Goal: Task Accomplishment & Management: Use online tool/utility

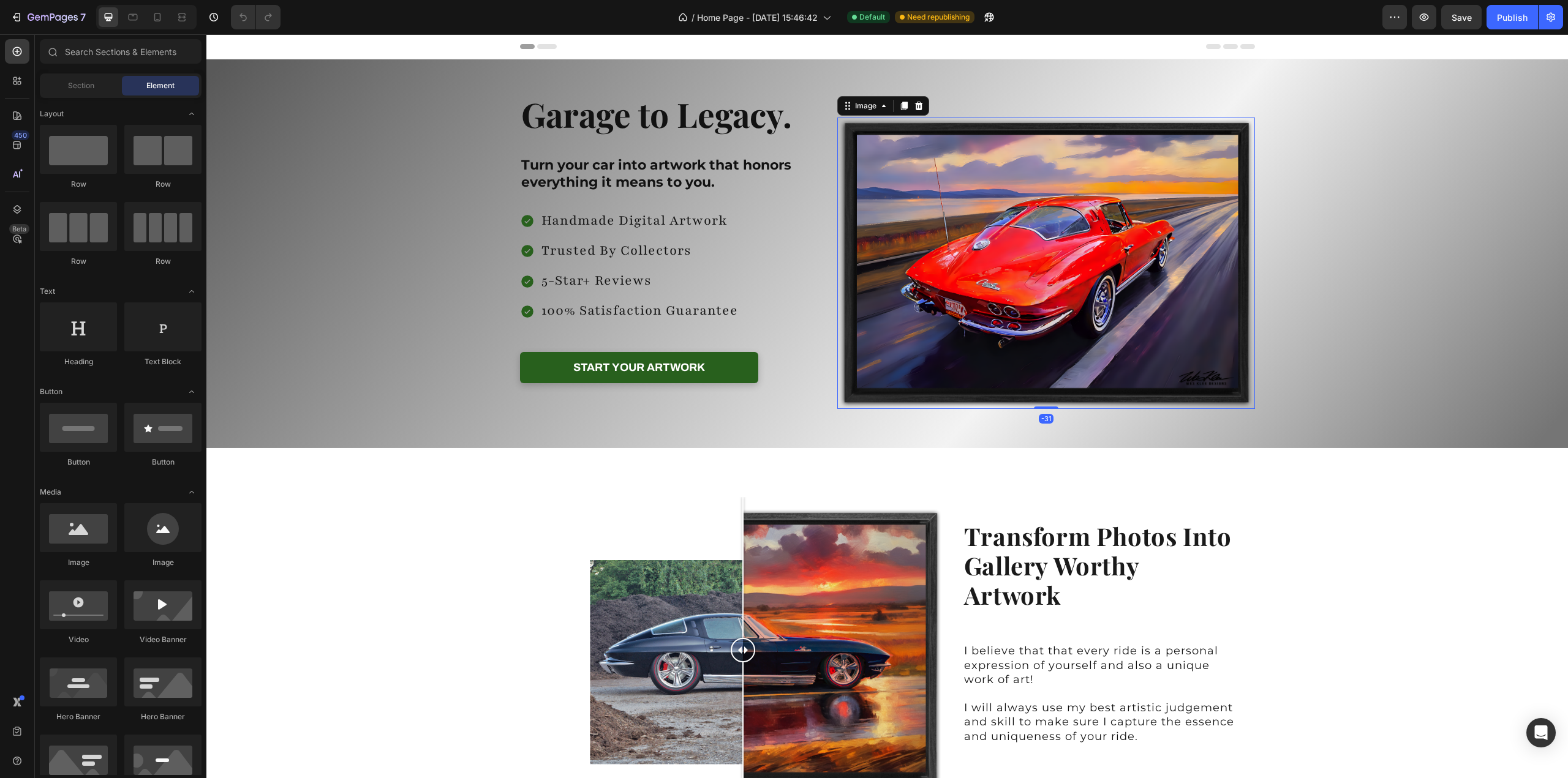
click at [1122, 299] on img at bounding box center [1046, 263] width 417 height 292
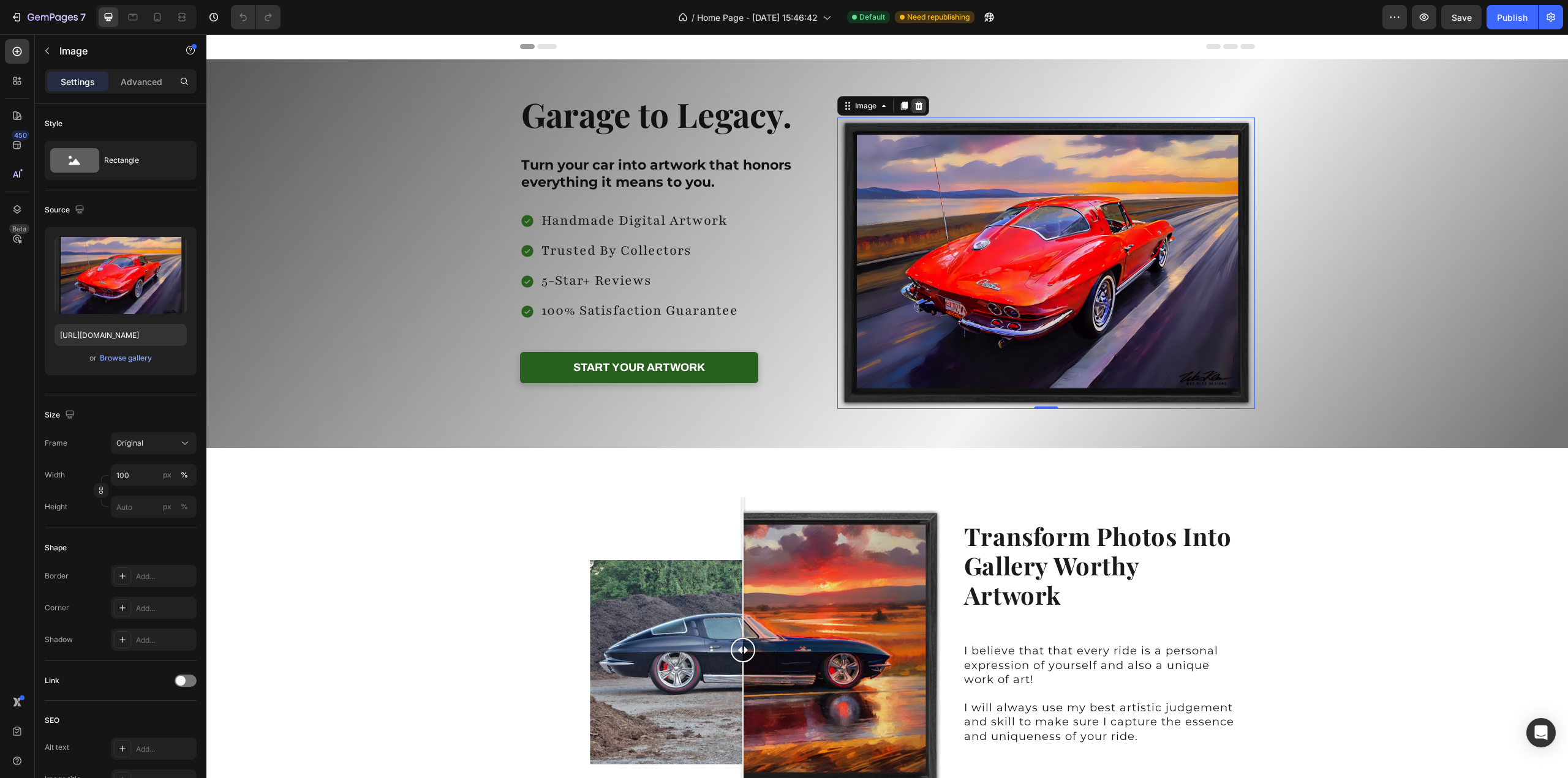
click at [915, 105] on icon at bounding box center [919, 107] width 8 height 9
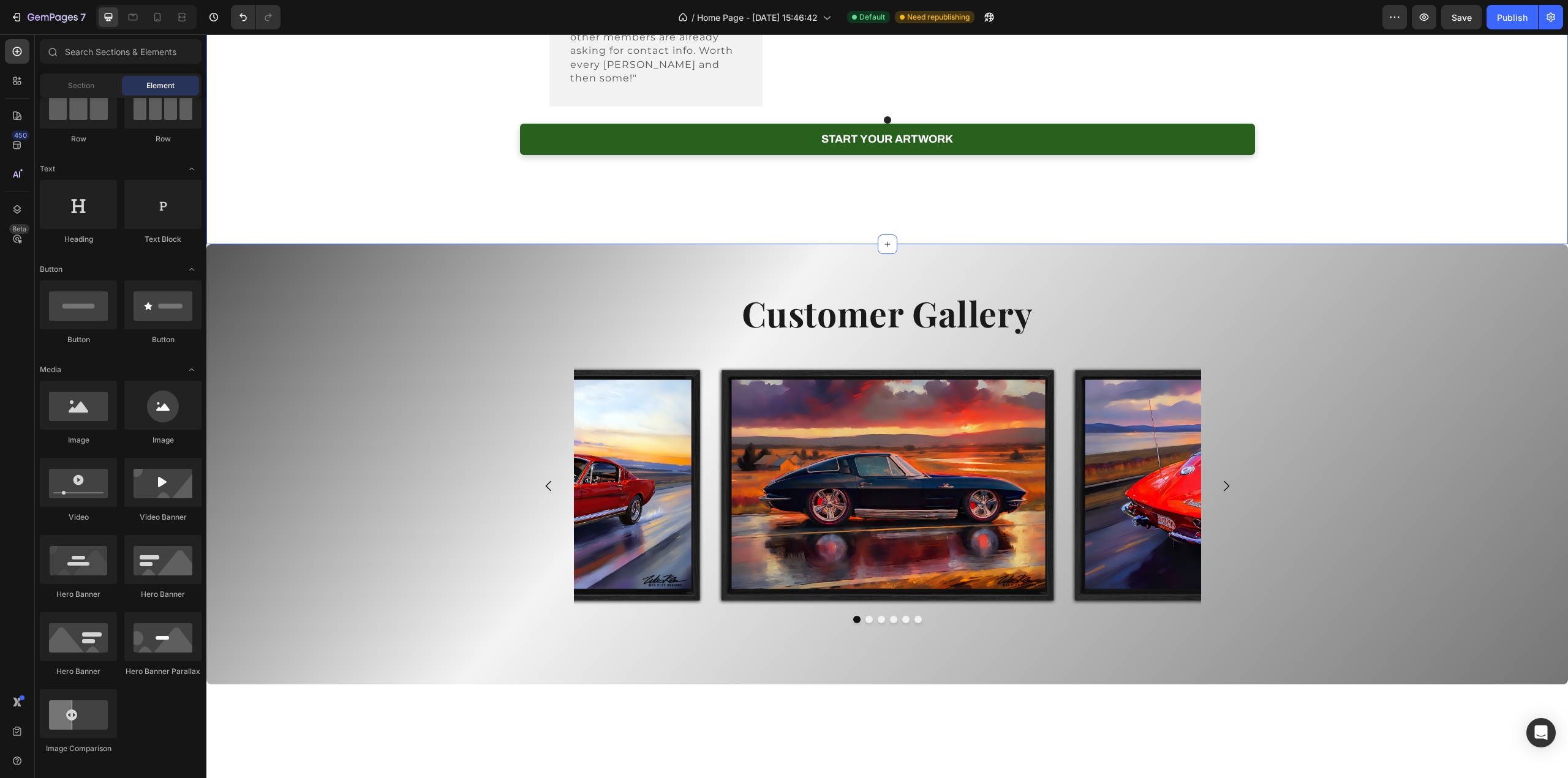
scroll to position [2755, 0]
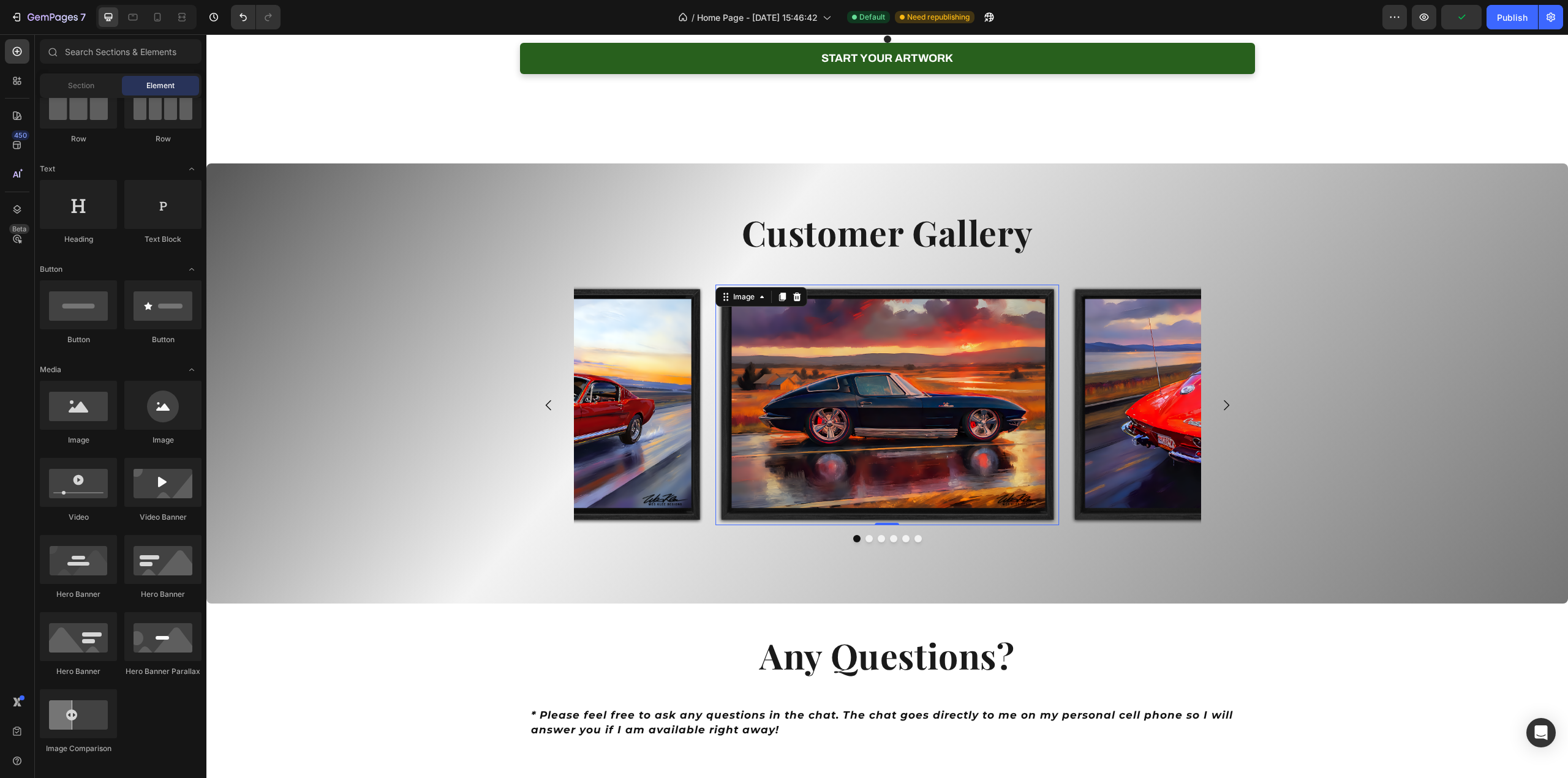
click at [1016, 448] on img at bounding box center [887, 405] width 344 height 241
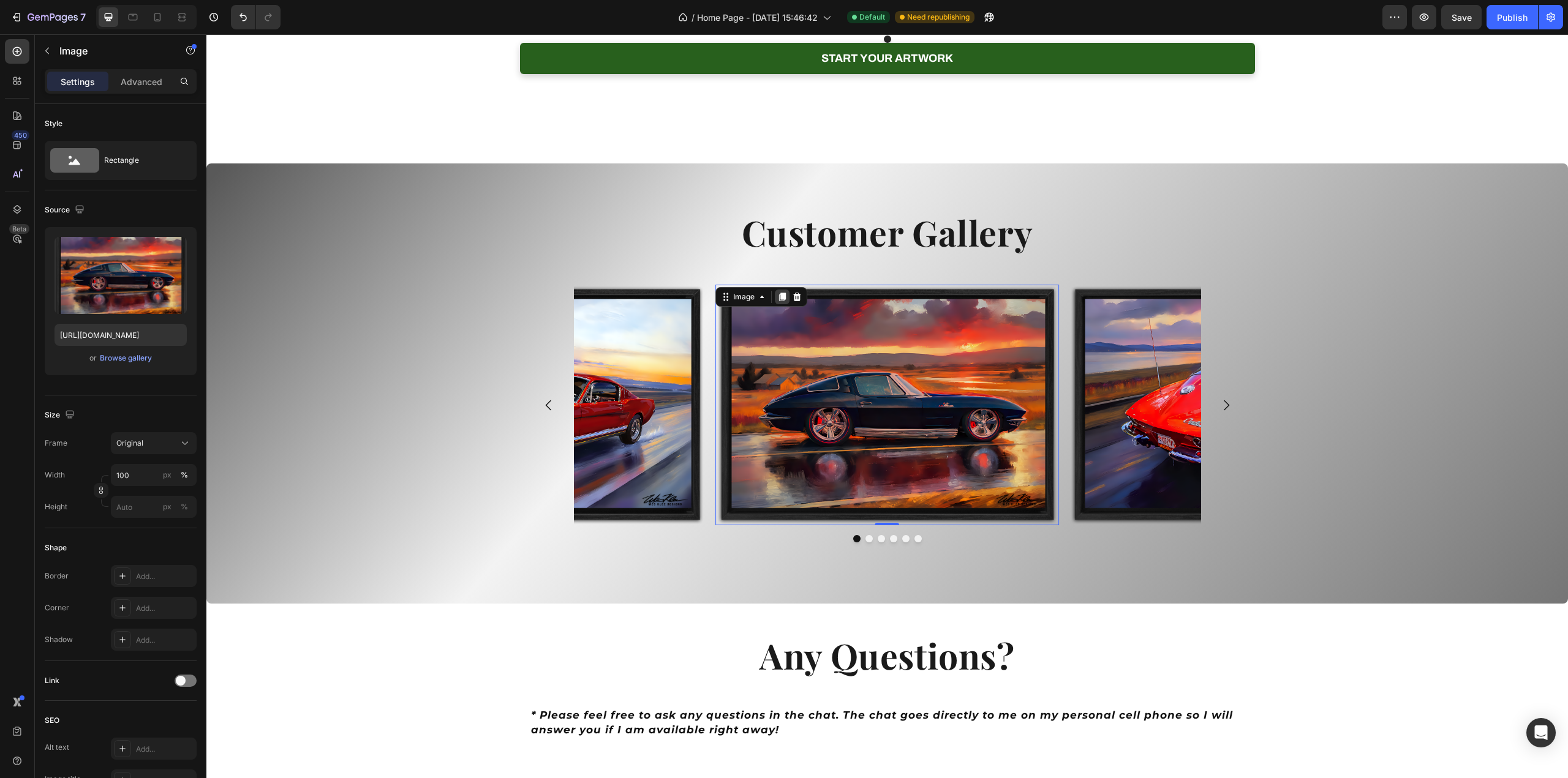
click at [778, 302] on icon at bounding box center [782, 298] width 7 height 9
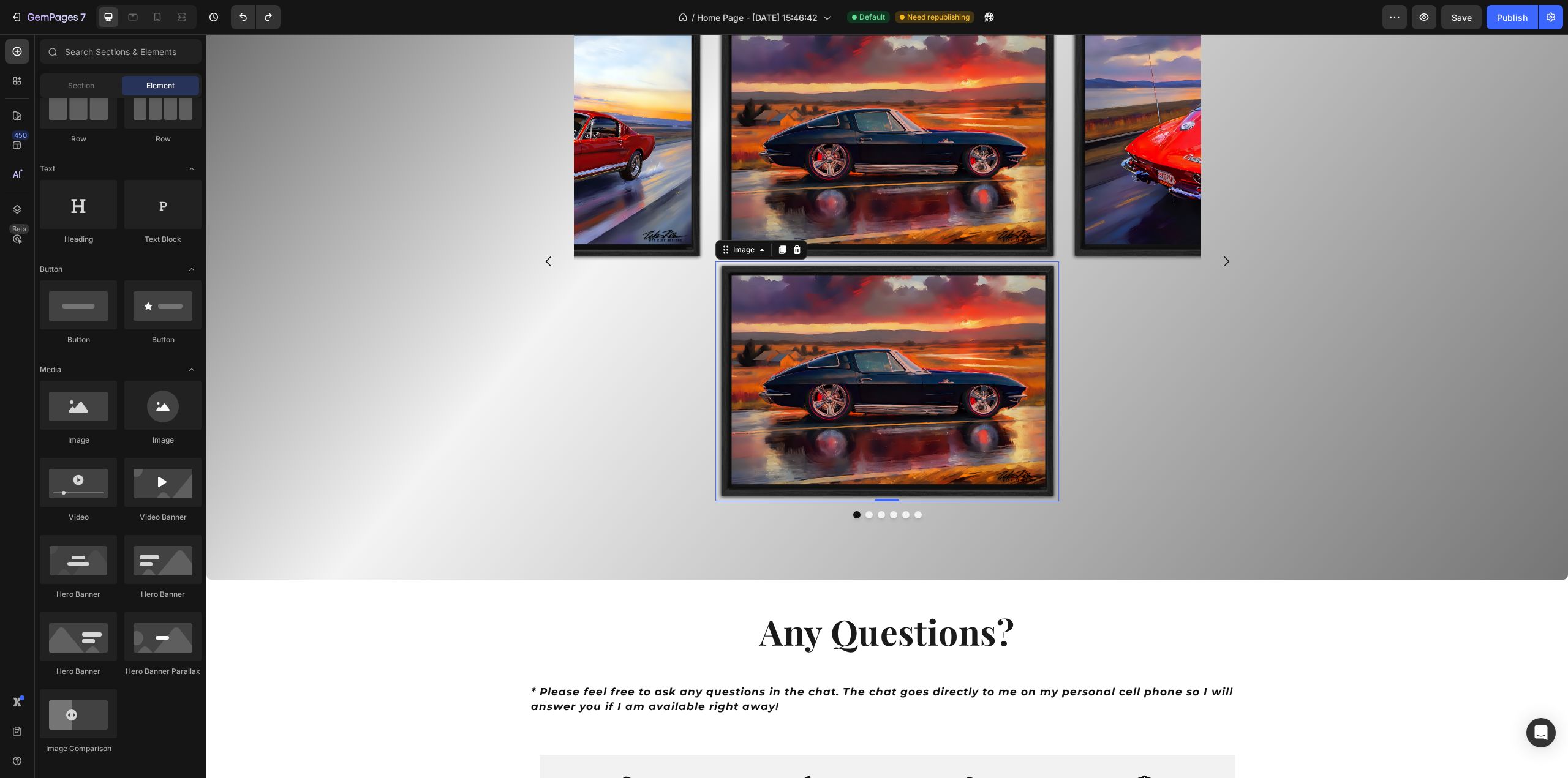
scroll to position [3047, 0]
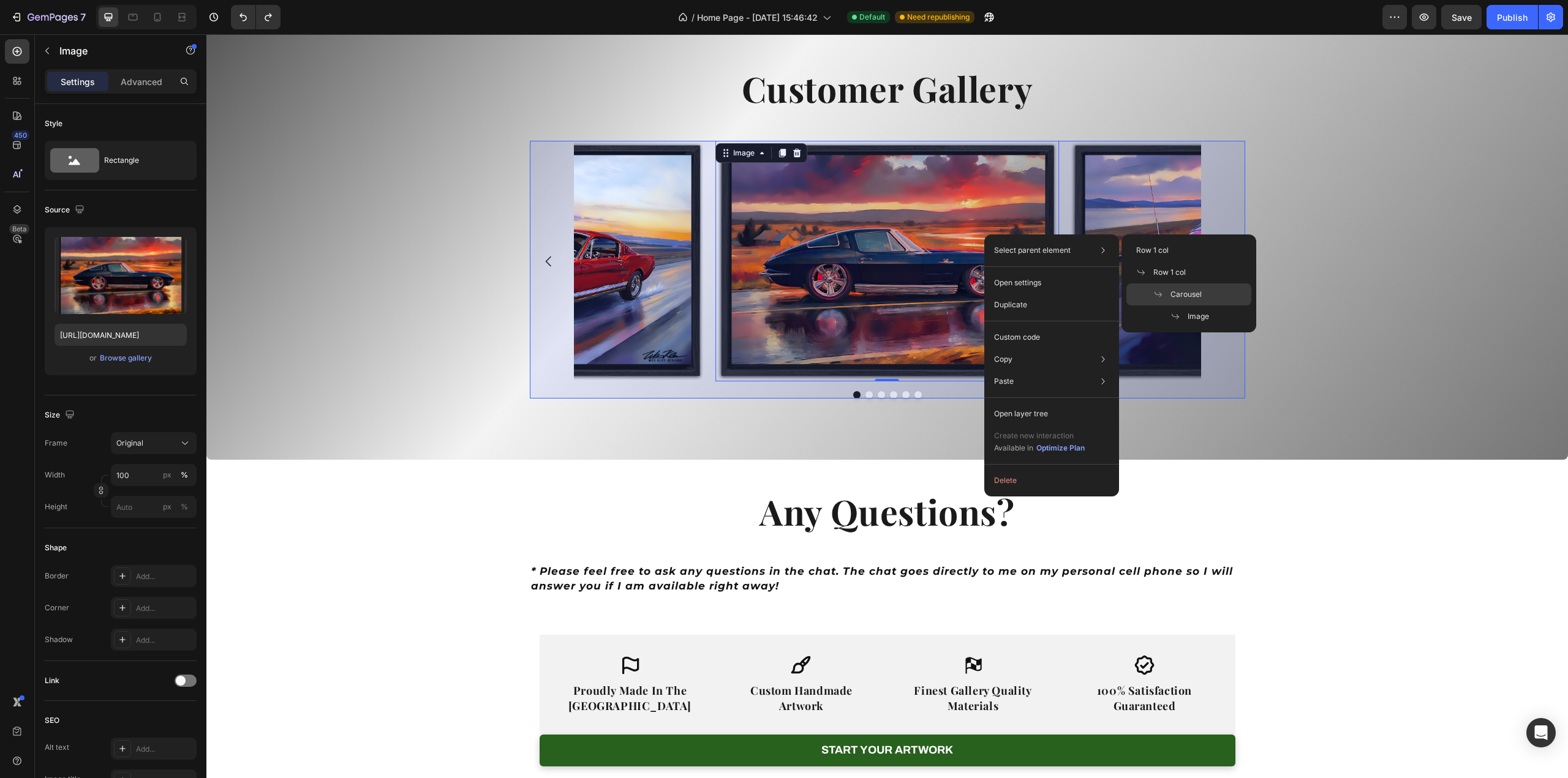
click at [1195, 297] on span "Carousel" at bounding box center [1186, 295] width 31 height 11
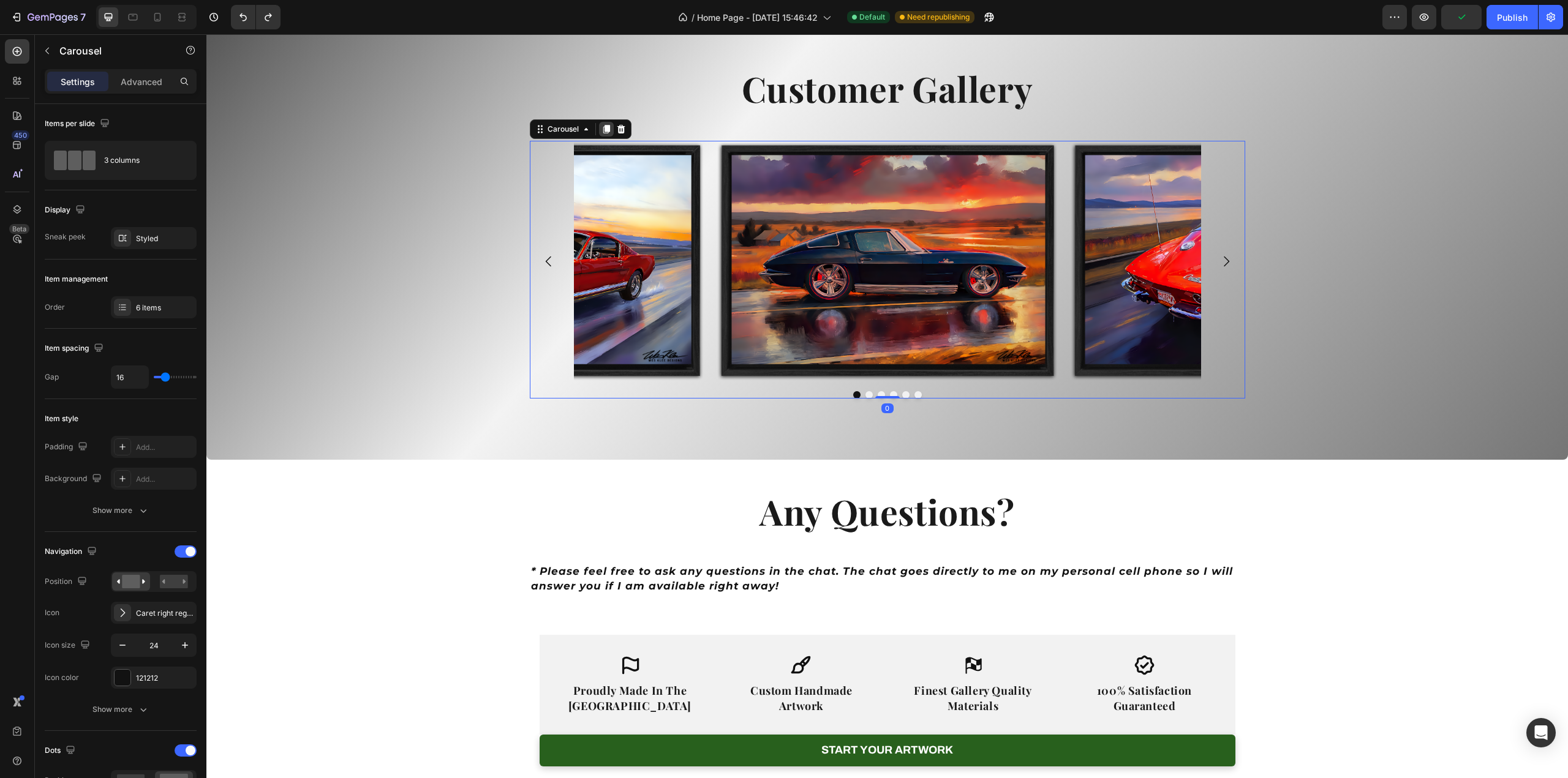
click at [604, 128] on icon at bounding box center [606, 130] width 7 height 9
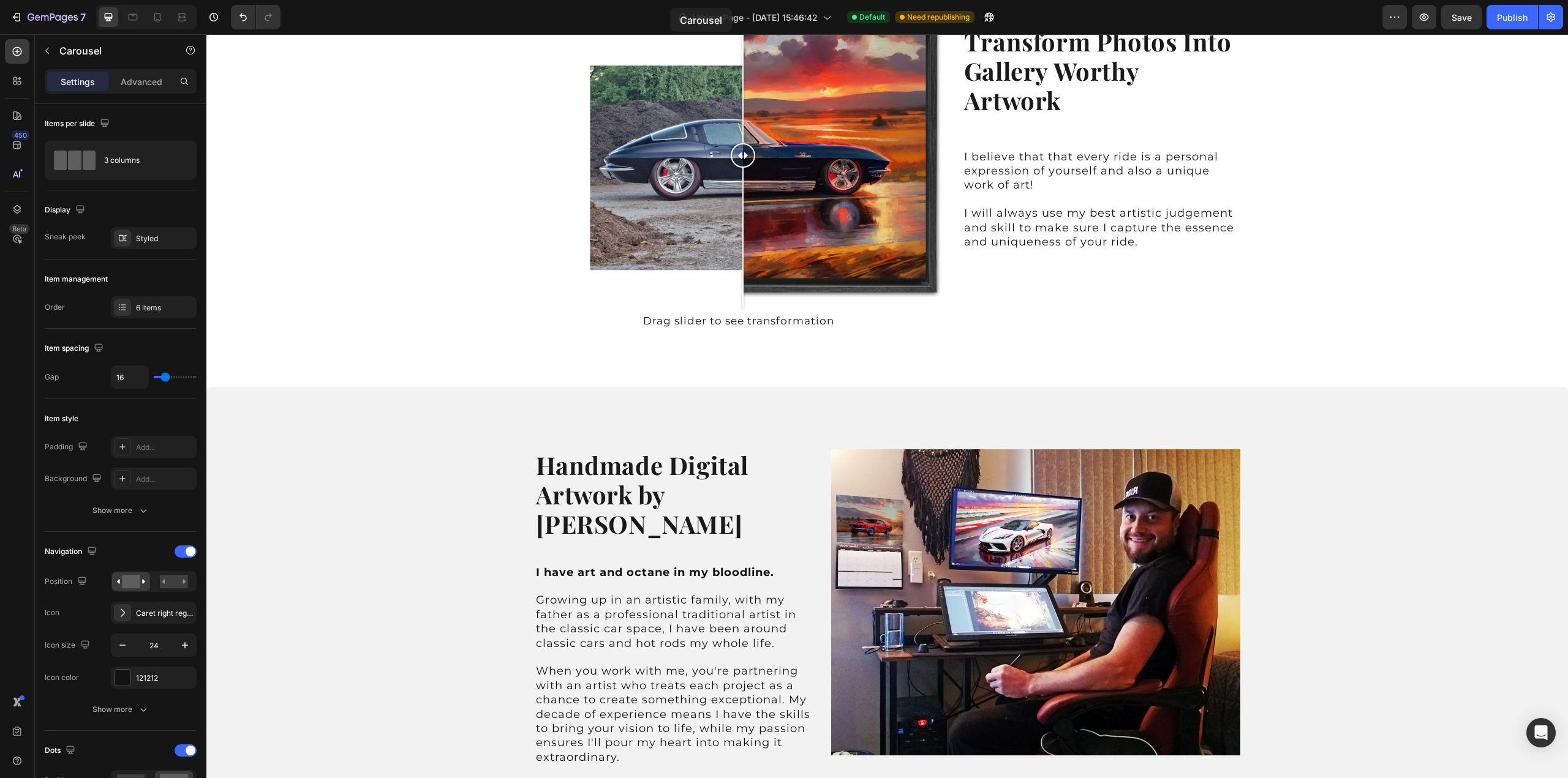
scroll to position [0, 0]
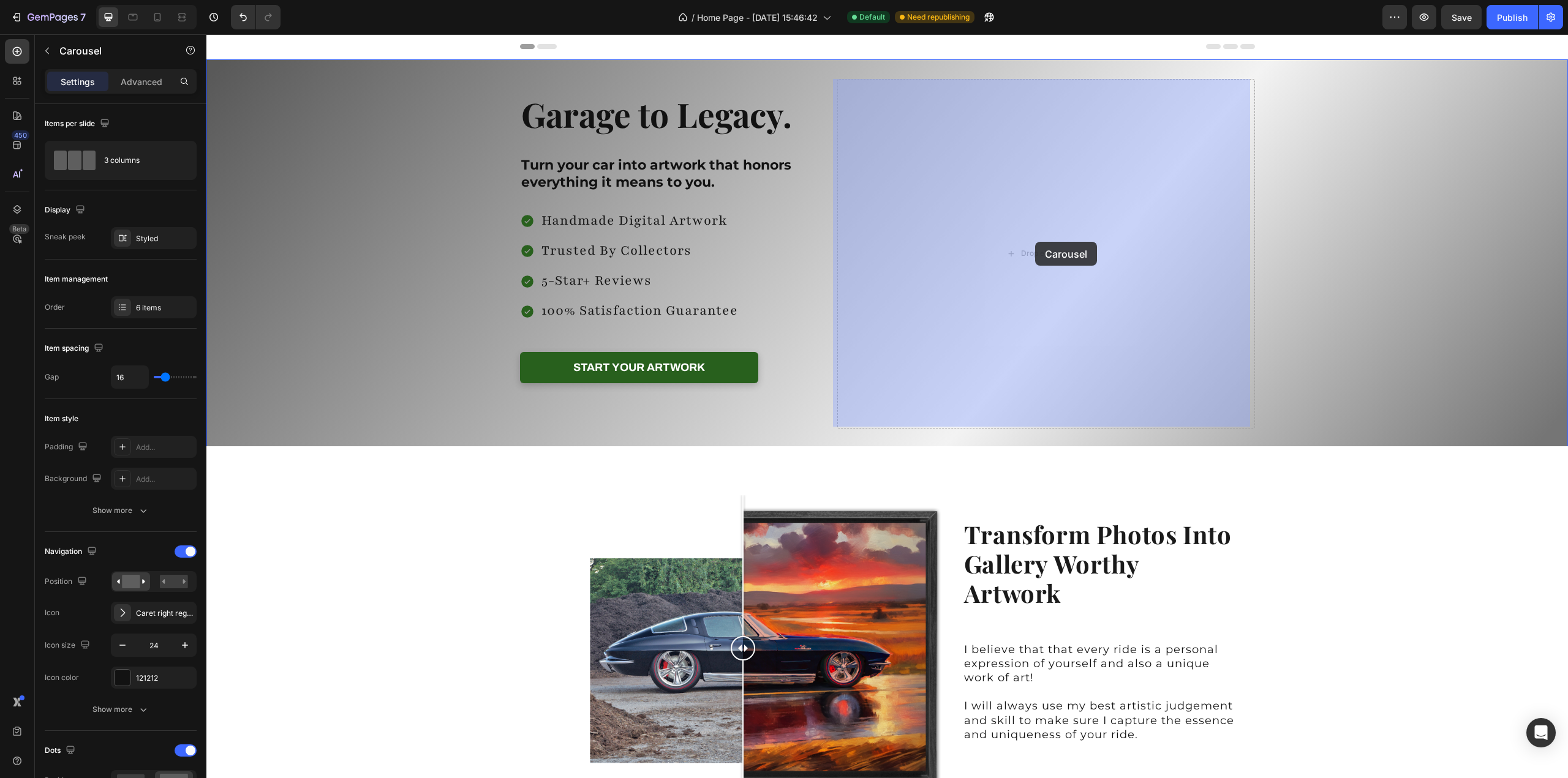
drag, startPoint x: 561, startPoint y: 389, endPoint x: 1035, endPoint y: 242, distance: 496.3
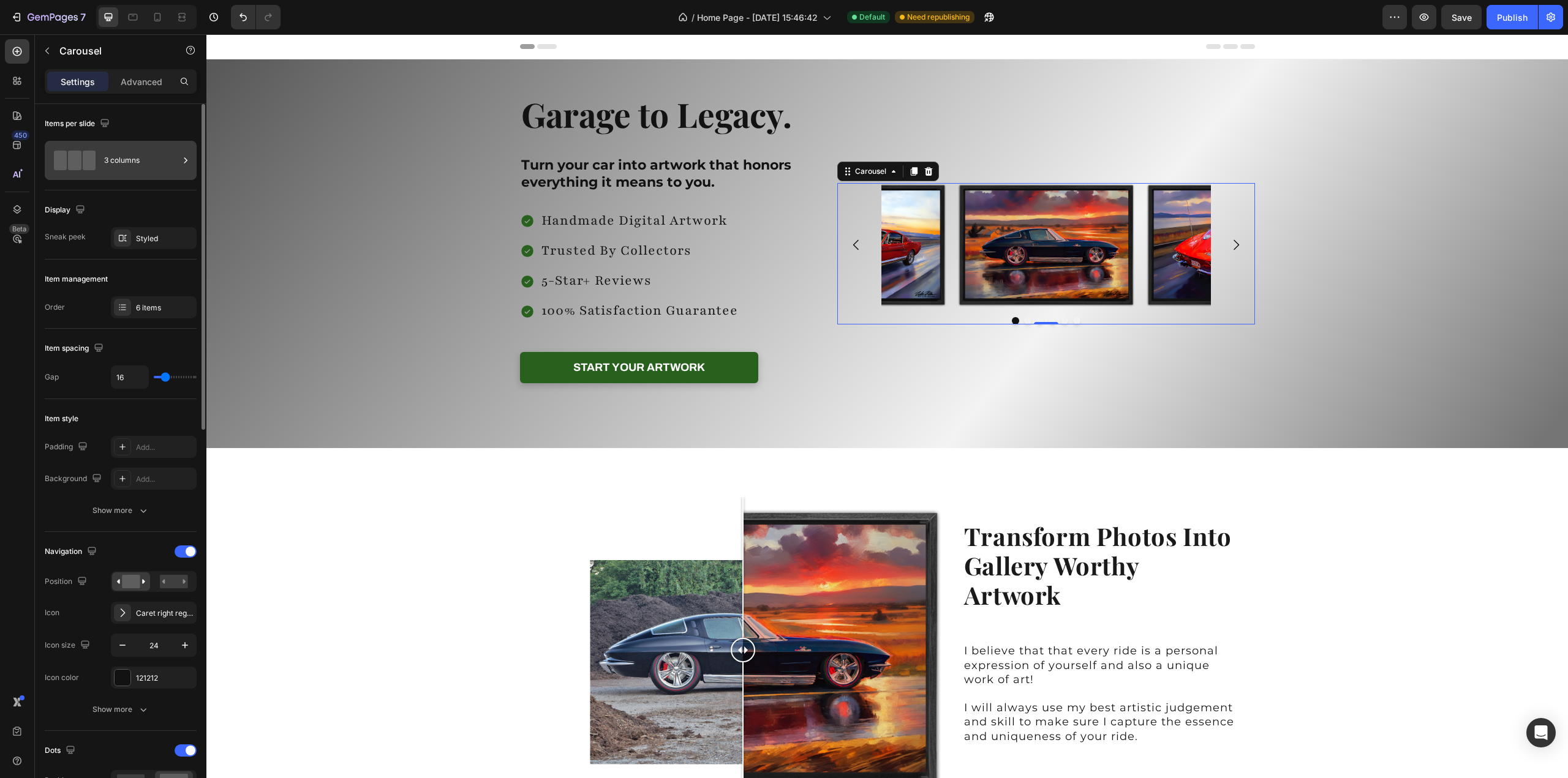
click at [124, 158] on div "3 columns" at bounding box center [141, 159] width 74 height 28
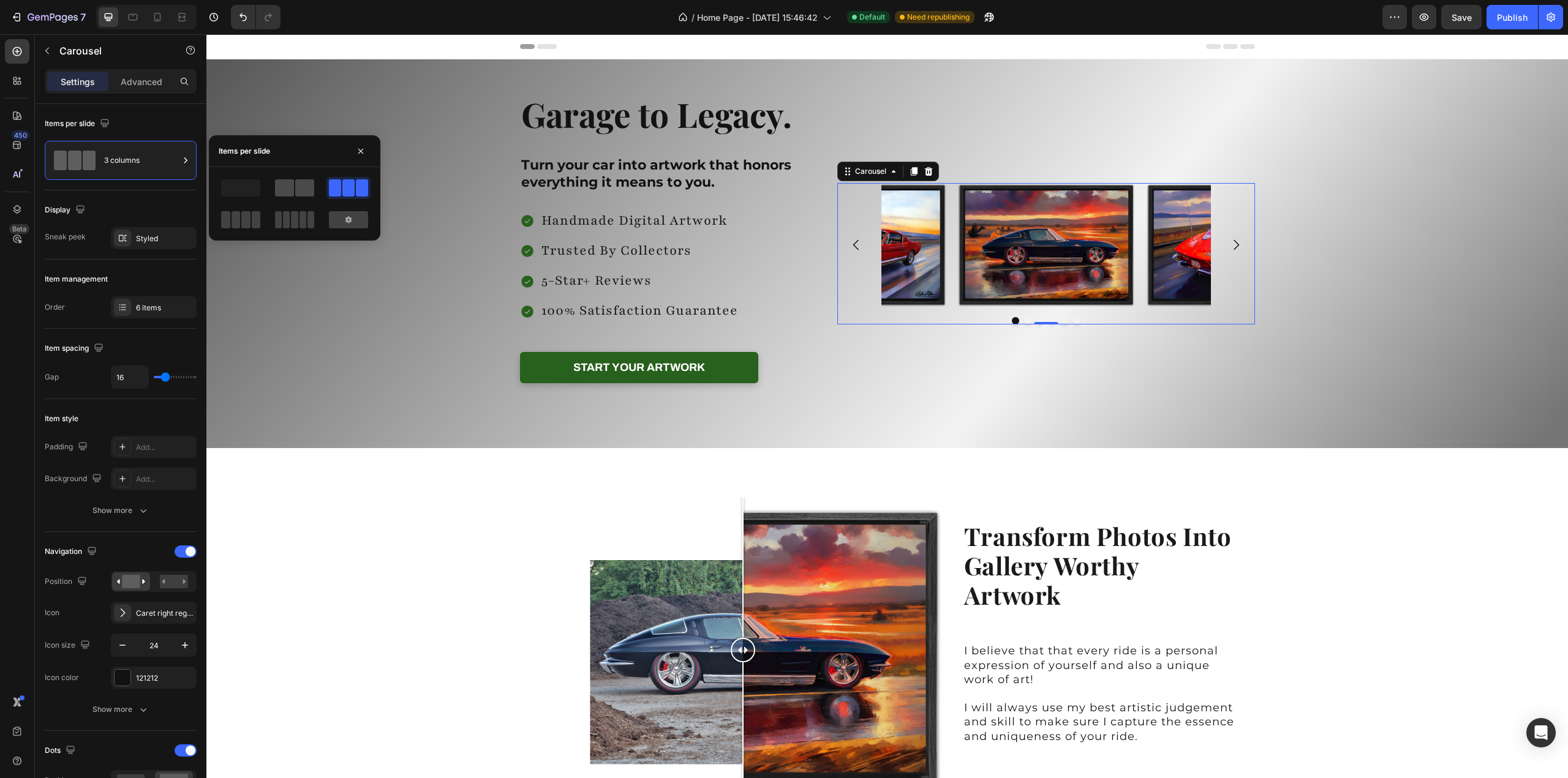
click at [300, 191] on span at bounding box center [304, 187] width 19 height 17
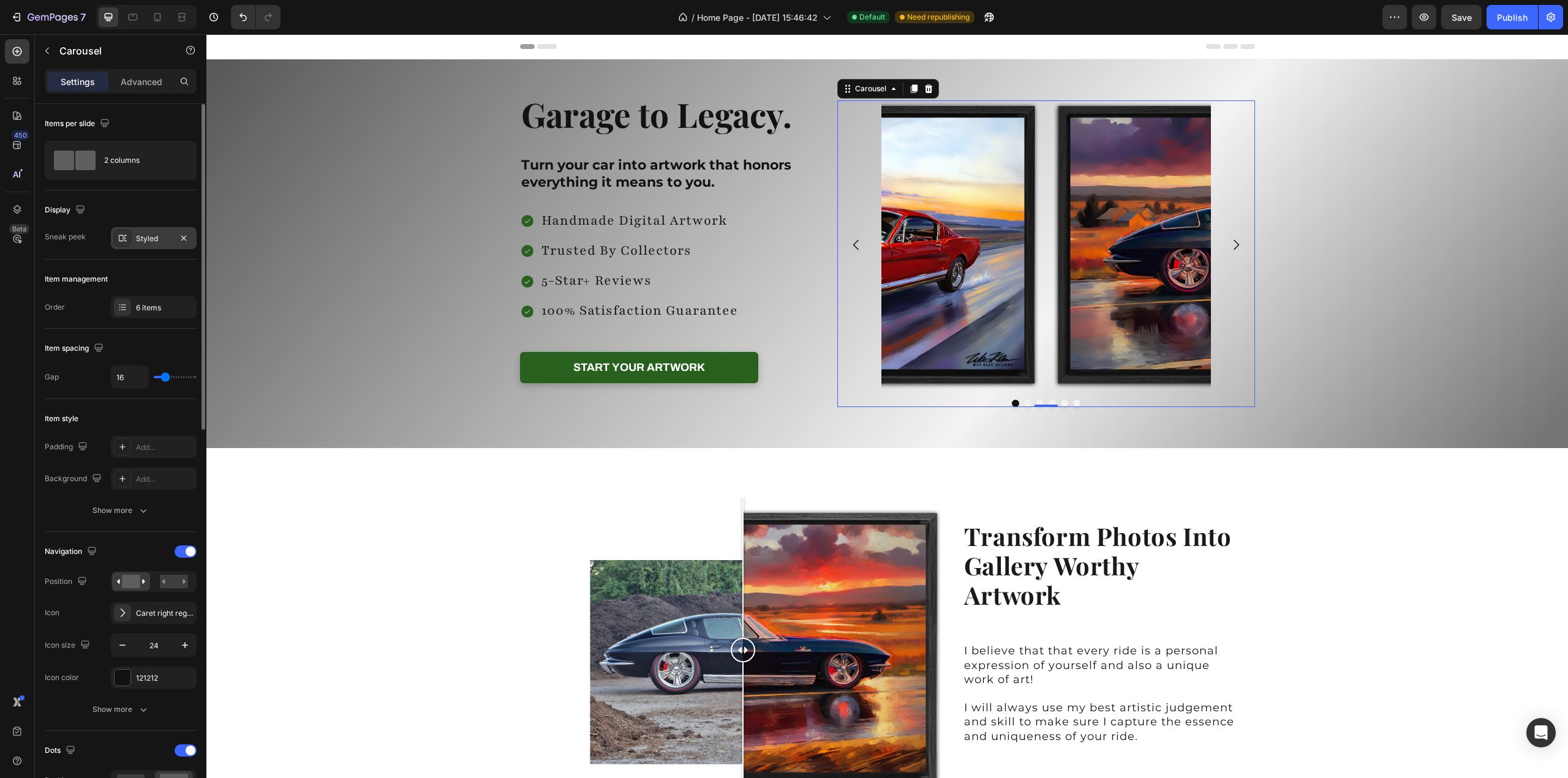
click at [154, 242] on div "Styled" at bounding box center [154, 239] width 36 height 11
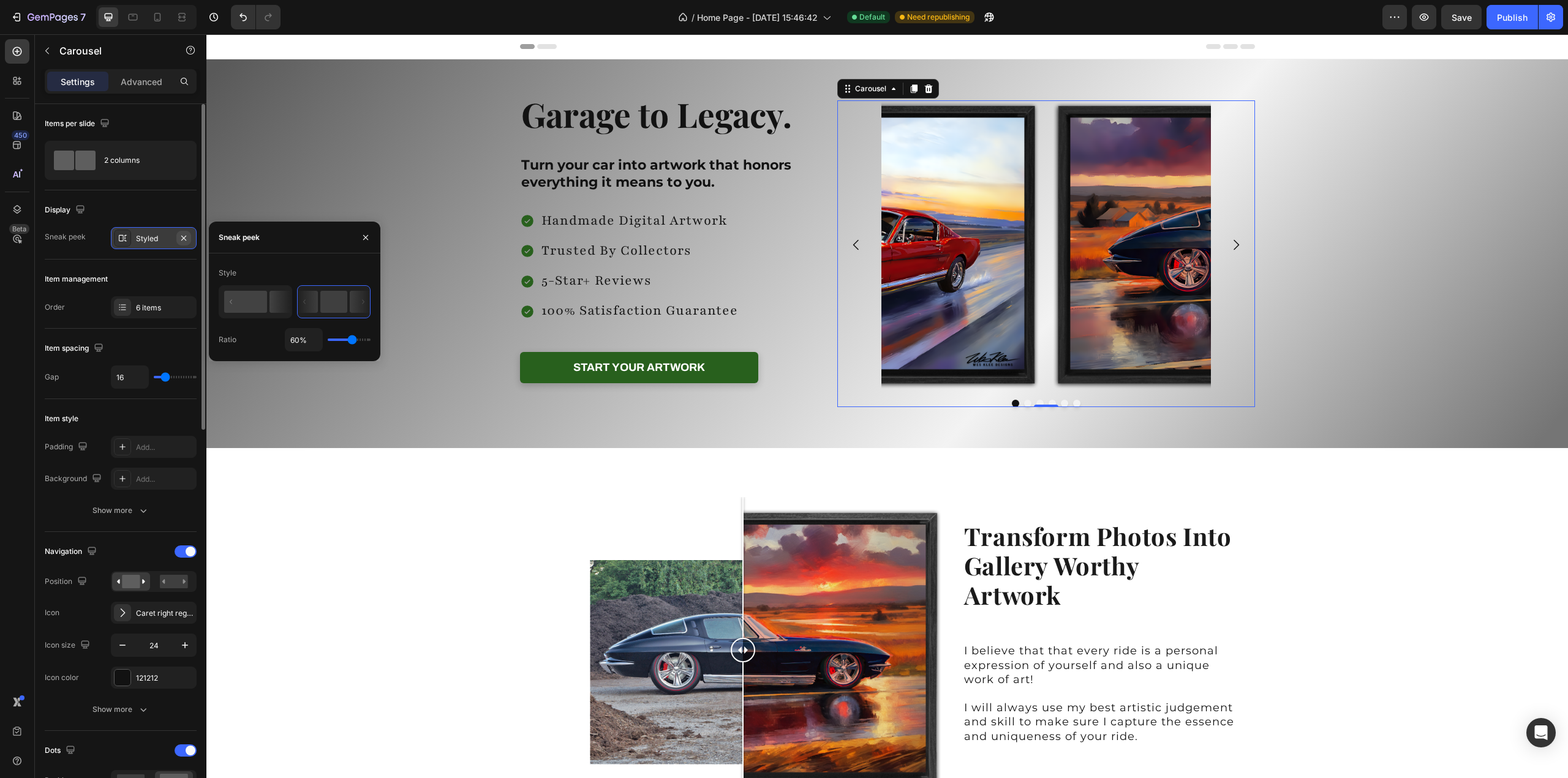
click at [185, 236] on icon "button" at bounding box center [184, 238] width 10 height 10
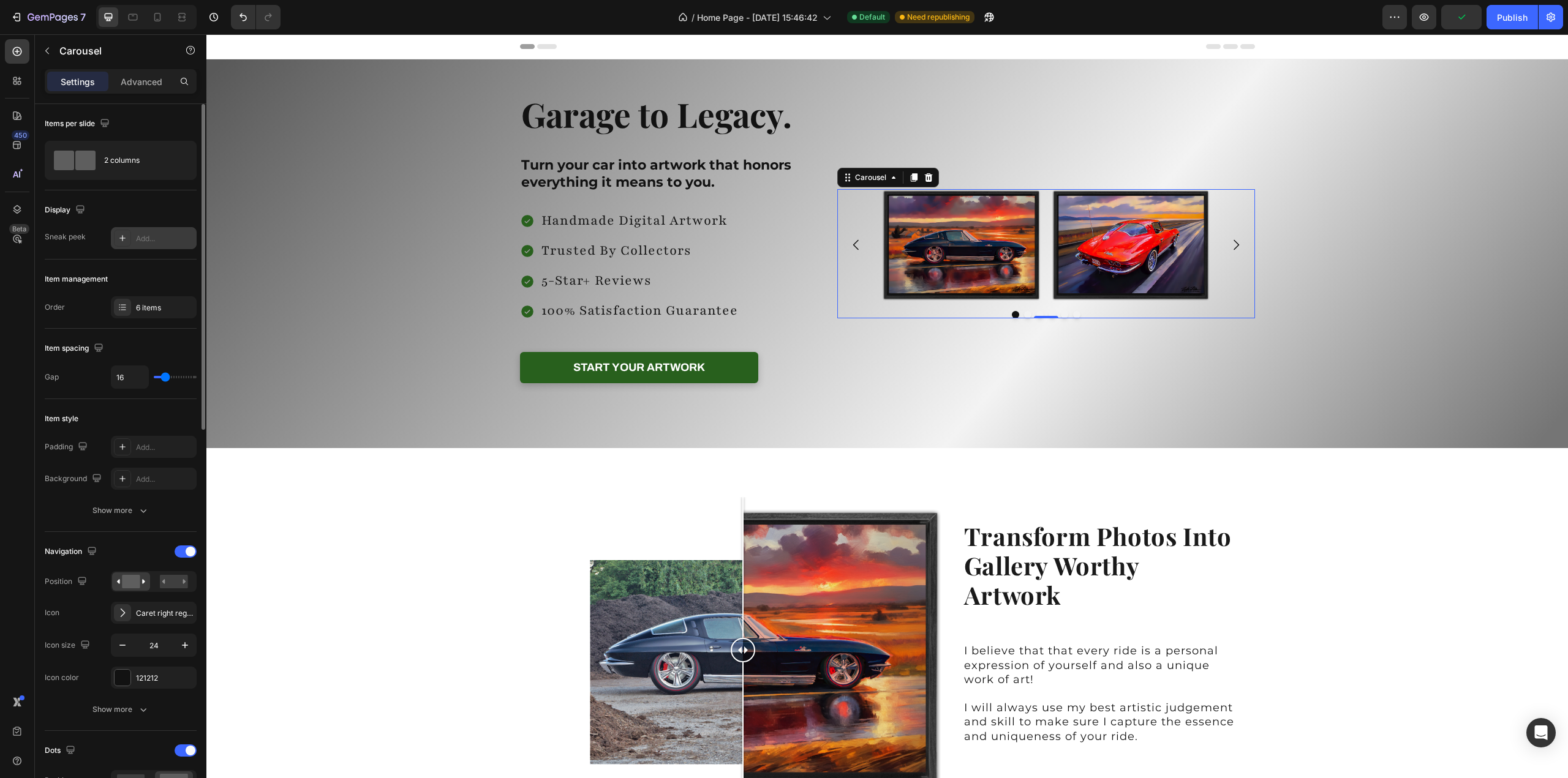
click at [147, 235] on div "Add..." at bounding box center [165, 239] width 57 height 11
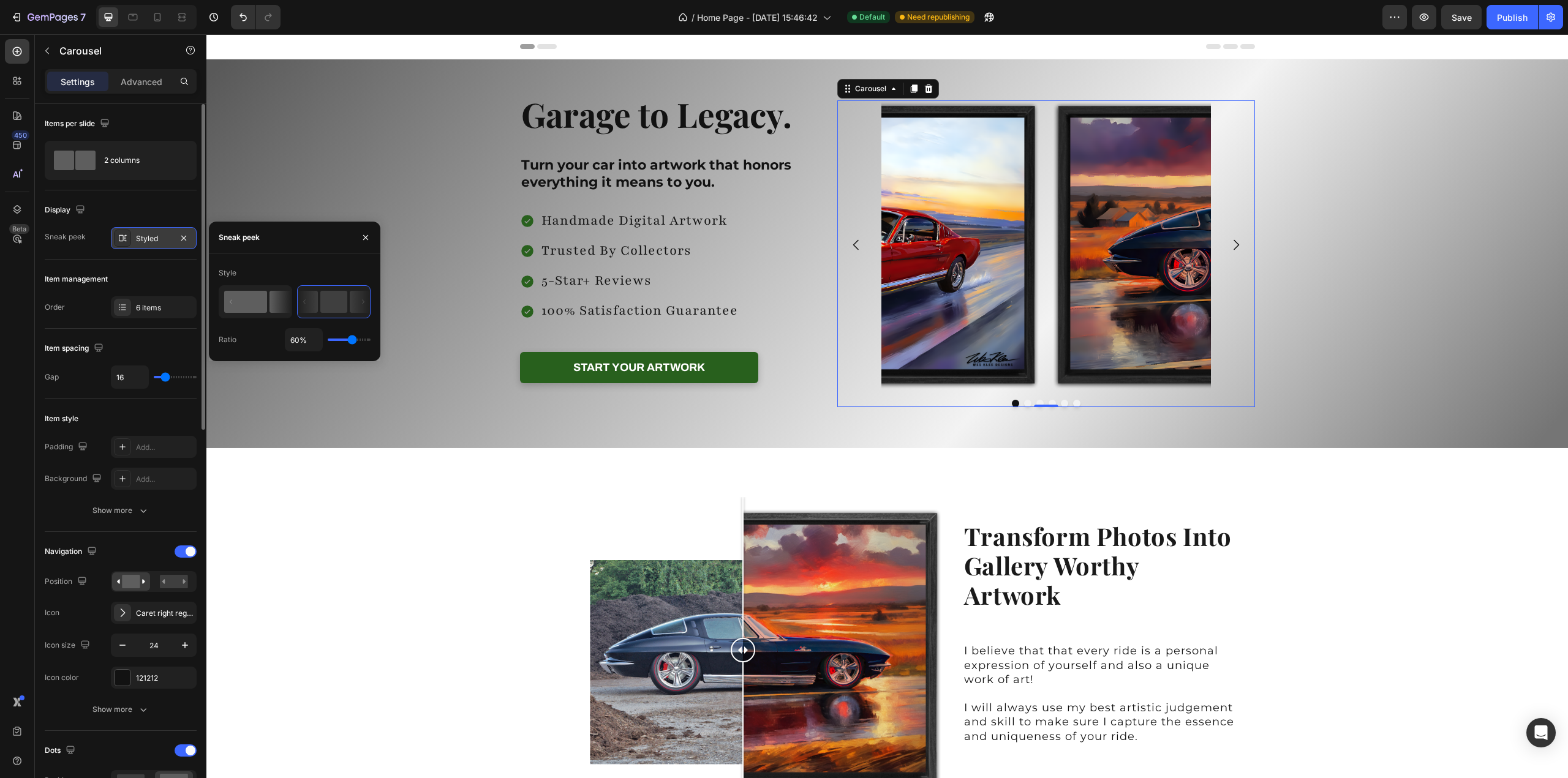
click at [229, 297] on rect at bounding box center [245, 302] width 43 height 22
type input "50%"
type input "50"
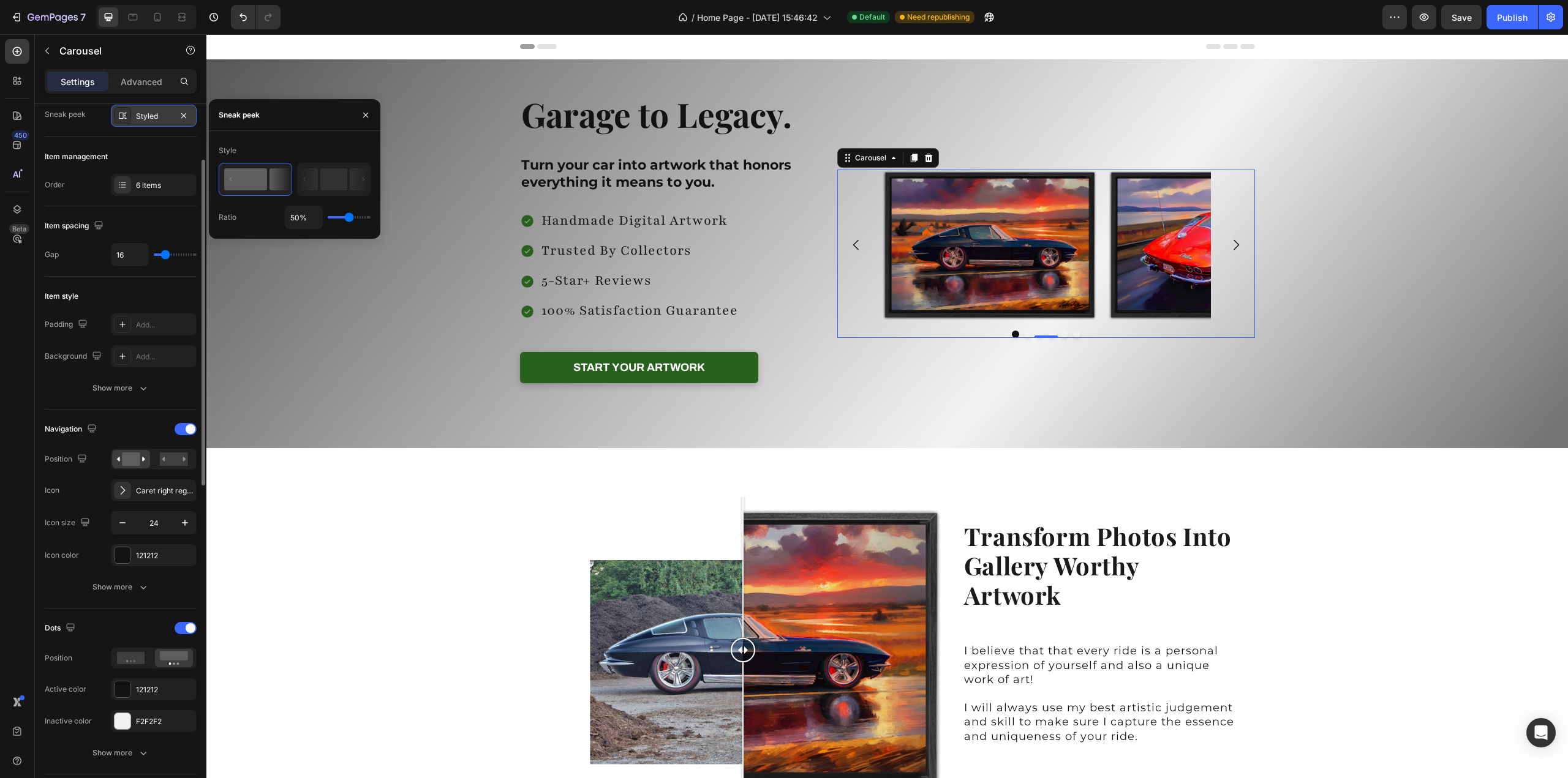
scroll to position [61, 0]
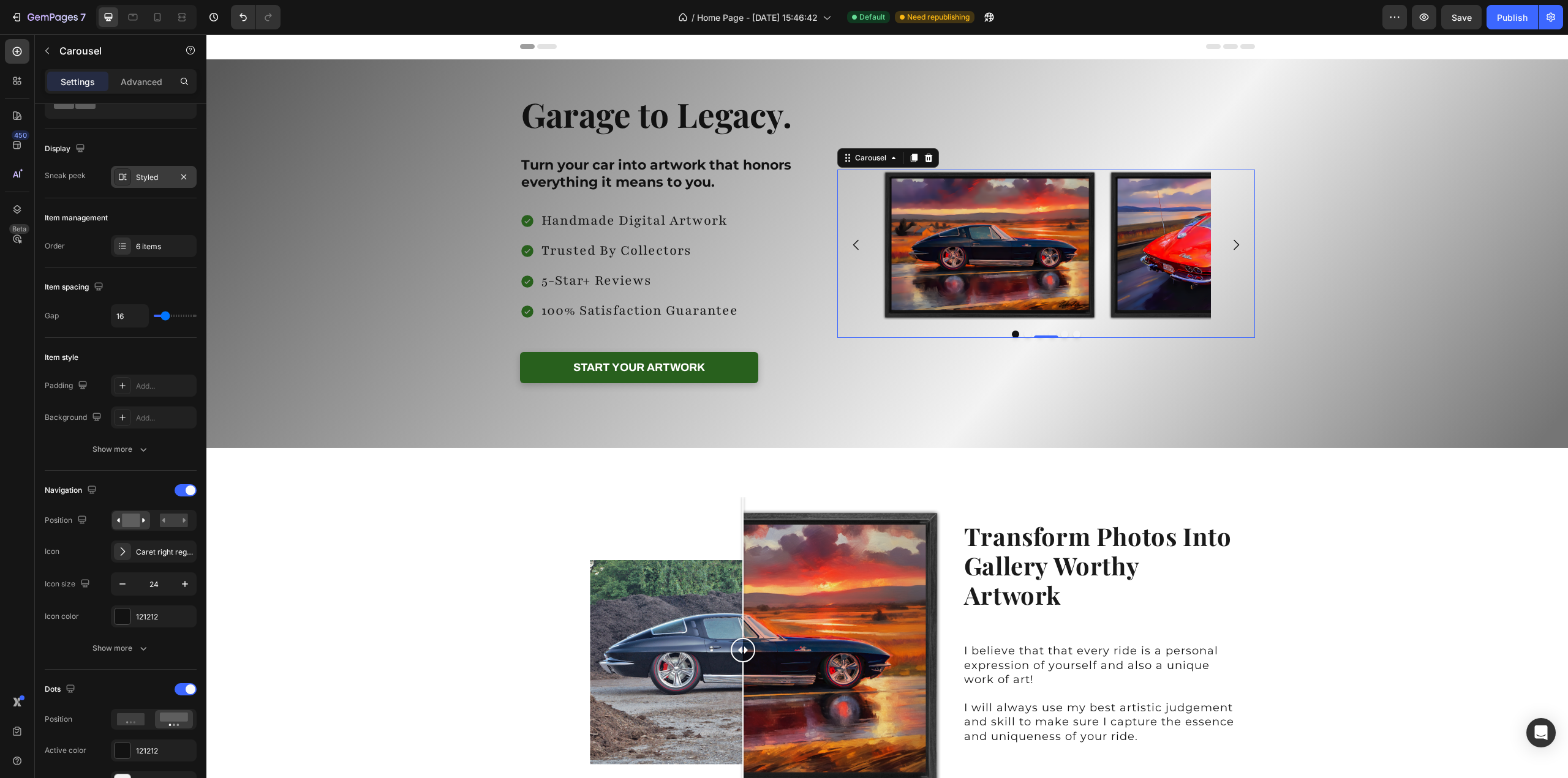
click at [51, 175] on div "Sneak peek" at bounding box center [65, 175] width 41 height 11
click at [182, 174] on icon "button" at bounding box center [184, 176] width 10 height 10
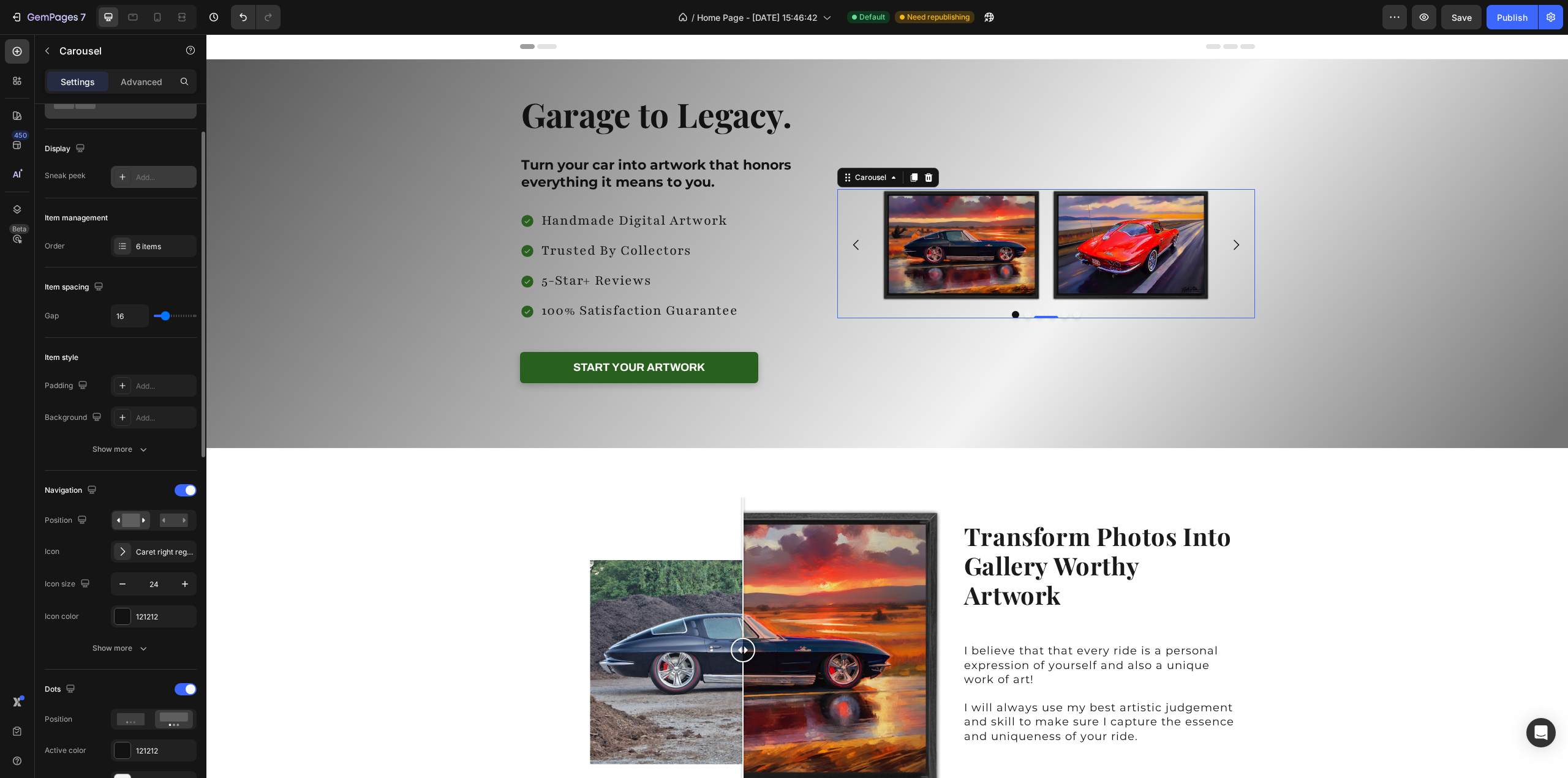
scroll to position [0, 0]
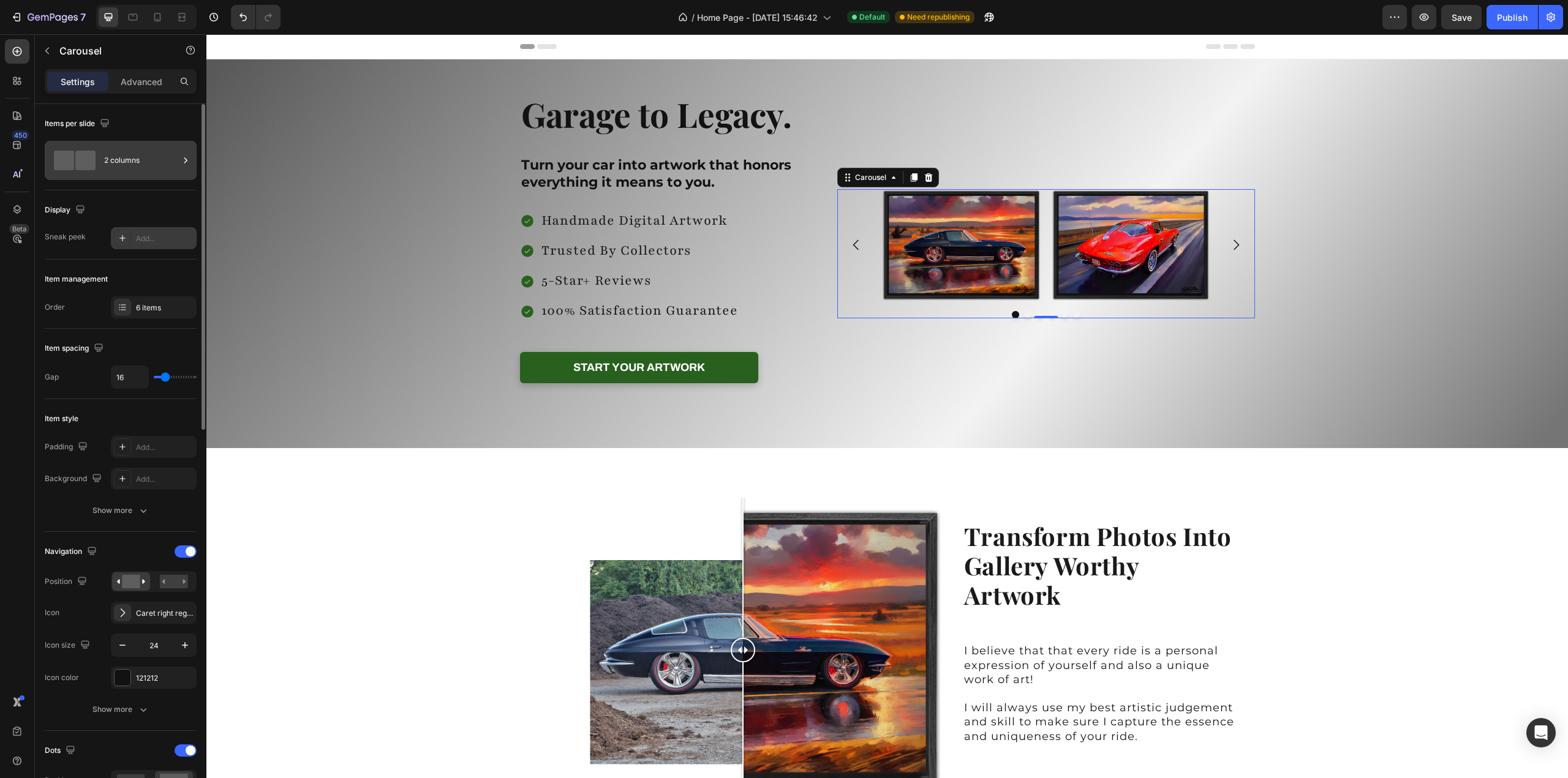
click at [134, 159] on div "2 columns" at bounding box center [141, 159] width 74 height 28
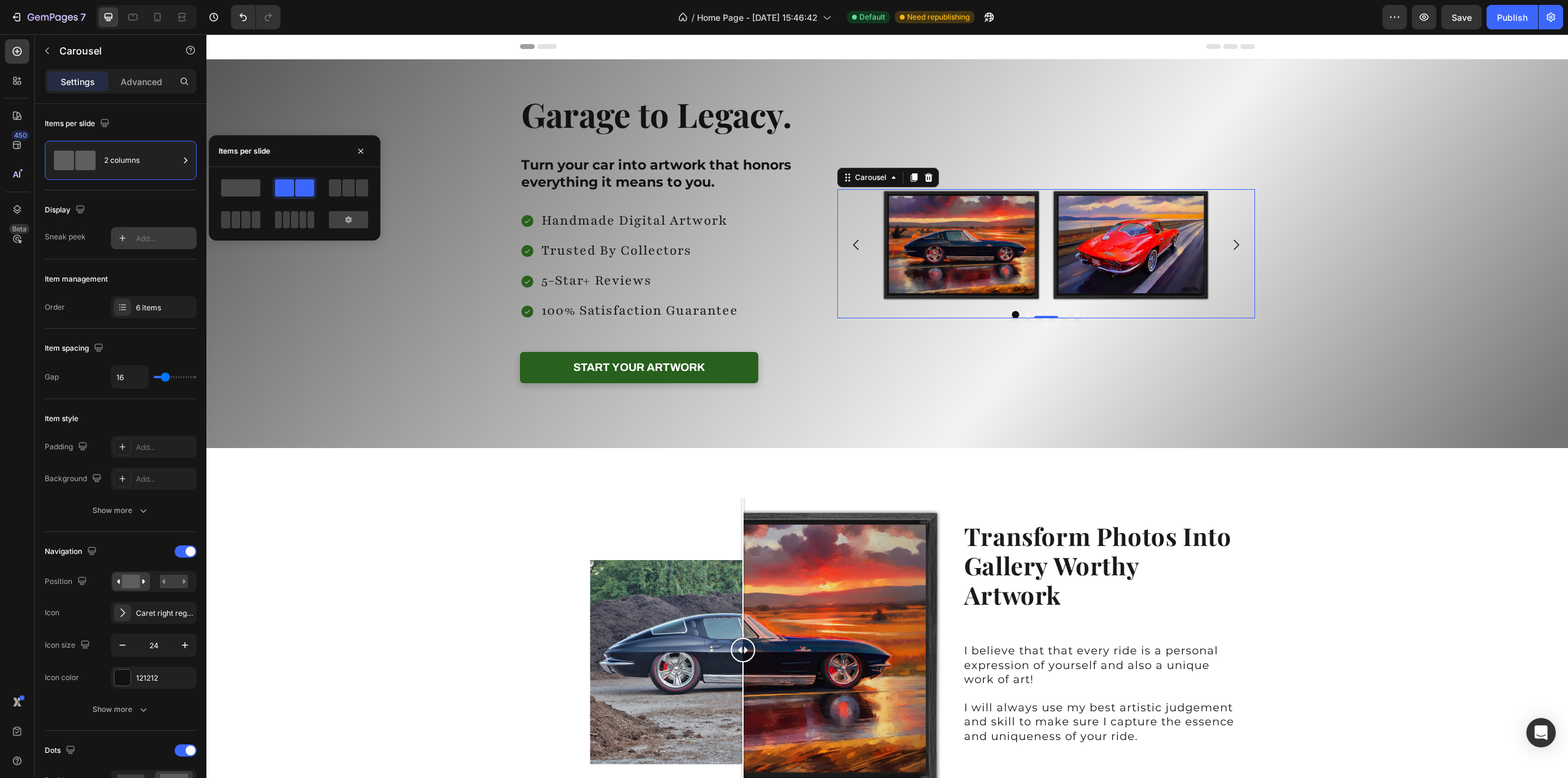
click at [237, 187] on span at bounding box center [241, 187] width 39 height 17
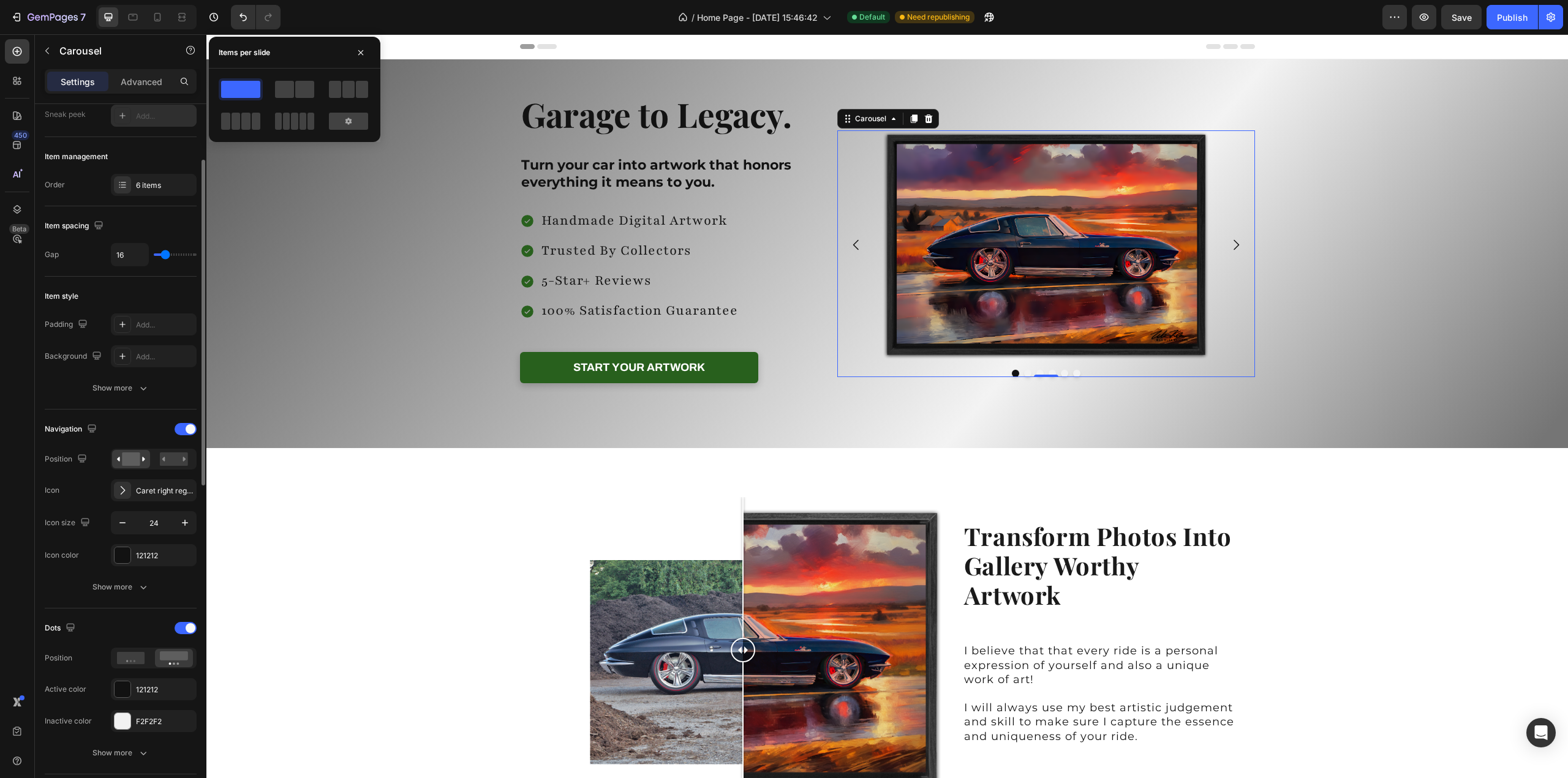
scroll to position [184, 0]
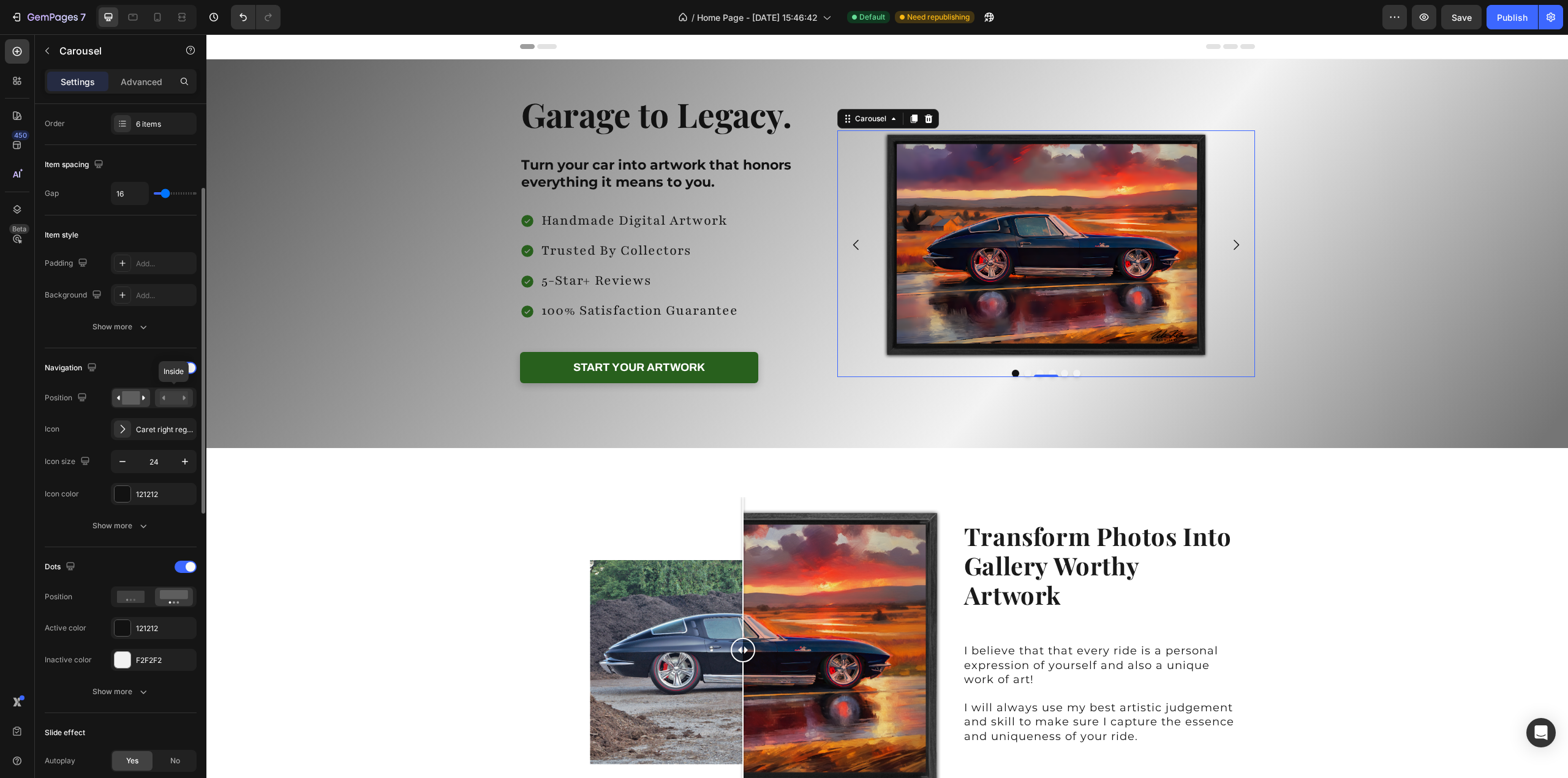
click at [171, 398] on rect at bounding box center [173, 398] width 28 height 13
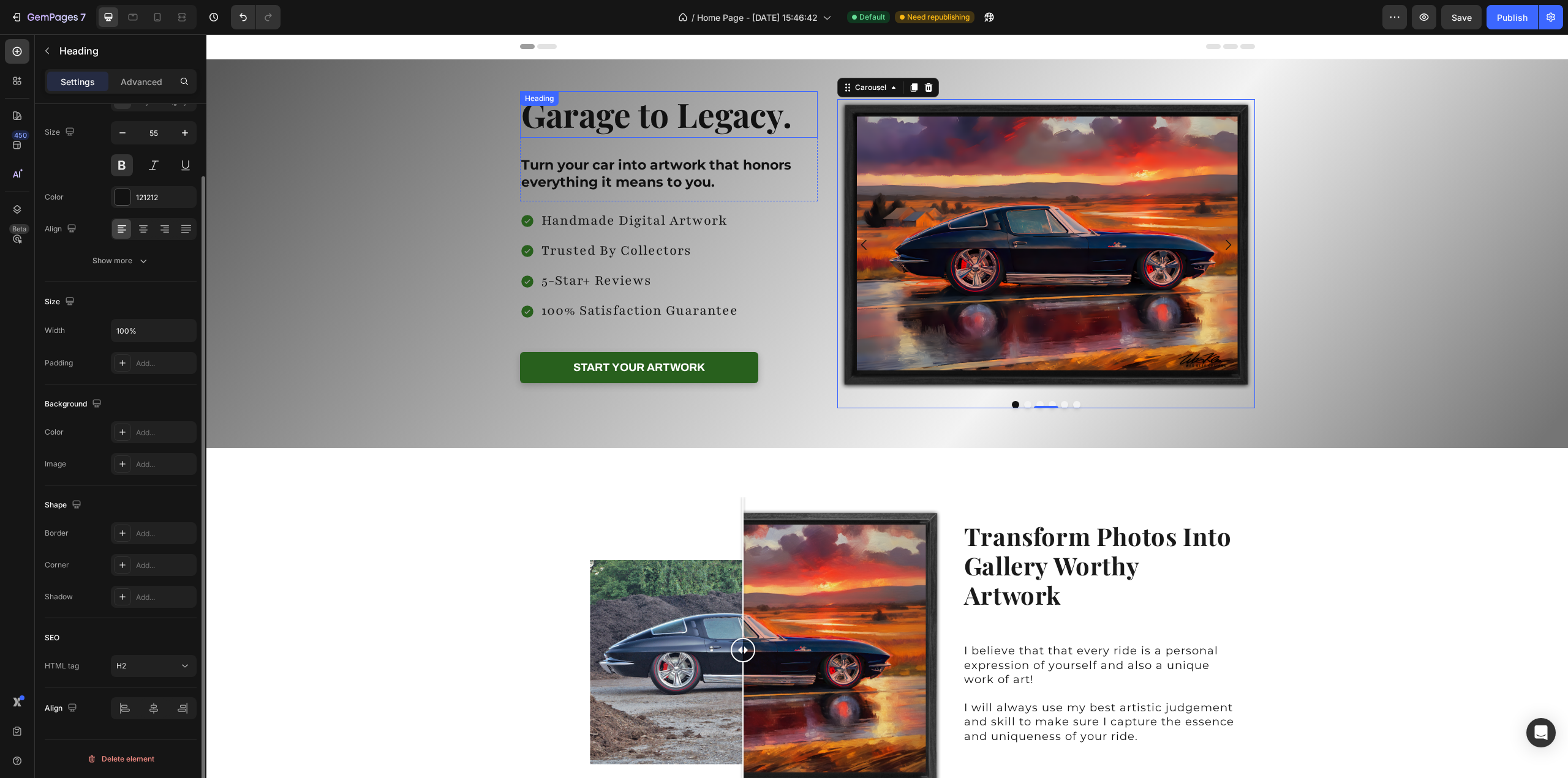
scroll to position [0, 0]
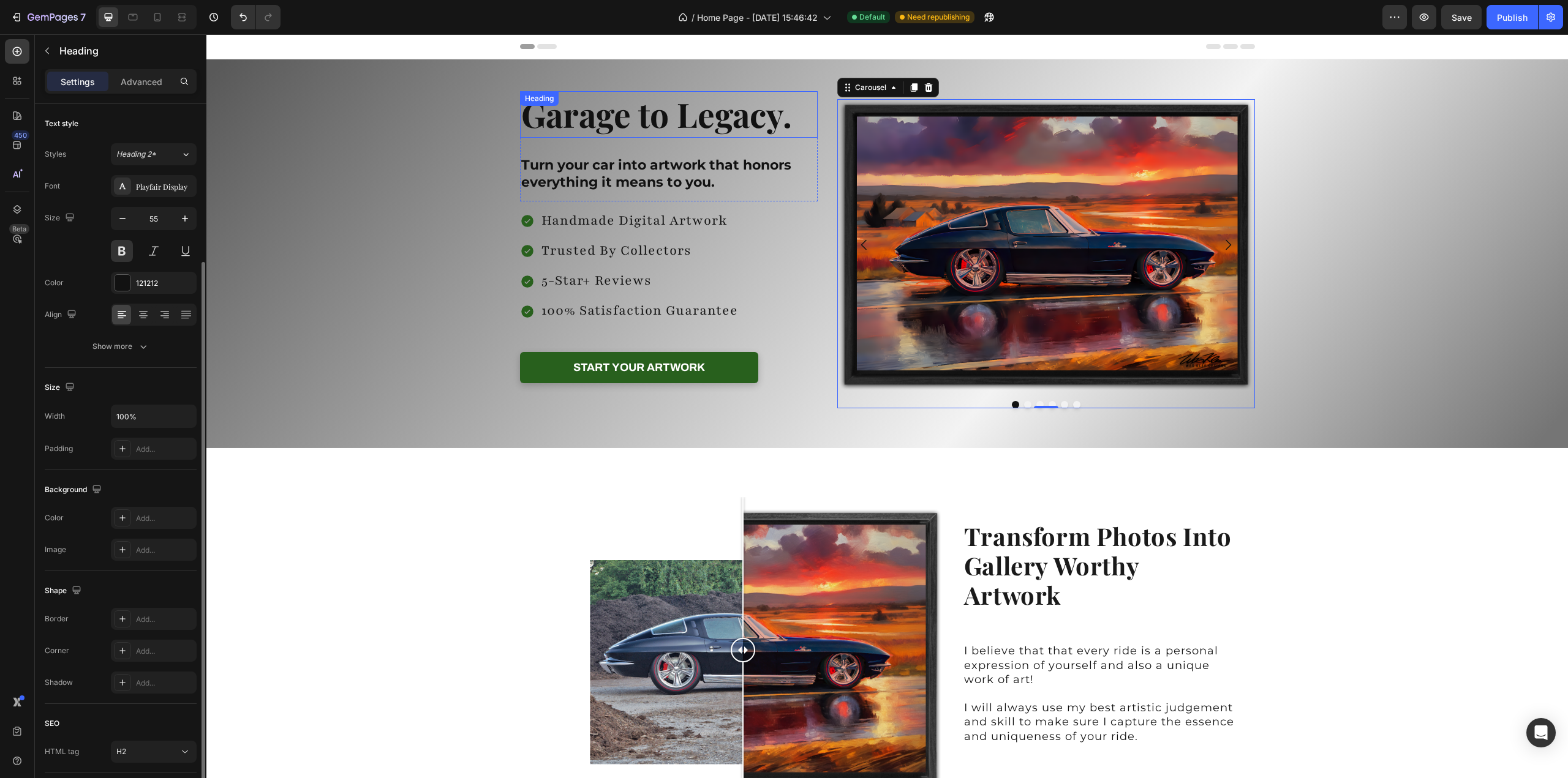
click at [777, 123] on h2 "Garage to Legacy." at bounding box center [669, 115] width 298 height 47
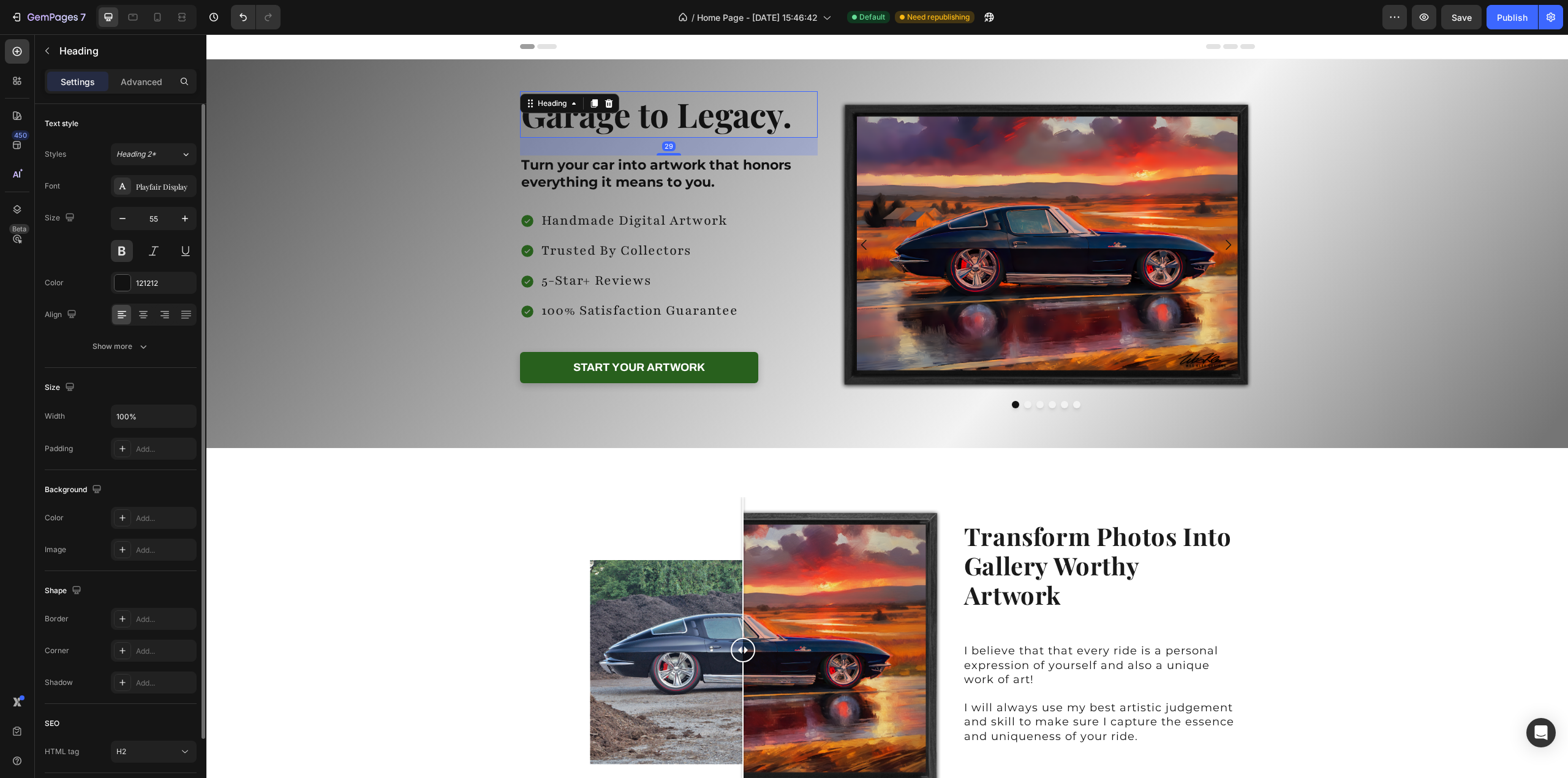
click at [777, 123] on h2 "Garage to Legacy." at bounding box center [669, 115] width 298 height 47
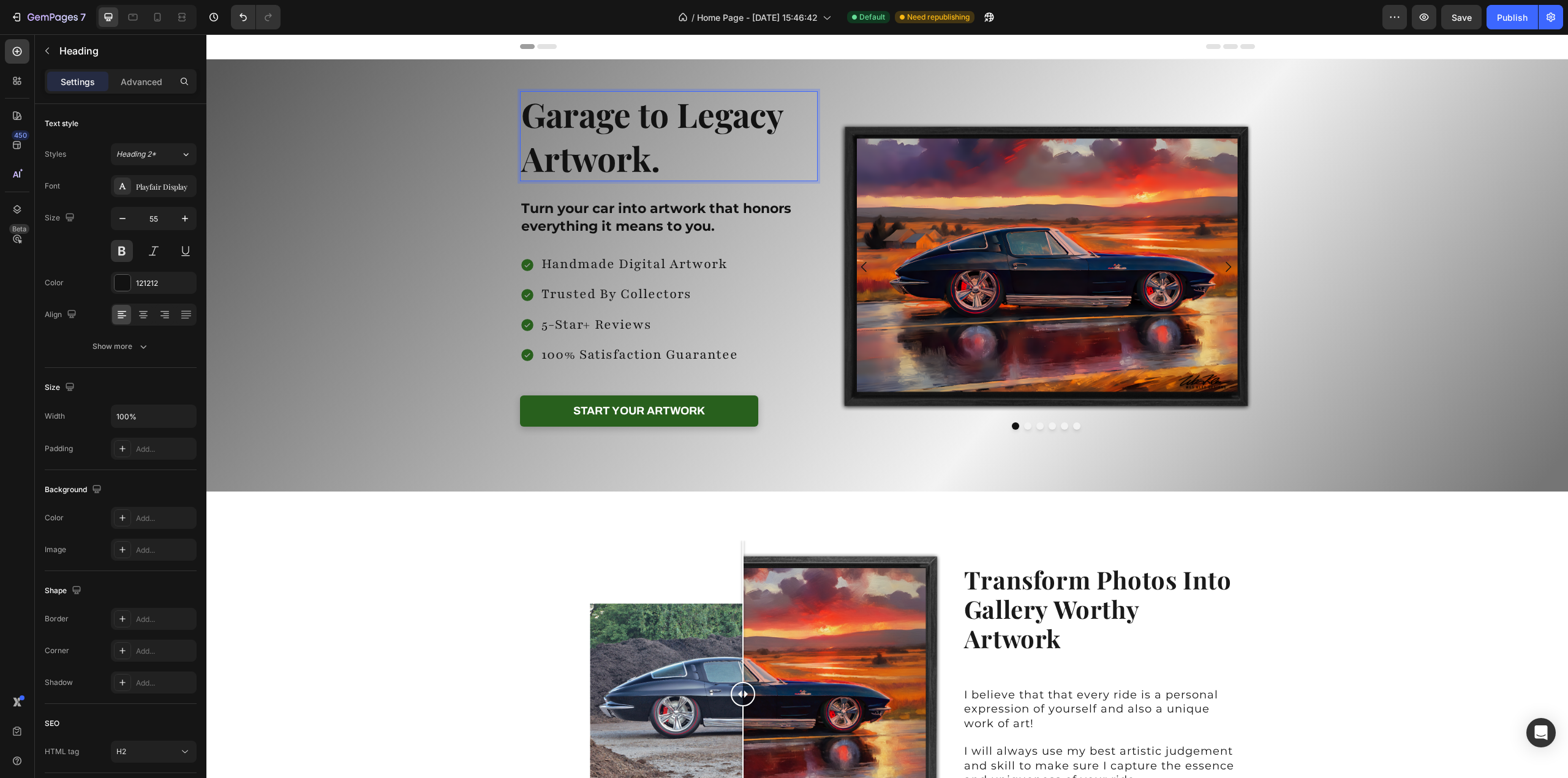
click at [524, 123] on p "Garage to Legacy Artwork." at bounding box center [669, 136] width 296 height 88
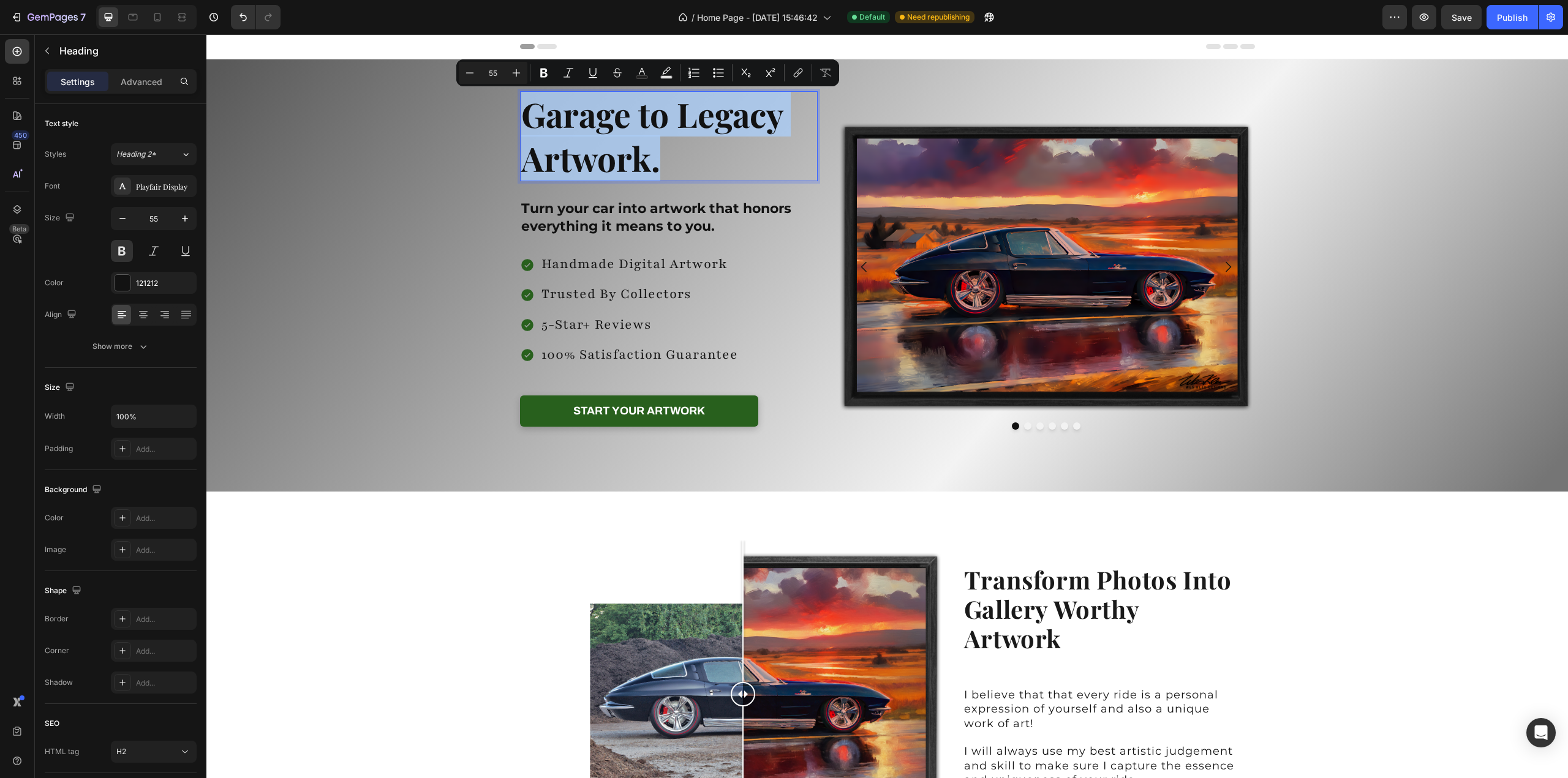
drag, startPoint x: 524, startPoint y: 123, endPoint x: 657, endPoint y: 159, distance: 137.8
click at [657, 159] on p "Garage to Legacy Artwork." at bounding box center [669, 136] width 296 height 88
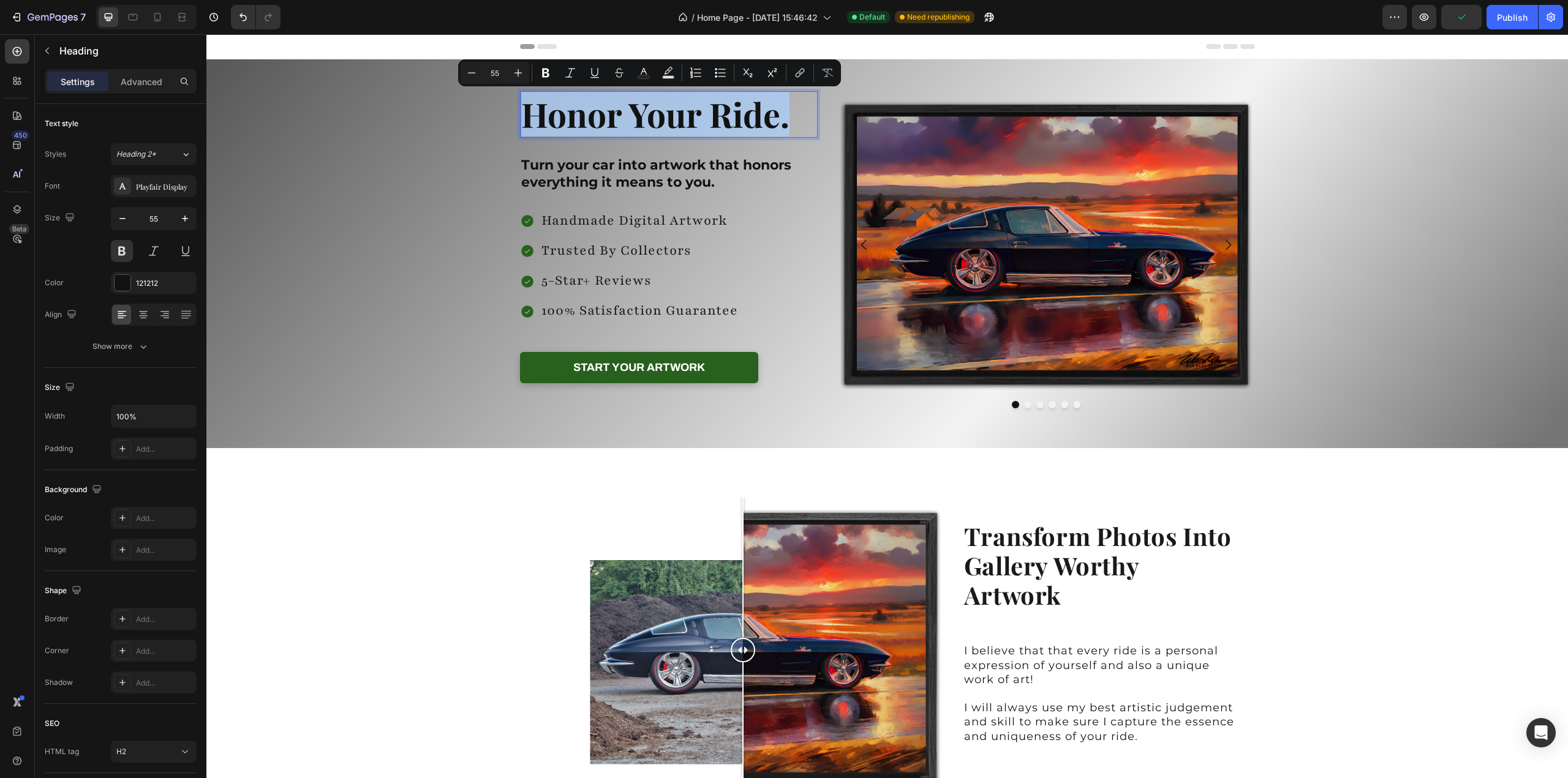
drag, startPoint x: 784, startPoint y: 119, endPoint x: 520, endPoint y: 124, distance: 264.0
click at [521, 124] on p "Honor Your Ride." at bounding box center [669, 114] width 296 height 44
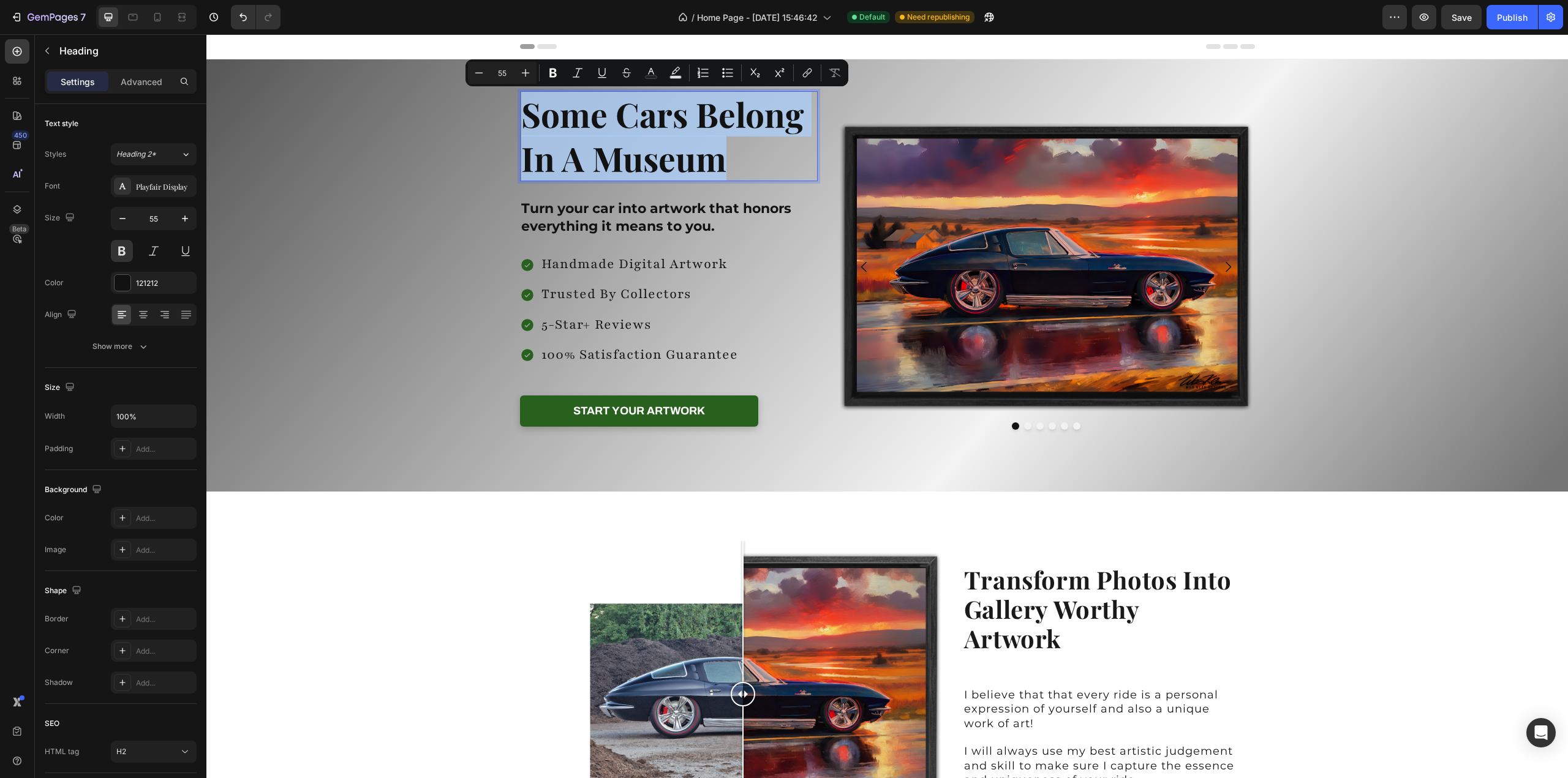
drag, startPoint x: 526, startPoint y: 123, endPoint x: 721, endPoint y: 148, distance: 196.6
click at [721, 148] on p "Some Cars Belong In A Museum" at bounding box center [669, 136] width 296 height 88
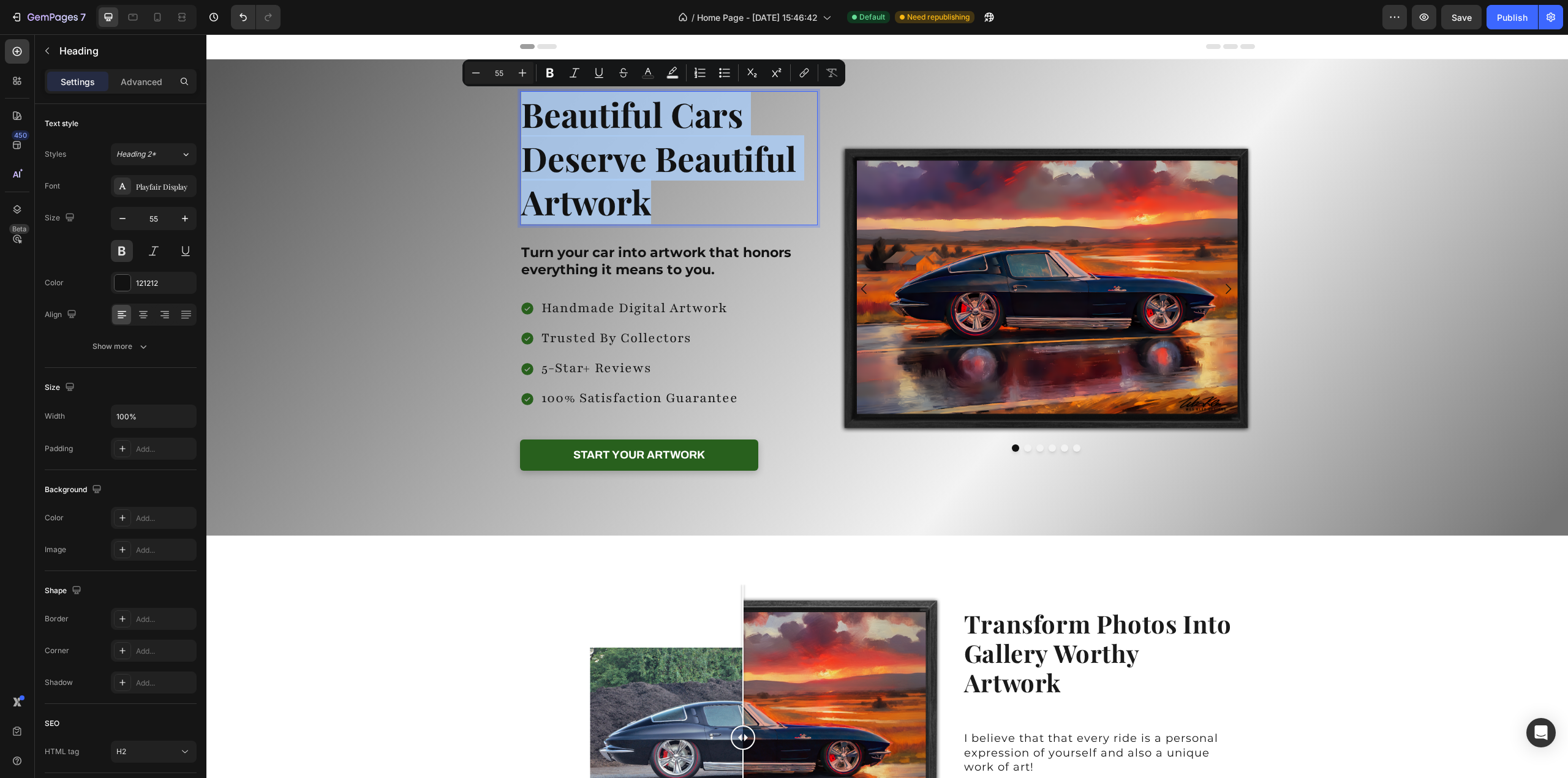
drag, startPoint x: 664, startPoint y: 202, endPoint x: 524, endPoint y: 124, distance: 160.3
click at [524, 124] on p "Beautiful Cars Deserve Beautiful Artwork" at bounding box center [669, 158] width 296 height 132
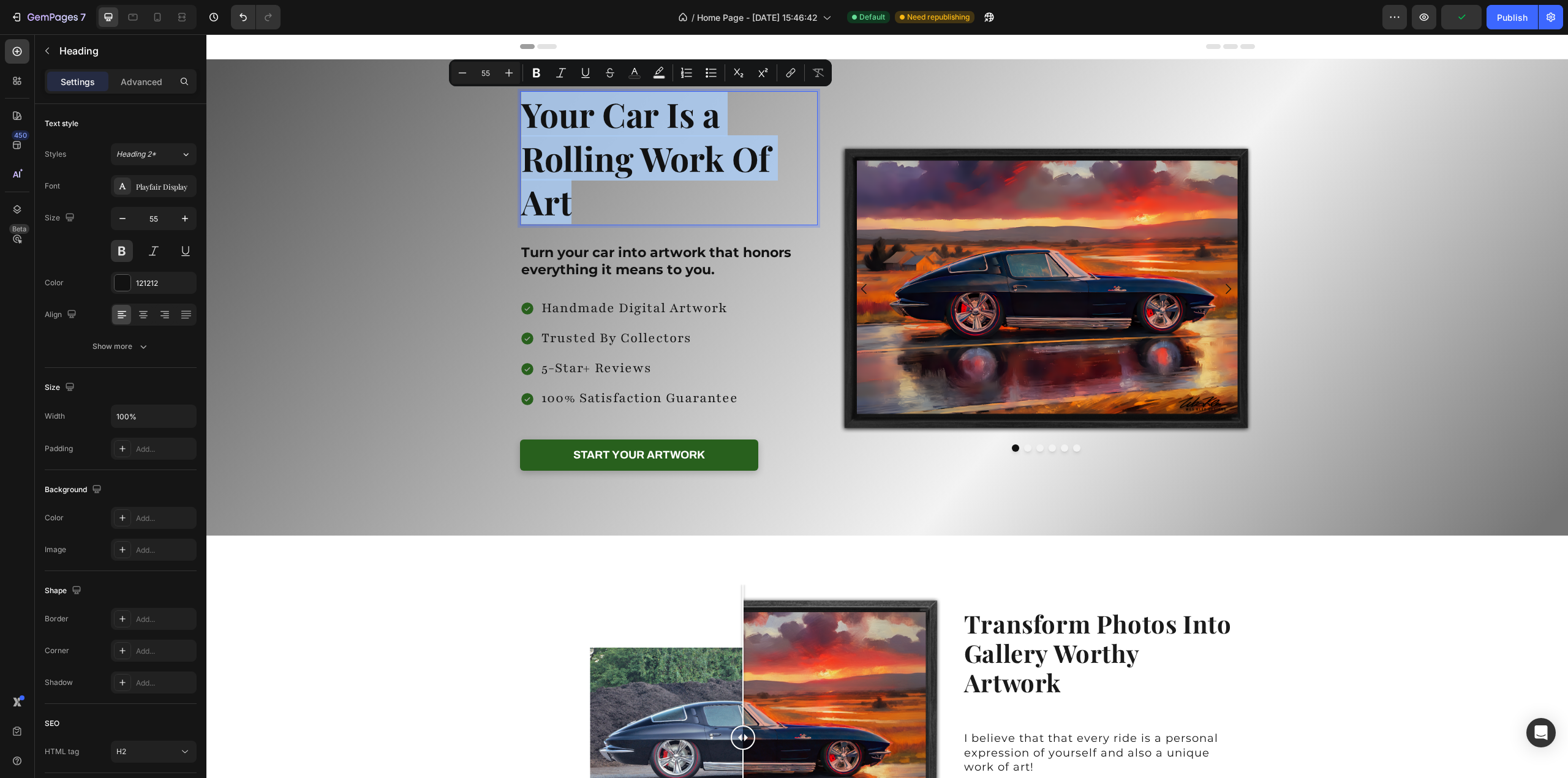
drag, startPoint x: 582, startPoint y: 209, endPoint x: 521, endPoint y: 123, distance: 105.4
click at [521, 123] on p "Your Car Is a Rolling Work Of Art" at bounding box center [669, 158] width 296 height 132
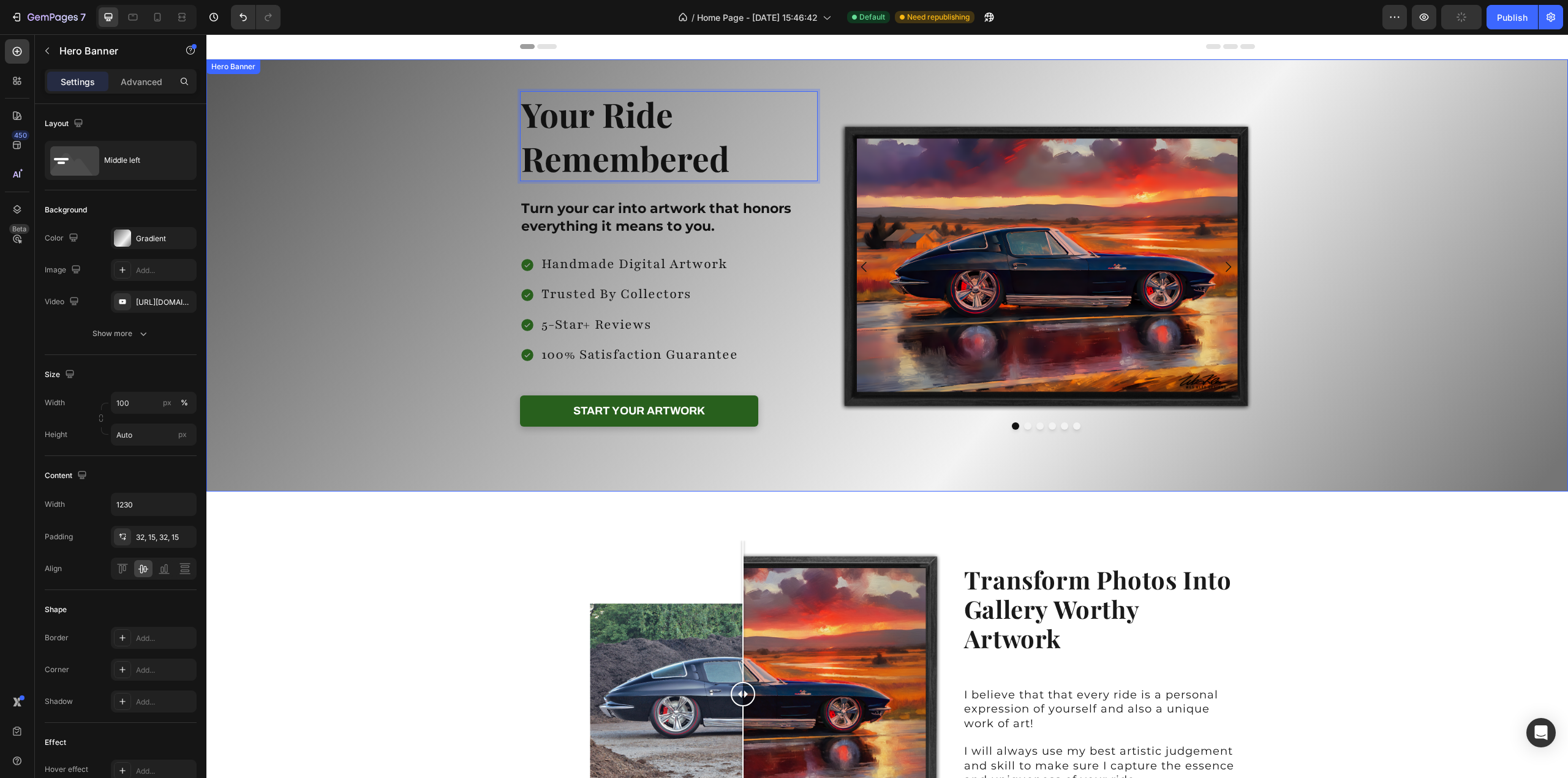
click at [1350, 282] on div "Background Image" at bounding box center [887, 275] width 1361 height 432
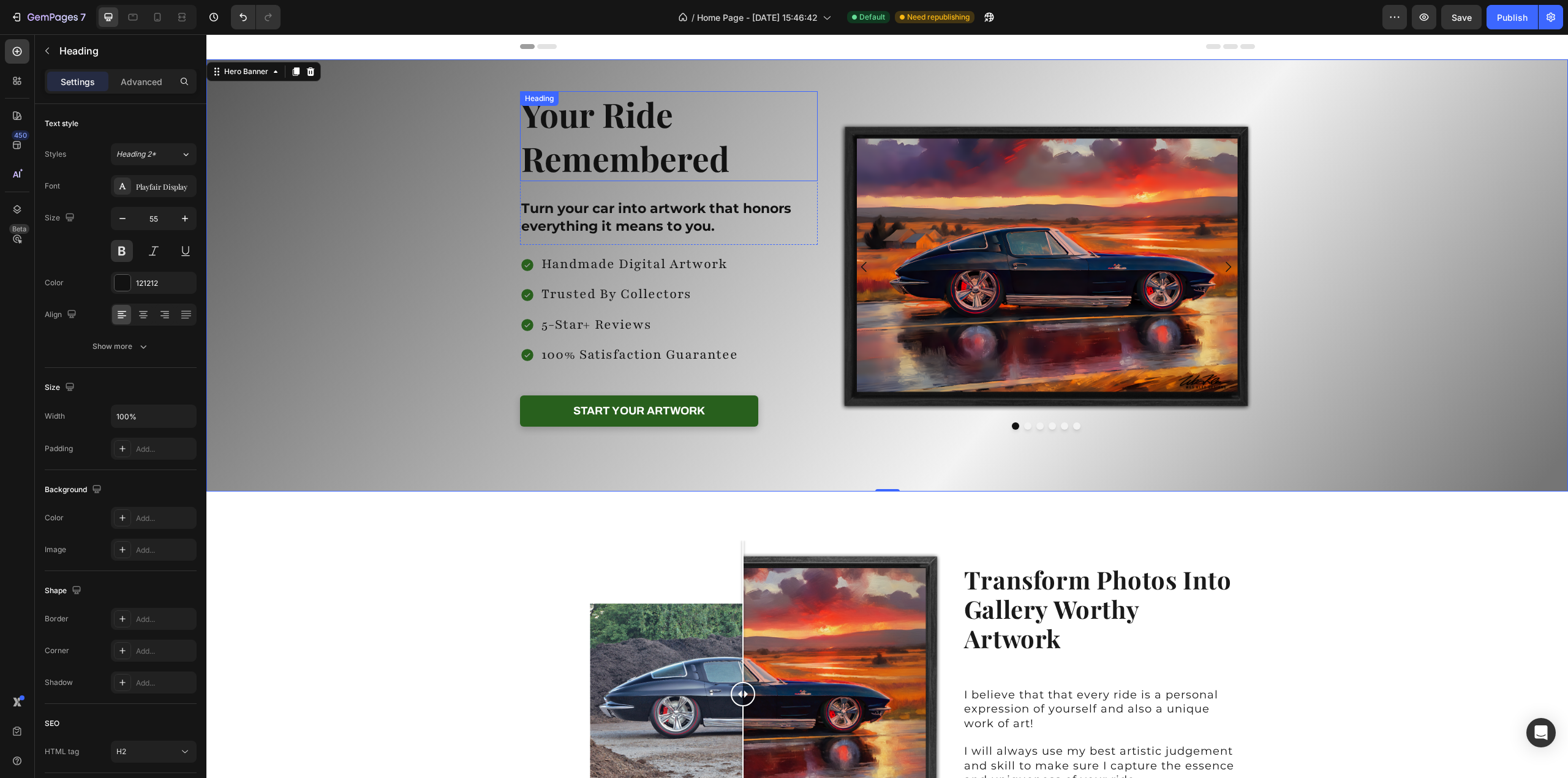
click at [655, 124] on p "Your Ride Remembered" at bounding box center [669, 136] width 296 height 88
click at [721, 162] on p "Your Ride Remembered" at bounding box center [669, 136] width 296 height 88
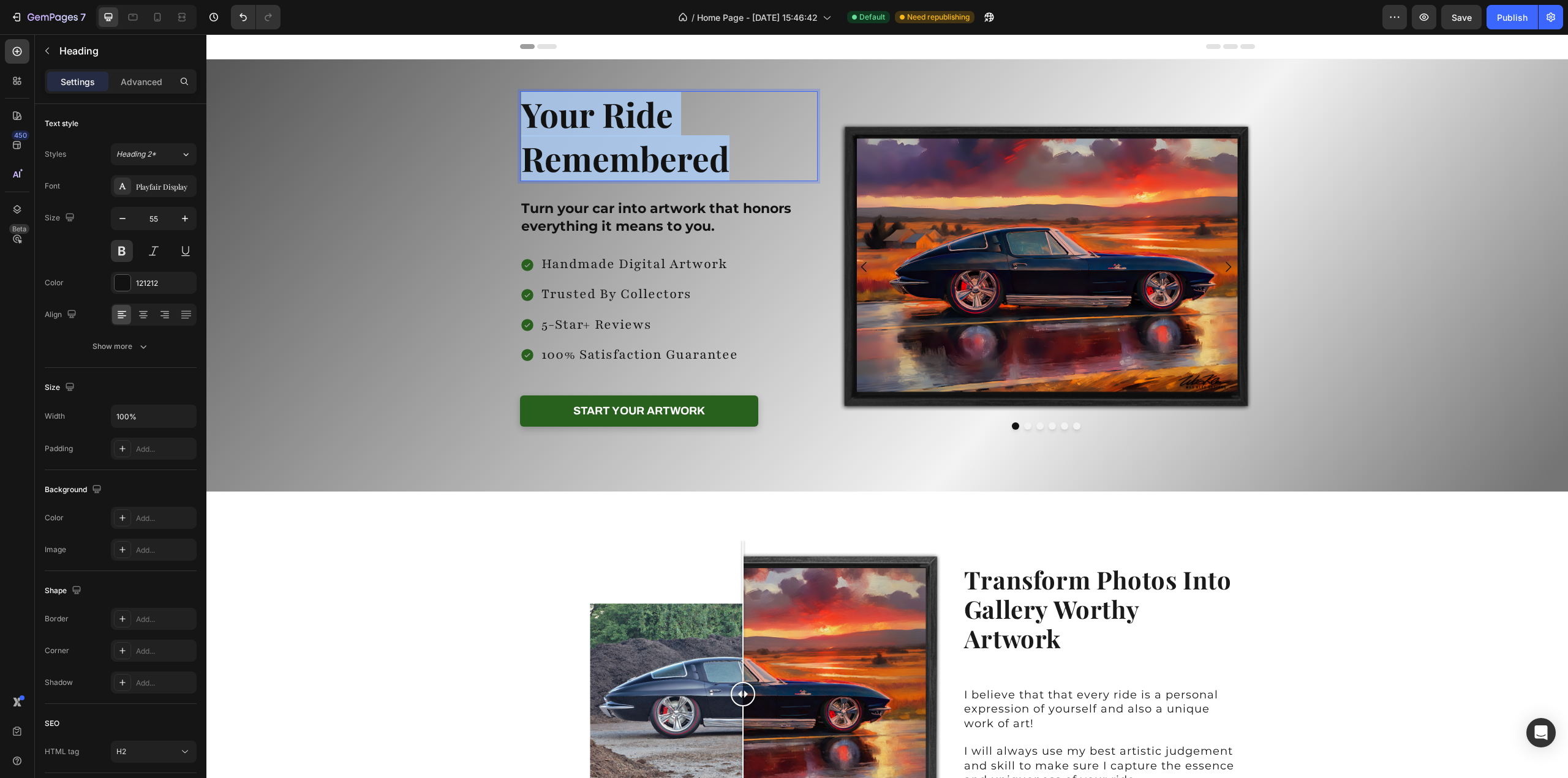
drag, startPoint x: 726, startPoint y: 164, endPoint x: 518, endPoint y: 121, distance: 212.4
click at [521, 121] on p "Your Ride Remembered" at bounding box center [669, 136] width 296 height 88
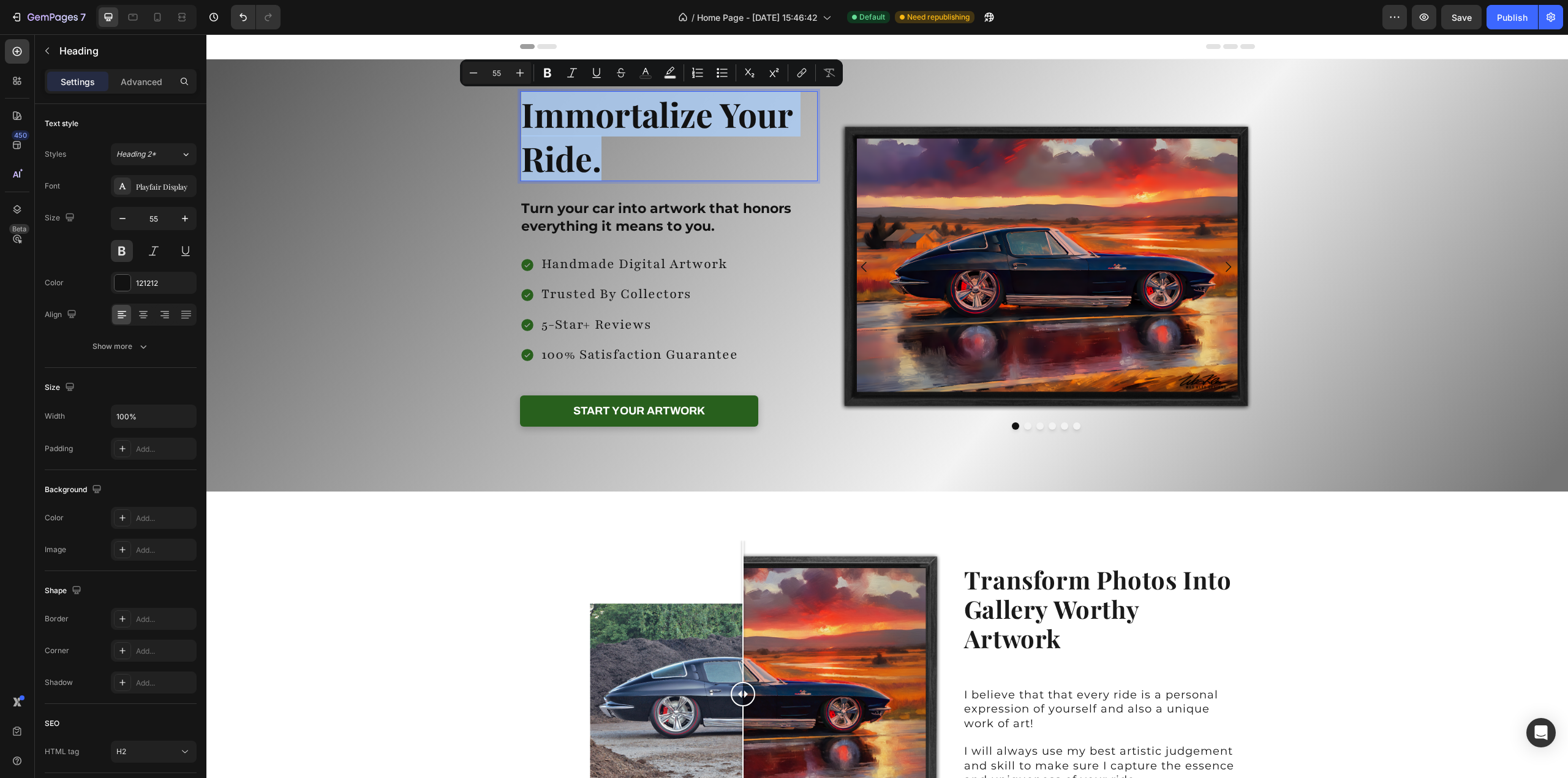
drag, startPoint x: 600, startPoint y: 164, endPoint x: 518, endPoint y: 128, distance: 89.6
click at [521, 128] on p "Immortalize Your Ride." at bounding box center [669, 136] width 296 height 88
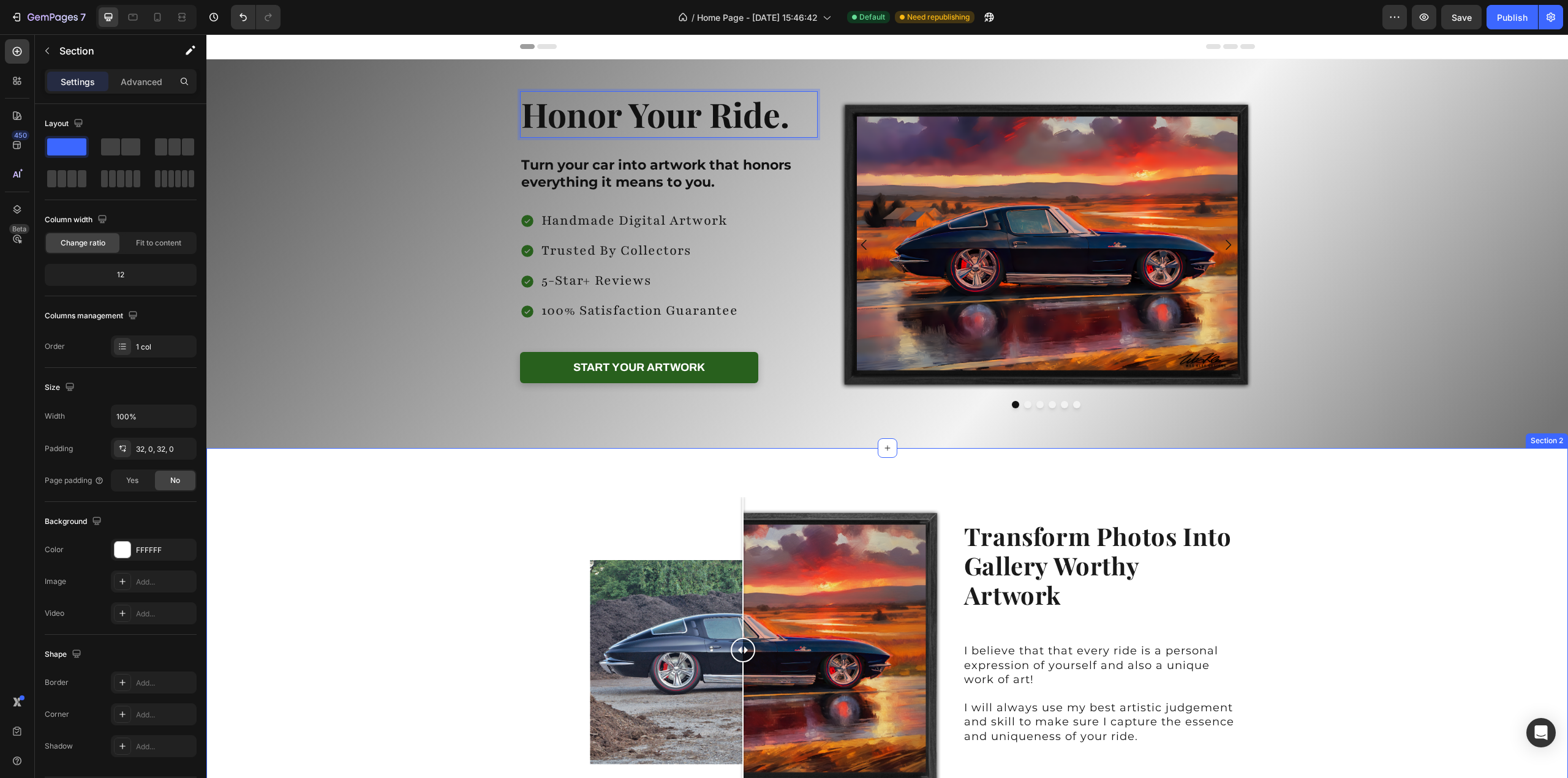
click at [1436, 551] on div "Image Comparison Drag slider to see transformation Text Block Transform Photos …" at bounding box center [887, 664] width 1361 height 394
click at [1347, 219] on div "Background Image" at bounding box center [887, 253] width 1361 height 389
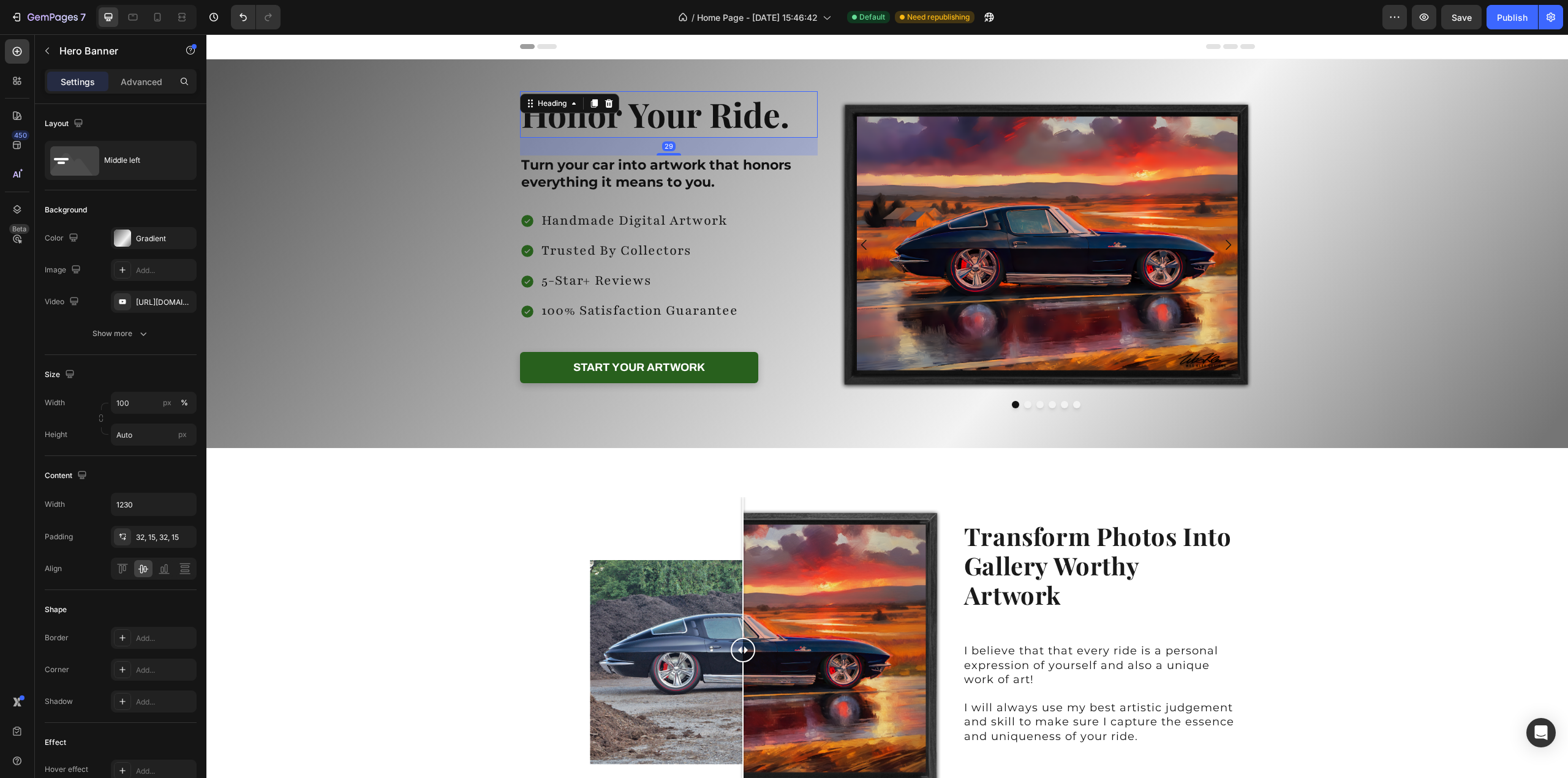
click at [740, 124] on p "Honor Your Ride." at bounding box center [669, 114] width 296 height 44
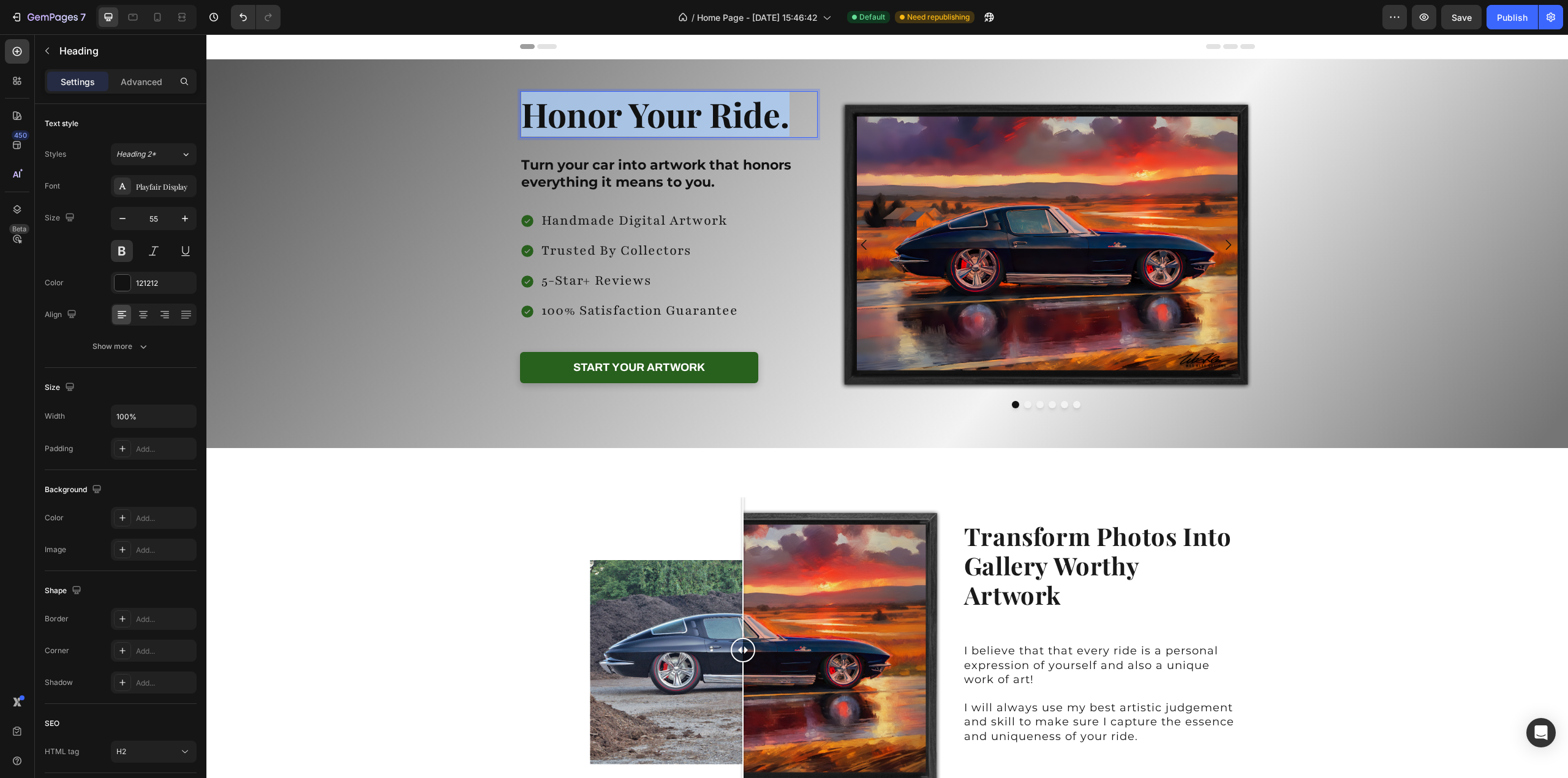
click at [740, 124] on p "Honor Your Ride." at bounding box center [669, 114] width 296 height 44
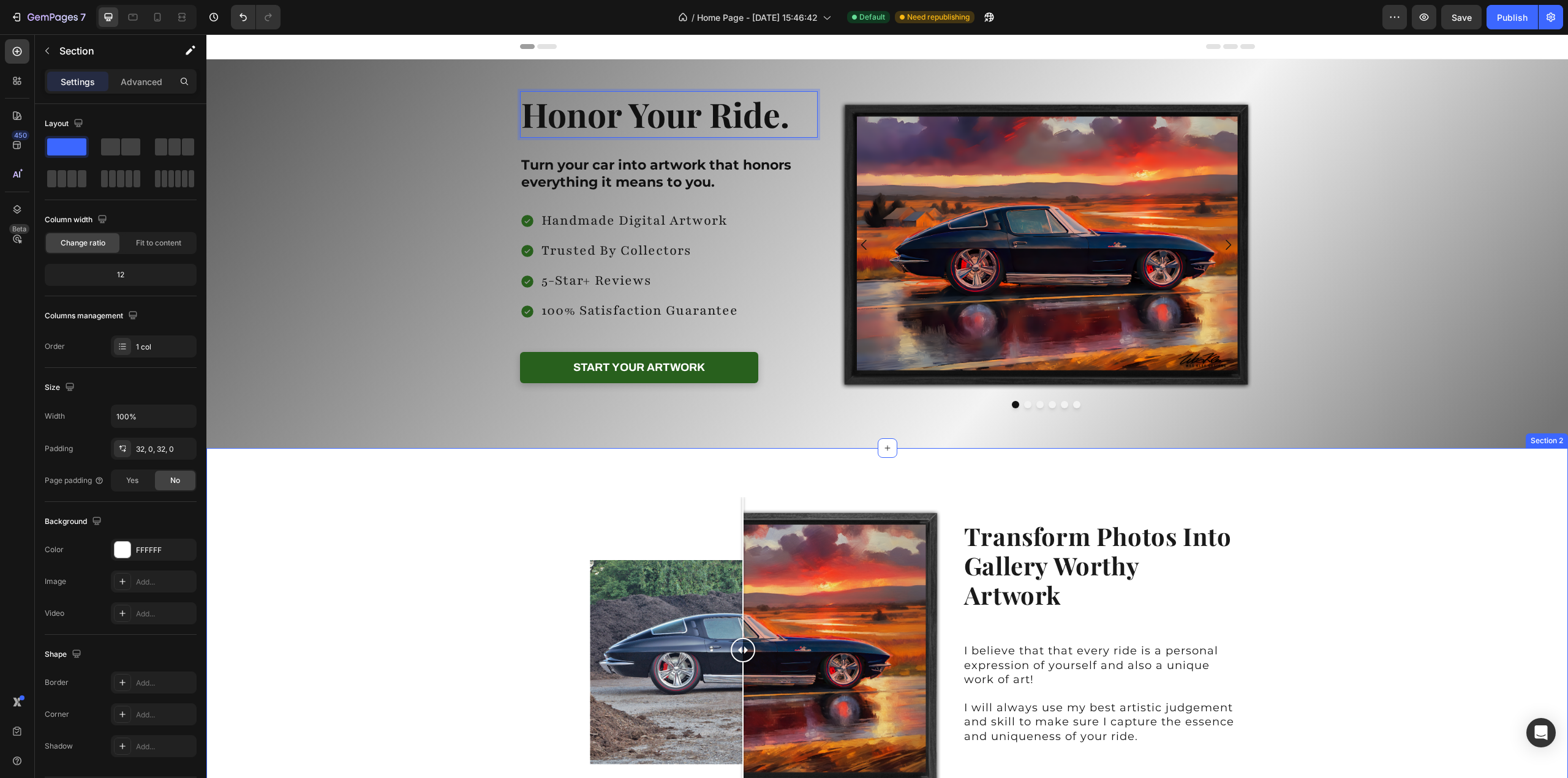
click at [1427, 559] on div "Image Comparison Drag slider to see transformation Text Block Transform Photos …" at bounding box center [887, 664] width 1361 height 394
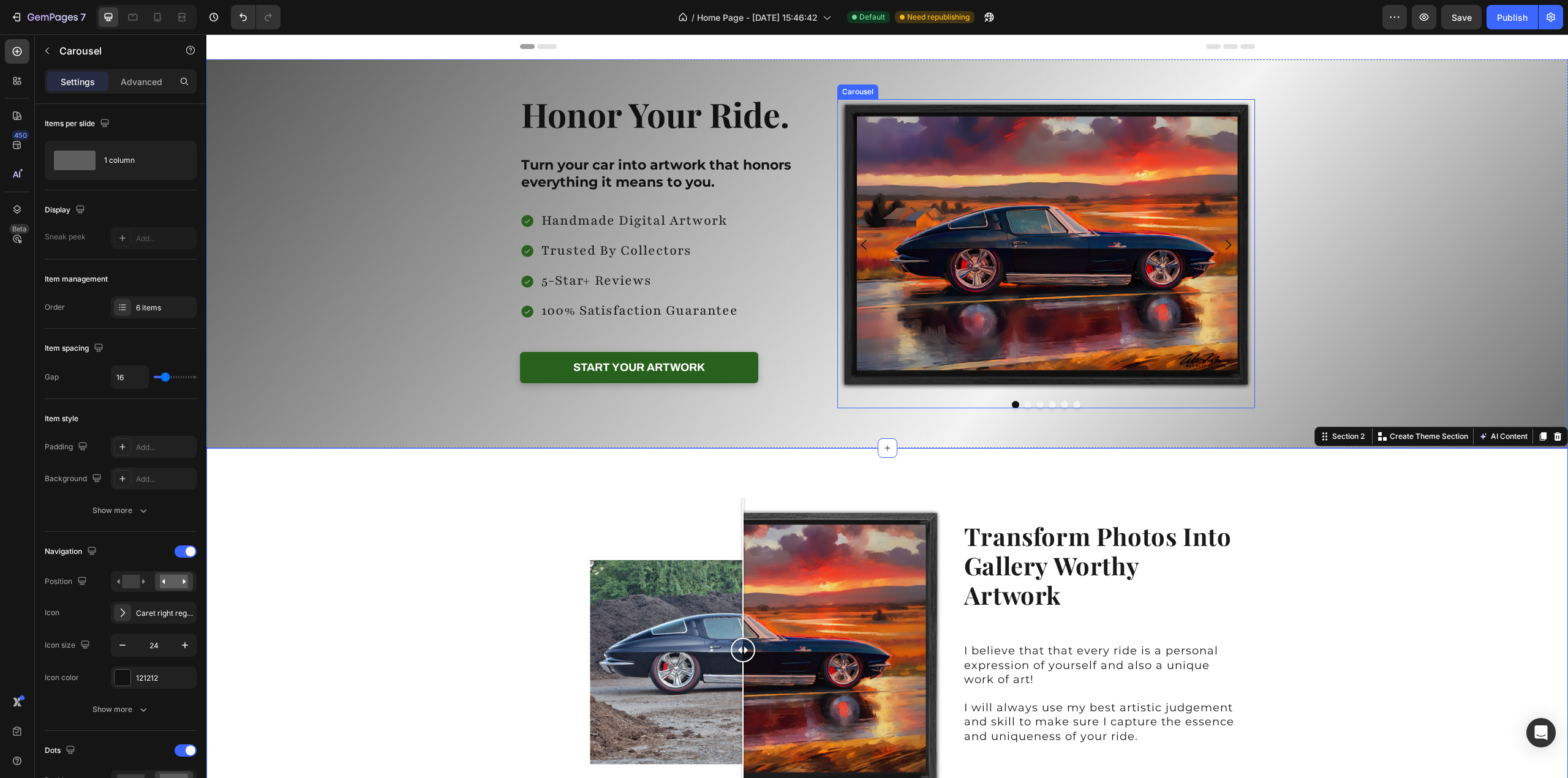
click at [1223, 245] on icon "Carousel Next Arrow" at bounding box center [1228, 244] width 14 height 14
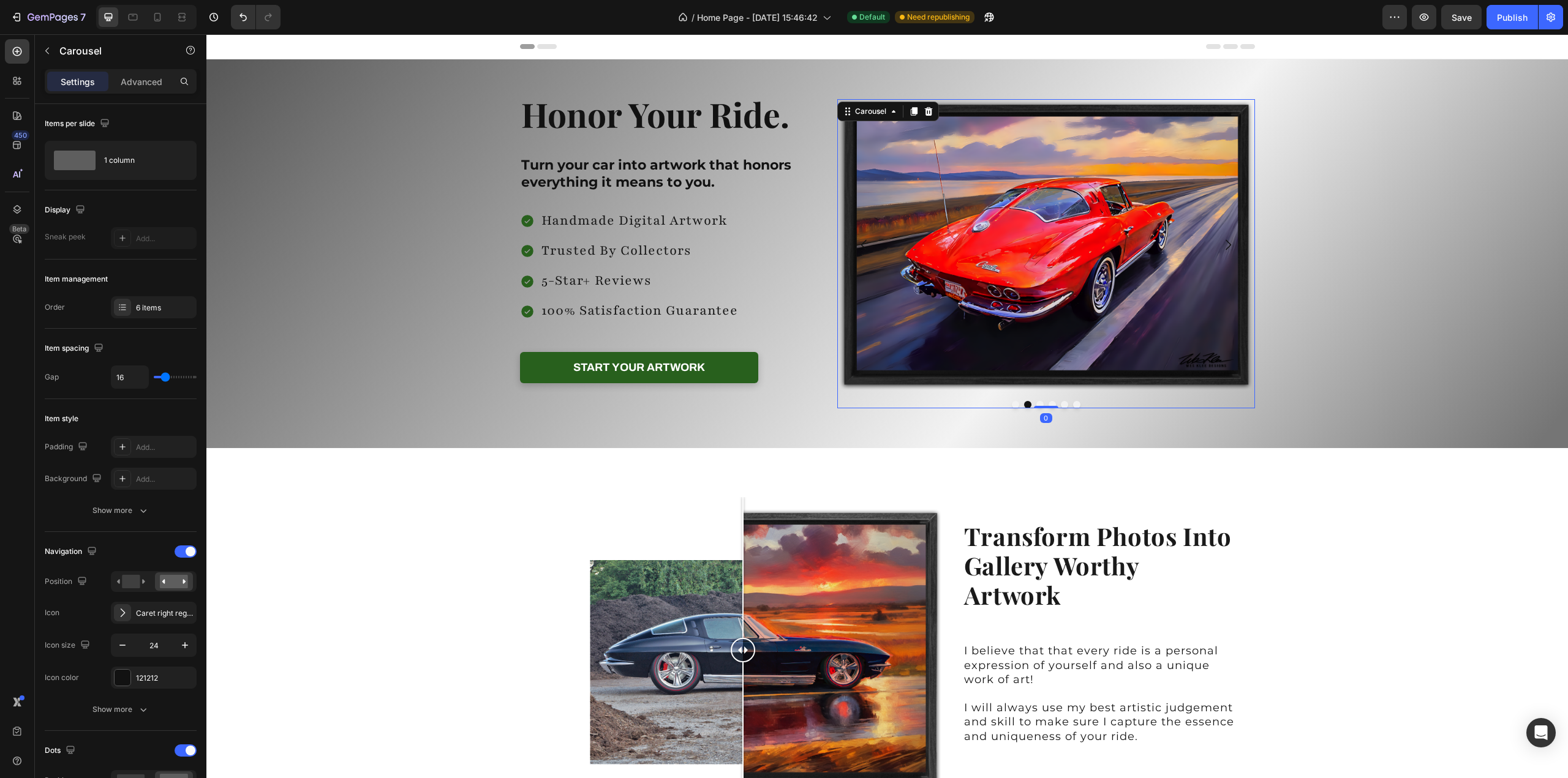
click at [1223, 245] on icon "Carousel Next Arrow" at bounding box center [1228, 244] width 14 height 14
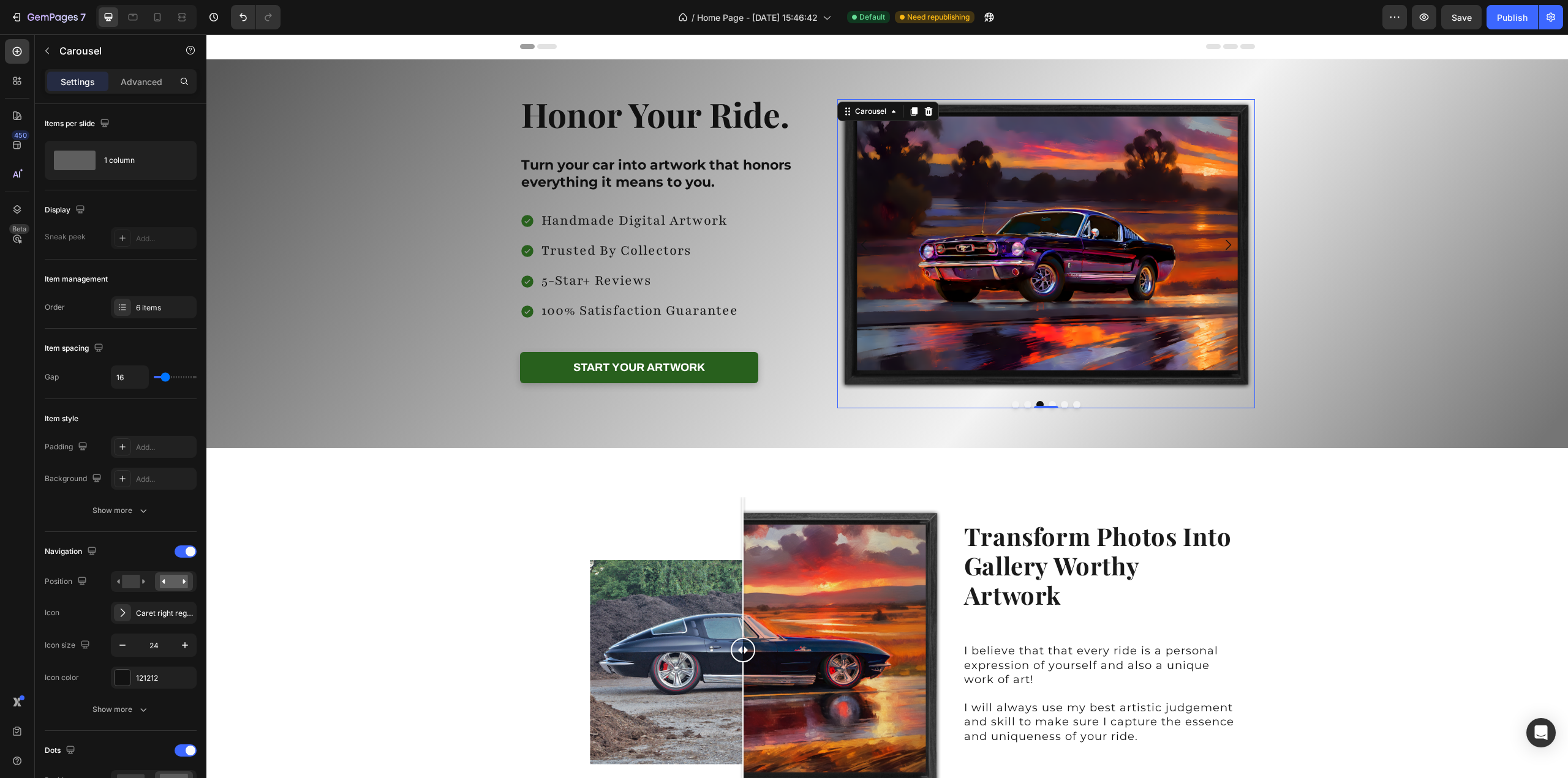
click at [1223, 245] on icon "Carousel Next Arrow" at bounding box center [1228, 244] width 14 height 14
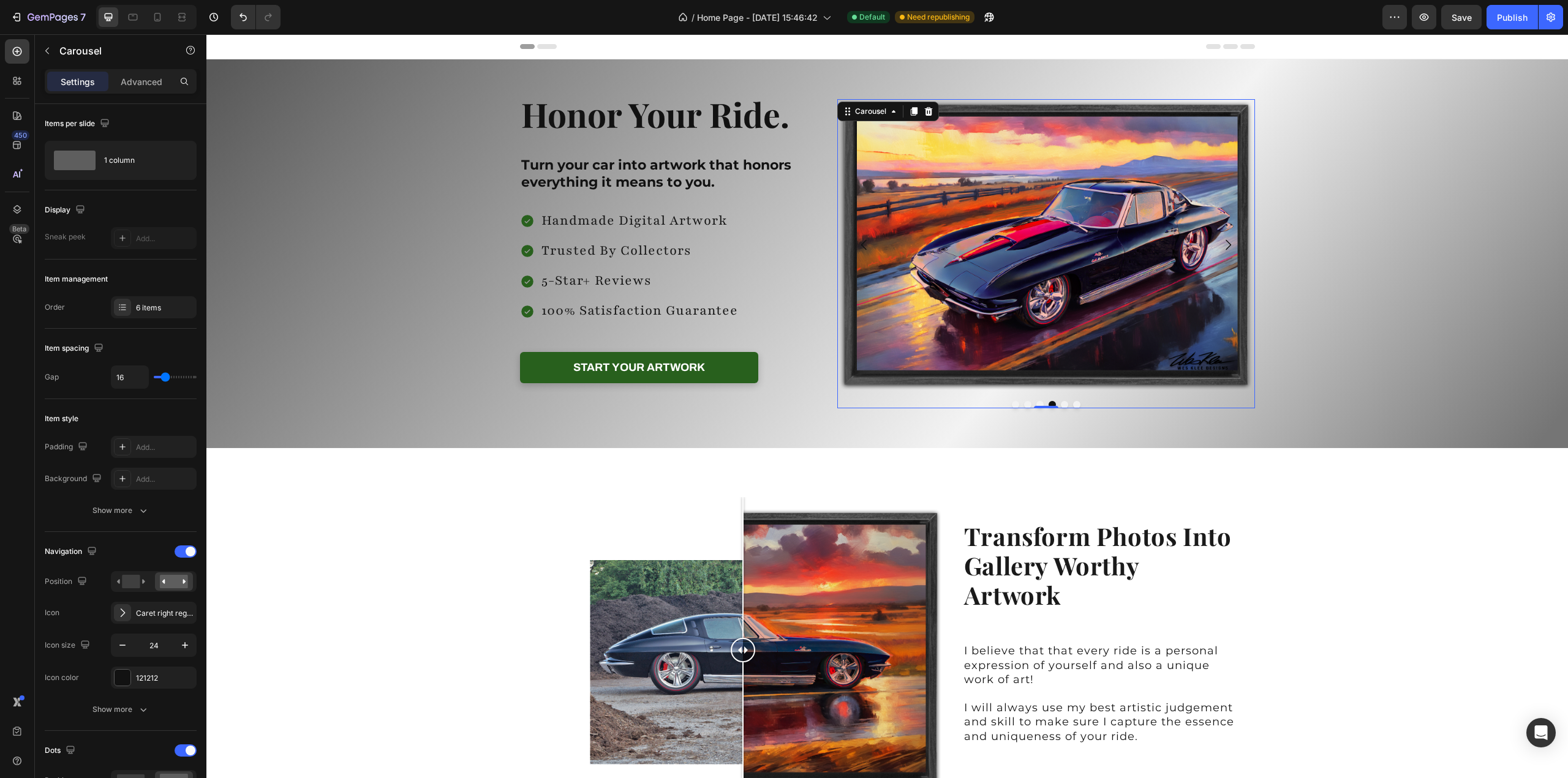
click at [1223, 245] on icon "Carousel Next Arrow" at bounding box center [1228, 244] width 14 height 14
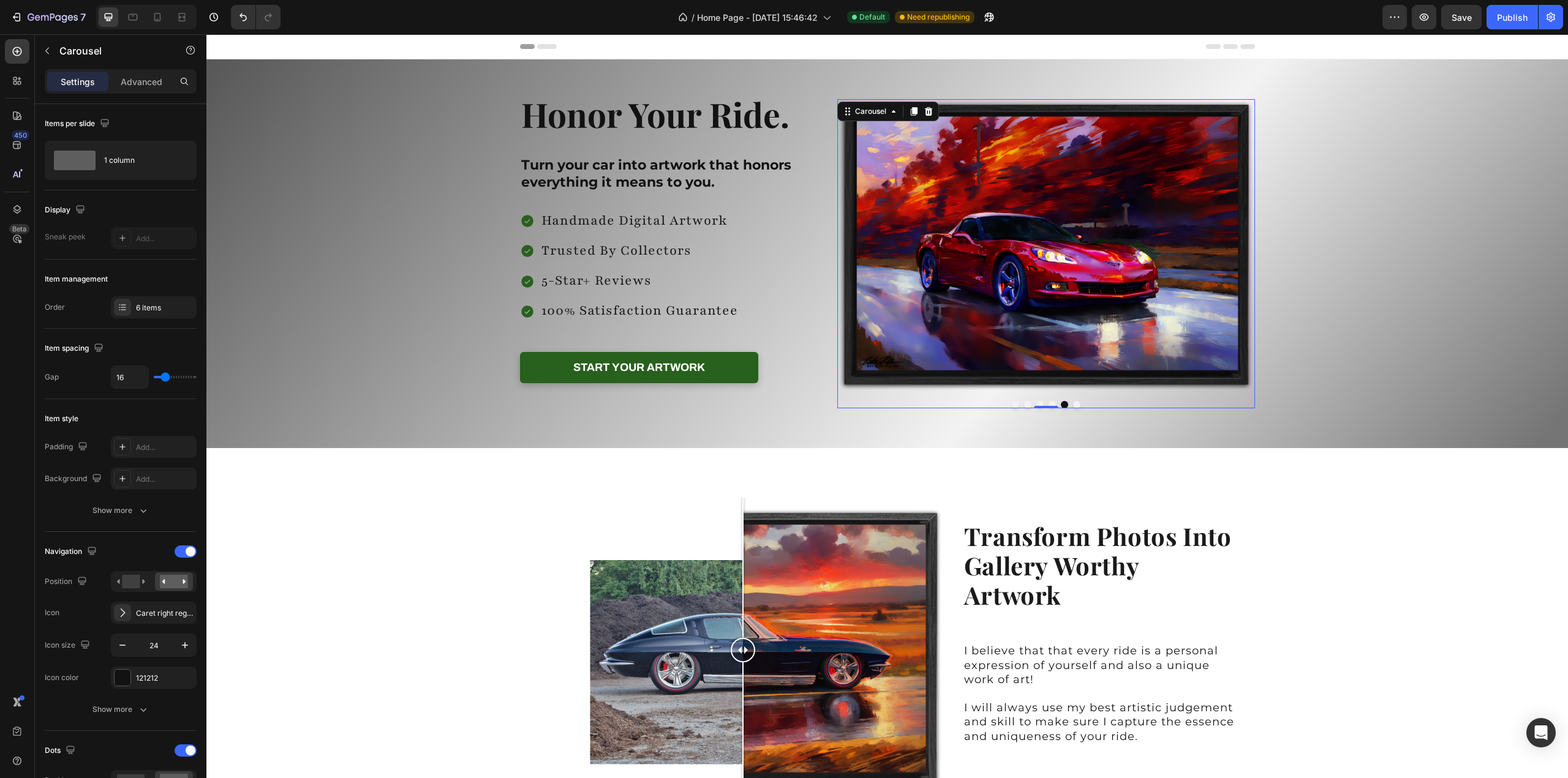
click at [862, 250] on icon "Carousel Back Arrow" at bounding box center [864, 244] width 14 height 14
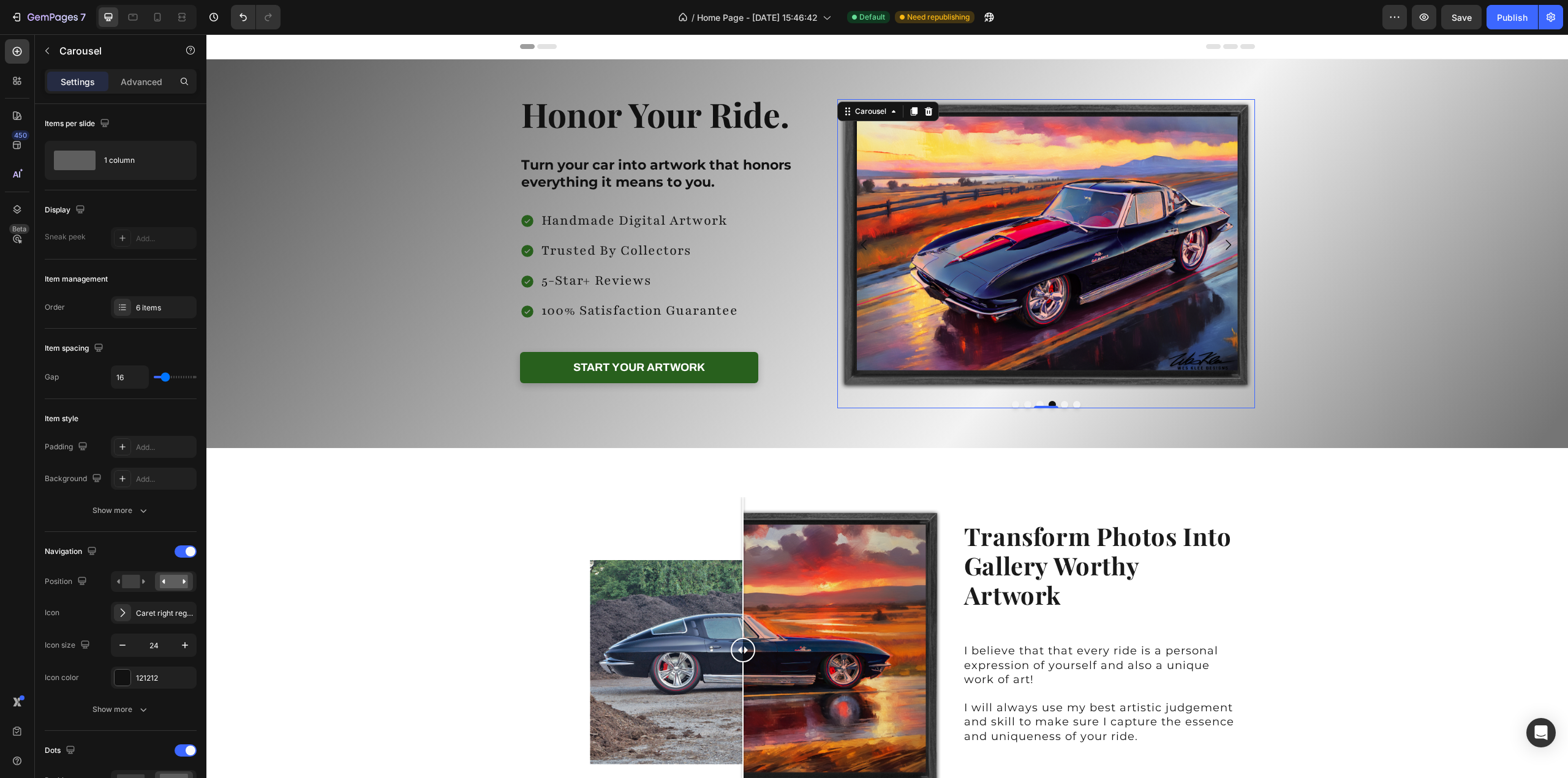
click at [859, 244] on icon "Carousel Back Arrow" at bounding box center [864, 244] width 14 height 14
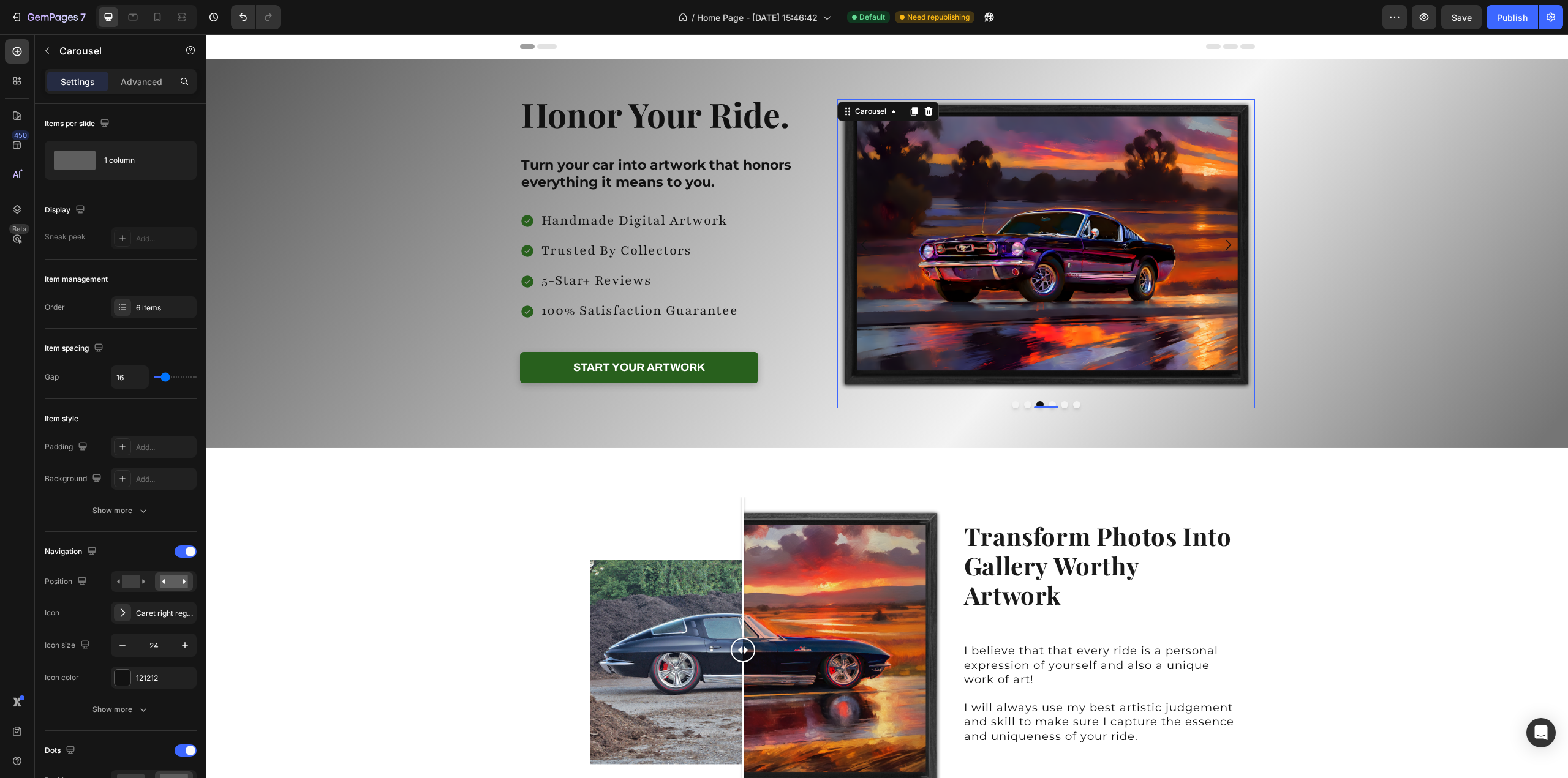
click at [859, 244] on icon "Carousel Back Arrow" at bounding box center [864, 244] width 14 height 14
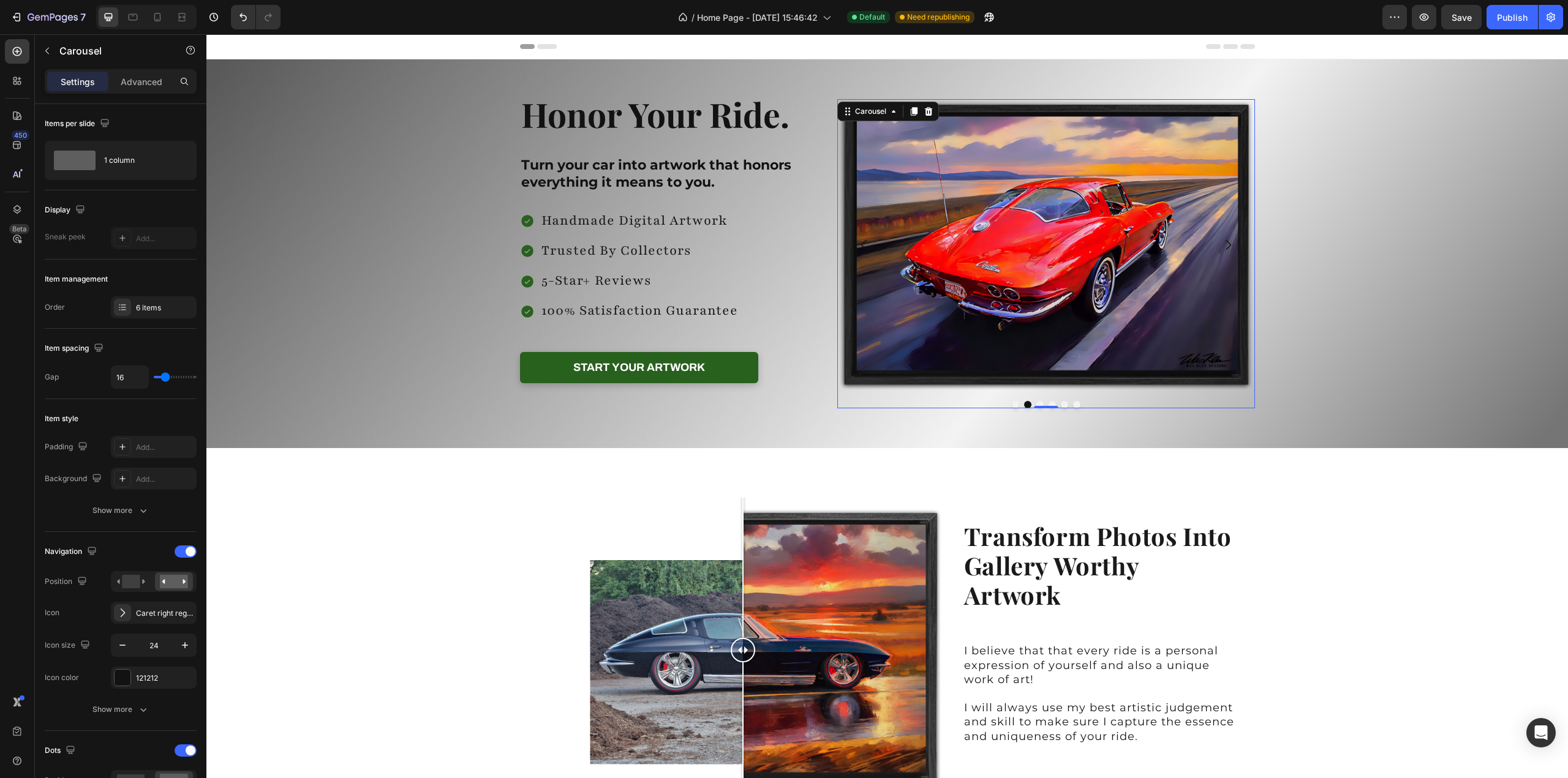
click at [1013, 402] on button "Dot" at bounding box center [1015, 405] width 7 height 7
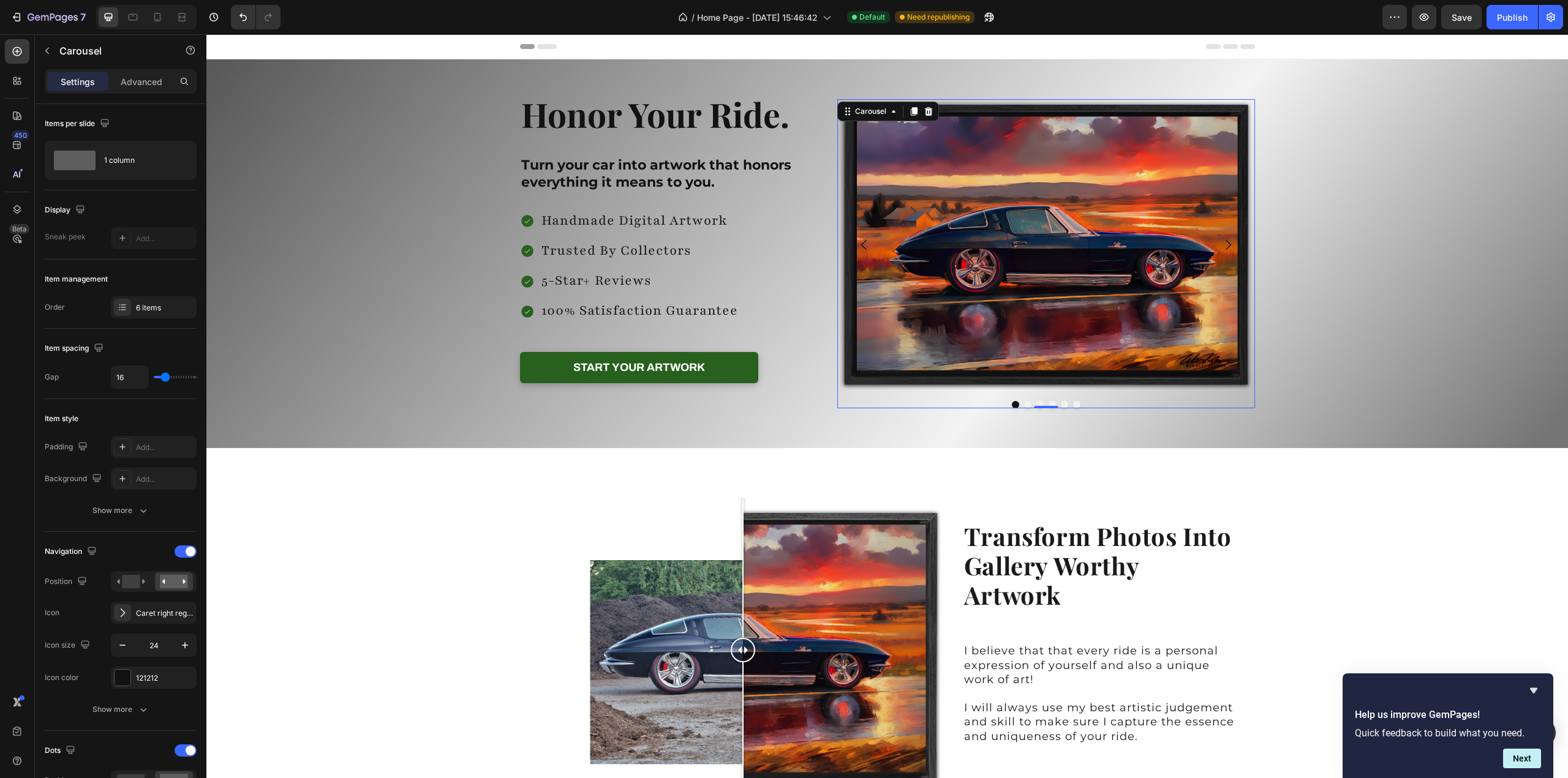
click at [857, 241] on icon "Carousel Back Arrow" at bounding box center [864, 244] width 14 height 14
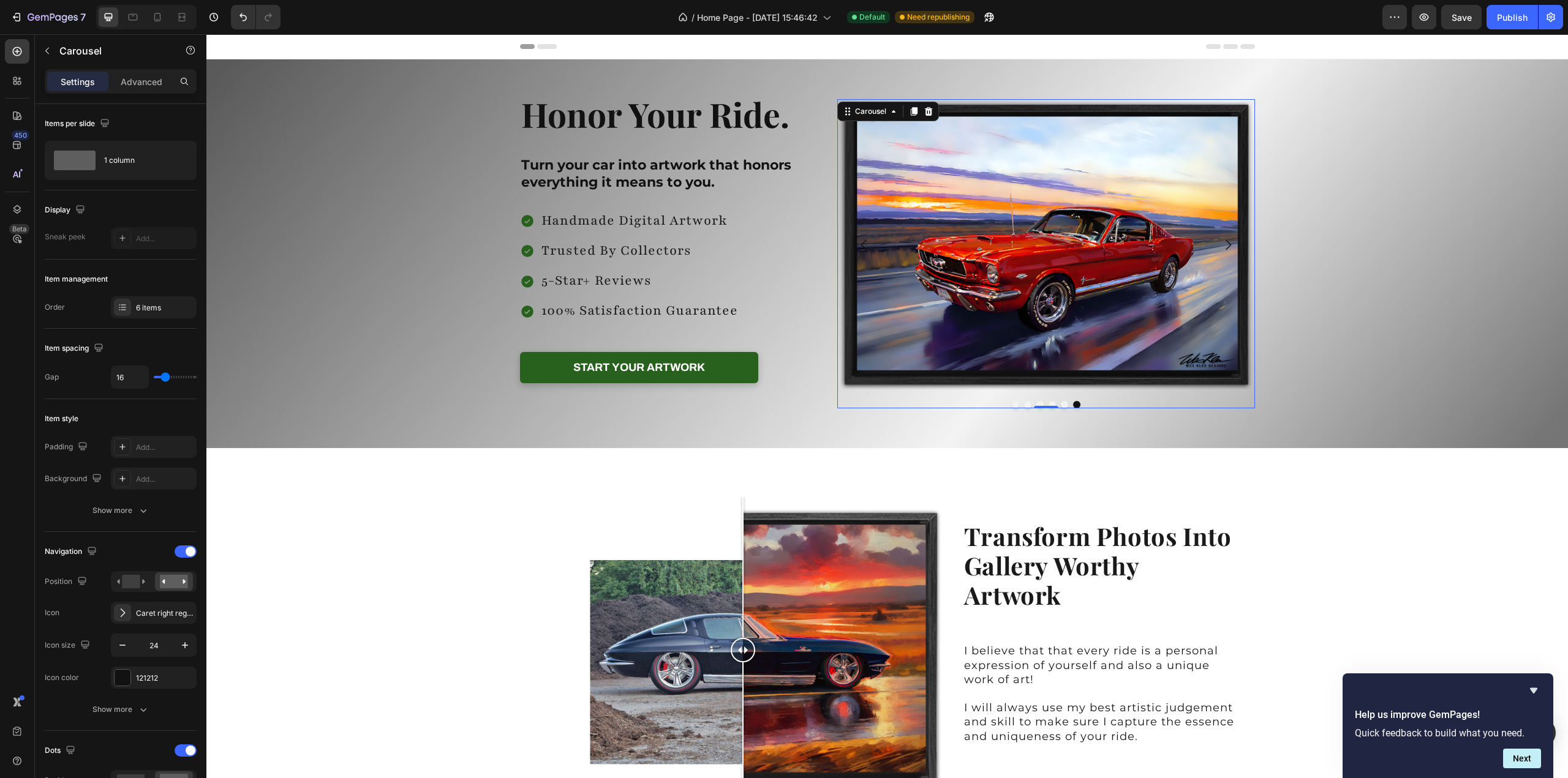
click at [857, 241] on icon "Carousel Back Arrow" at bounding box center [864, 244] width 14 height 14
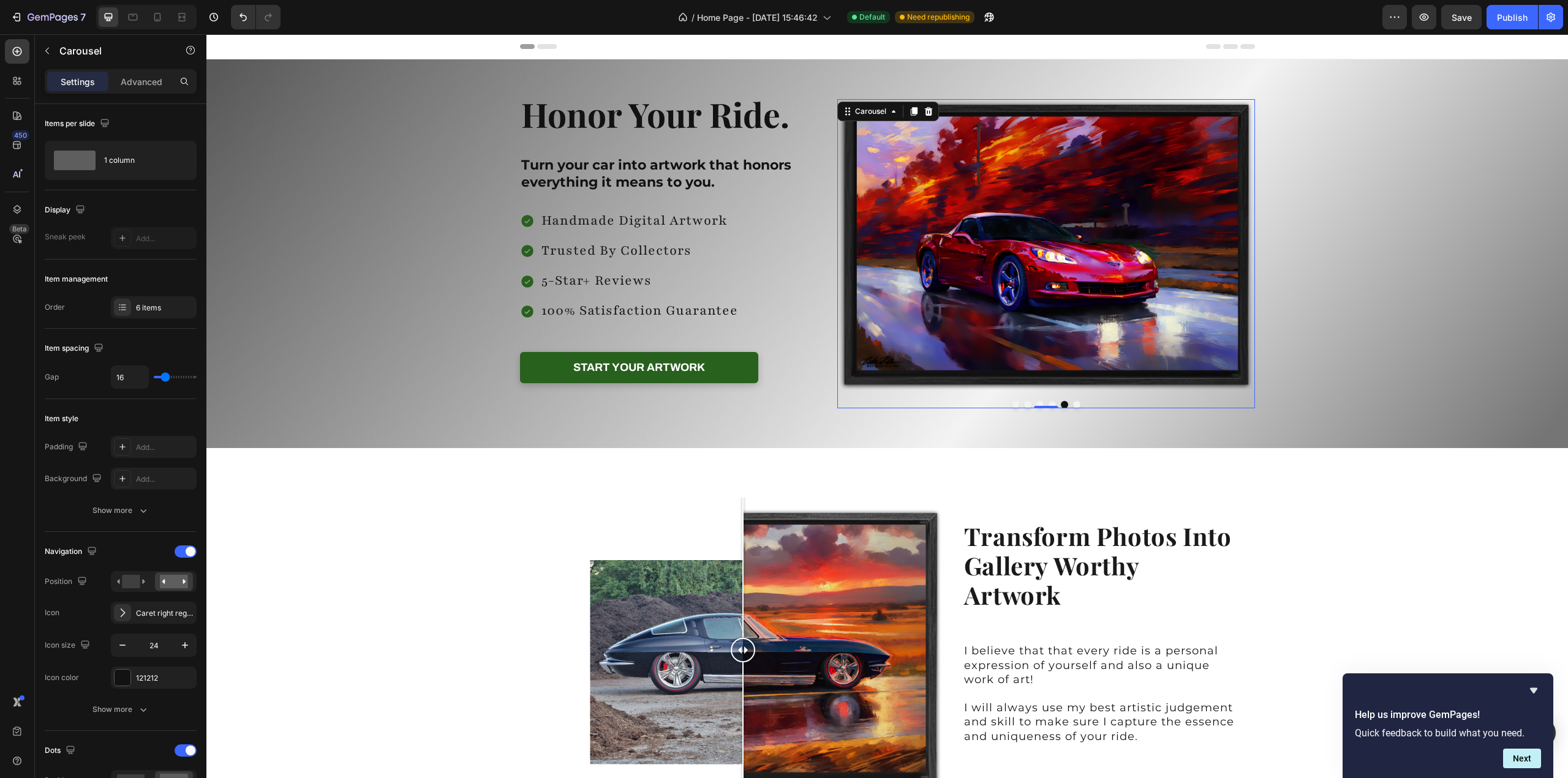
click at [857, 241] on icon "Carousel Back Arrow" at bounding box center [864, 244] width 14 height 14
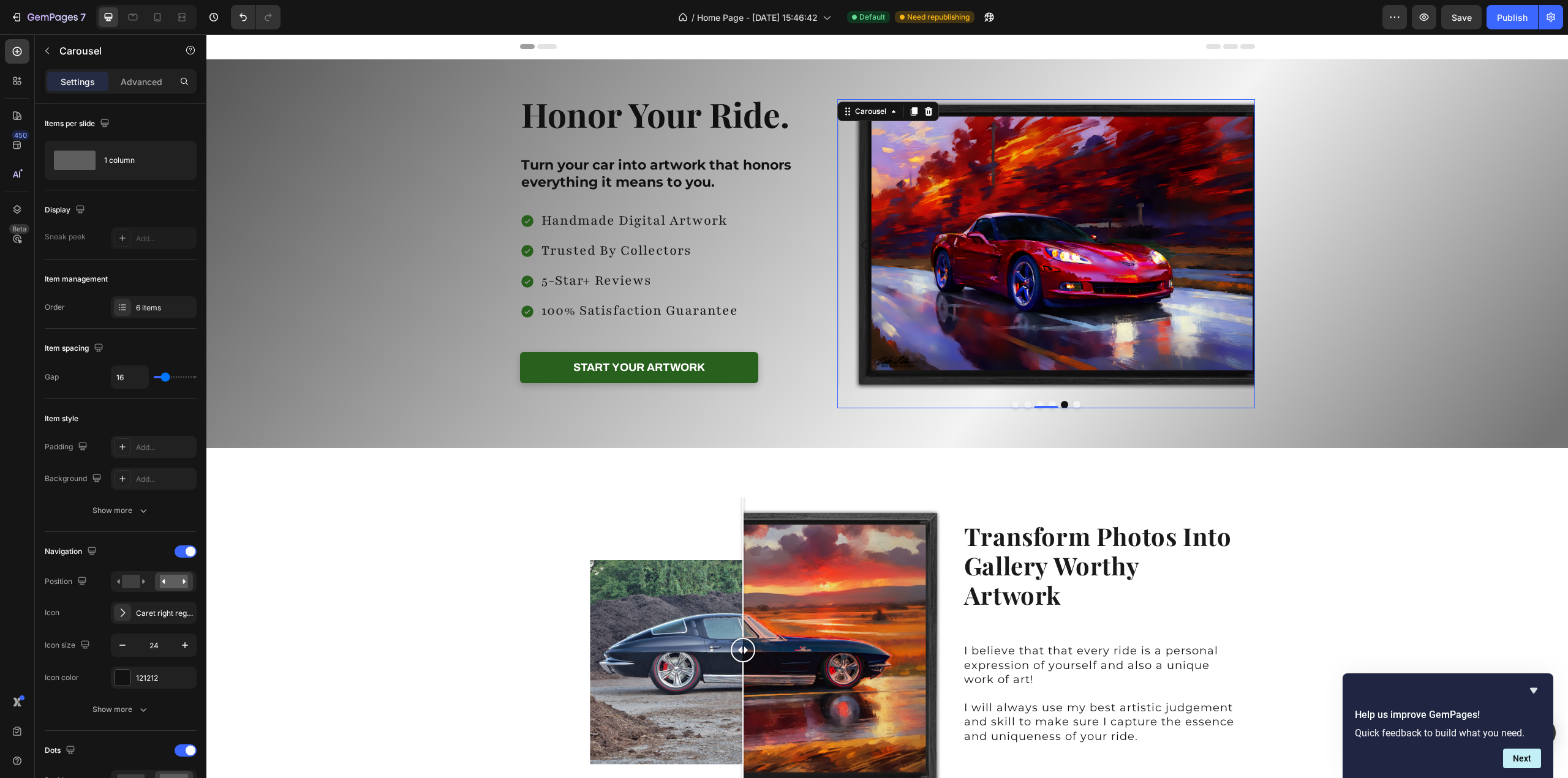
click at [857, 241] on icon "Carousel Back Arrow" at bounding box center [864, 244] width 14 height 14
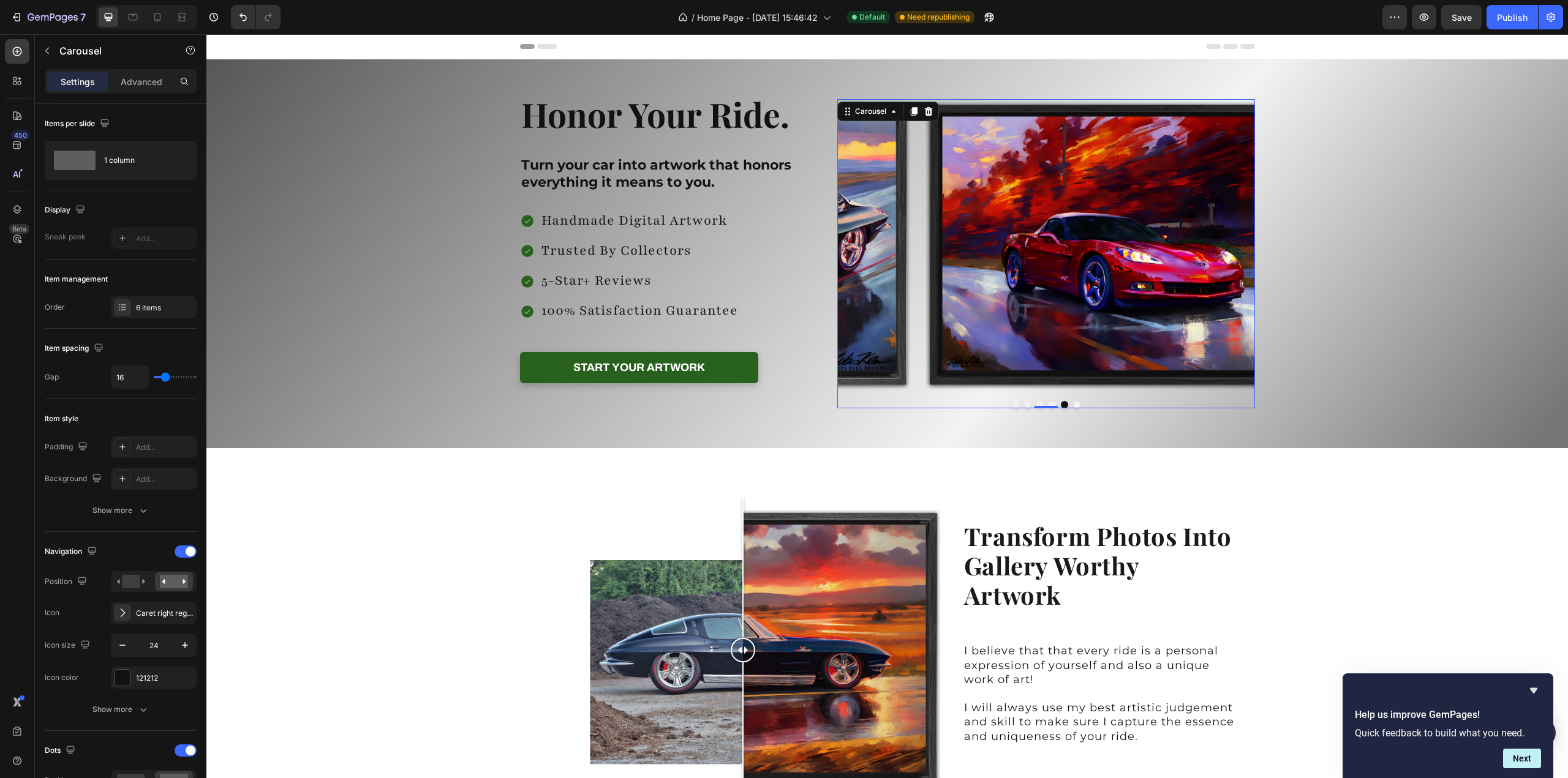
click at [857, 241] on icon "Carousel Back Arrow" at bounding box center [864, 244] width 14 height 14
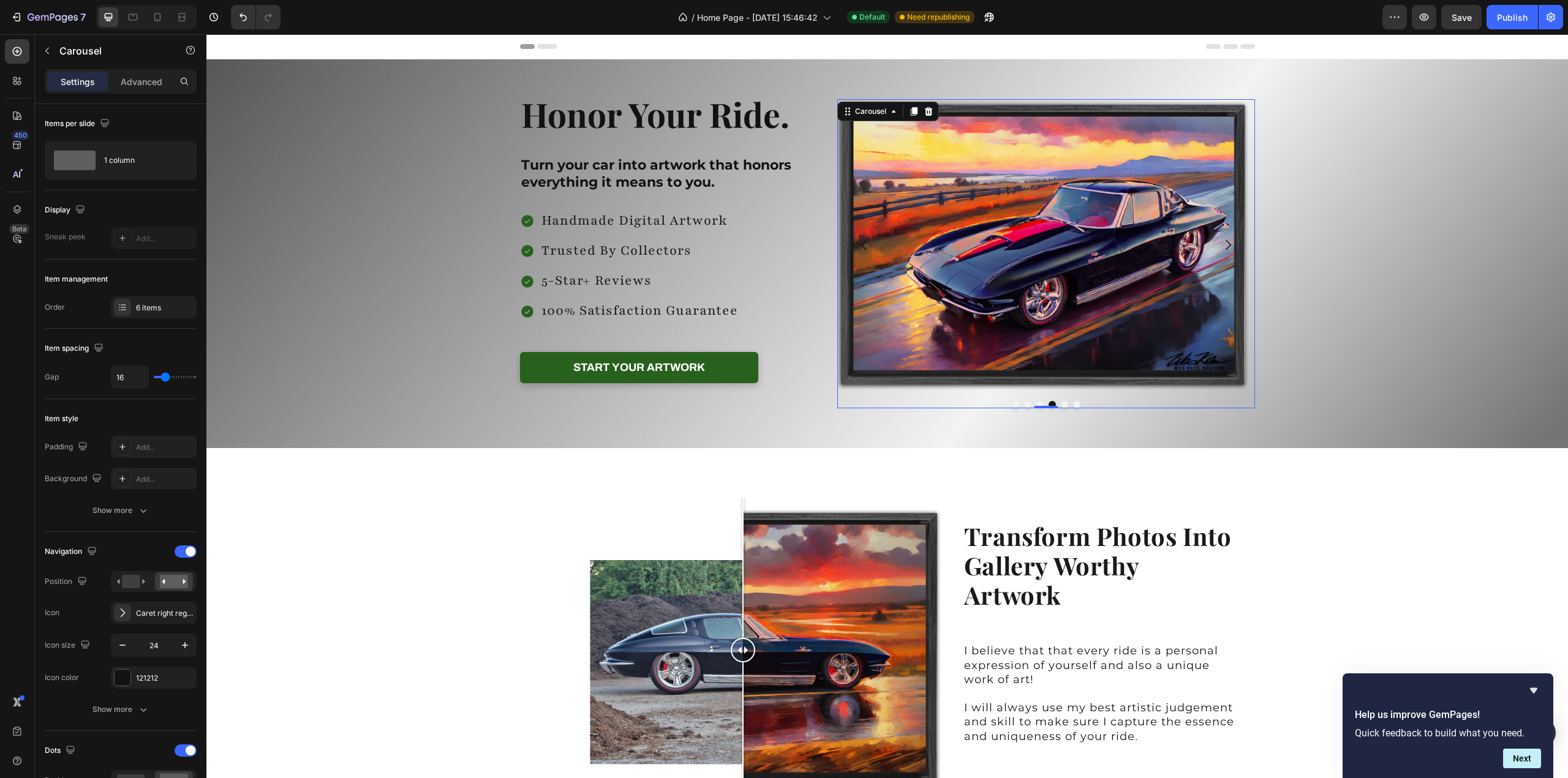
click at [857, 241] on icon "Carousel Back Arrow" at bounding box center [864, 244] width 14 height 14
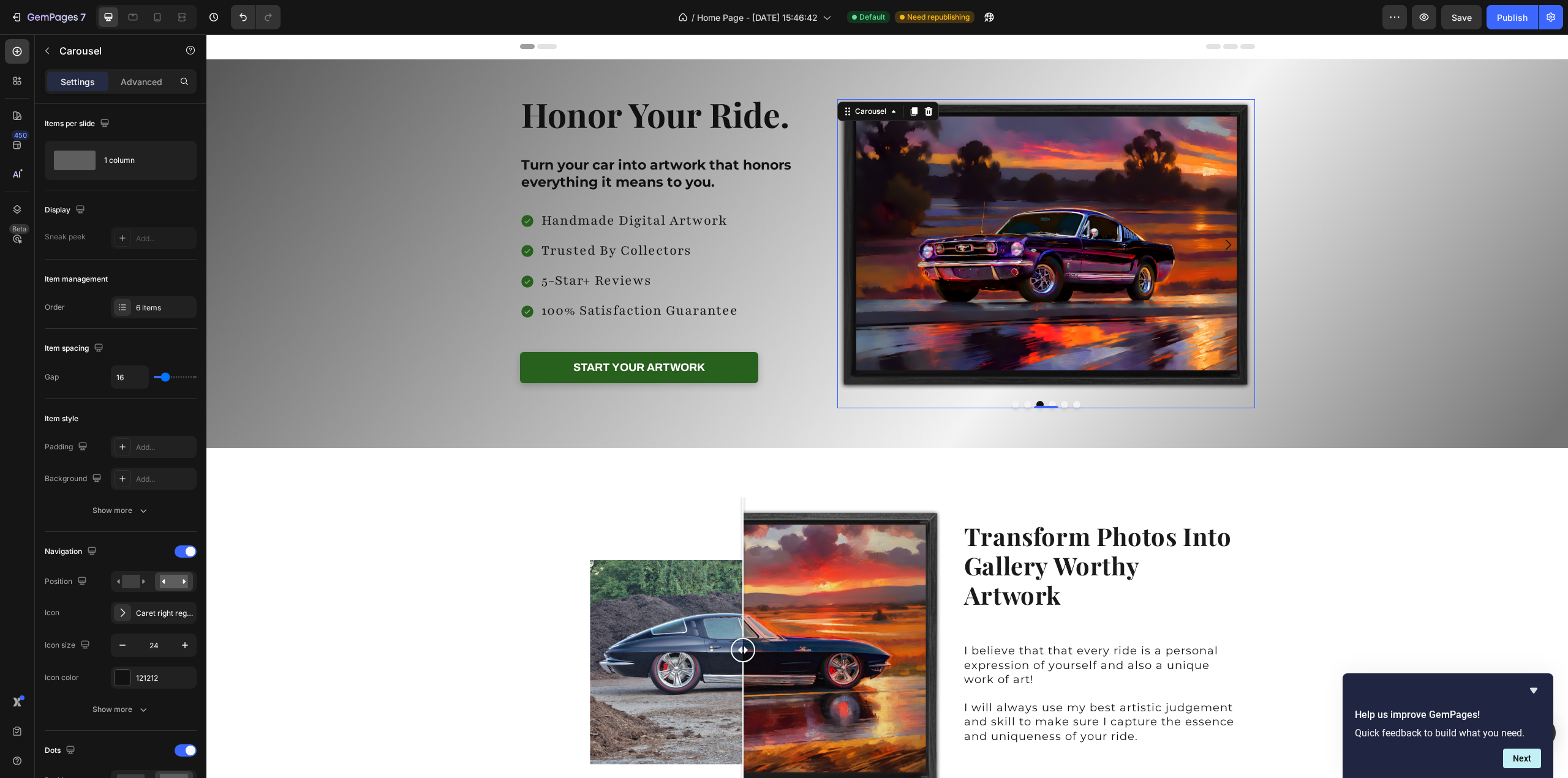
click at [857, 241] on icon "Carousel Back Arrow" at bounding box center [864, 244] width 14 height 14
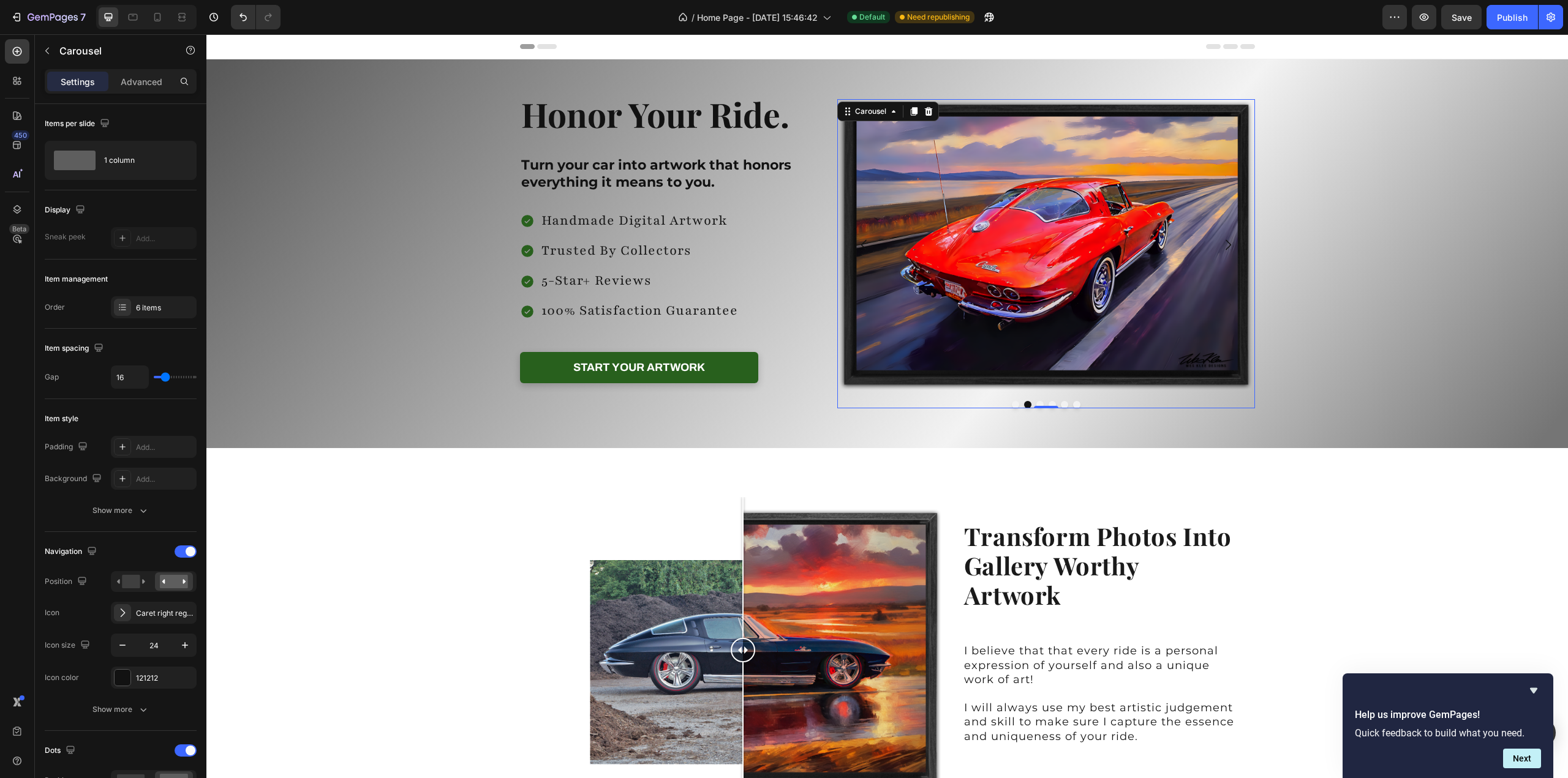
click at [857, 241] on icon "Carousel Back Arrow" at bounding box center [864, 244] width 14 height 14
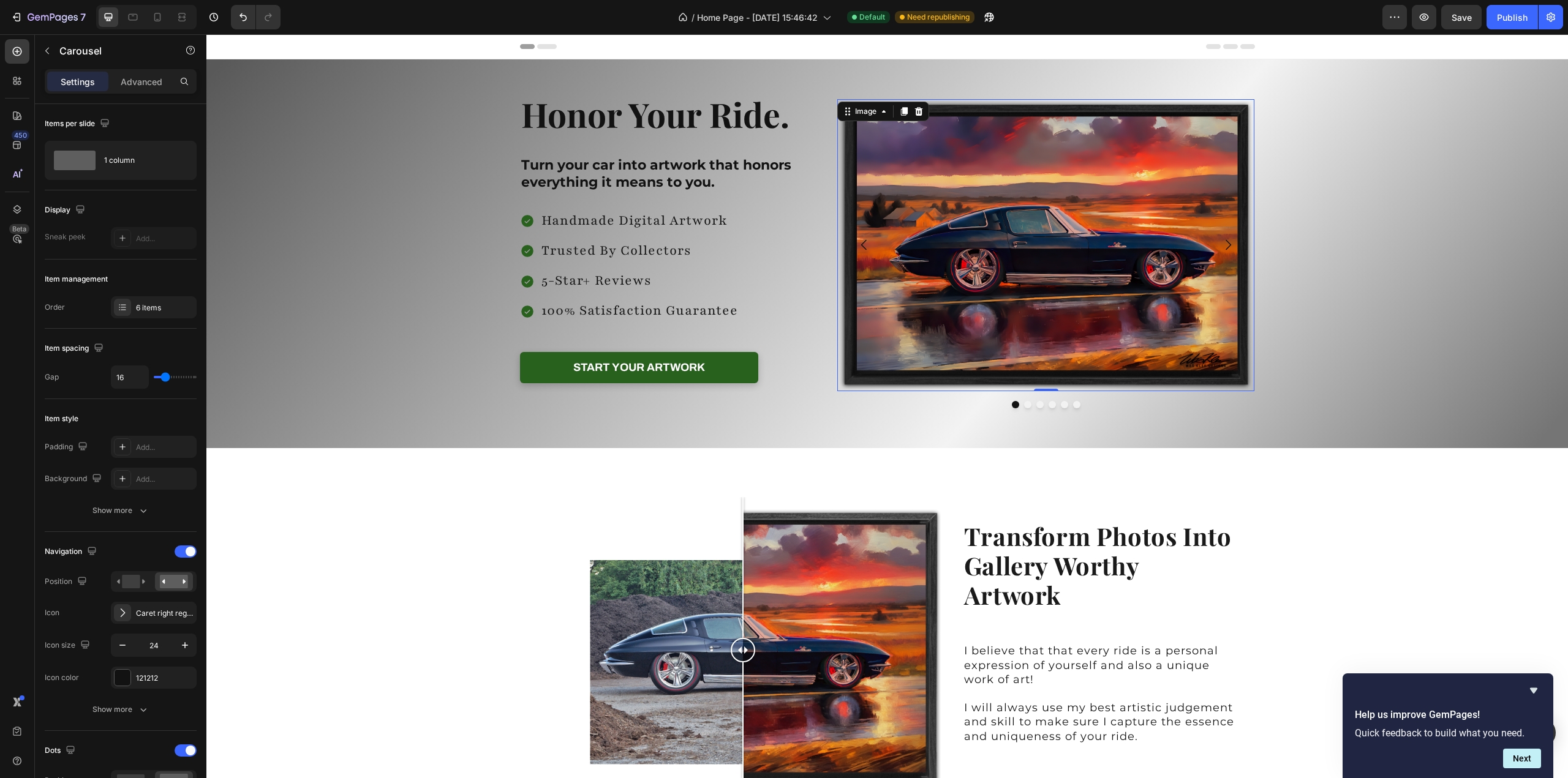
click at [1045, 272] on img at bounding box center [1046, 245] width 417 height 292
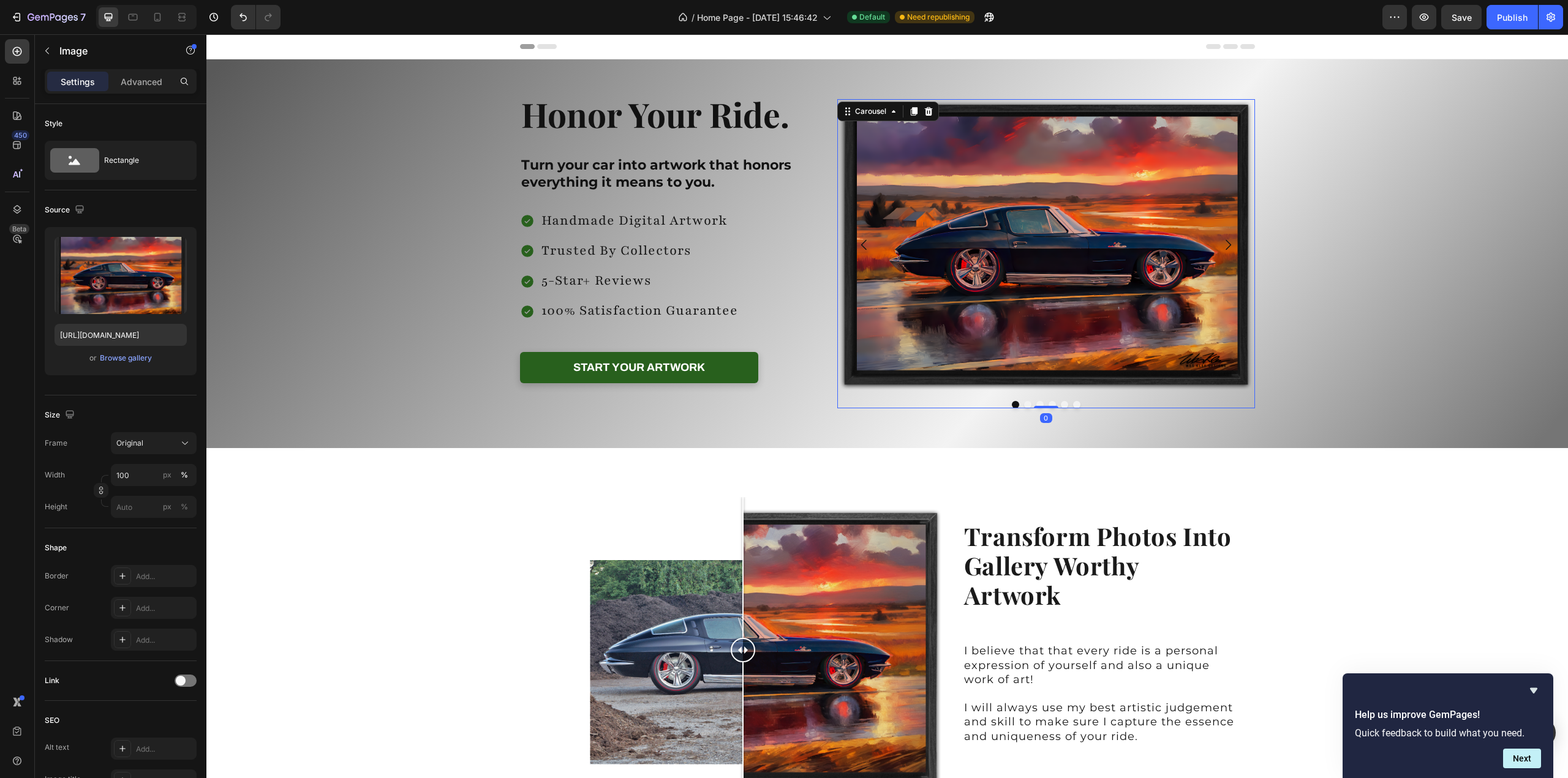
click at [1226, 246] on icon "Carousel Next Arrow" at bounding box center [1228, 244] width 14 height 14
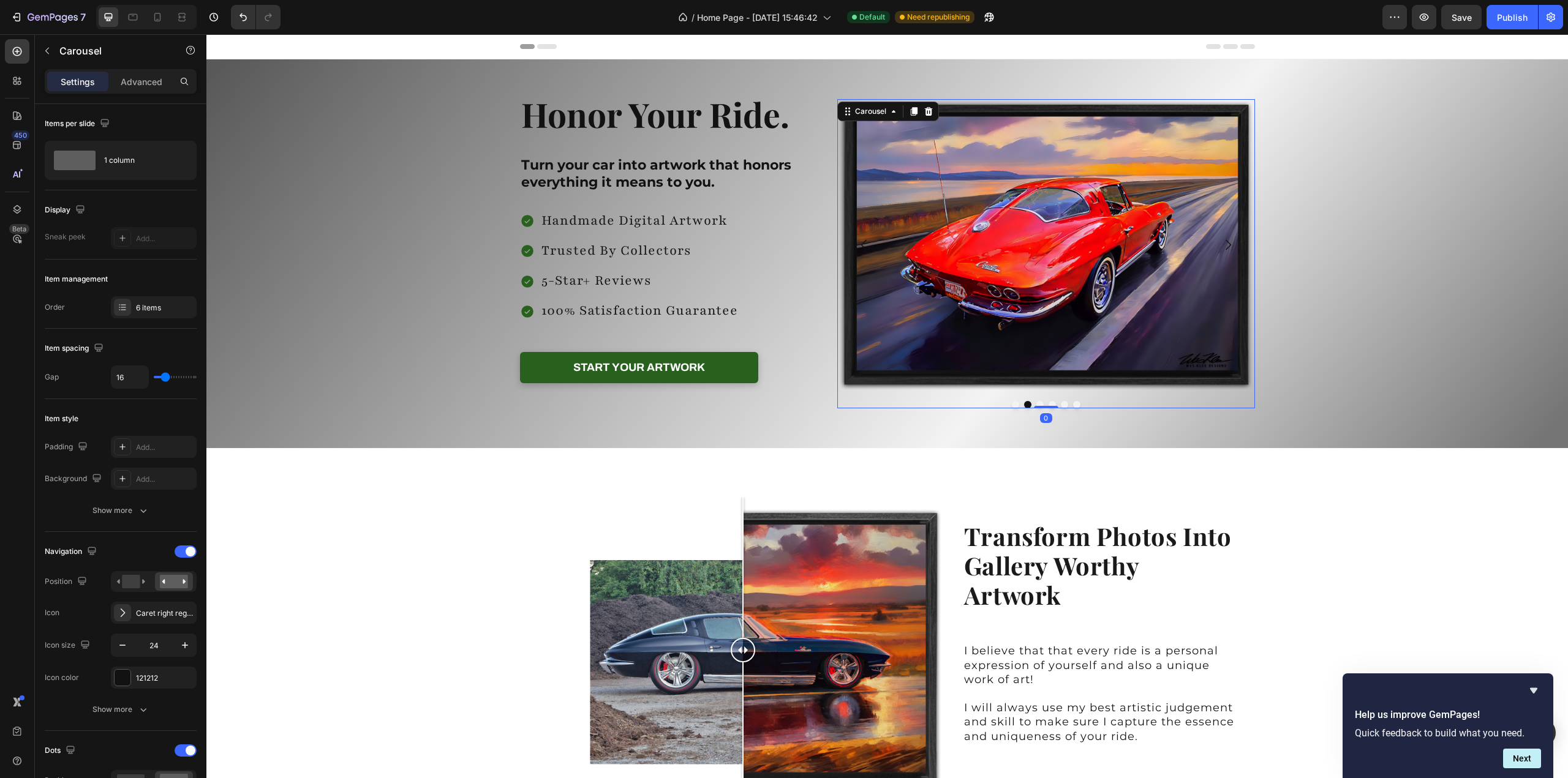
click at [1226, 246] on icon "Carousel Next Arrow" at bounding box center [1228, 244] width 14 height 14
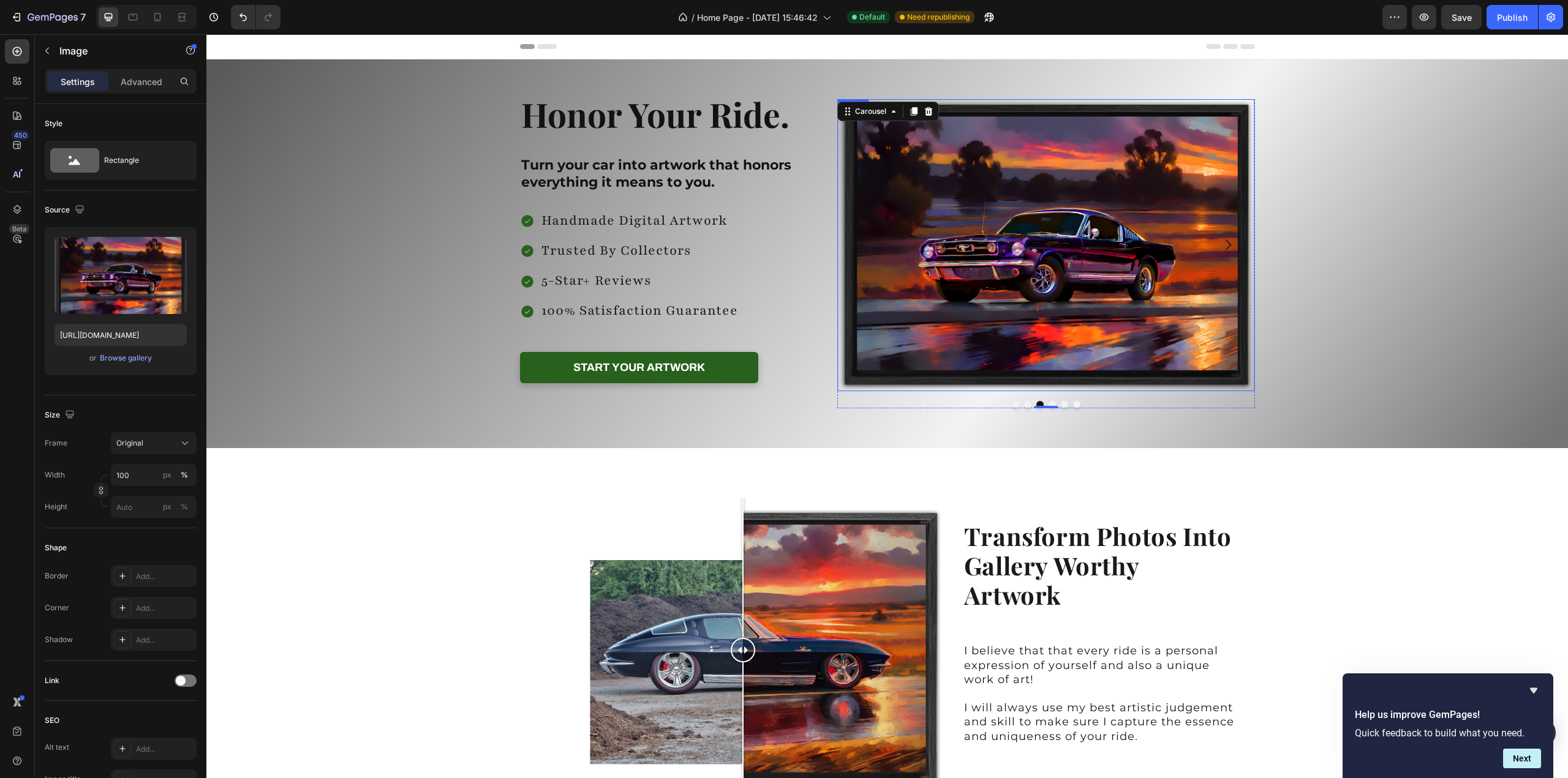
click at [1061, 262] on img at bounding box center [1046, 245] width 417 height 292
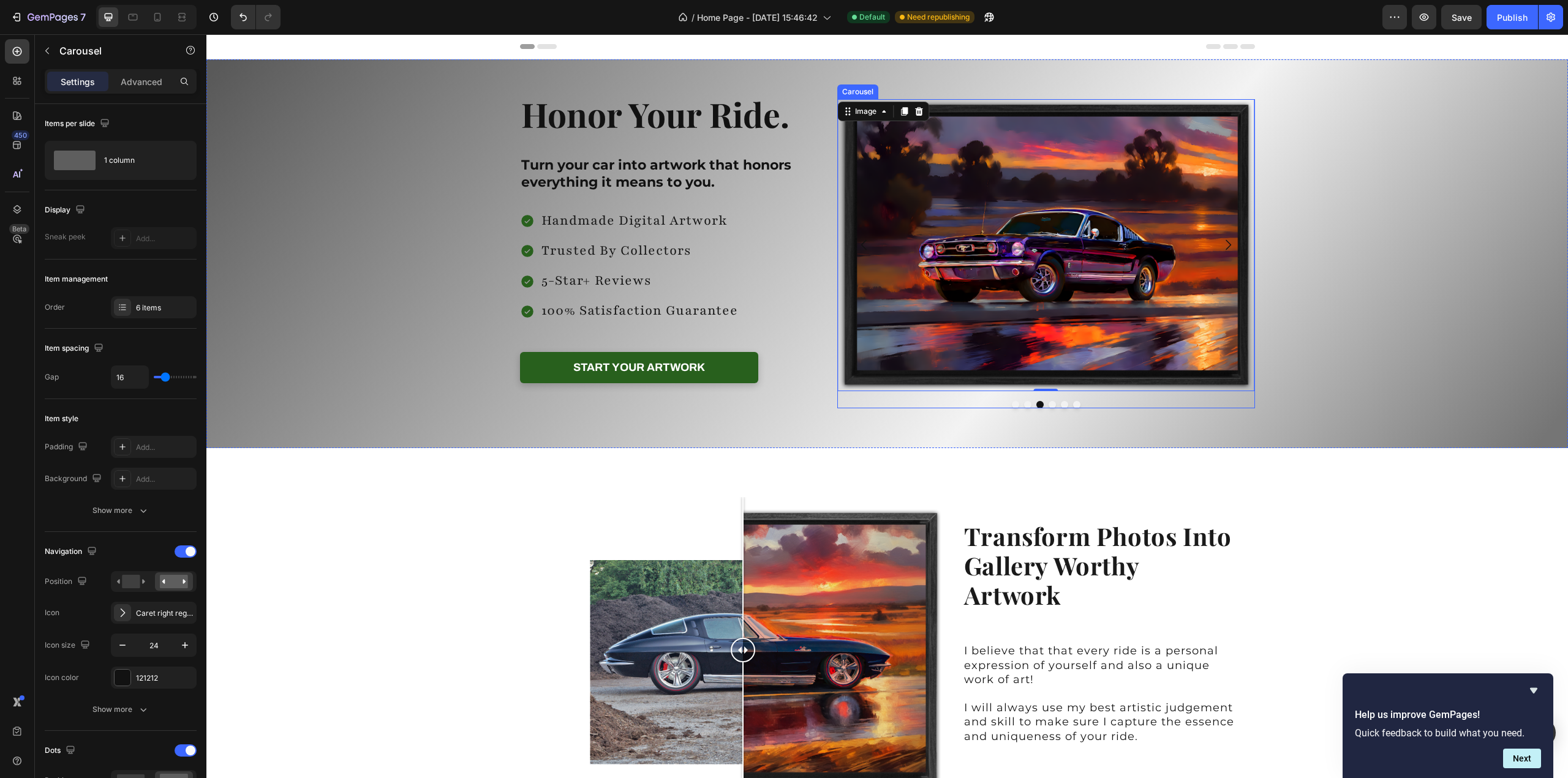
click at [1221, 245] on icon "Carousel Next Arrow" at bounding box center [1228, 244] width 14 height 14
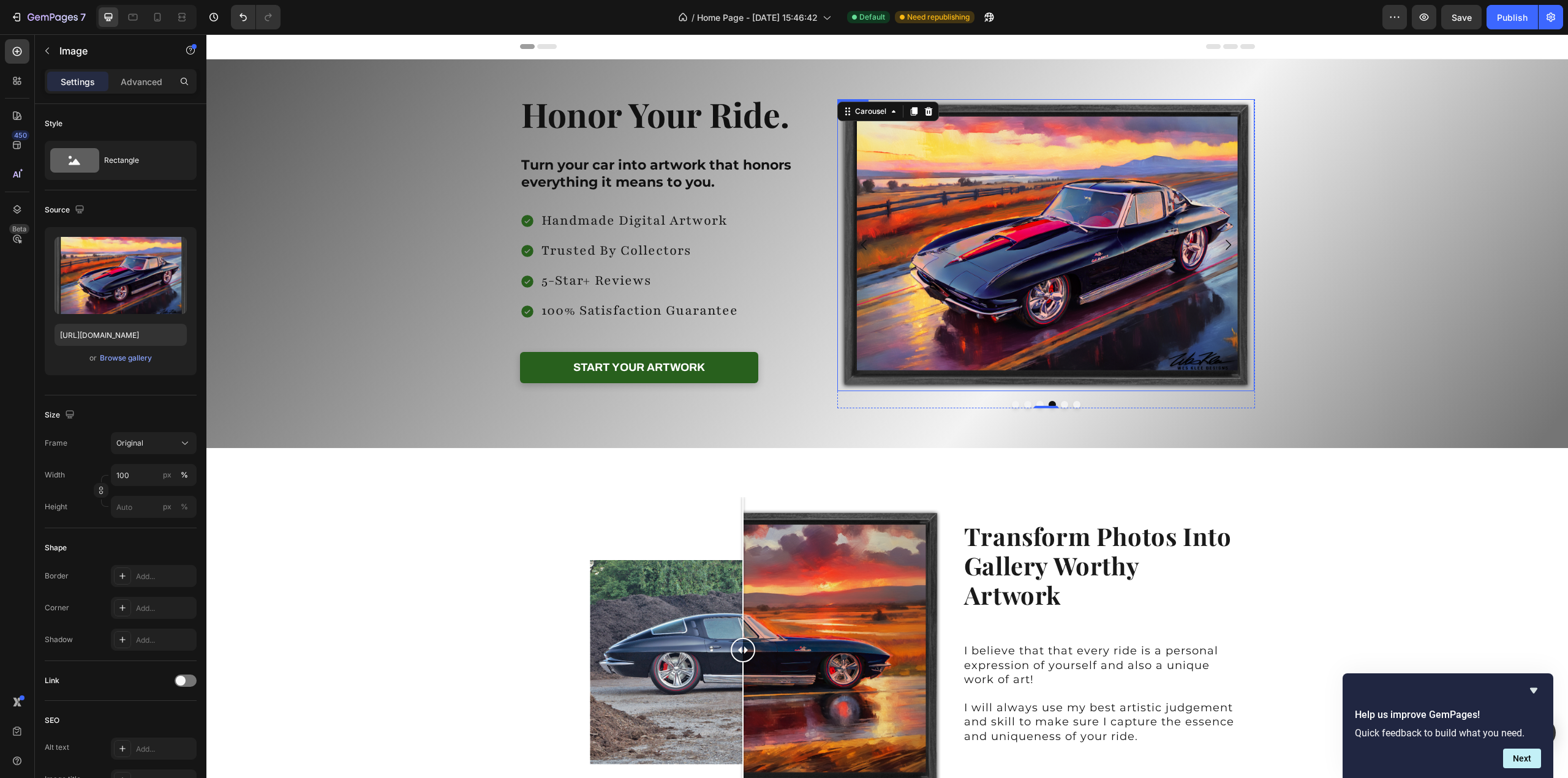
click at [1075, 253] on img at bounding box center [1046, 245] width 417 height 292
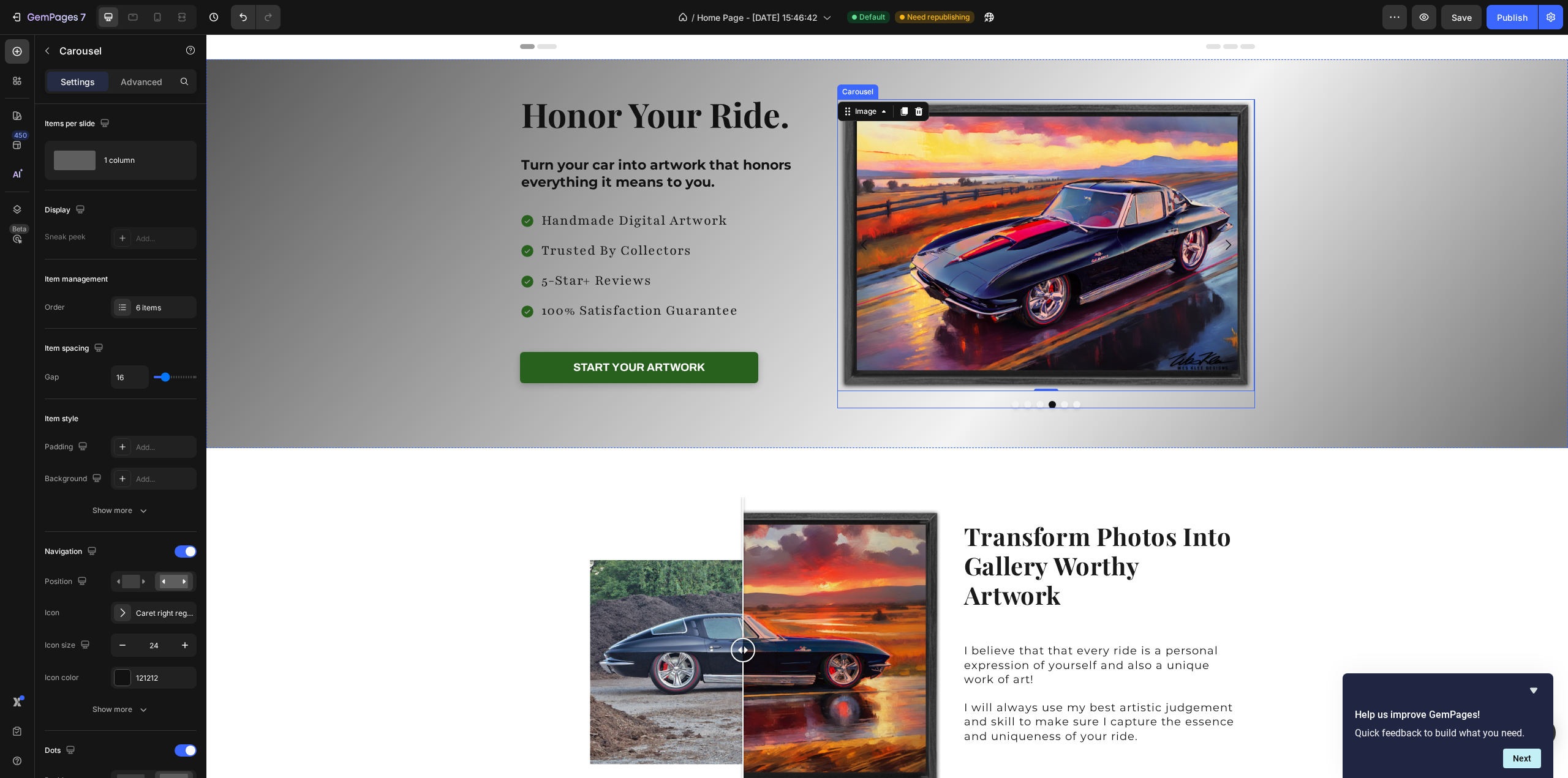
click at [861, 240] on icon "Carousel Back Arrow" at bounding box center [863, 245] width 5 height 11
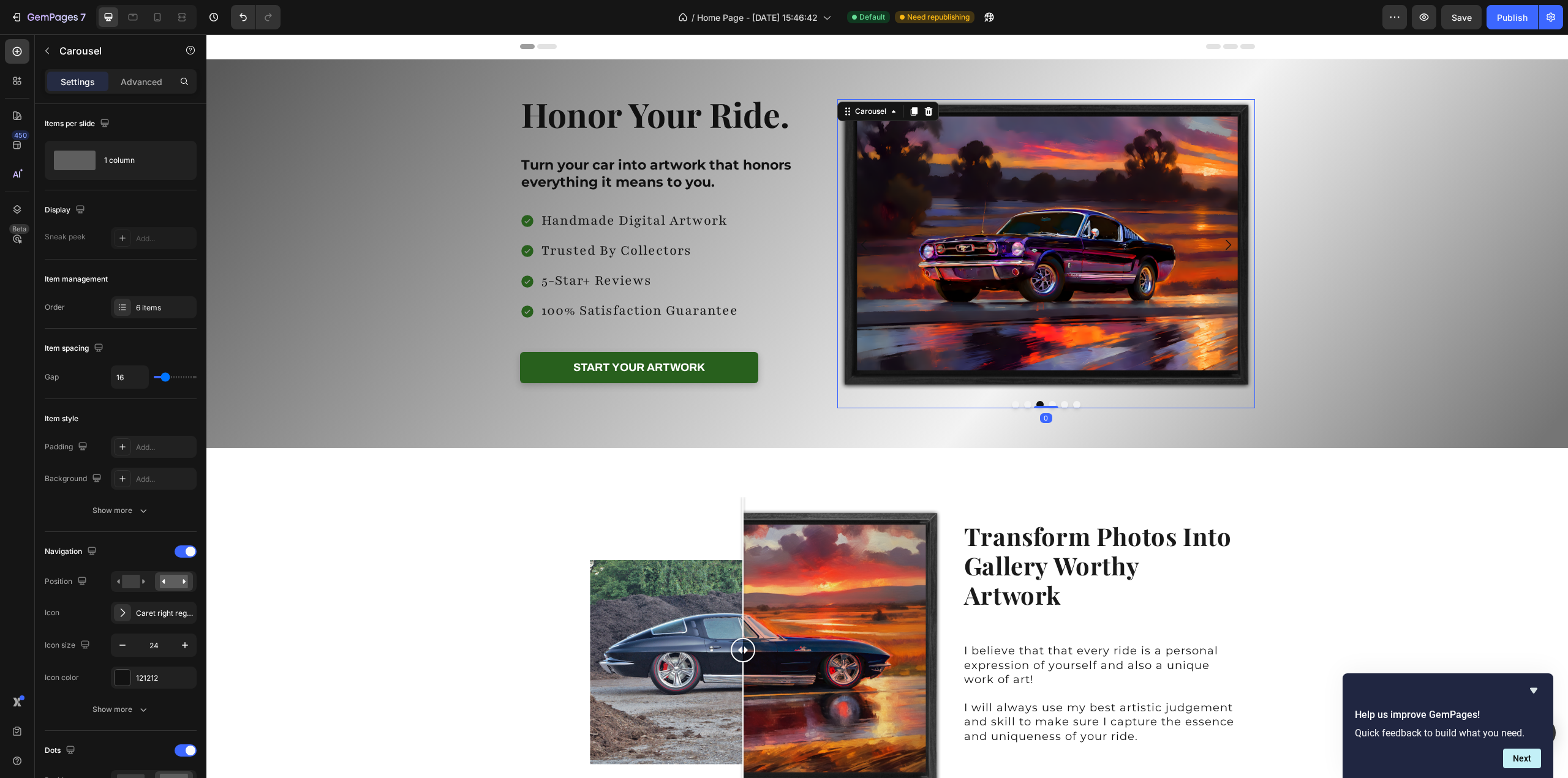
click at [861, 240] on icon "Carousel Back Arrow" at bounding box center [863, 245] width 5 height 11
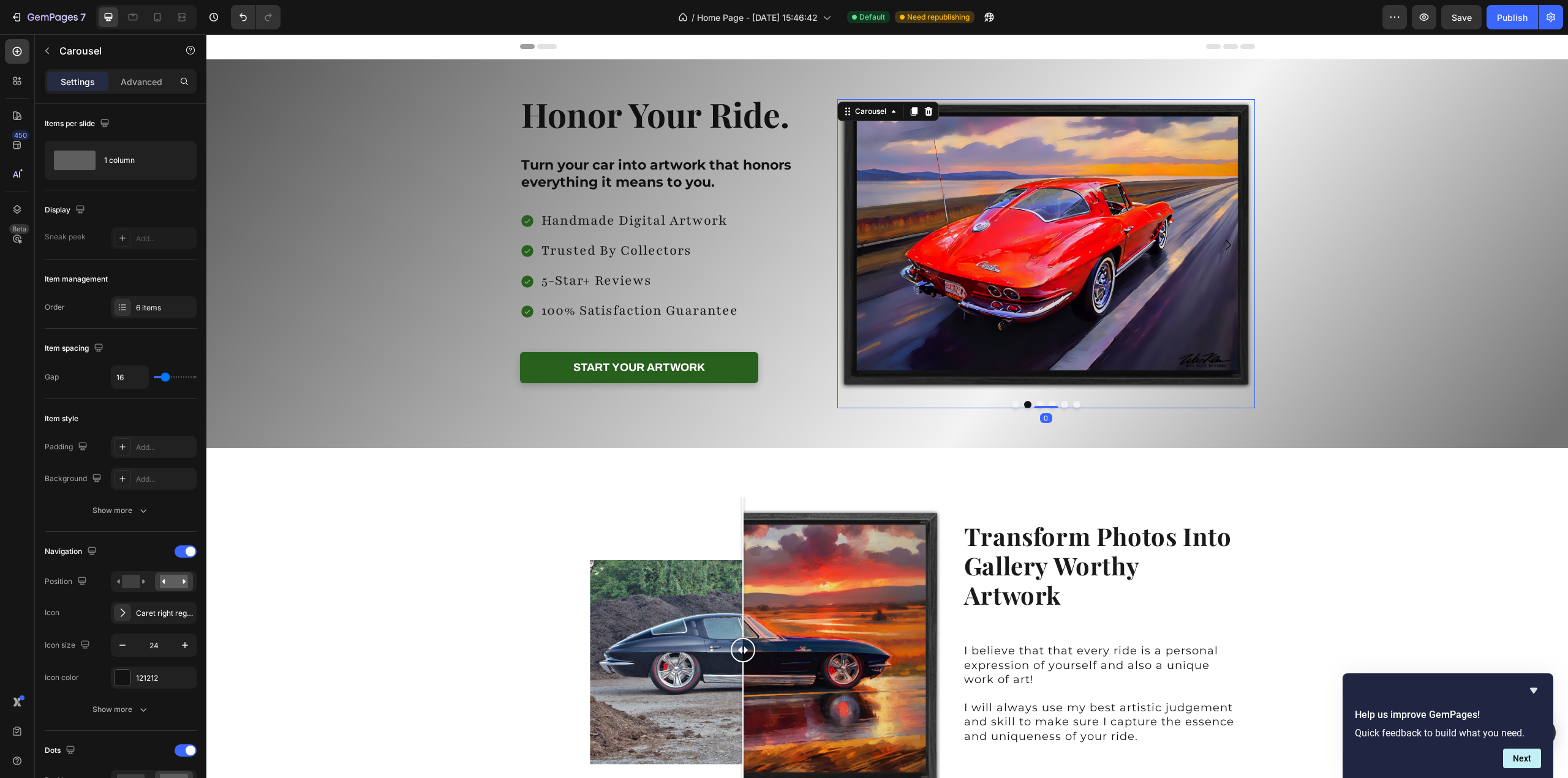
click at [861, 240] on icon "Carousel Back Arrow" at bounding box center [863, 245] width 5 height 11
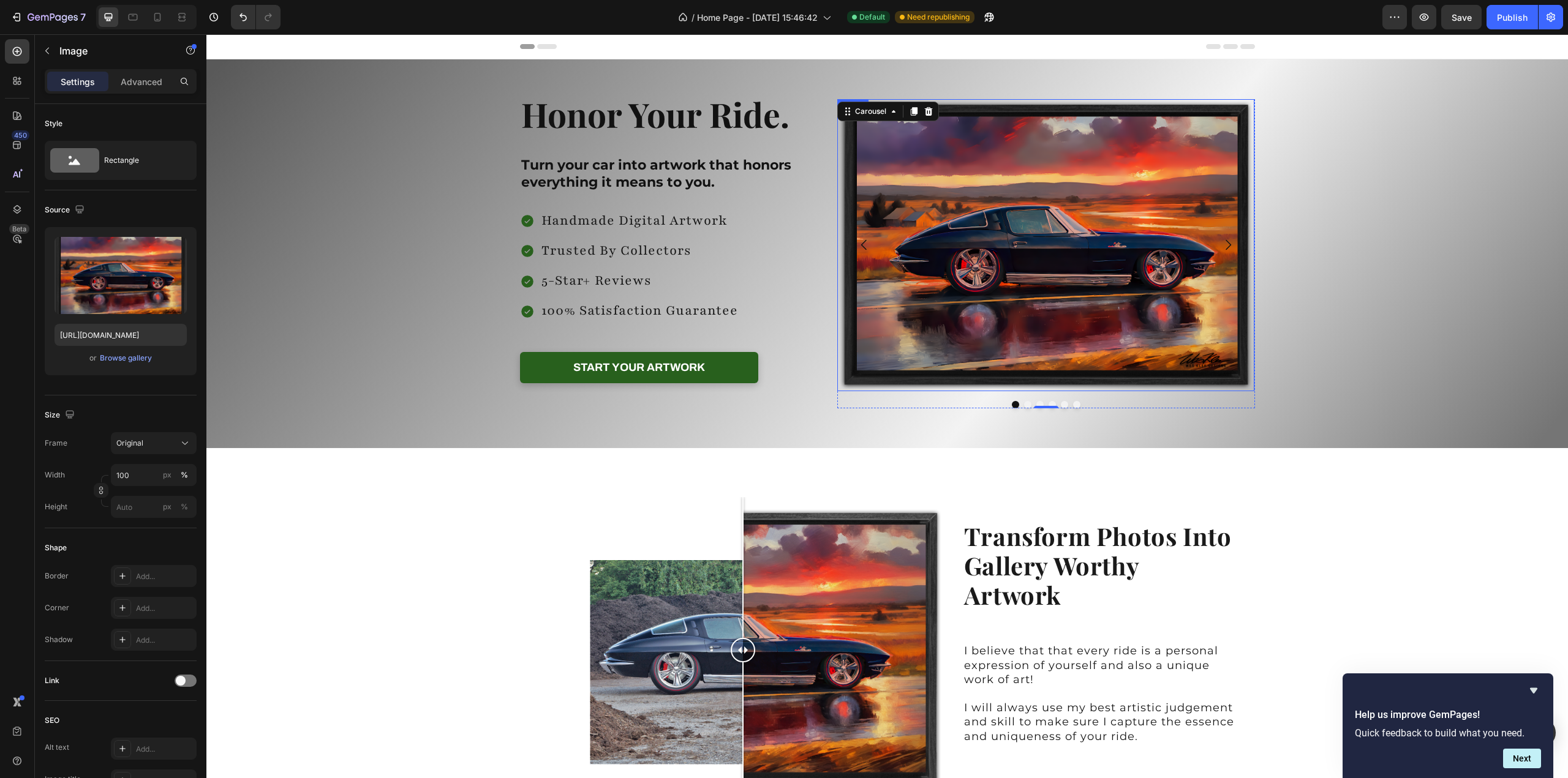
click at [1050, 252] on img at bounding box center [1046, 245] width 417 height 292
click at [1223, 244] on icon "Carousel Next Arrow" at bounding box center [1228, 244] width 14 height 14
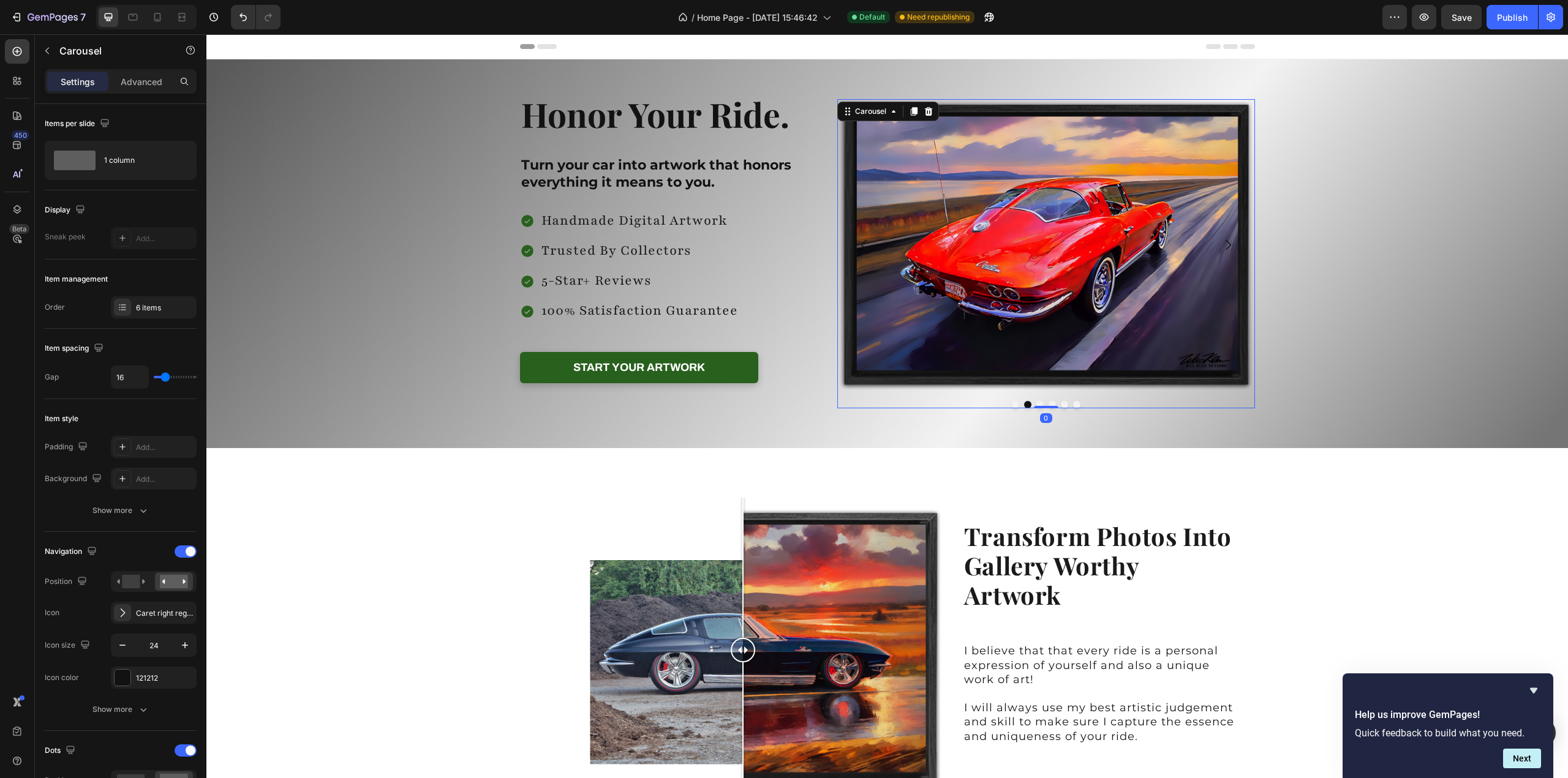
click at [1223, 244] on icon "Carousel Next Arrow" at bounding box center [1228, 244] width 14 height 14
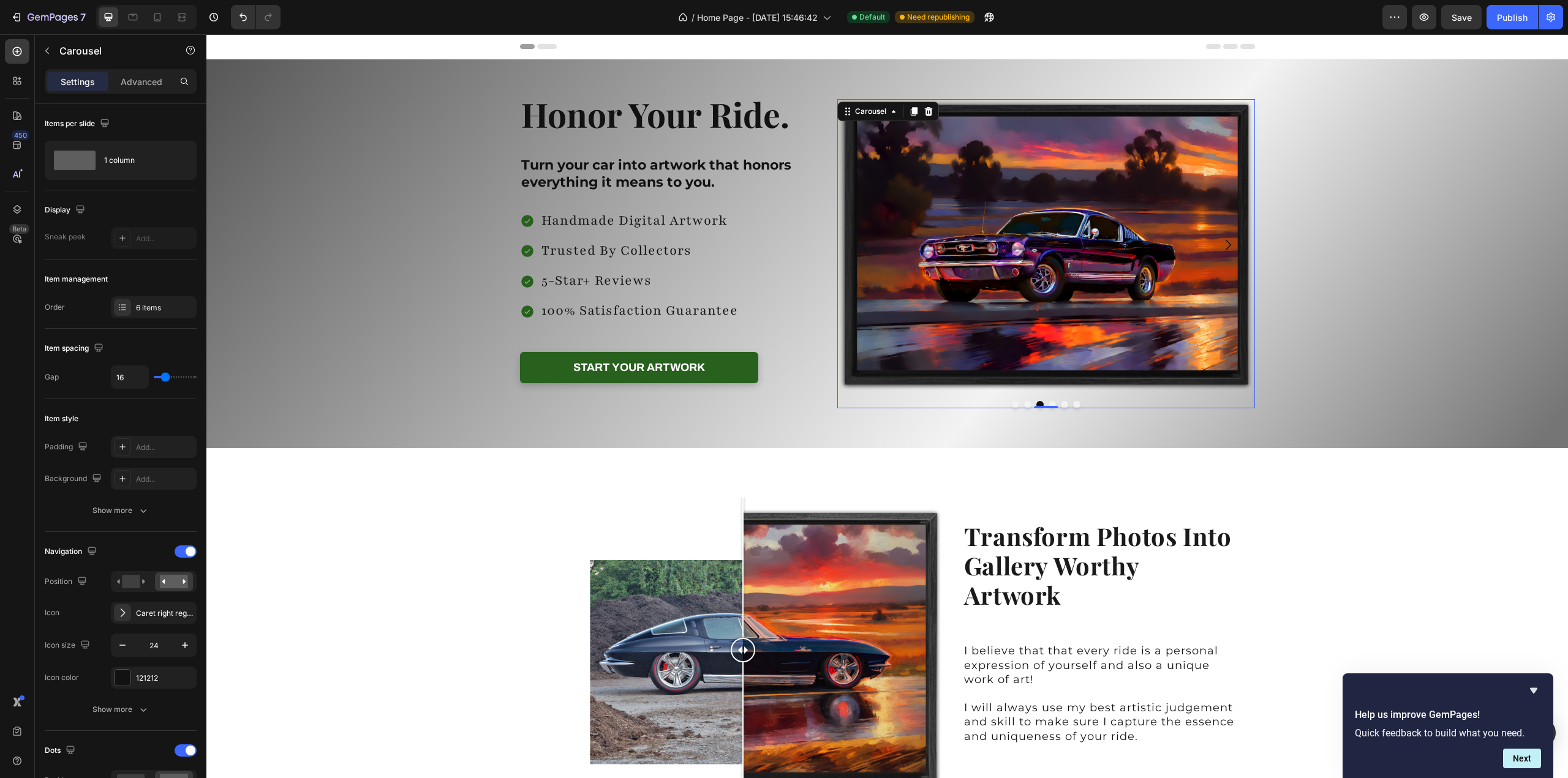
click at [1223, 244] on icon "Carousel Next Arrow" at bounding box center [1228, 244] width 14 height 14
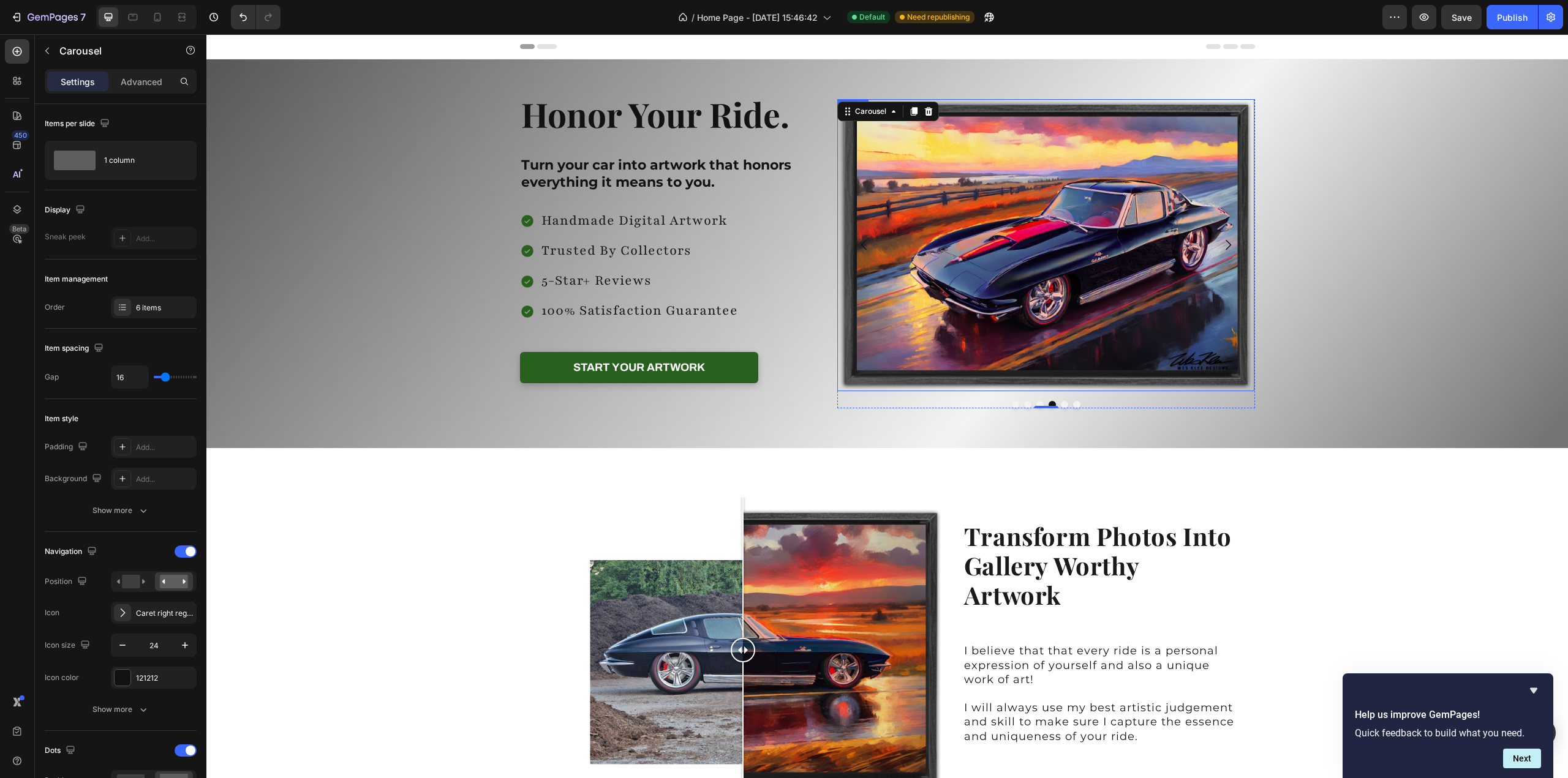
click at [1093, 243] on img at bounding box center [1046, 245] width 417 height 292
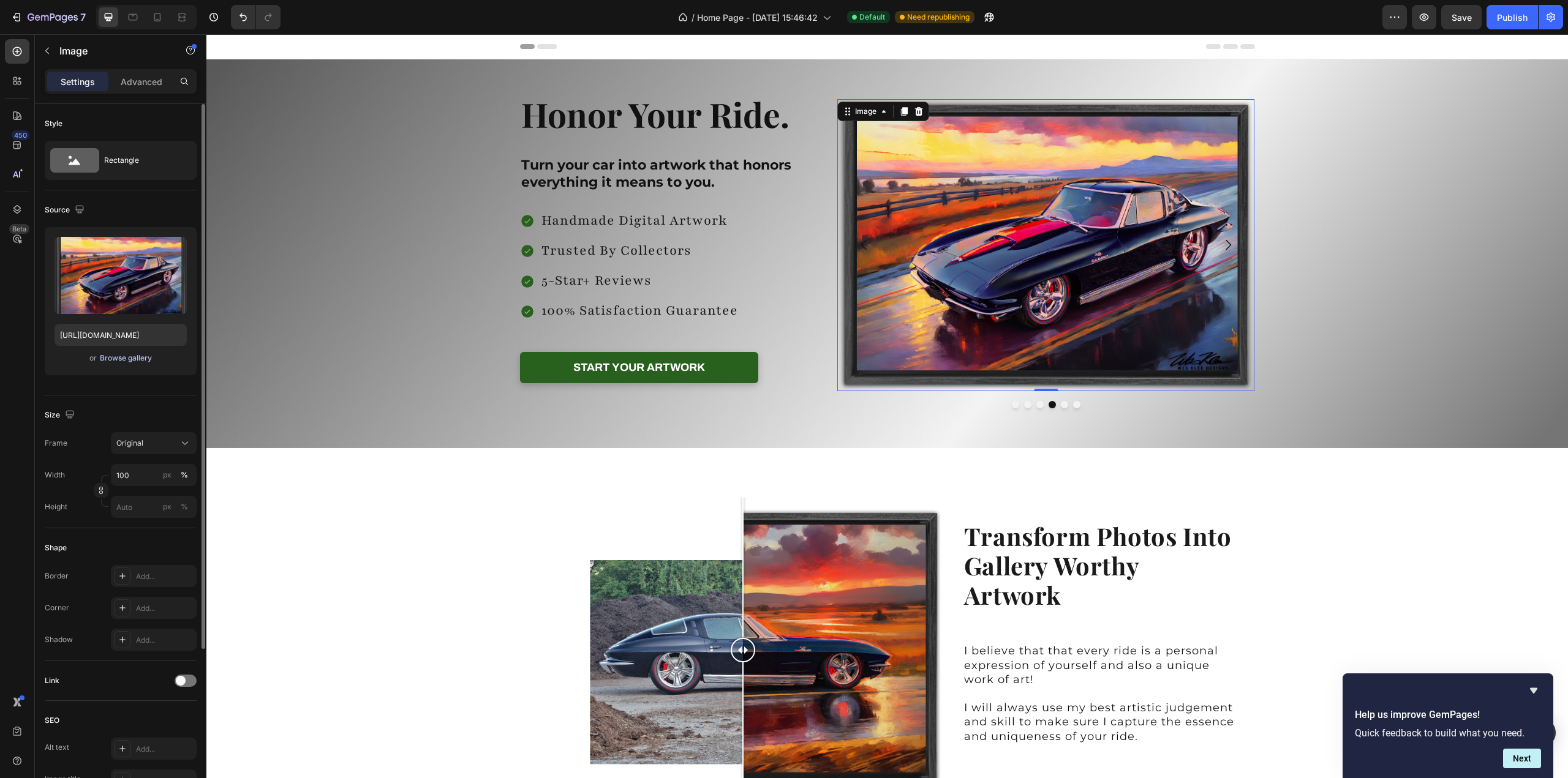
click at [110, 357] on div "Browse gallery" at bounding box center [125, 358] width 52 height 11
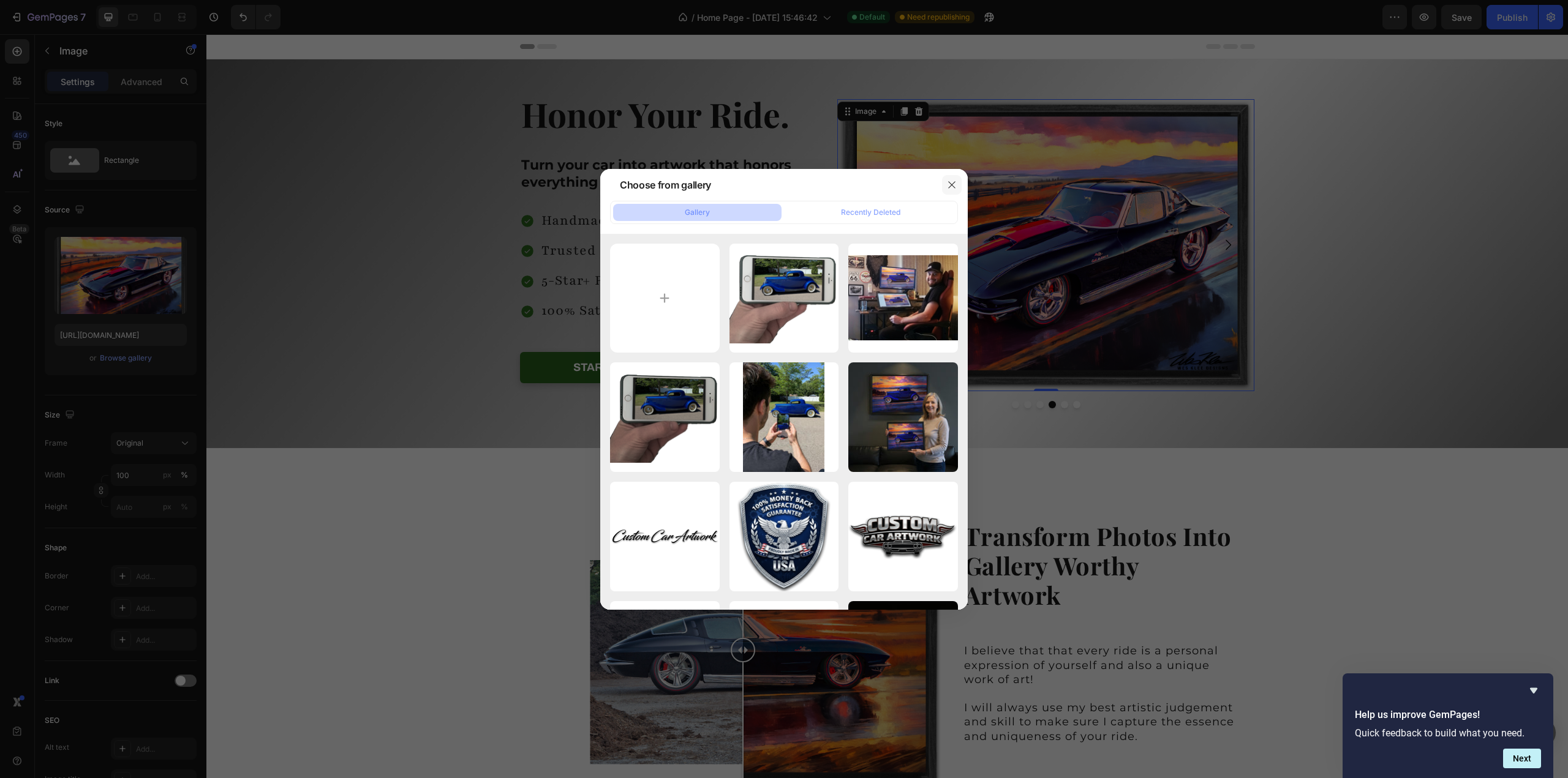
click at [955, 185] on icon "button" at bounding box center [951, 184] width 10 height 10
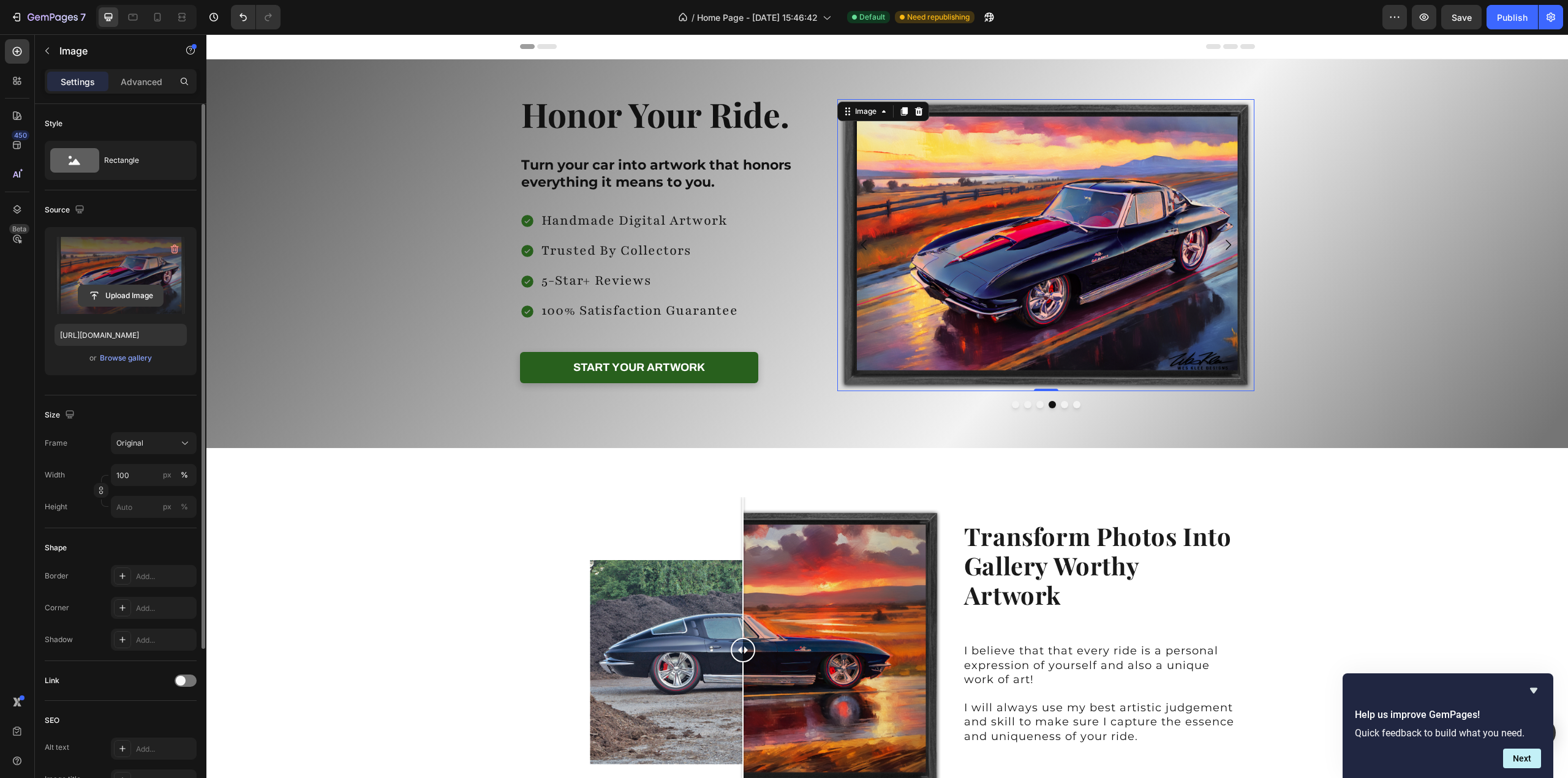
click at [111, 295] on input "file" at bounding box center [121, 295] width 84 height 21
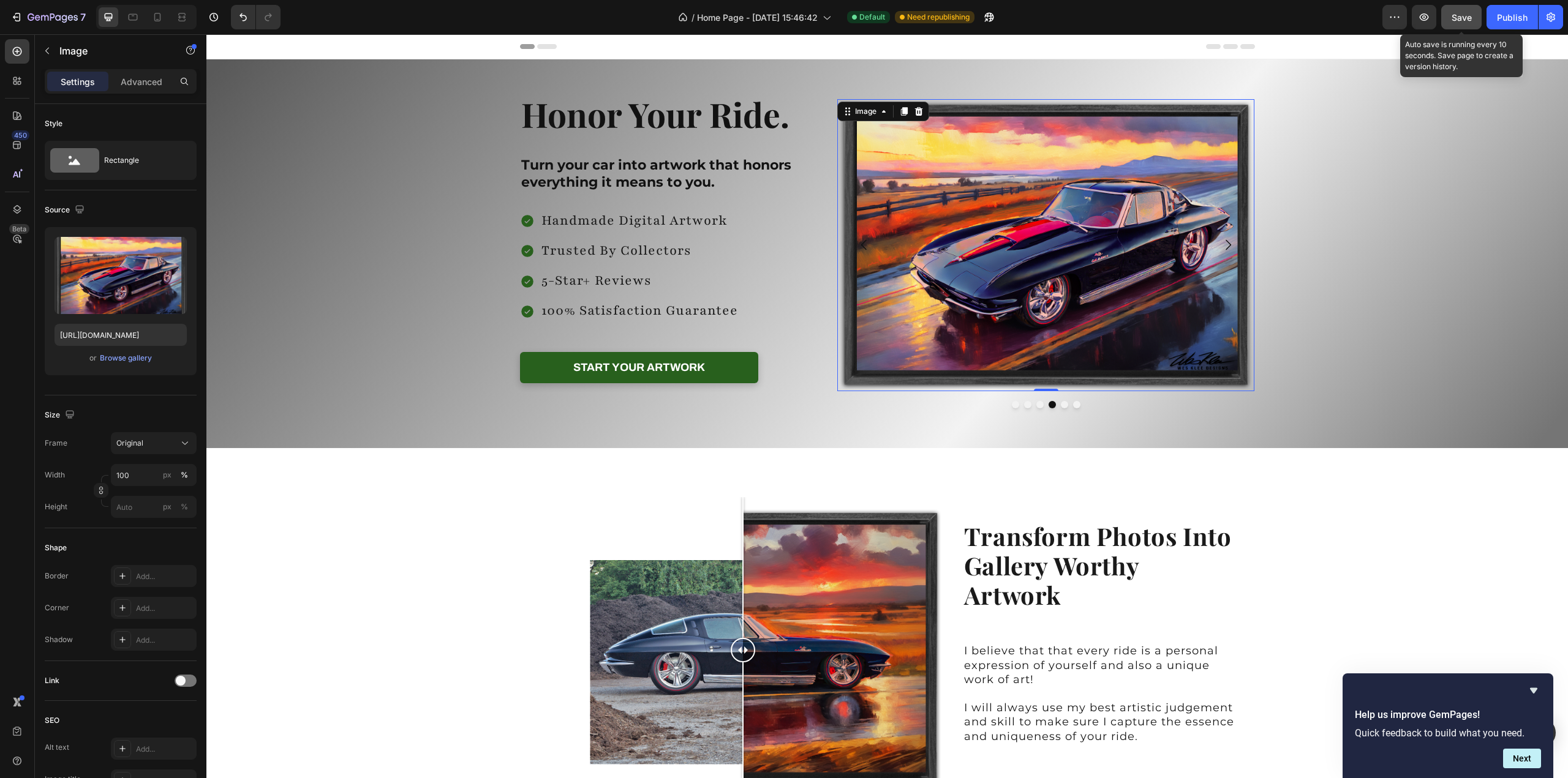
click at [1460, 19] on span "Save" at bounding box center [1461, 18] width 21 height 11
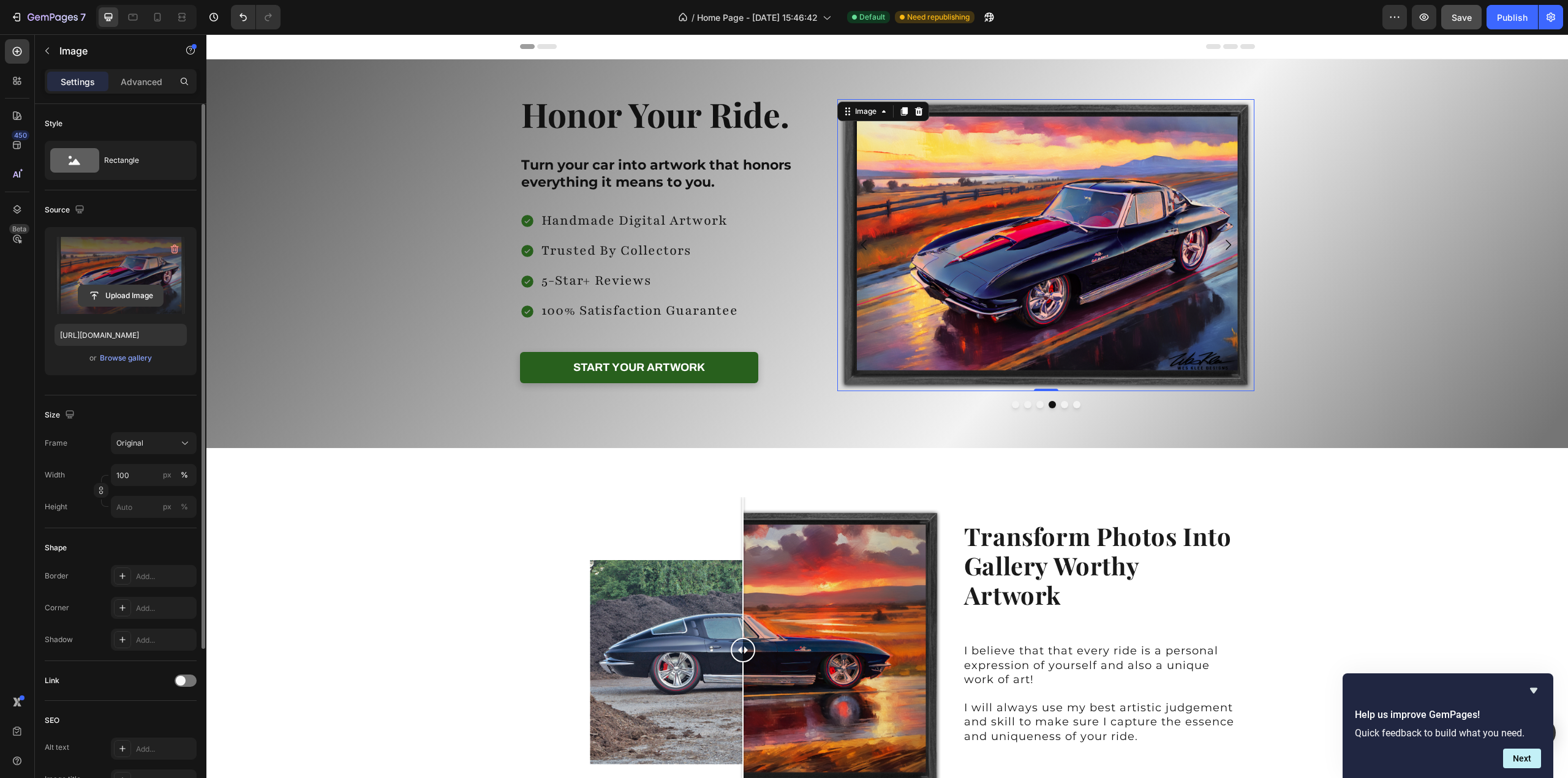
click at [114, 293] on input "file" at bounding box center [121, 295] width 84 height 21
type input "[URL][DOMAIN_NAME]"
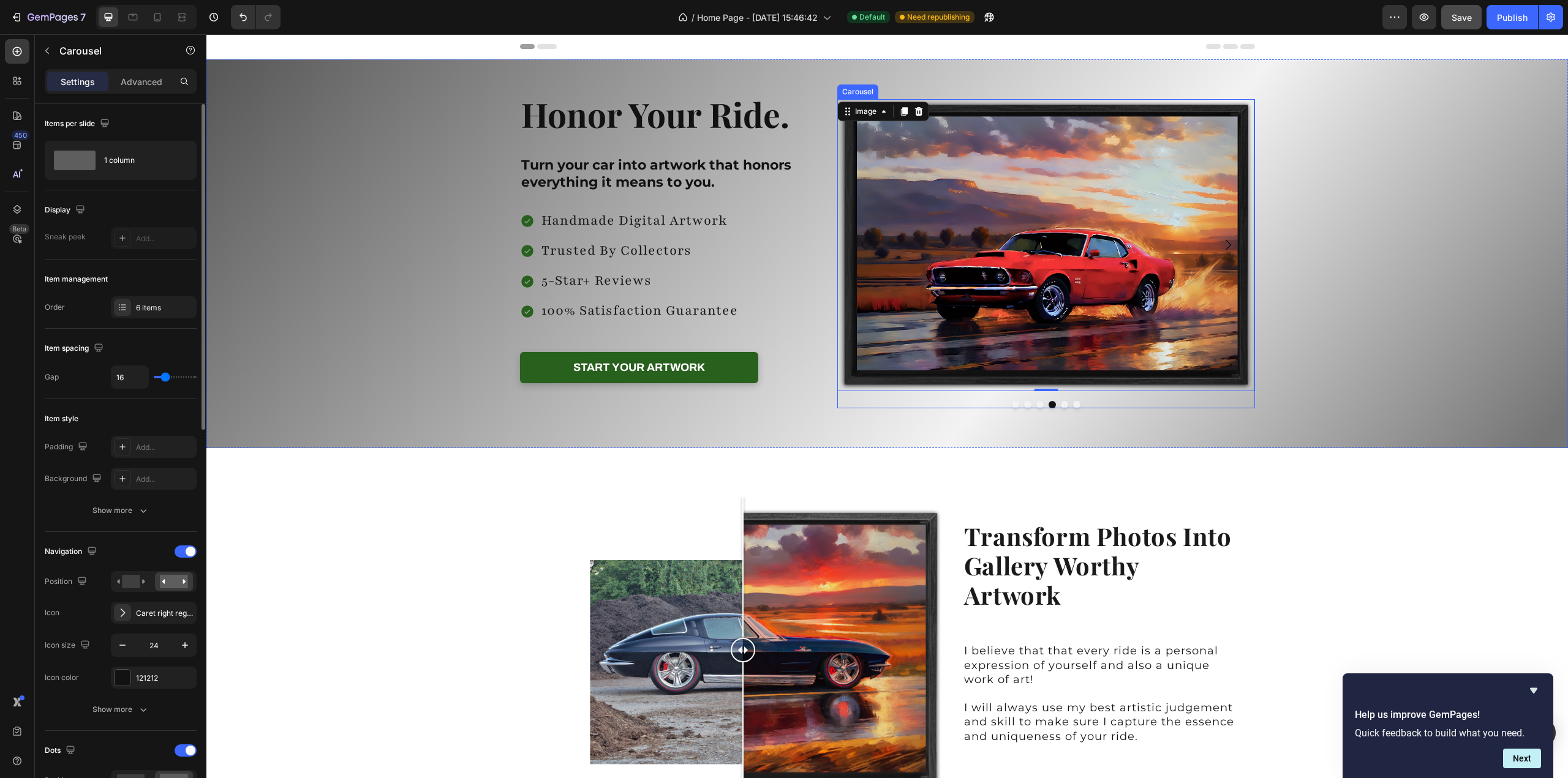
click at [1012, 405] on button "Dot" at bounding box center [1015, 405] width 7 height 7
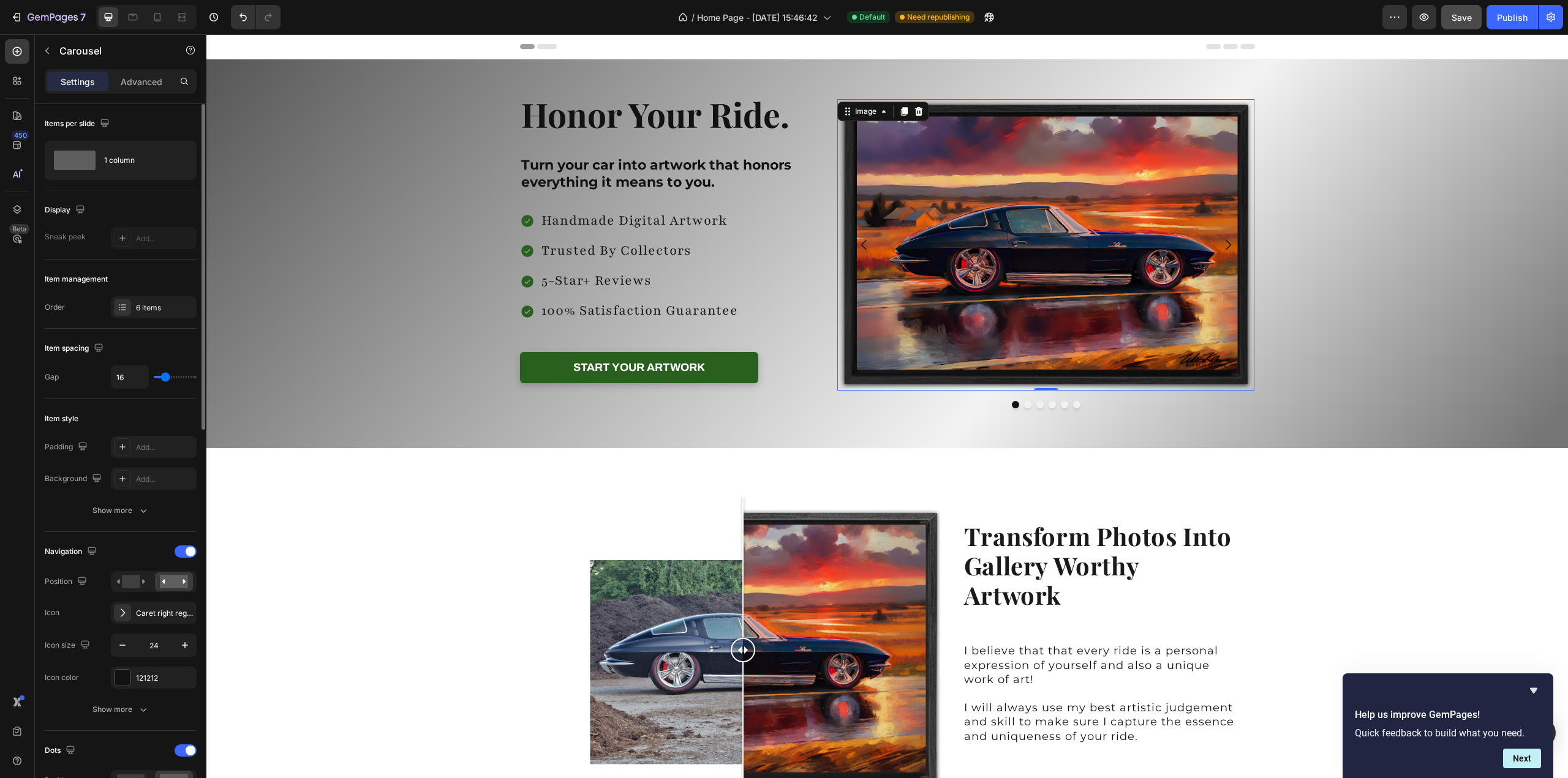
click at [1003, 294] on img at bounding box center [1046, 245] width 417 height 292
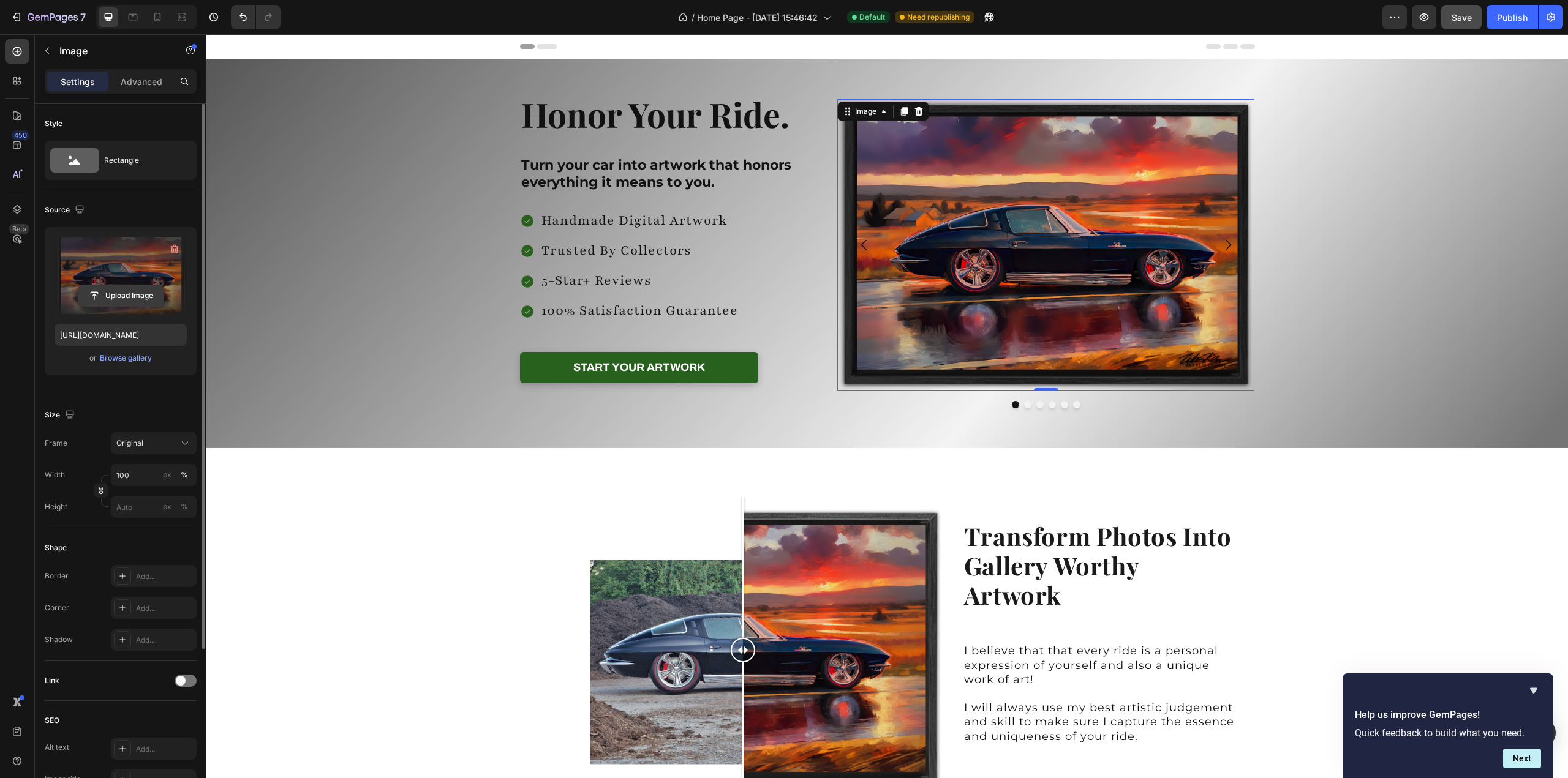
click at [122, 295] on input "file" at bounding box center [121, 295] width 84 height 21
type input "[URL][DOMAIN_NAME]"
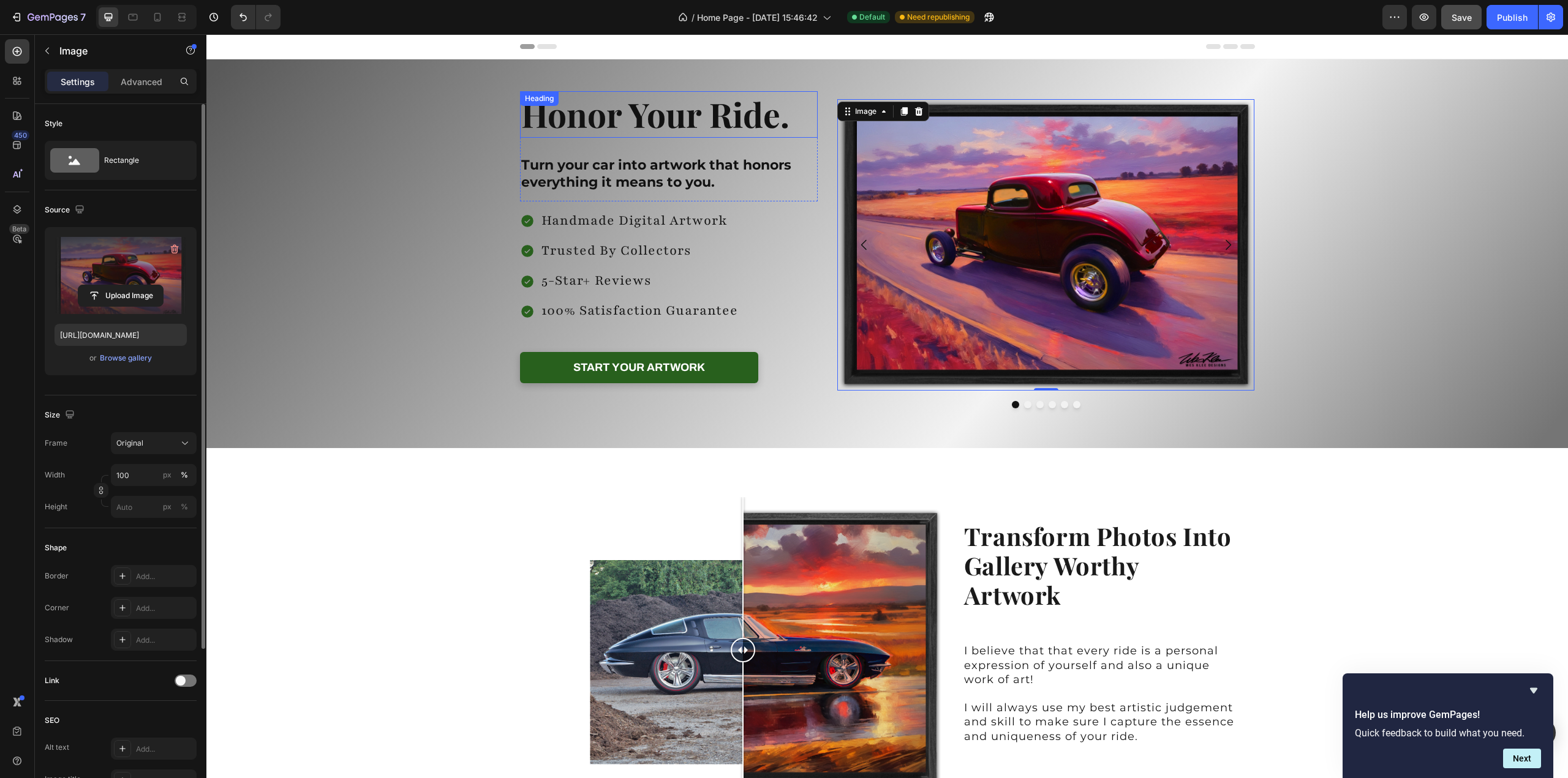
click at [650, 120] on h2 "Honor Your Ride." at bounding box center [669, 115] width 298 height 47
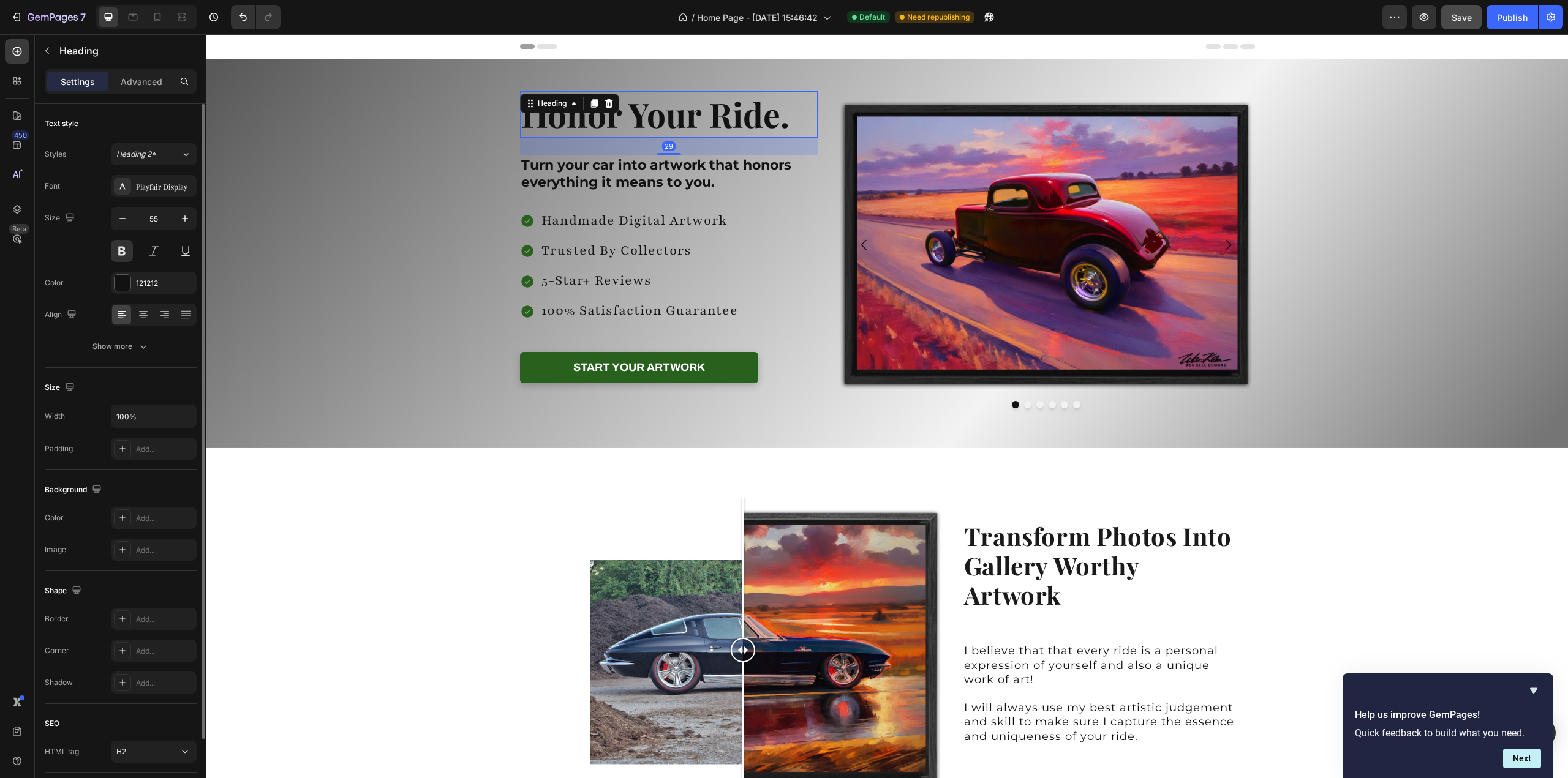
click at [650, 120] on h2 "Honor Your Ride." at bounding box center [669, 115] width 298 height 47
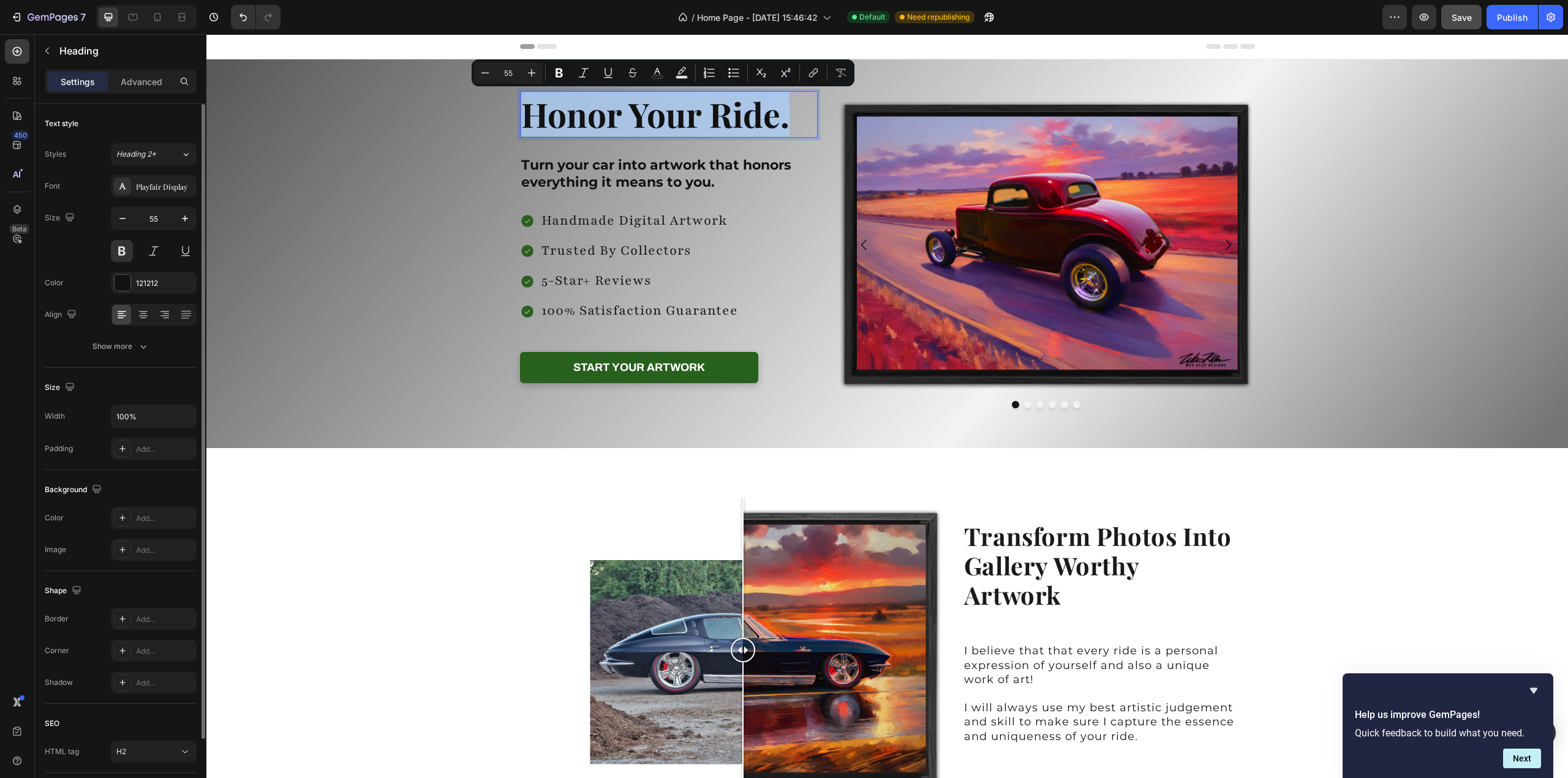
click at [650, 120] on p "Honor Your Ride." at bounding box center [669, 114] width 296 height 44
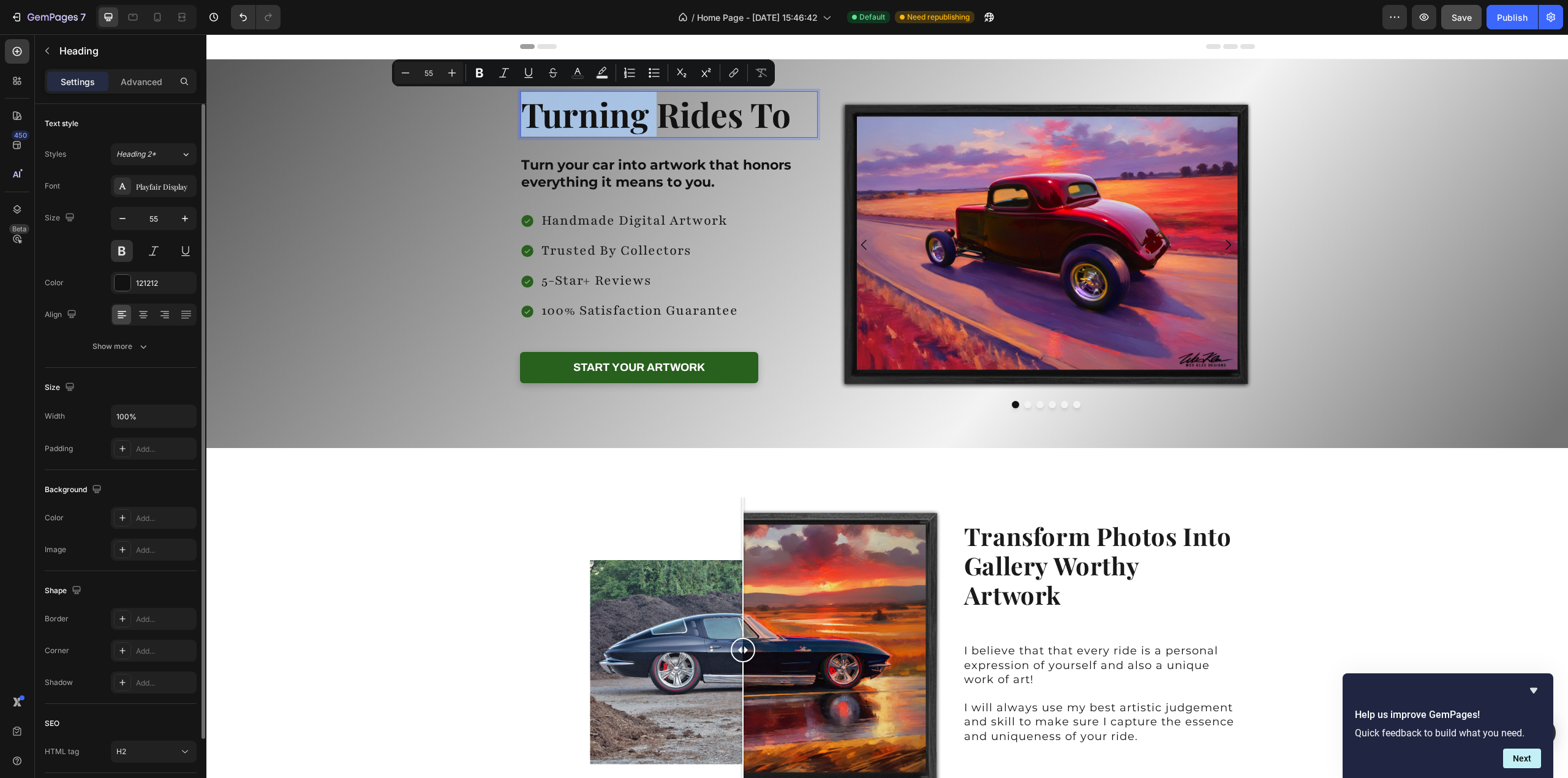
drag, startPoint x: 654, startPoint y: 119, endPoint x: 523, endPoint y: 117, distance: 131.0
click at [523, 117] on p "Turning Rides To" at bounding box center [669, 114] width 296 height 44
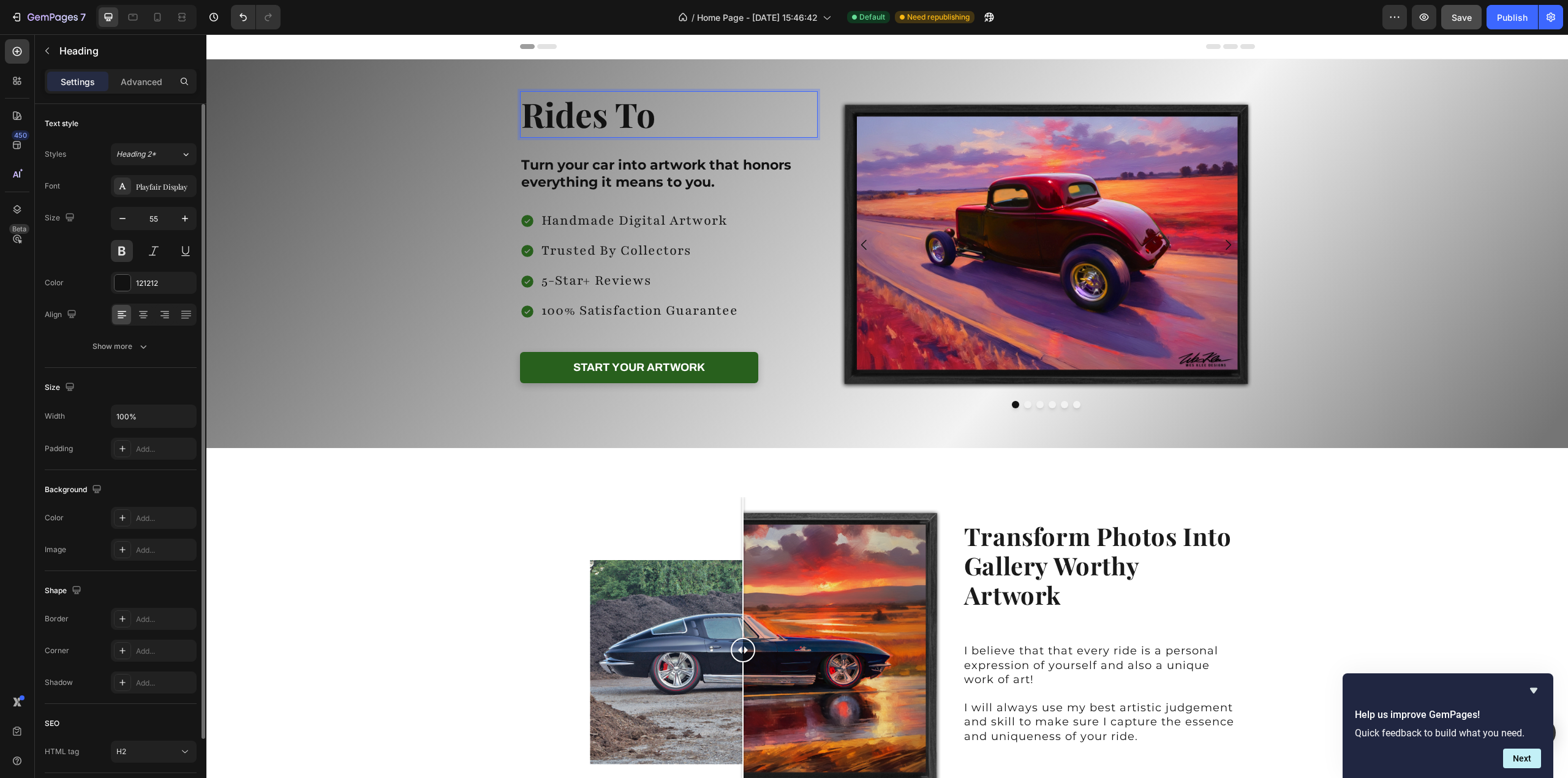
click at [665, 111] on p "Rides To" at bounding box center [669, 114] width 296 height 44
click at [523, 121] on p "Rides To Artwork" at bounding box center [669, 114] width 296 height 44
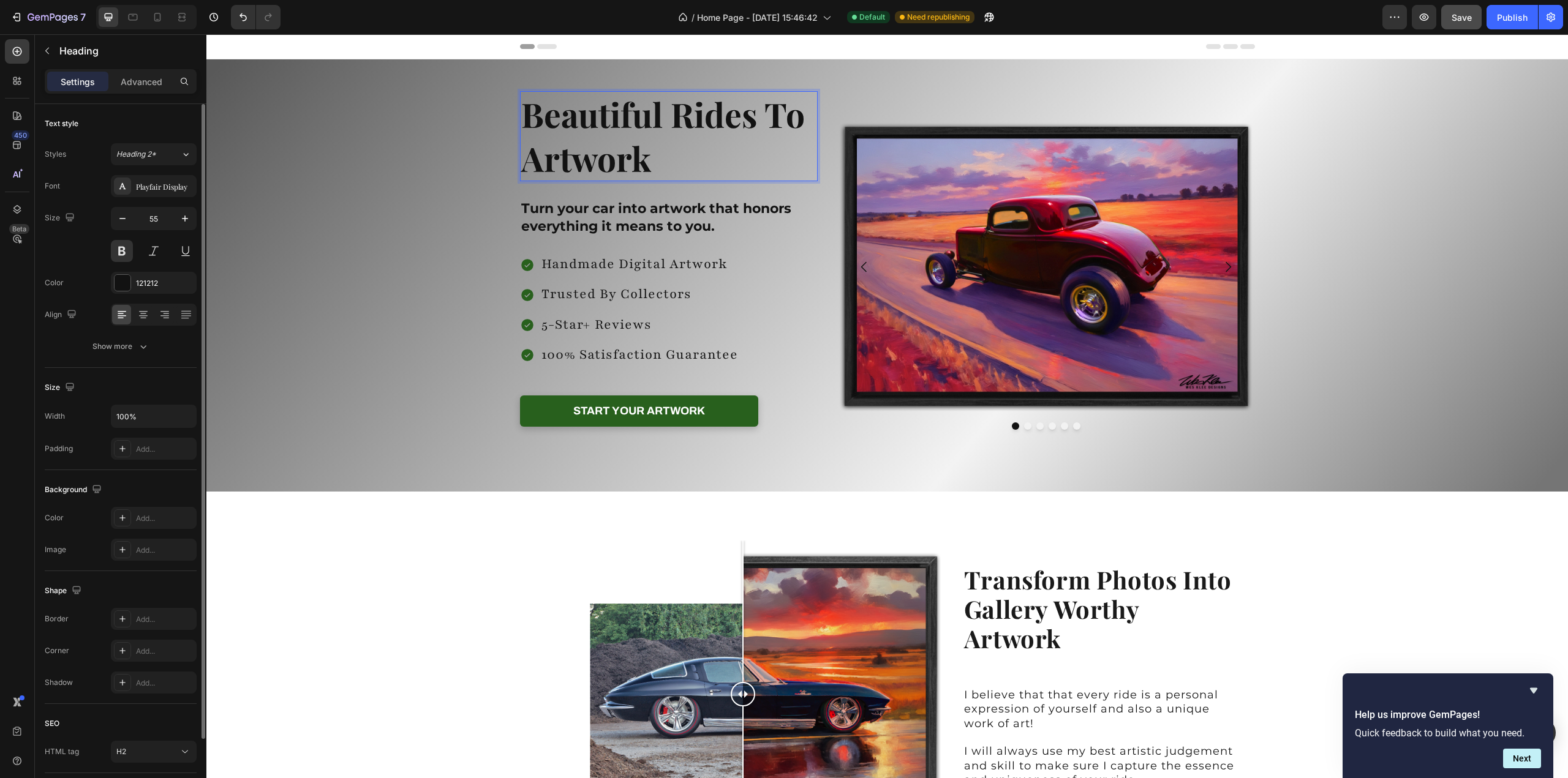
click at [523, 166] on p "Beautiful Rides To Artwork" at bounding box center [669, 136] width 296 height 88
click at [1466, 262] on div "Background Image" at bounding box center [887, 275] width 1361 height 432
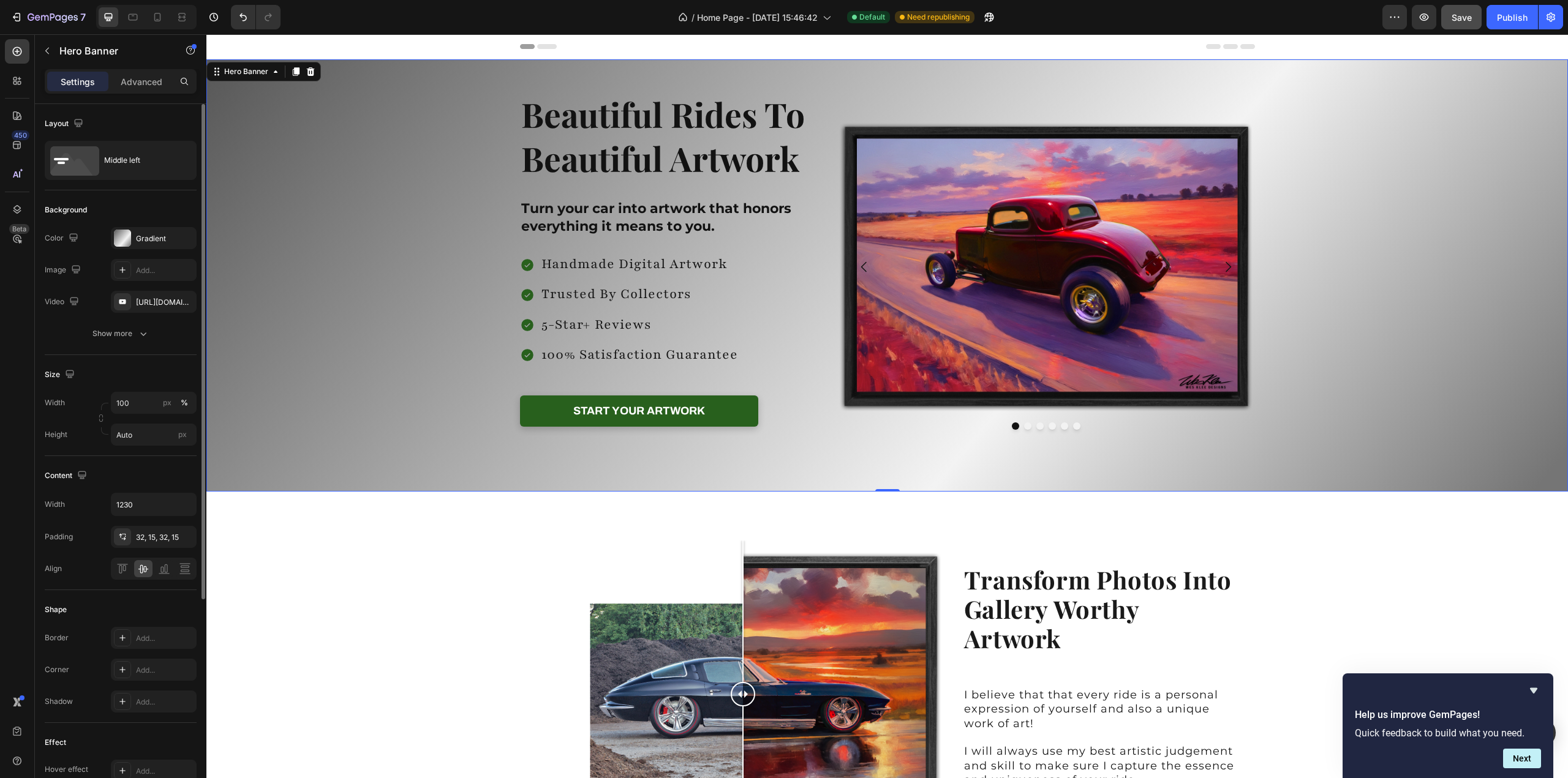
click at [1353, 229] on div "Background Image" at bounding box center [887, 275] width 1361 height 432
click at [1024, 424] on button "Dot" at bounding box center [1027, 426] width 7 height 7
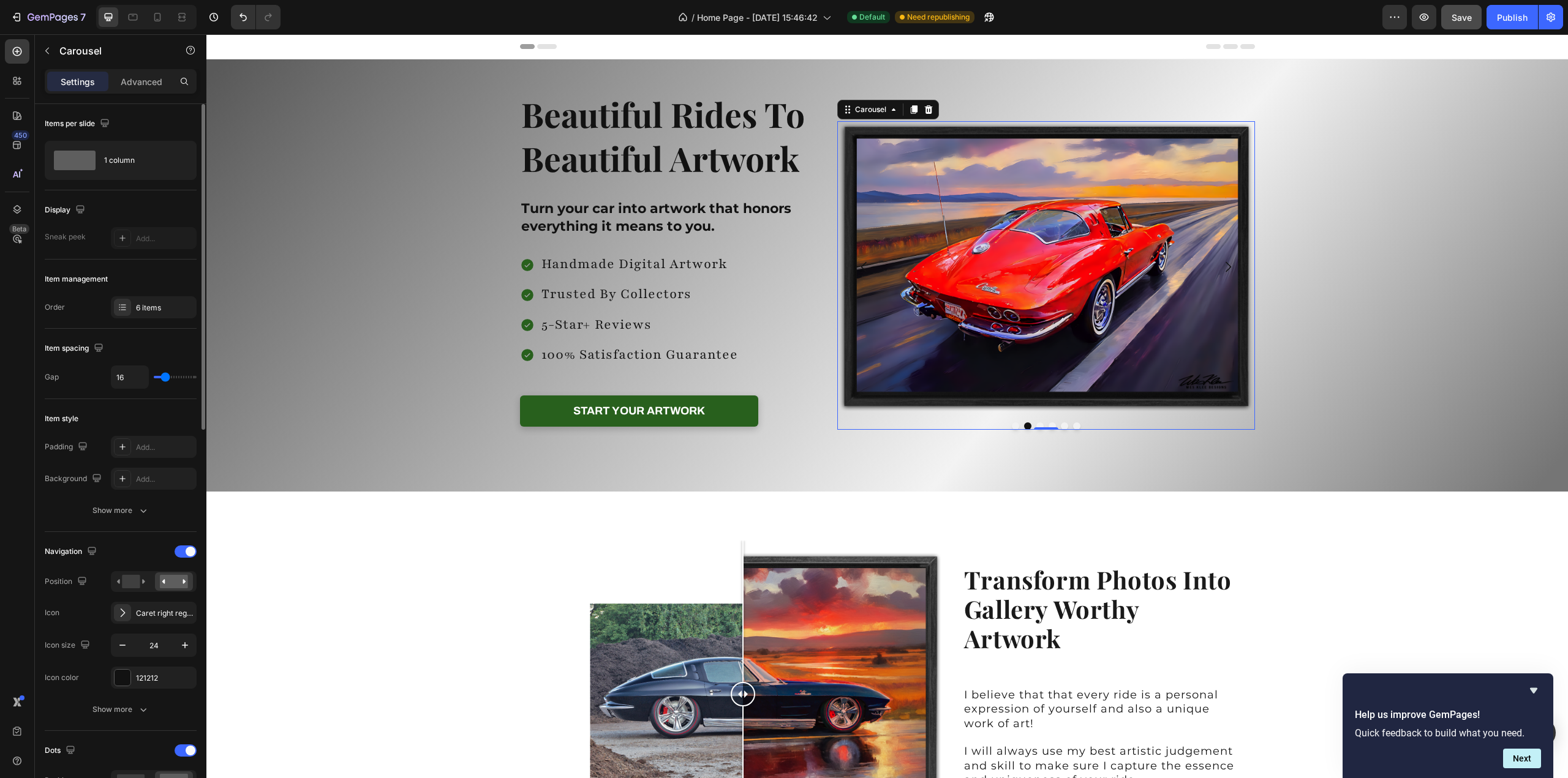
click at [1012, 425] on button "Dot" at bounding box center [1015, 426] width 7 height 7
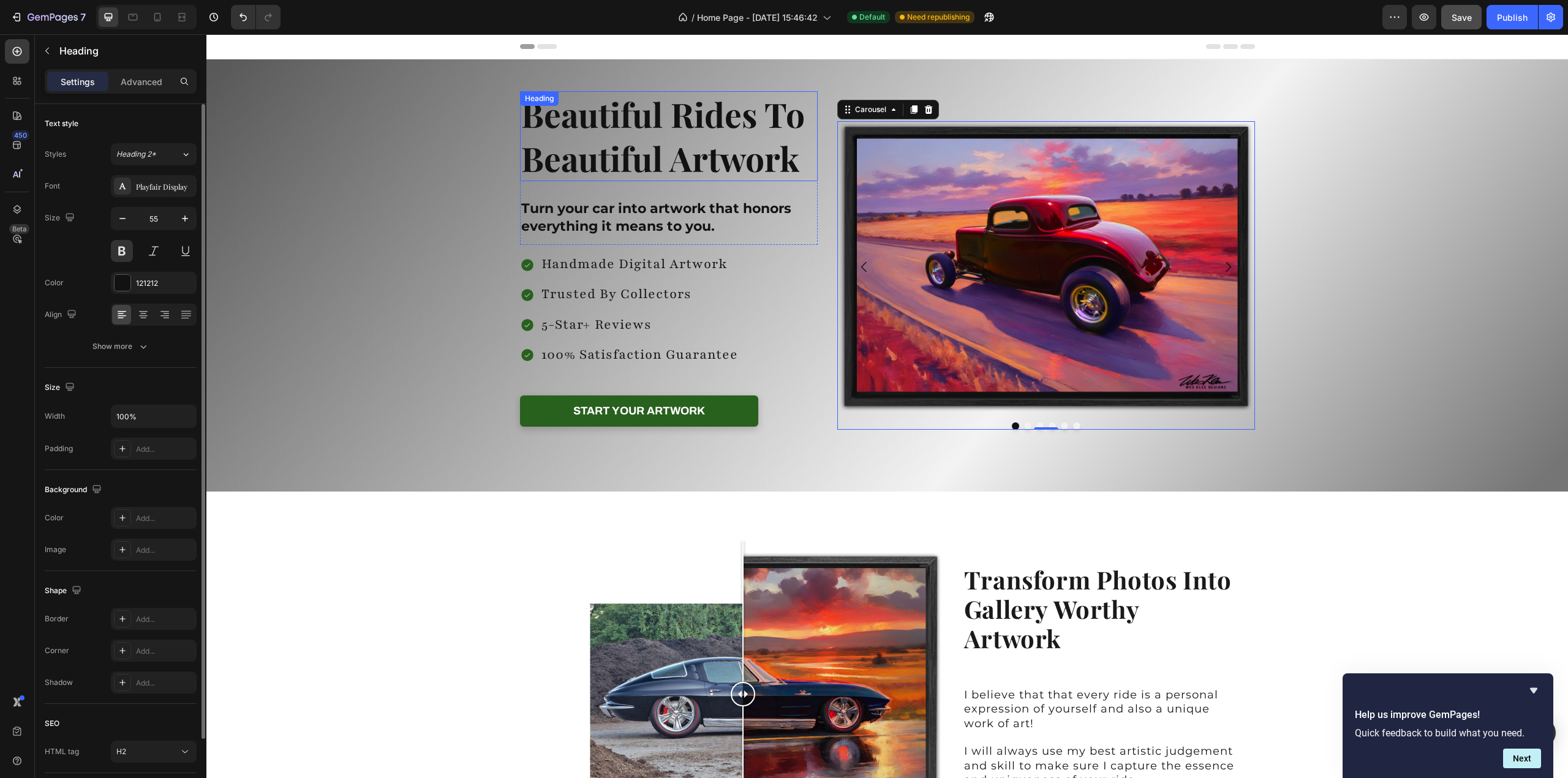
click at [580, 122] on p "Beautiful Rides To Beautiful Artwork" at bounding box center [669, 136] width 296 height 88
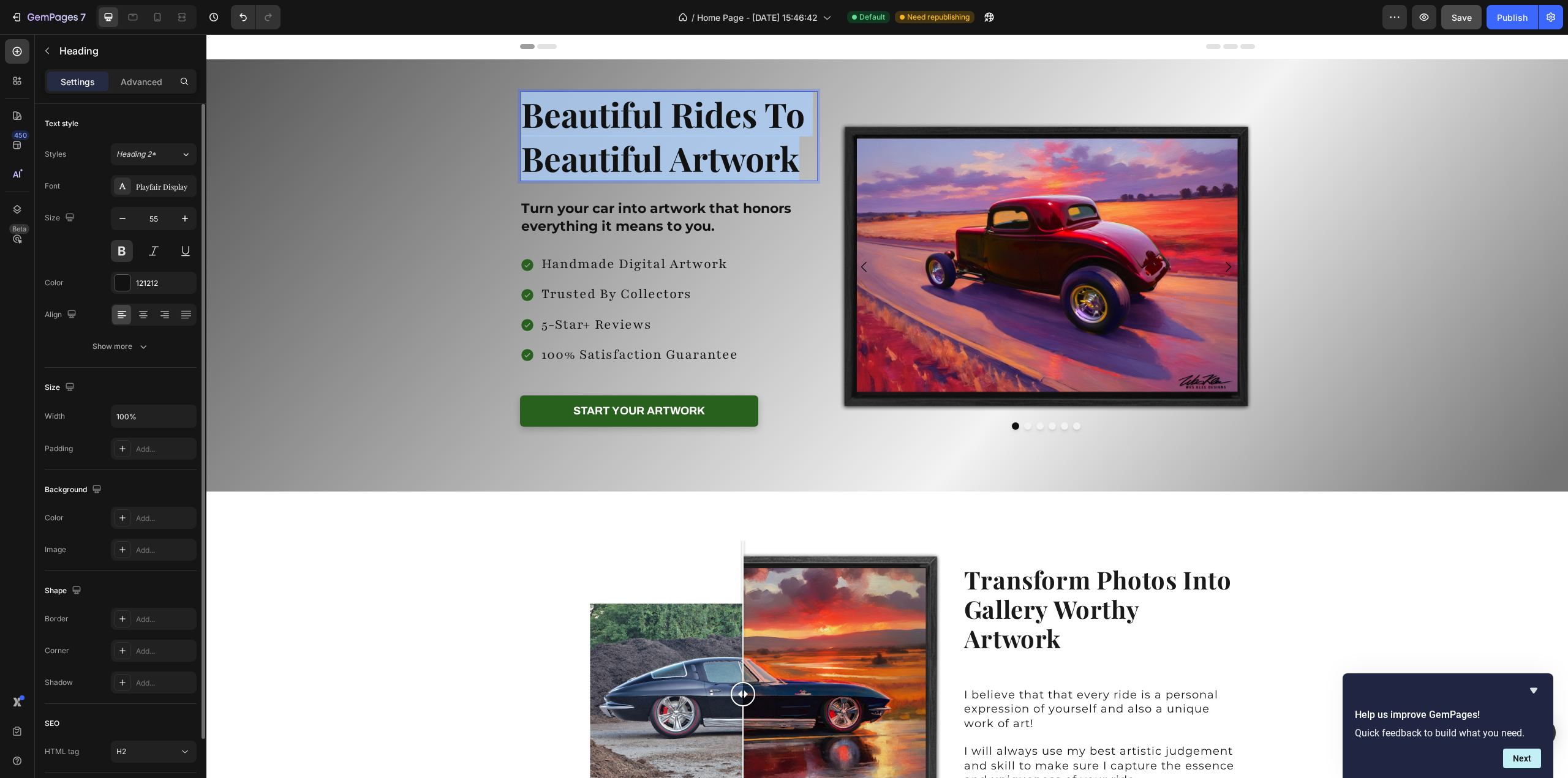
click at [580, 122] on p "Beautiful Rides To Beautiful Artwork" at bounding box center [669, 136] width 296 height 88
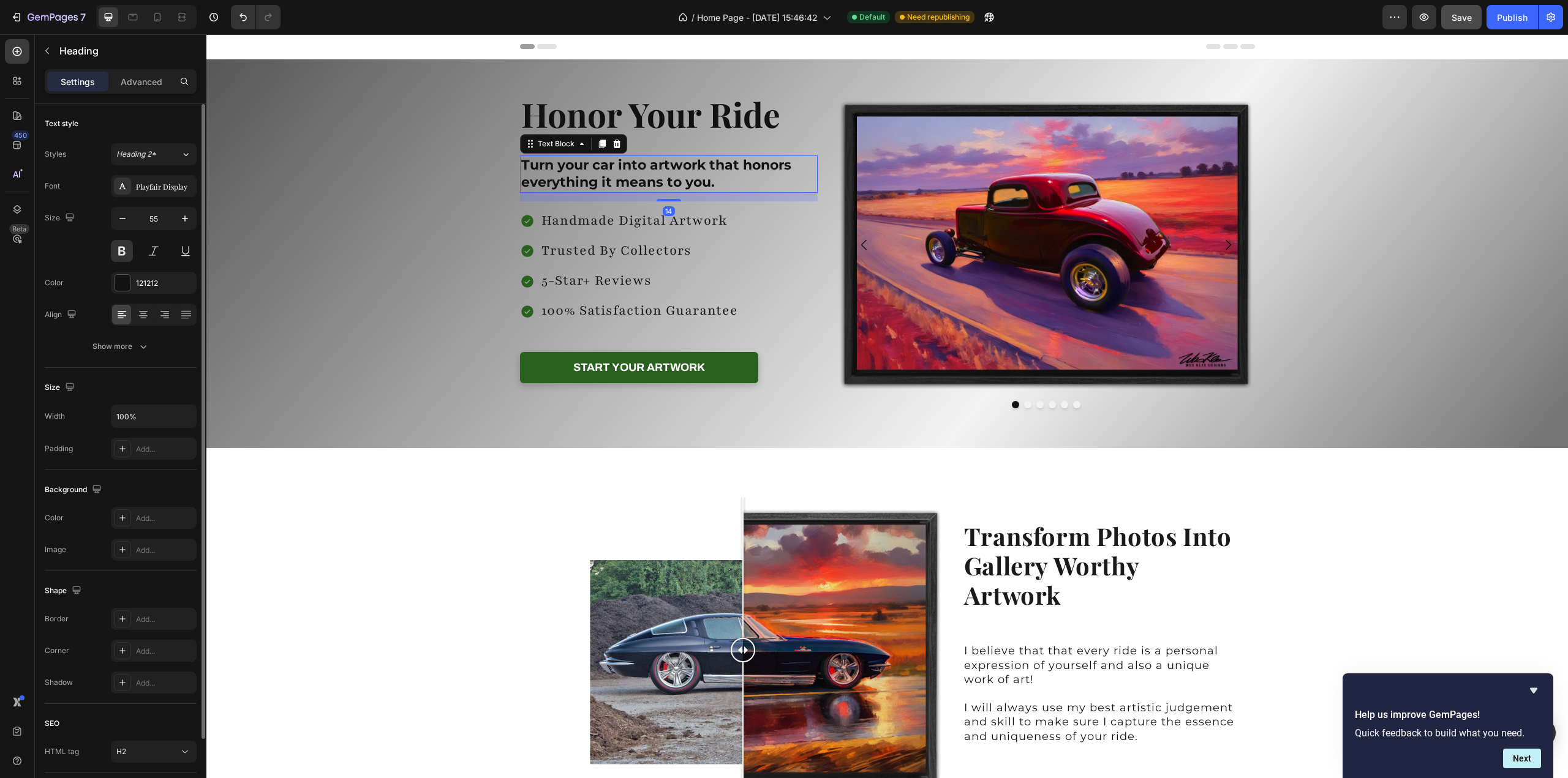
click at [664, 183] on p "Turn your car into artwork that honors everything it means to you." at bounding box center [669, 174] width 296 height 35
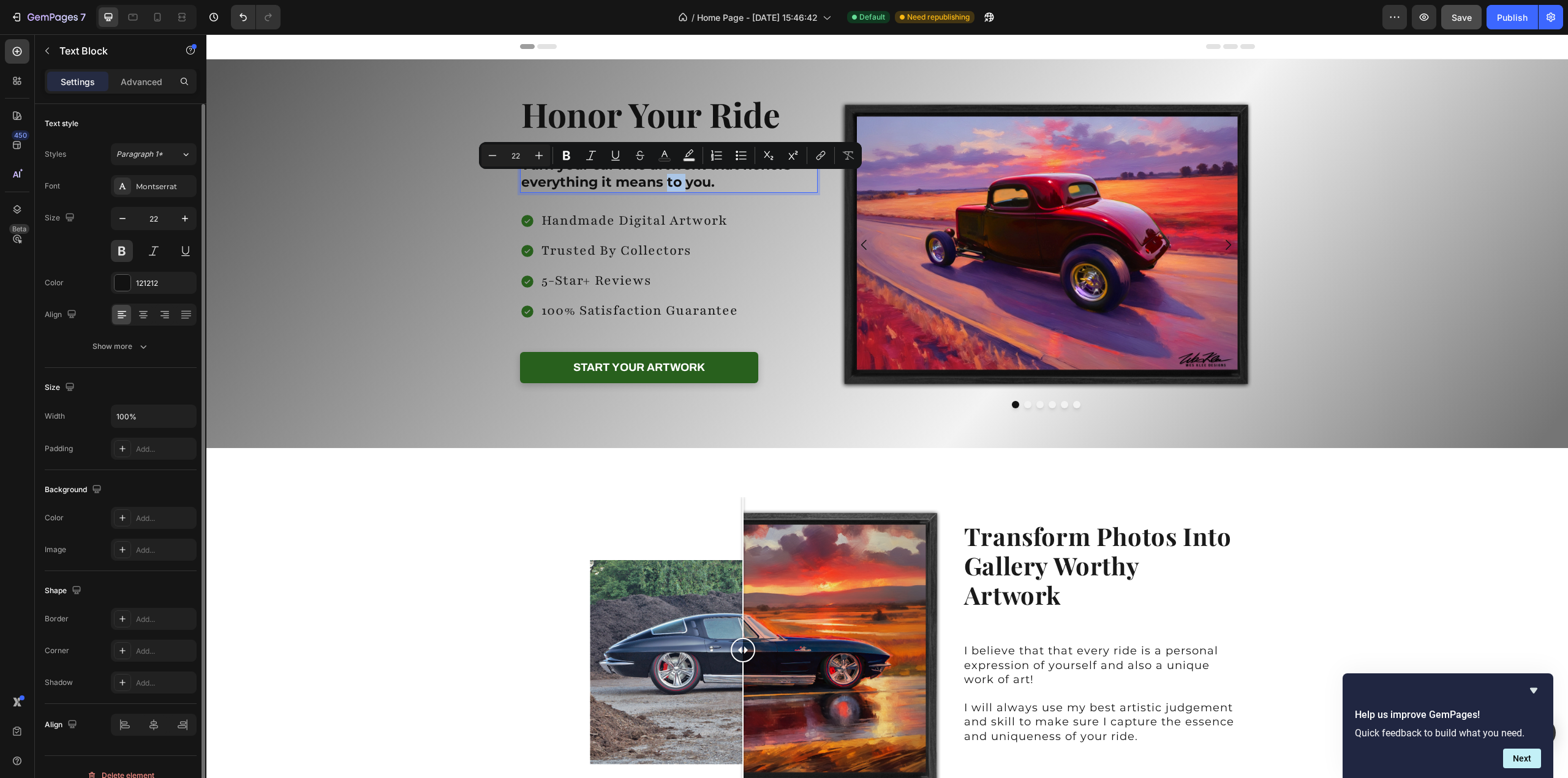
click at [664, 183] on p "Turn your car into artwork that honors everything it means to you." at bounding box center [669, 174] width 296 height 35
drag, startPoint x: 659, startPoint y: 183, endPoint x: 703, endPoint y: 184, distance: 44.0
click at [703, 184] on p "Turn your car into artwork that honors everything it means to you." at bounding box center [669, 174] width 296 height 35
drag, startPoint x: 706, startPoint y: 182, endPoint x: 612, endPoint y: 183, distance: 94.0
click at [612, 183] on p "Turn your car into artwork that honors everything it means to you." at bounding box center [669, 174] width 296 height 35
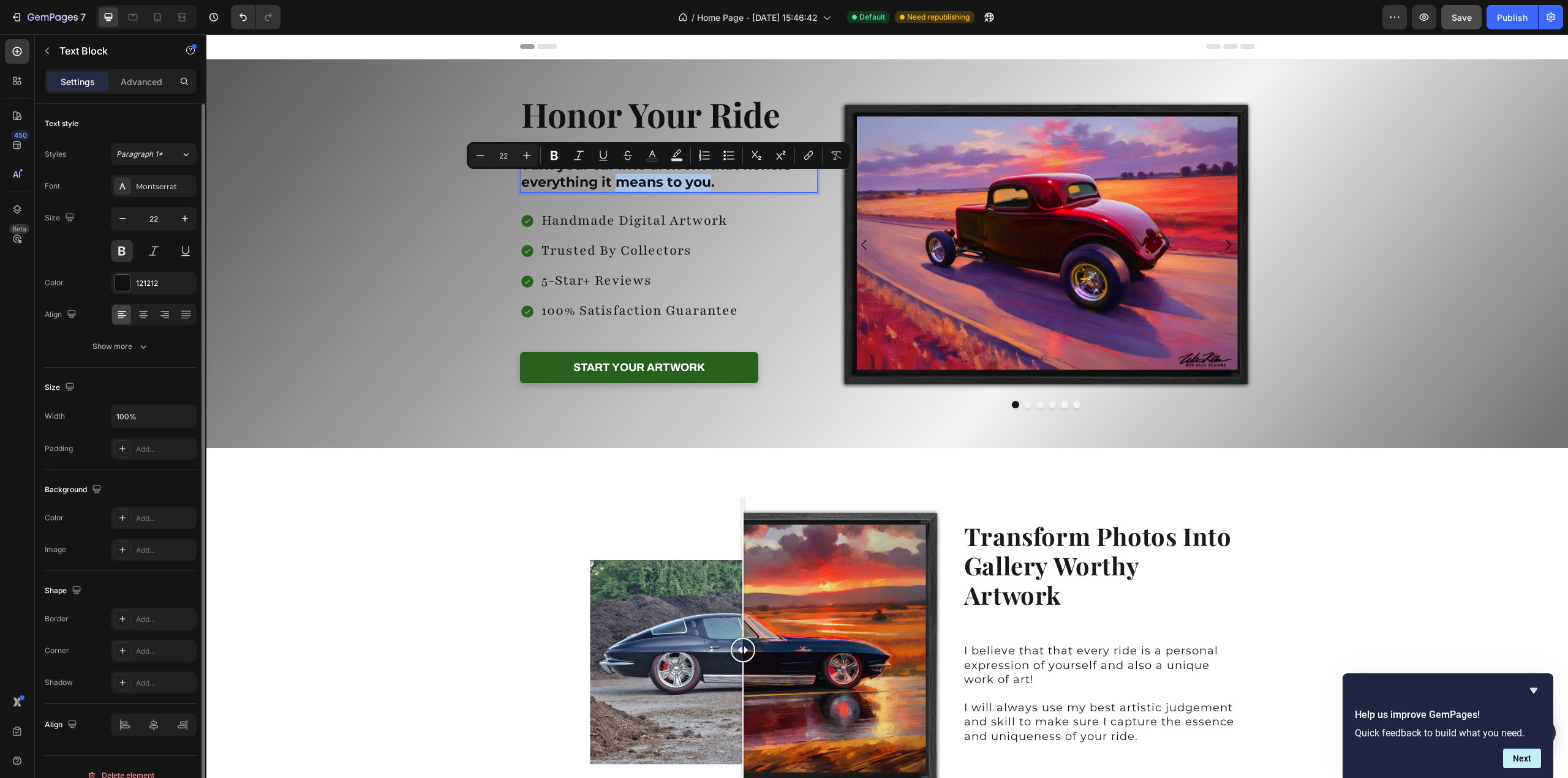
click at [612, 183] on p "Turn your car into artwork that honors everything it means to you." at bounding box center [669, 174] width 296 height 35
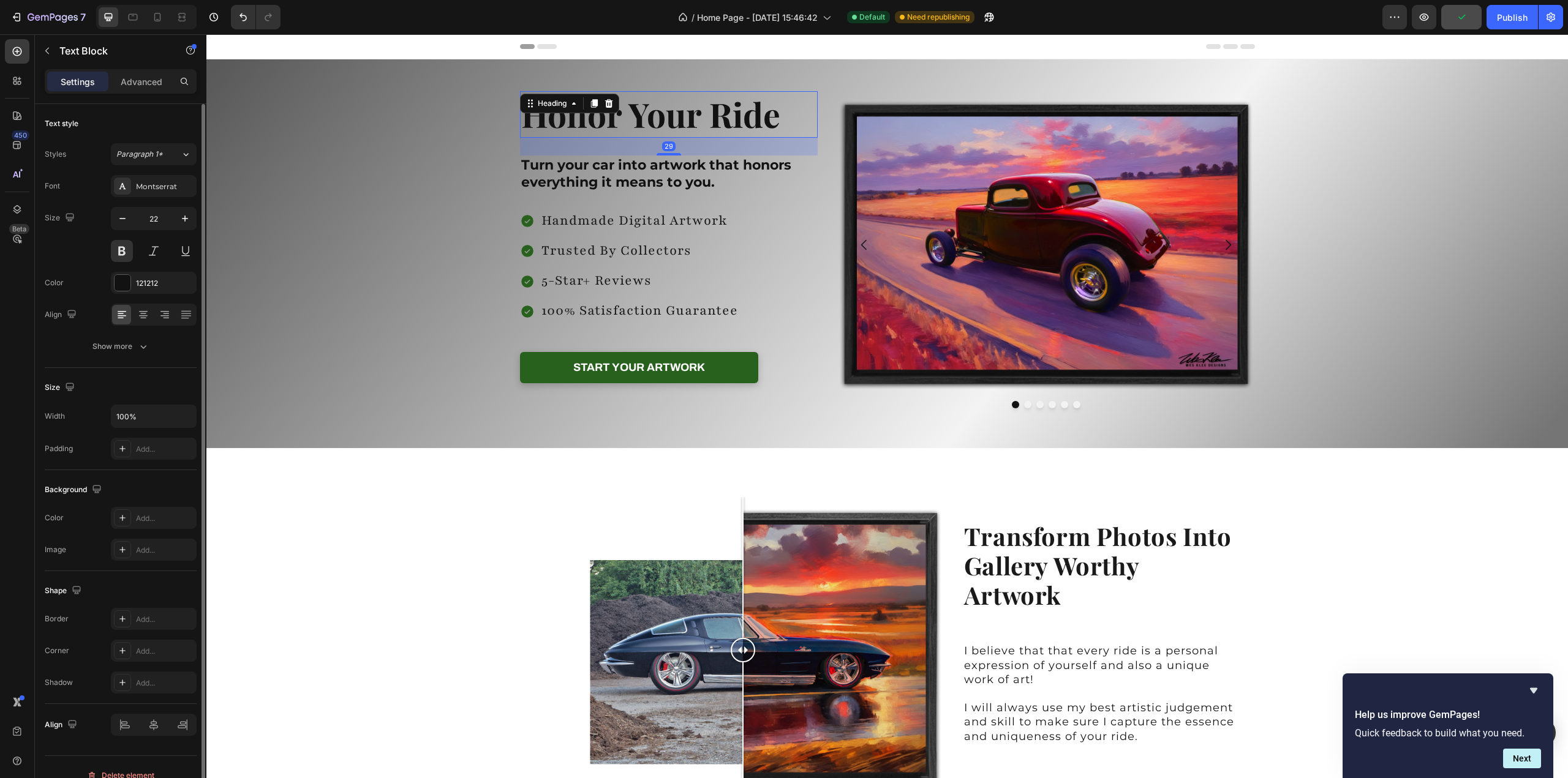
click at [534, 125] on p "Honor Your Ride" at bounding box center [669, 114] width 296 height 44
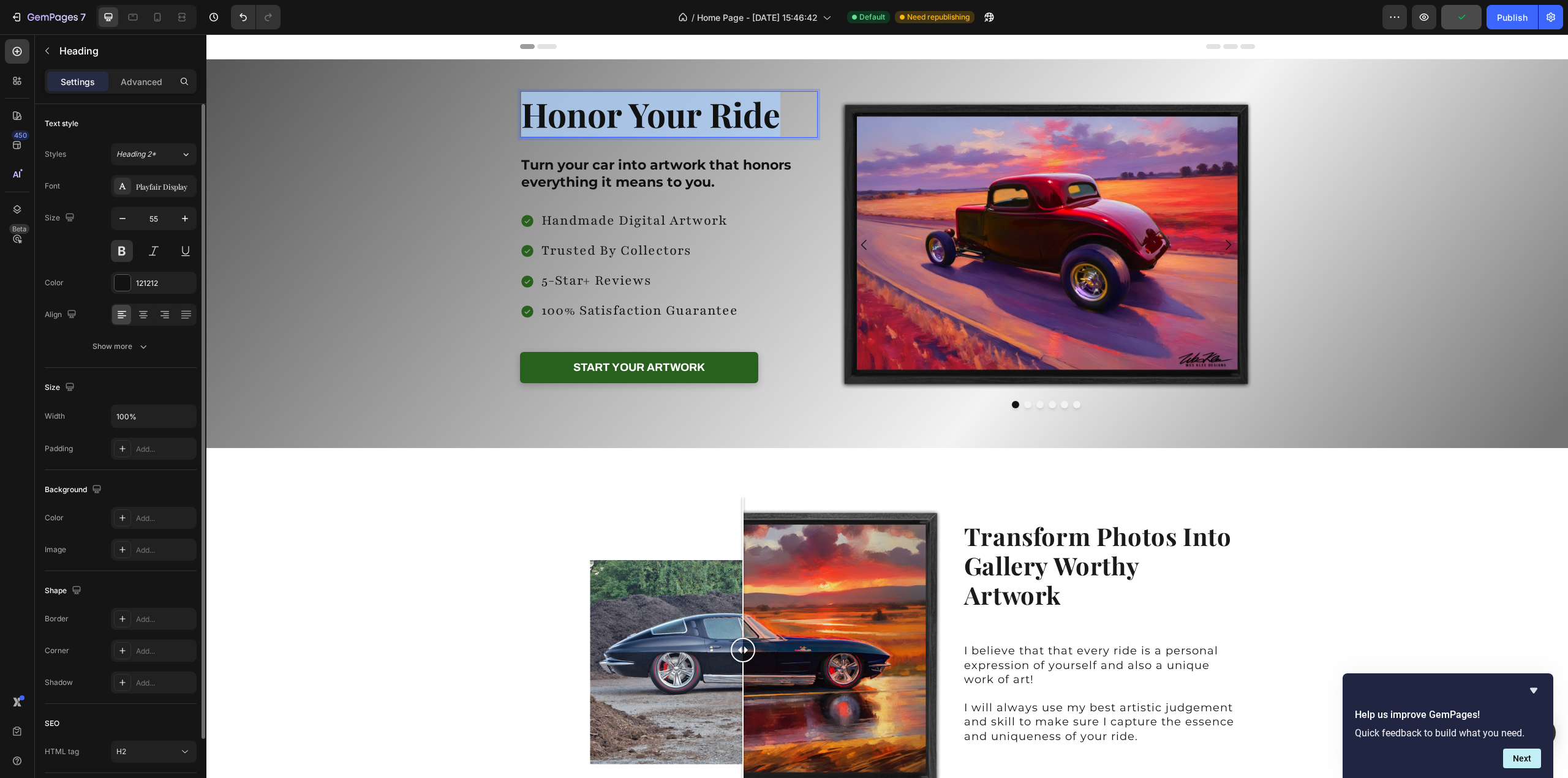
click at [534, 125] on p "Honor Your Ride" at bounding box center [669, 114] width 296 height 44
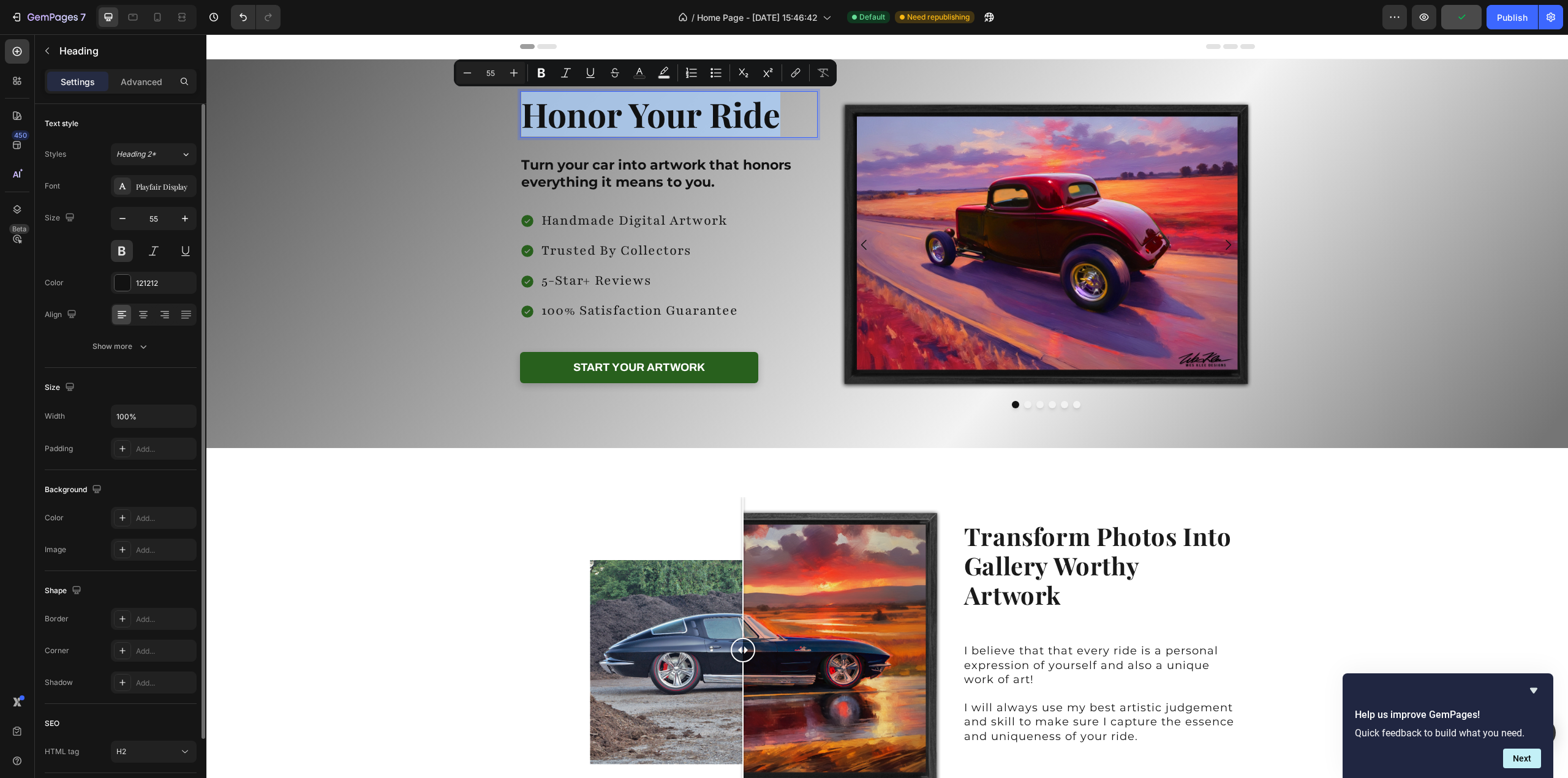
click at [534, 125] on p "Honor Your Ride" at bounding box center [669, 114] width 296 height 44
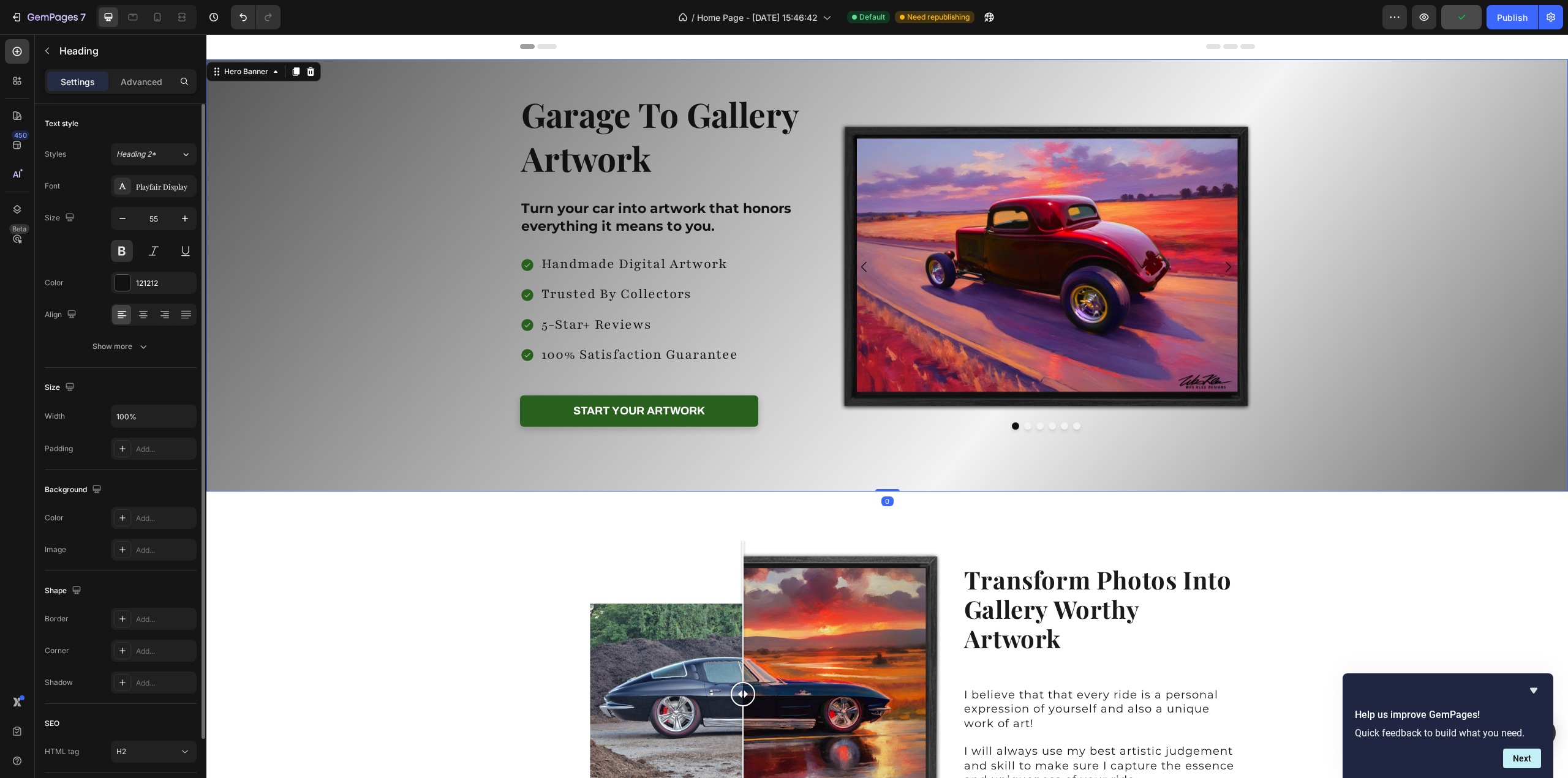
click at [1320, 229] on div "Background Image" at bounding box center [887, 275] width 1361 height 432
click at [664, 228] on p "Turn your car into artwork that honors everything it means to you." at bounding box center [669, 218] width 296 height 35
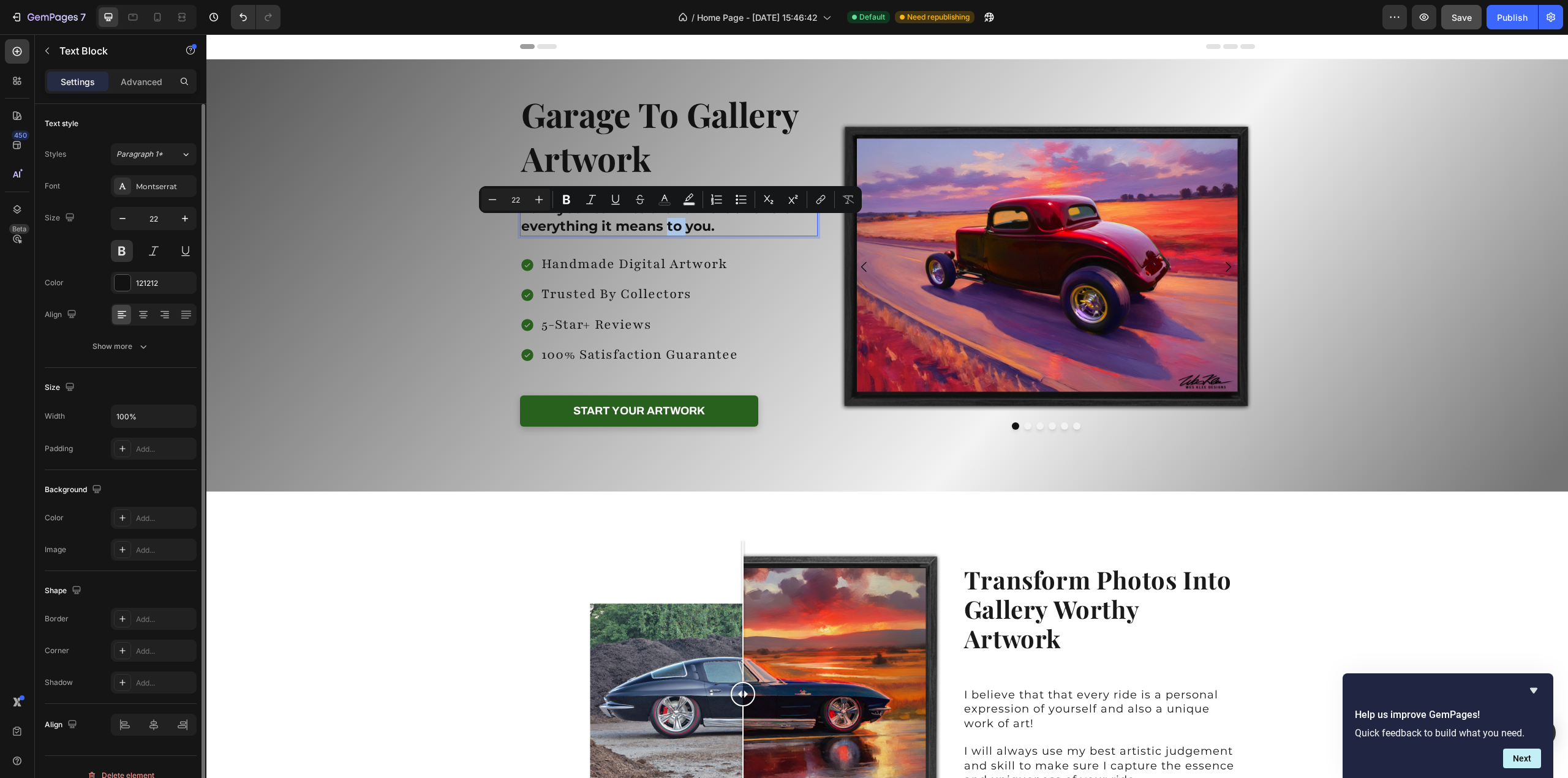
click at [664, 228] on p "Turn your car into artwork that honors everything it means to you." at bounding box center [669, 218] width 296 height 35
drag, startPoint x: 664, startPoint y: 226, endPoint x: 703, endPoint y: 227, distance: 39.0
click at [703, 227] on p "Turn your car into artwork that honors everything it means to you." at bounding box center [669, 218] width 296 height 35
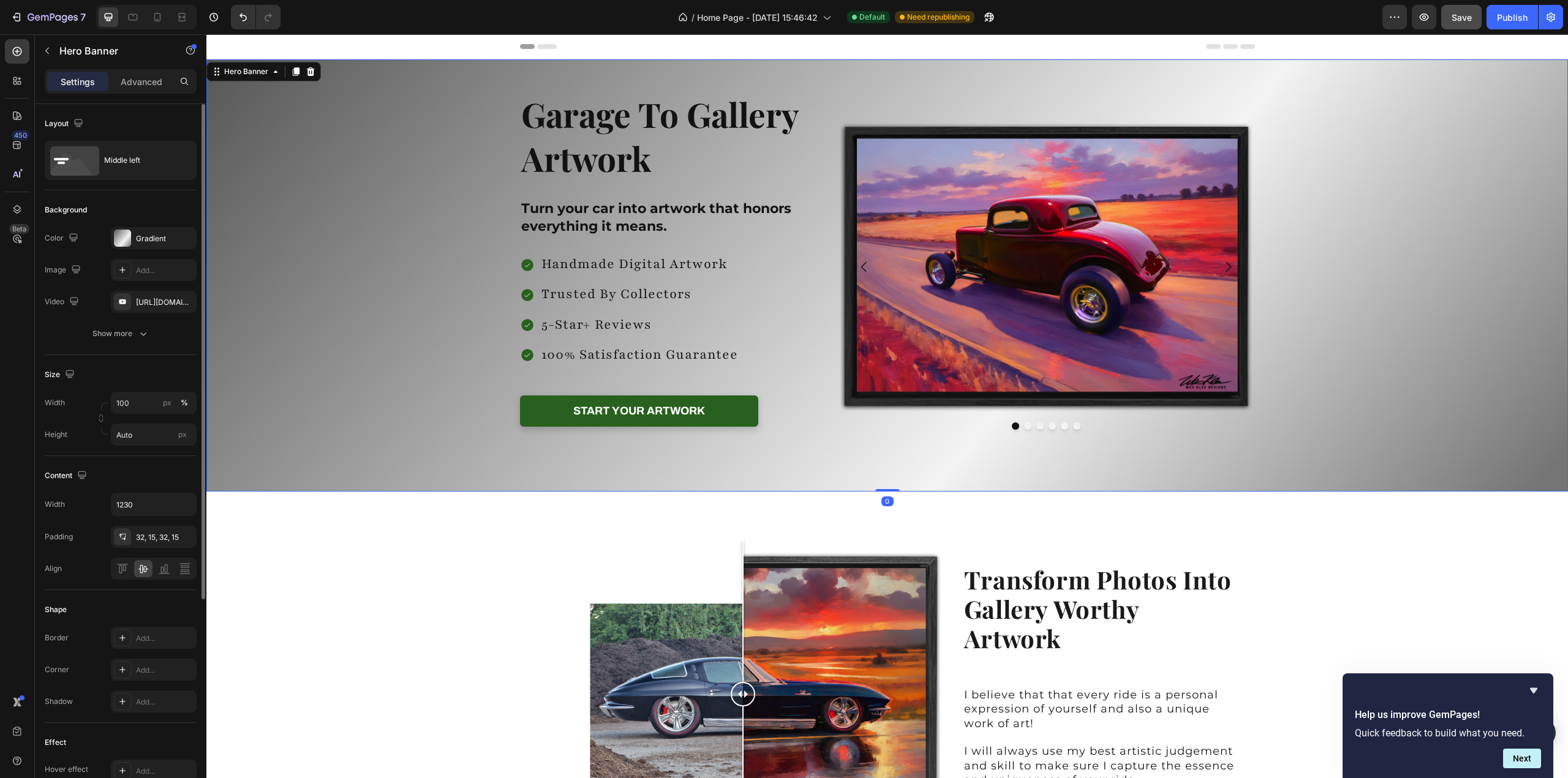
click at [1370, 266] on div "Background Image" at bounding box center [887, 275] width 1361 height 432
click at [1456, 24] on button "Save" at bounding box center [1461, 16] width 40 height 24
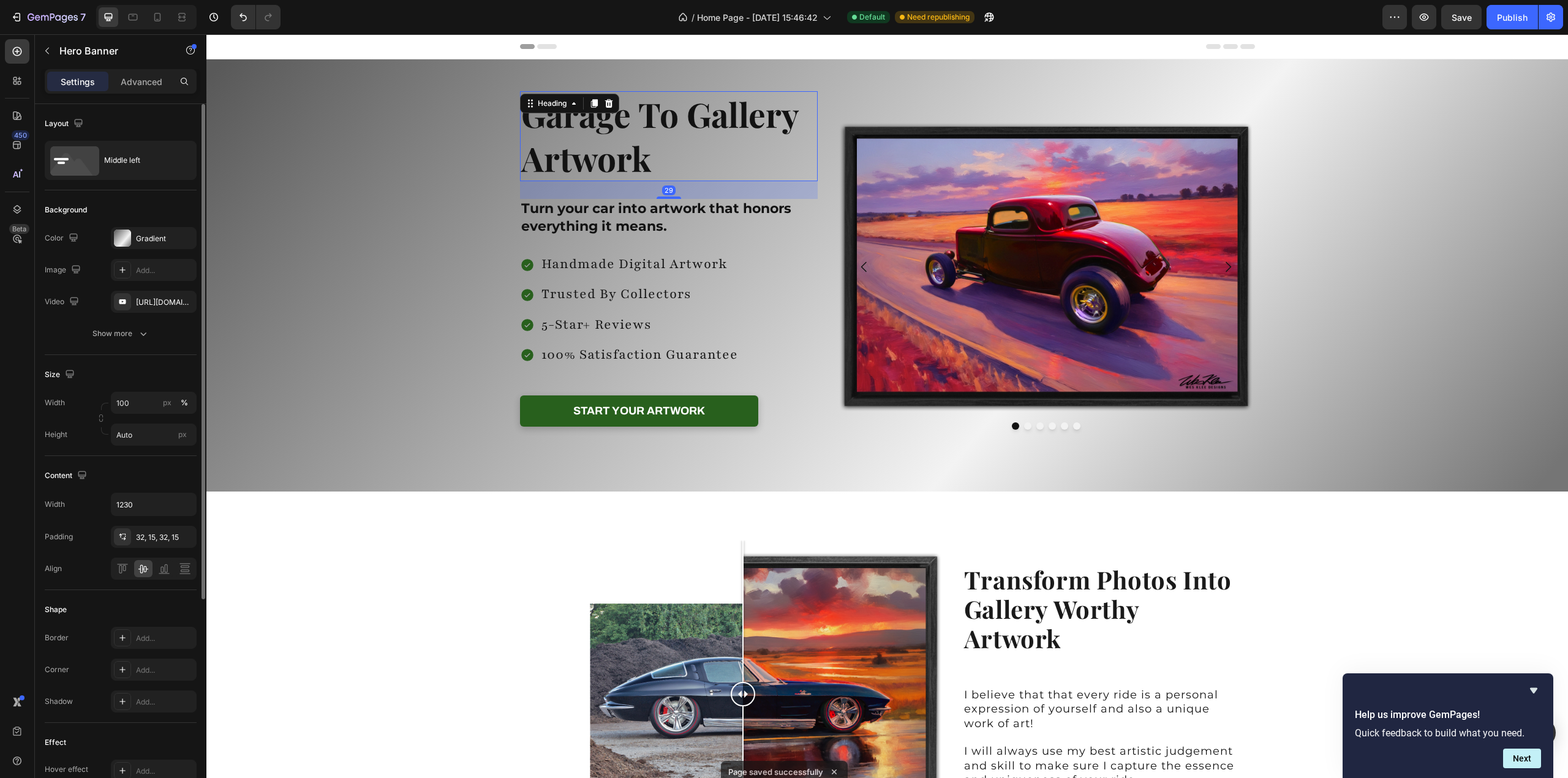
click at [529, 123] on p "Garage To Gallery Artwork" at bounding box center [669, 136] width 296 height 88
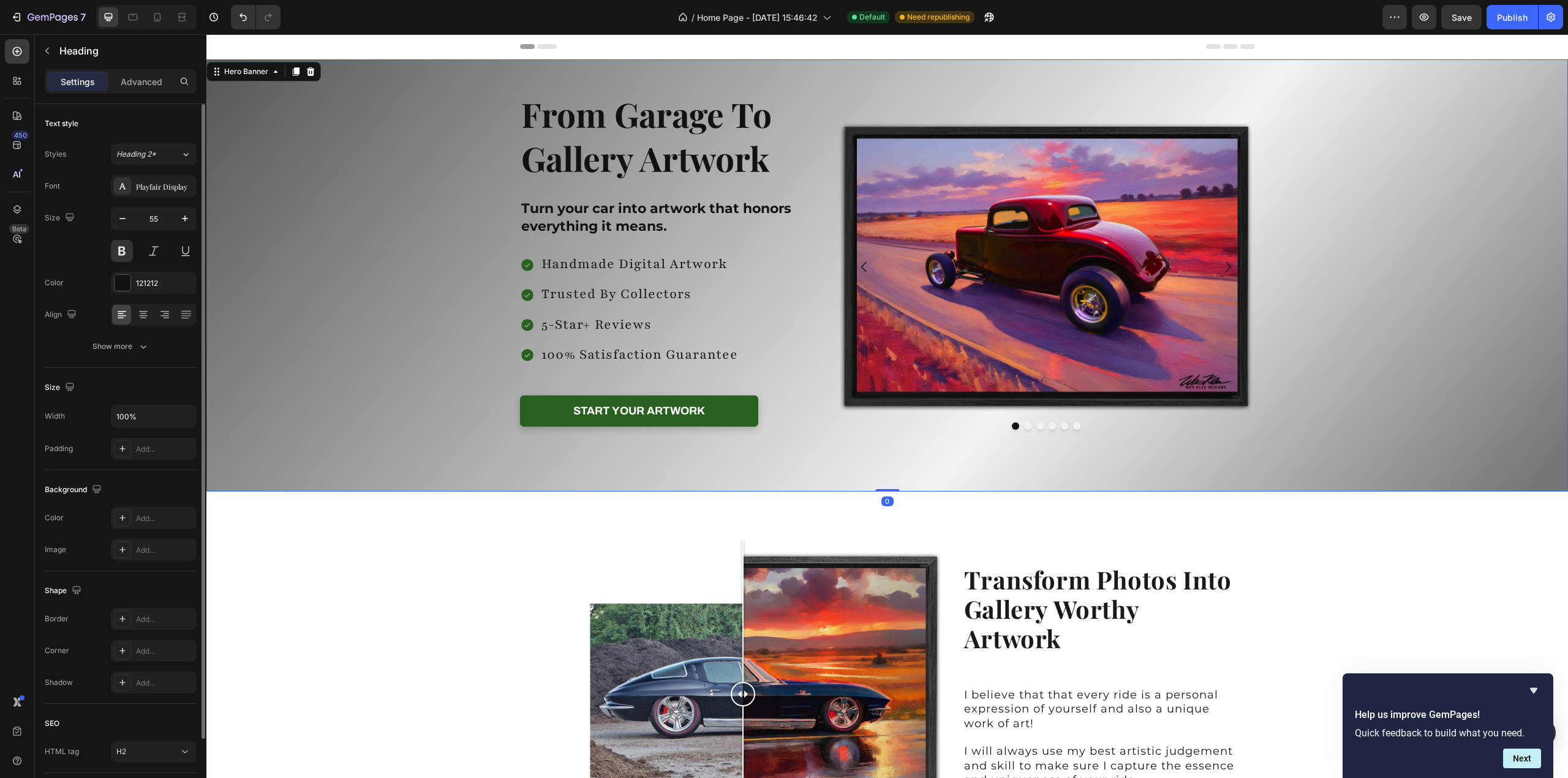
click at [1376, 206] on div "Background Image" at bounding box center [887, 275] width 1361 height 432
click at [610, 124] on p "From Garage To Gallery Artwork" at bounding box center [669, 136] width 296 height 88
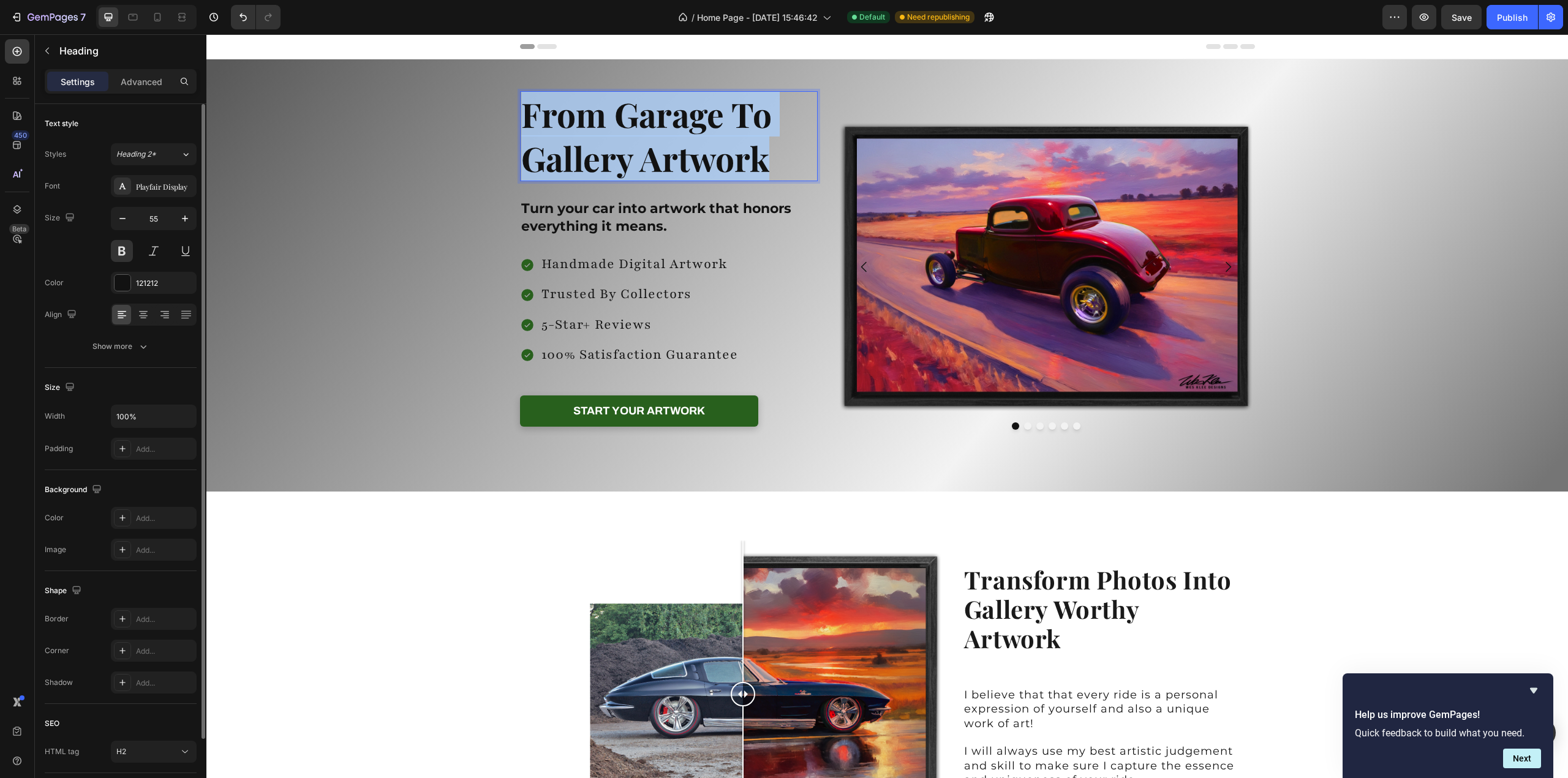
click at [610, 124] on p "From Garage To Gallery Artwork" at bounding box center [669, 136] width 296 height 88
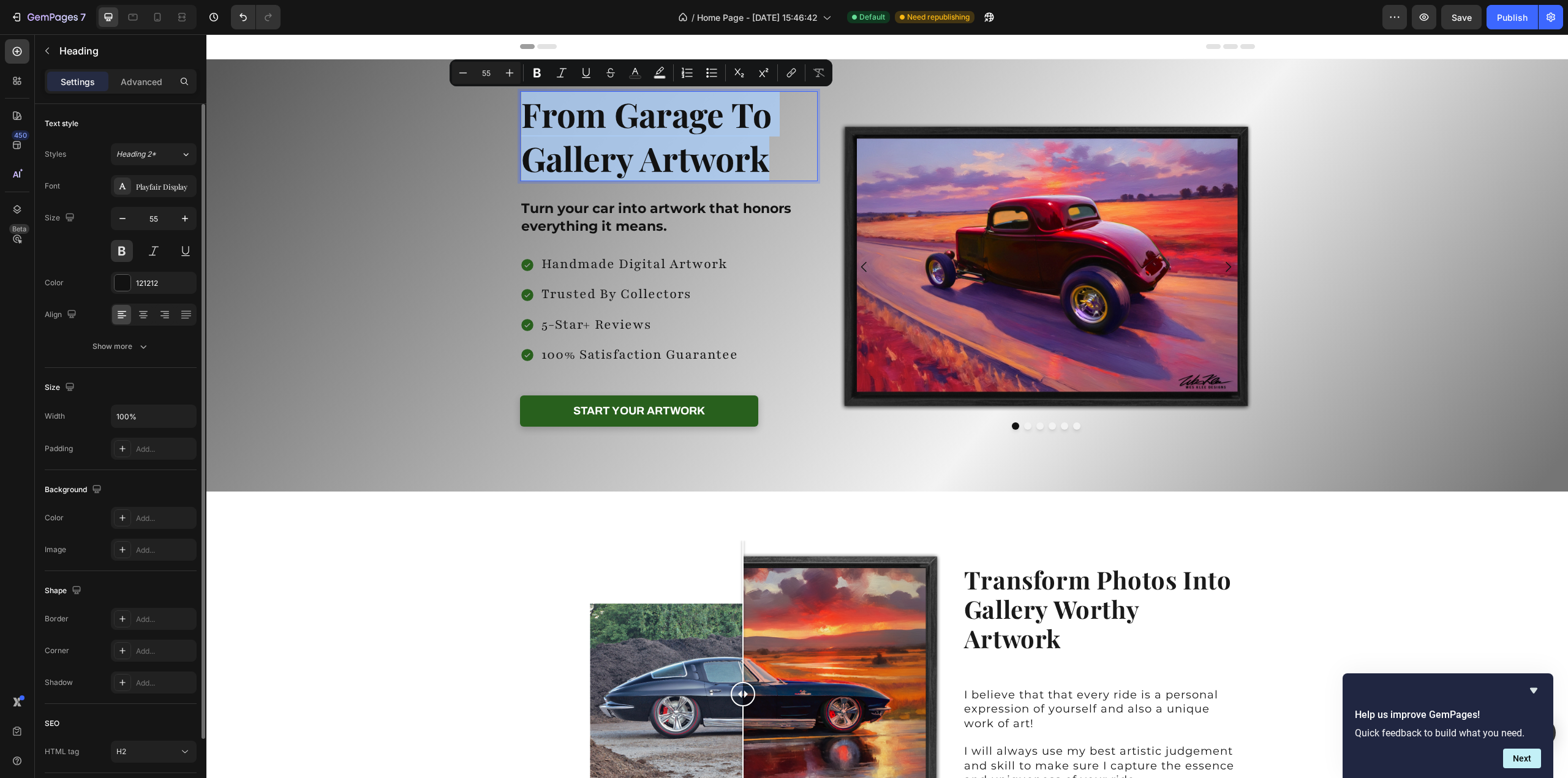
click at [610, 123] on p "From Garage To Gallery Artwork" at bounding box center [669, 136] width 296 height 88
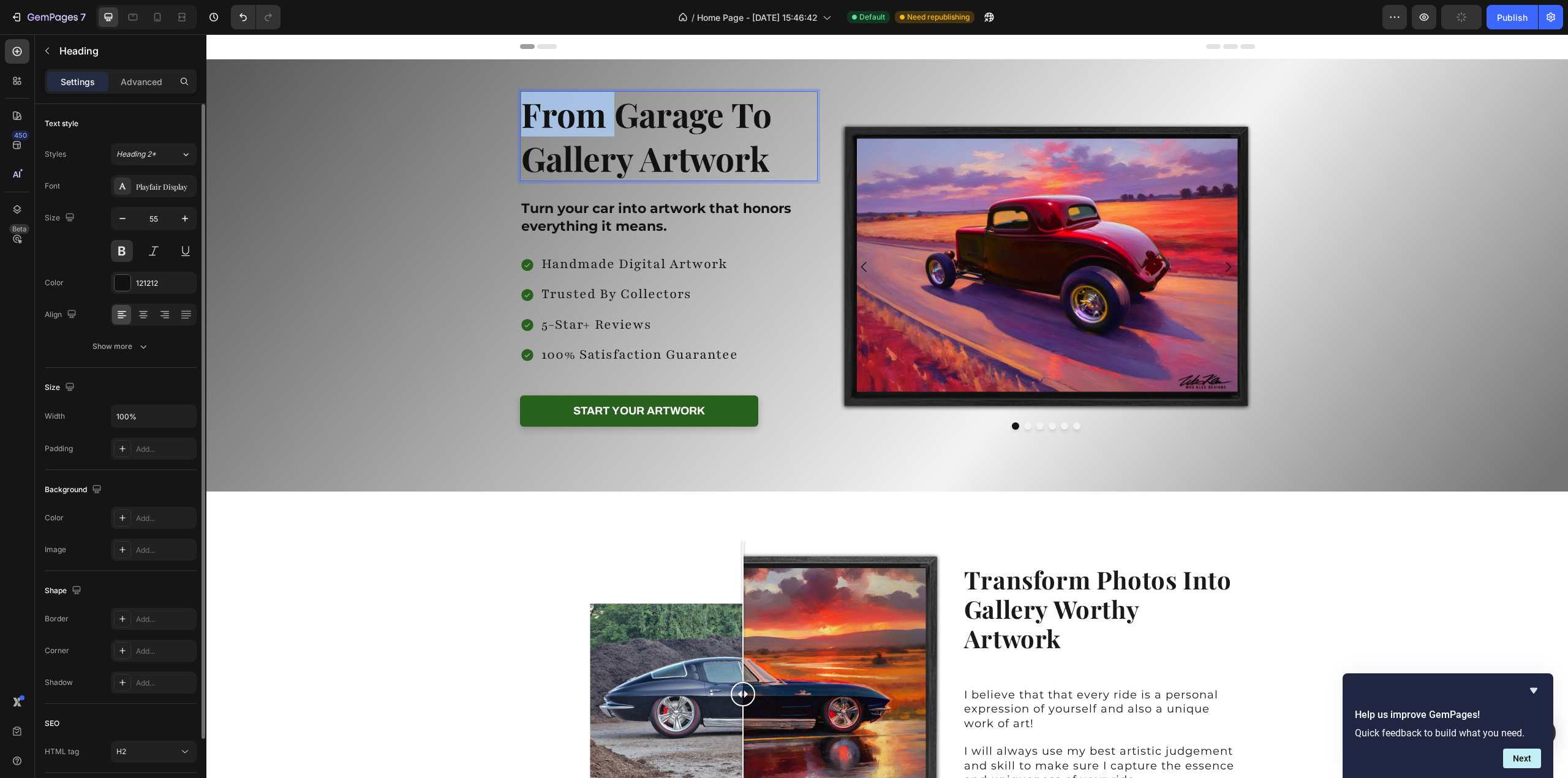
drag, startPoint x: 610, startPoint y: 122, endPoint x: 522, endPoint y: 115, distance: 88.3
click at [522, 115] on p "From Garage To Gallery Artwork" at bounding box center [669, 136] width 296 height 88
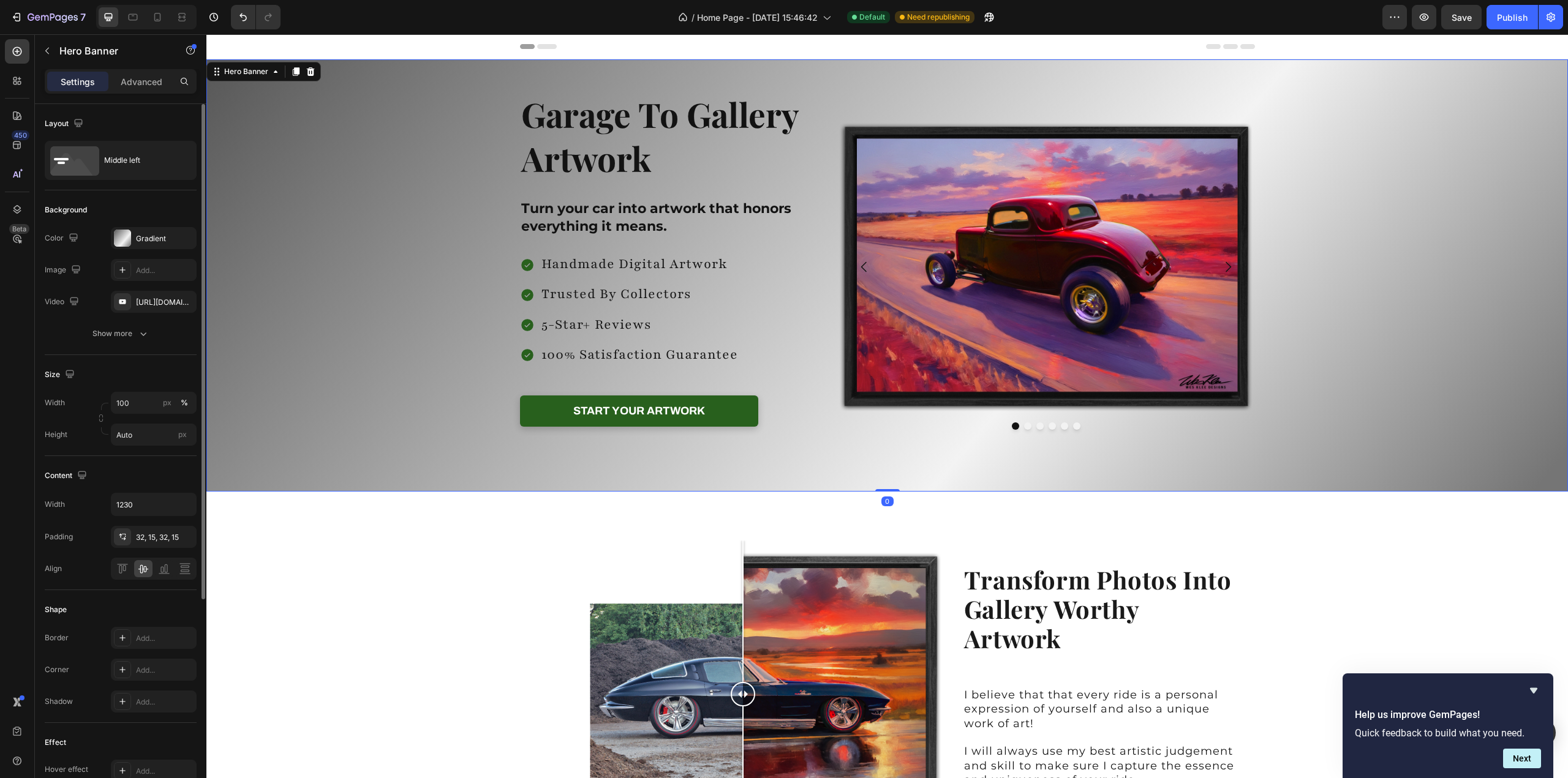
click at [1358, 276] on div "Background Image" at bounding box center [887, 275] width 1361 height 432
click at [1467, 16] on span "Save" at bounding box center [1461, 18] width 21 height 11
click at [1024, 427] on button "Dot" at bounding box center [1027, 426] width 7 height 7
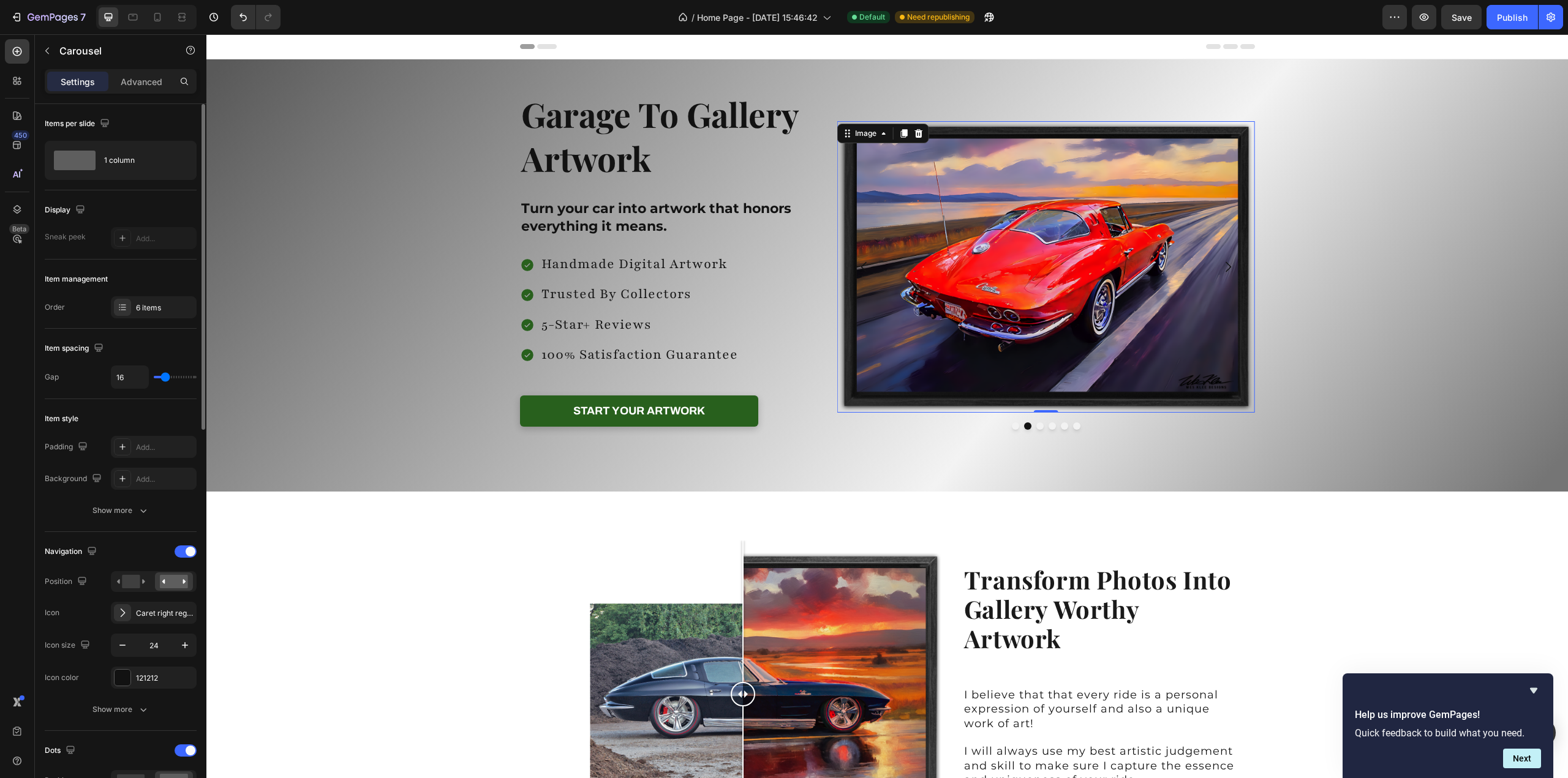
click at [998, 322] on img at bounding box center [1046, 267] width 417 height 292
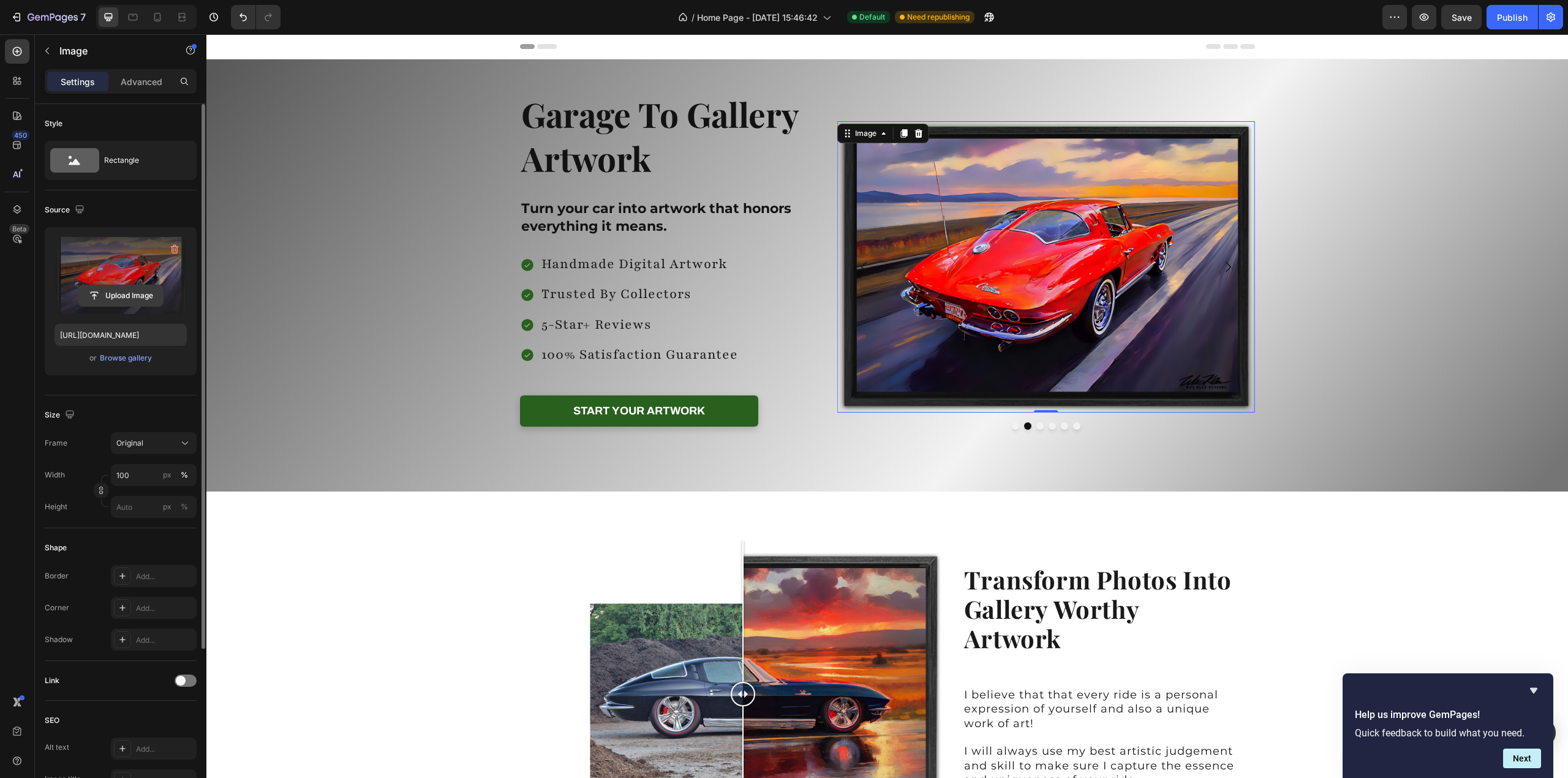
click at [126, 289] on input "file" at bounding box center [121, 295] width 84 height 21
type input "[URL][DOMAIN_NAME]"
click at [1036, 425] on button "Dot" at bounding box center [1040, 426] width 7 height 7
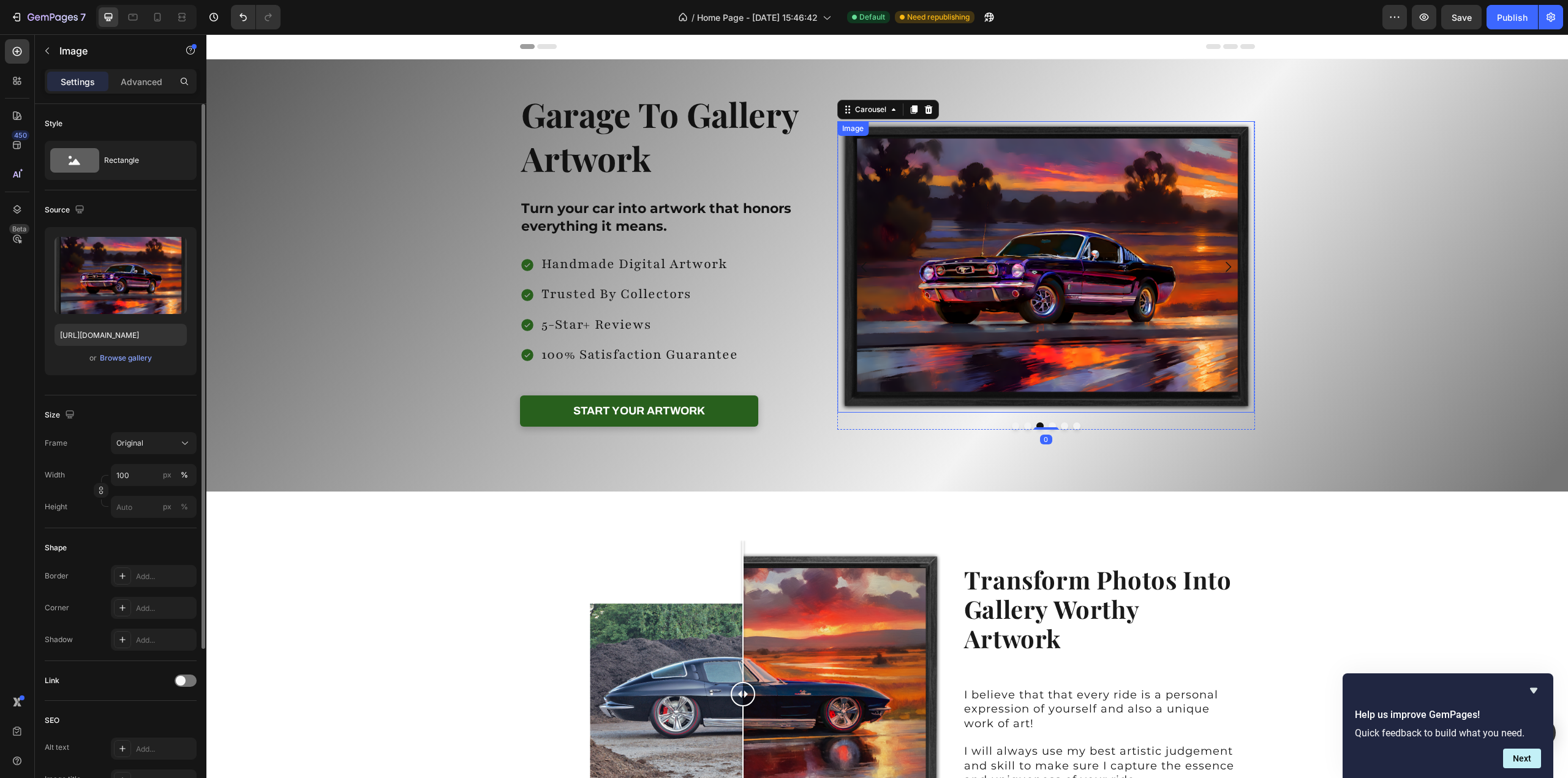
click at [1053, 312] on img at bounding box center [1046, 267] width 417 height 292
click at [107, 298] on input "file" at bounding box center [121, 295] width 84 height 21
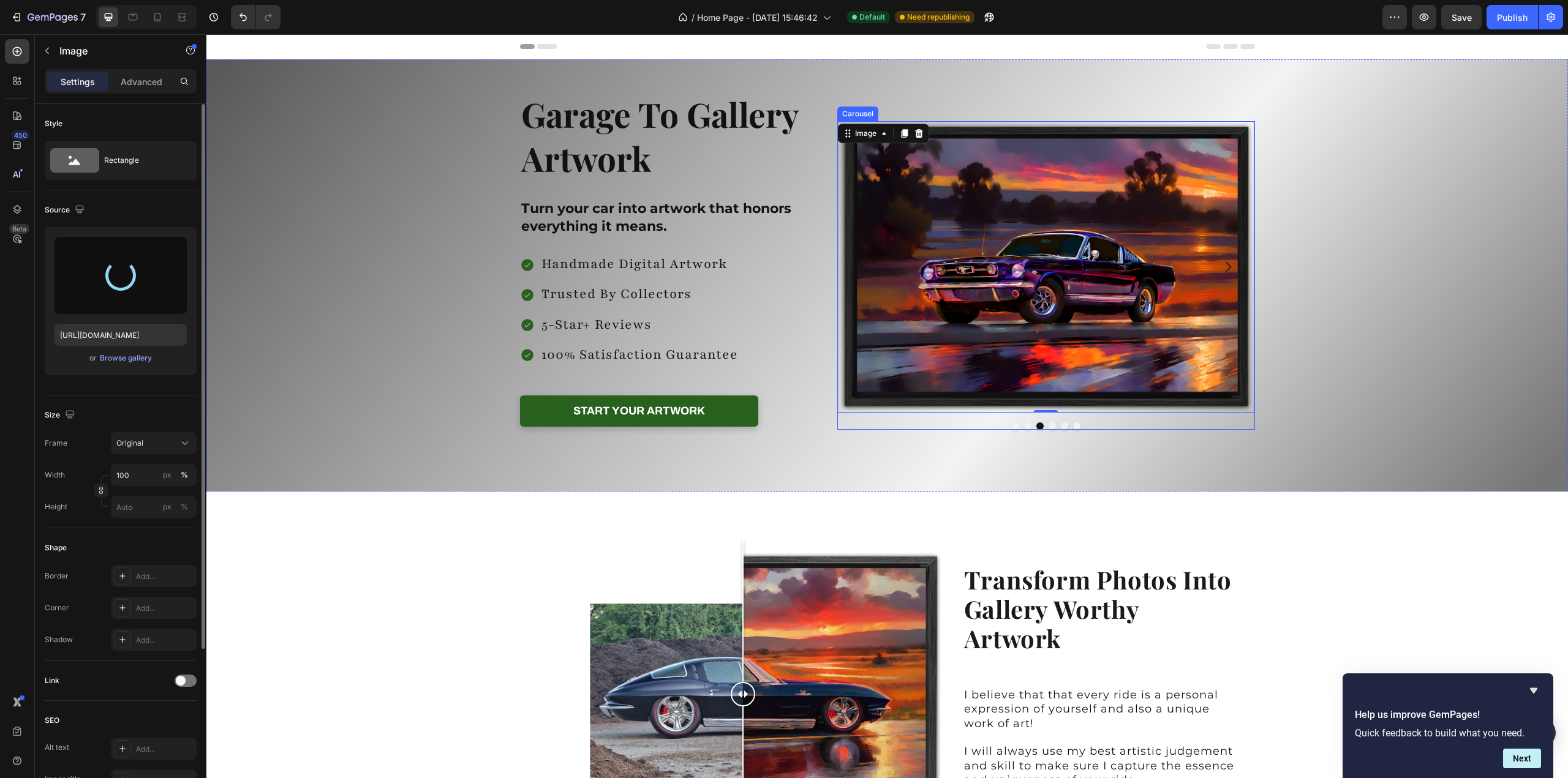
type input "[URL][DOMAIN_NAME]"
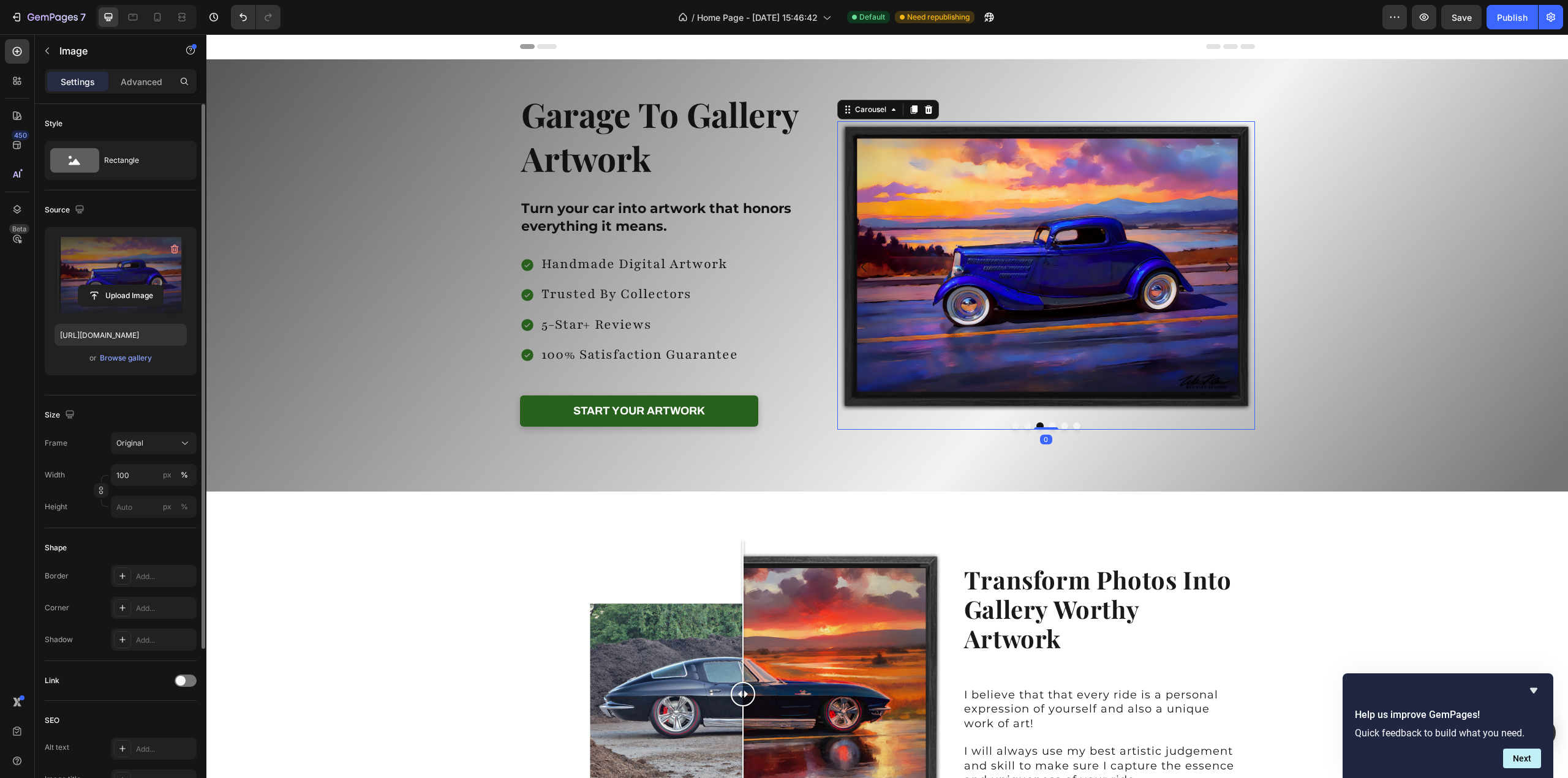
click at [1049, 425] on button "Dot" at bounding box center [1052, 426] width 7 height 7
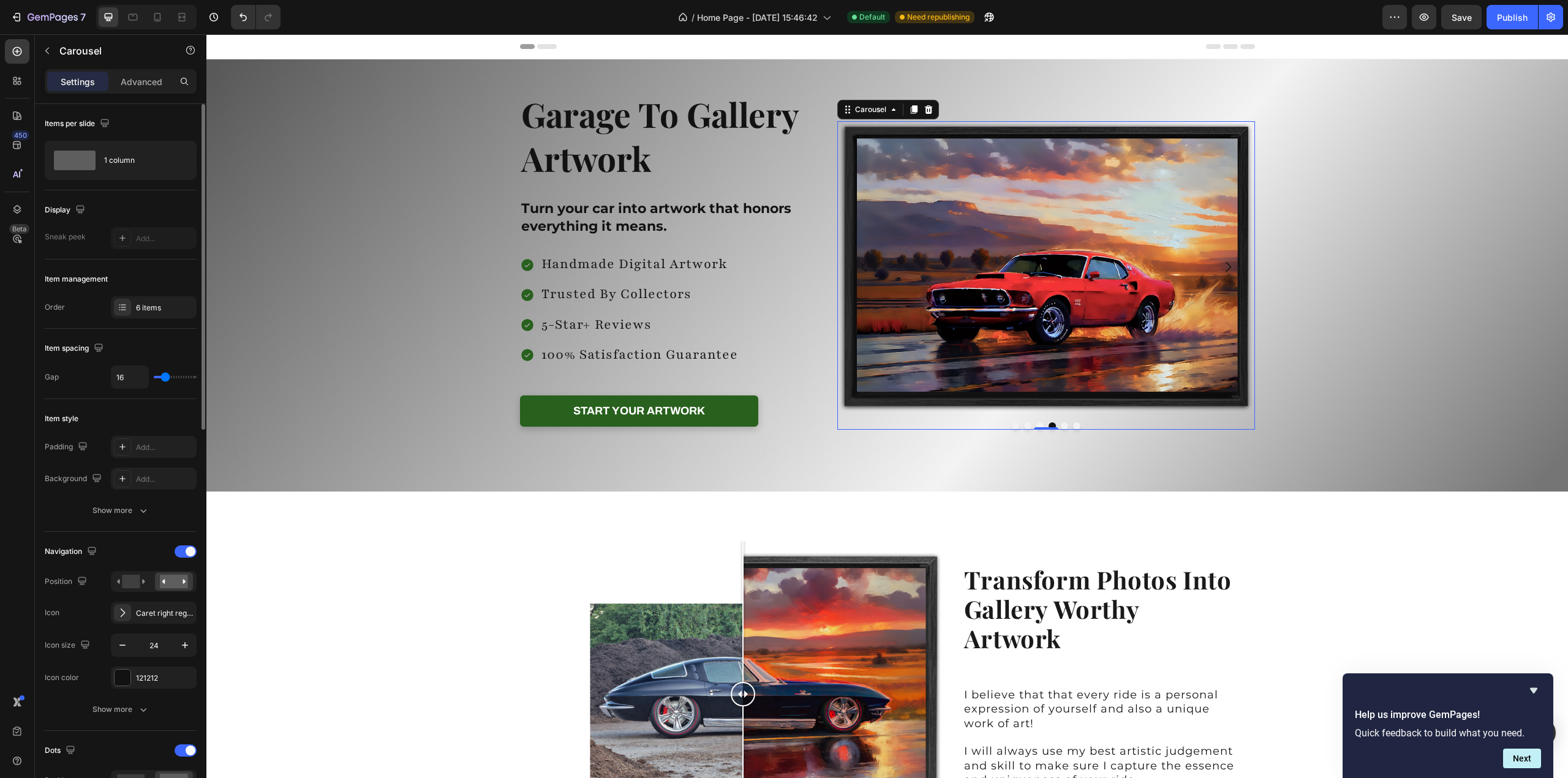
click at [1060, 423] on button "Dot" at bounding box center [1064, 426] width 7 height 7
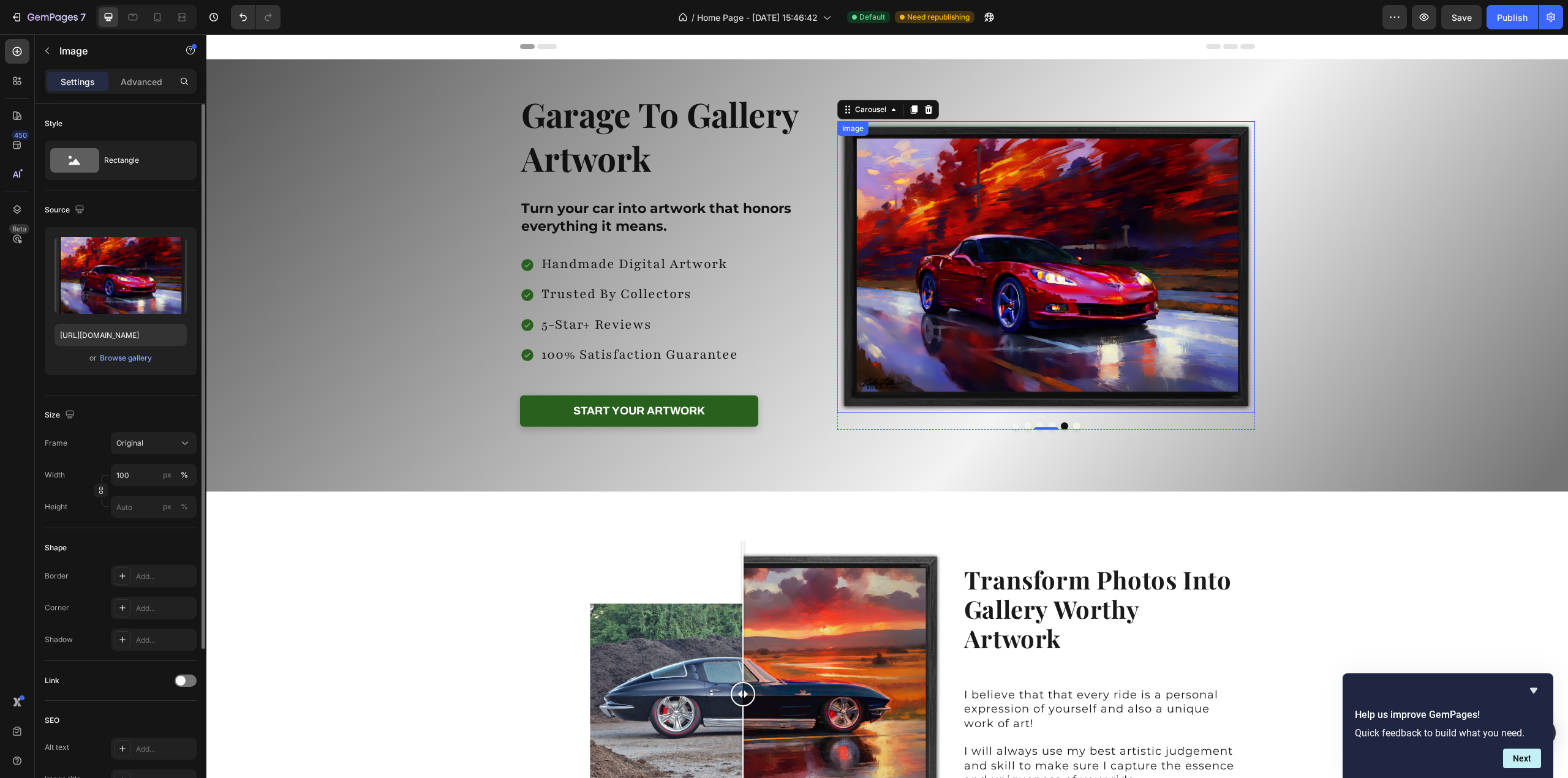
click at [1039, 349] on img at bounding box center [1046, 267] width 417 height 292
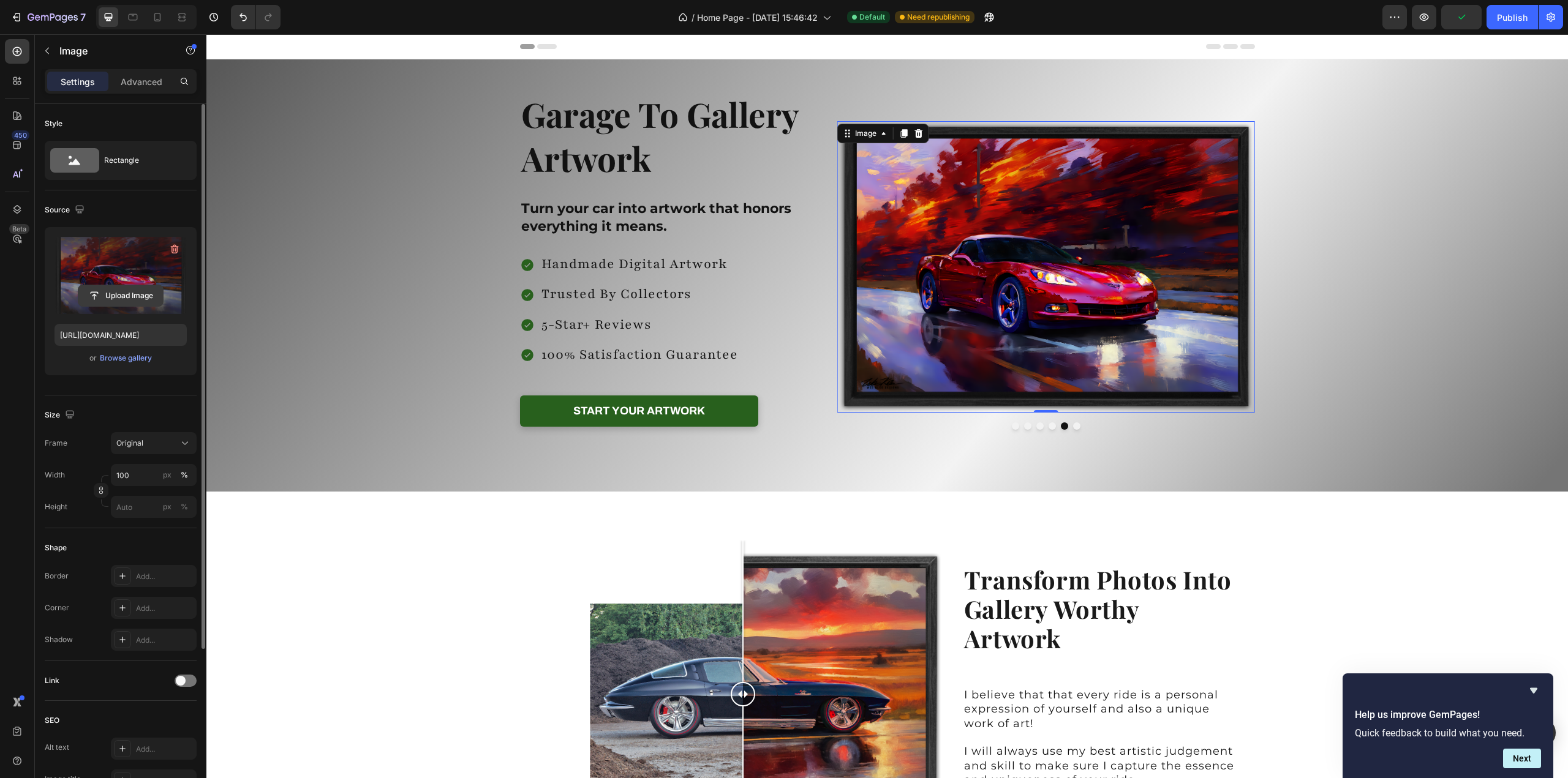
click at [106, 294] on input "file" at bounding box center [121, 295] width 84 height 21
type input "[URL][DOMAIN_NAME]"
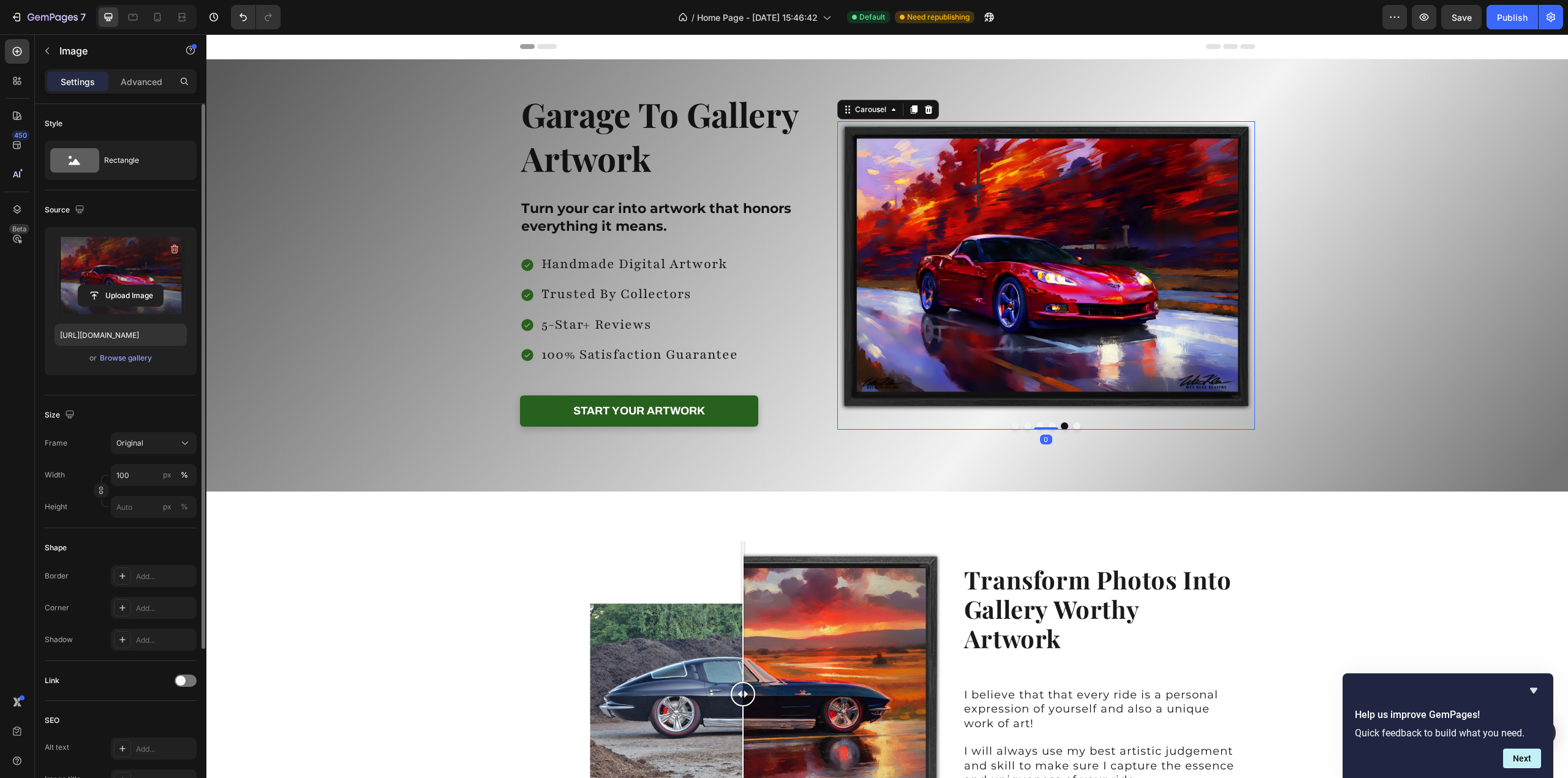
click at [1073, 424] on button "Dot" at bounding box center [1076, 426] width 7 height 7
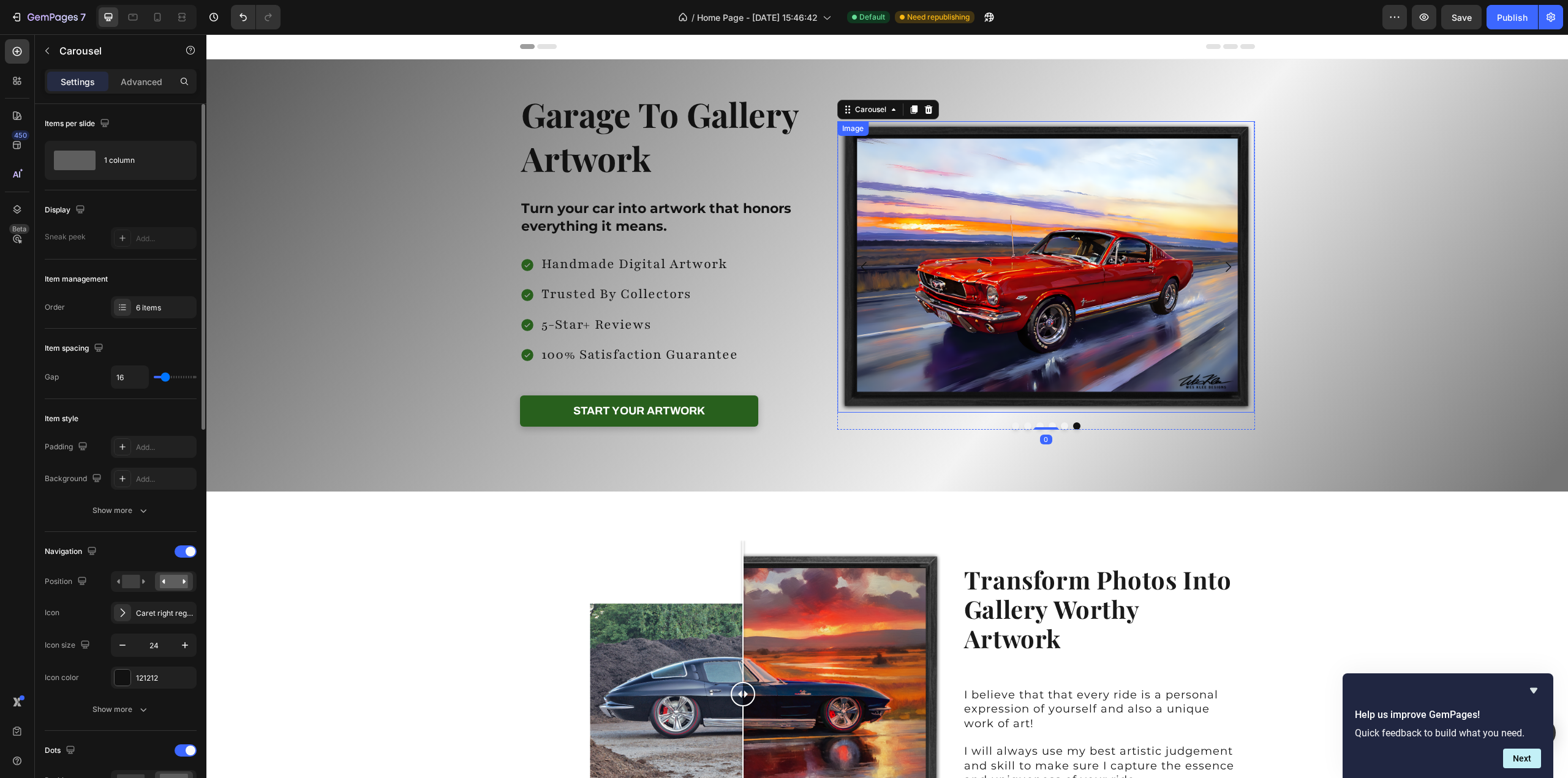
click at [1055, 342] on img at bounding box center [1046, 267] width 417 height 292
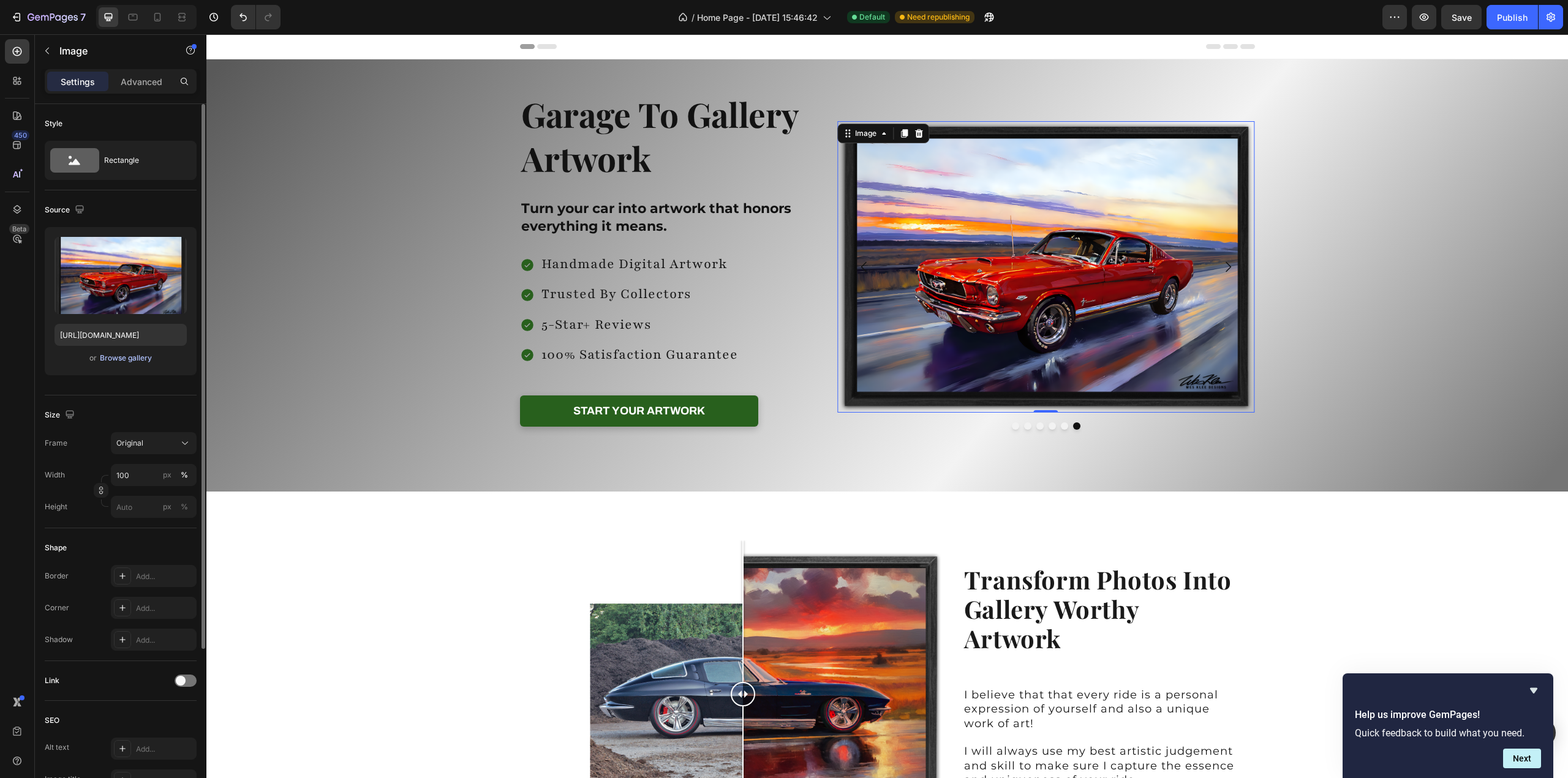
click at [109, 359] on div "Browse gallery" at bounding box center [125, 358] width 52 height 11
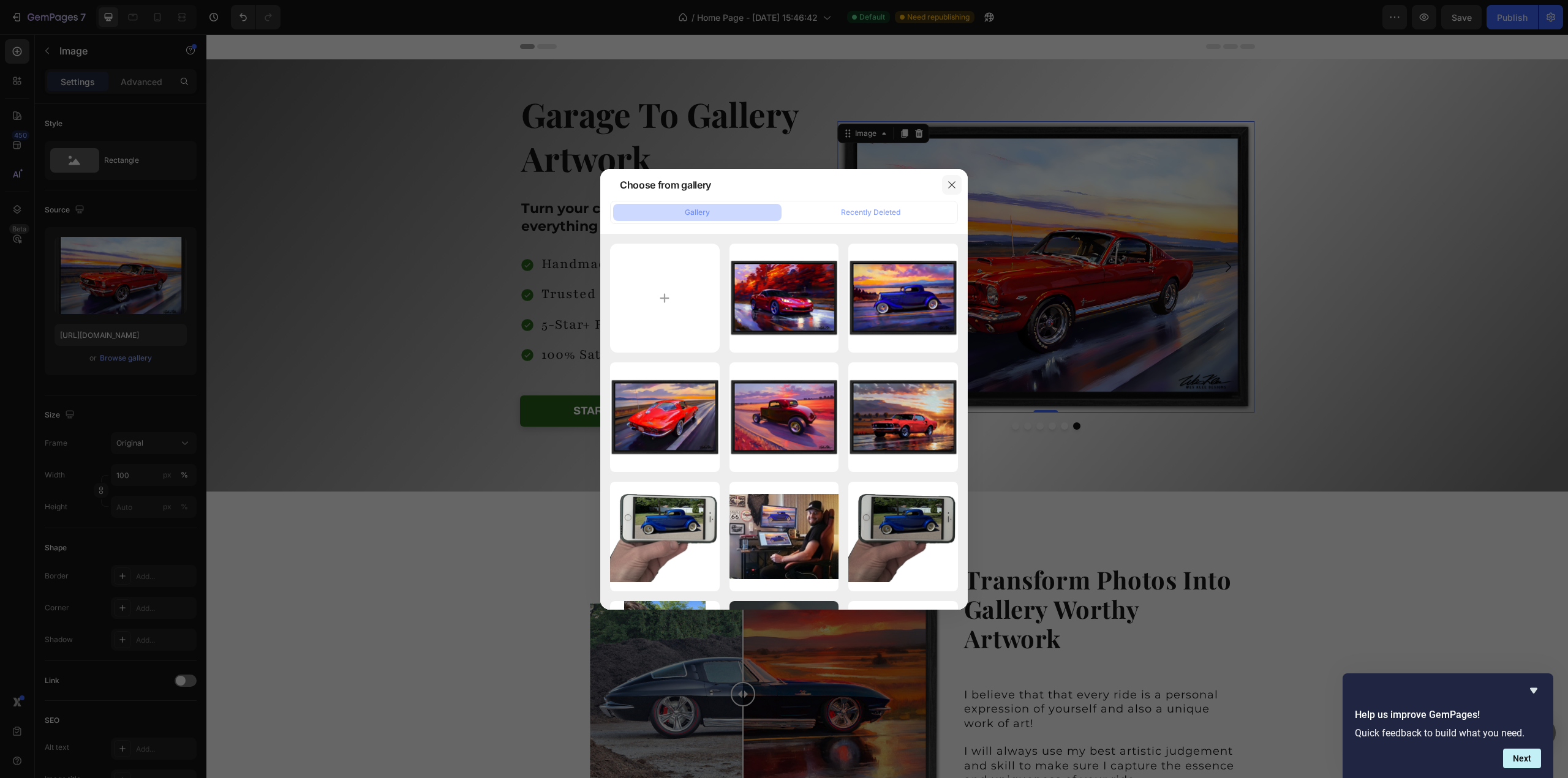
click at [953, 185] on icon "button" at bounding box center [952, 184] width 7 height 7
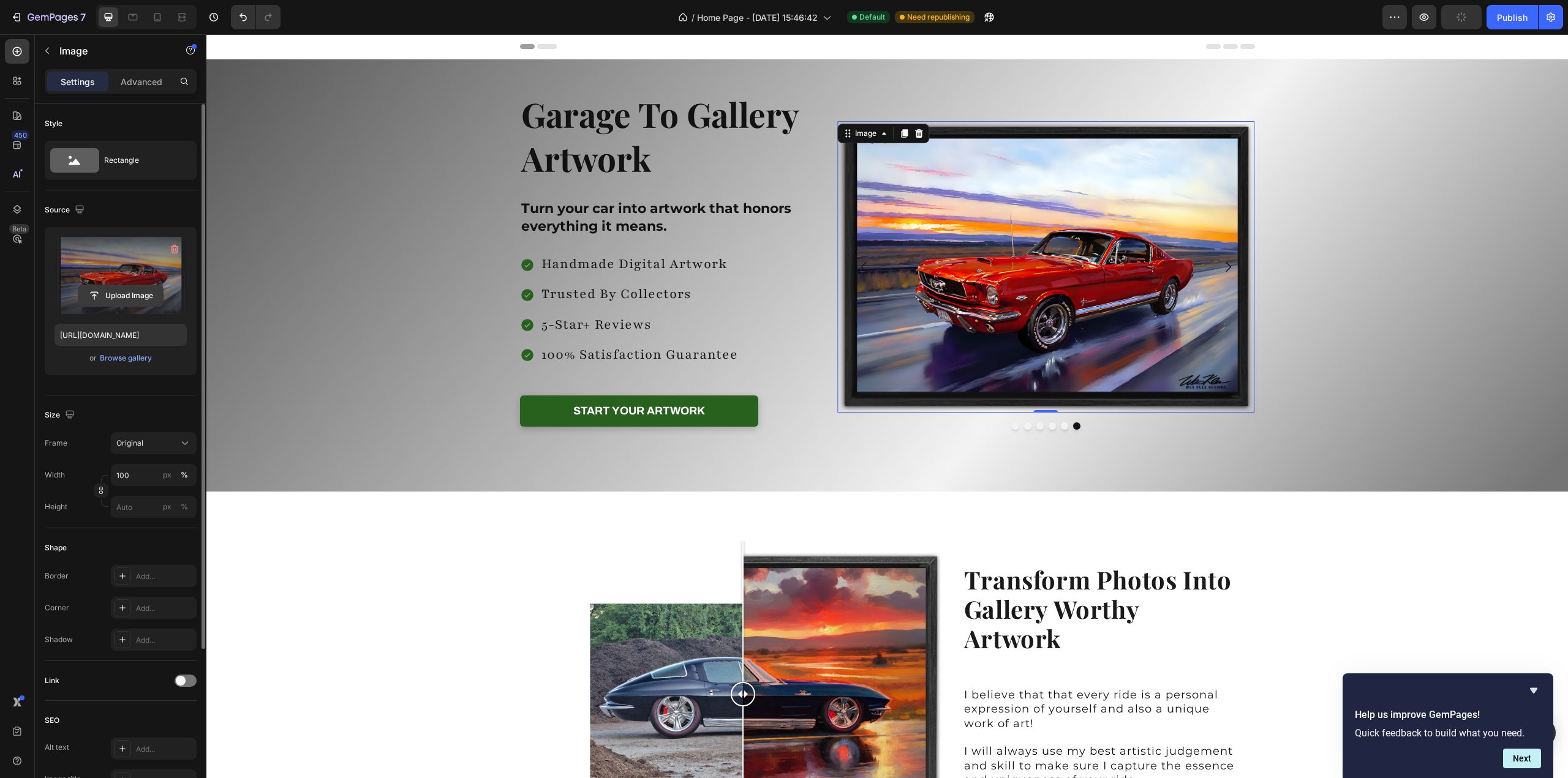
click at [114, 289] on input "file" at bounding box center [121, 295] width 84 height 21
type input "[URL][DOMAIN_NAME]"
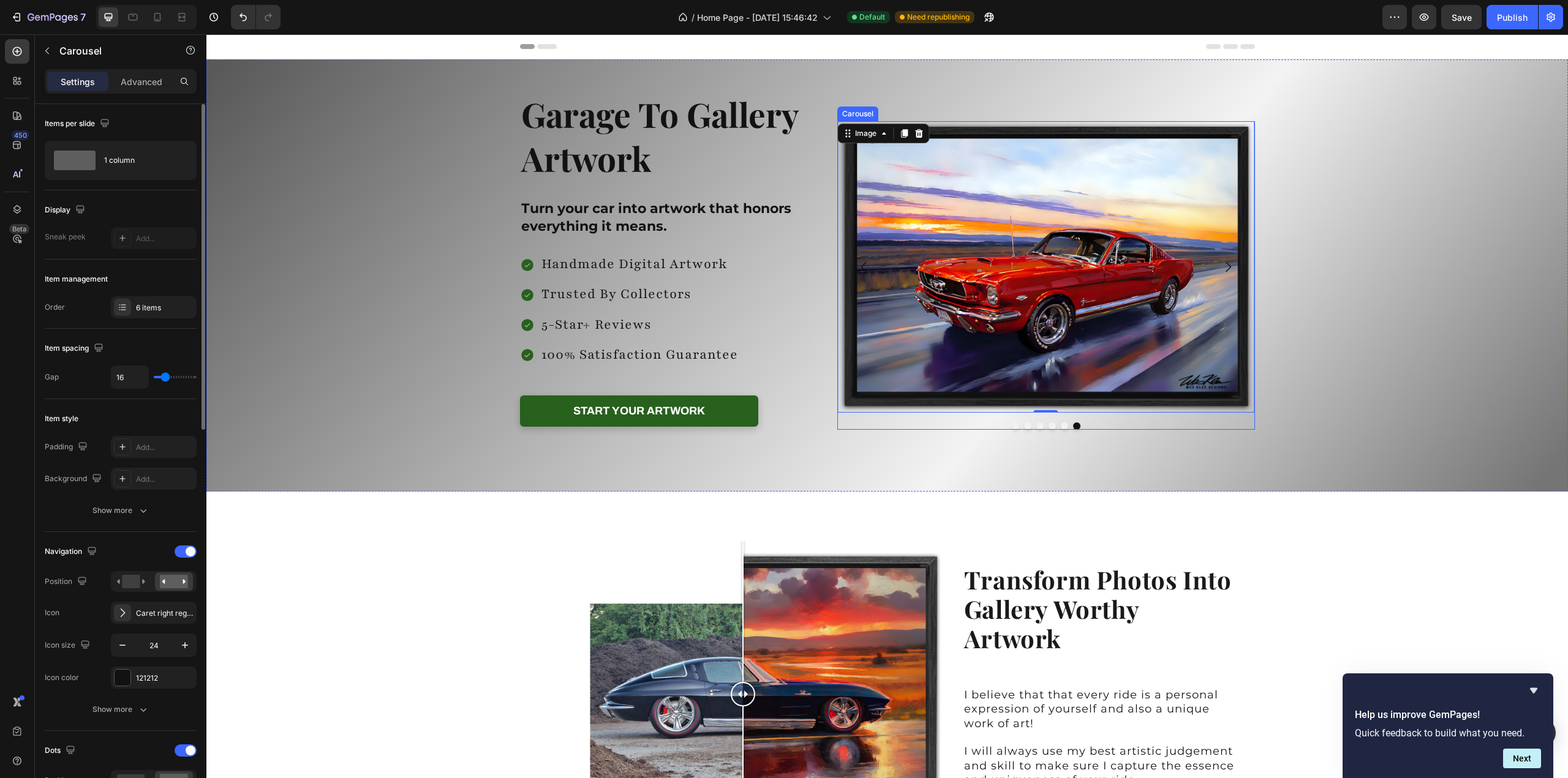
click at [1024, 424] on button "Dot" at bounding box center [1027, 426] width 7 height 7
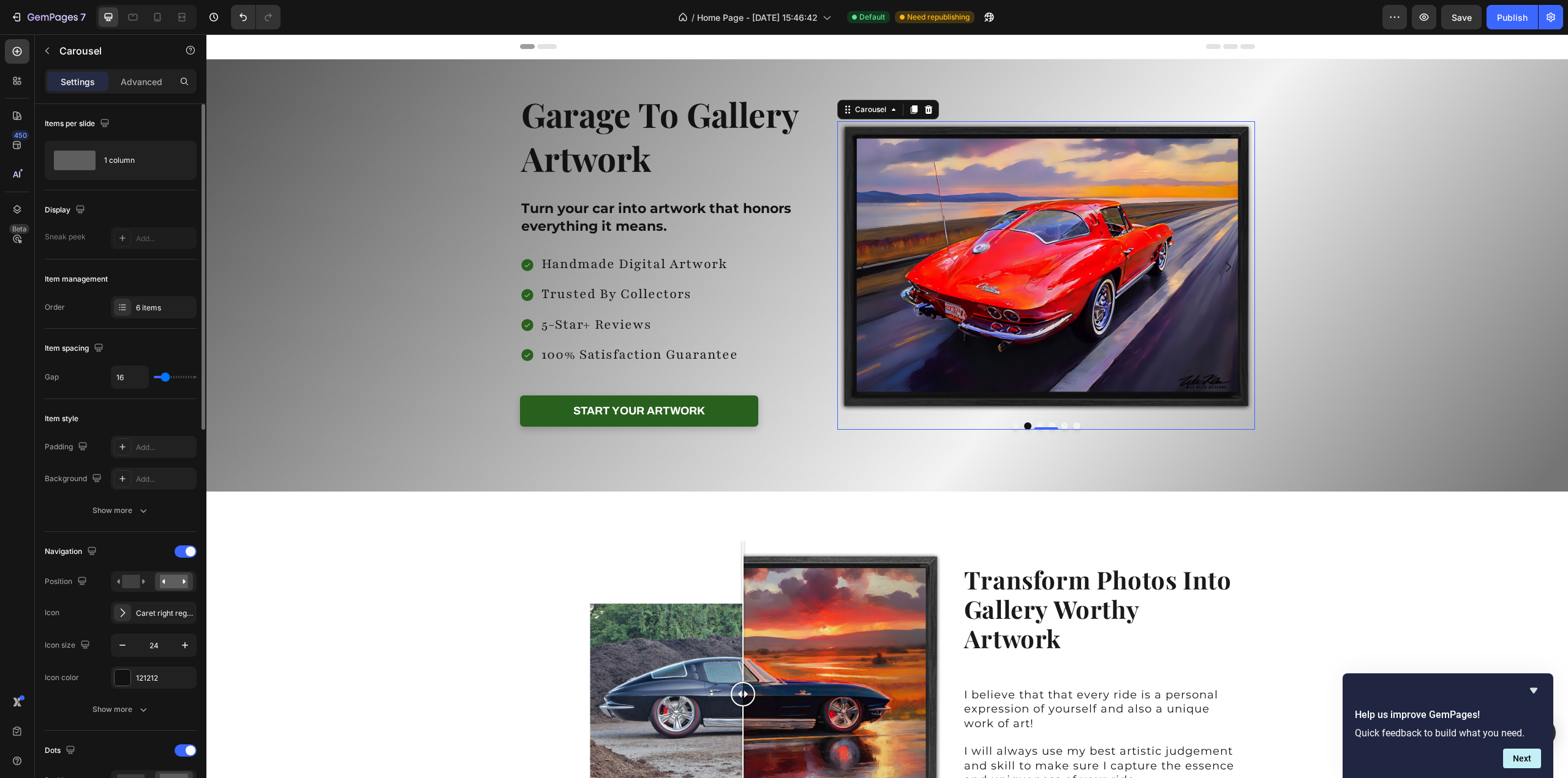
click at [1036, 425] on button "Dot" at bounding box center [1040, 426] width 7 height 7
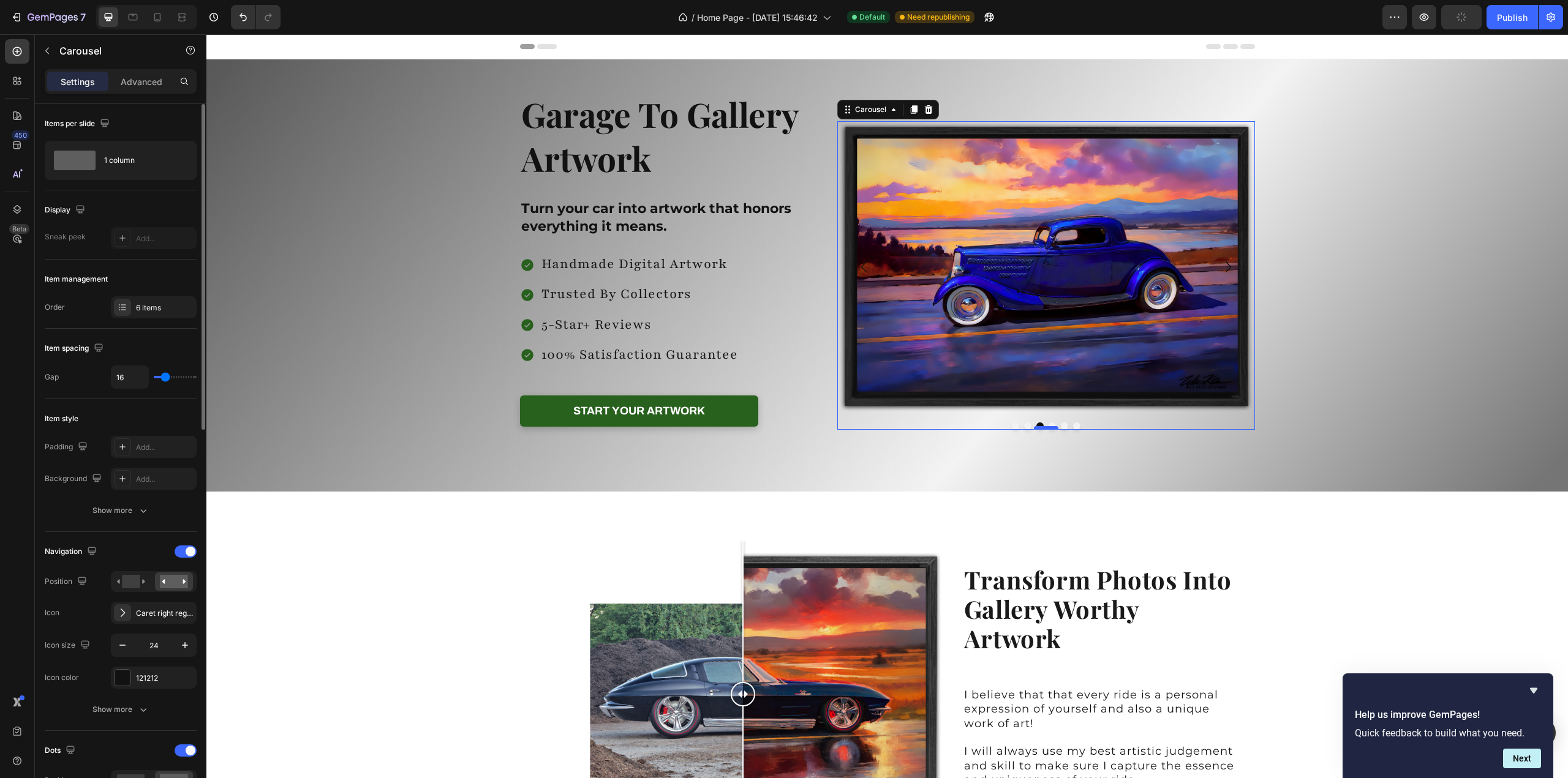
click at [1047, 427] on div at bounding box center [1045, 428] width 24 height 4
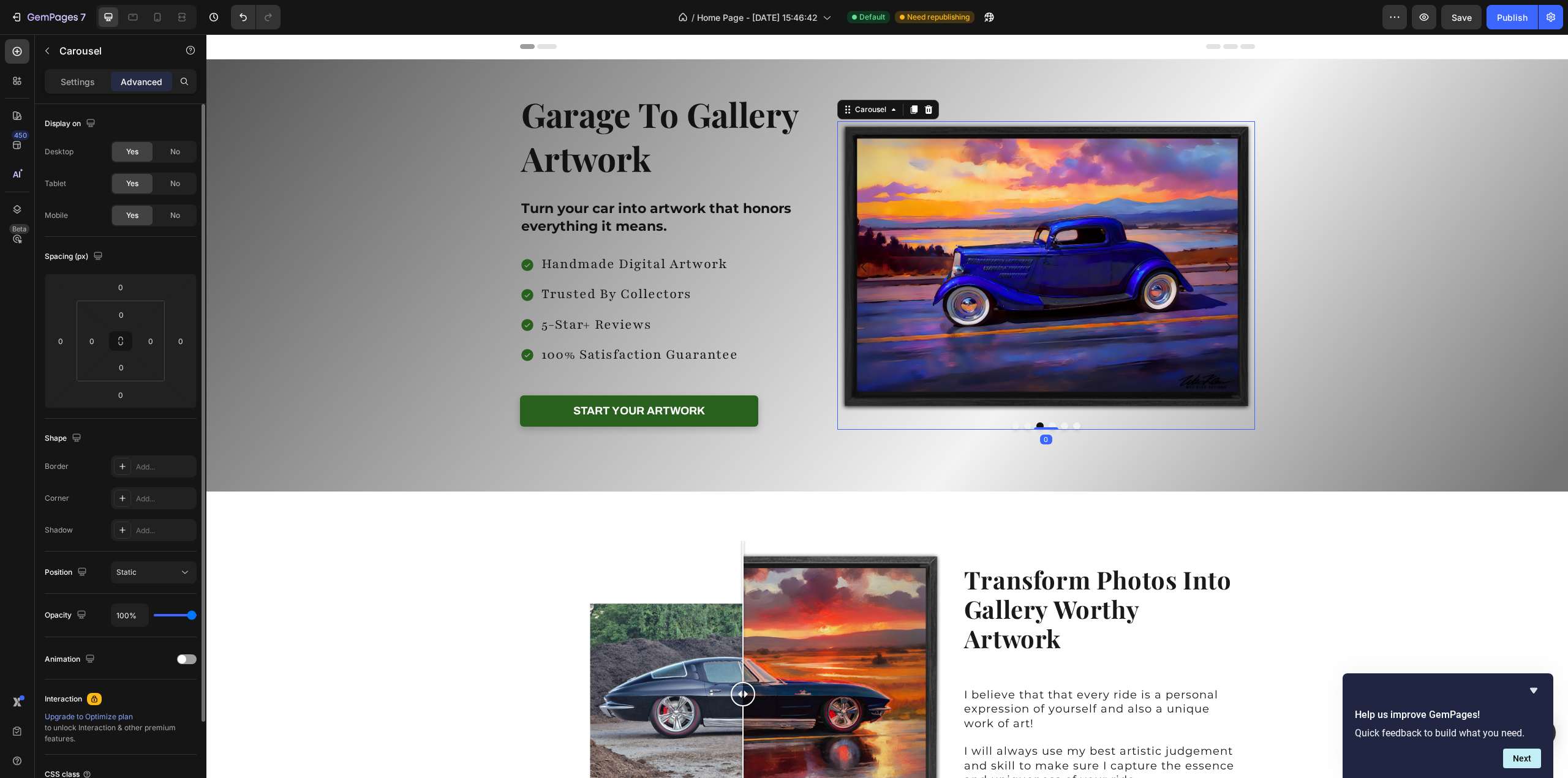
click at [1049, 423] on button "Dot" at bounding box center [1052, 426] width 7 height 7
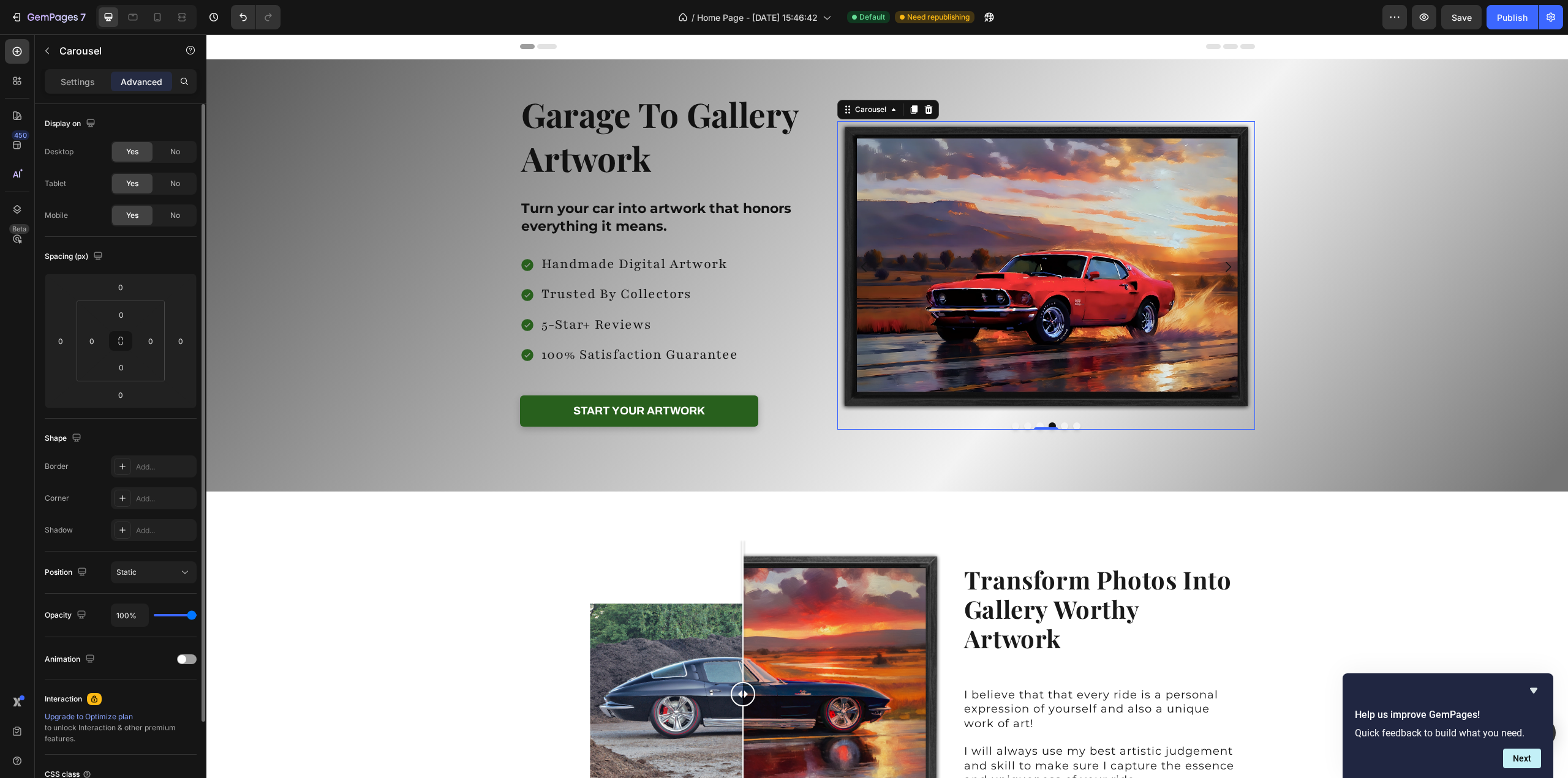
click at [1060, 424] on button "Dot" at bounding box center [1064, 426] width 7 height 7
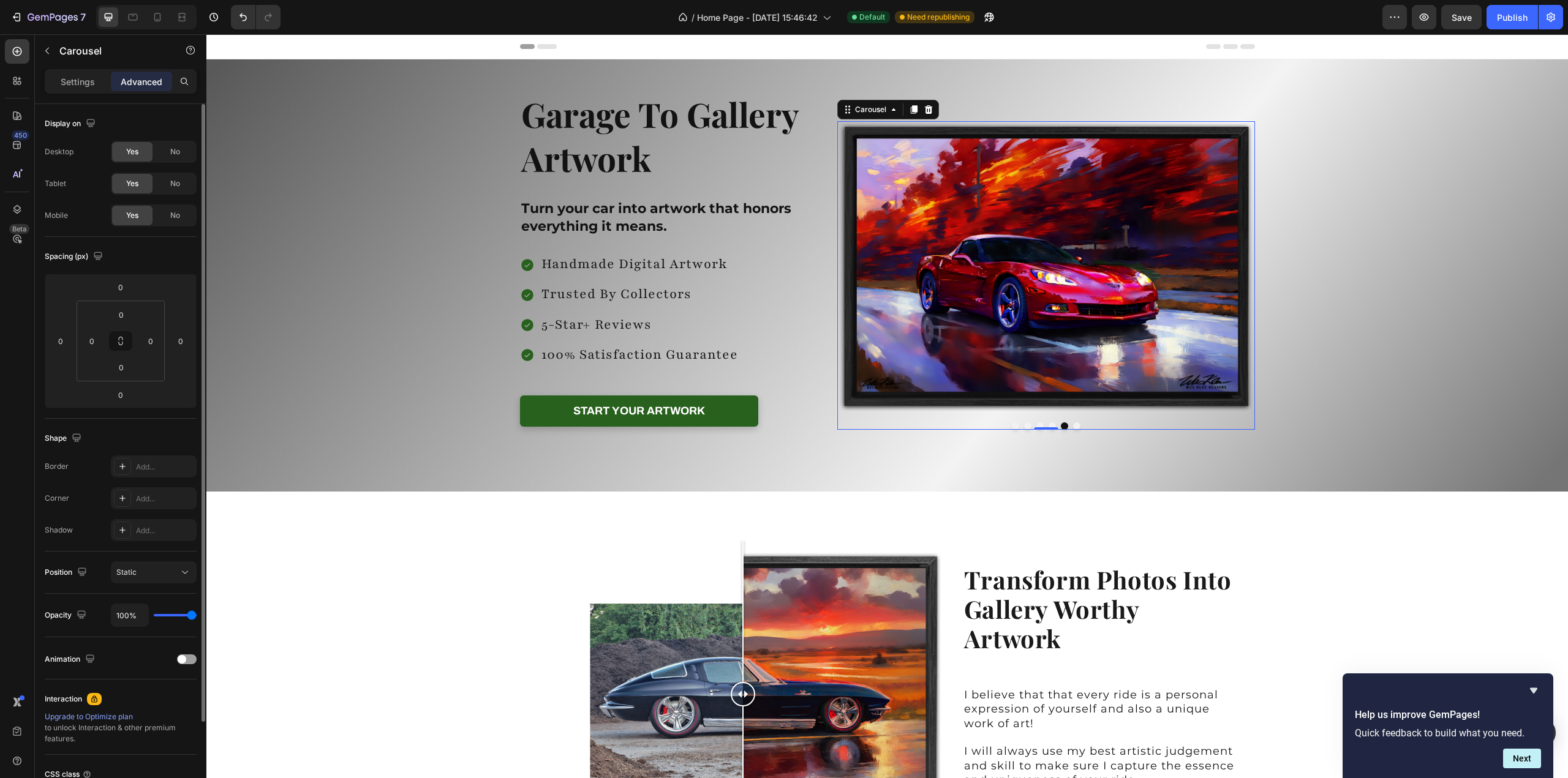
click at [1073, 423] on button "Dot" at bounding box center [1076, 426] width 7 height 7
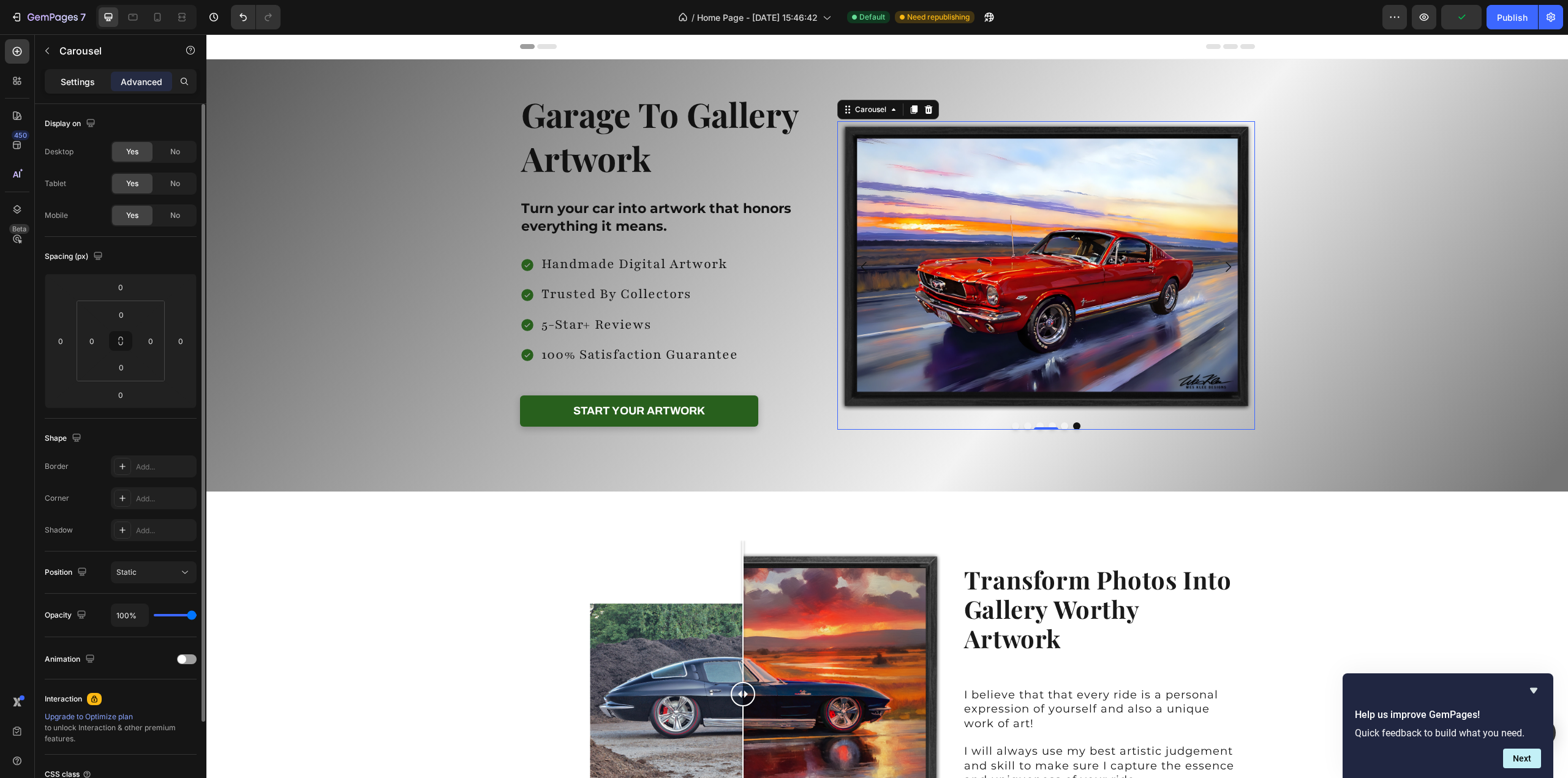
click at [76, 82] on p "Settings" at bounding box center [78, 81] width 34 height 13
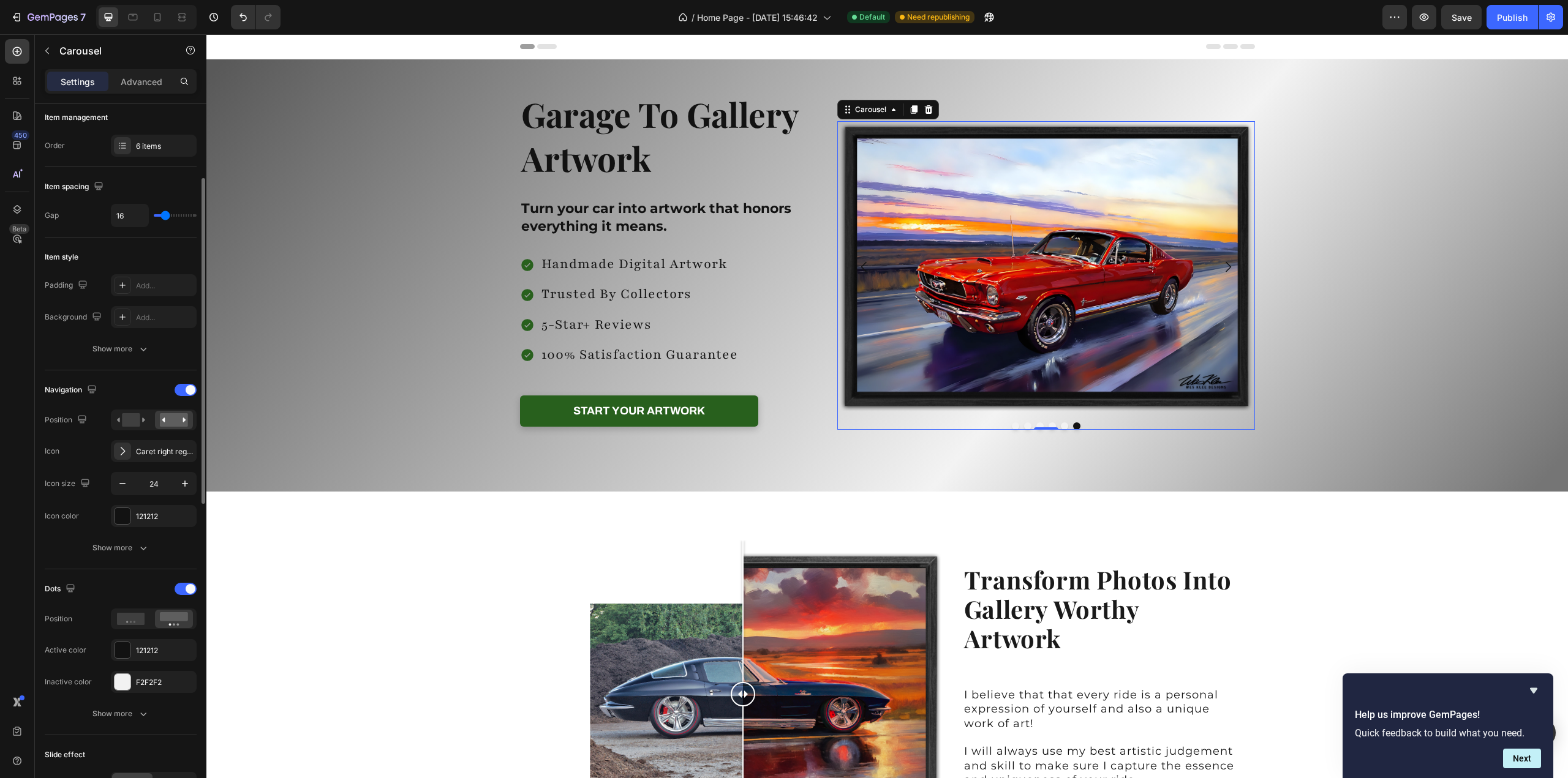
scroll to position [39, 0]
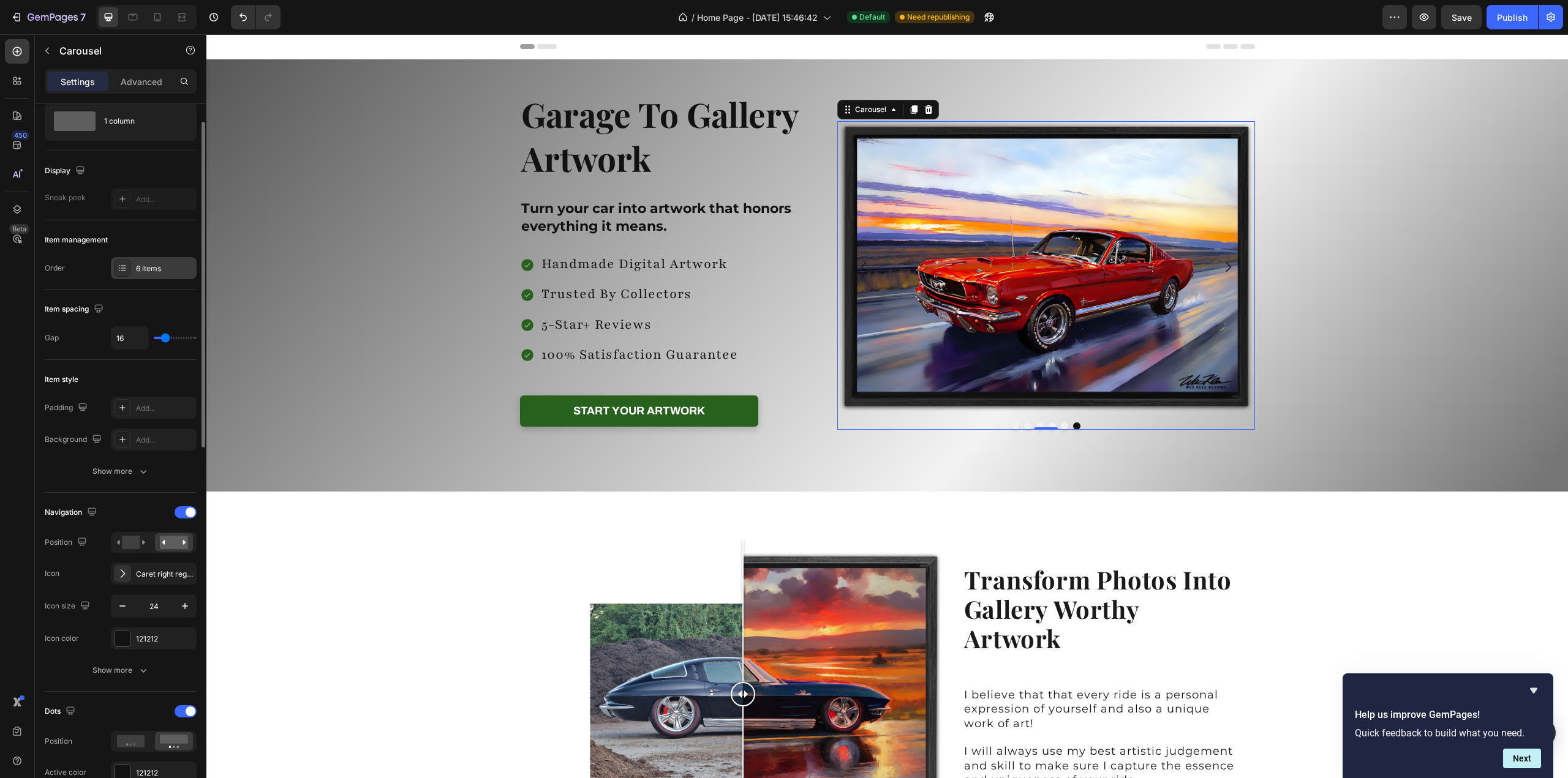
click at [147, 270] on div "6 items" at bounding box center [165, 269] width 57 height 11
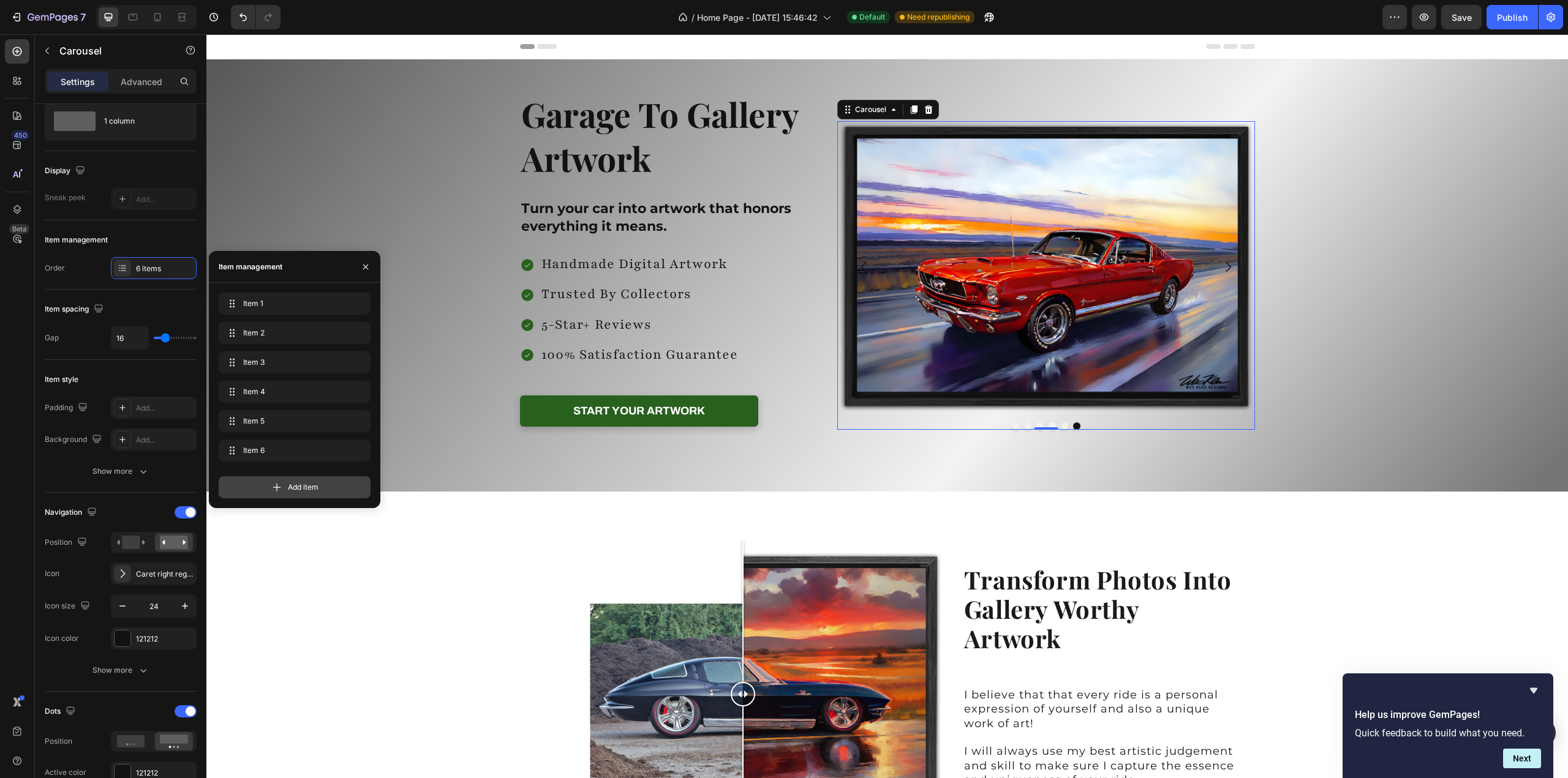
click at [282, 486] on icon at bounding box center [277, 487] width 13 height 13
click at [279, 482] on span "Item 7" at bounding box center [277, 480] width 69 height 11
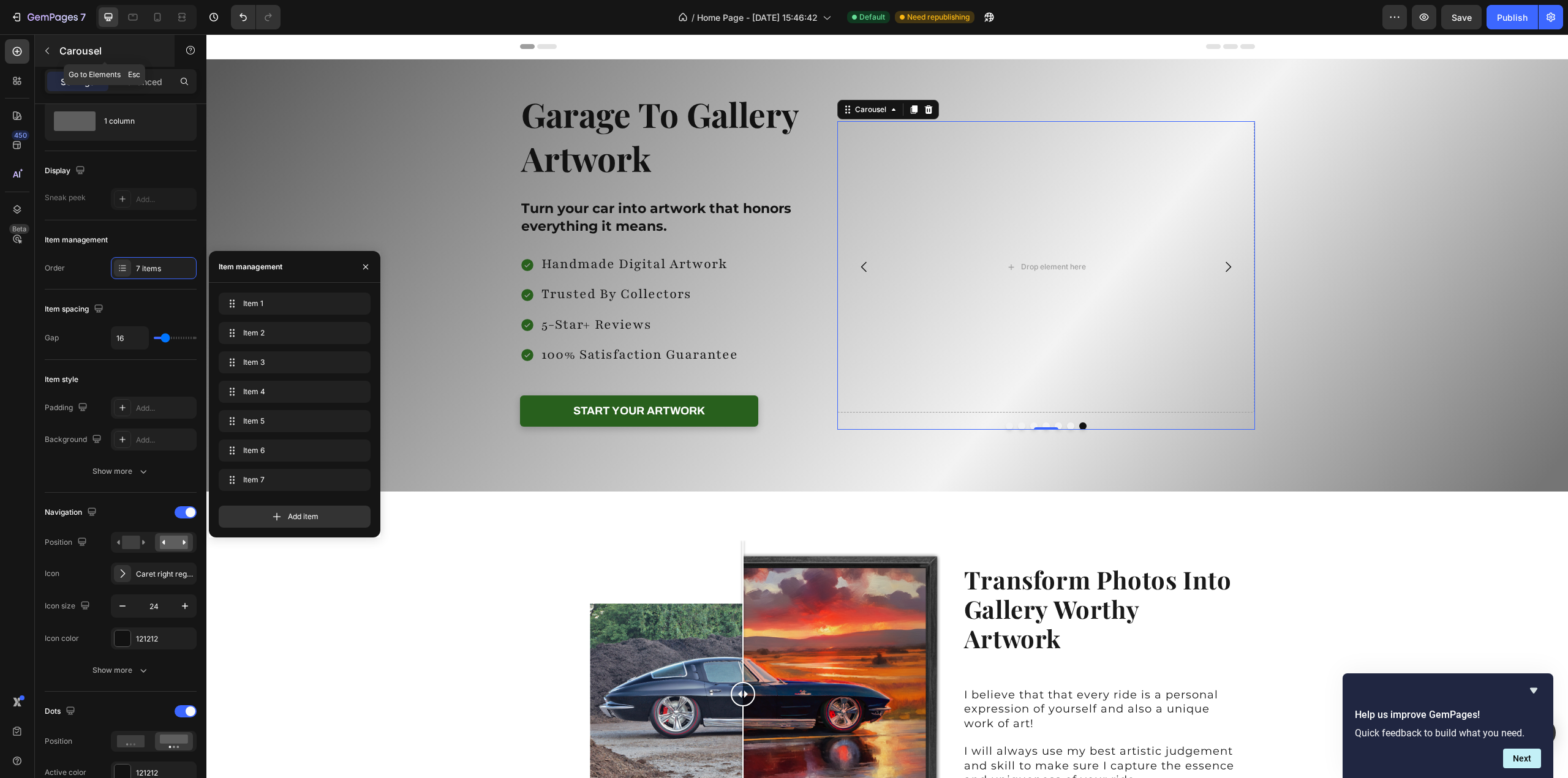
click at [49, 47] on icon "button" at bounding box center [47, 50] width 10 height 10
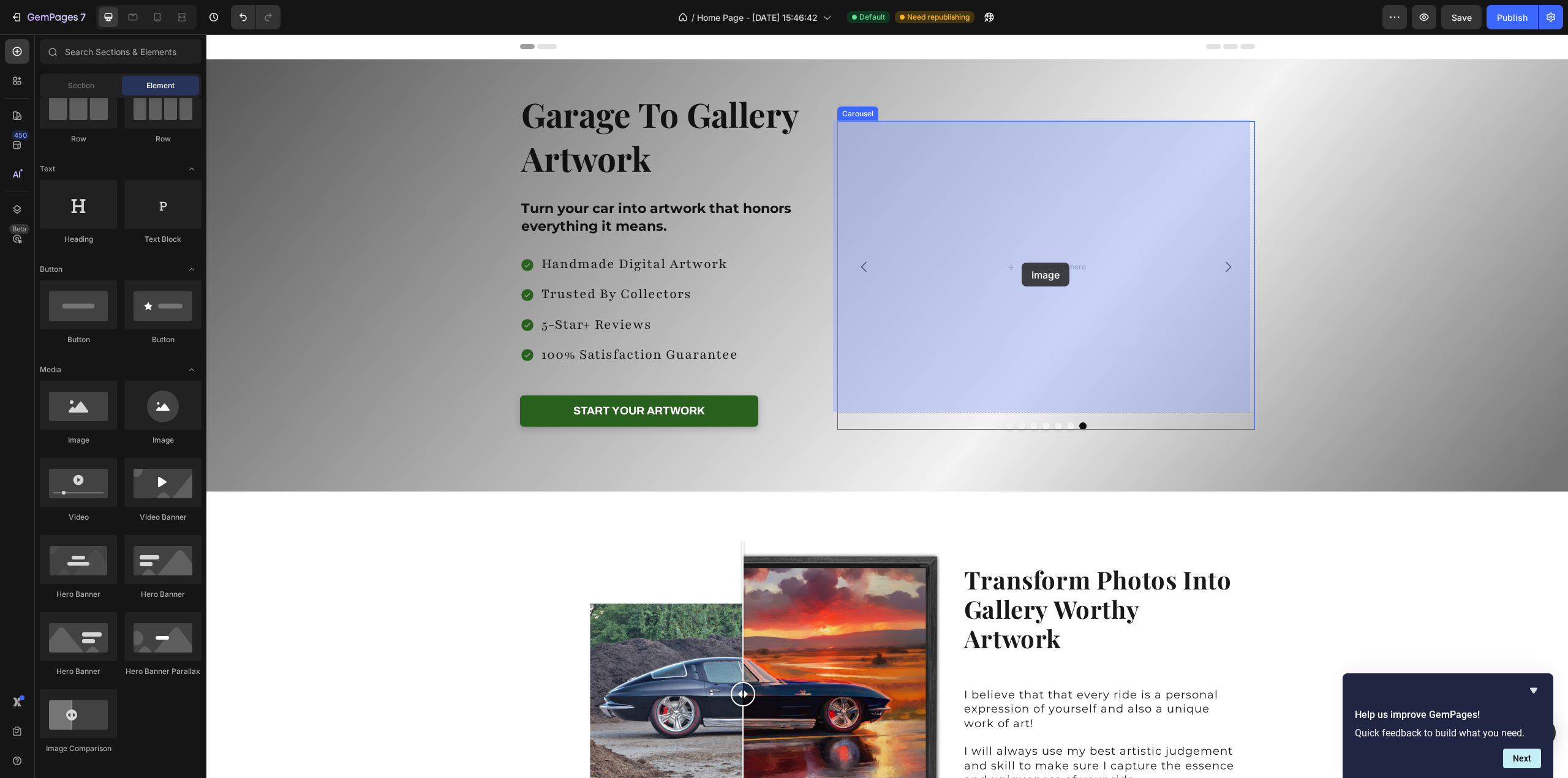
drag, startPoint x: 297, startPoint y: 448, endPoint x: 1022, endPoint y: 262, distance: 748.5
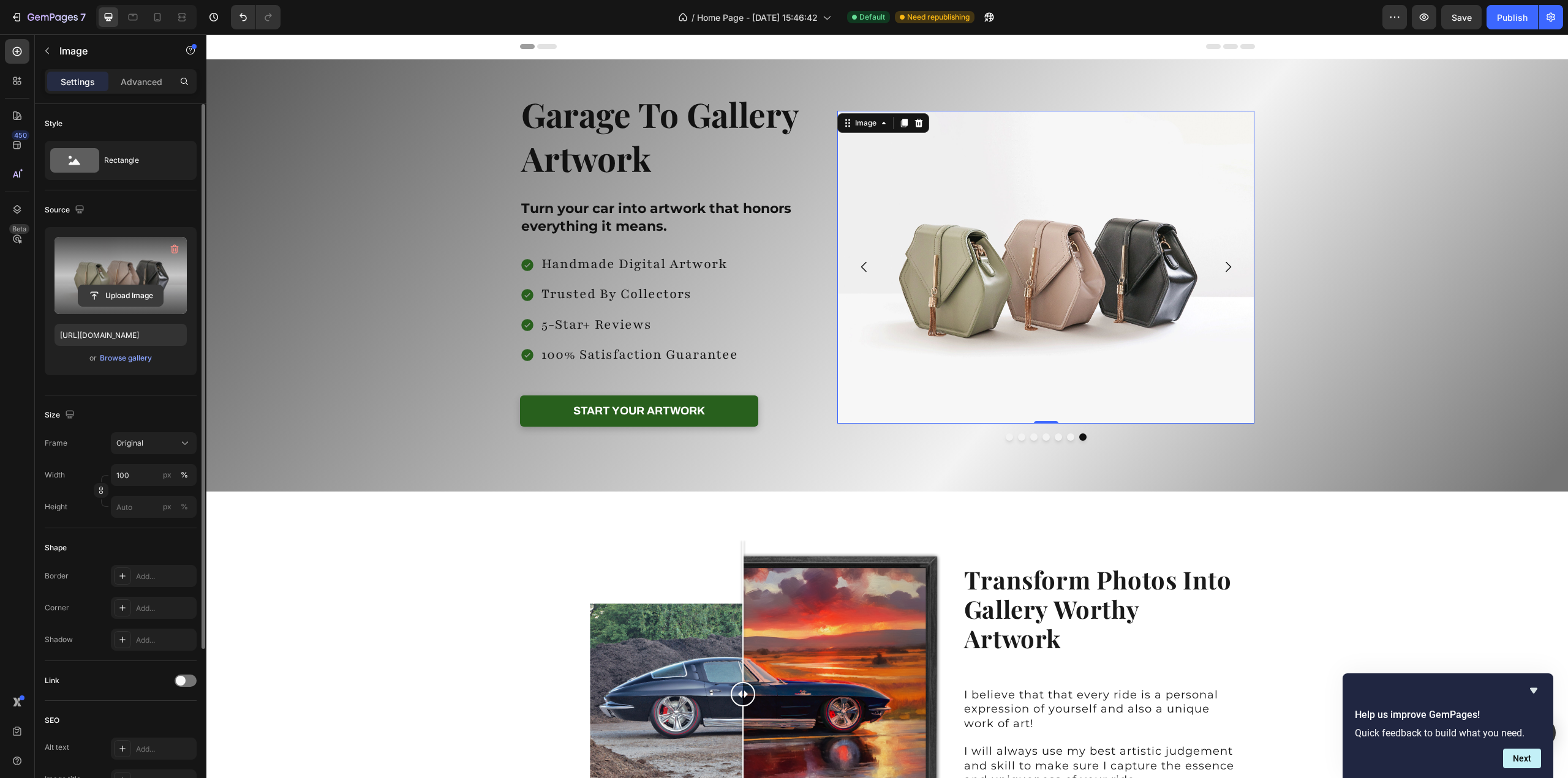
click at [123, 299] on input "file" at bounding box center [121, 295] width 84 height 21
type input "[URL][DOMAIN_NAME]"
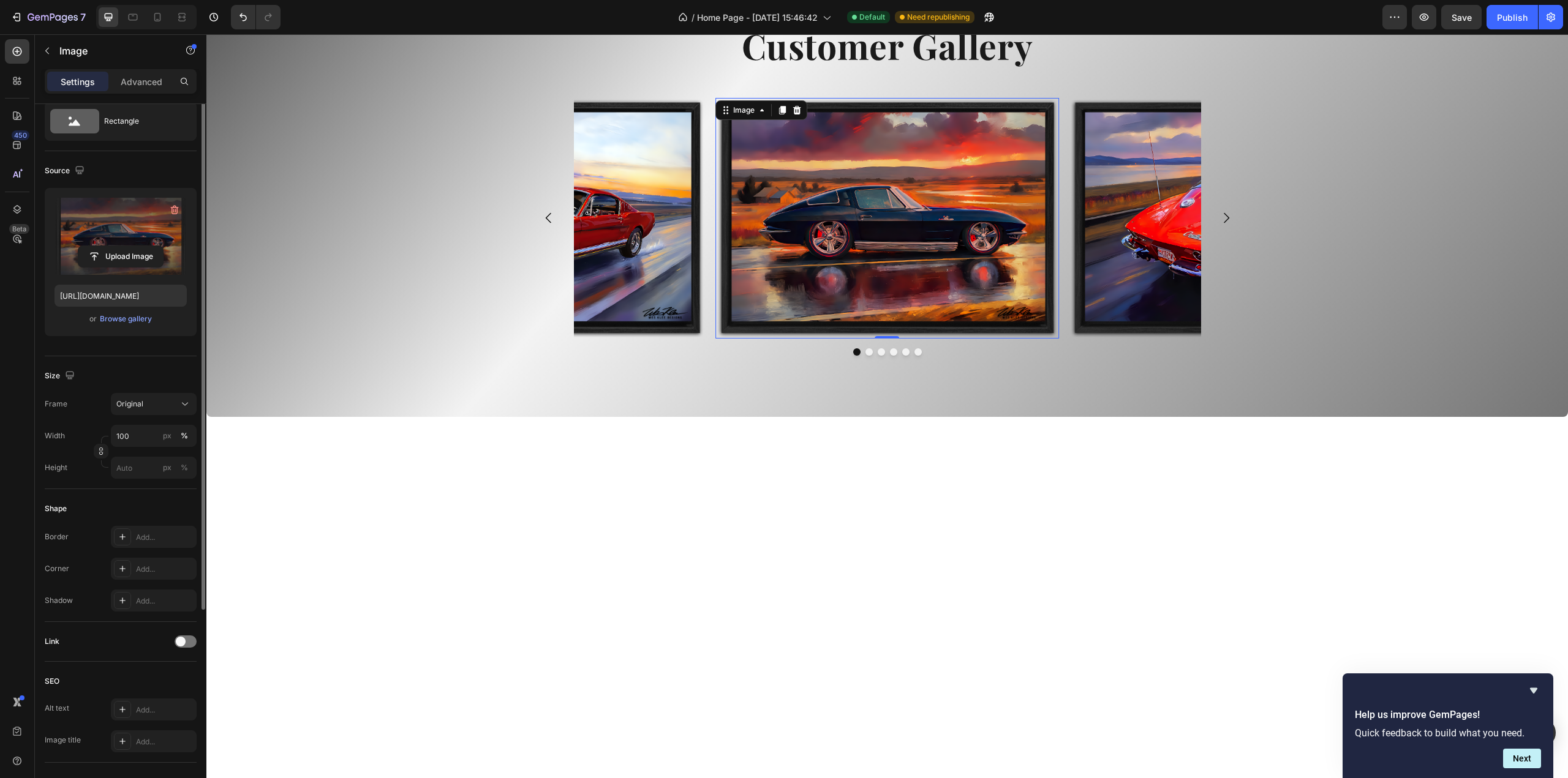
click at [935, 338] on img at bounding box center [887, 218] width 344 height 241
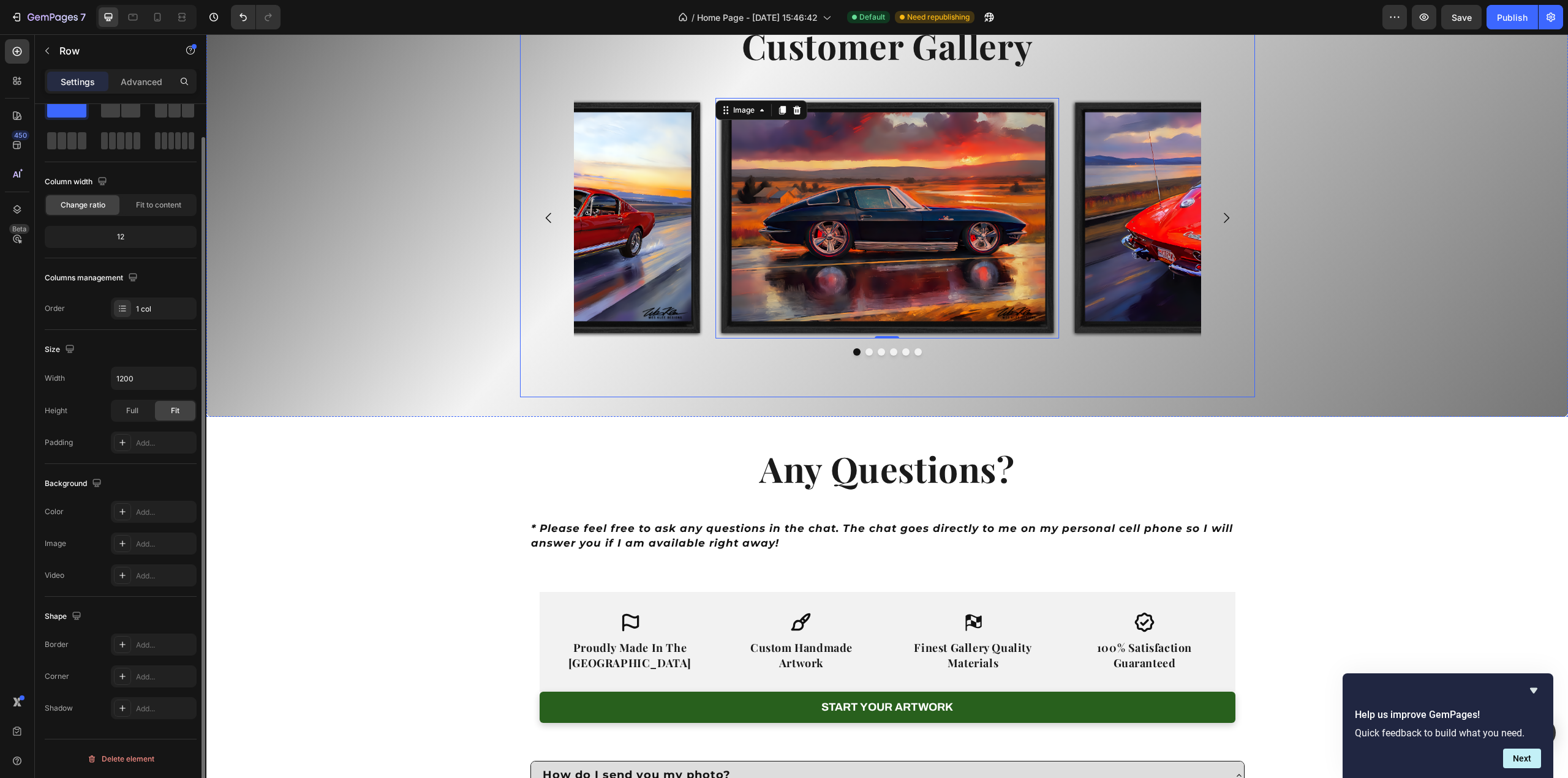
scroll to position [0, 0]
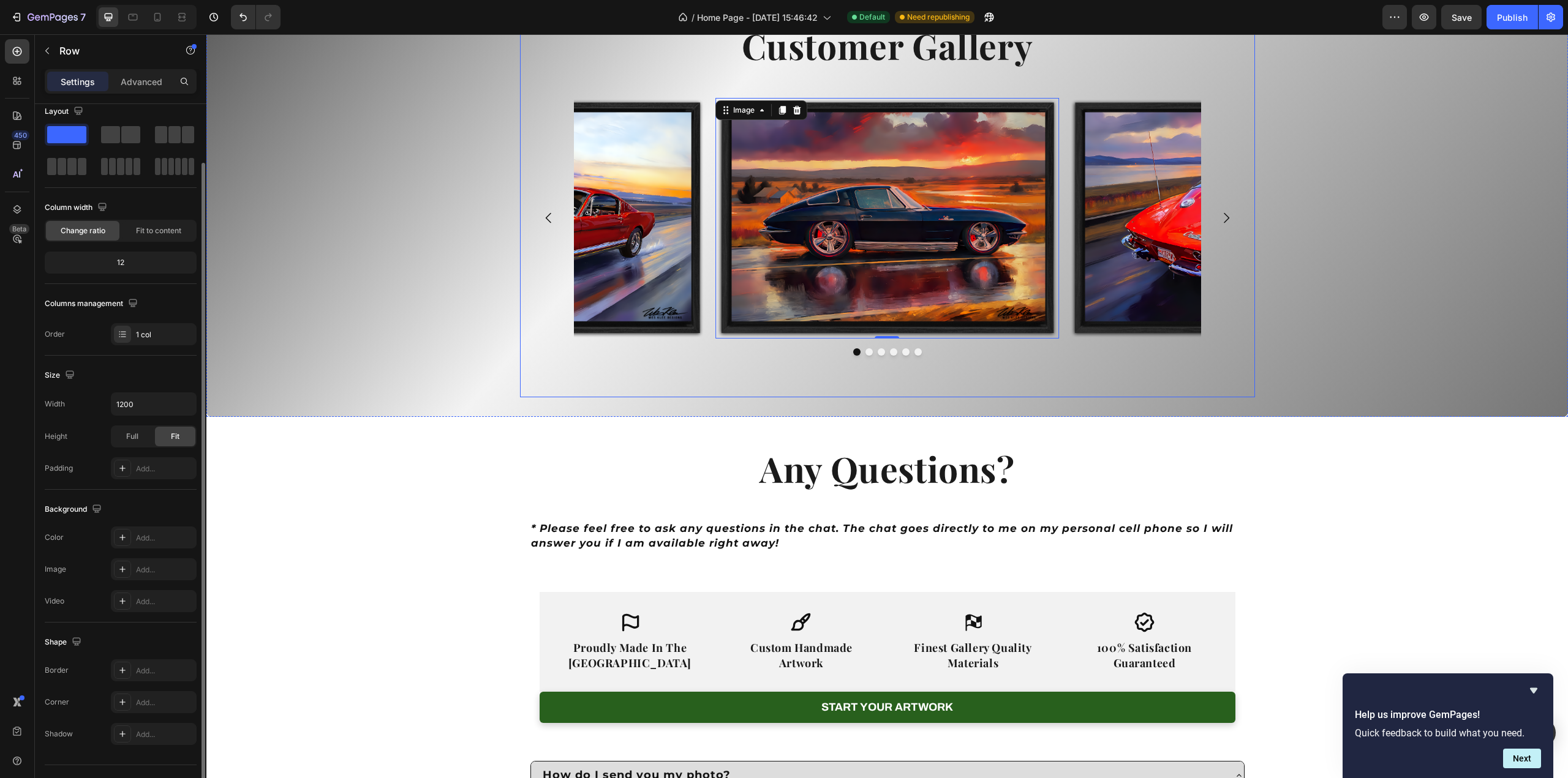
click at [1072, 398] on div "Customer Gallery Heading Image 0 Image Image Image Image Image [GEOGRAPHIC_DATA]" at bounding box center [887, 197] width 735 height 401
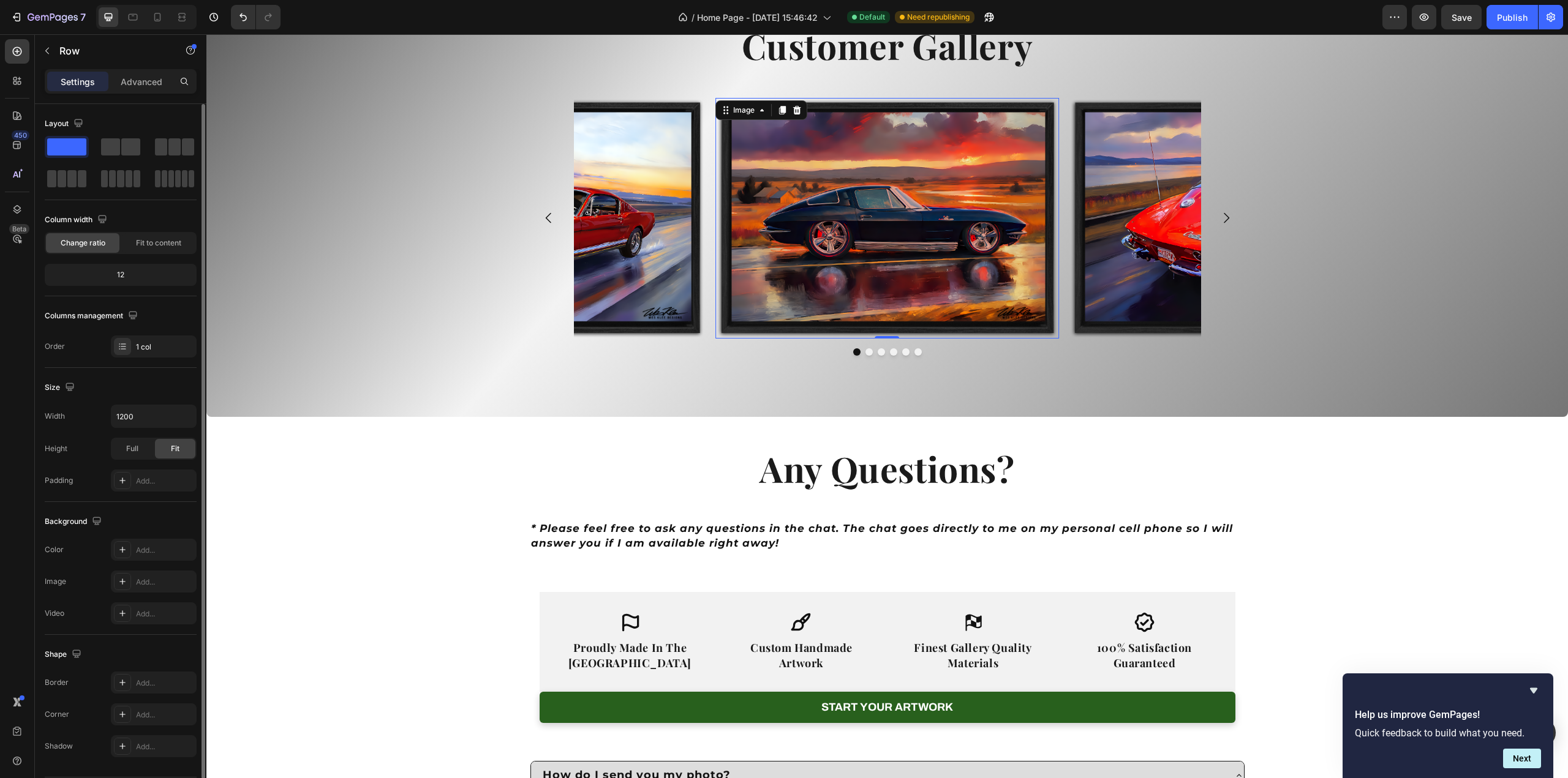
click at [979, 338] on img at bounding box center [887, 218] width 344 height 241
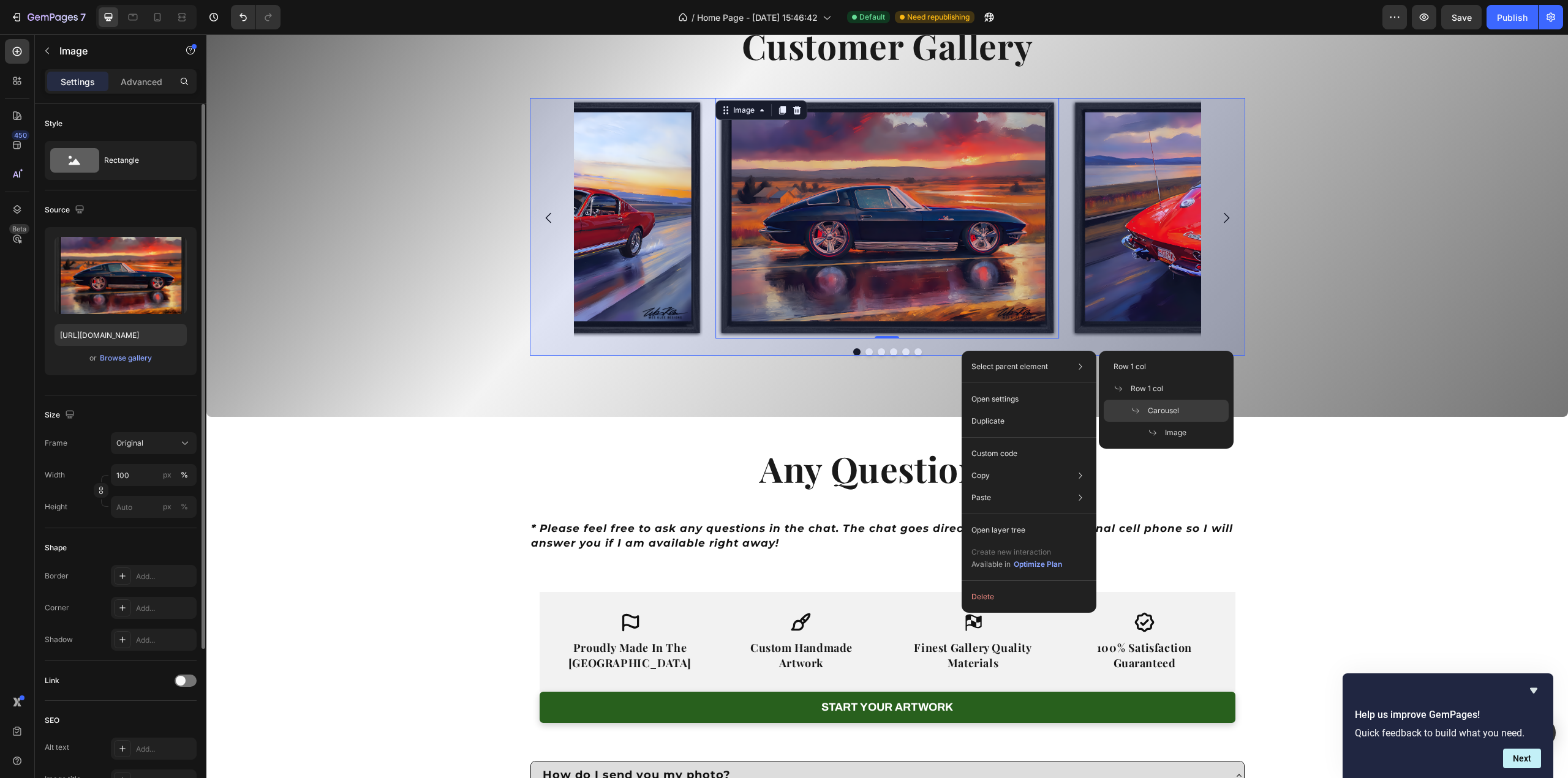
click at [1169, 407] on span "Carousel" at bounding box center [1163, 411] width 31 height 11
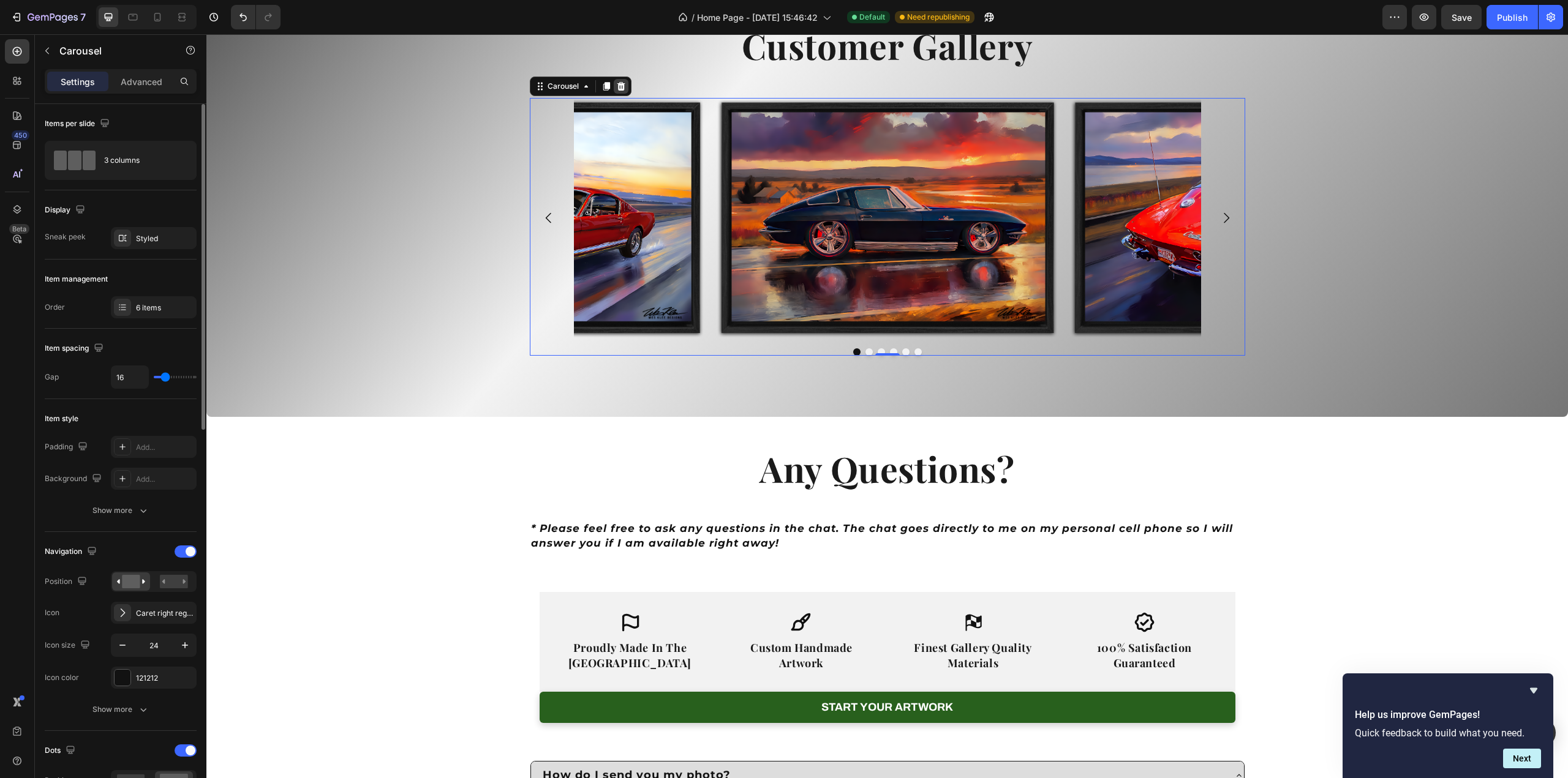
click at [617, 90] on icon at bounding box center [621, 87] width 8 height 9
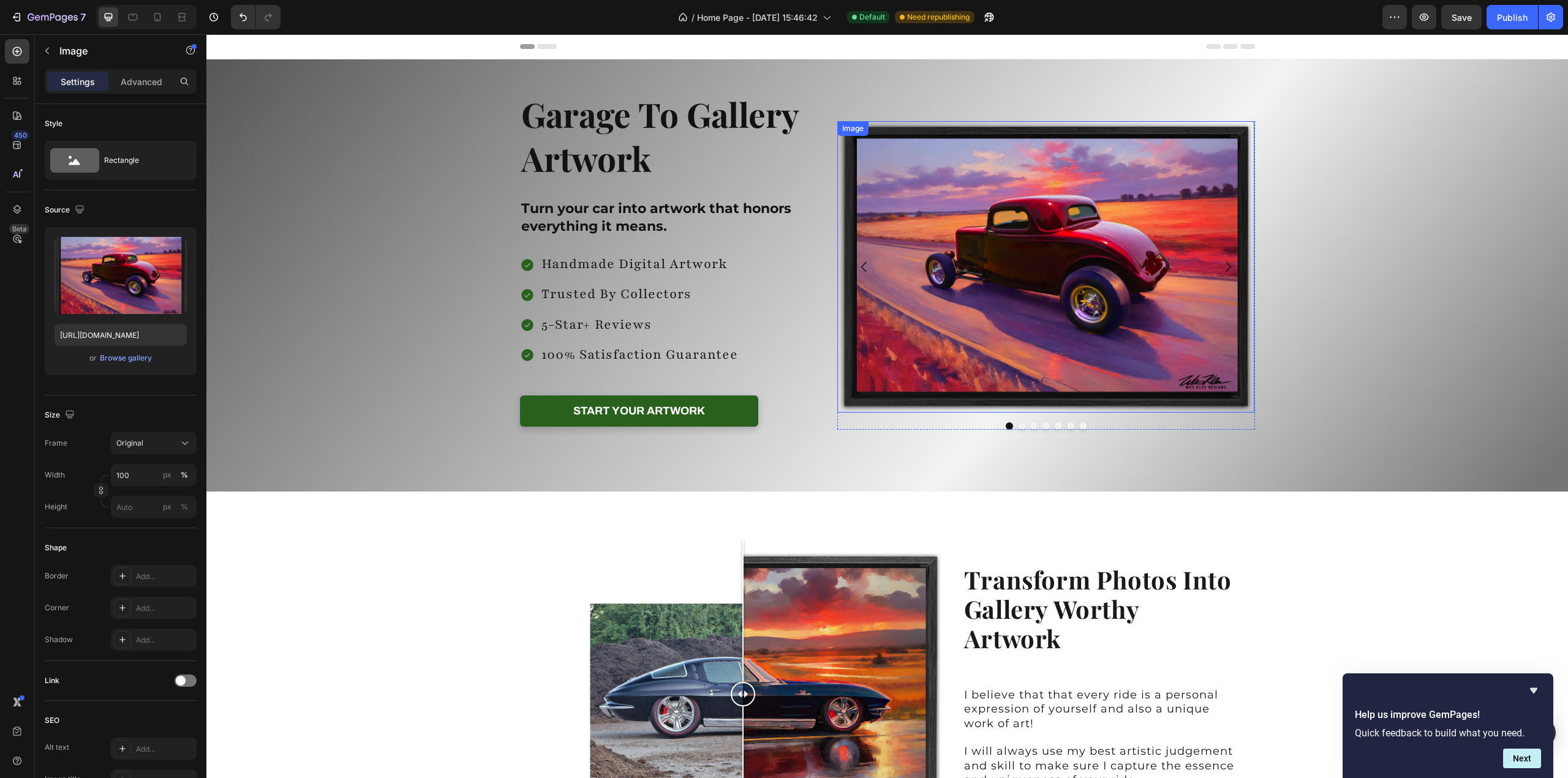
click at [1125, 309] on img at bounding box center [1046, 267] width 417 height 292
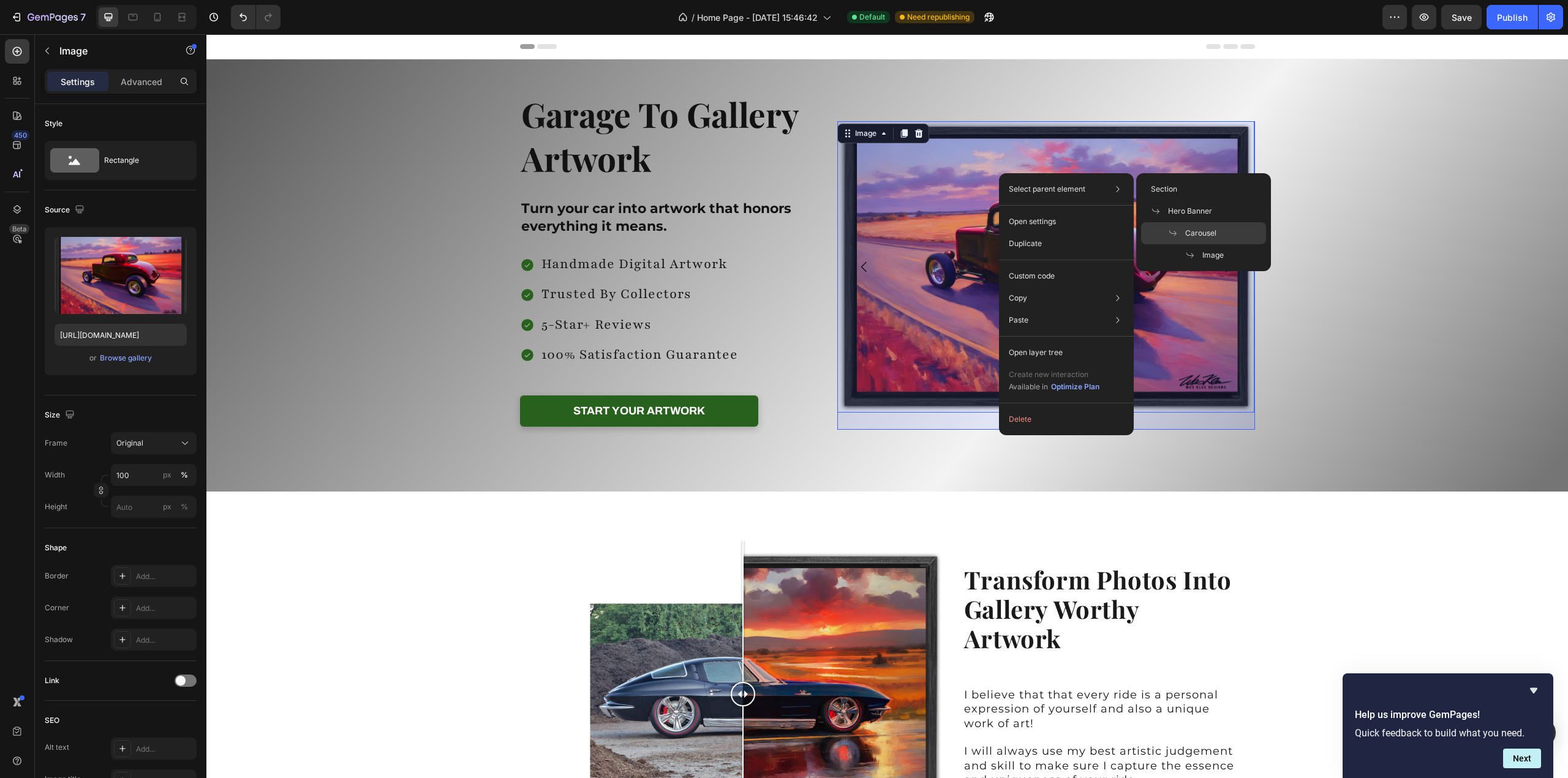
click at [1205, 227] on div "Carousel" at bounding box center [1204, 233] width 125 height 22
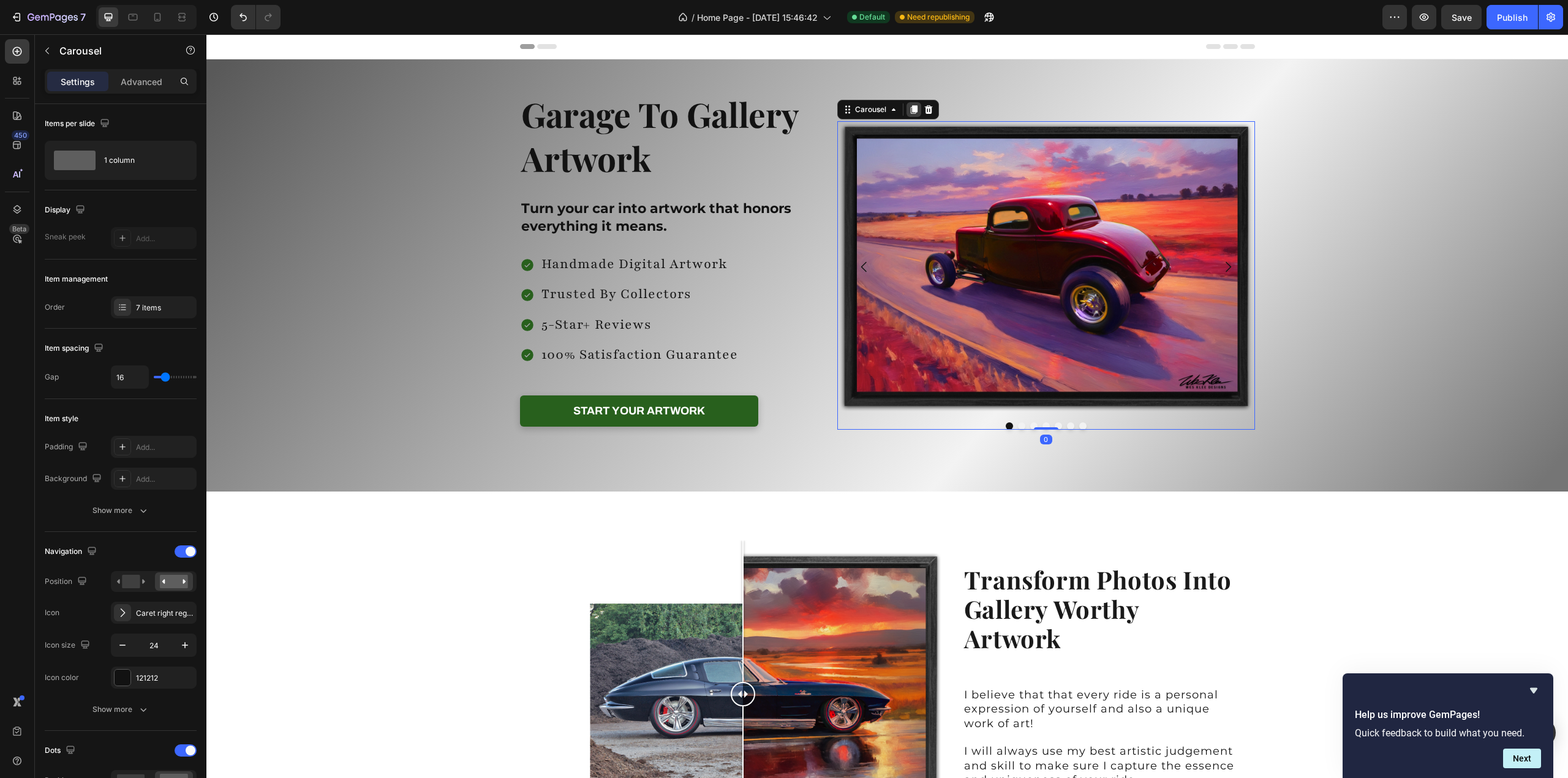
click at [909, 107] on icon at bounding box center [913, 109] width 10 height 10
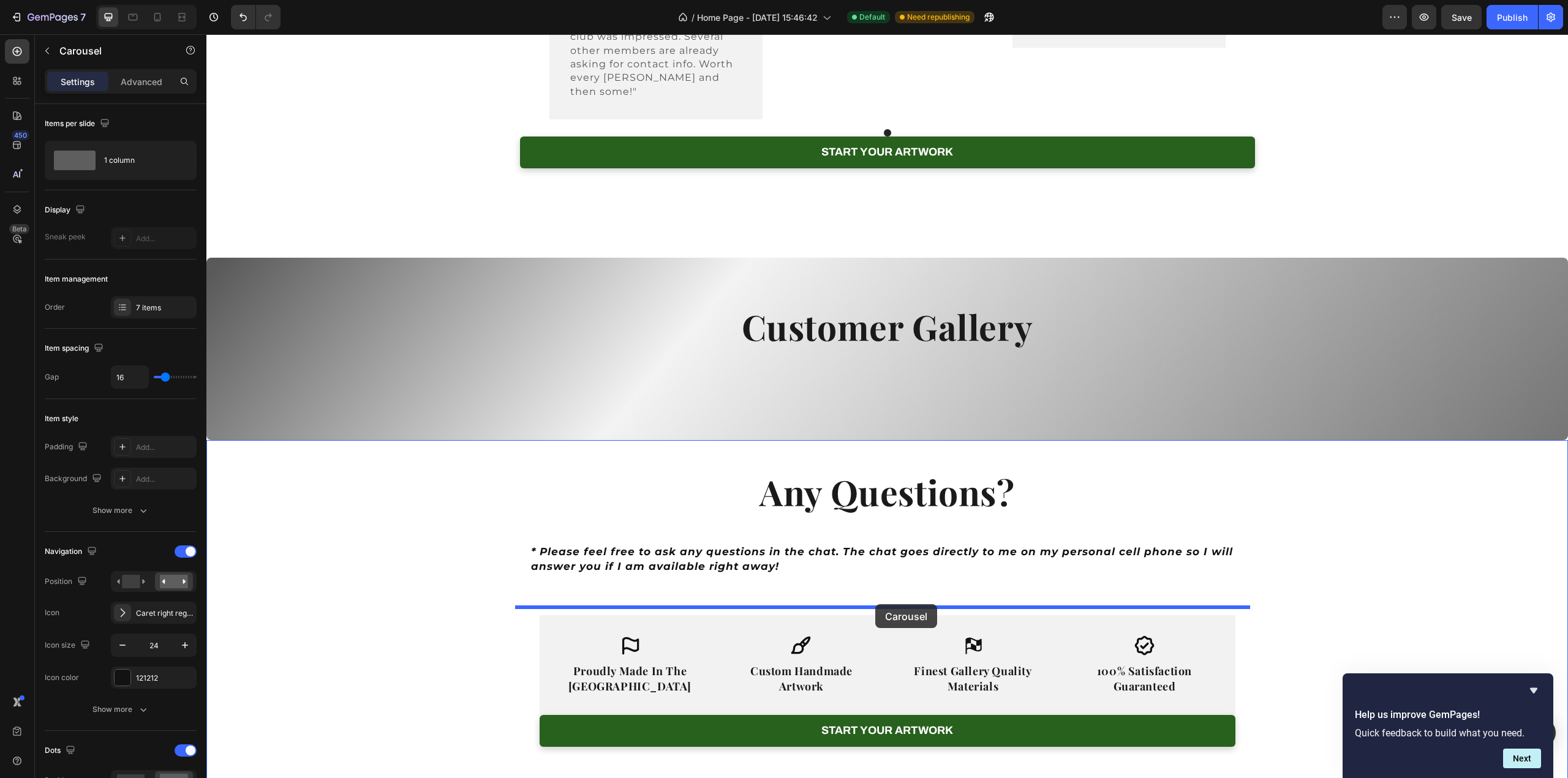
scroll to position [3011, 0]
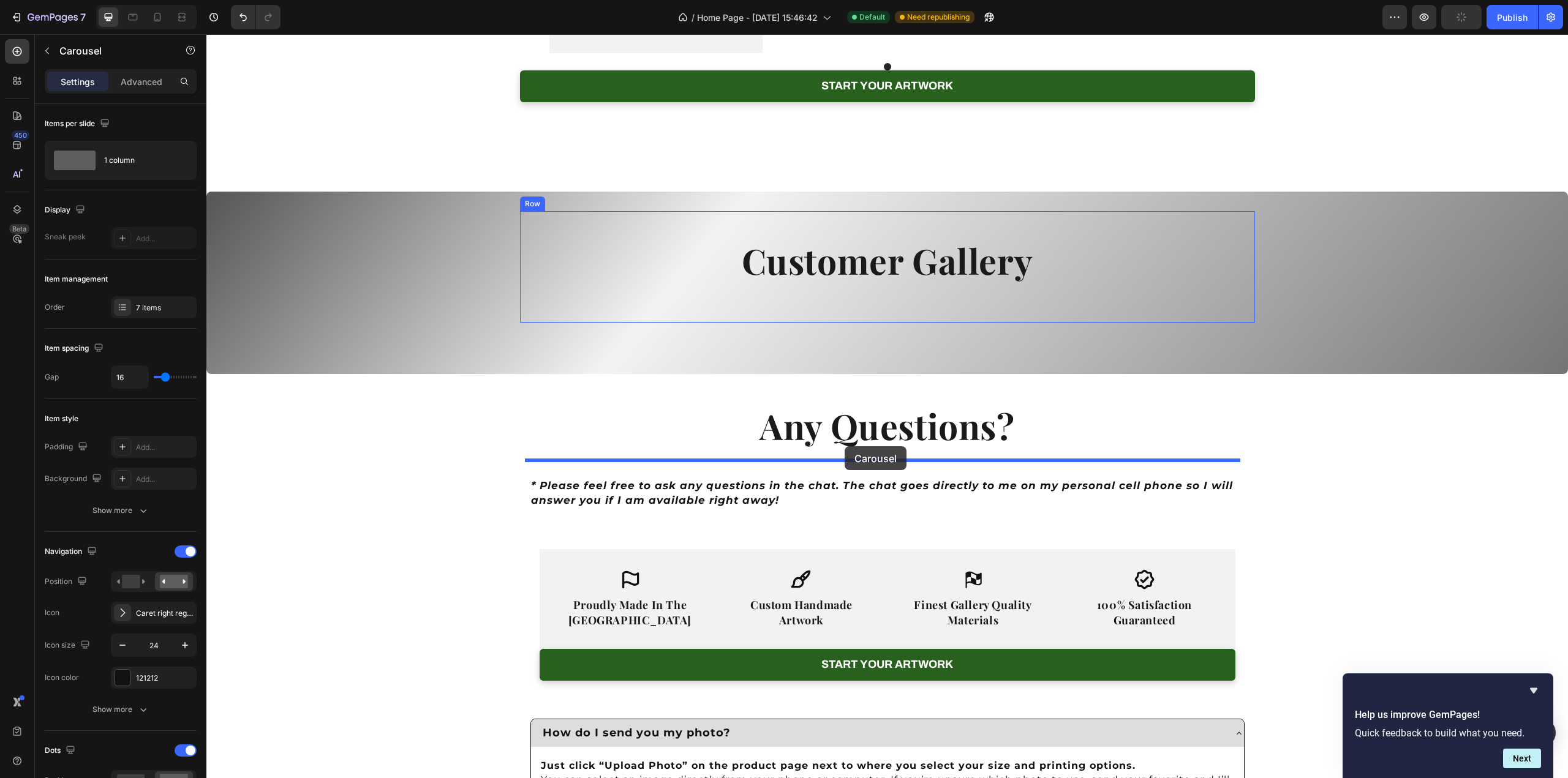
drag, startPoint x: 869, startPoint y: 380, endPoint x: 844, endPoint y: 447, distance: 71.5
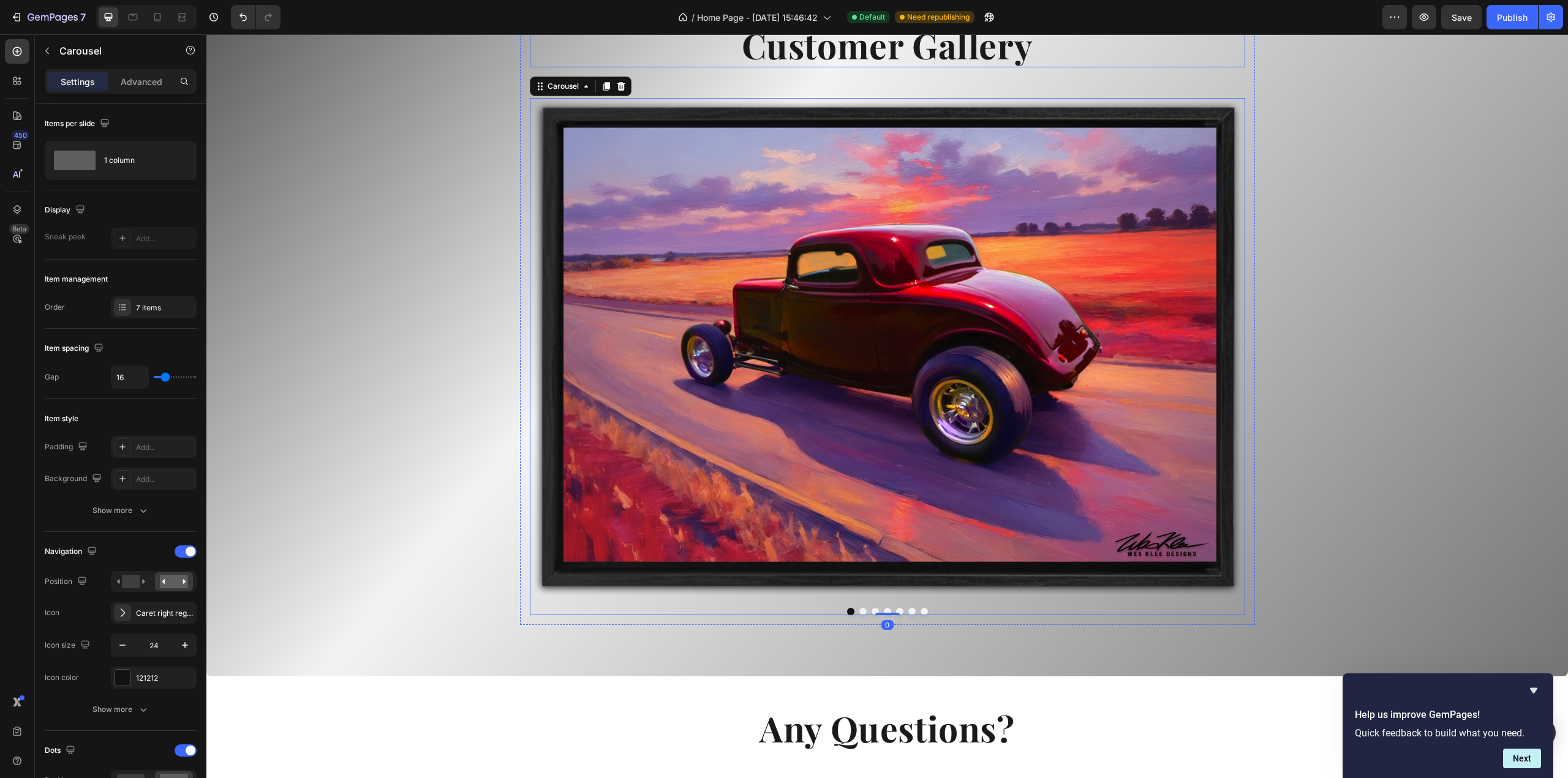
scroll to position [3378, 0]
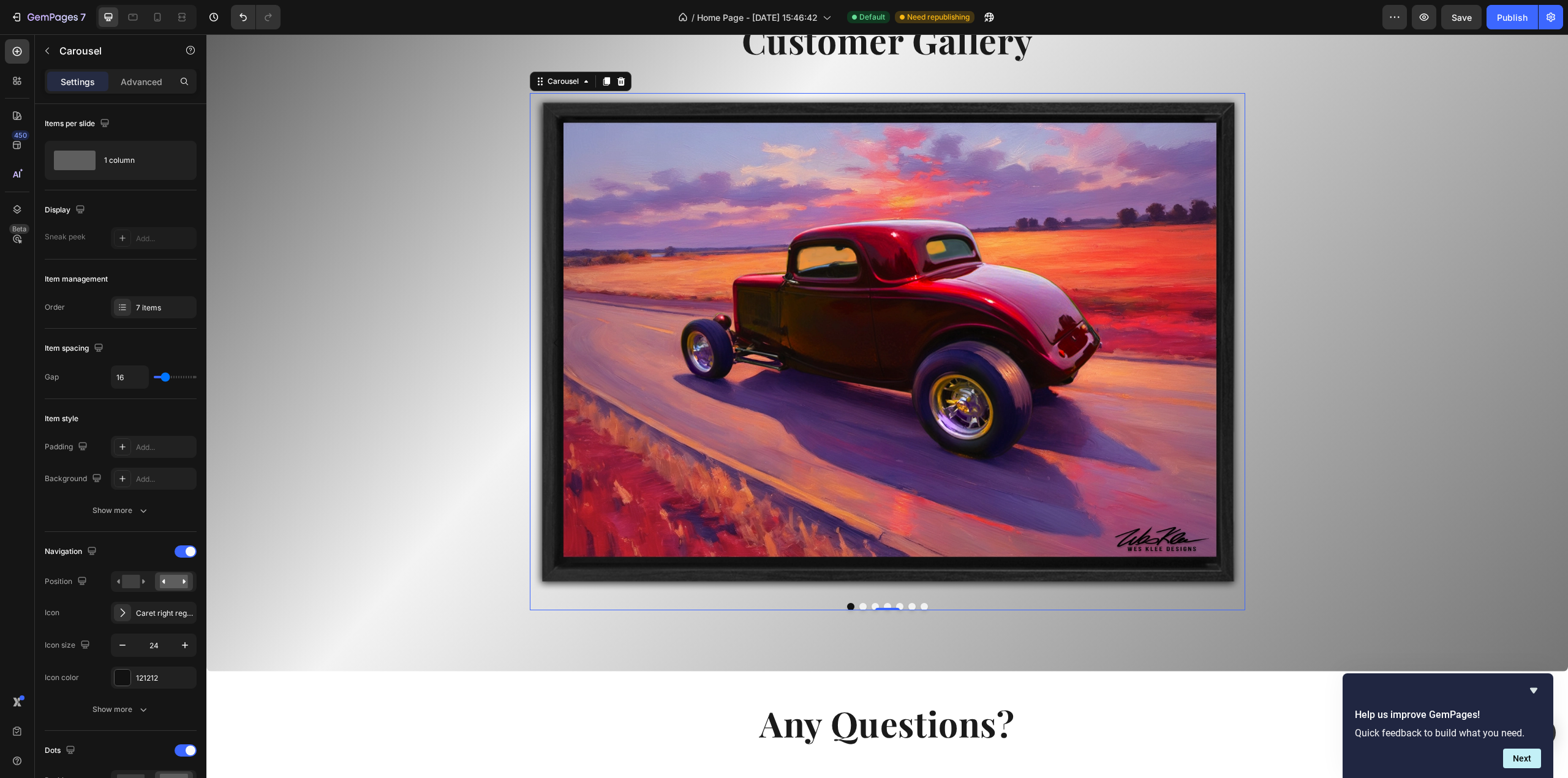
click at [859, 603] on button "Dot" at bounding box center [862, 607] width 7 height 7
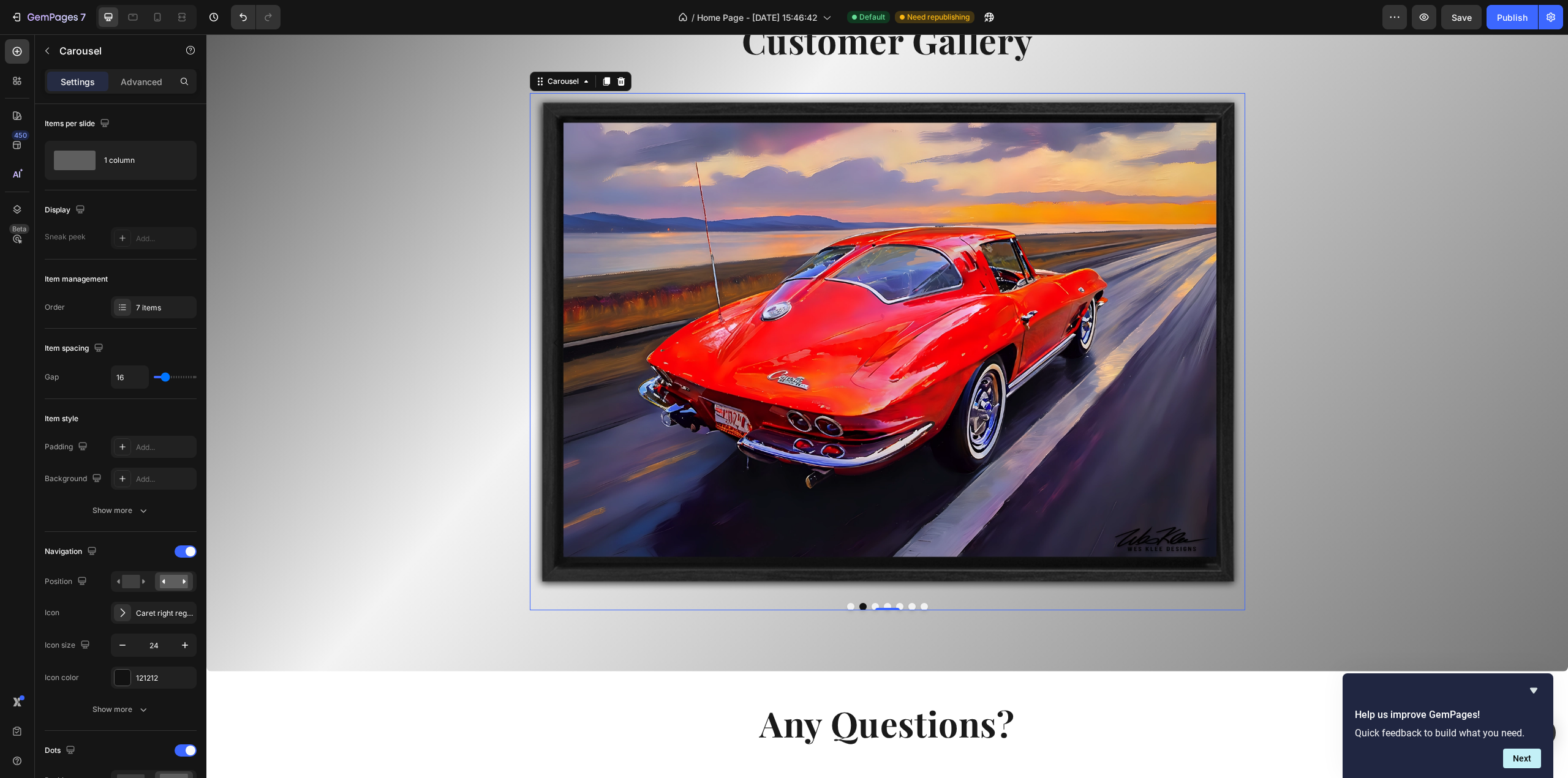
click at [871, 605] on button "Dot" at bounding box center [875, 607] width 7 height 7
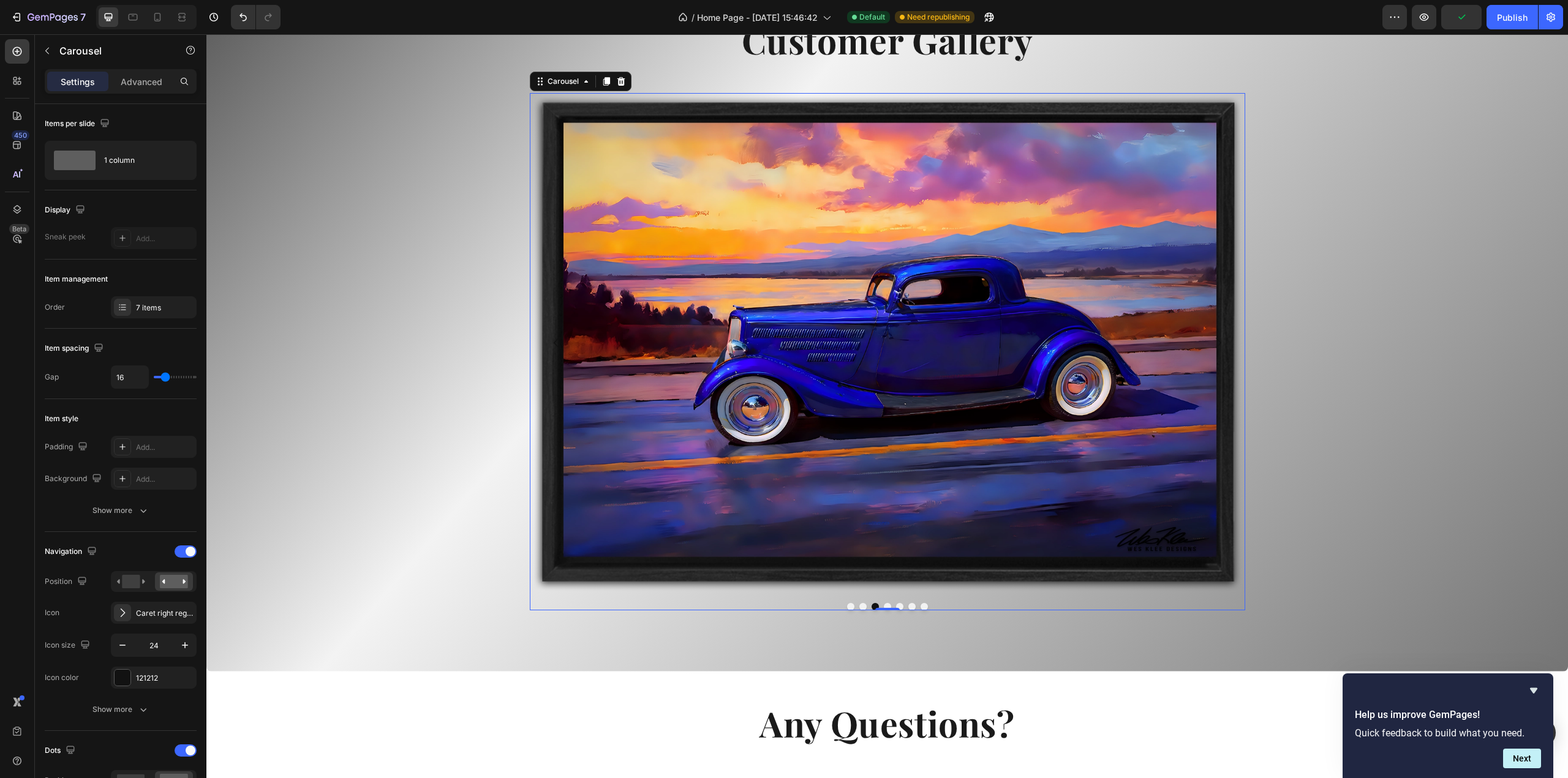
click at [884, 605] on button "Dot" at bounding box center [887, 607] width 7 height 7
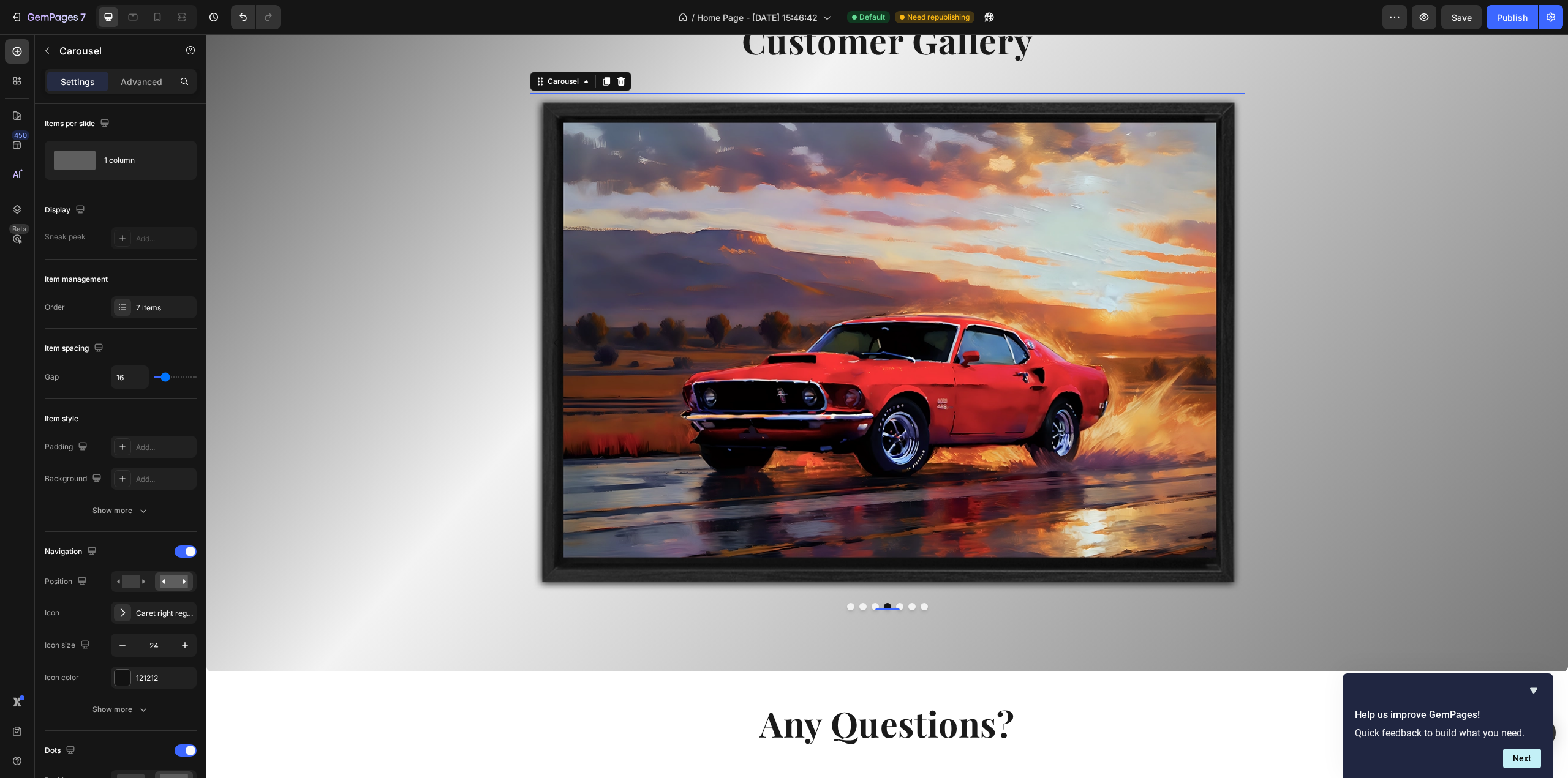
click at [895, 605] on button "Dot" at bounding box center [899, 607] width 7 height 7
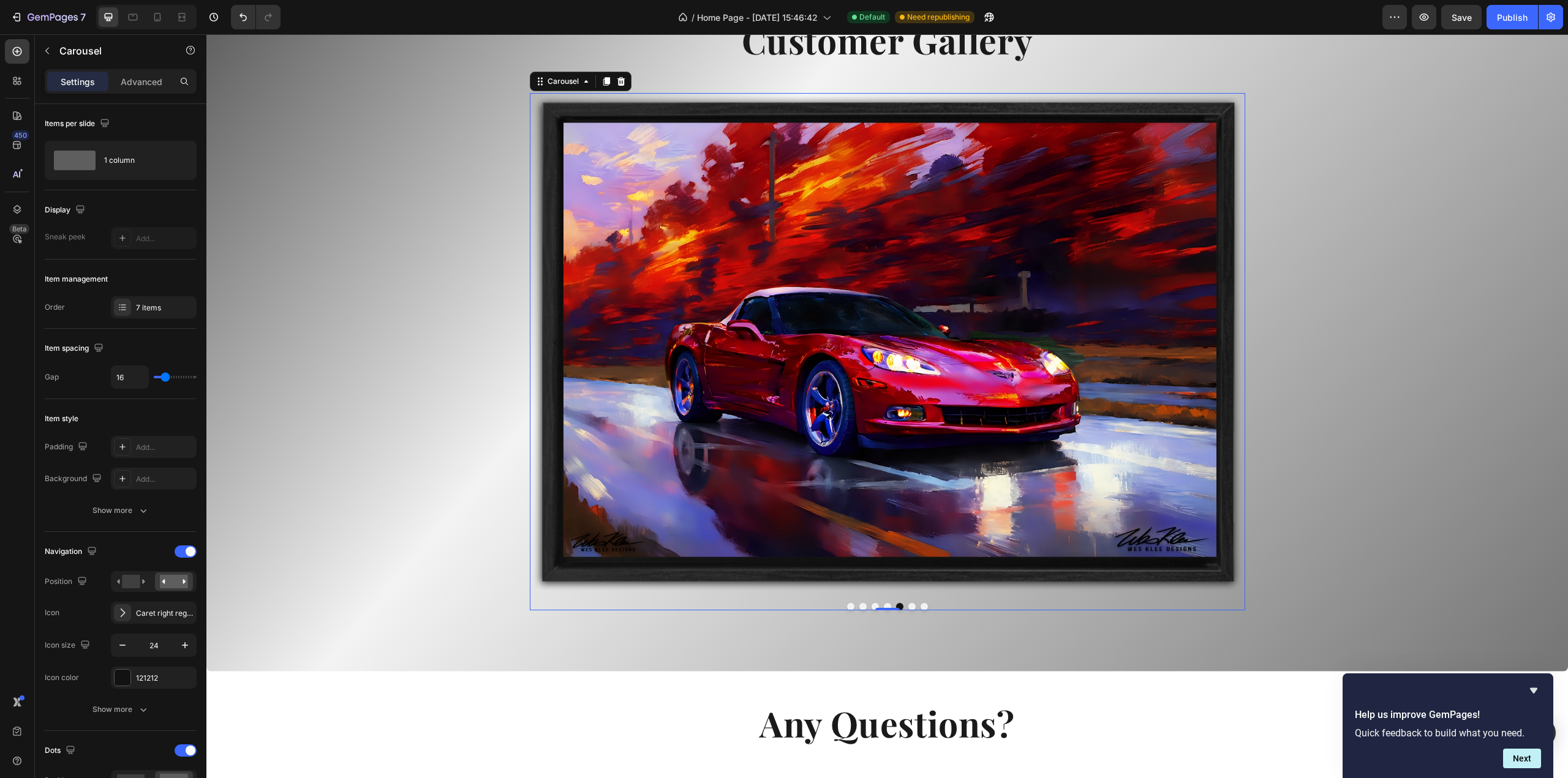
click at [908, 604] on button "Dot" at bounding box center [912, 607] width 7 height 7
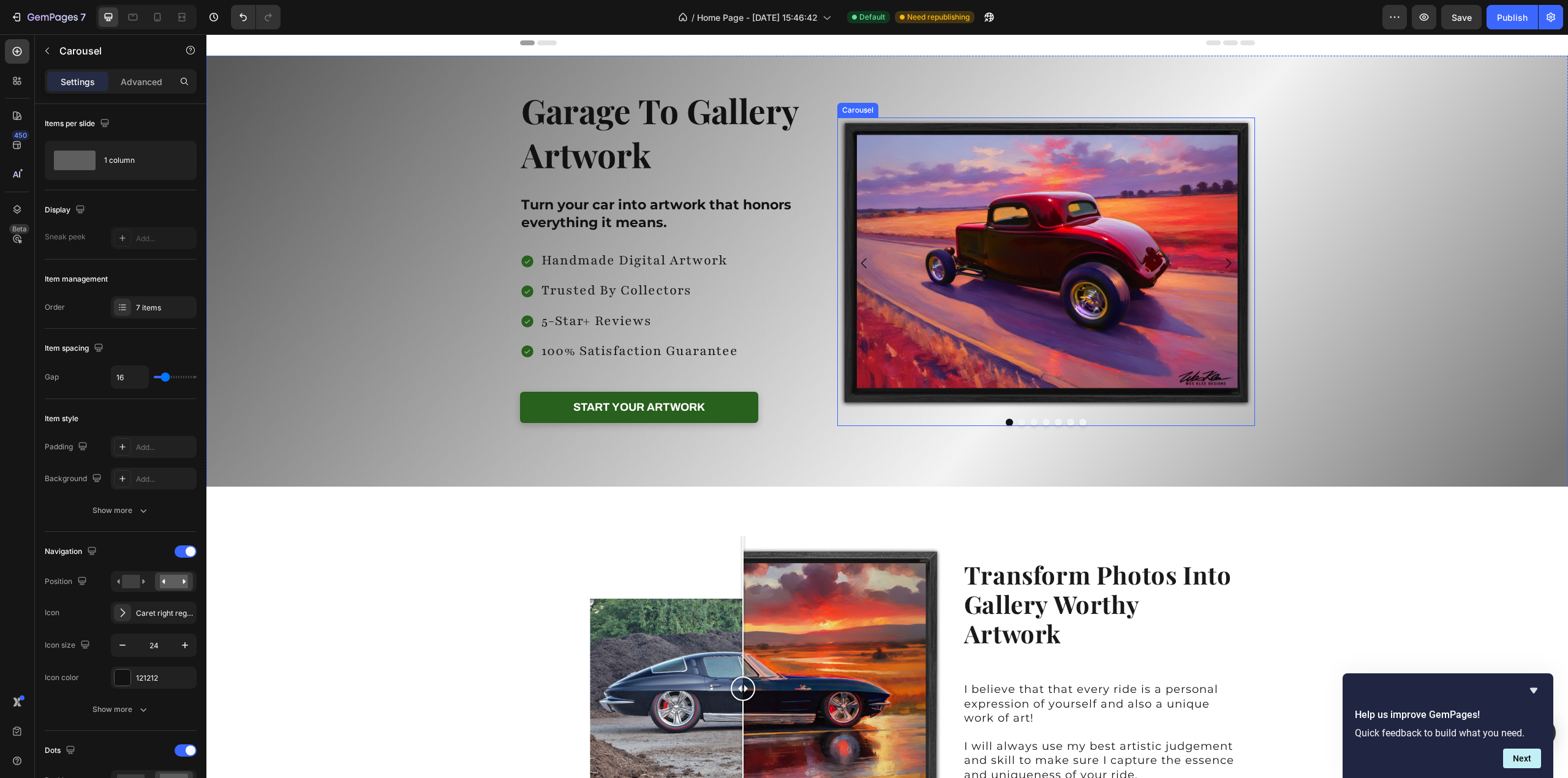
scroll to position [0, 0]
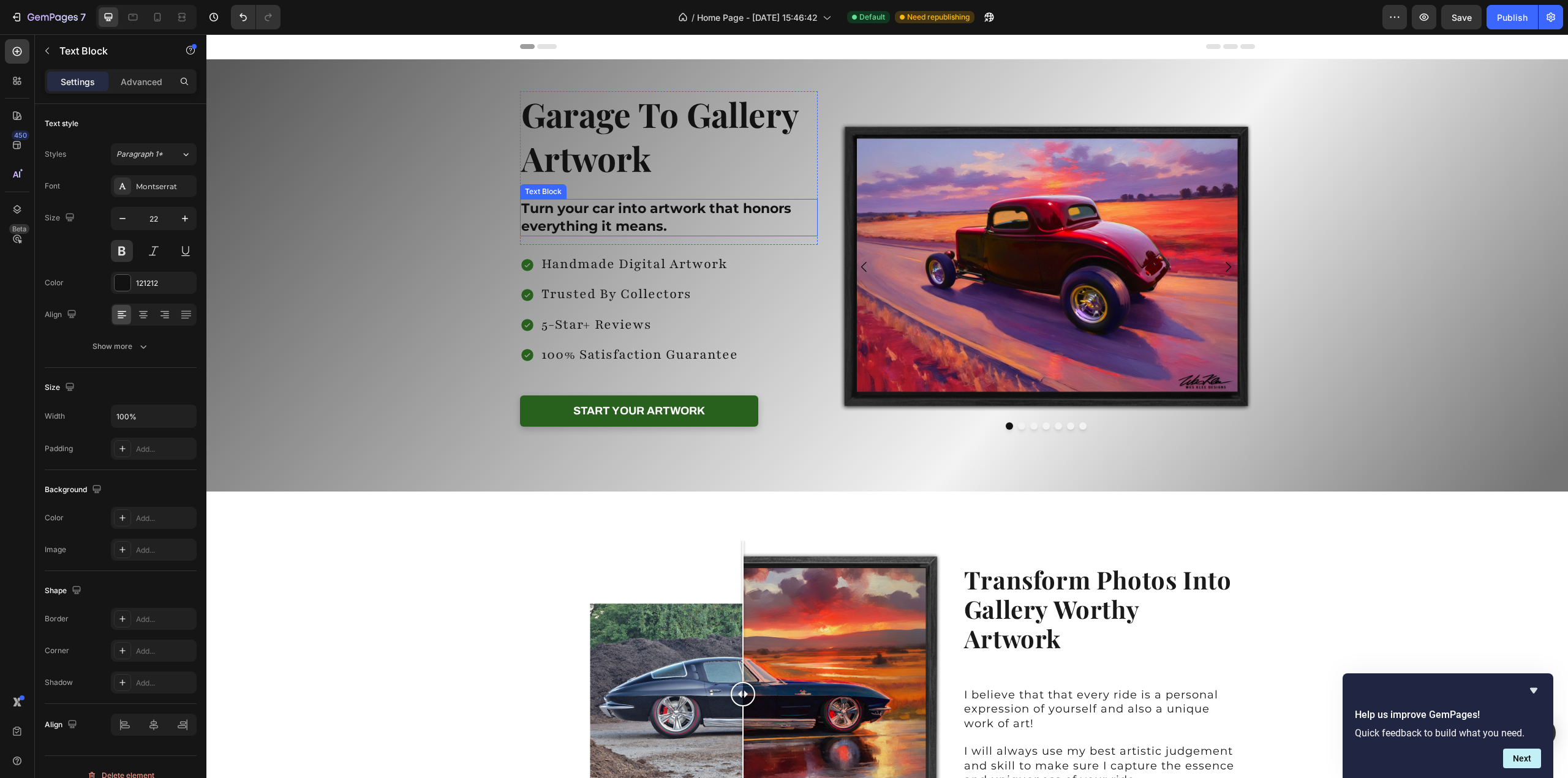
click at [615, 219] on p "Turn your car into artwork that honors everything it means." at bounding box center [669, 218] width 296 height 35
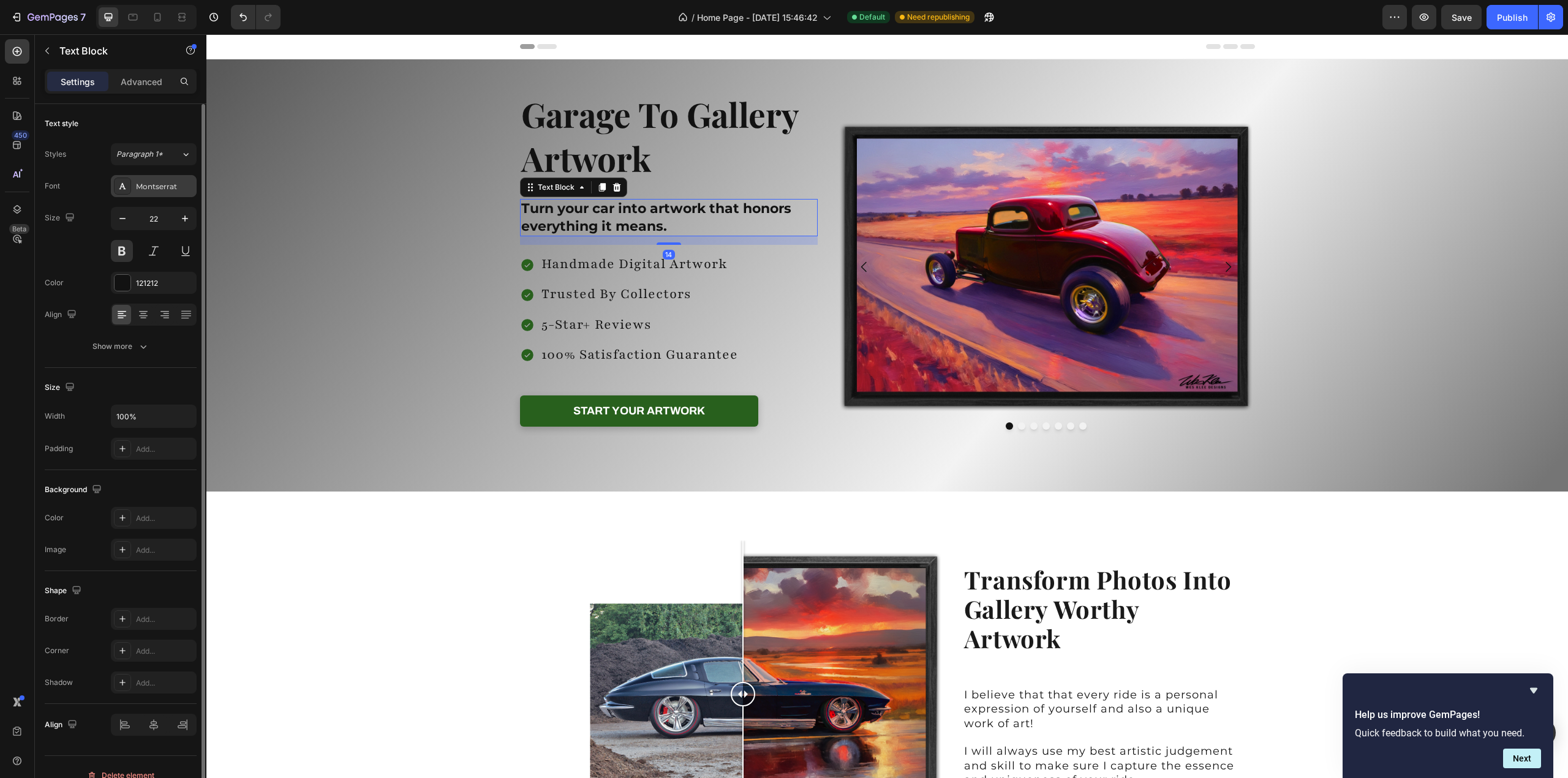
click at [134, 185] on div "Montserrat" at bounding box center [154, 186] width 86 height 22
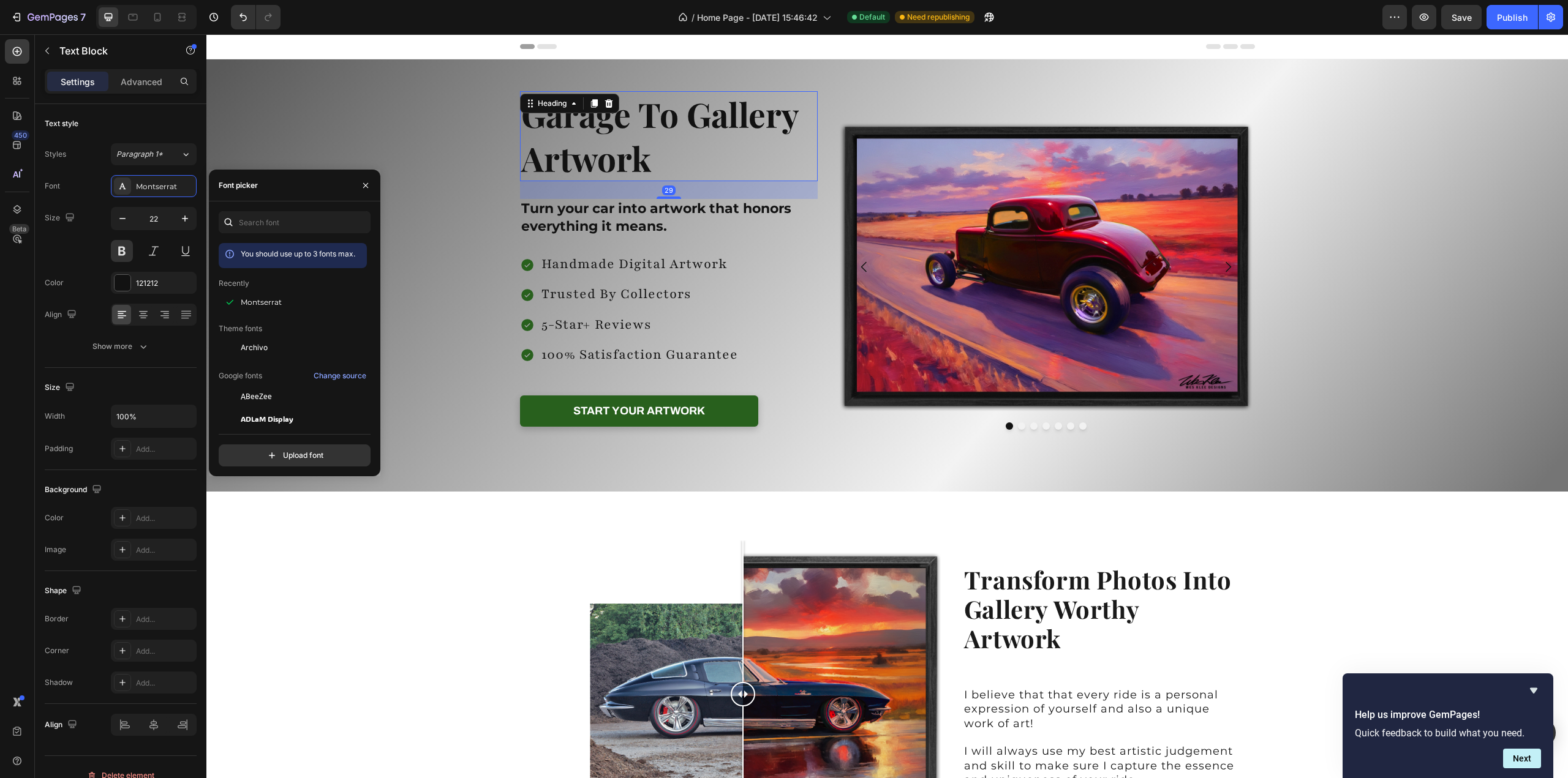
click at [574, 133] on h2 "Garage To Gallery Artwork" at bounding box center [669, 136] width 298 height 90
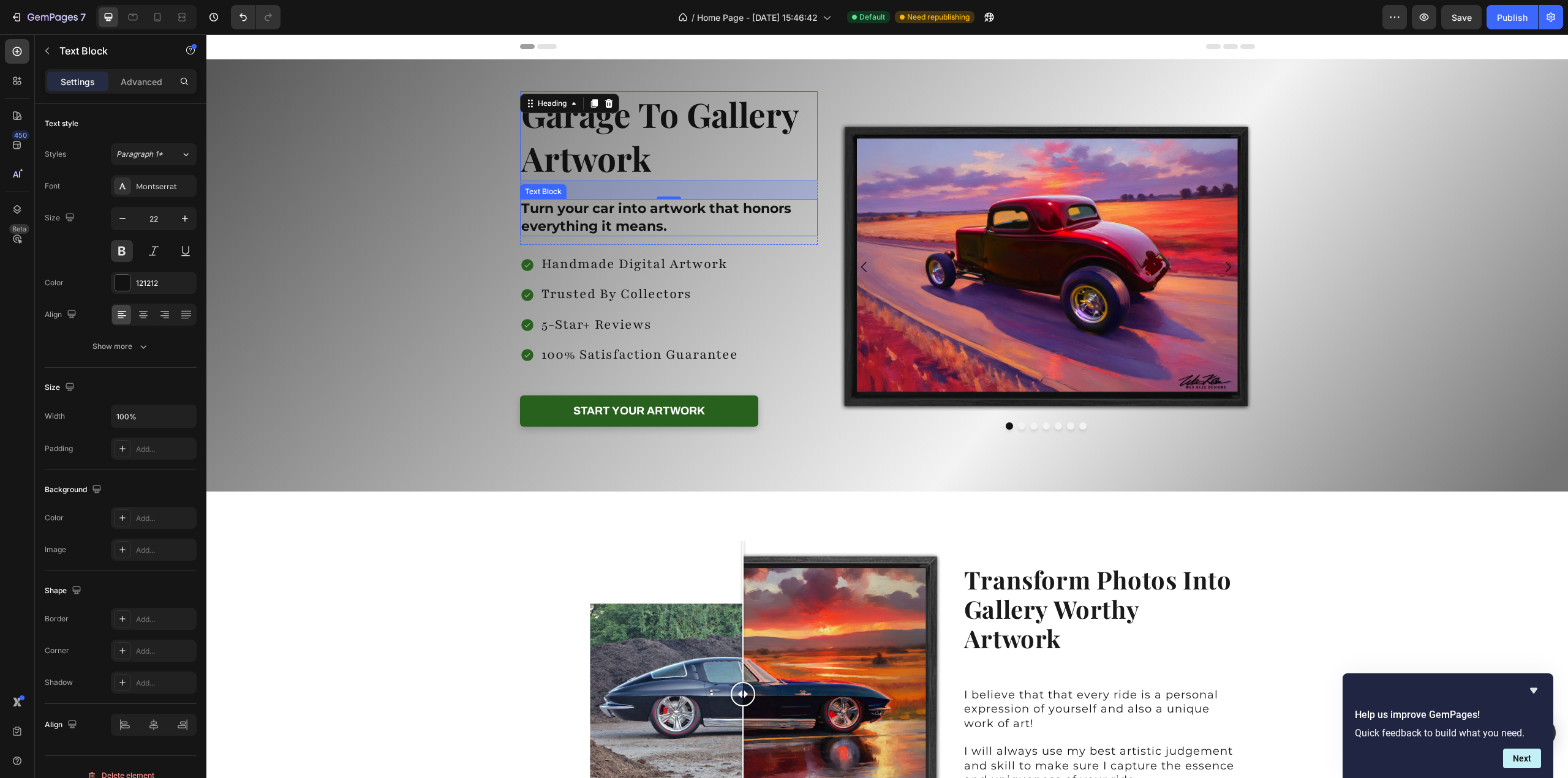
click at [594, 218] on p "Turn your car into artwork that honors everything it means." at bounding box center [669, 218] width 296 height 35
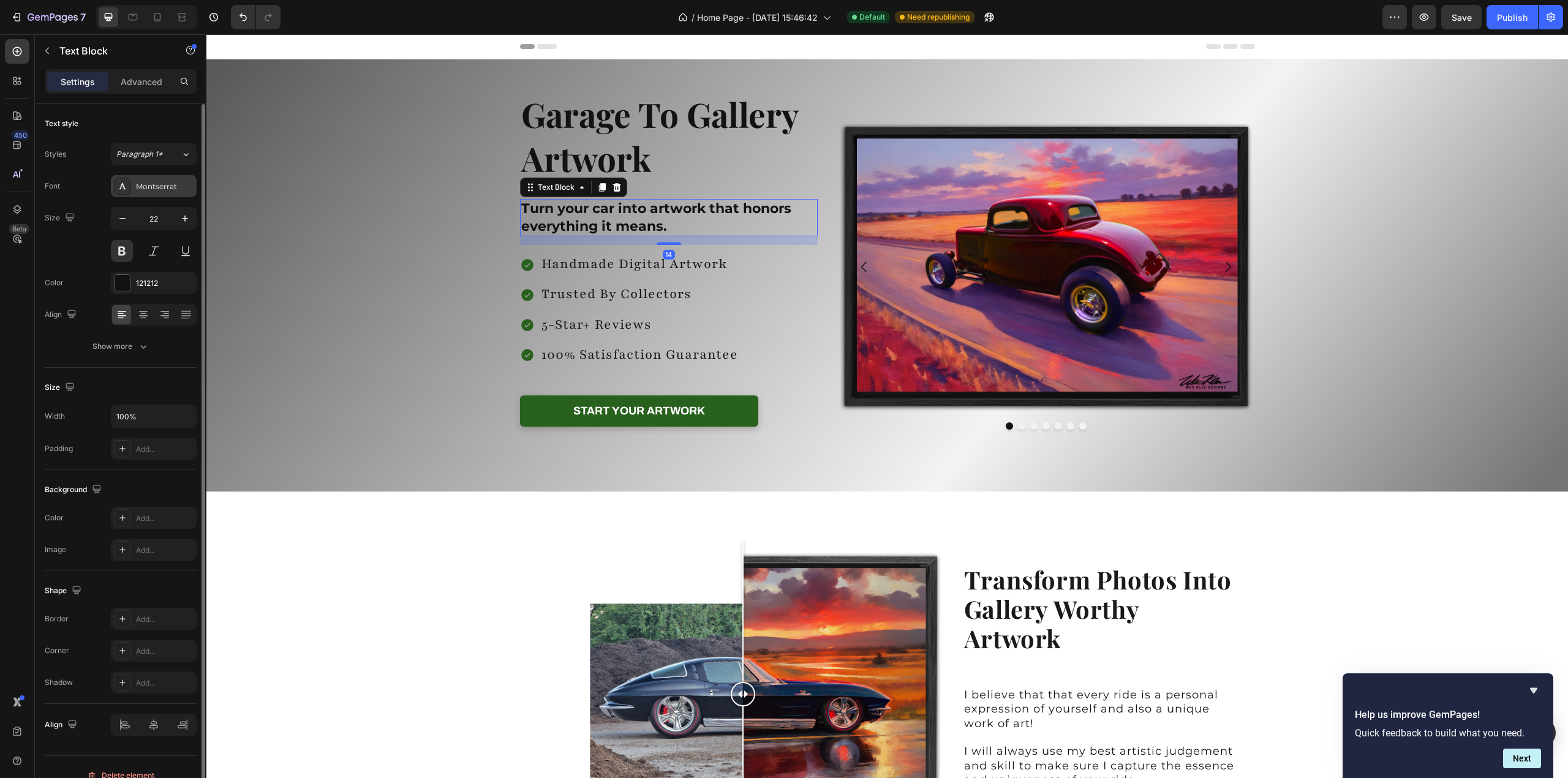
click at [148, 184] on div "Montserrat" at bounding box center [165, 186] width 57 height 11
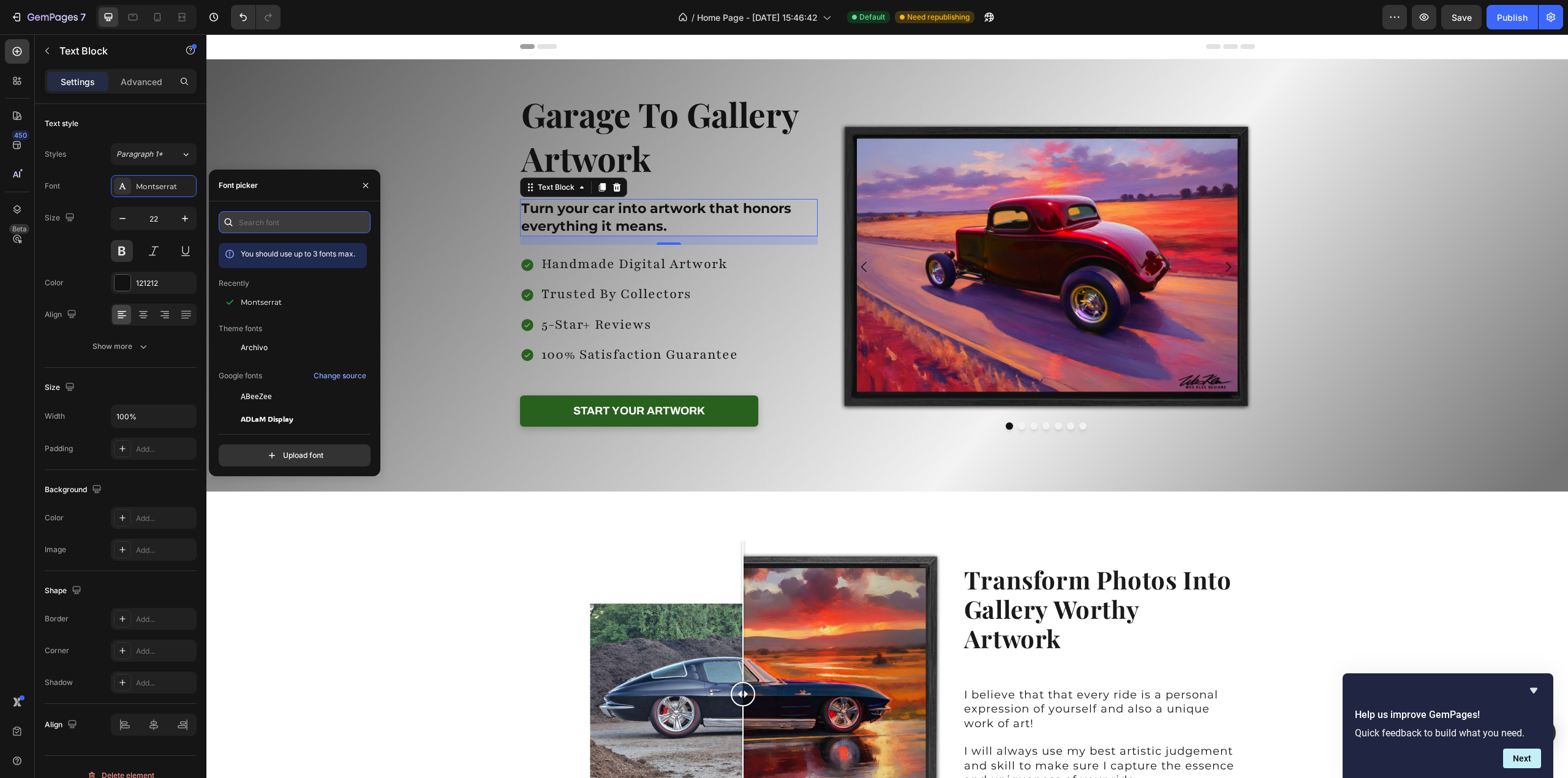
click at [273, 222] on input "text" at bounding box center [295, 222] width 152 height 22
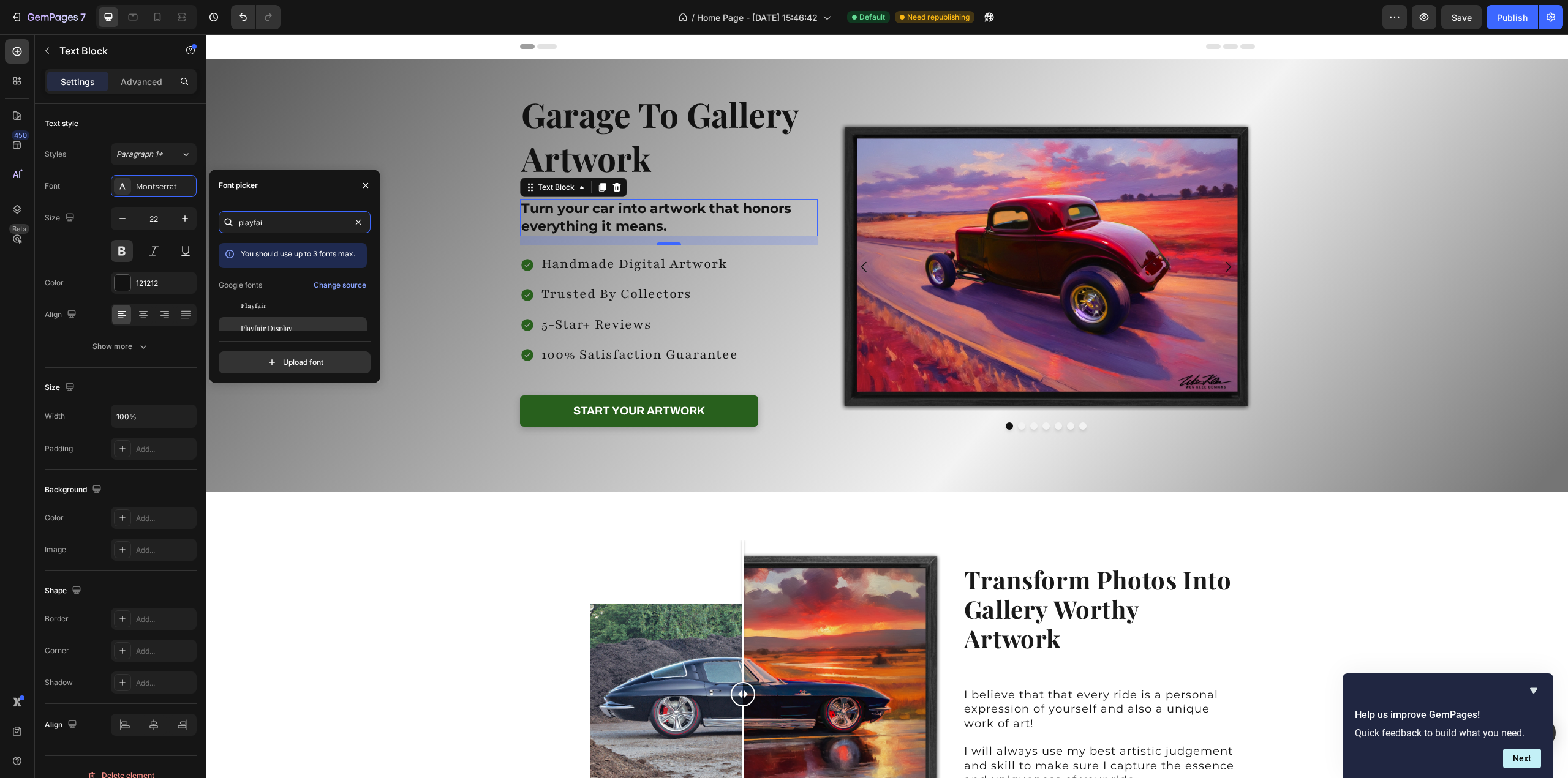
type input "playfai"
click at [296, 324] on div "Playfair Display" at bounding box center [303, 328] width 124 height 11
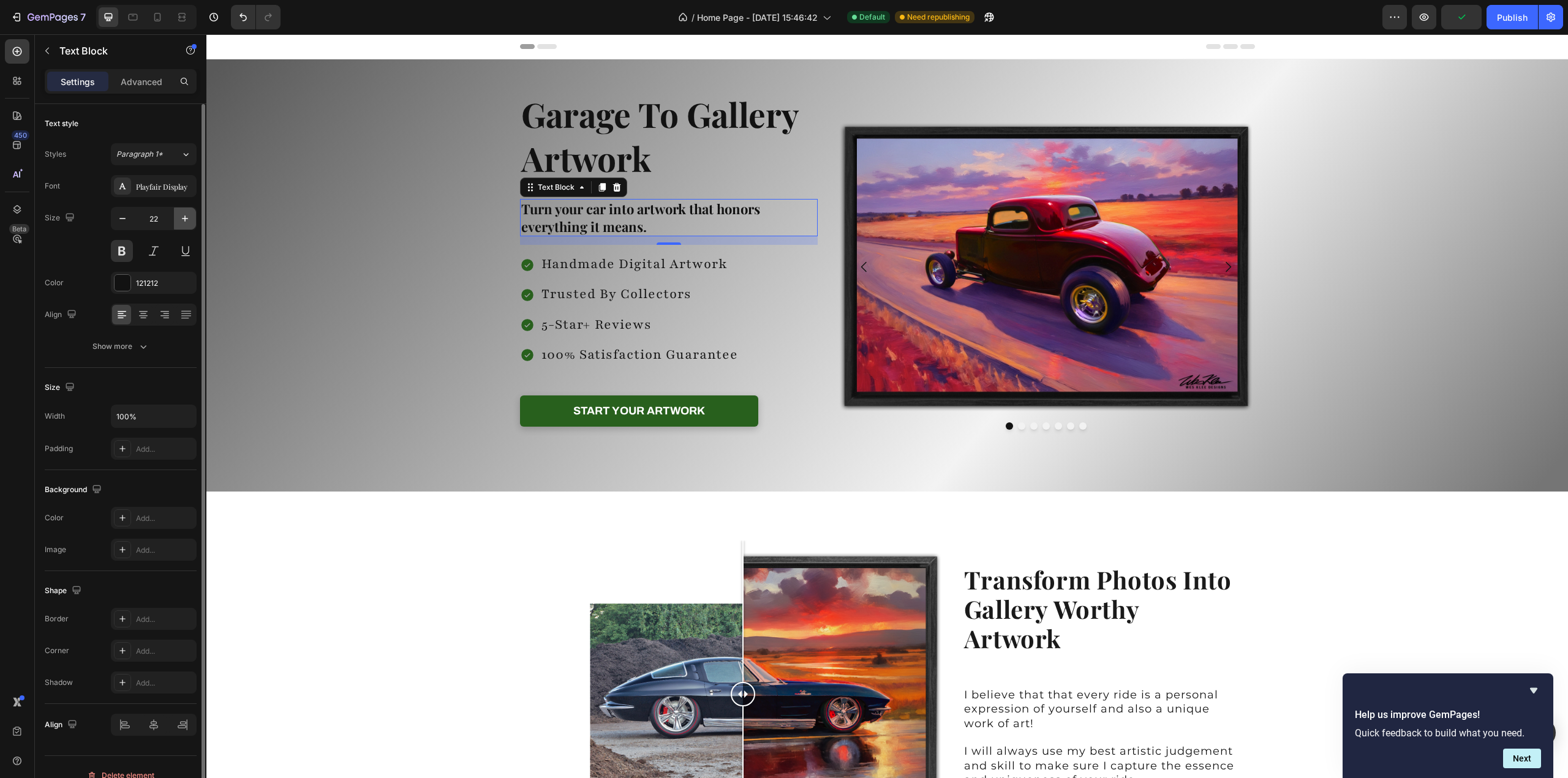
click at [183, 217] on icon "button" at bounding box center [185, 218] width 13 height 13
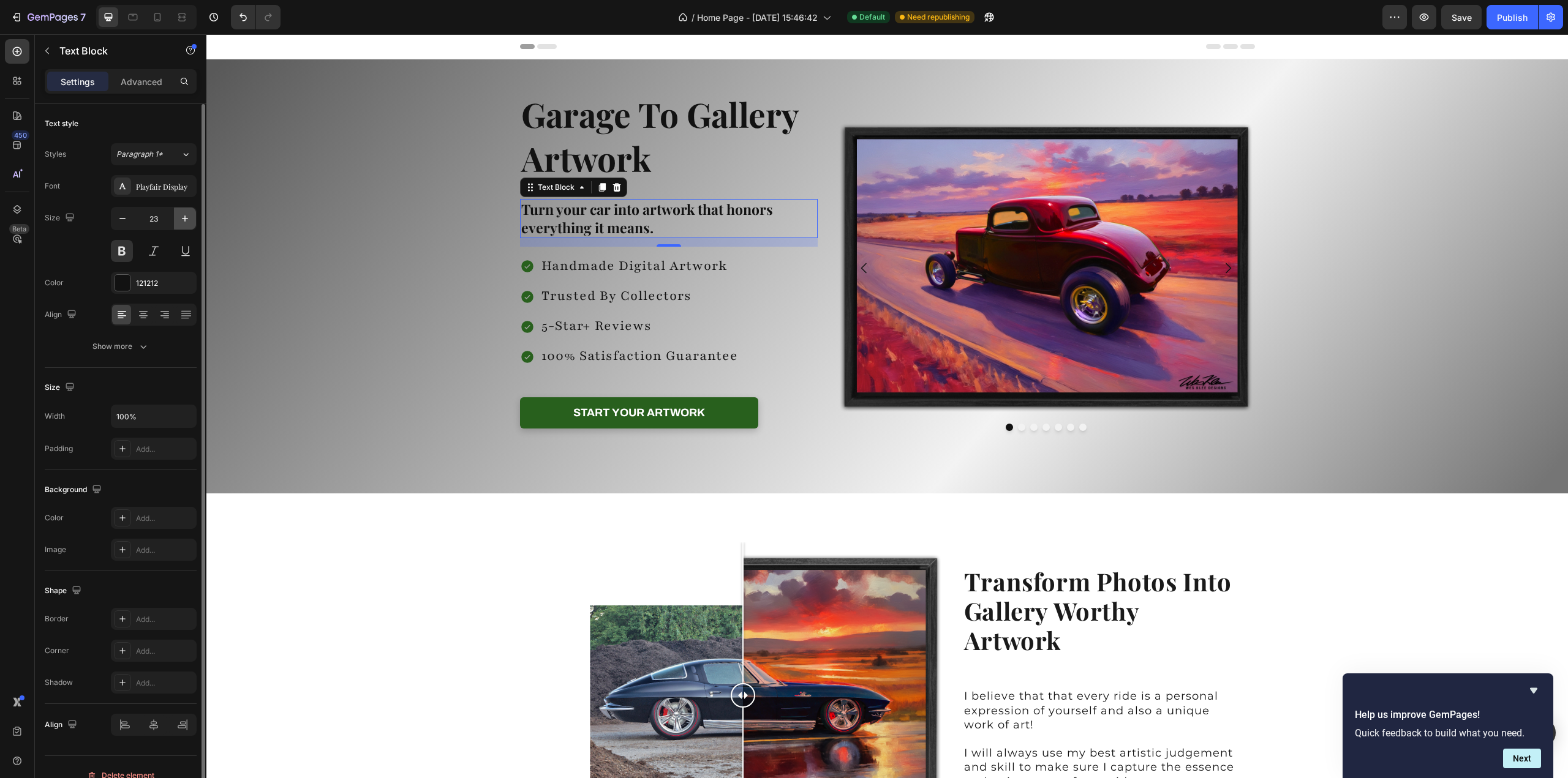
click at [183, 217] on icon "button" at bounding box center [185, 218] width 13 height 13
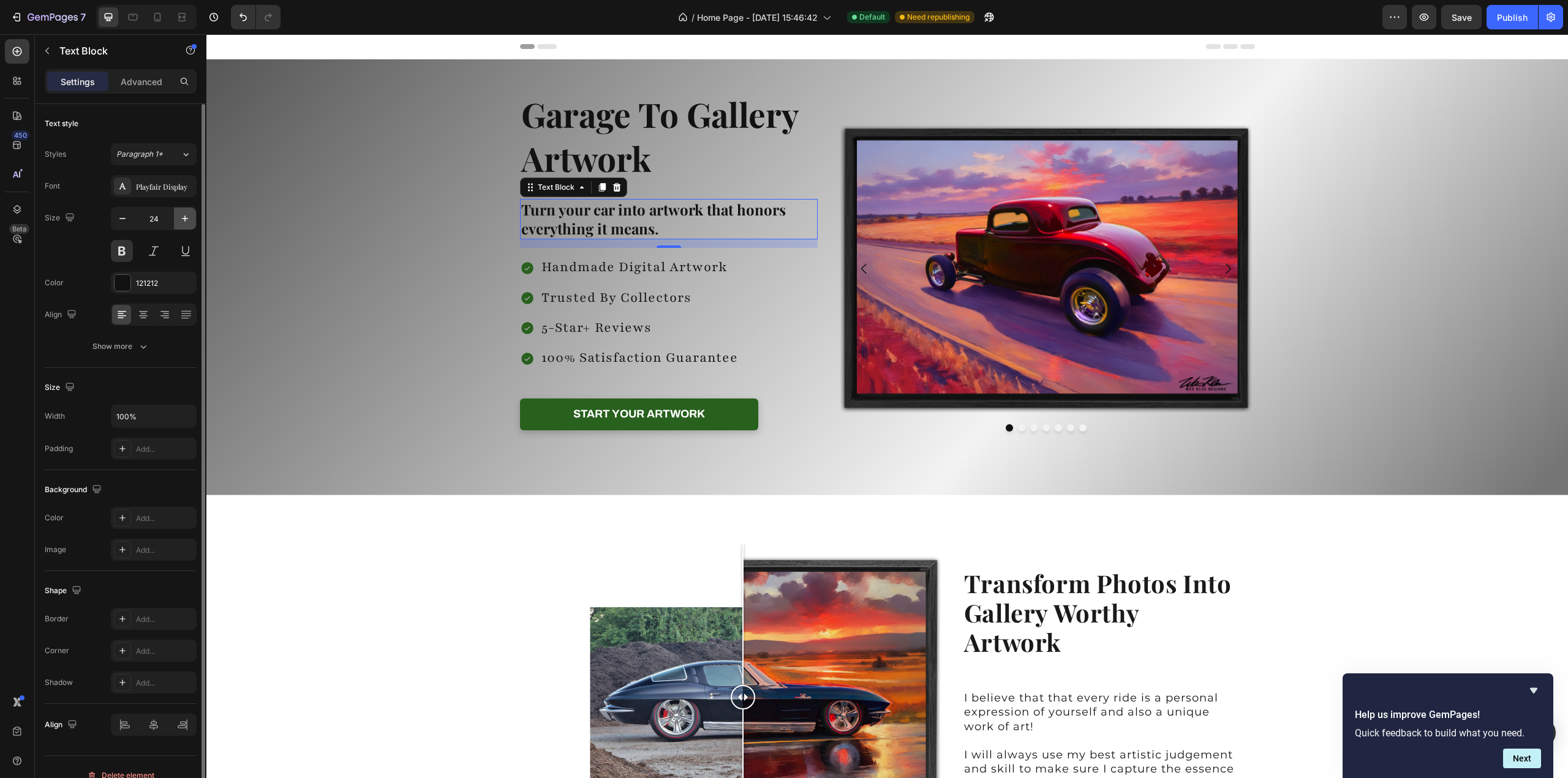
click at [183, 217] on icon "button" at bounding box center [185, 218] width 13 height 13
type input "25"
click at [156, 188] on div "Playfair Display" at bounding box center [165, 186] width 57 height 11
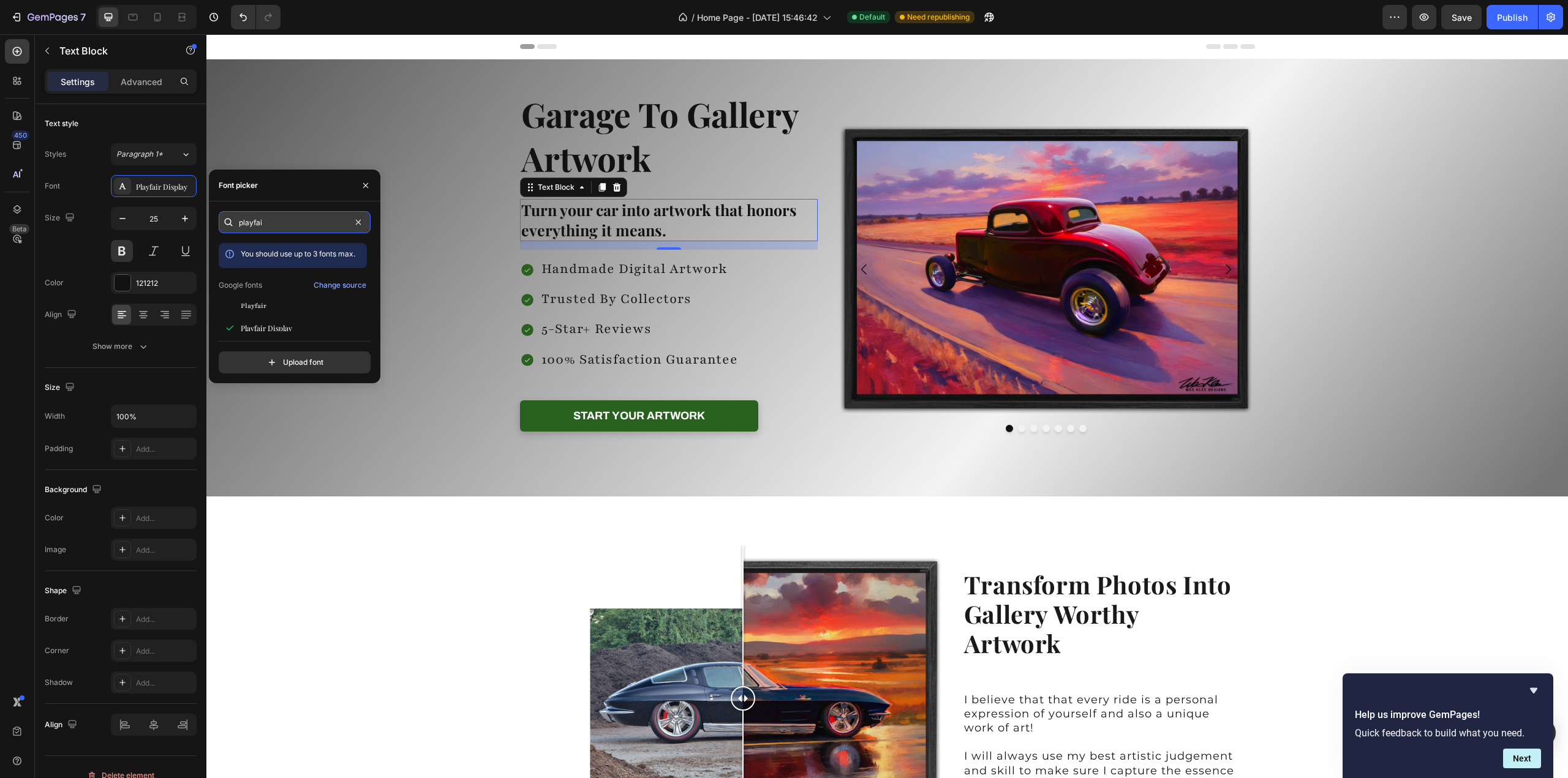
click at [286, 219] on input "playfai" at bounding box center [295, 222] width 152 height 22
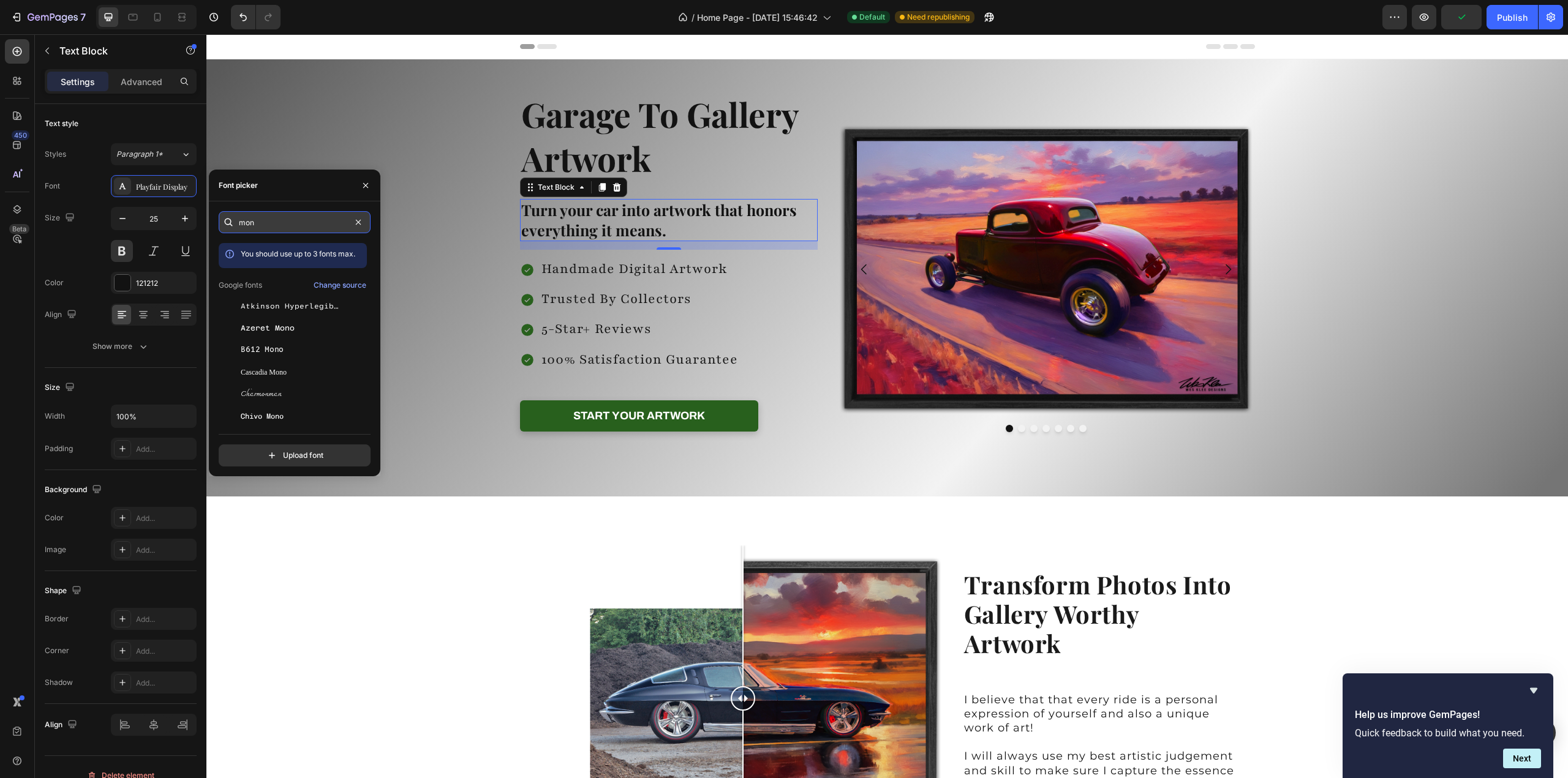
type input "mont"
click at [319, 396] on div "Montserrat" at bounding box center [303, 394] width 124 height 11
click at [308, 414] on span "[PERSON_NAME]" at bounding box center [274, 416] width 67 height 11
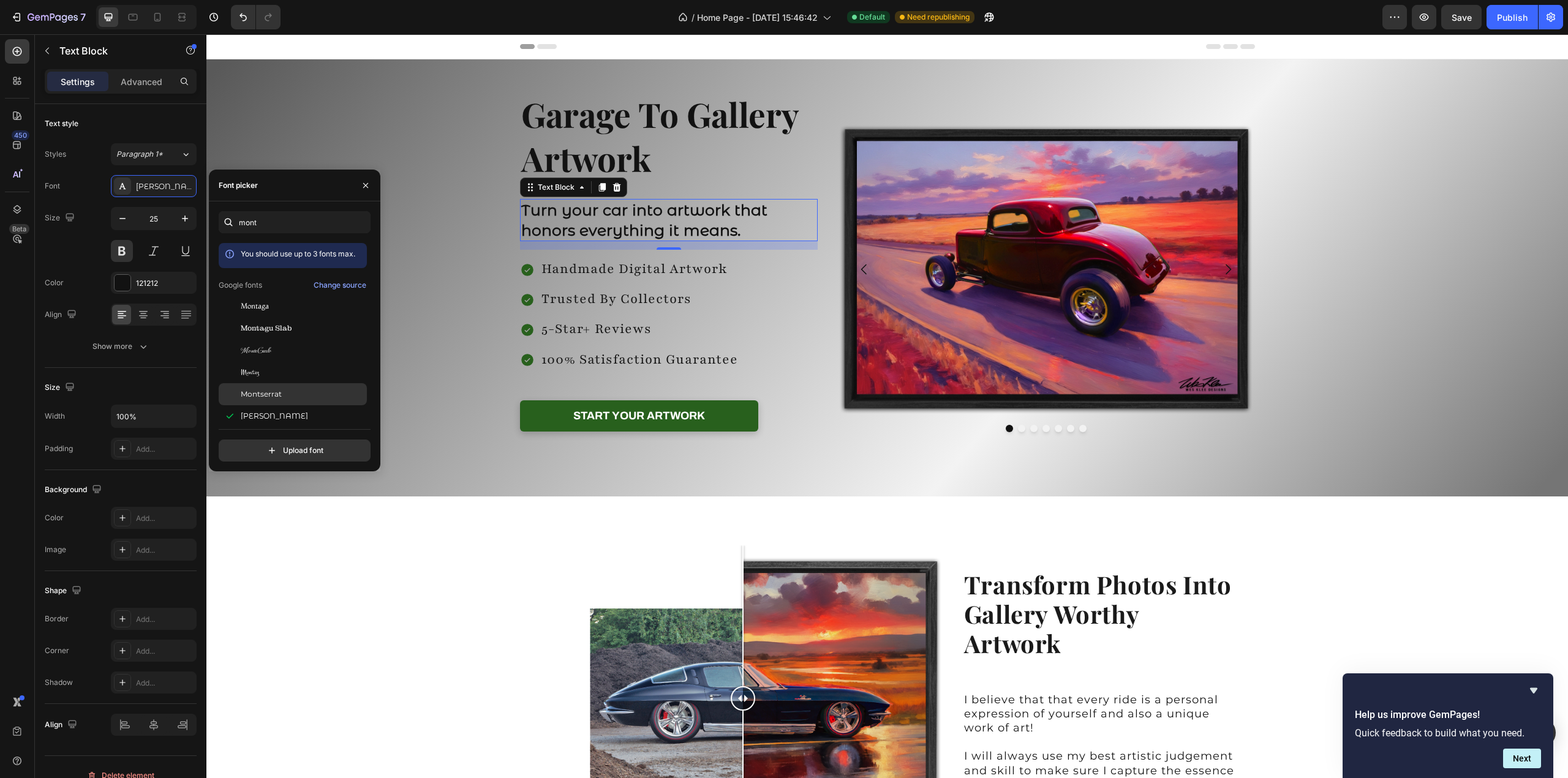
click at [303, 398] on div "Montserrat" at bounding box center [303, 394] width 124 height 11
click at [663, 278] on div "handmade digital artwork" at bounding box center [639, 269] width 201 height 21
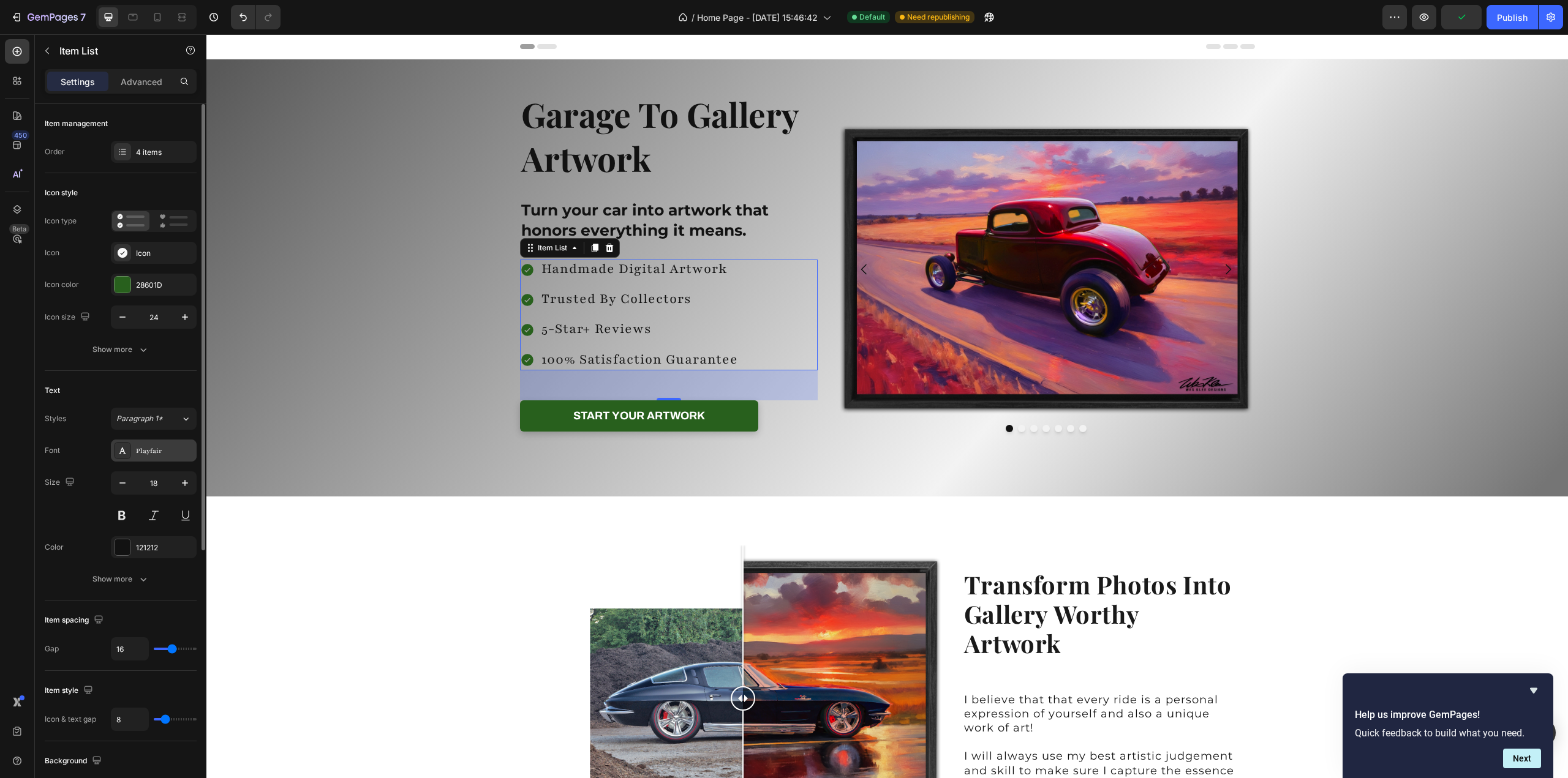
click at [152, 450] on div "Playfair" at bounding box center [165, 451] width 57 height 11
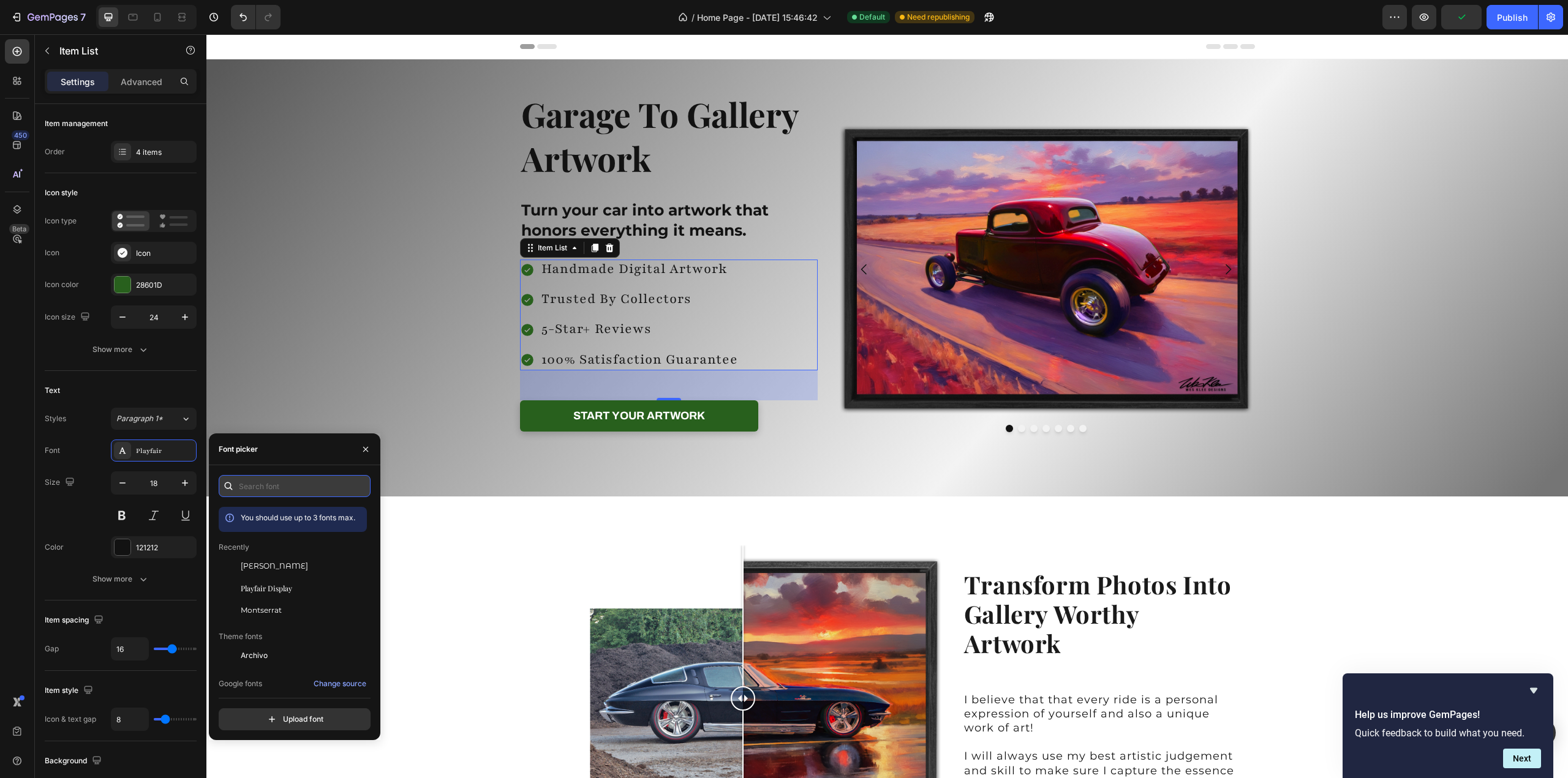
click at [257, 481] on input "text" at bounding box center [295, 486] width 152 height 22
click at [294, 609] on div "Montserrat" at bounding box center [303, 611] width 124 height 11
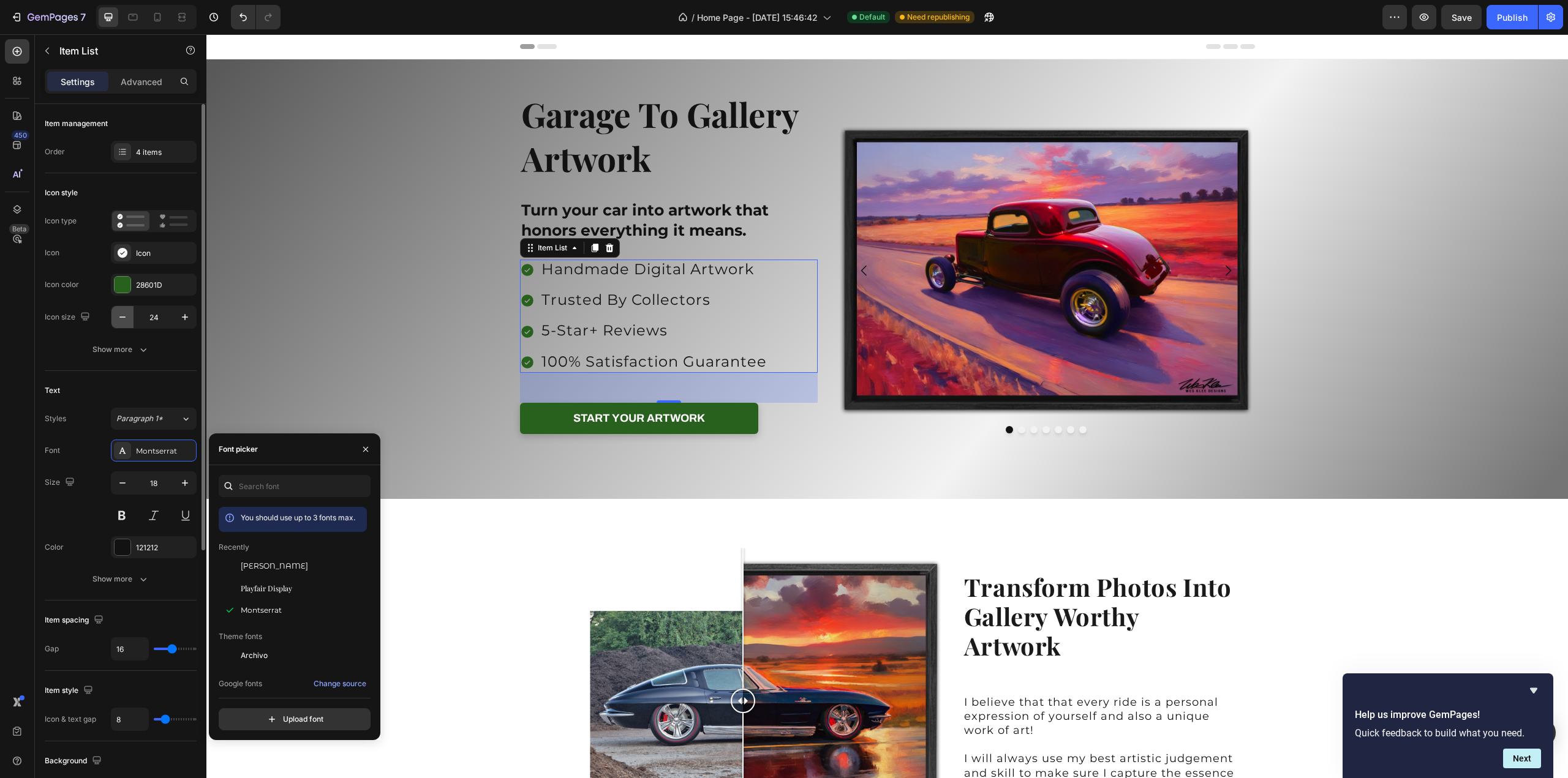
click at [119, 317] on icon "button" at bounding box center [123, 317] width 13 height 13
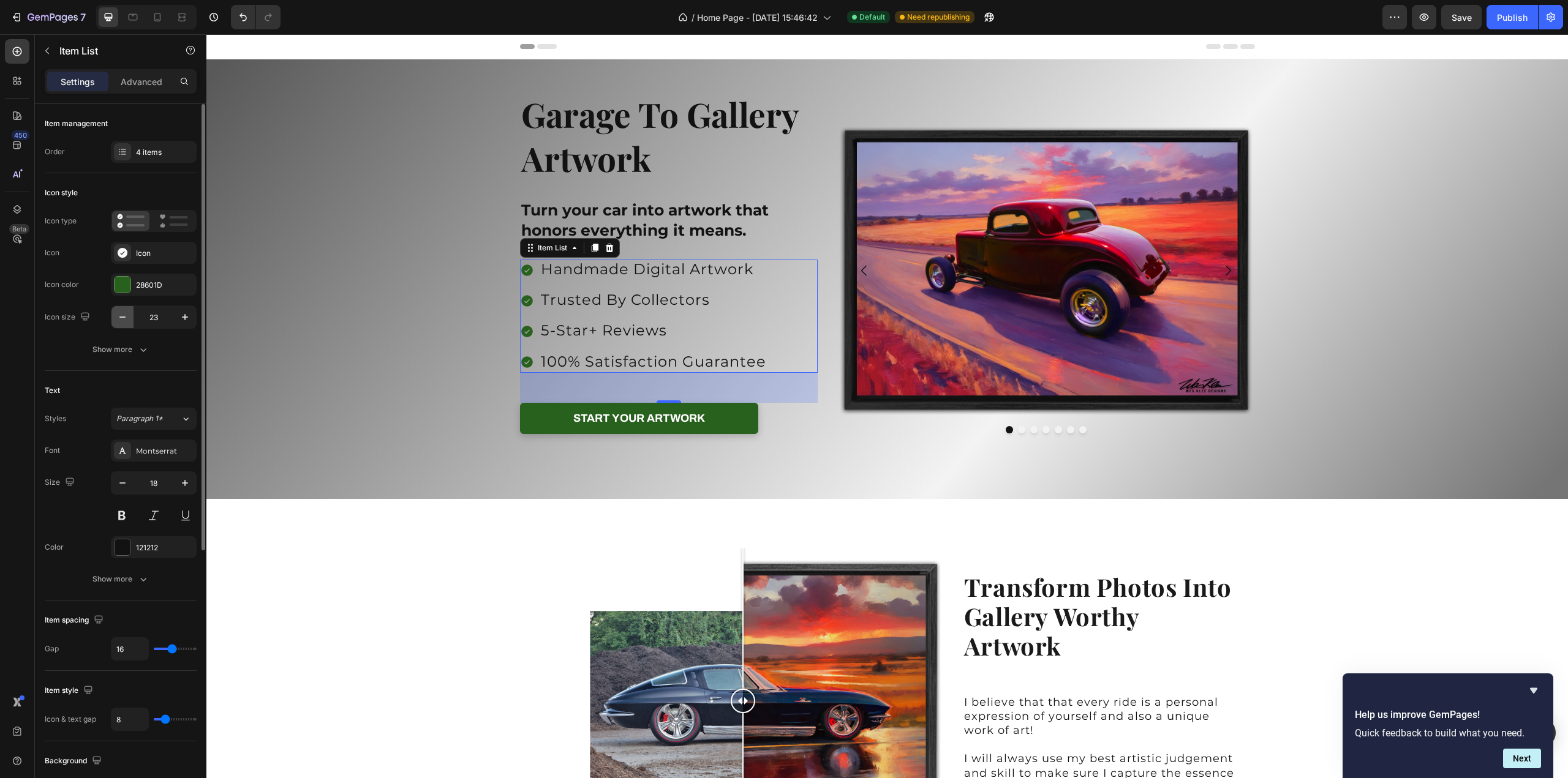
click at [119, 317] on icon "button" at bounding box center [123, 317] width 13 height 13
click at [184, 318] on icon "button" at bounding box center [185, 317] width 13 height 13
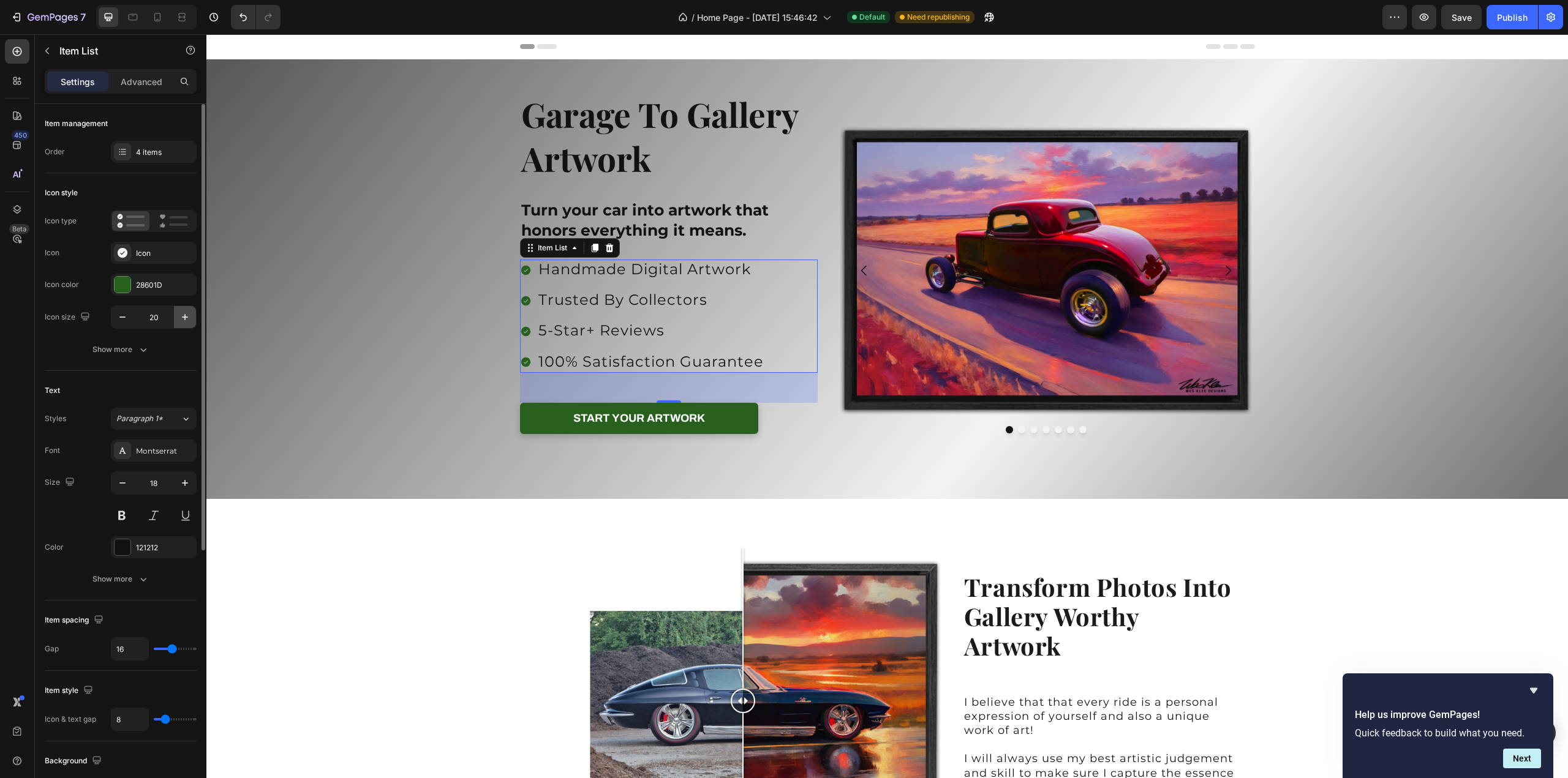
click at [184, 318] on icon "button" at bounding box center [185, 317] width 13 height 13
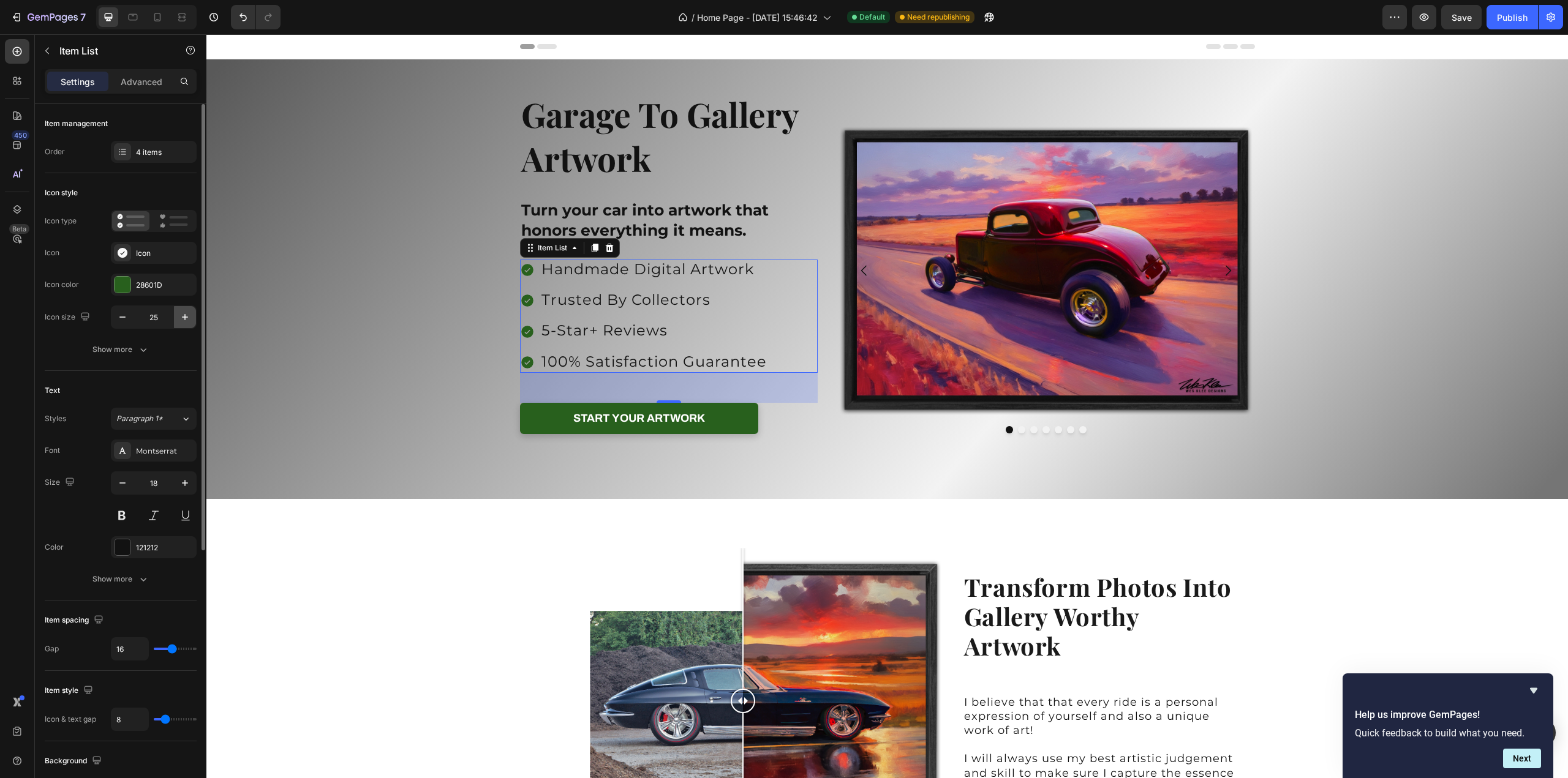
click at [184, 318] on icon "button" at bounding box center [185, 317] width 13 height 13
type input "27"
click at [119, 481] on icon "button" at bounding box center [123, 483] width 13 height 13
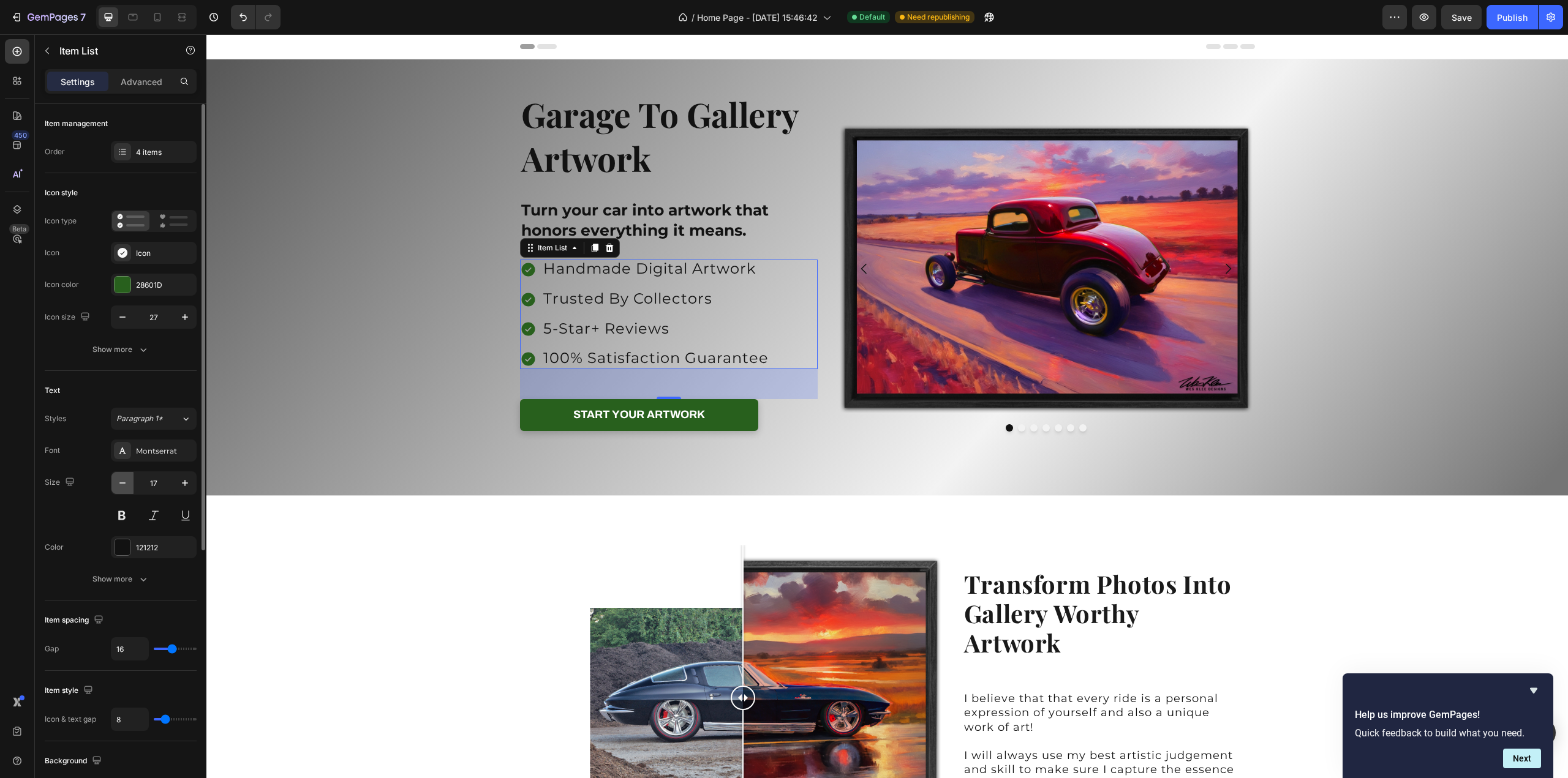
click at [119, 481] on icon "button" at bounding box center [123, 483] width 13 height 13
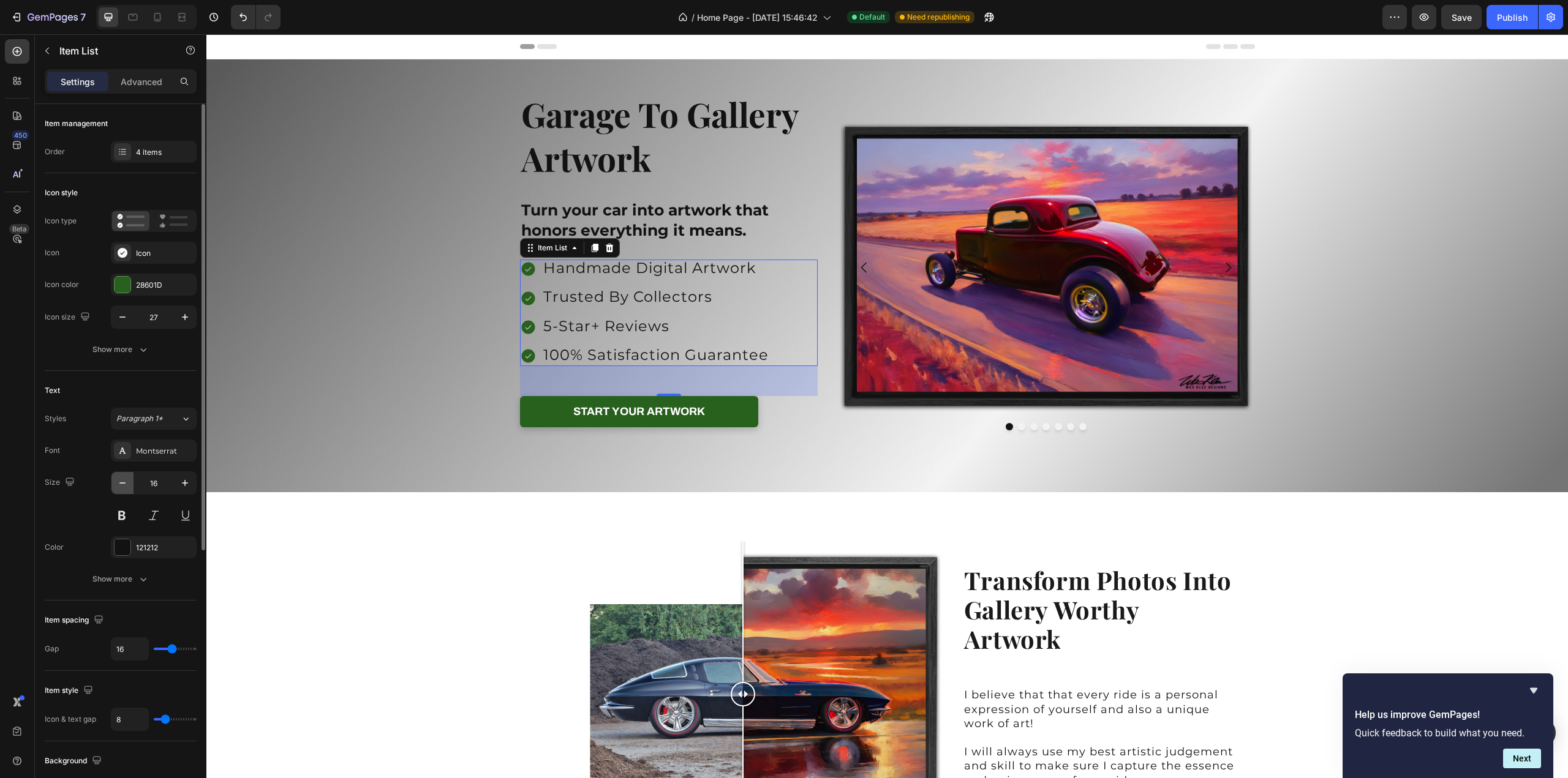
click at [119, 481] on icon "button" at bounding box center [123, 483] width 13 height 13
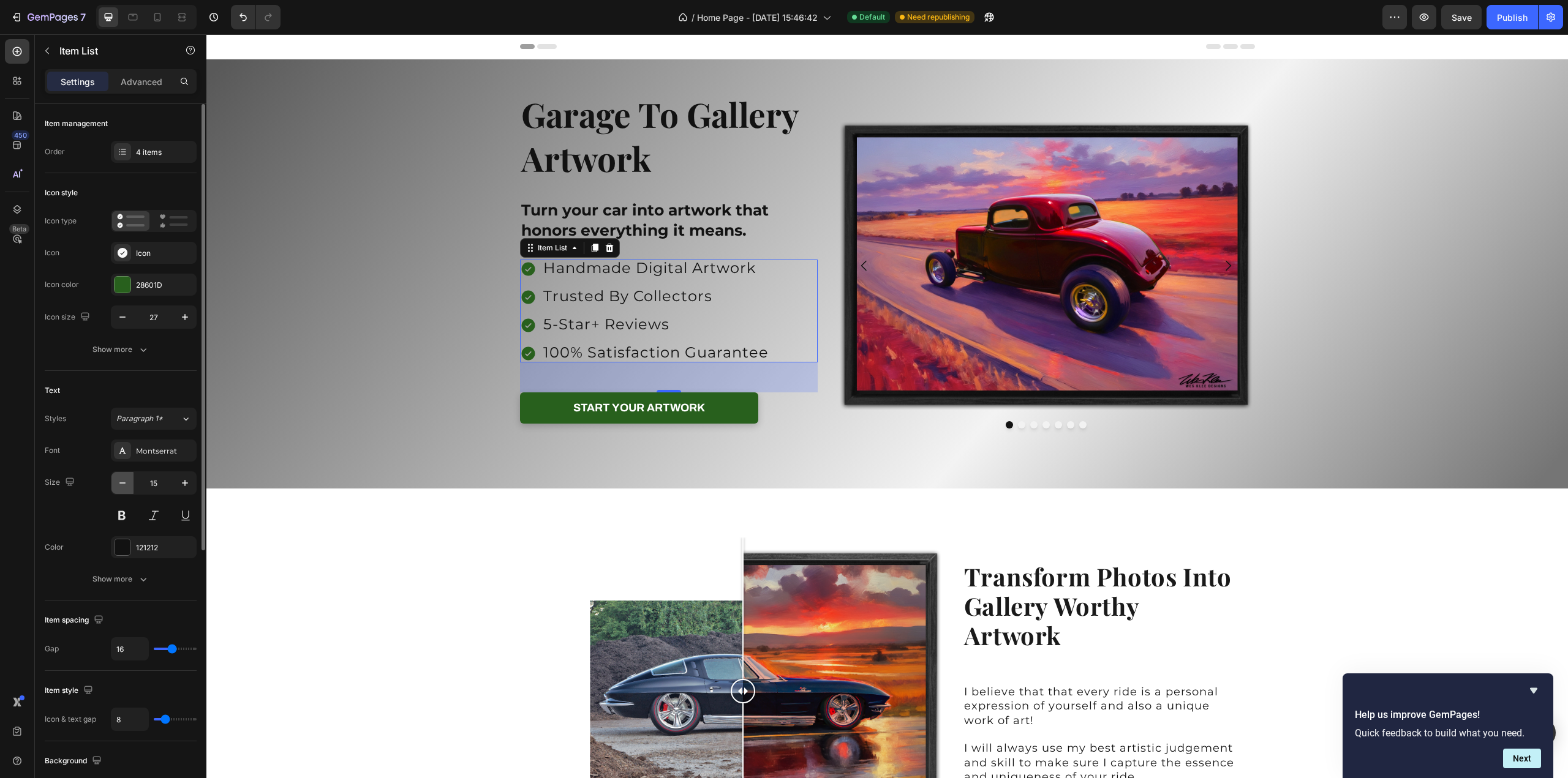
click at [123, 483] on icon "button" at bounding box center [123, 483] width 13 height 13
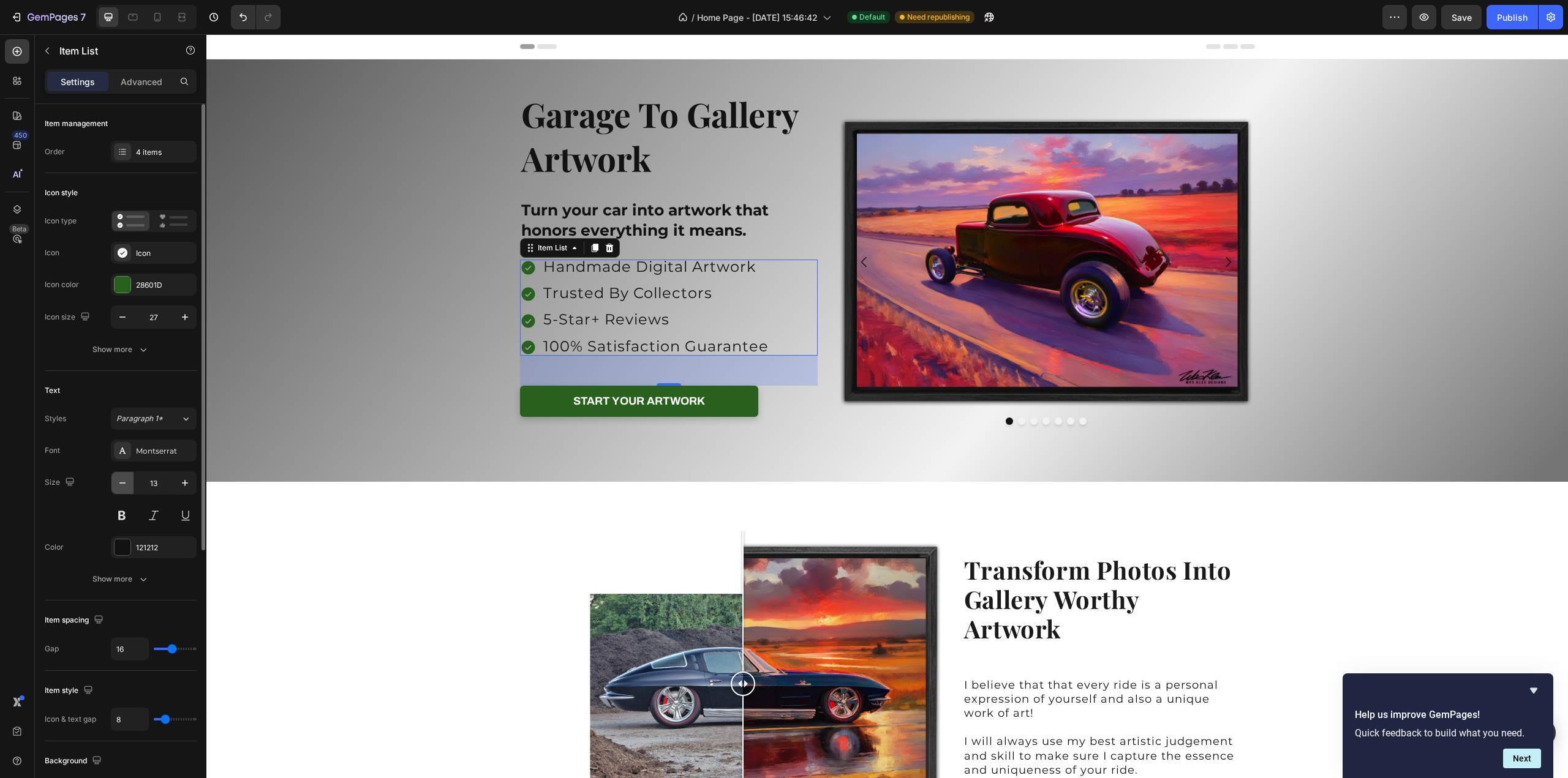
click at [123, 483] on icon "button" at bounding box center [123, 483] width 13 height 13
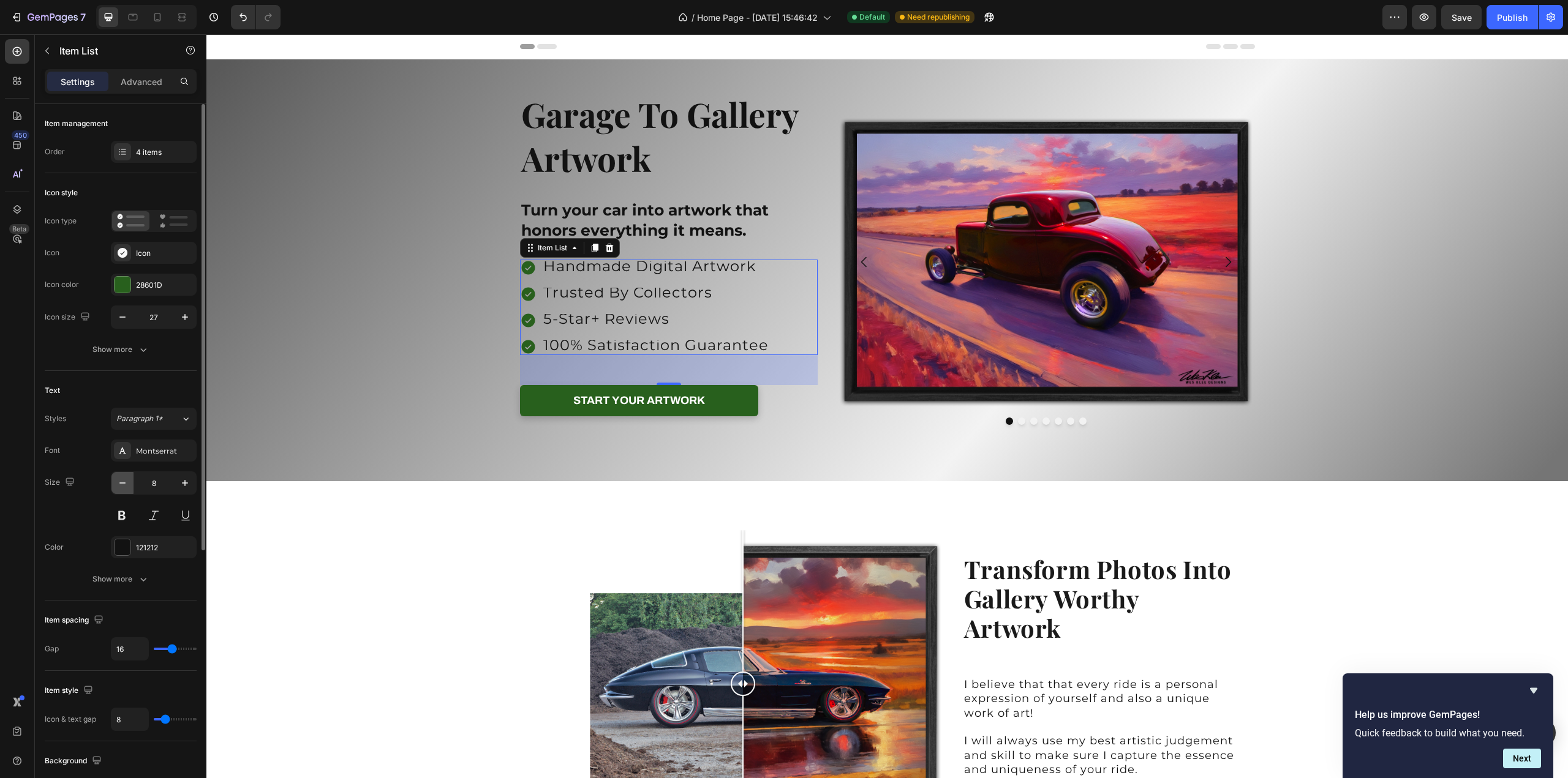
click at [123, 483] on icon "button" at bounding box center [123, 483] width 13 height 13
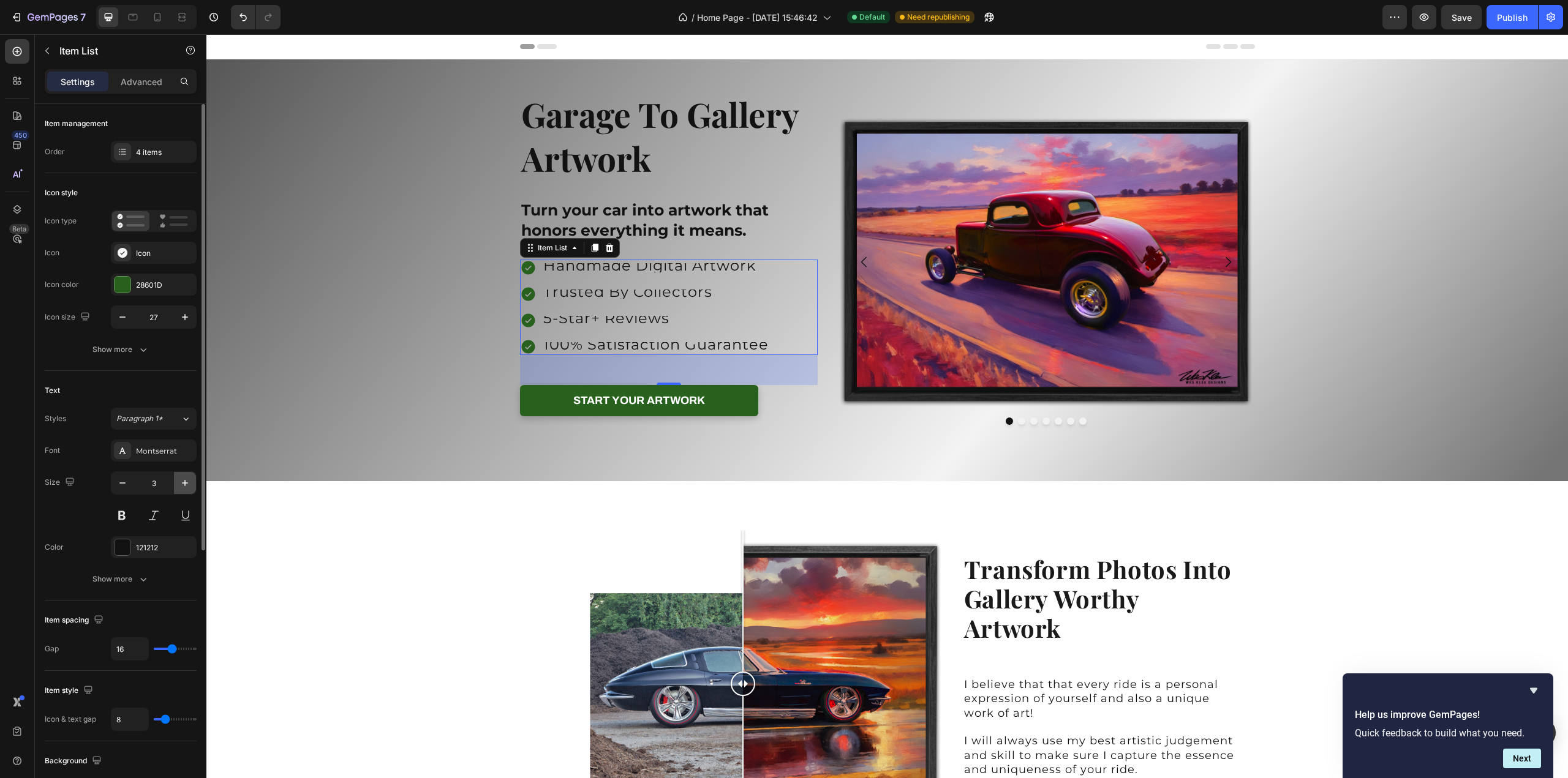
click at [191, 478] on icon "button" at bounding box center [185, 483] width 13 height 13
click at [191, 479] on icon "button" at bounding box center [185, 483] width 13 height 13
click at [190, 479] on icon "button" at bounding box center [185, 483] width 13 height 13
click at [184, 483] on icon "button" at bounding box center [185, 483] width 13 height 13
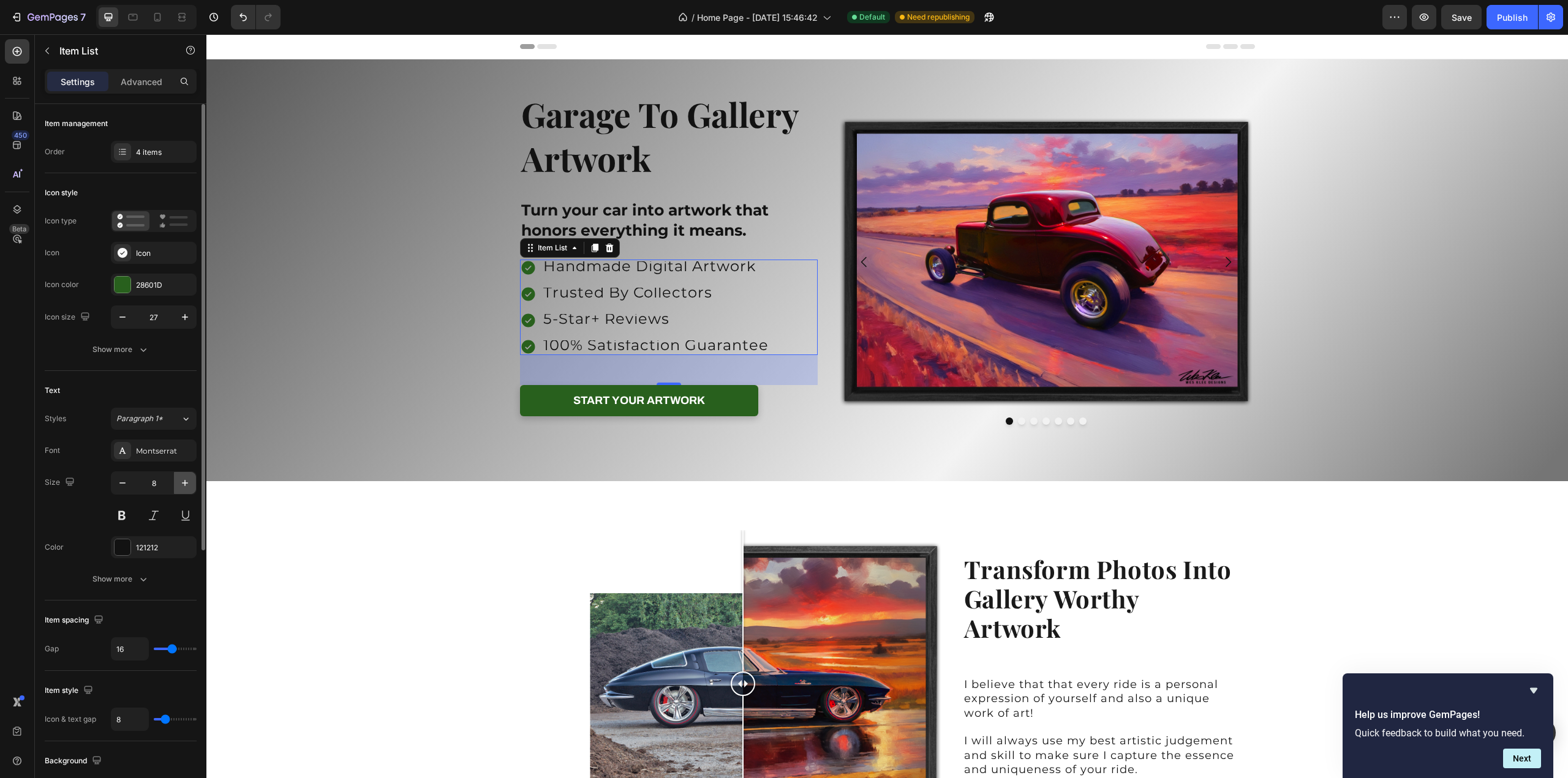
click at [184, 483] on icon "button" at bounding box center [185, 483] width 13 height 13
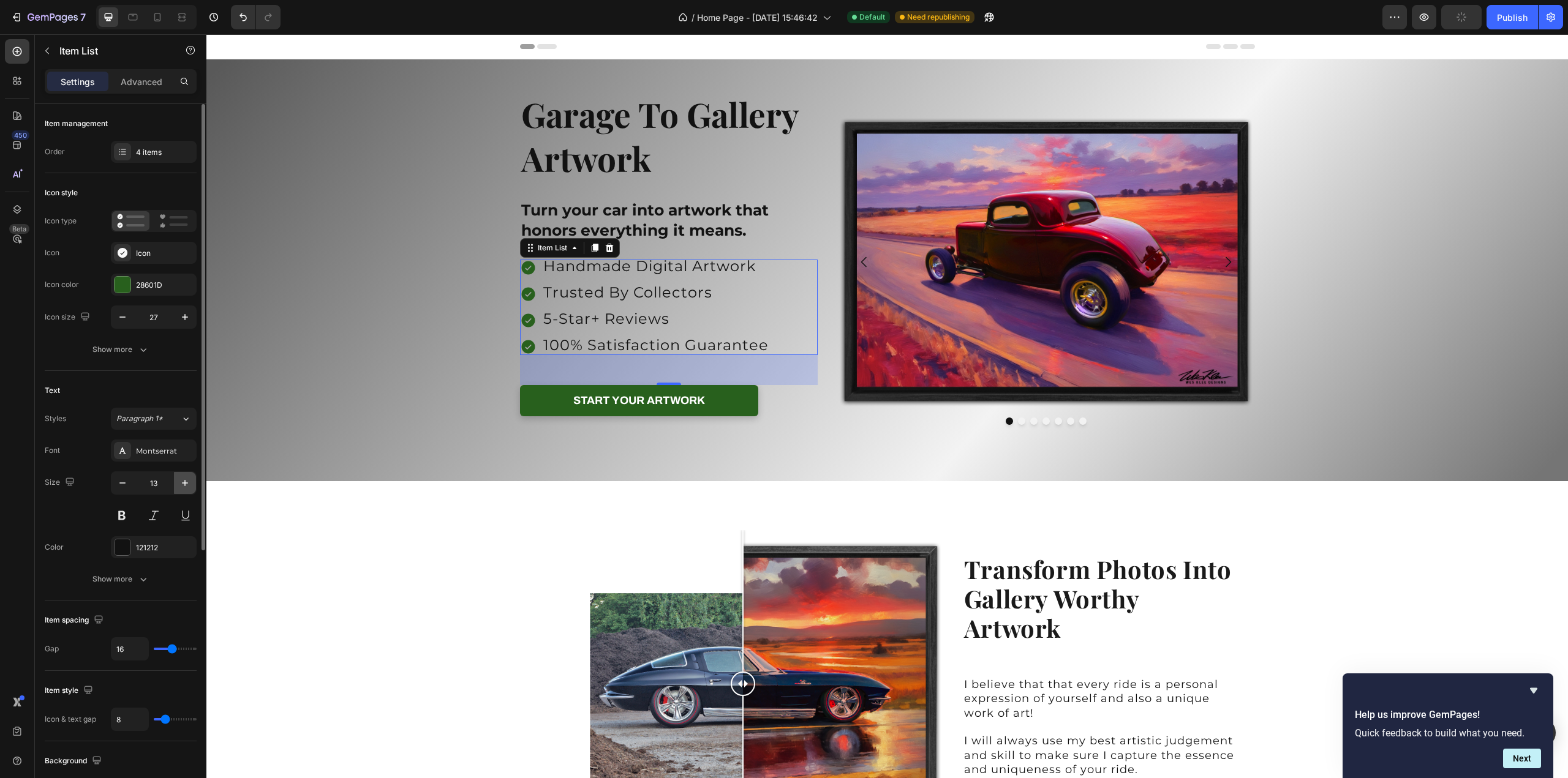
click at [184, 483] on icon "button" at bounding box center [185, 483] width 13 height 13
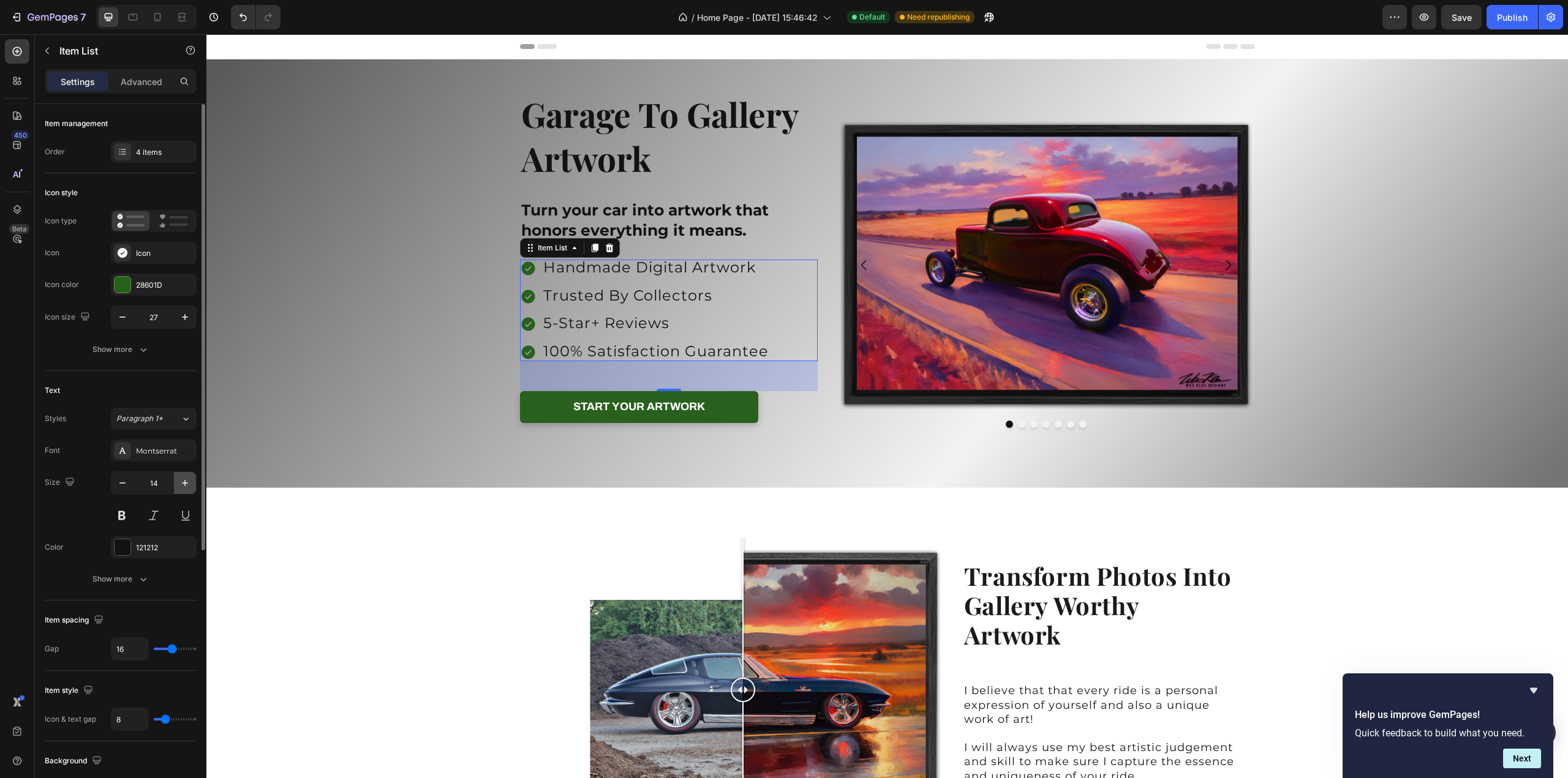
click at [184, 483] on icon "button" at bounding box center [185, 483] width 13 height 13
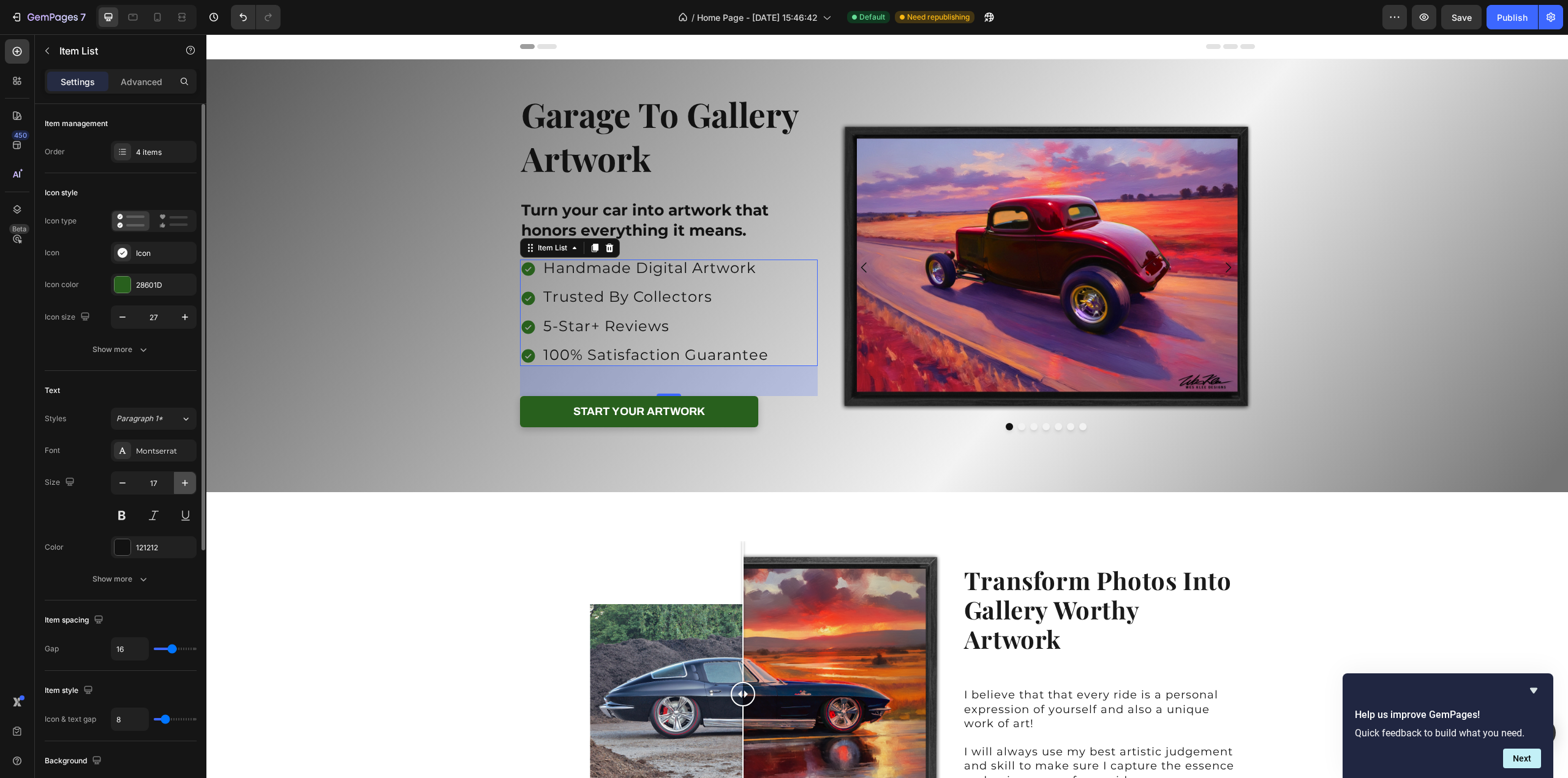
click at [184, 483] on icon "button" at bounding box center [185, 483] width 13 height 13
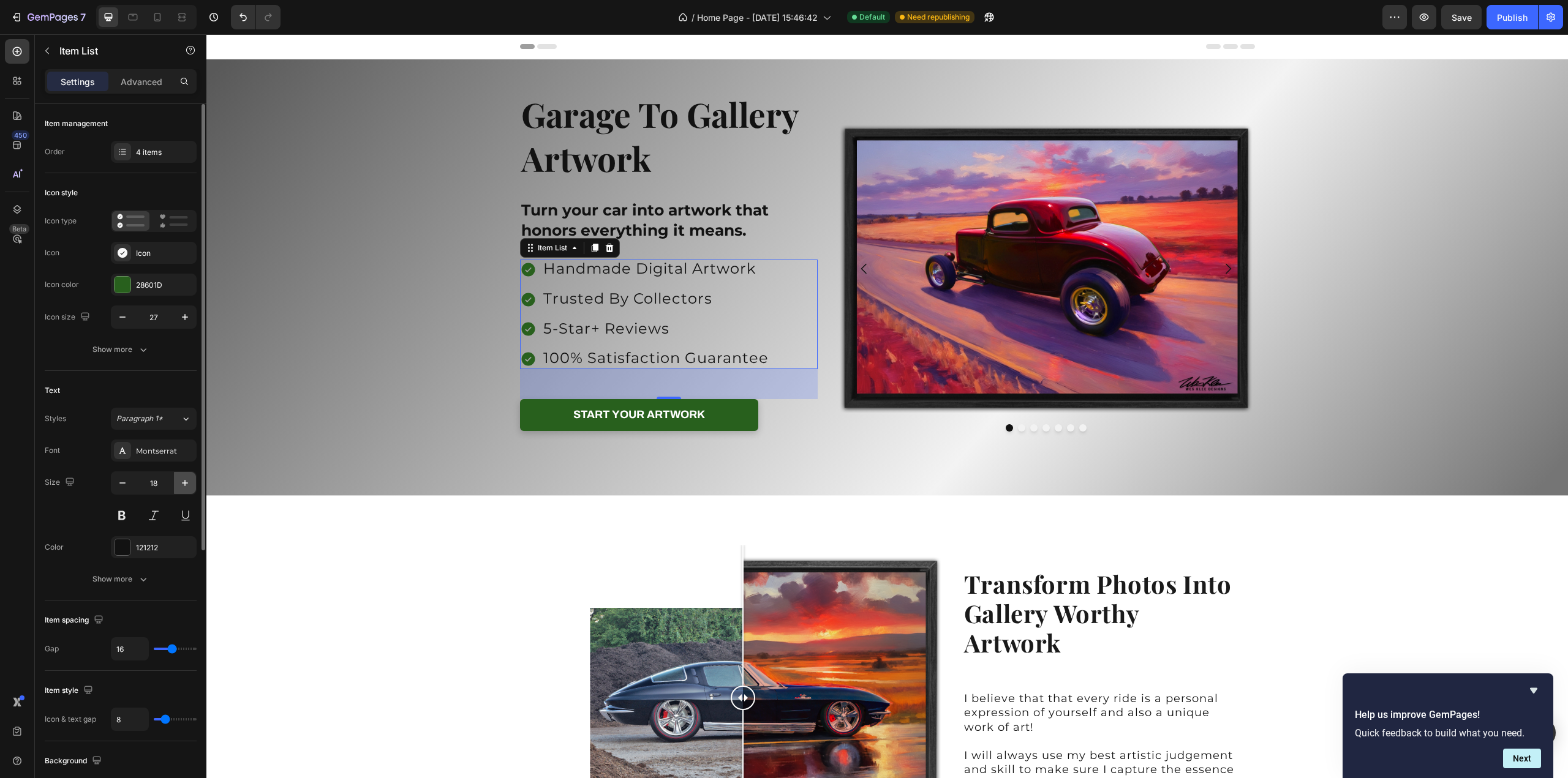
click at [184, 483] on icon "button" at bounding box center [185, 483] width 13 height 13
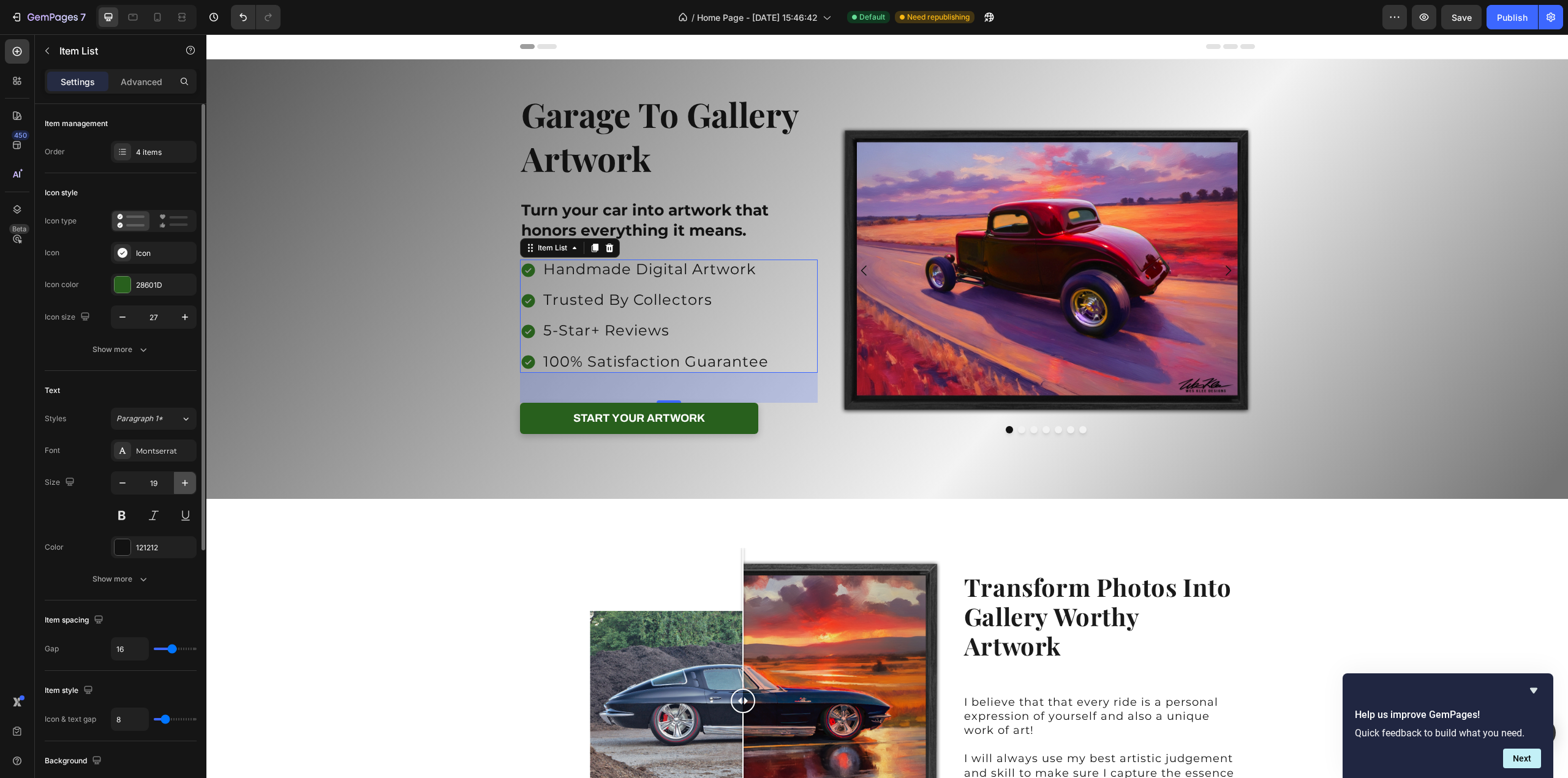
click at [184, 483] on icon "button" at bounding box center [185, 483] width 13 height 13
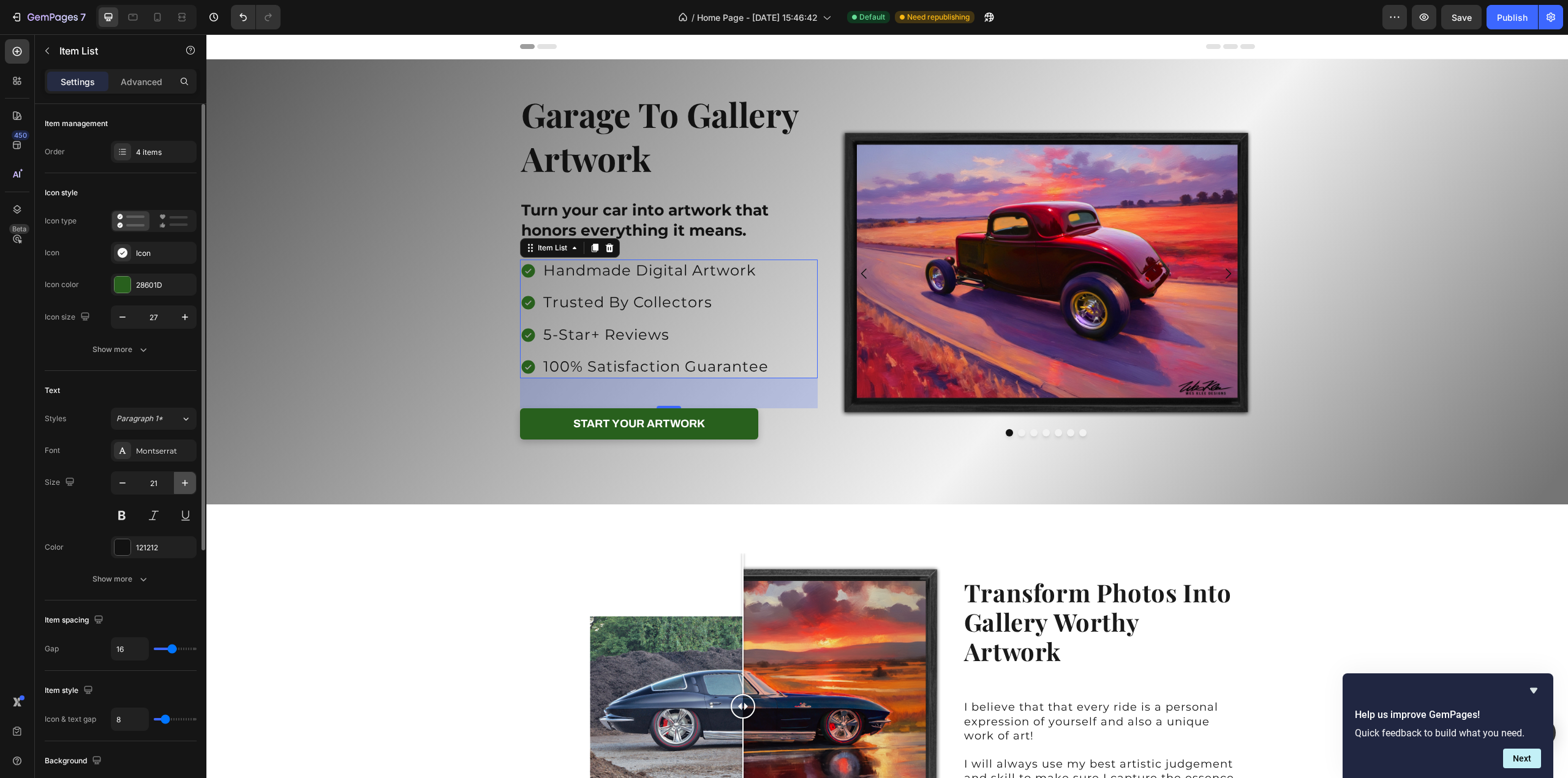
click at [184, 483] on icon "button" at bounding box center [185, 483] width 13 height 13
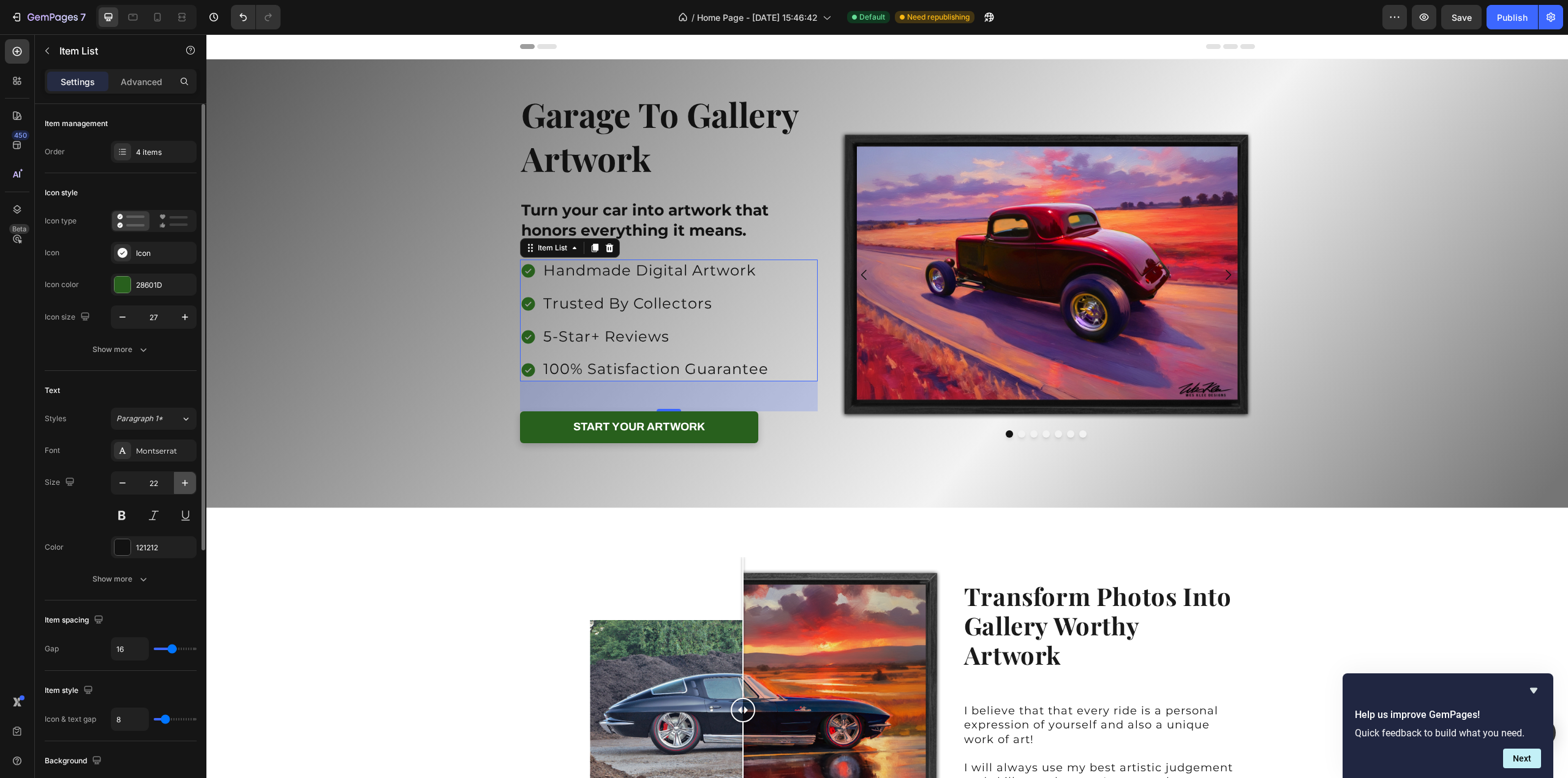
click at [184, 483] on icon "button" at bounding box center [185, 483] width 13 height 13
click at [118, 485] on icon "button" at bounding box center [123, 483] width 13 height 13
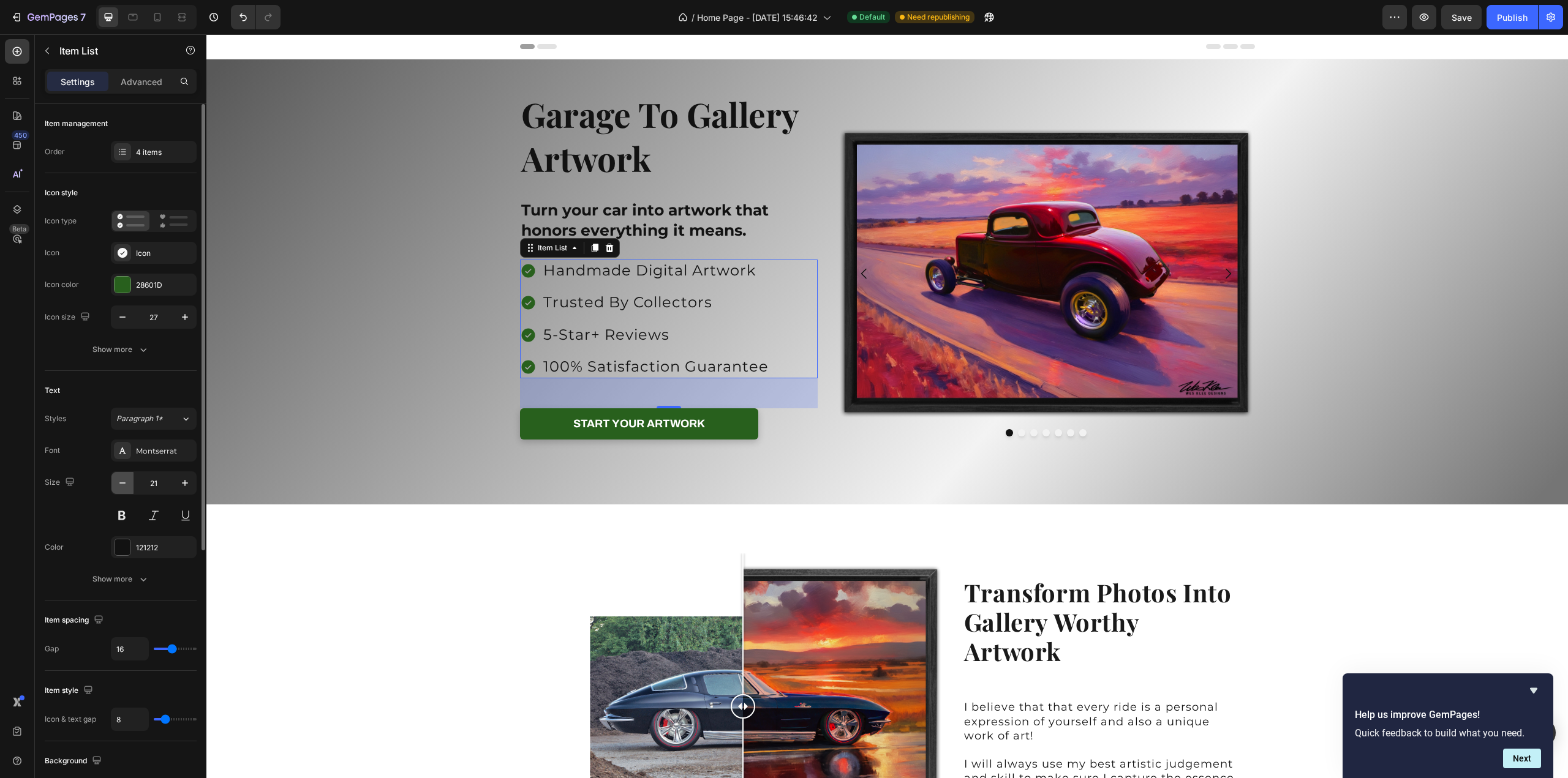
click at [118, 485] on icon "button" at bounding box center [123, 483] width 13 height 13
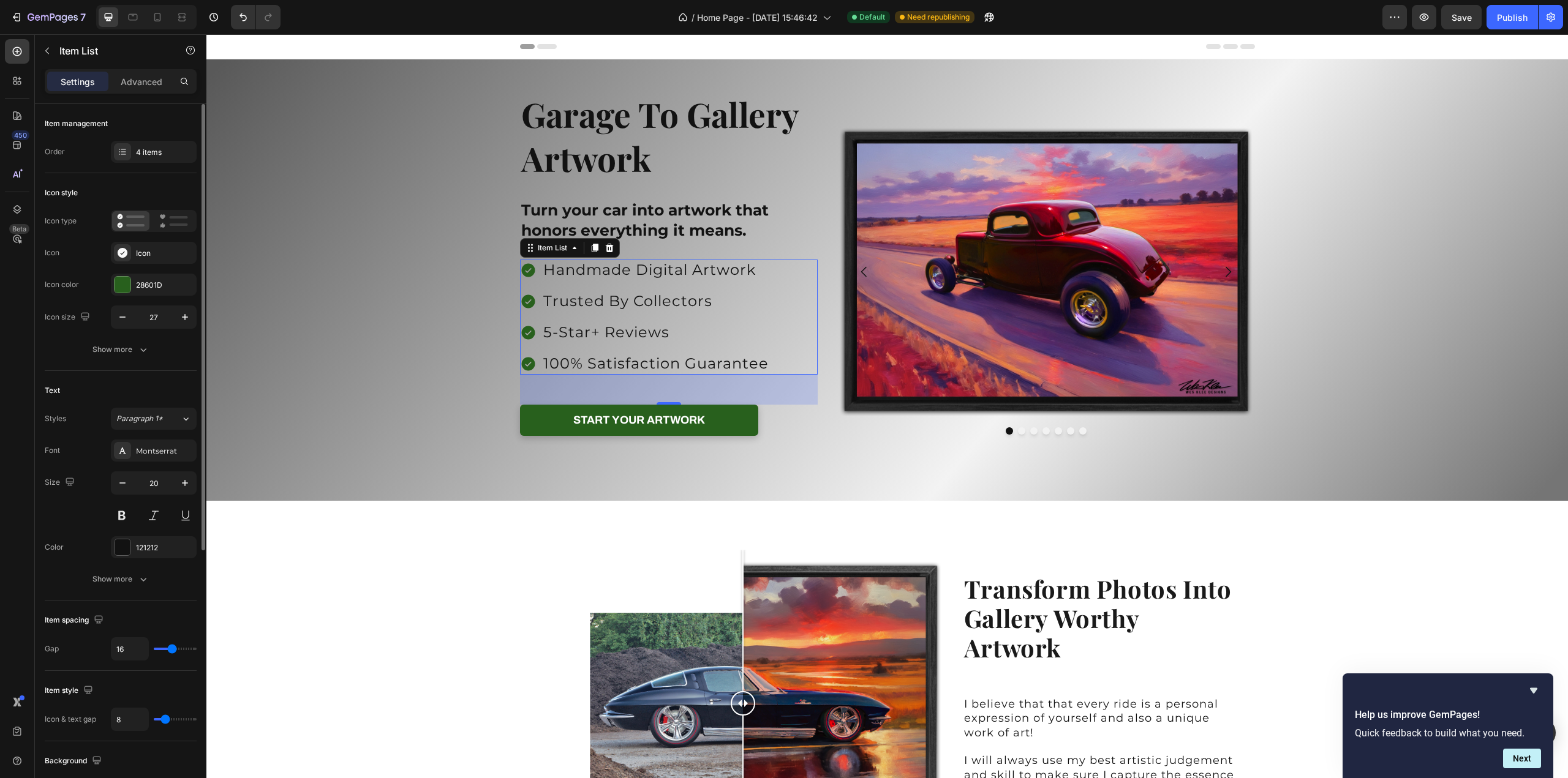
scroll to position [61, 0]
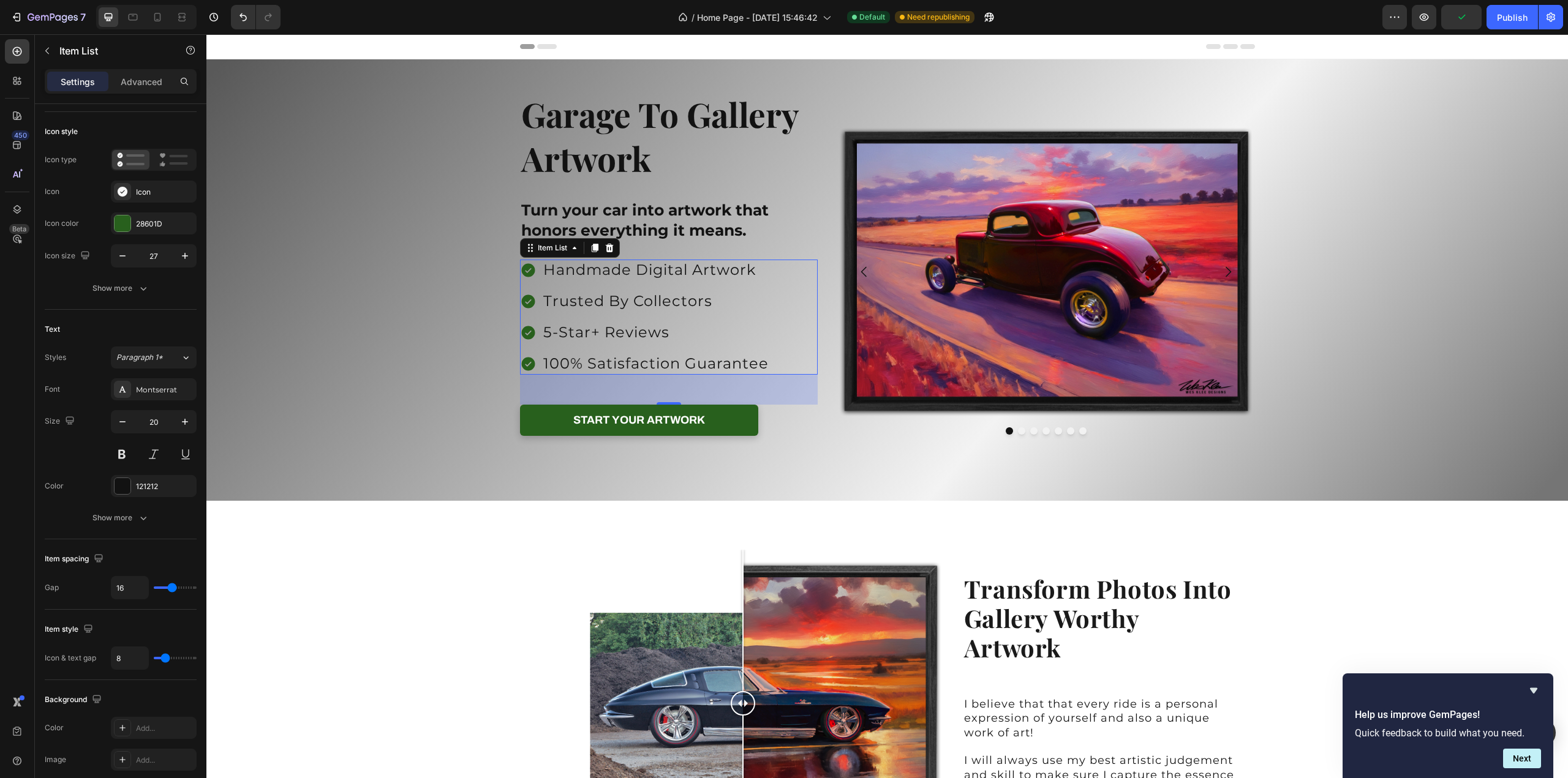
click at [573, 364] on span "100% satisfaction guarantee" at bounding box center [656, 363] width 226 height 18
click at [630, 336] on span "5-star+ reviews" at bounding box center [606, 332] width 126 height 18
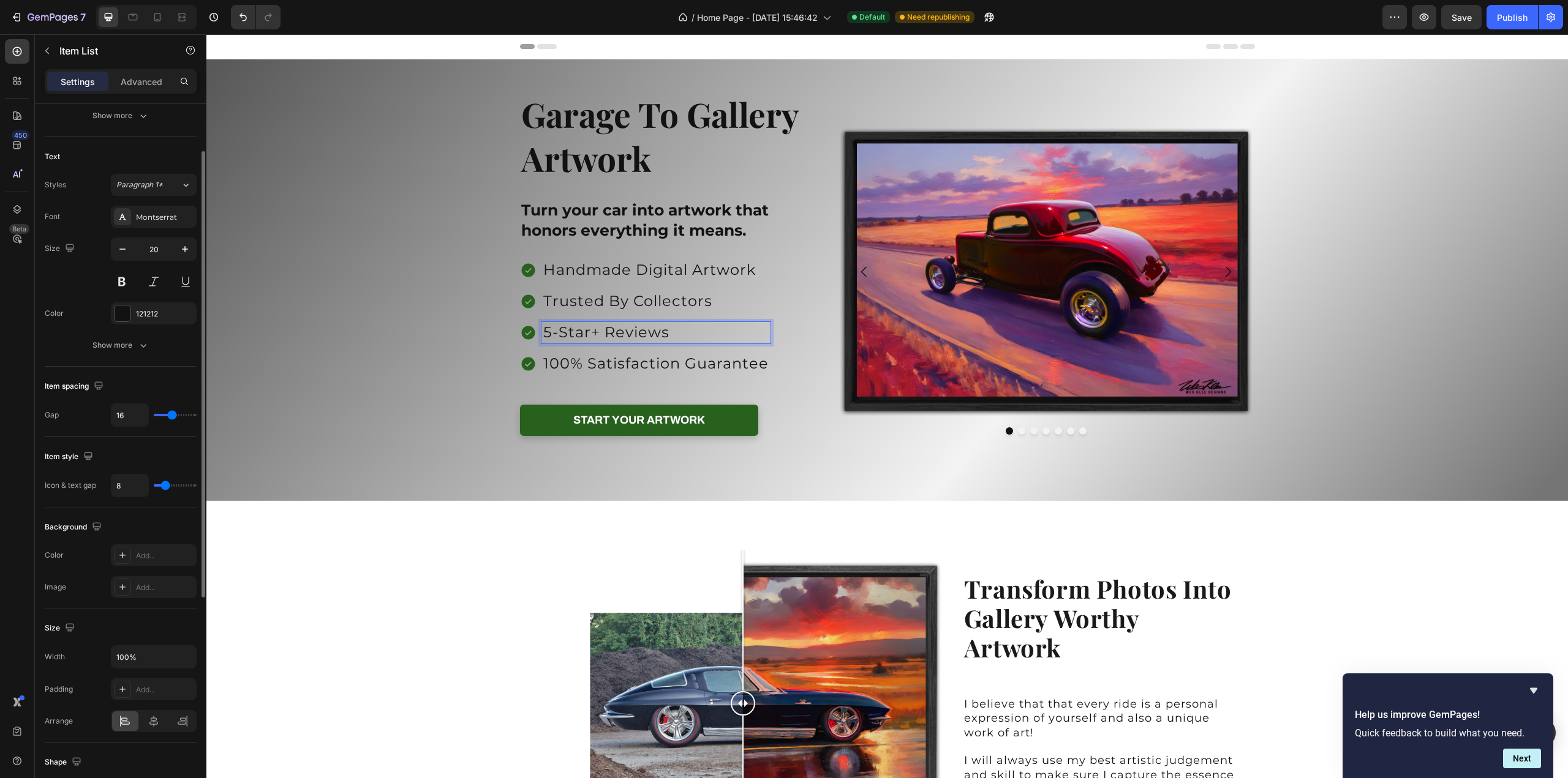
scroll to position [111, 0]
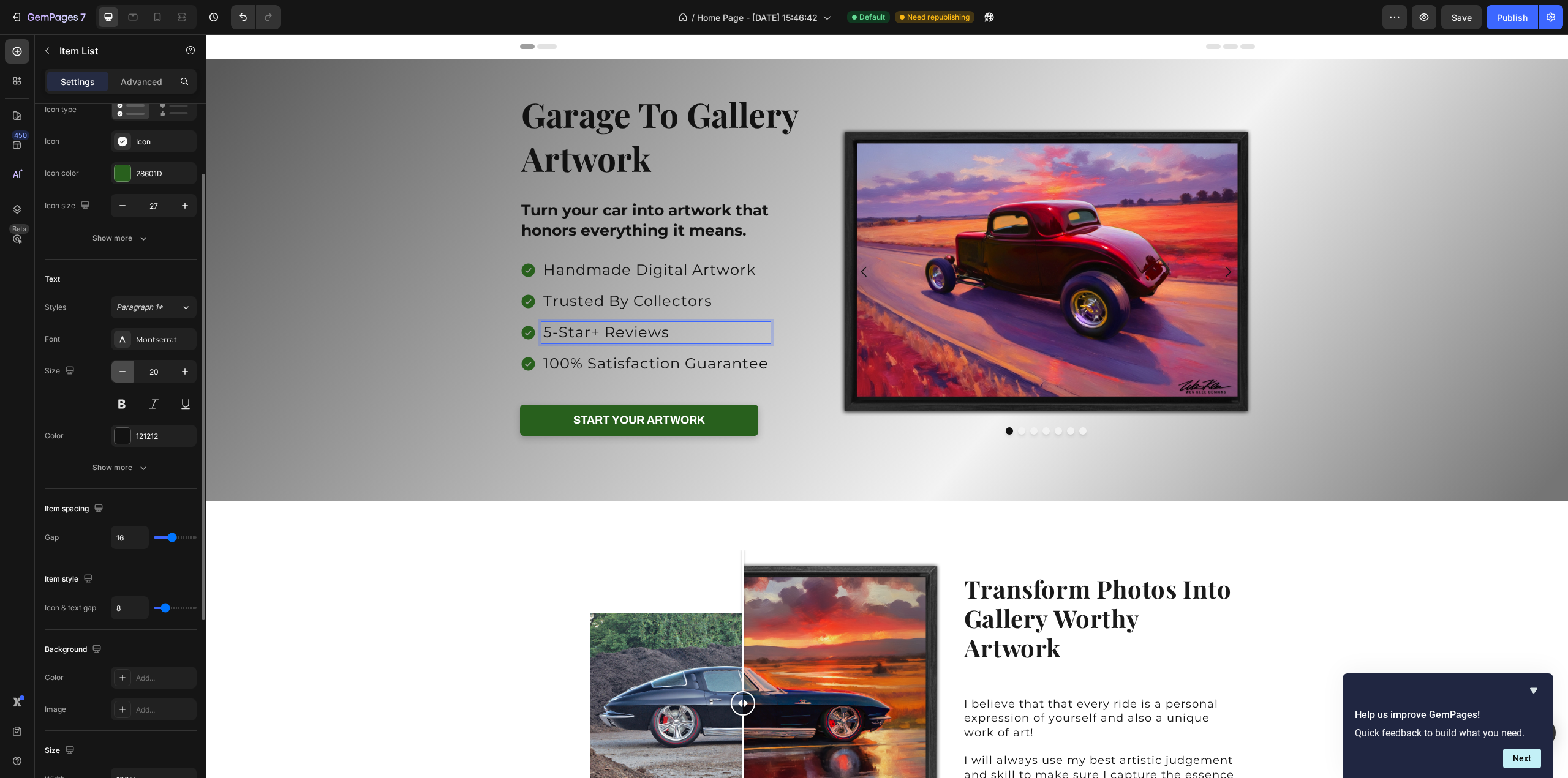
click at [126, 372] on icon "button" at bounding box center [123, 372] width 13 height 13
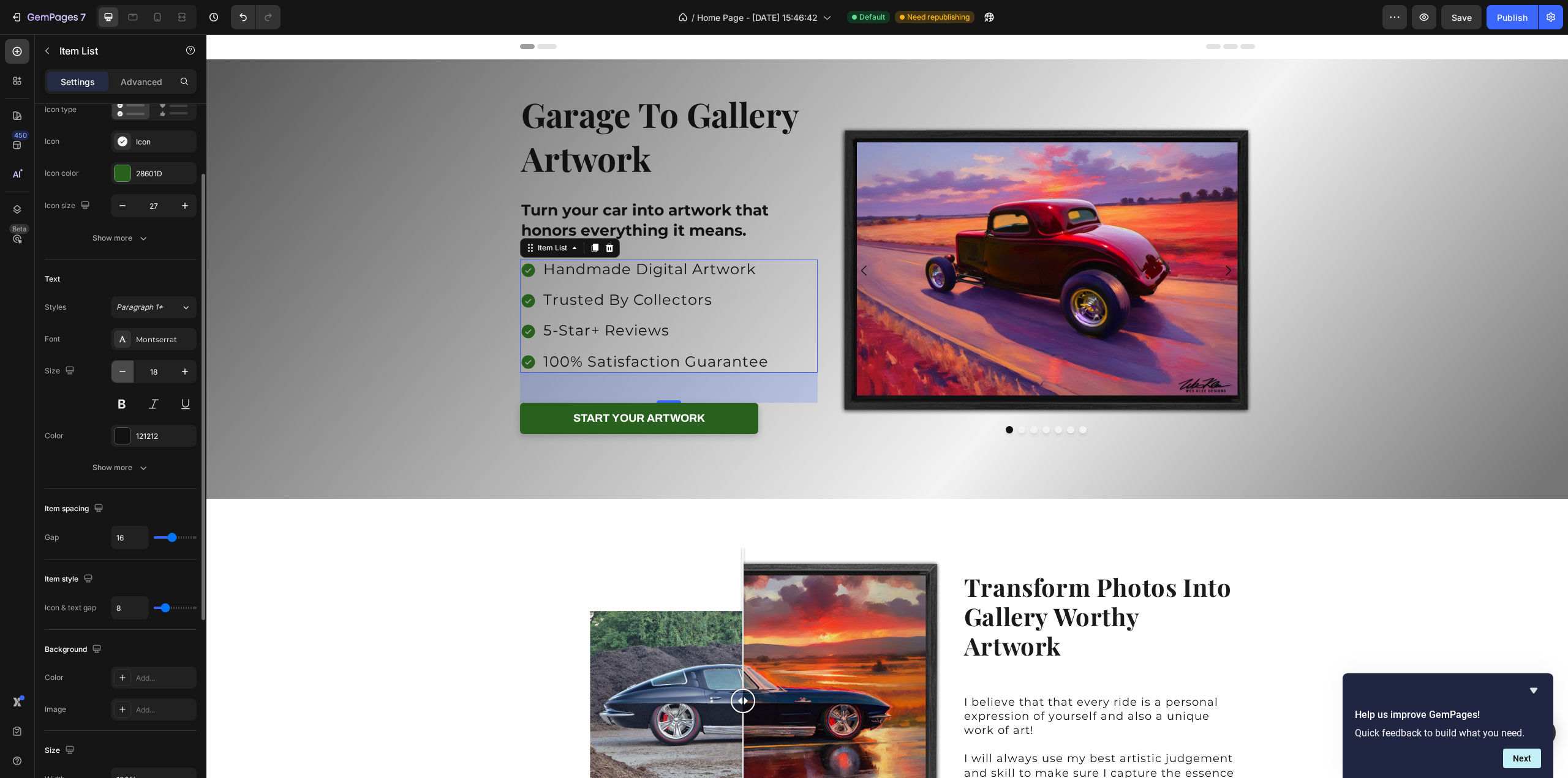
click at [126, 372] on icon "button" at bounding box center [123, 372] width 13 height 13
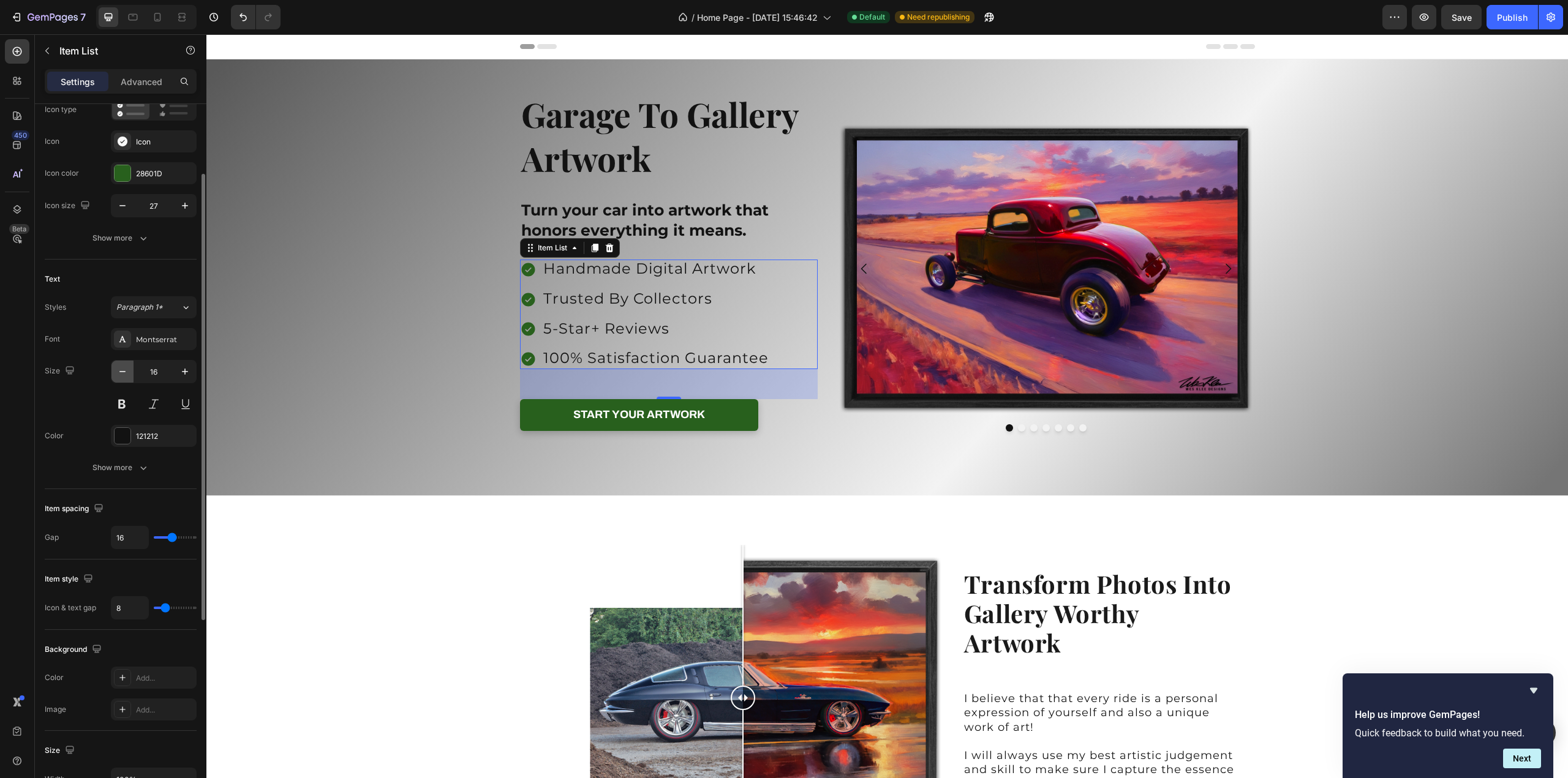
click at [126, 372] on icon "button" at bounding box center [123, 372] width 13 height 13
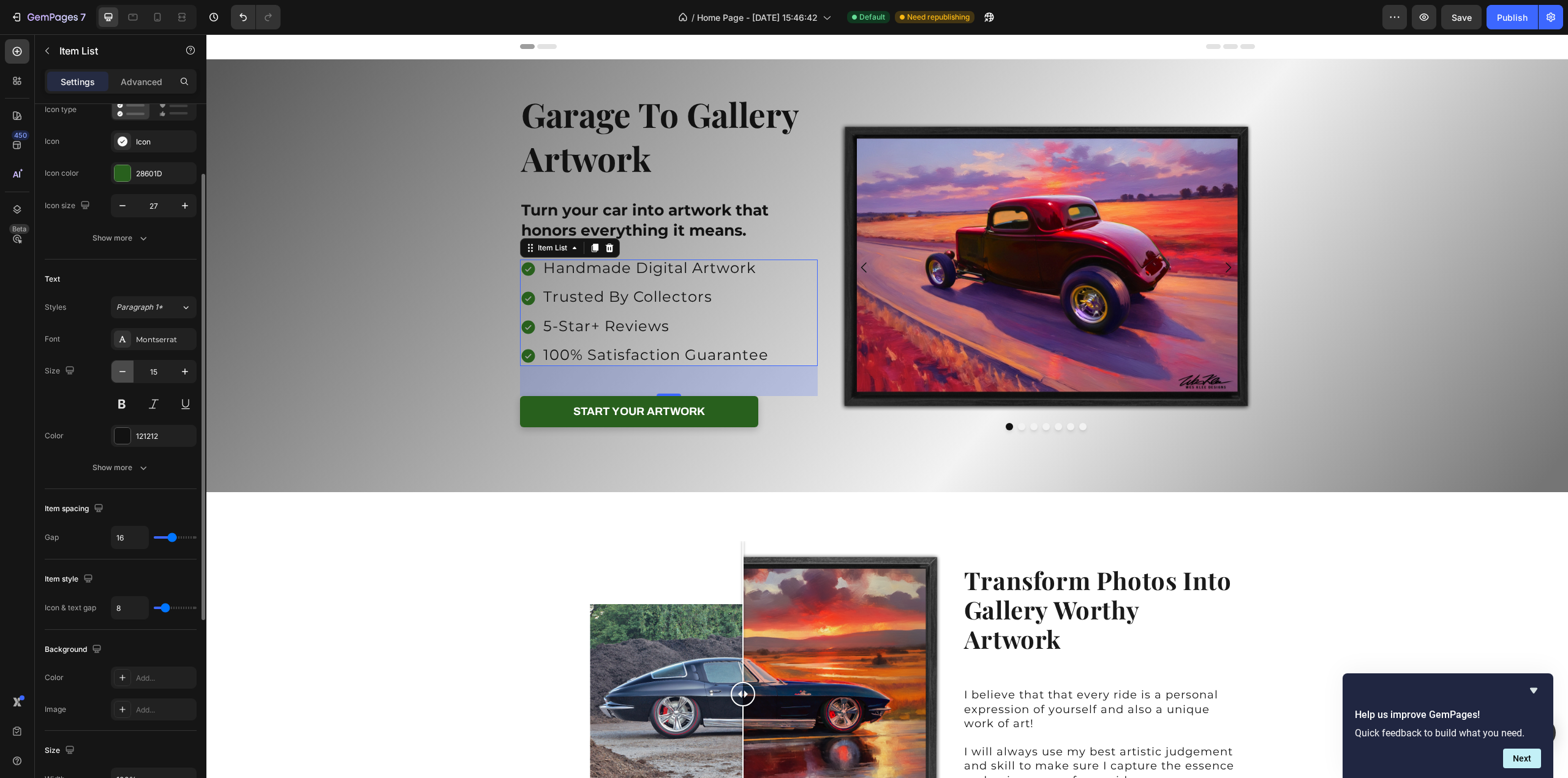
click at [126, 372] on icon "button" at bounding box center [123, 372] width 13 height 13
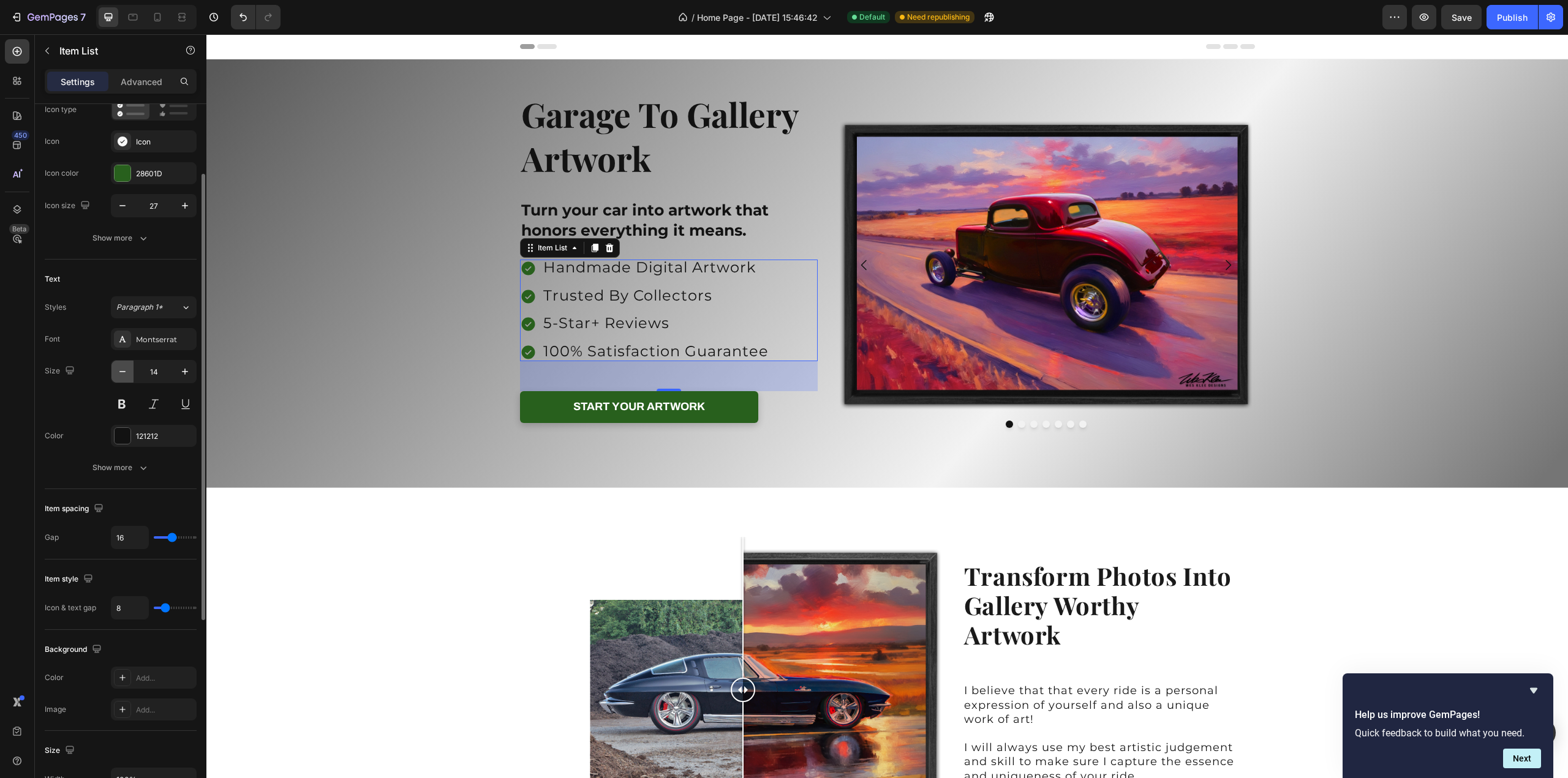
click at [126, 372] on icon "button" at bounding box center [123, 372] width 13 height 13
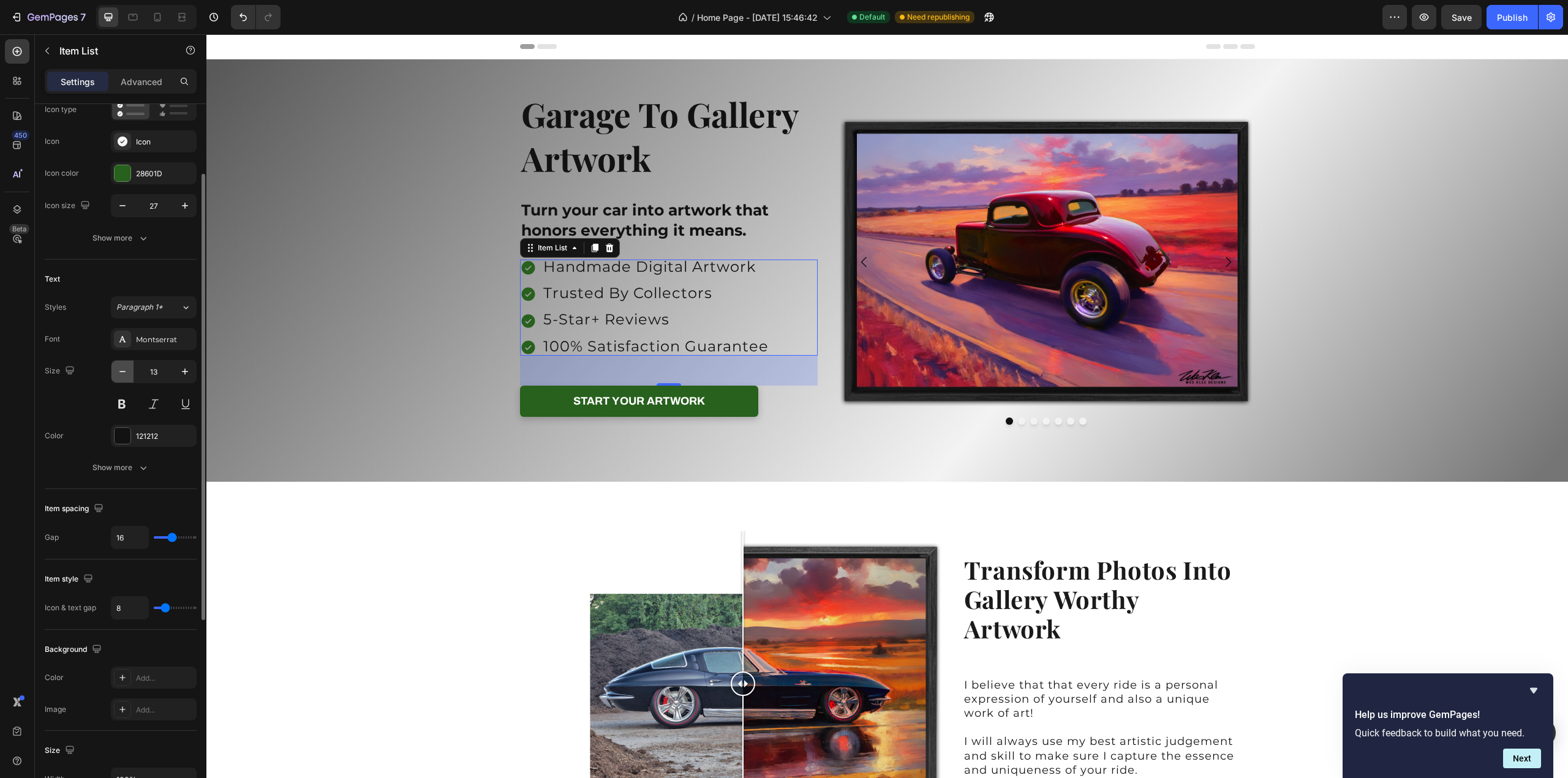
click at [126, 372] on icon "button" at bounding box center [123, 372] width 13 height 13
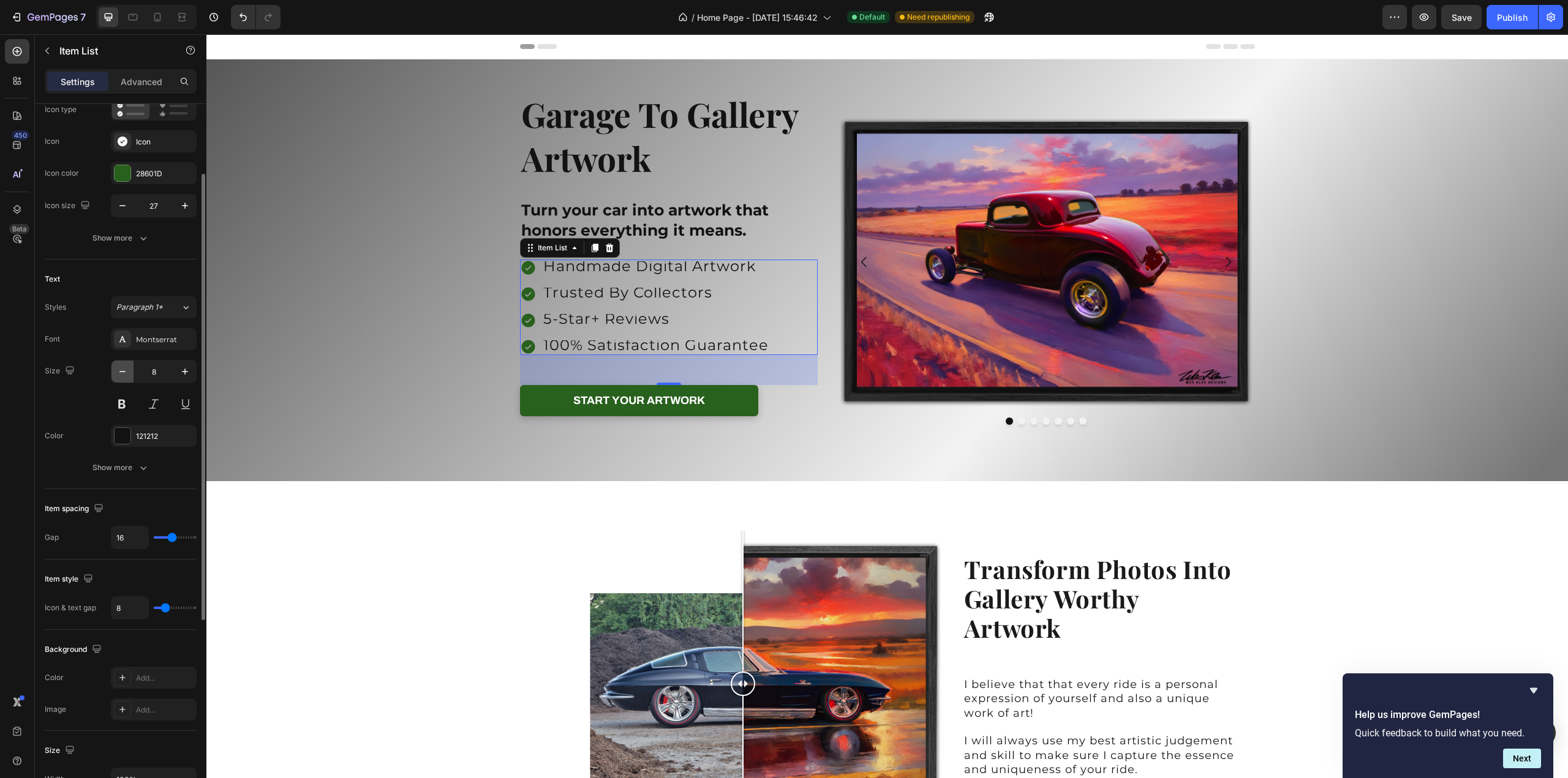
click at [126, 372] on icon "button" at bounding box center [123, 372] width 13 height 13
click at [166, 371] on input "4" at bounding box center [153, 372] width 40 height 22
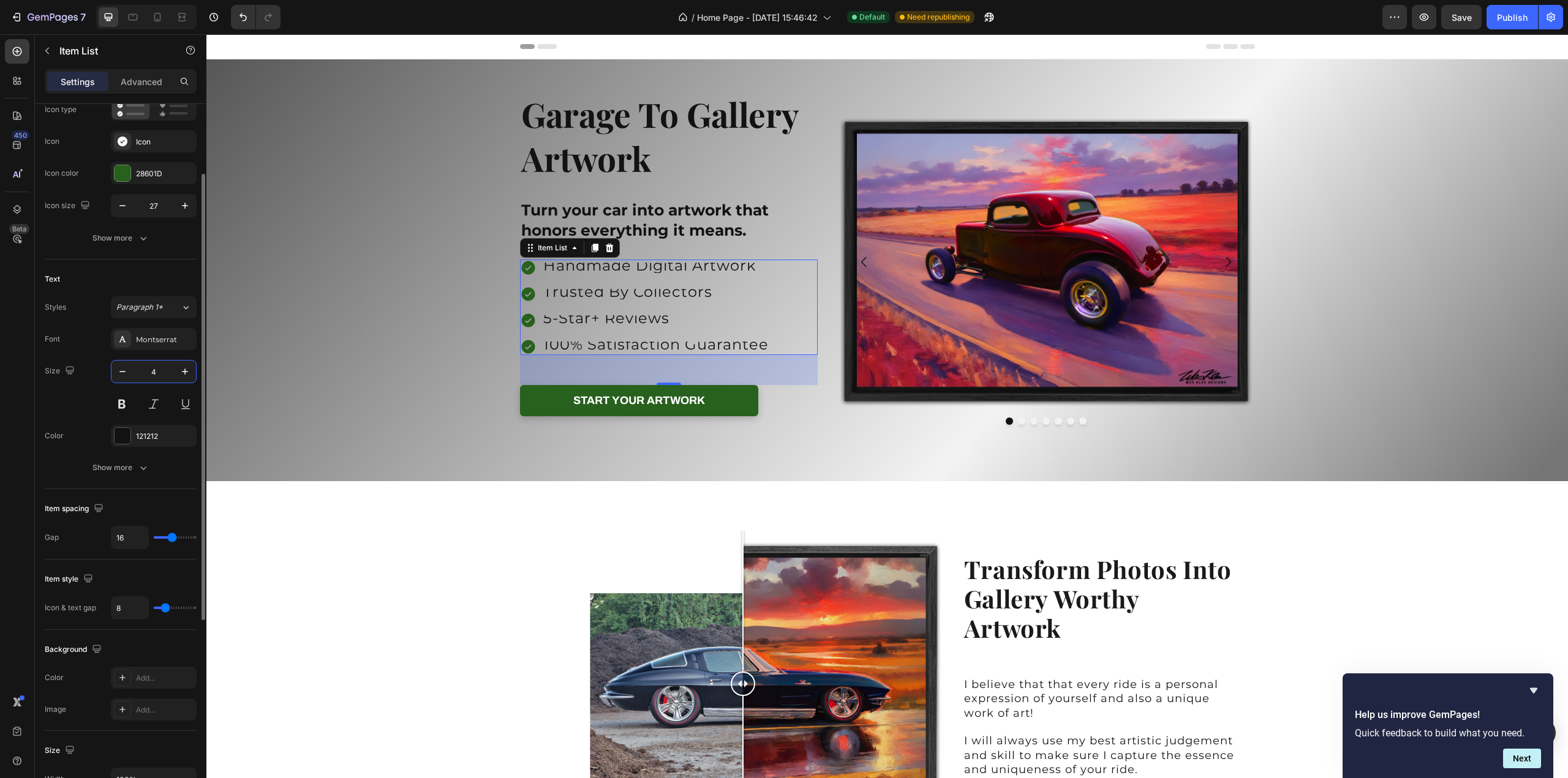
click at [166, 371] on input "4" at bounding box center [153, 372] width 40 height 22
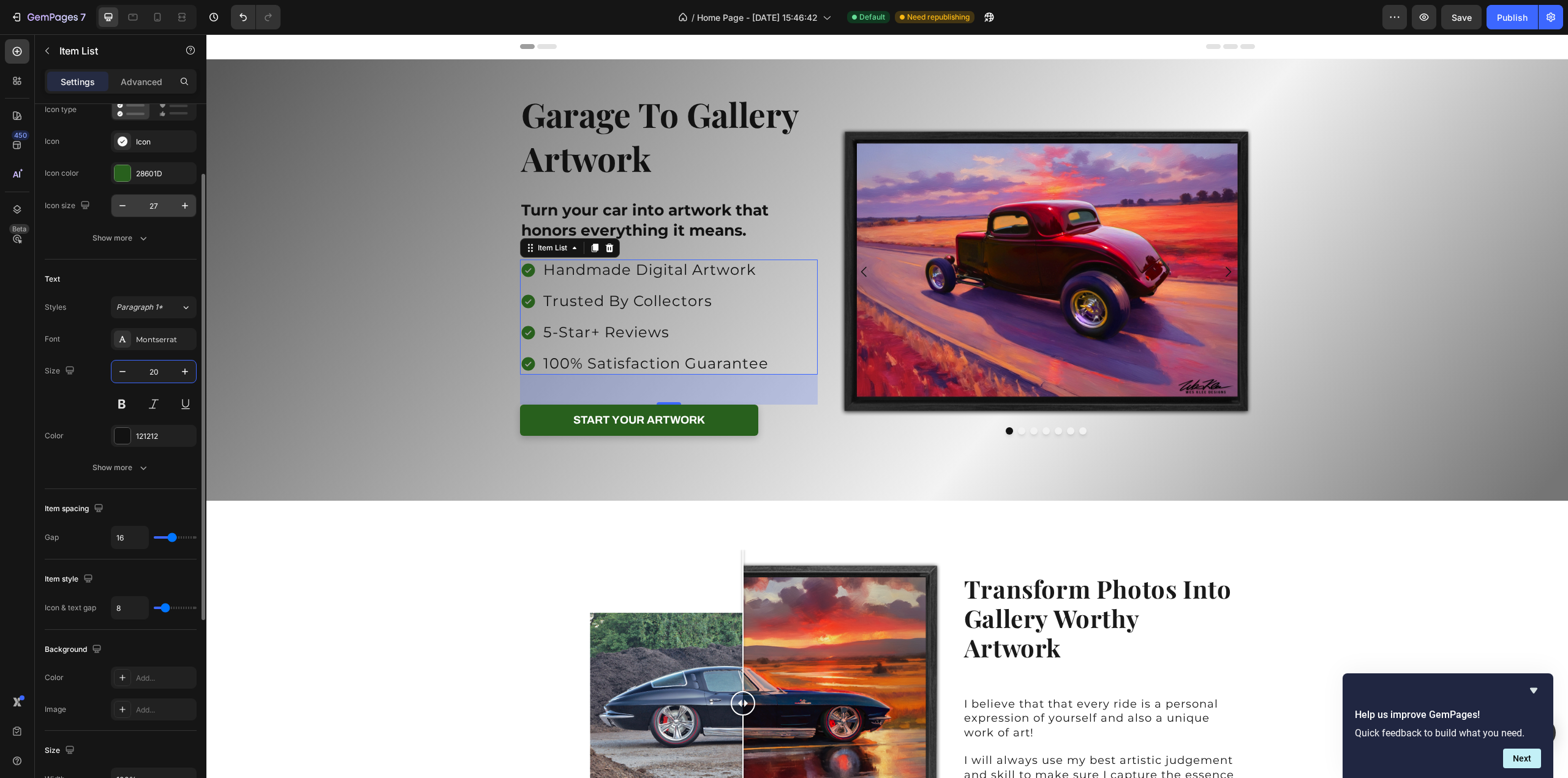
scroll to position [0, 0]
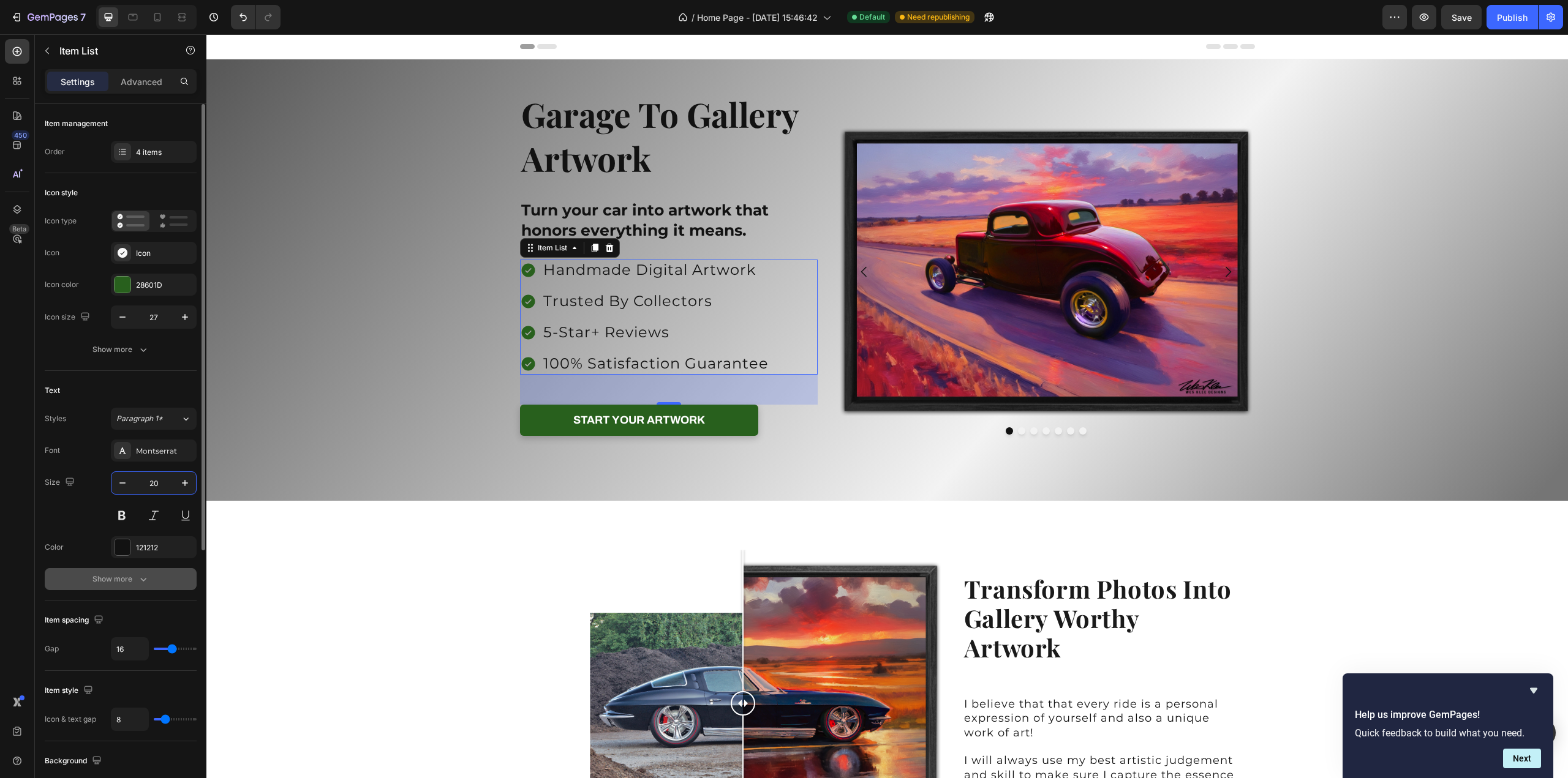
click at [120, 584] on div "Show more" at bounding box center [121, 579] width 57 height 13
click at [169, 580] on div "Normal" at bounding box center [148, 579] width 63 height 11
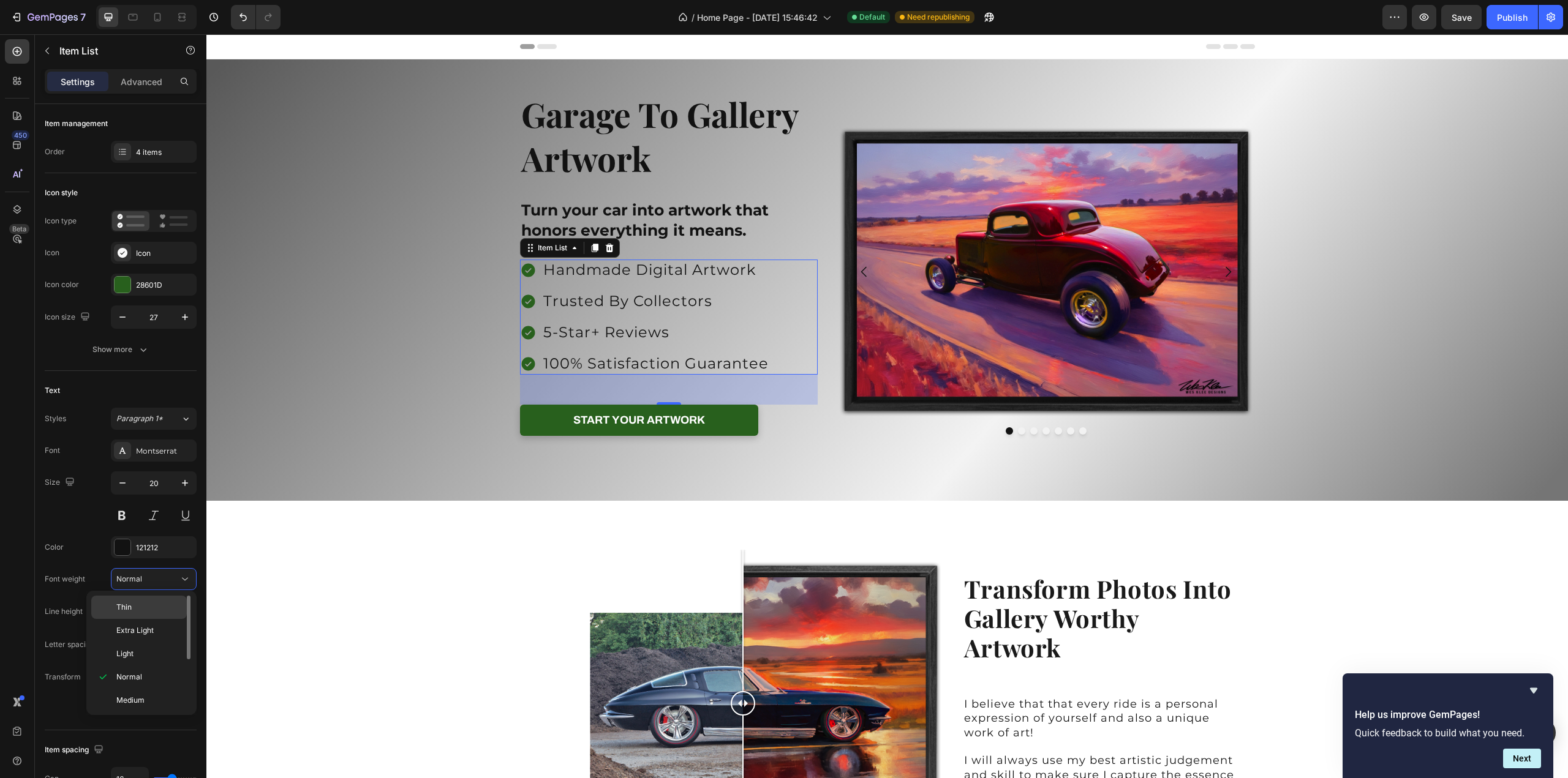
click at [161, 608] on p "Thin" at bounding box center [149, 607] width 64 height 11
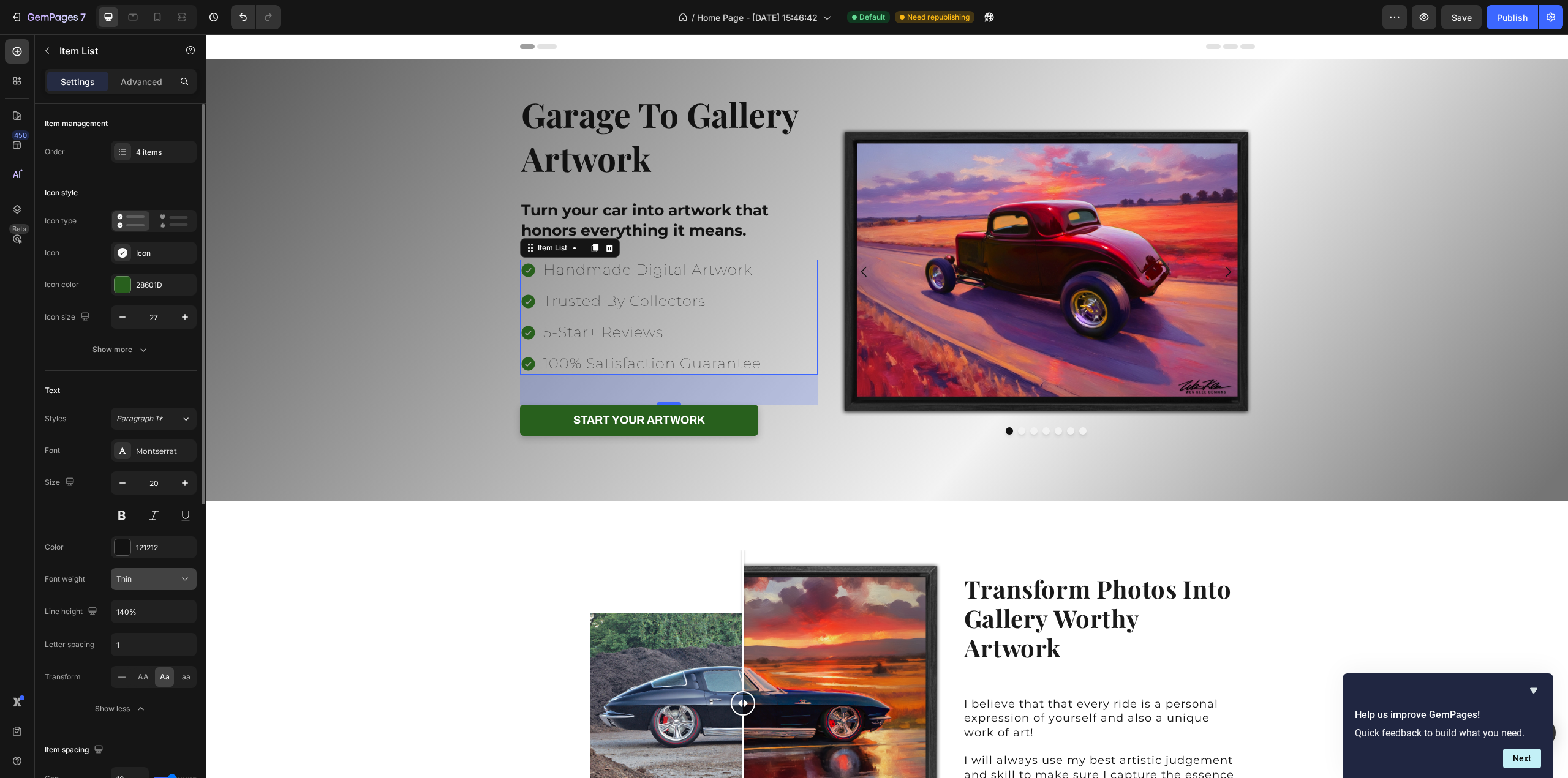
click at [159, 575] on div "Thin" at bounding box center [148, 579] width 63 height 11
click at [156, 665] on div "Normal" at bounding box center [139, 677] width 96 height 23
click at [142, 580] on div "Normal" at bounding box center [148, 579] width 63 height 11
click at [148, 581] on div "Normal" at bounding box center [148, 579] width 63 height 11
click at [114, 479] on button "button" at bounding box center [122, 483] width 22 height 22
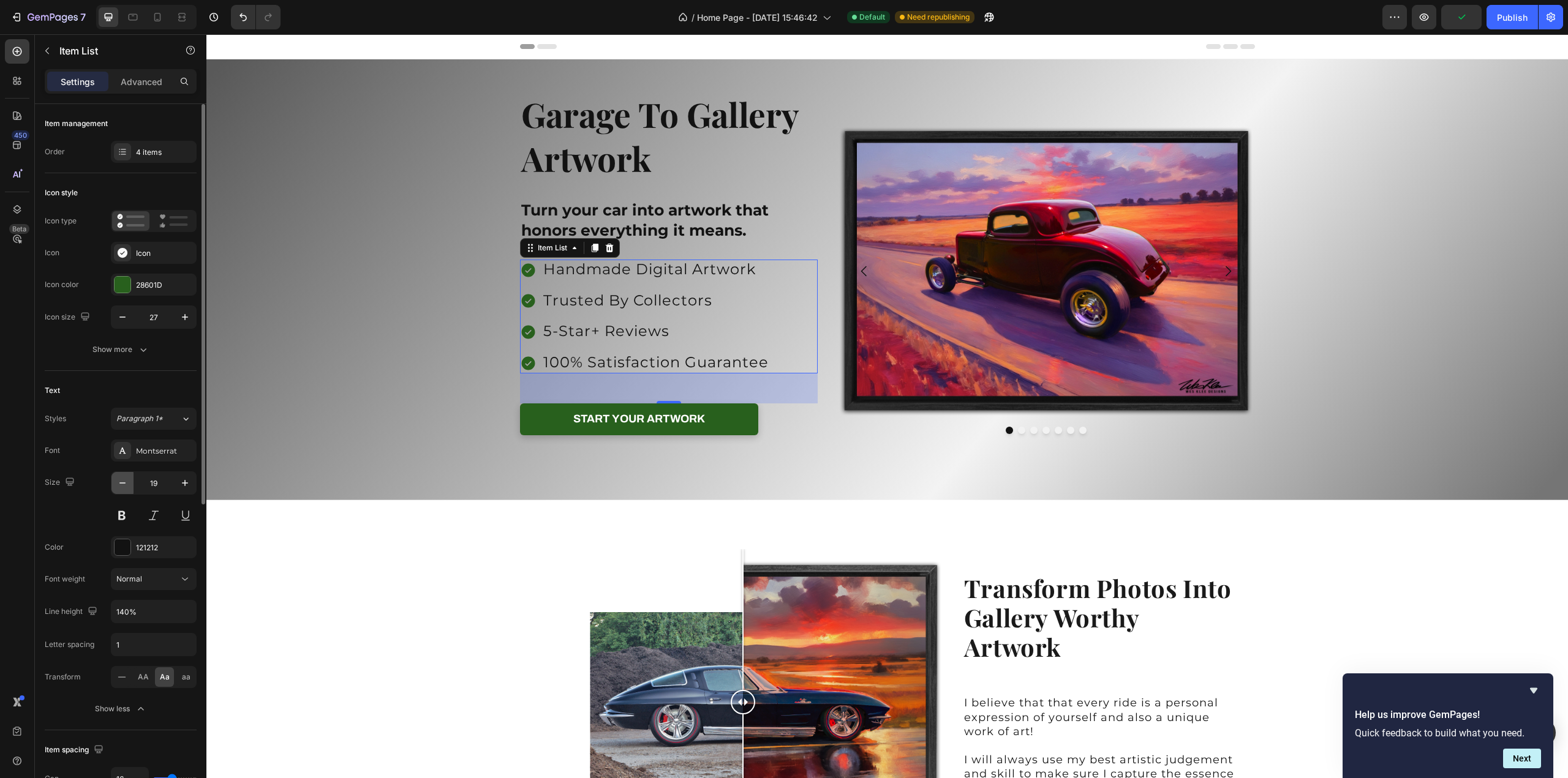
click at [117, 480] on icon "button" at bounding box center [123, 483] width 13 height 13
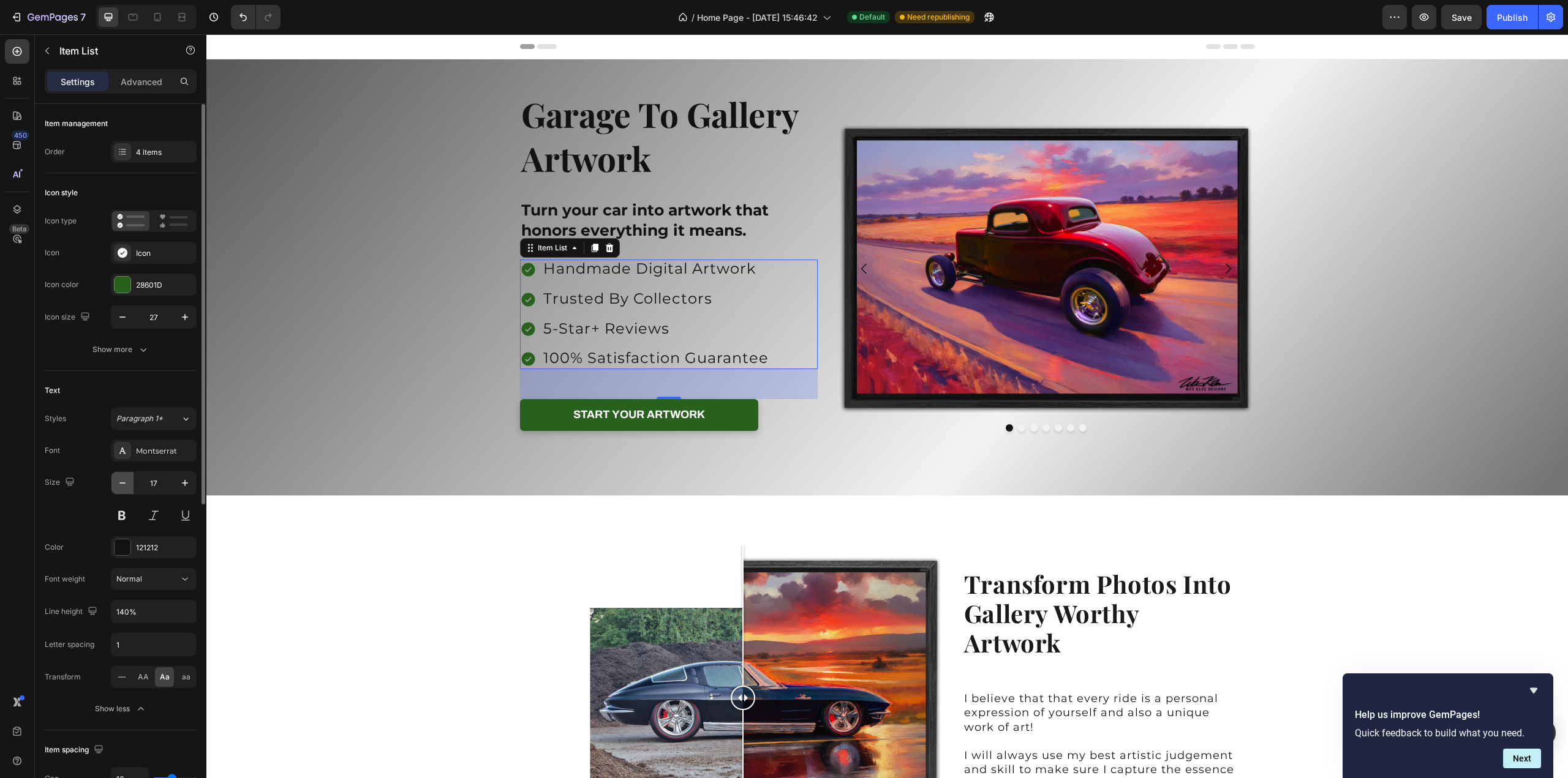
click at [122, 482] on icon "button" at bounding box center [123, 483] width 13 height 13
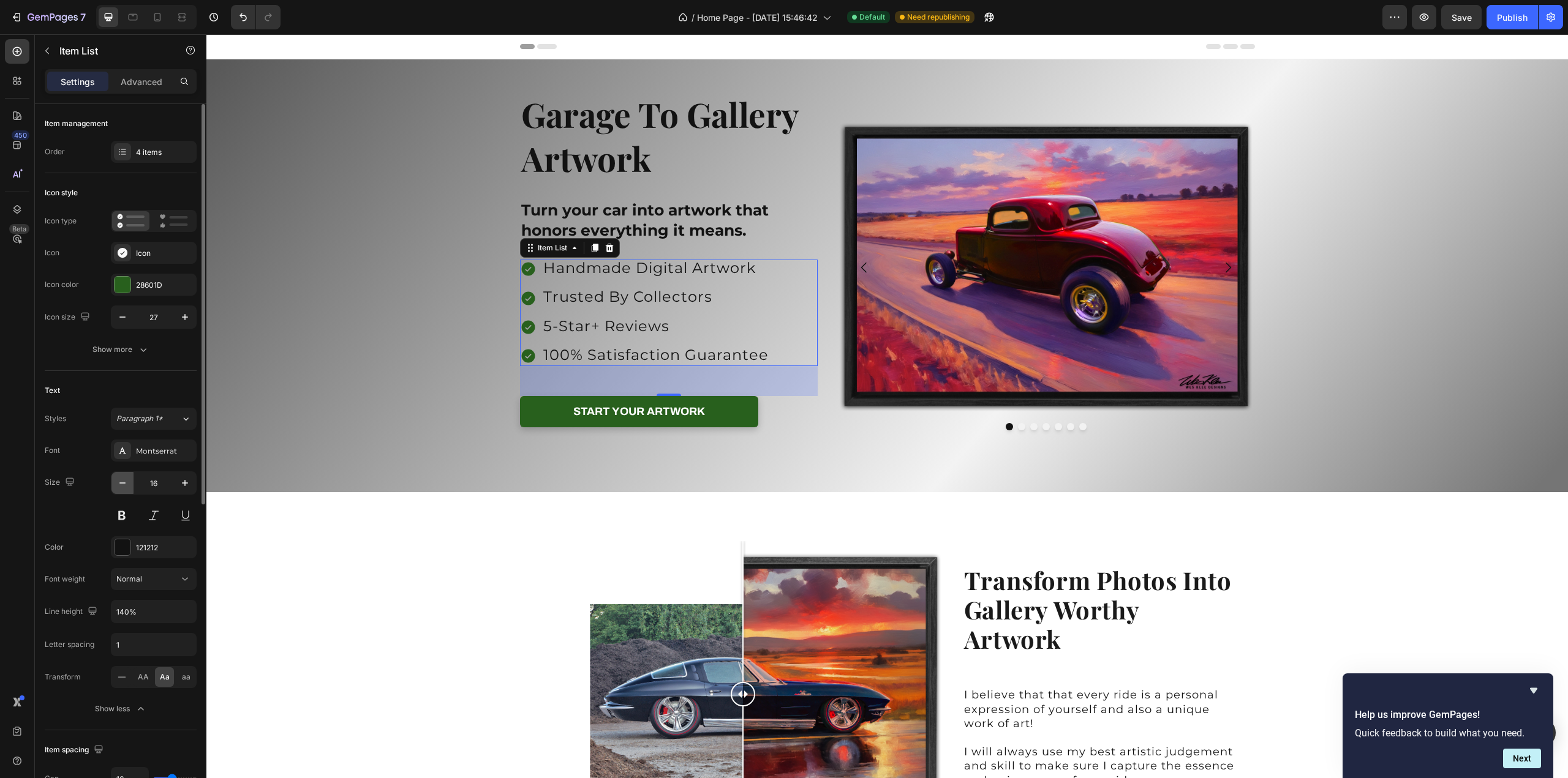
click at [122, 482] on icon "button" at bounding box center [123, 483] width 13 height 13
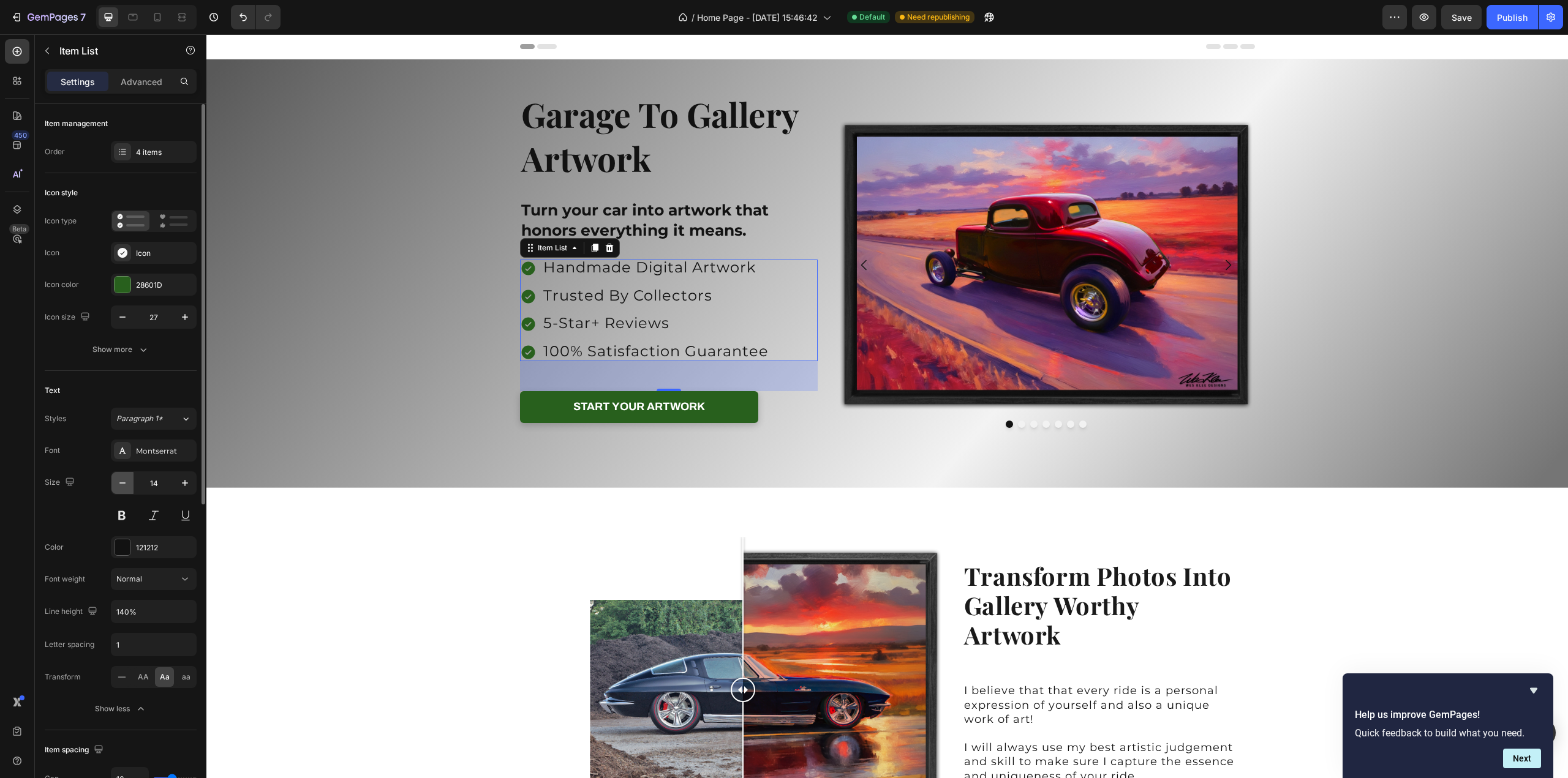
click at [123, 482] on icon "button" at bounding box center [123, 483] width 13 height 13
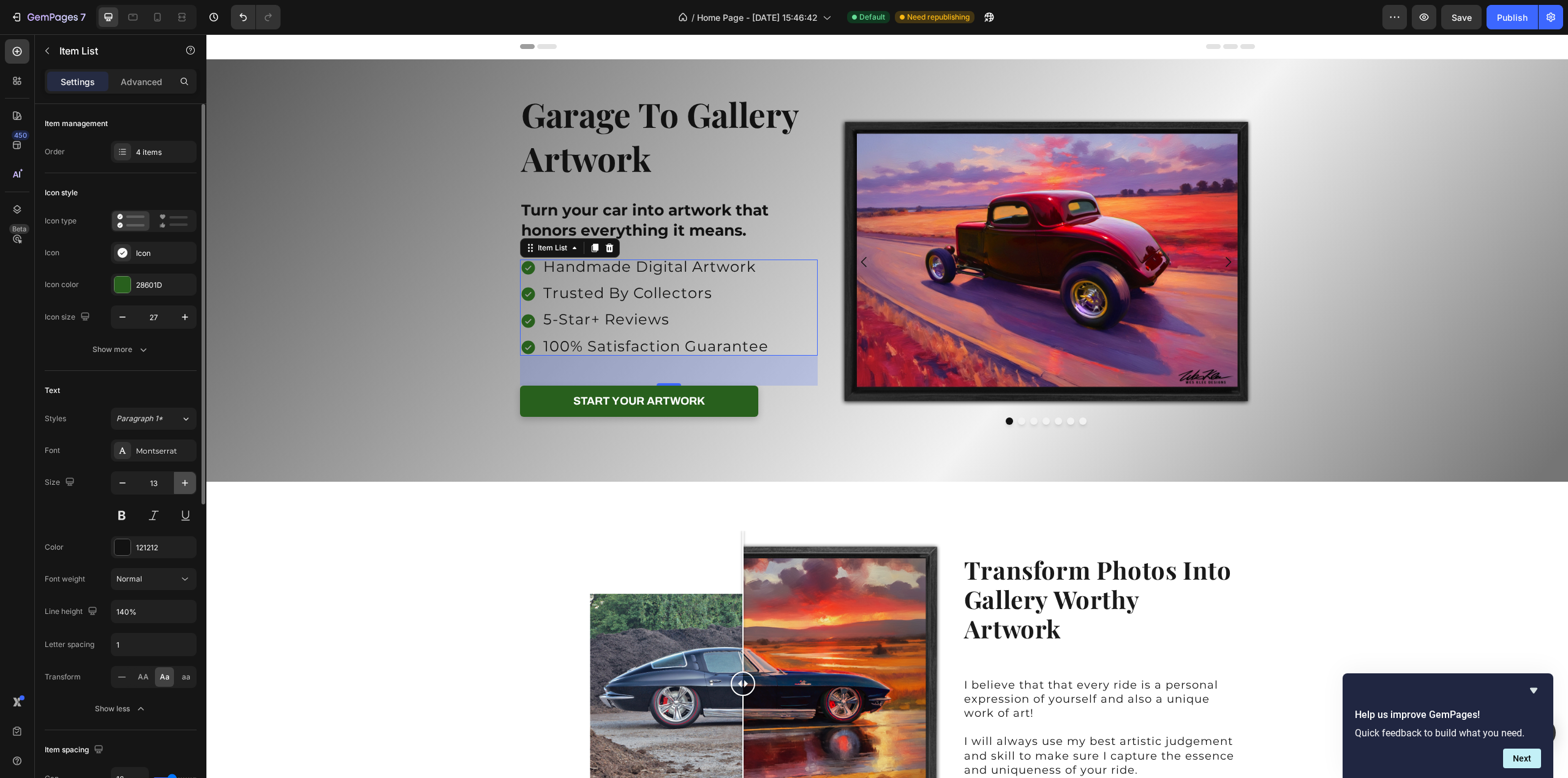
click at [184, 483] on icon "button" at bounding box center [185, 483] width 13 height 13
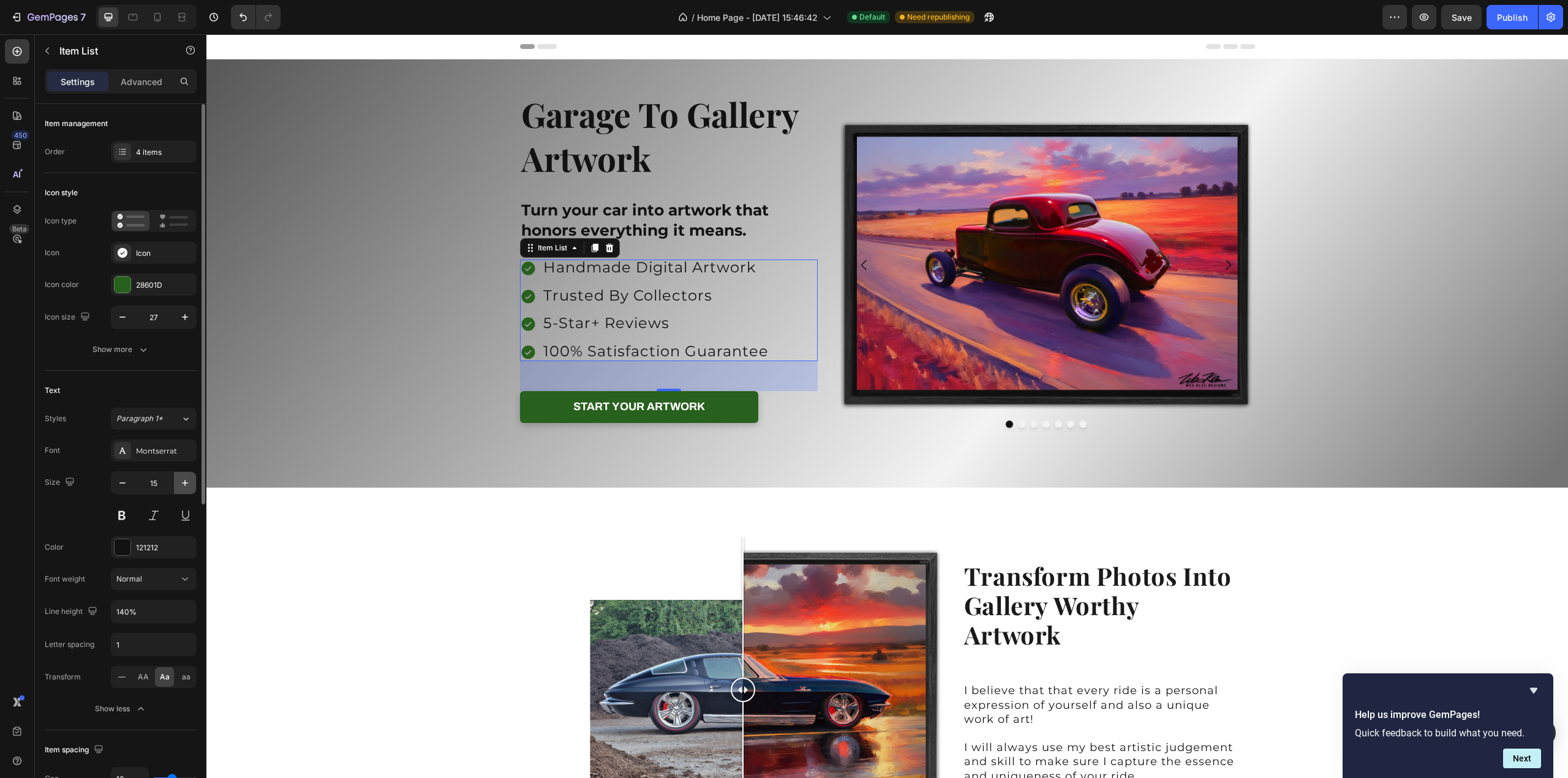
click at [184, 483] on icon "button" at bounding box center [185, 483] width 13 height 13
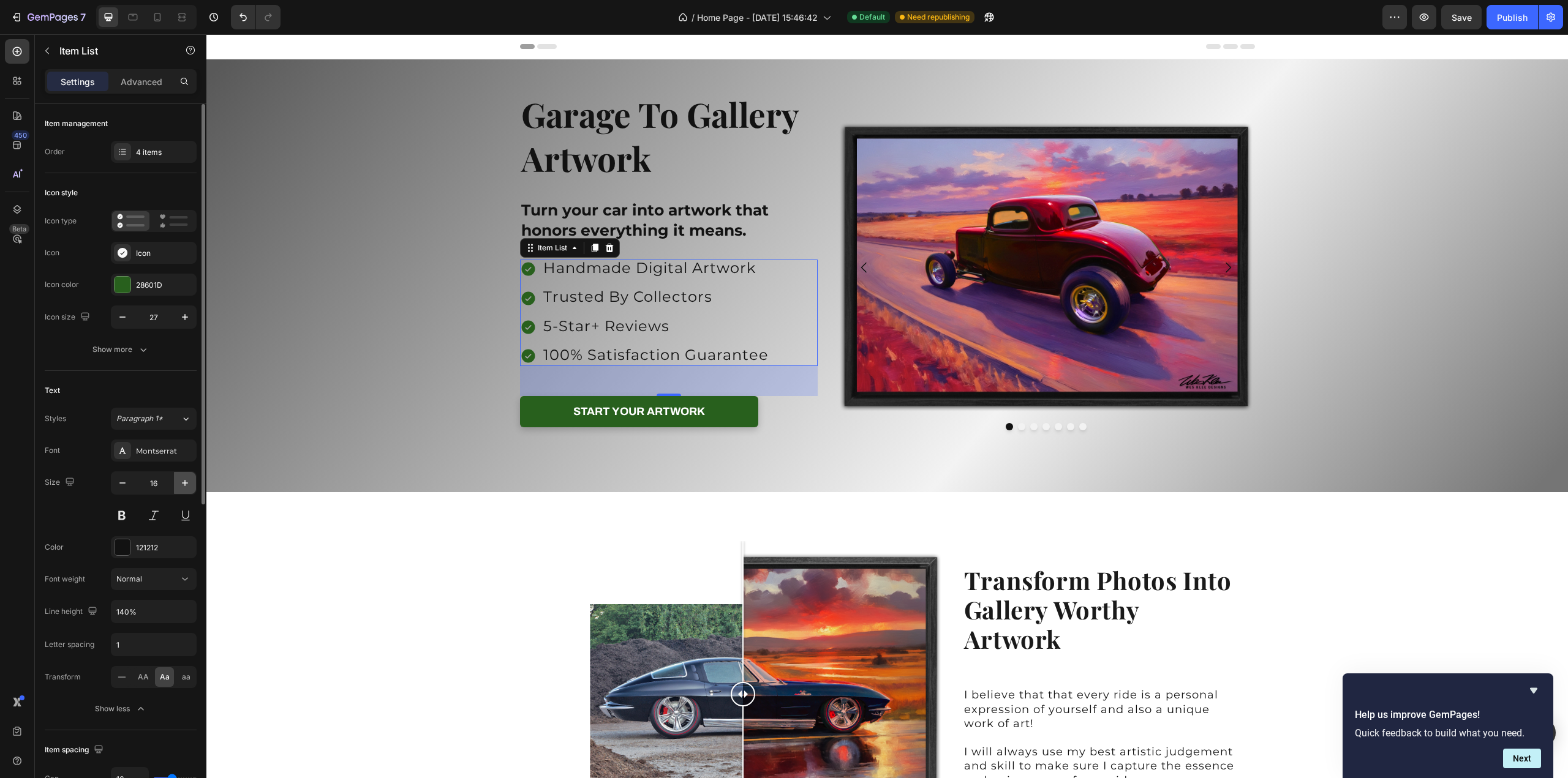
click at [184, 483] on icon "button" at bounding box center [185, 483] width 13 height 13
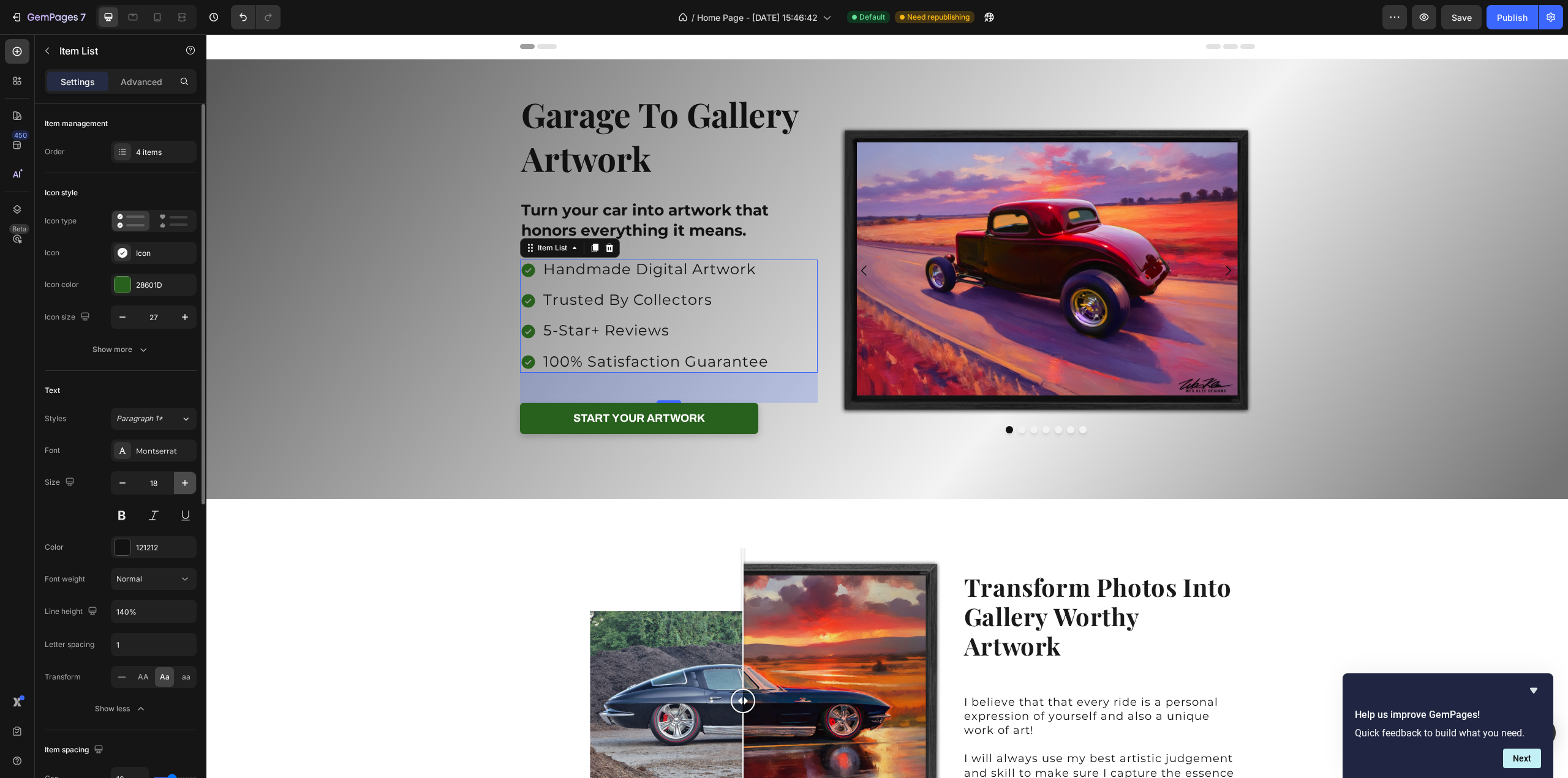
click at [184, 483] on icon "button" at bounding box center [185, 483] width 13 height 13
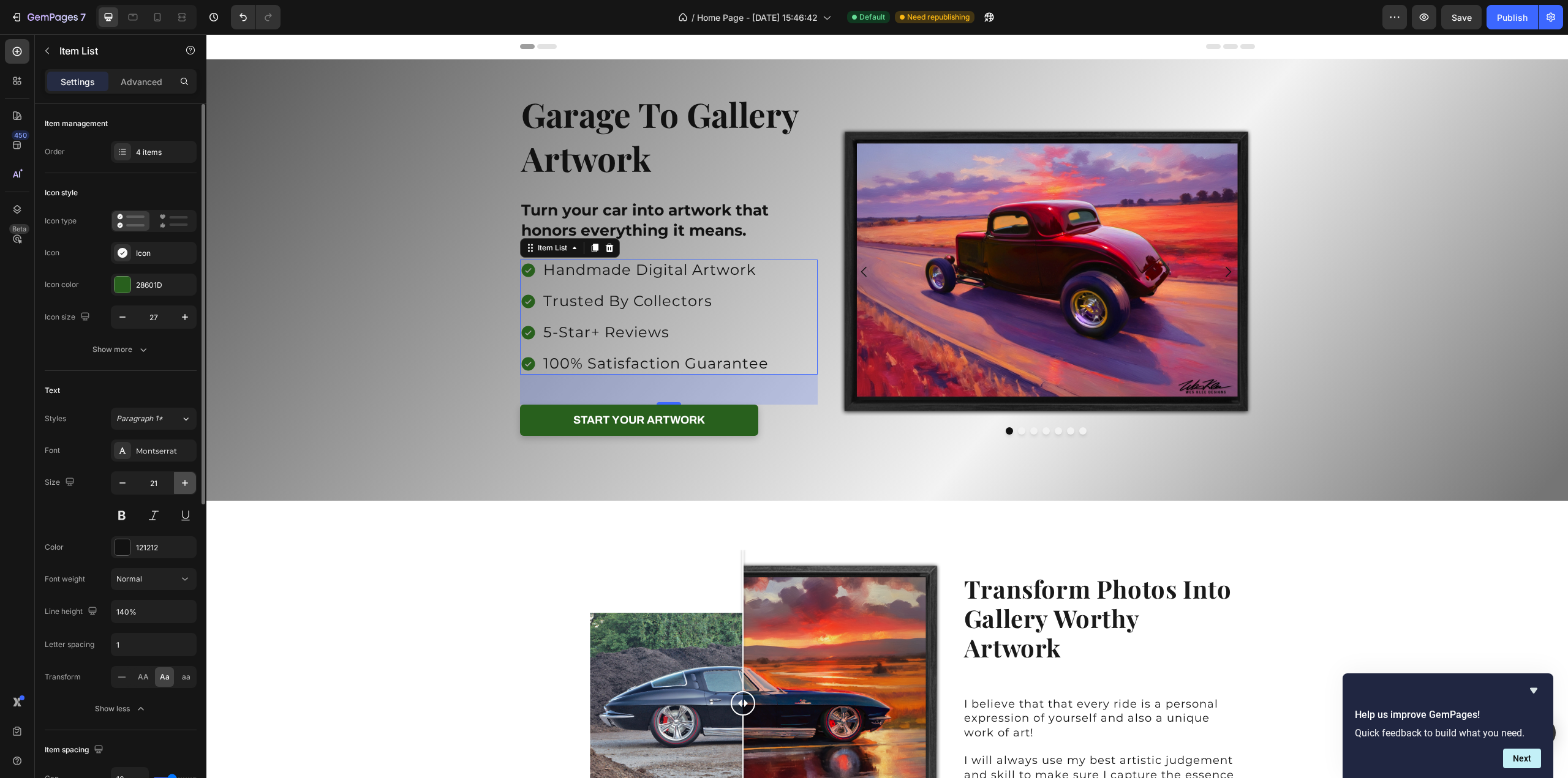
click at [184, 483] on icon "button" at bounding box center [185, 483] width 13 height 13
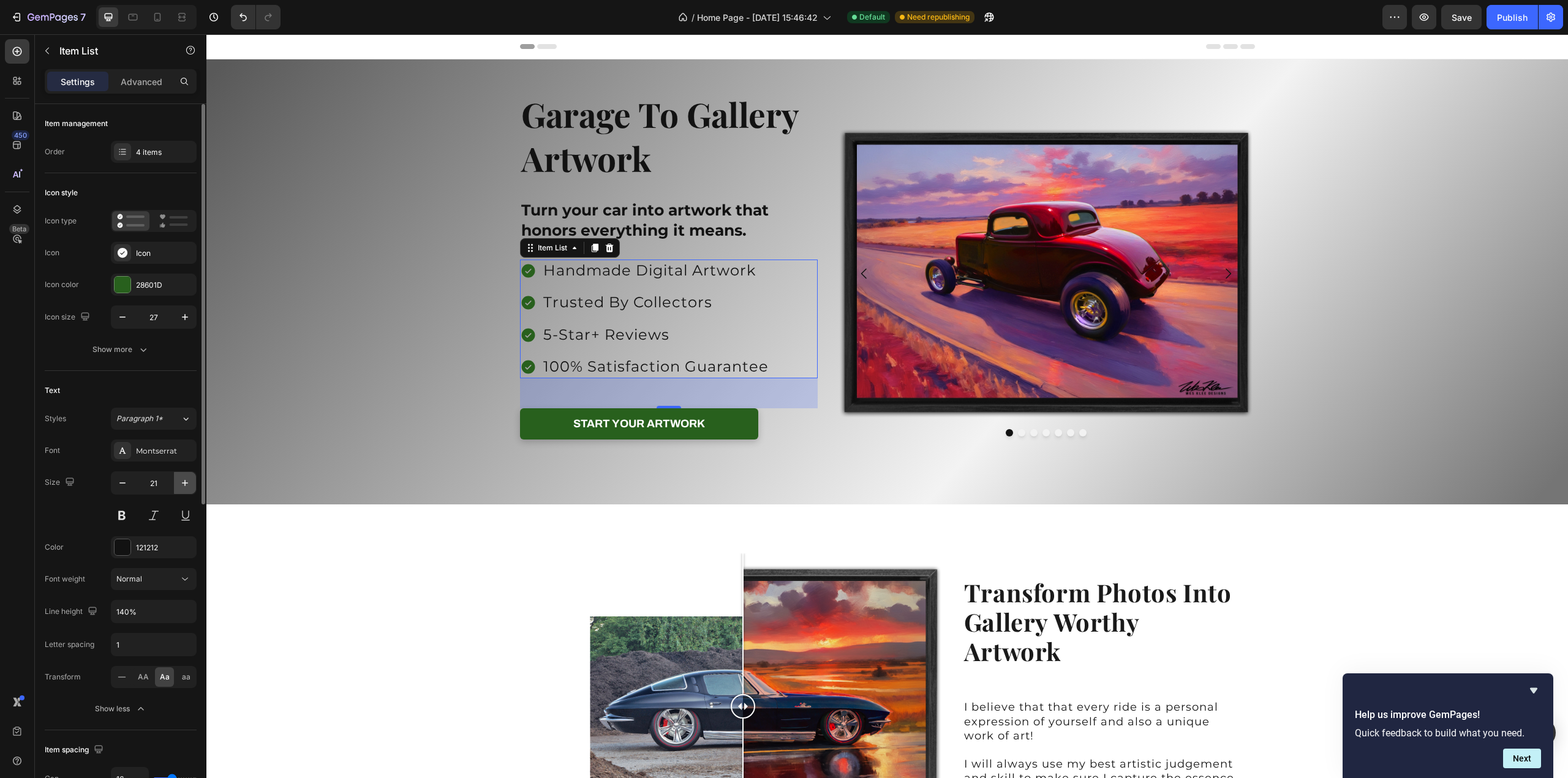
type input "22"
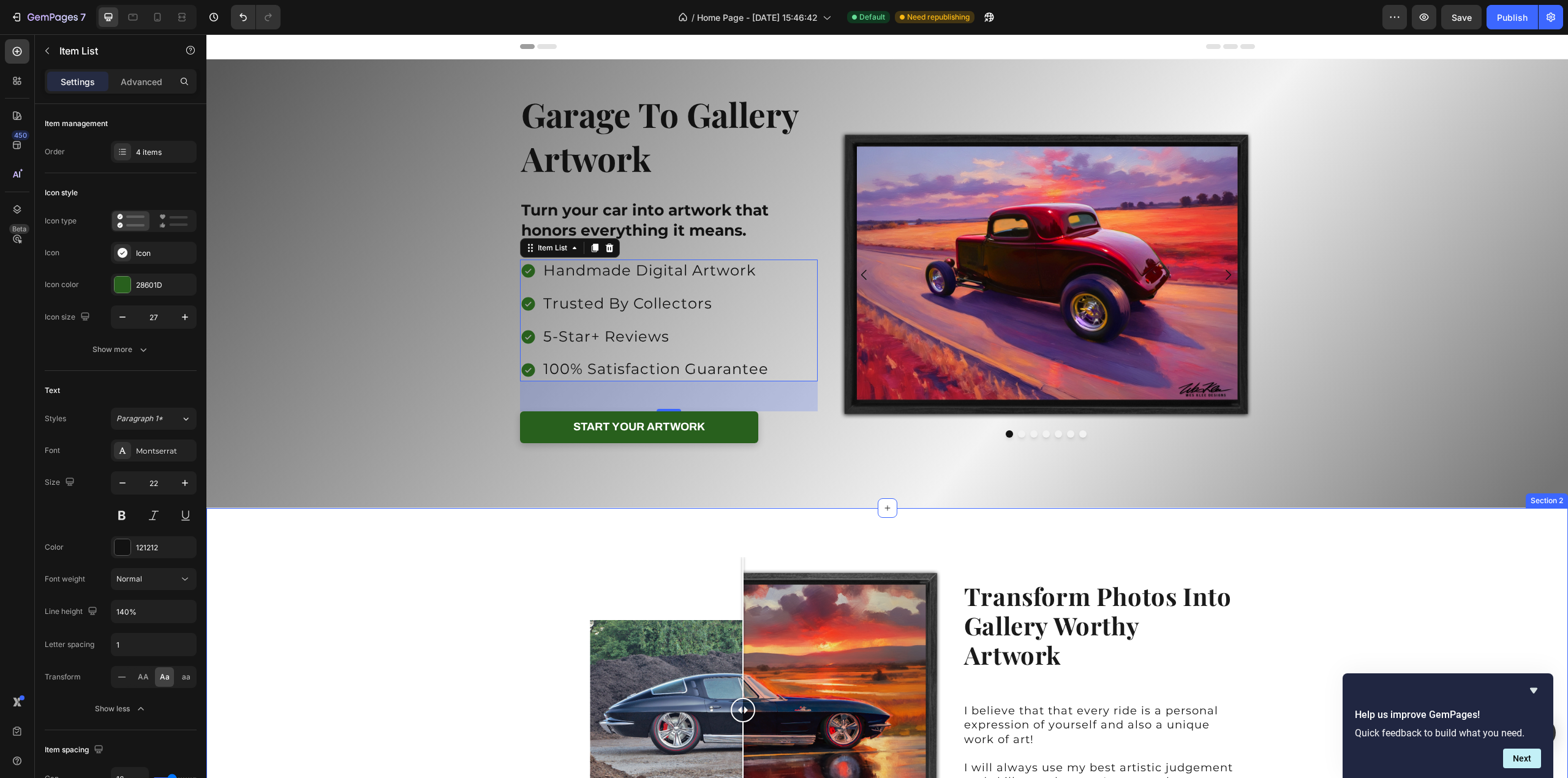
click at [1363, 576] on div "Image Comparison Drag slider to see transformation Text Block Transform Photos …" at bounding box center [887, 724] width 1361 height 394
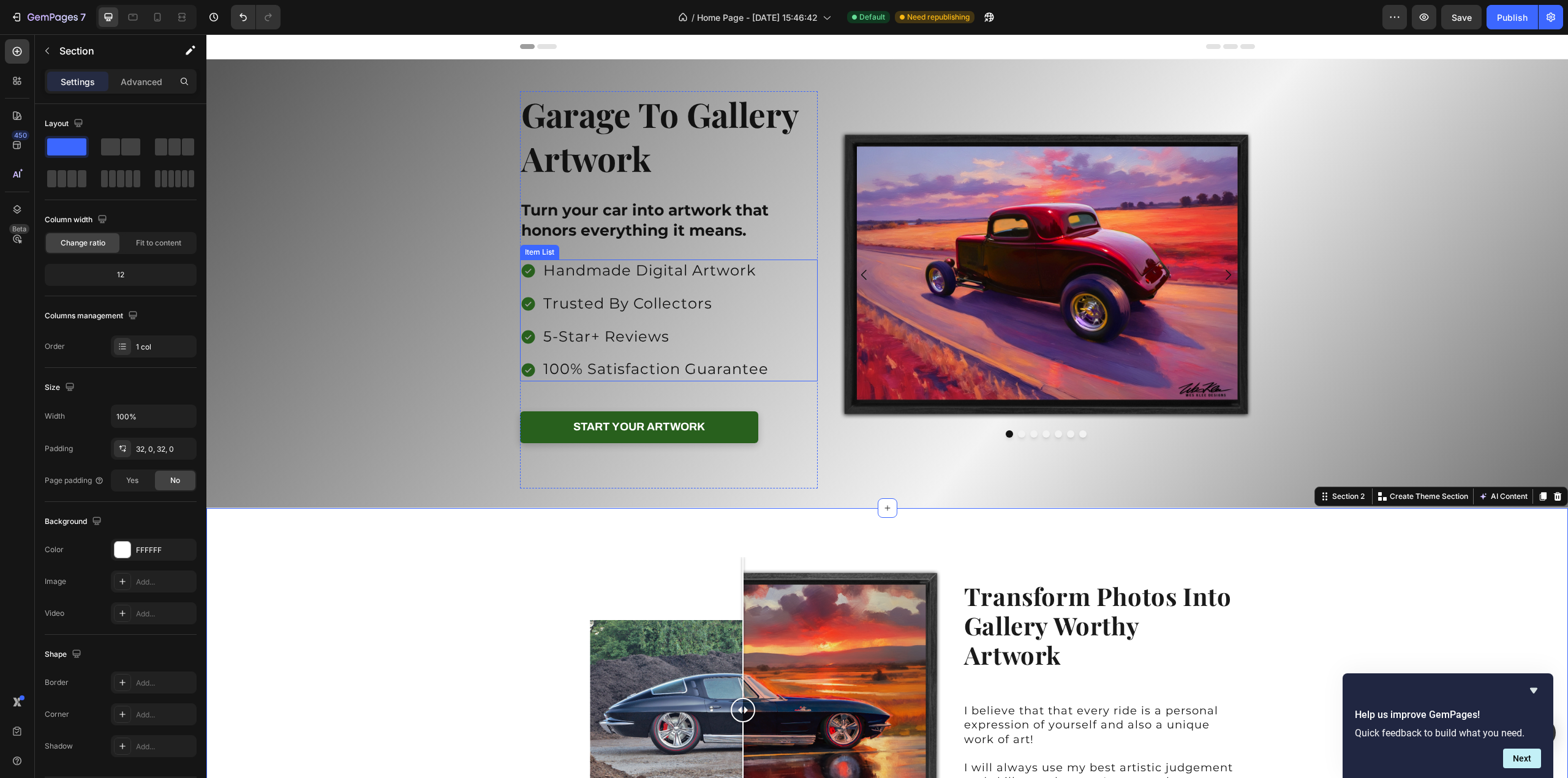
click at [640, 305] on span "trusted by collectors" at bounding box center [628, 304] width 169 height 18
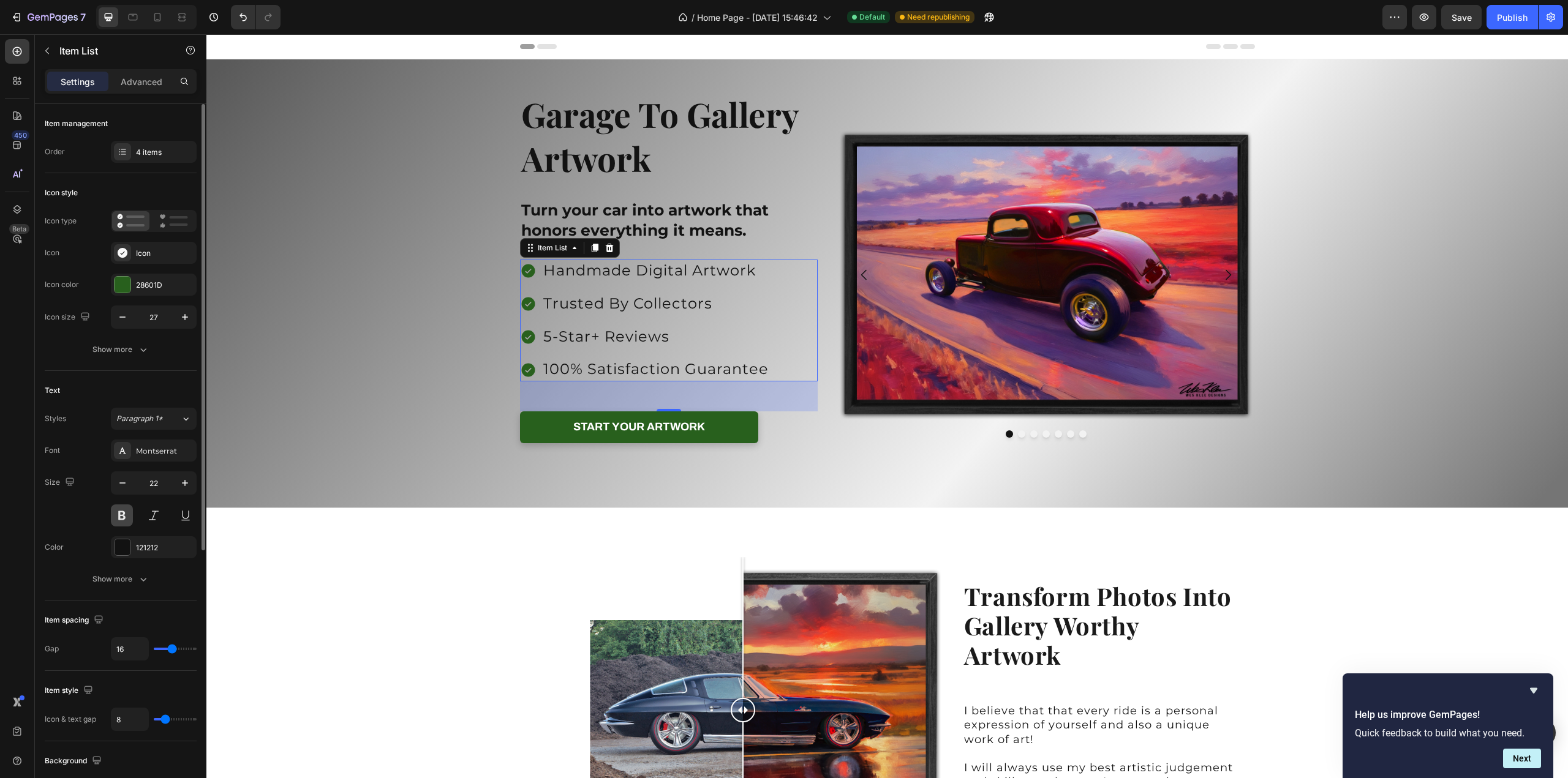
click at [124, 516] on button at bounding box center [122, 515] width 22 height 22
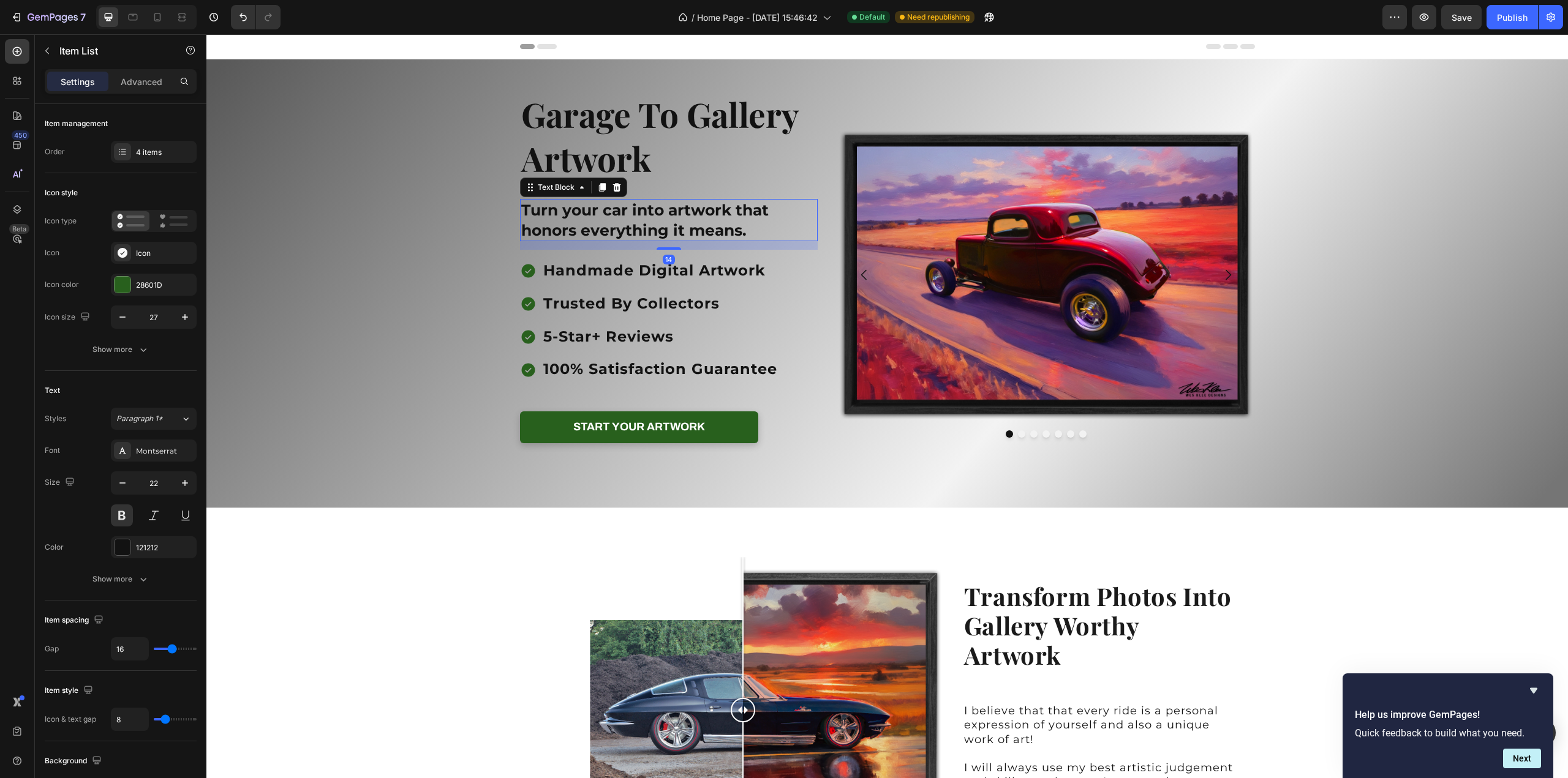
click at [662, 220] on p "Turn your car into artwork that honors everything it means." at bounding box center [669, 220] width 296 height 39
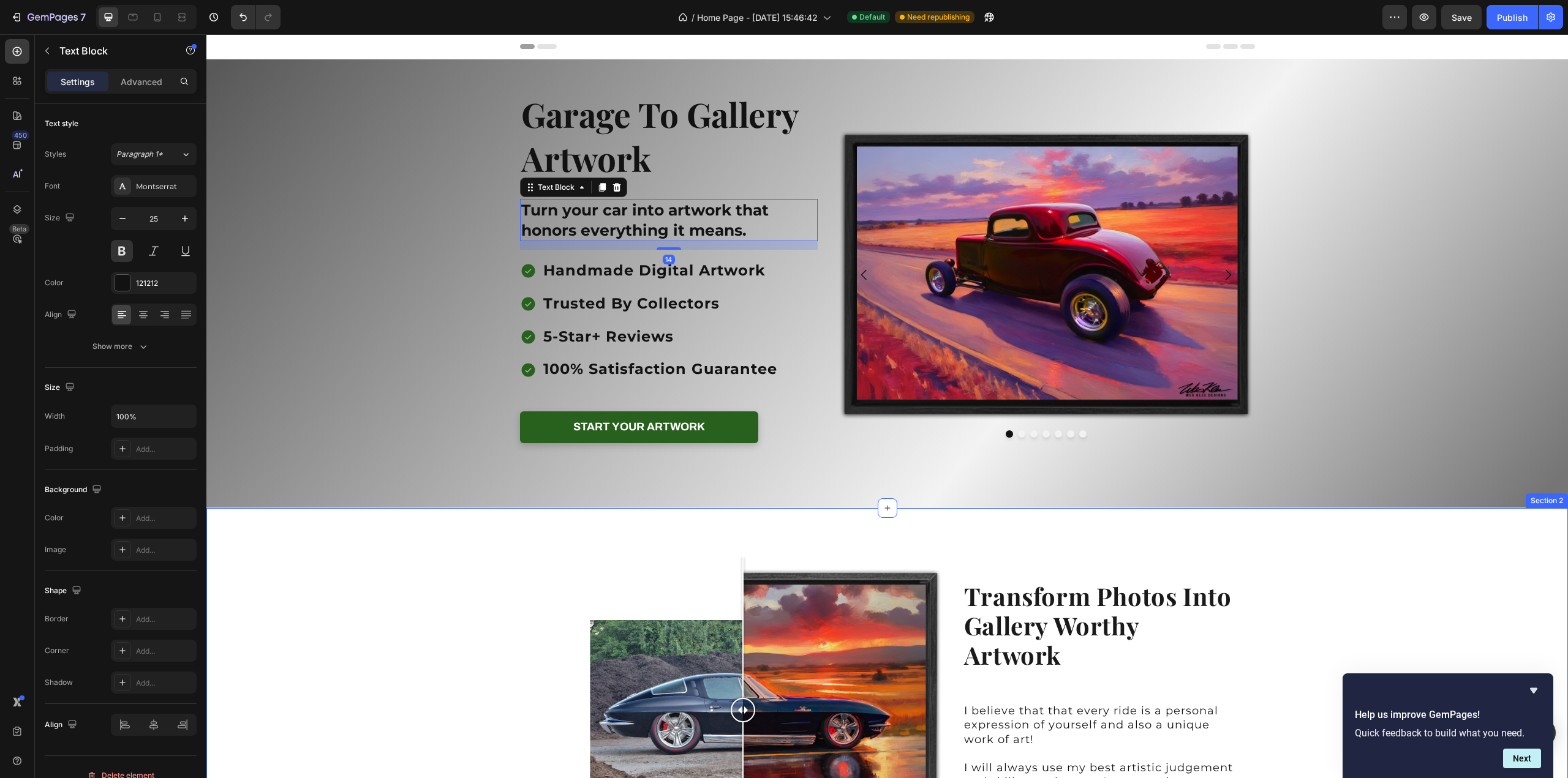
click at [1313, 578] on div "Image Comparison Drag slider to see transformation Text Block Transform Photos …" at bounding box center [887, 724] width 1361 height 394
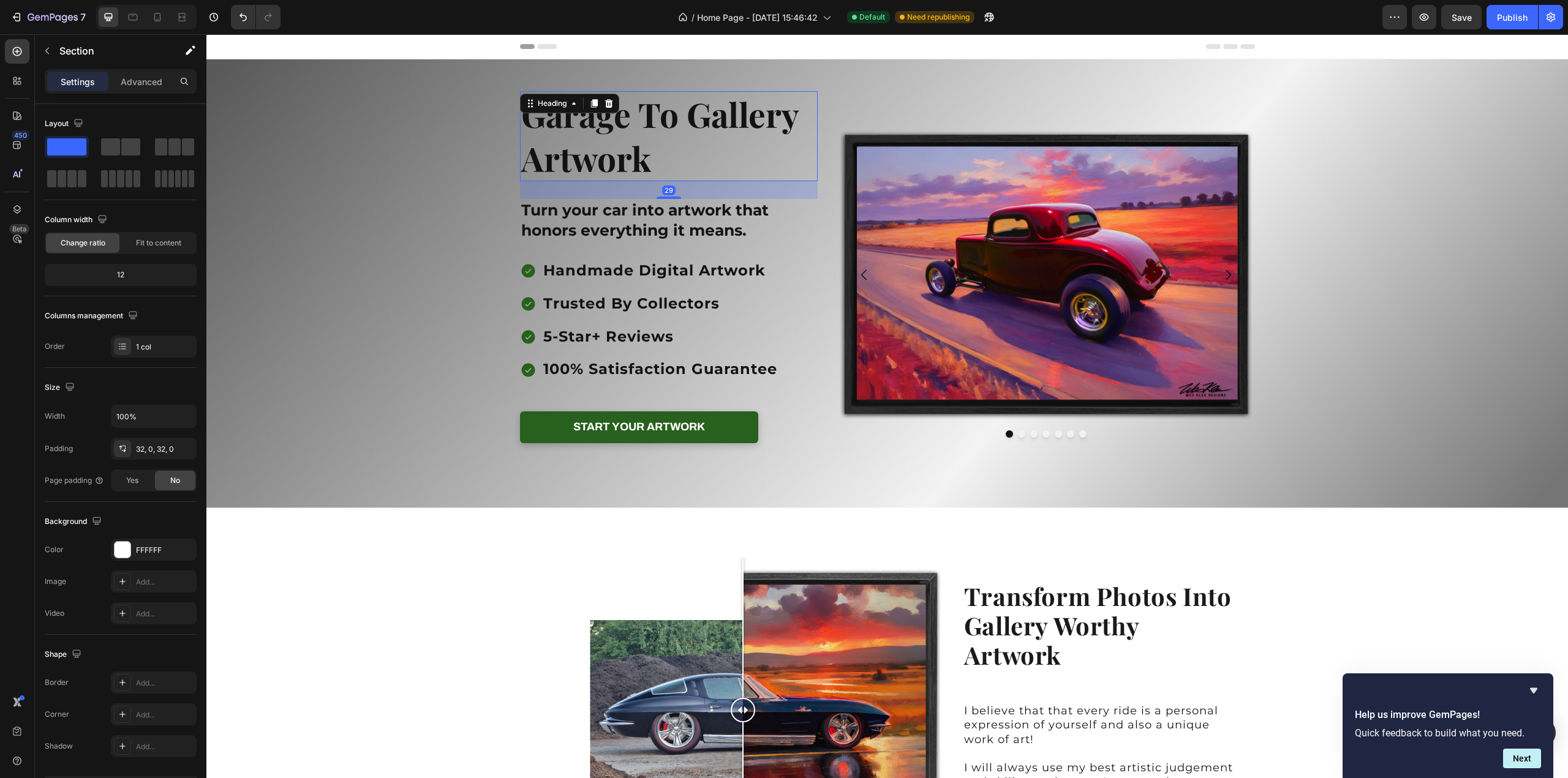
click at [597, 156] on h2 "Garage To Gallery Artwork" at bounding box center [669, 136] width 298 height 90
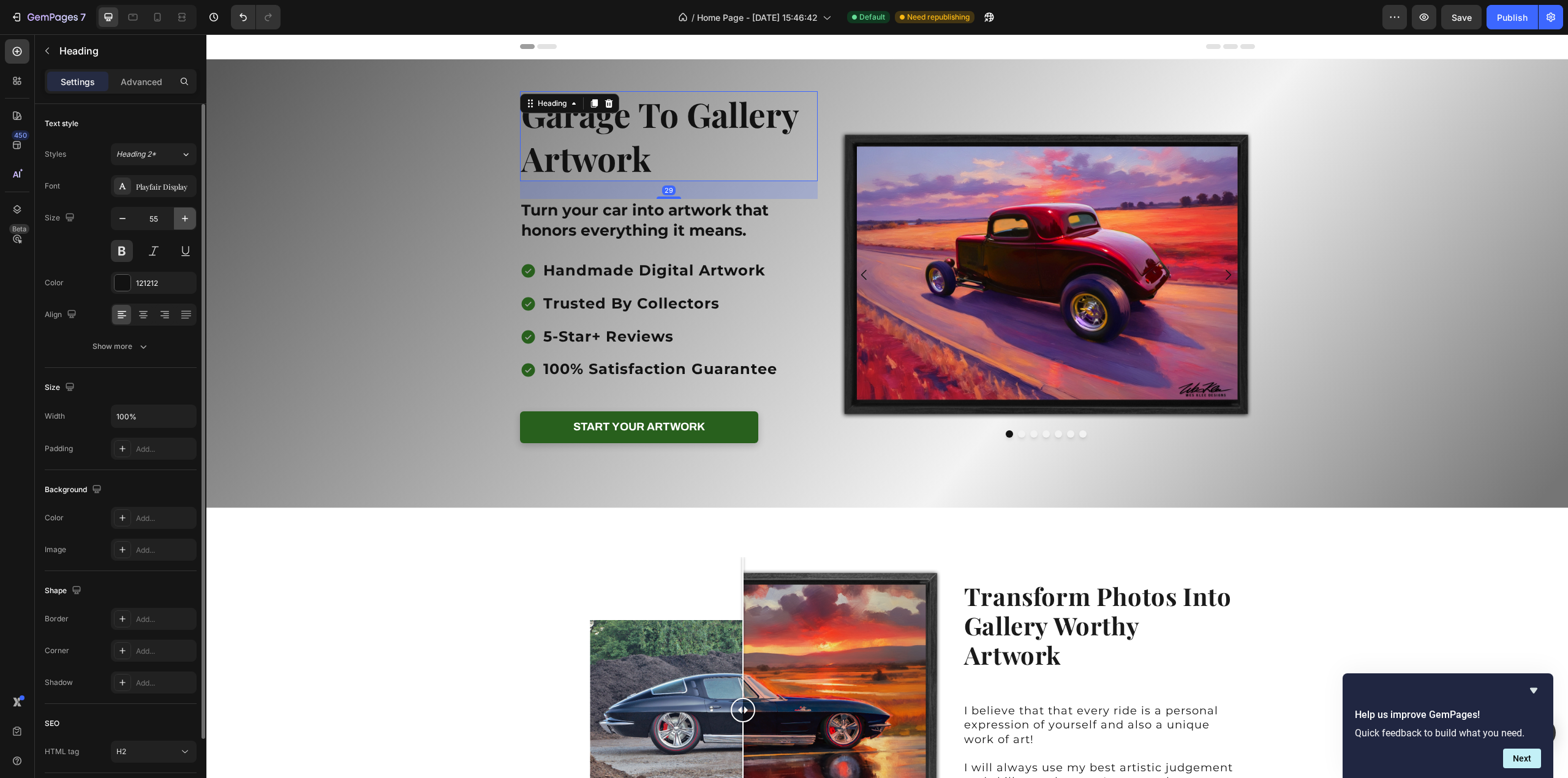
click at [186, 218] on icon "button" at bounding box center [185, 218] width 13 height 13
click at [183, 218] on icon "button" at bounding box center [185, 218] width 13 height 13
type input "57"
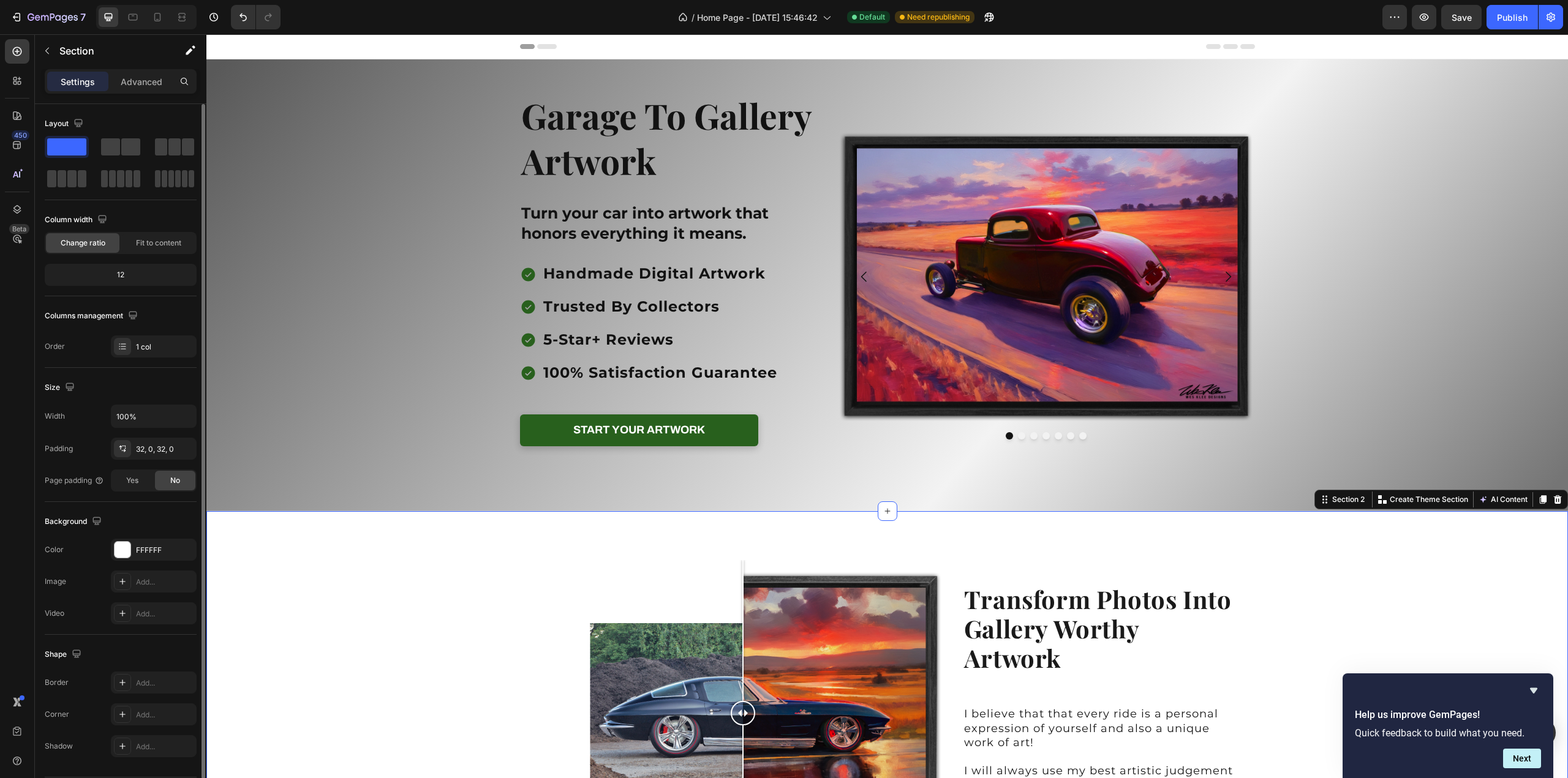
click at [1442, 562] on div "Image Comparison Drag slider to see transformation Text Block Transform Photos …" at bounding box center [887, 728] width 1361 height 394
click at [607, 273] on span "handmade digital artwork" at bounding box center [655, 273] width 222 height 18
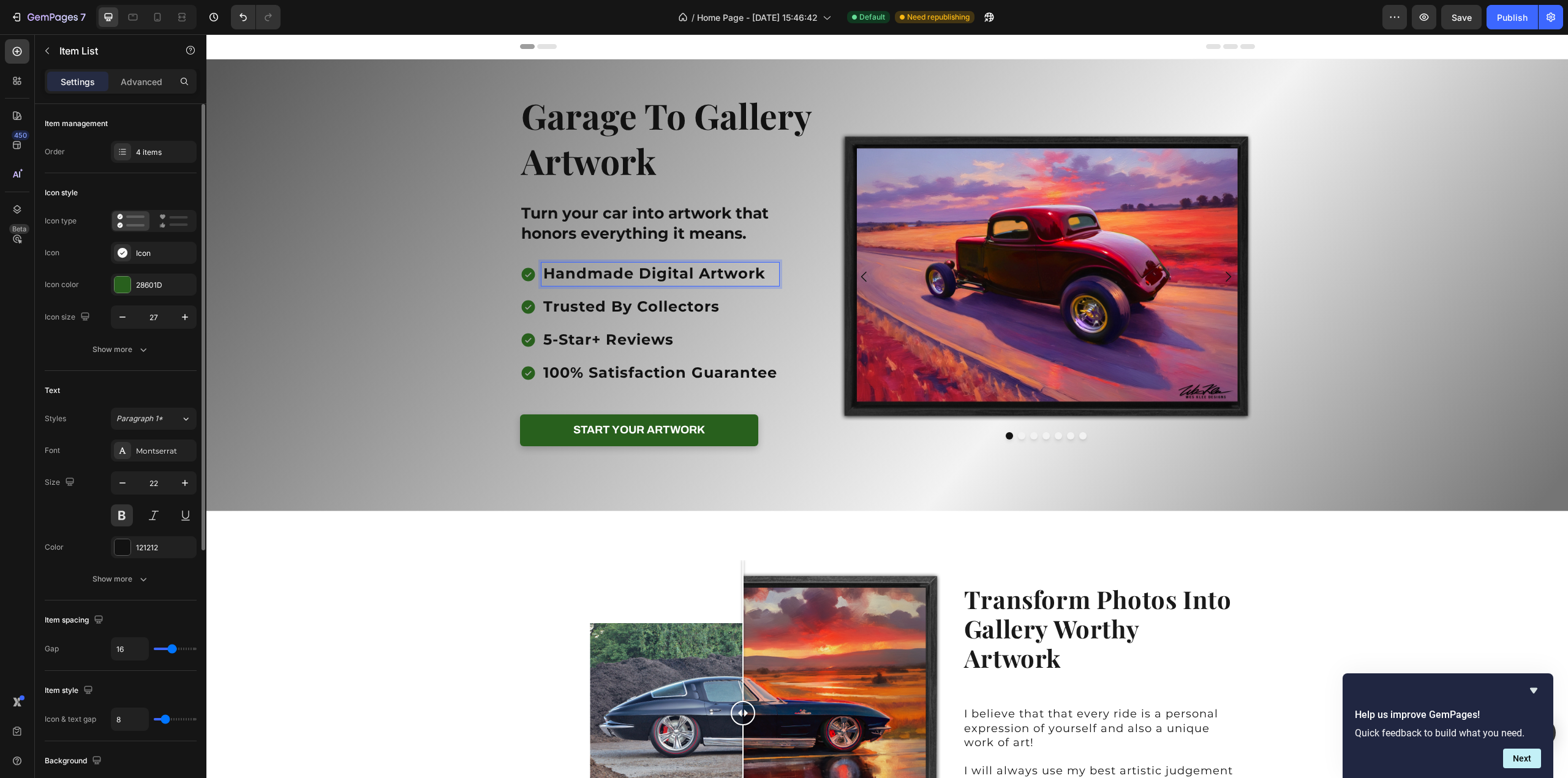
click at [688, 276] on span "handmade digital artwork" at bounding box center [655, 273] width 222 height 18
drag, startPoint x: 688, startPoint y: 276, endPoint x: 541, endPoint y: 278, distance: 147.0
click at [544, 278] on span "handmade digital artwork" at bounding box center [655, 273] width 222 height 18
click at [1458, 15] on span "Save" at bounding box center [1461, 18] width 21 height 11
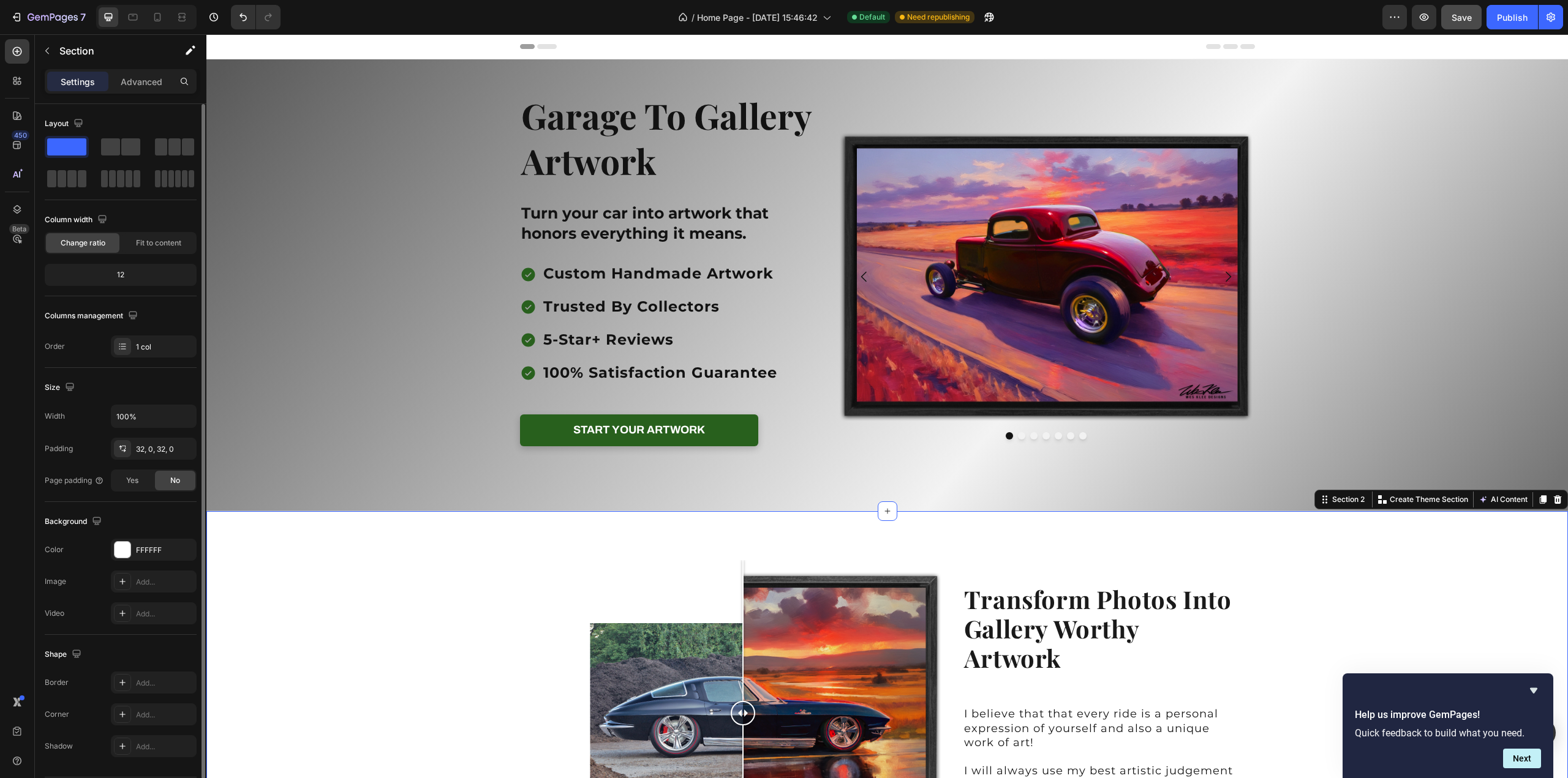
click at [1325, 579] on div "Image Comparison Drag slider to see transformation Text Block Transform Photos …" at bounding box center [887, 728] width 1361 height 394
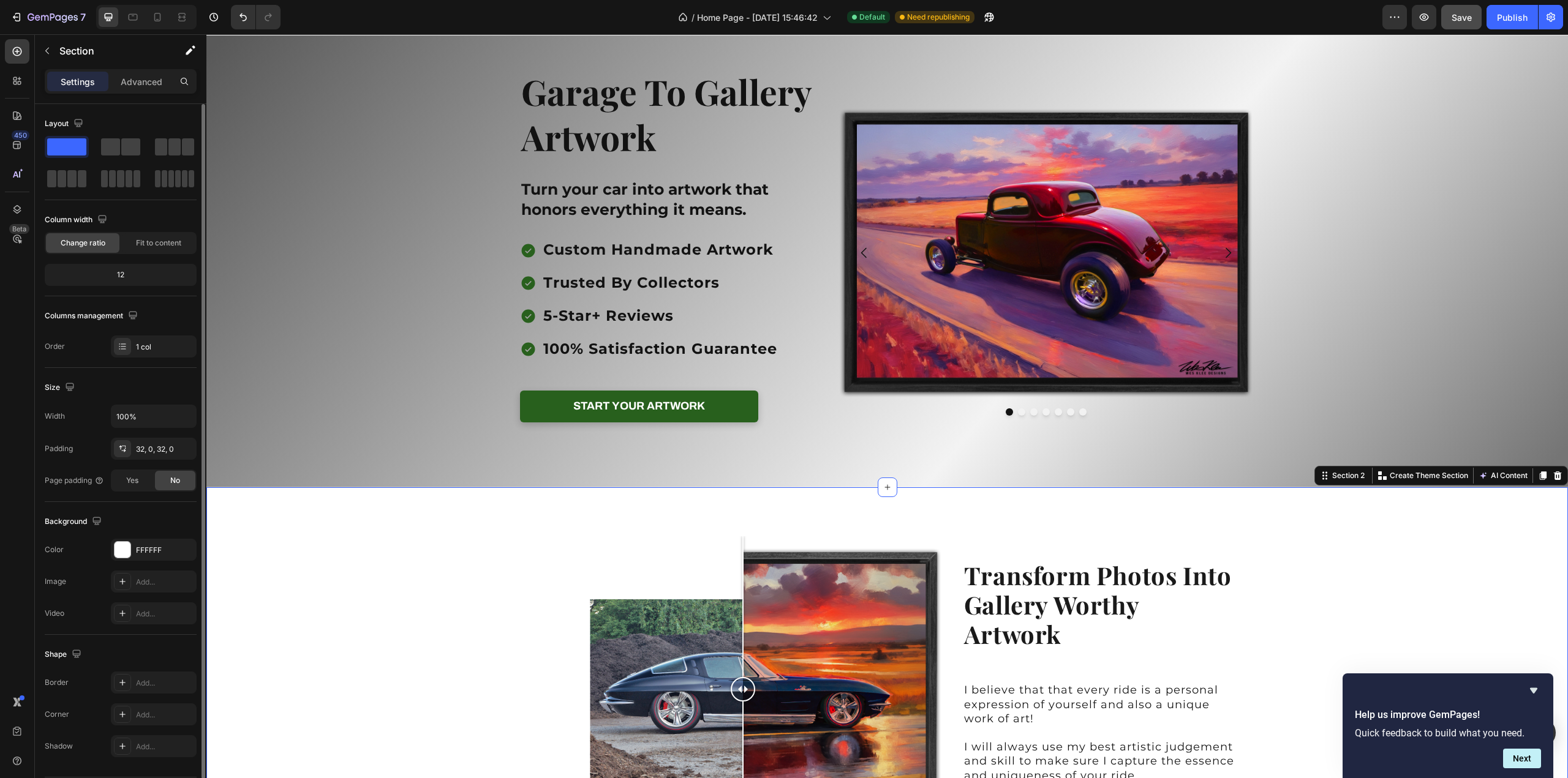
scroll to position [61, 0]
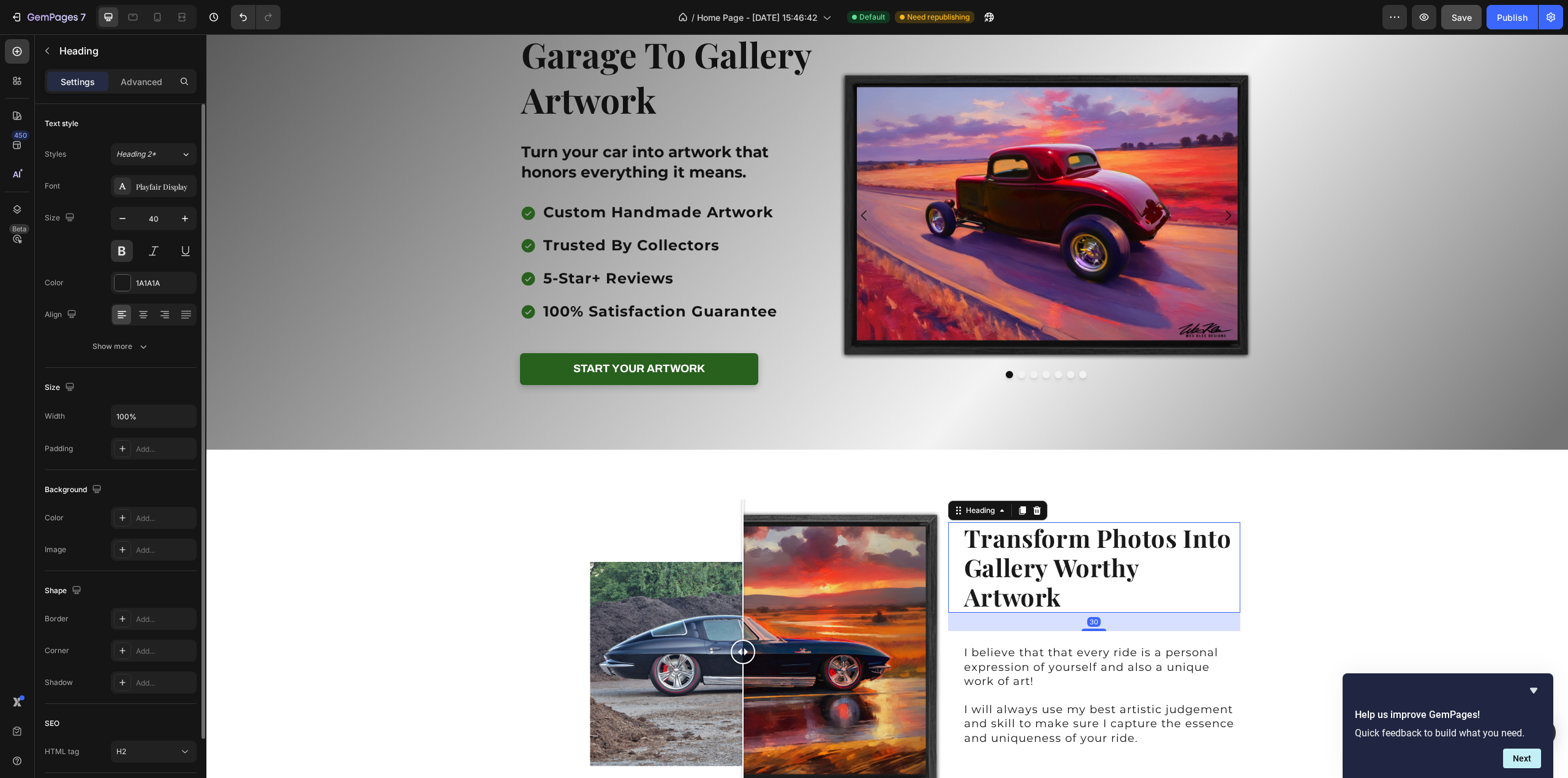
click at [1020, 557] on h2 "Transform Photos Into Gallery Worthy Artwork" at bounding box center [1101, 567] width 278 height 90
click at [180, 218] on icon "button" at bounding box center [185, 218] width 13 height 13
click at [181, 218] on icon "button" at bounding box center [185, 218] width 13 height 13
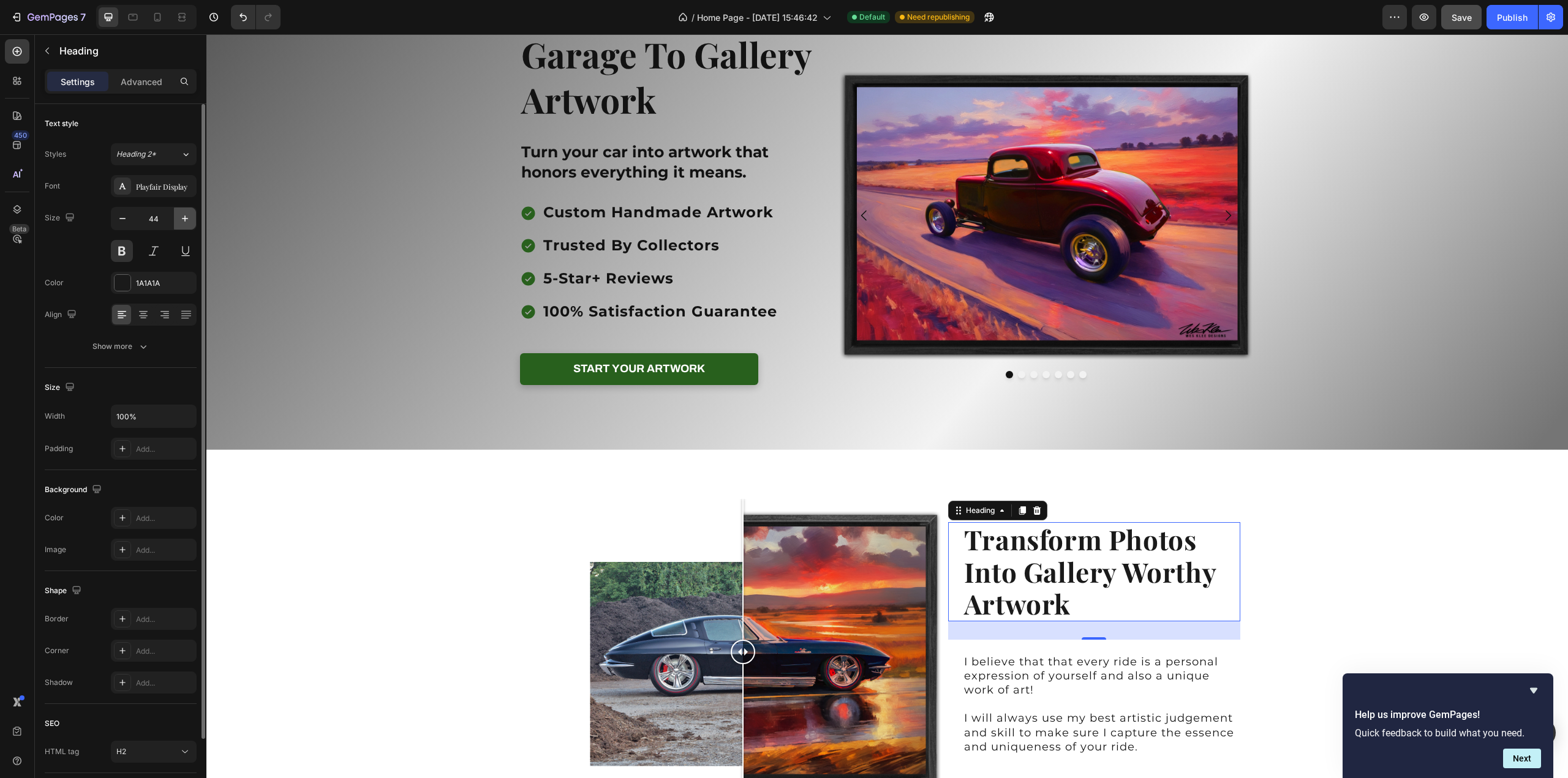
click at [181, 218] on icon "button" at bounding box center [185, 218] width 13 height 13
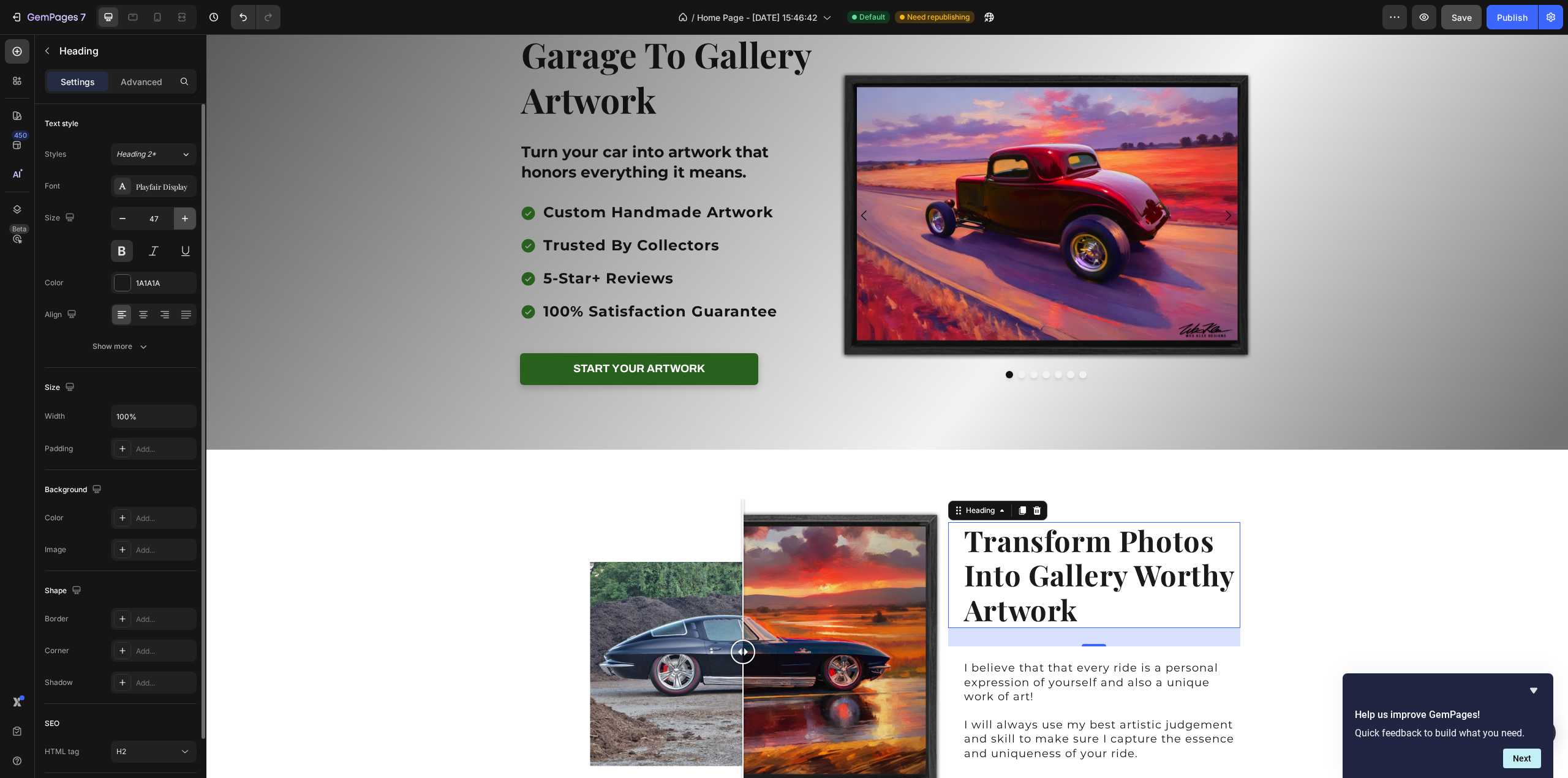
click at [181, 218] on icon "button" at bounding box center [185, 218] width 13 height 13
type input "48"
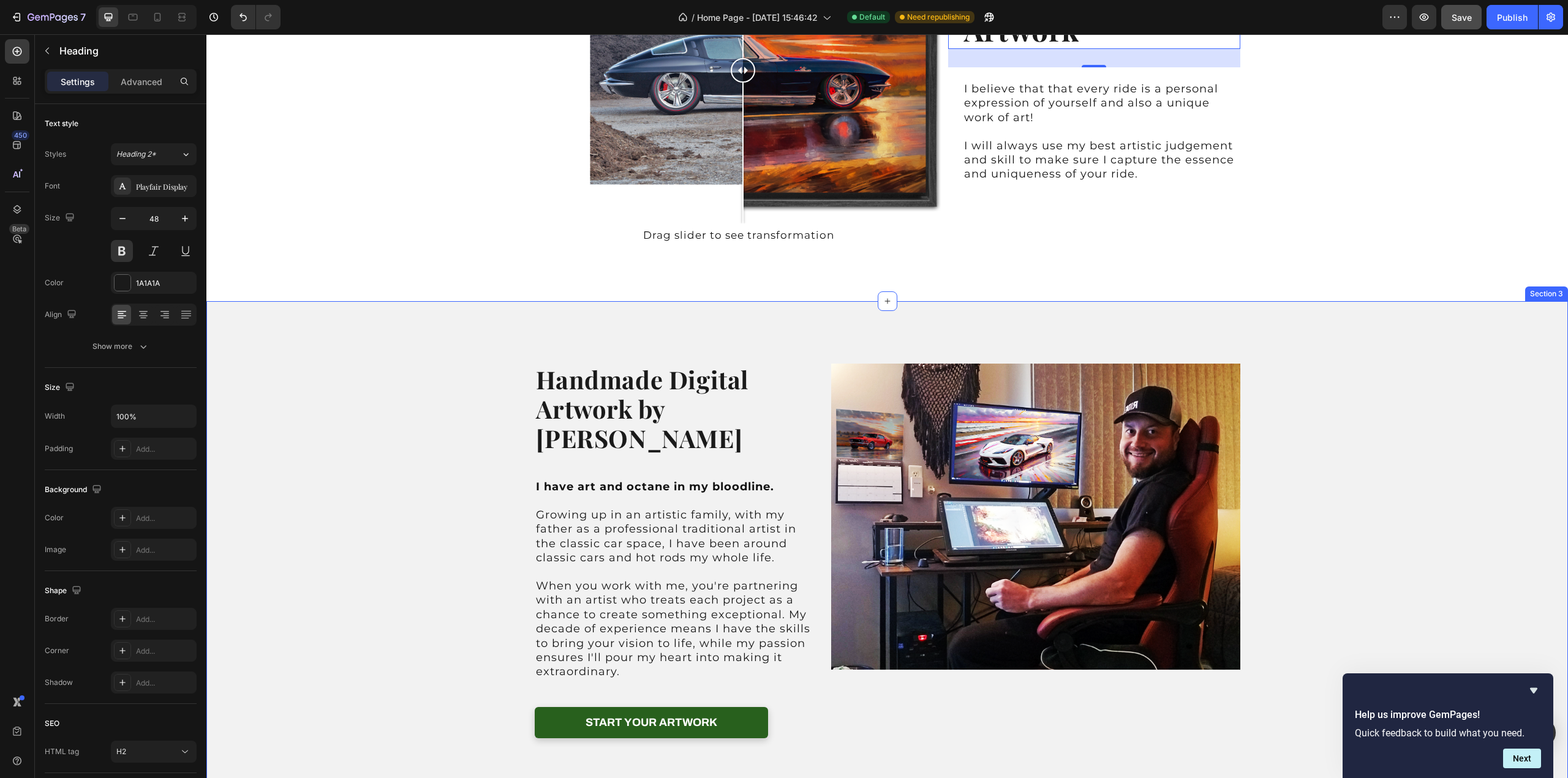
scroll to position [673, 0]
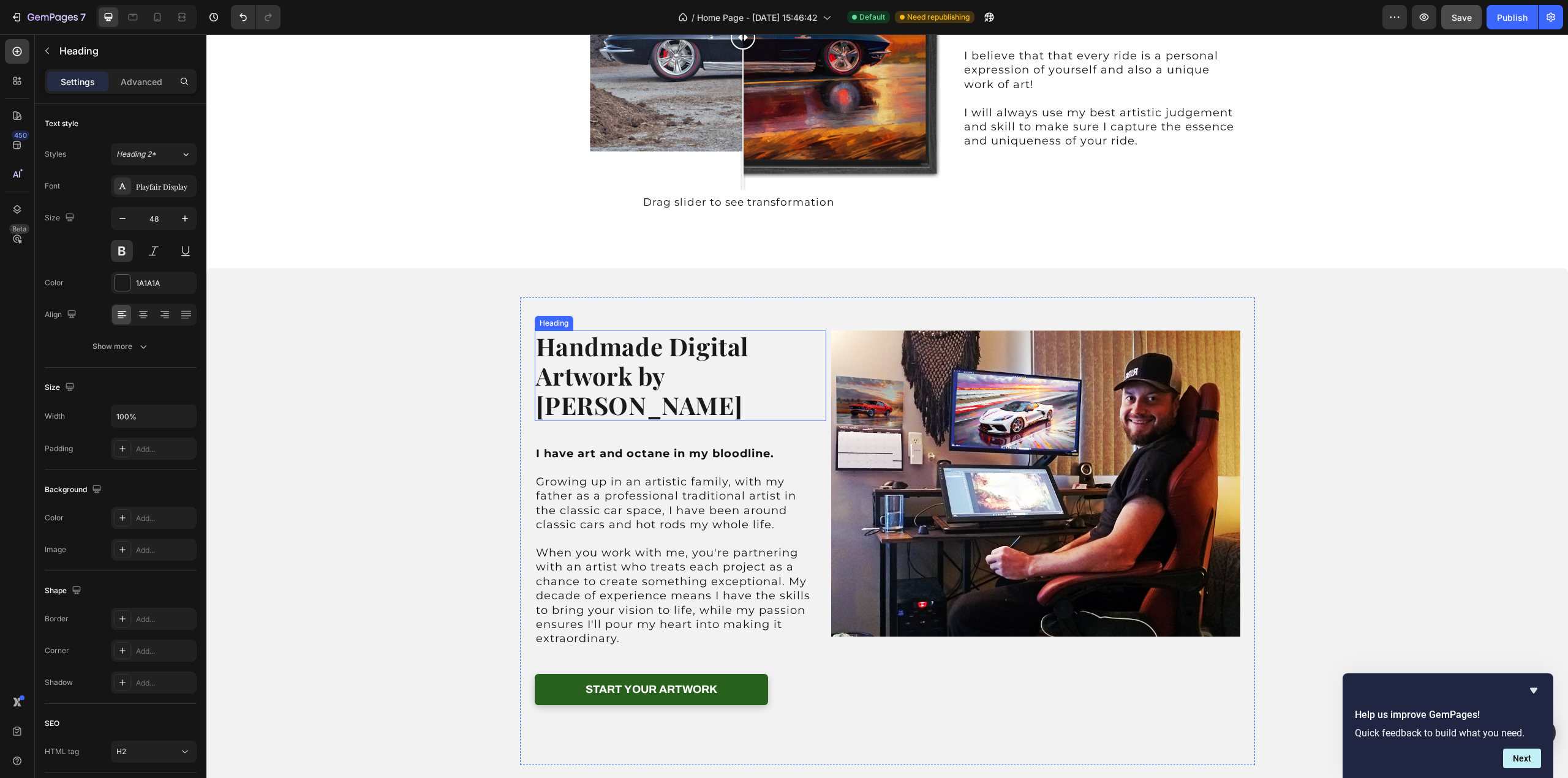
click at [632, 367] on h2 "Handmade Digital Artwork by [PERSON_NAME]" at bounding box center [681, 375] width 292 height 90
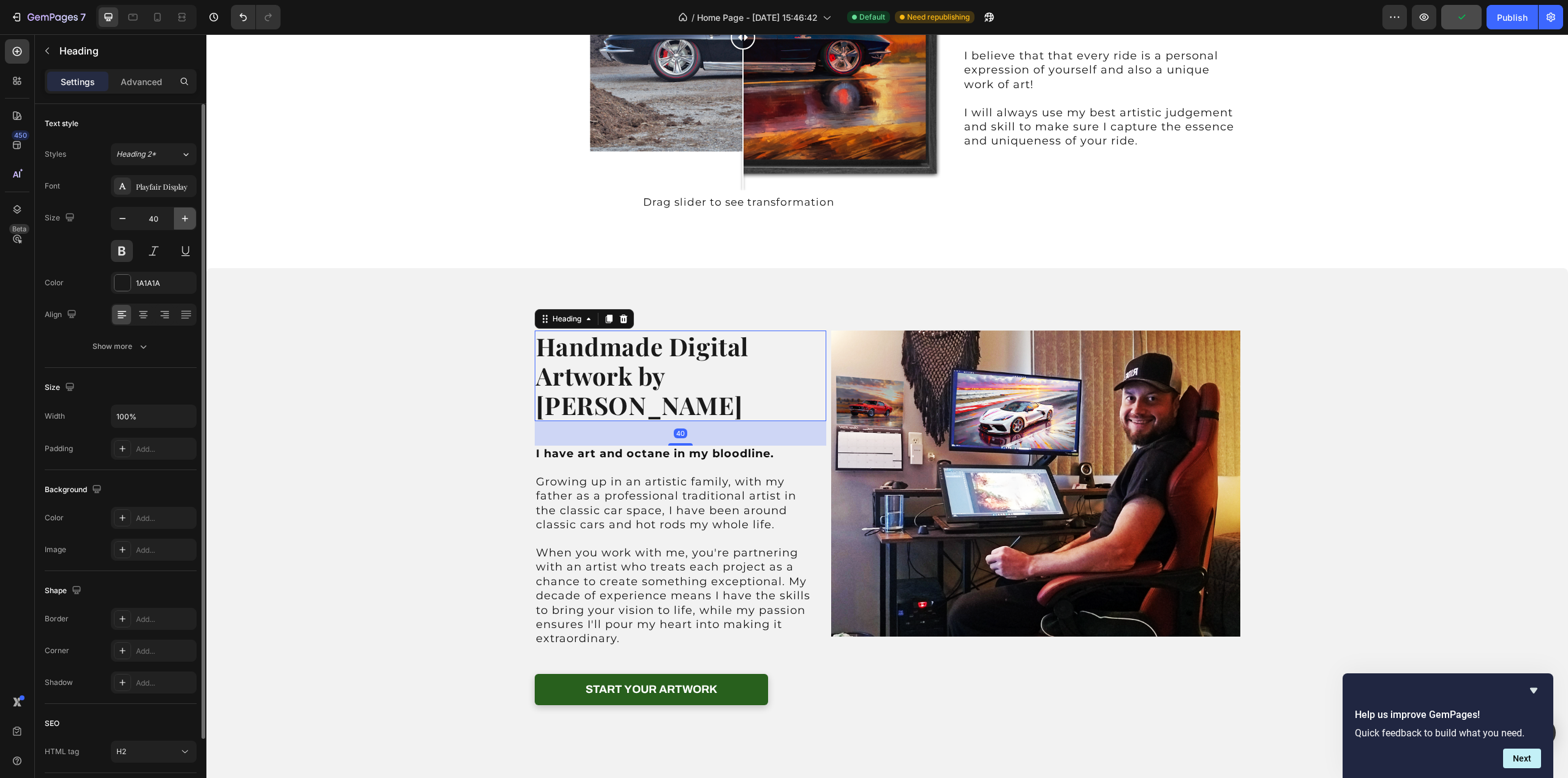
click at [181, 216] on icon "button" at bounding box center [185, 218] width 13 height 13
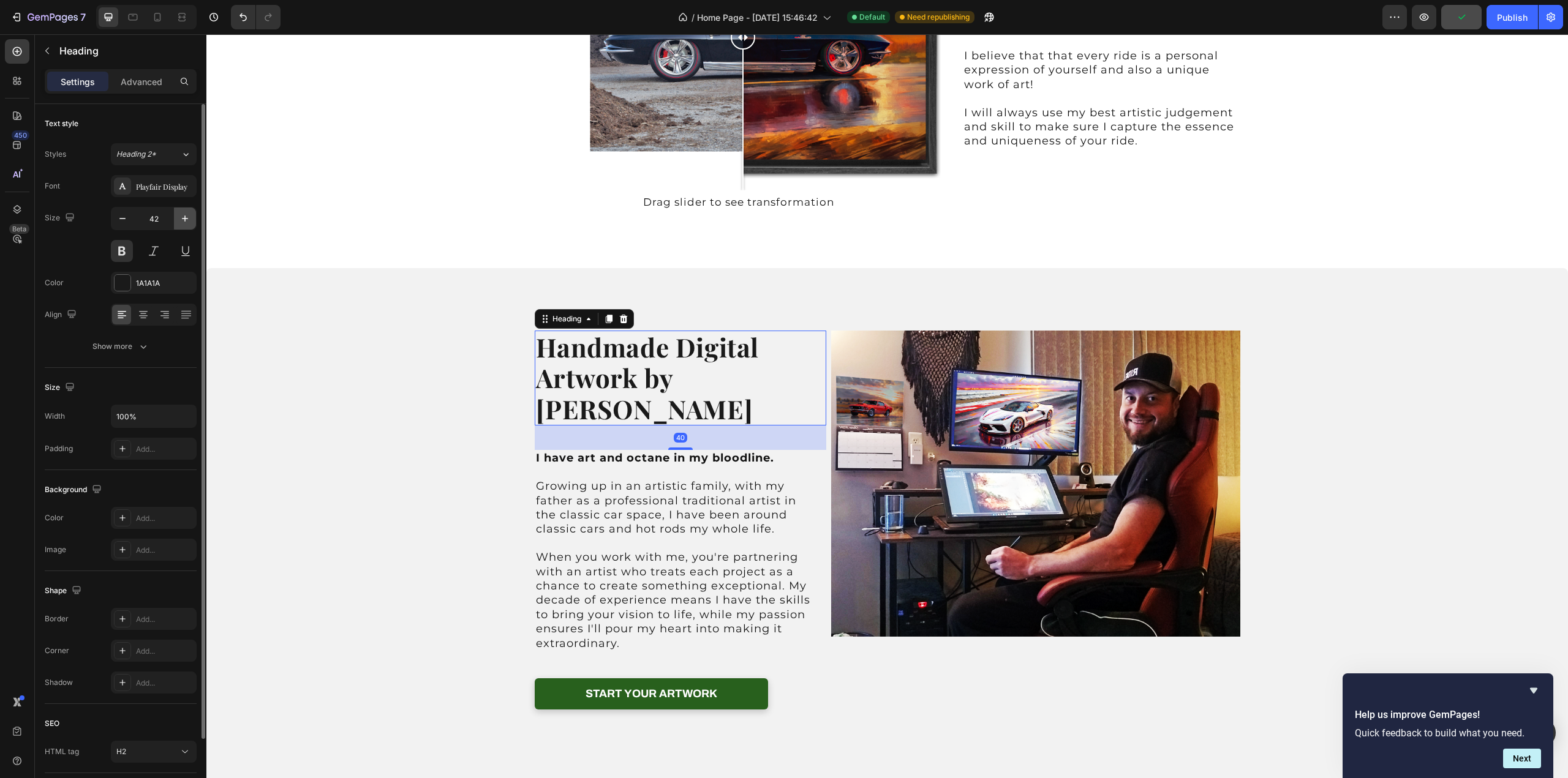
click at [181, 216] on icon "button" at bounding box center [185, 218] width 13 height 13
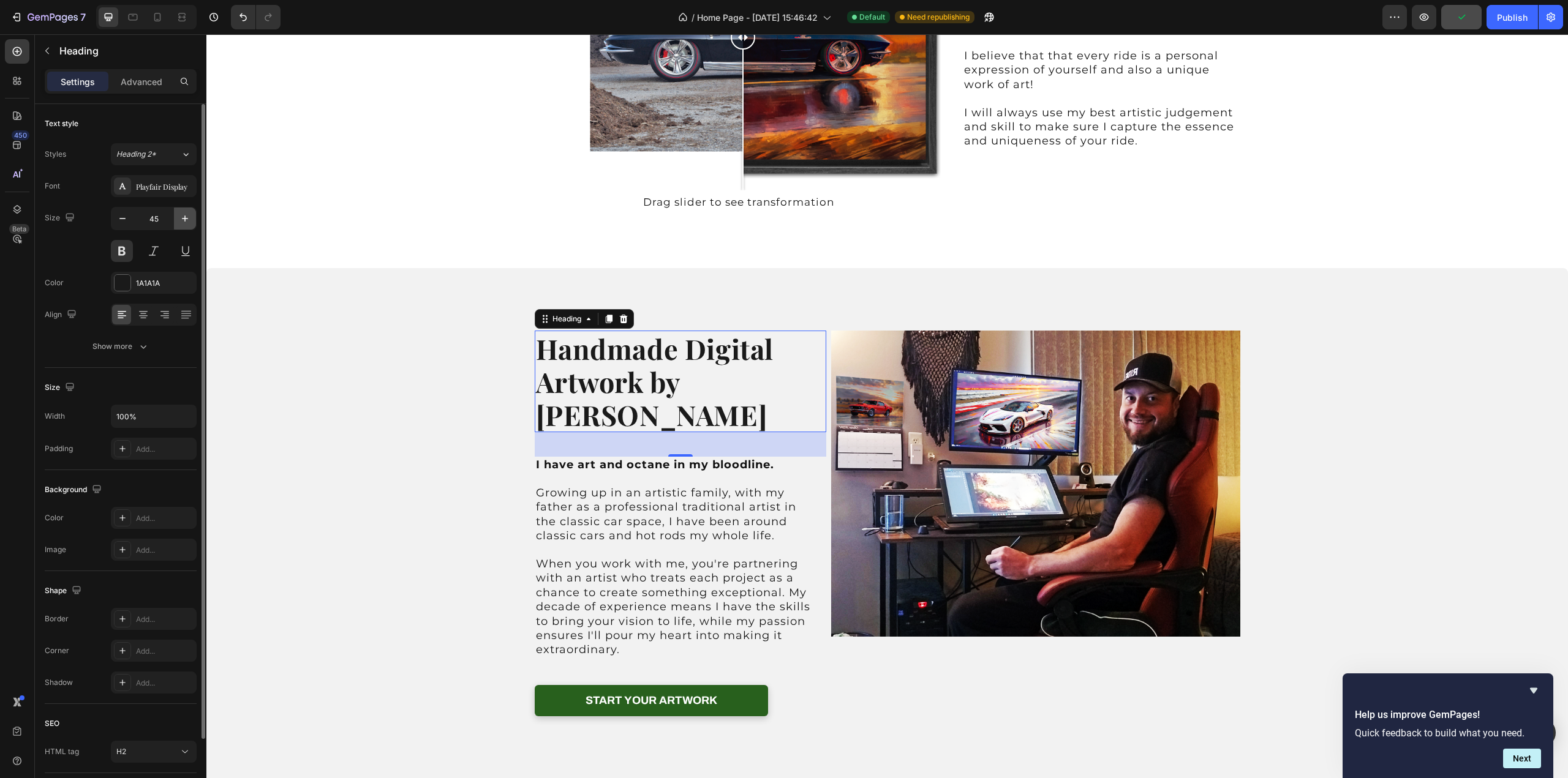
click at [181, 216] on icon "button" at bounding box center [185, 218] width 13 height 13
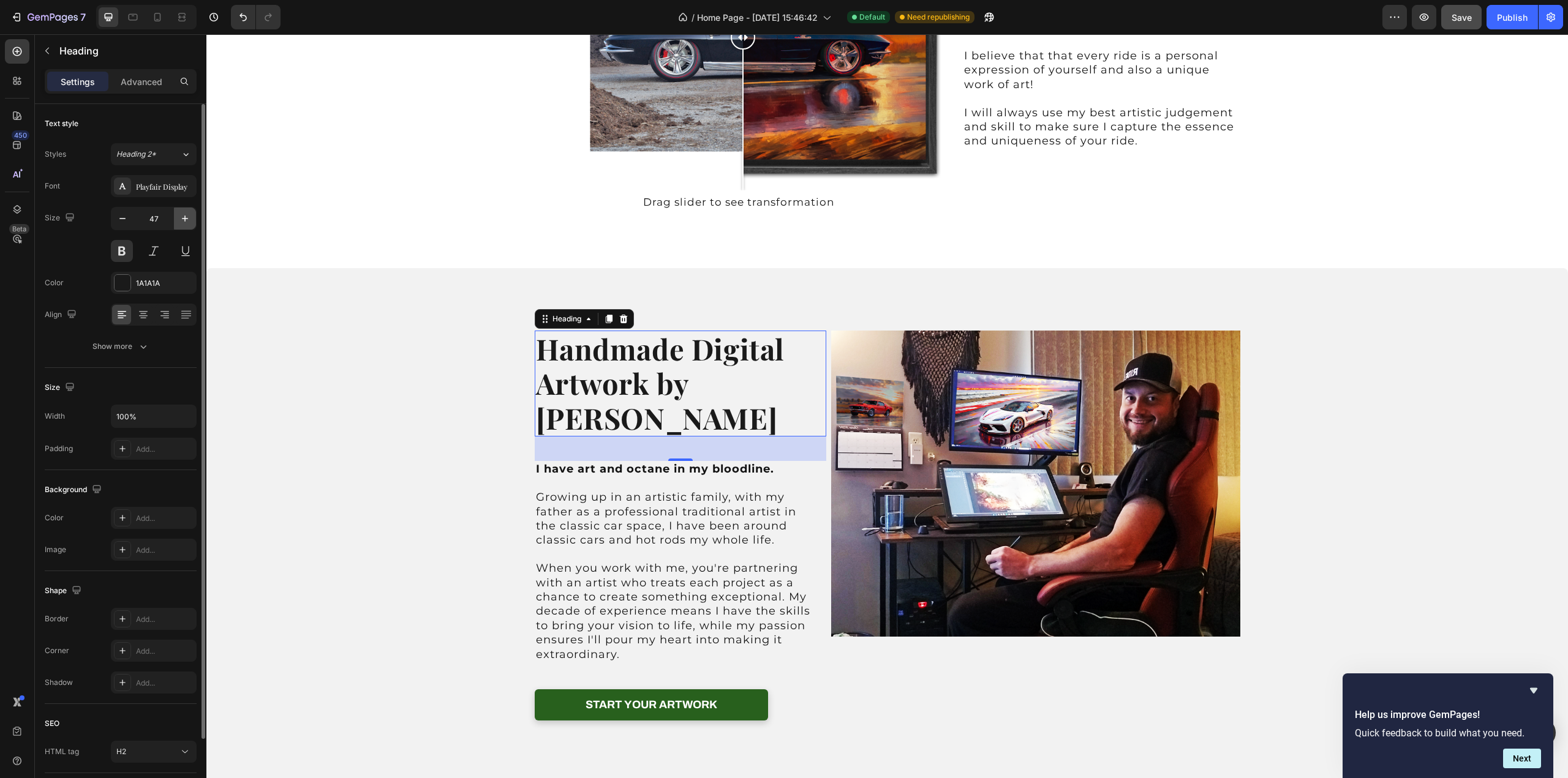
type input "48"
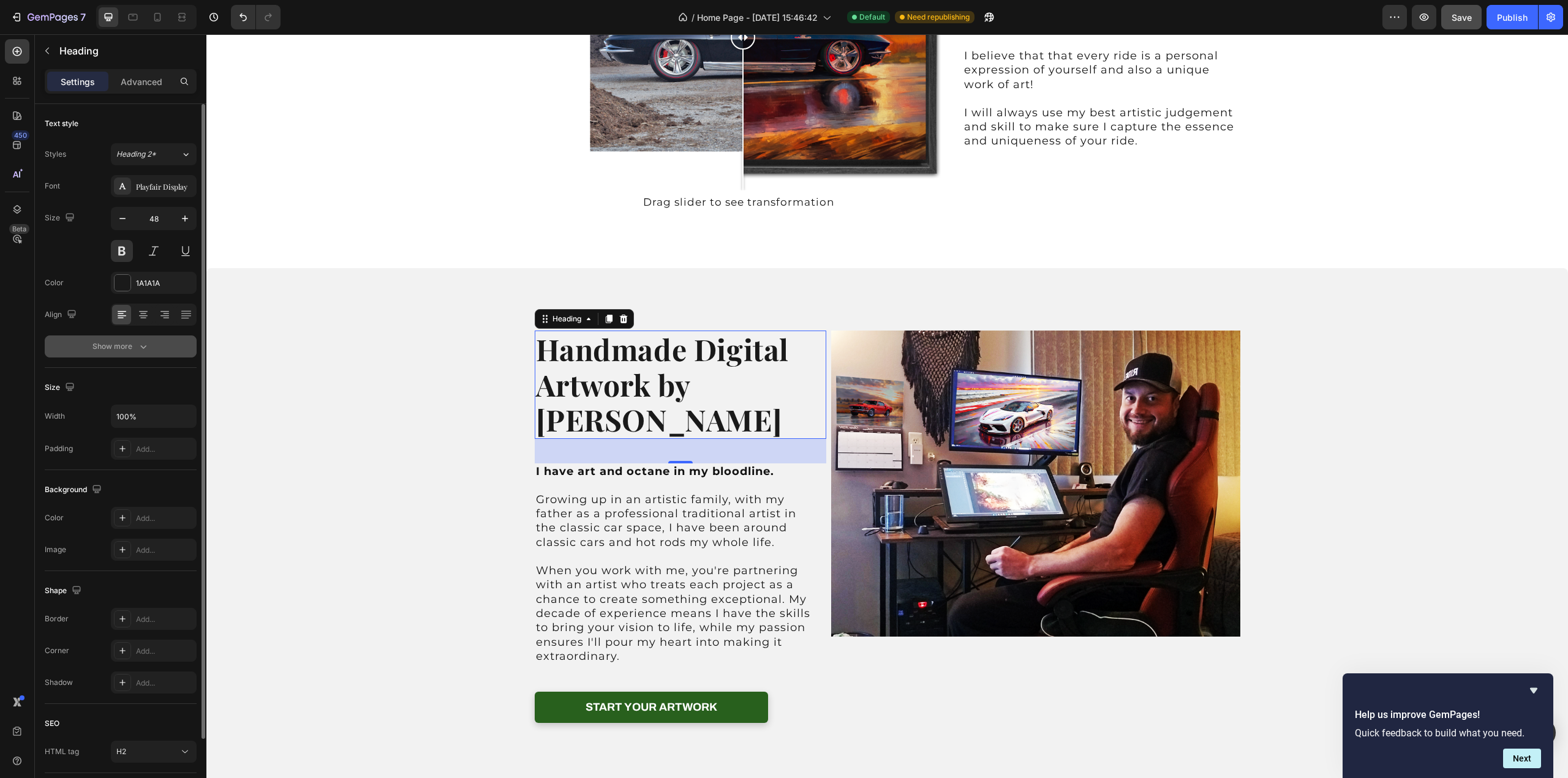
click at [140, 353] on button "Show more" at bounding box center [121, 346] width 152 height 22
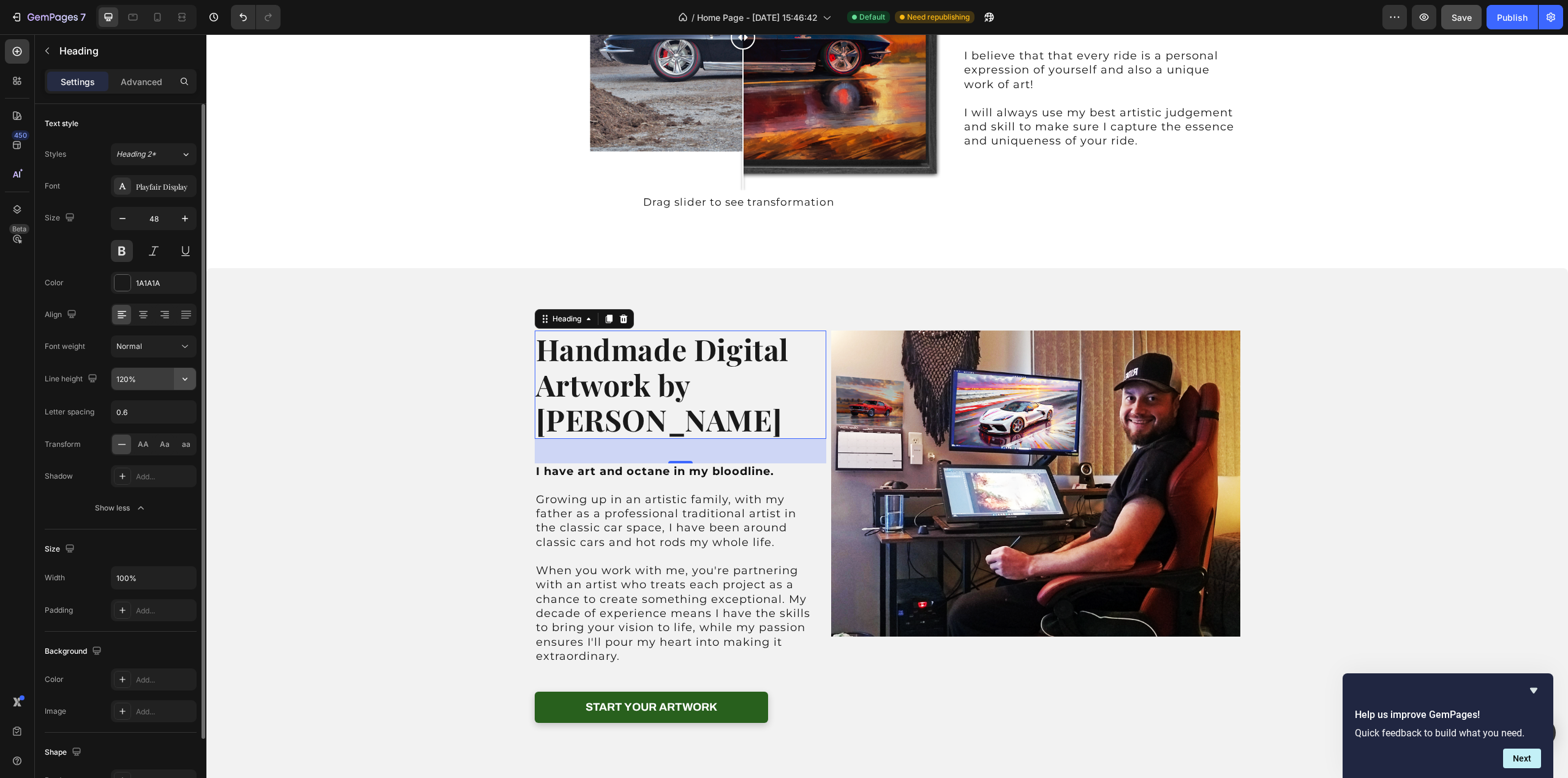
click at [184, 375] on icon "button" at bounding box center [185, 379] width 13 height 13
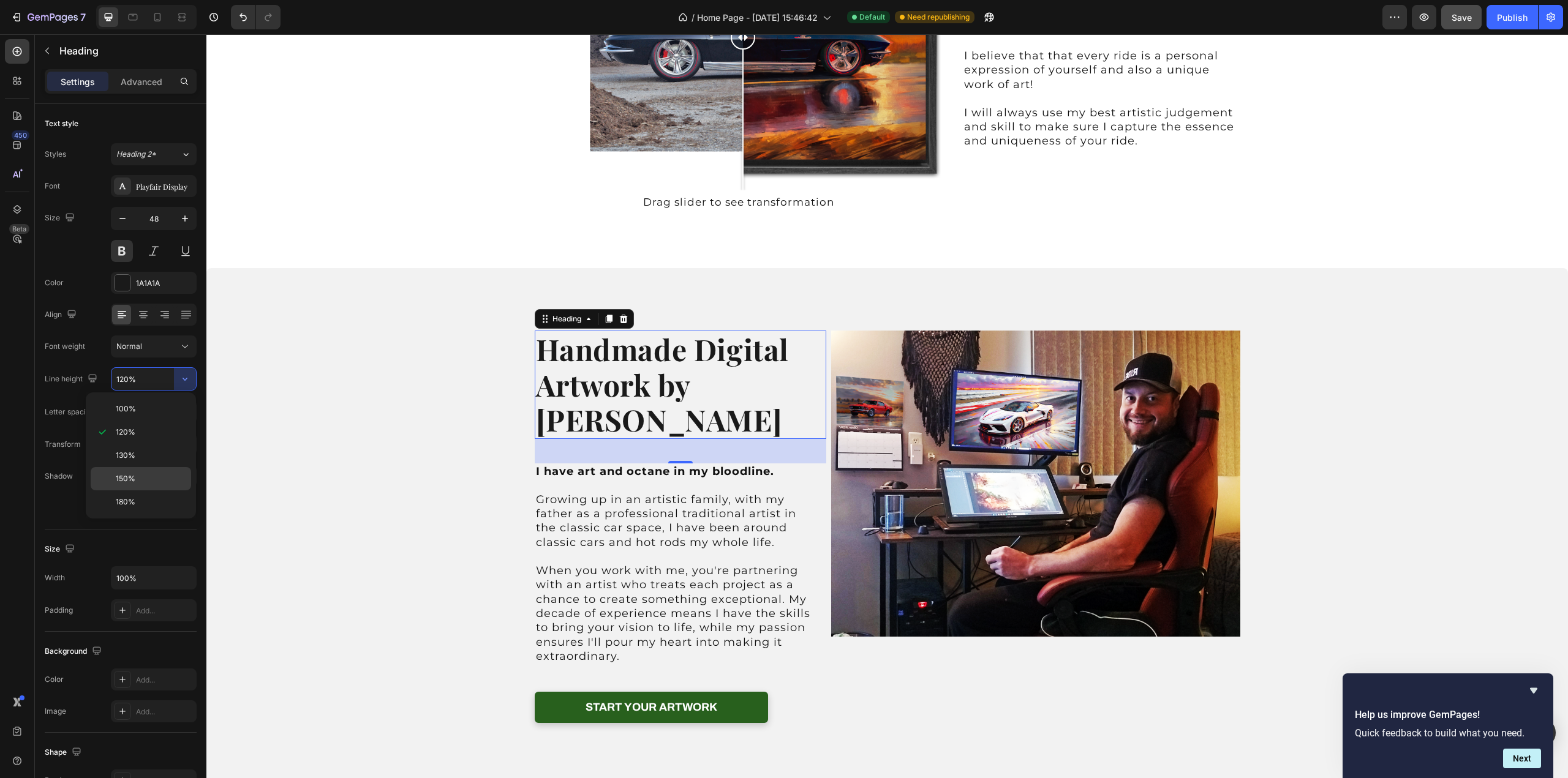
click at [148, 469] on div "150%" at bounding box center [141, 479] width 100 height 23
type input "150%"
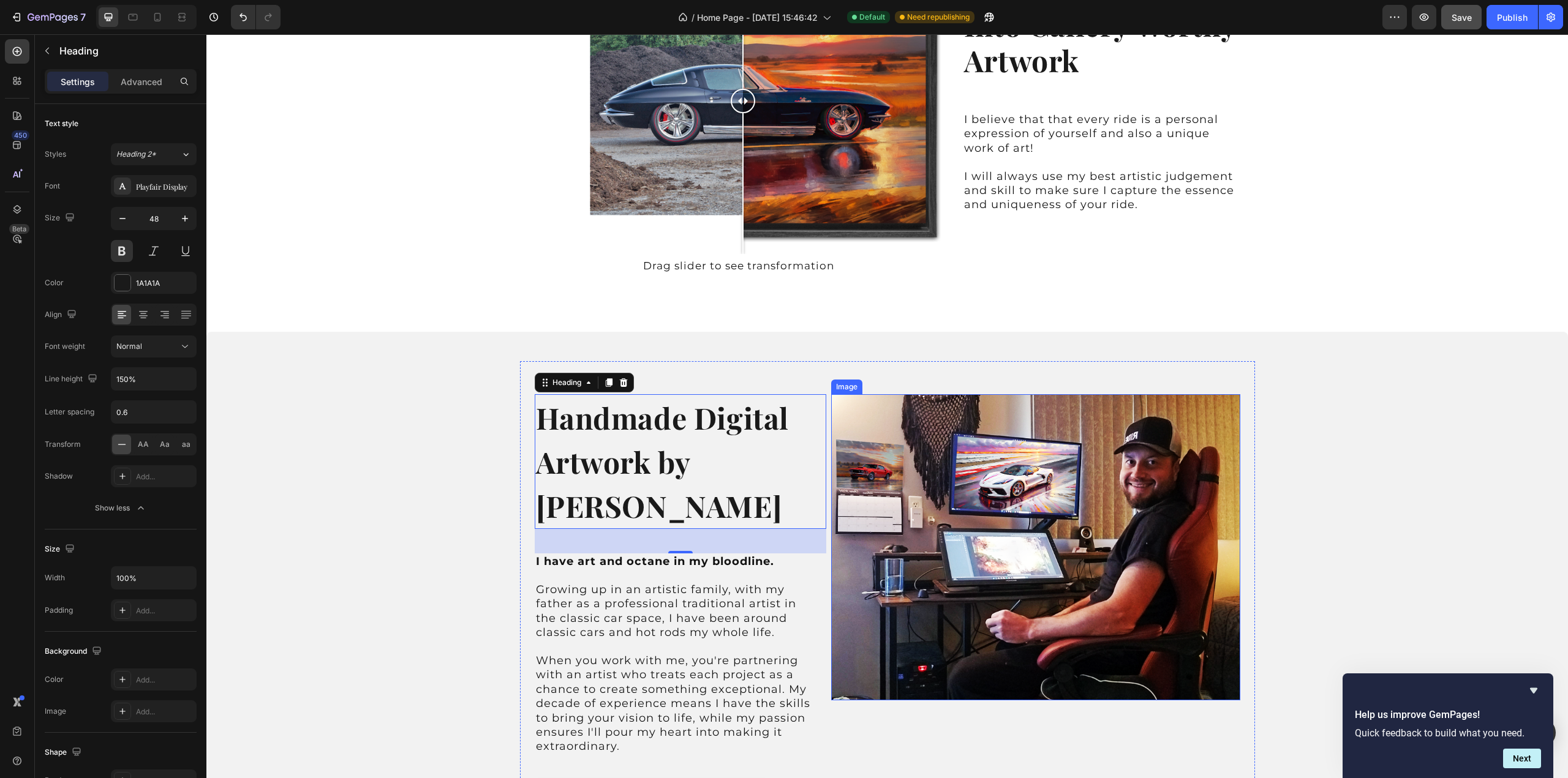
scroll to position [429, 0]
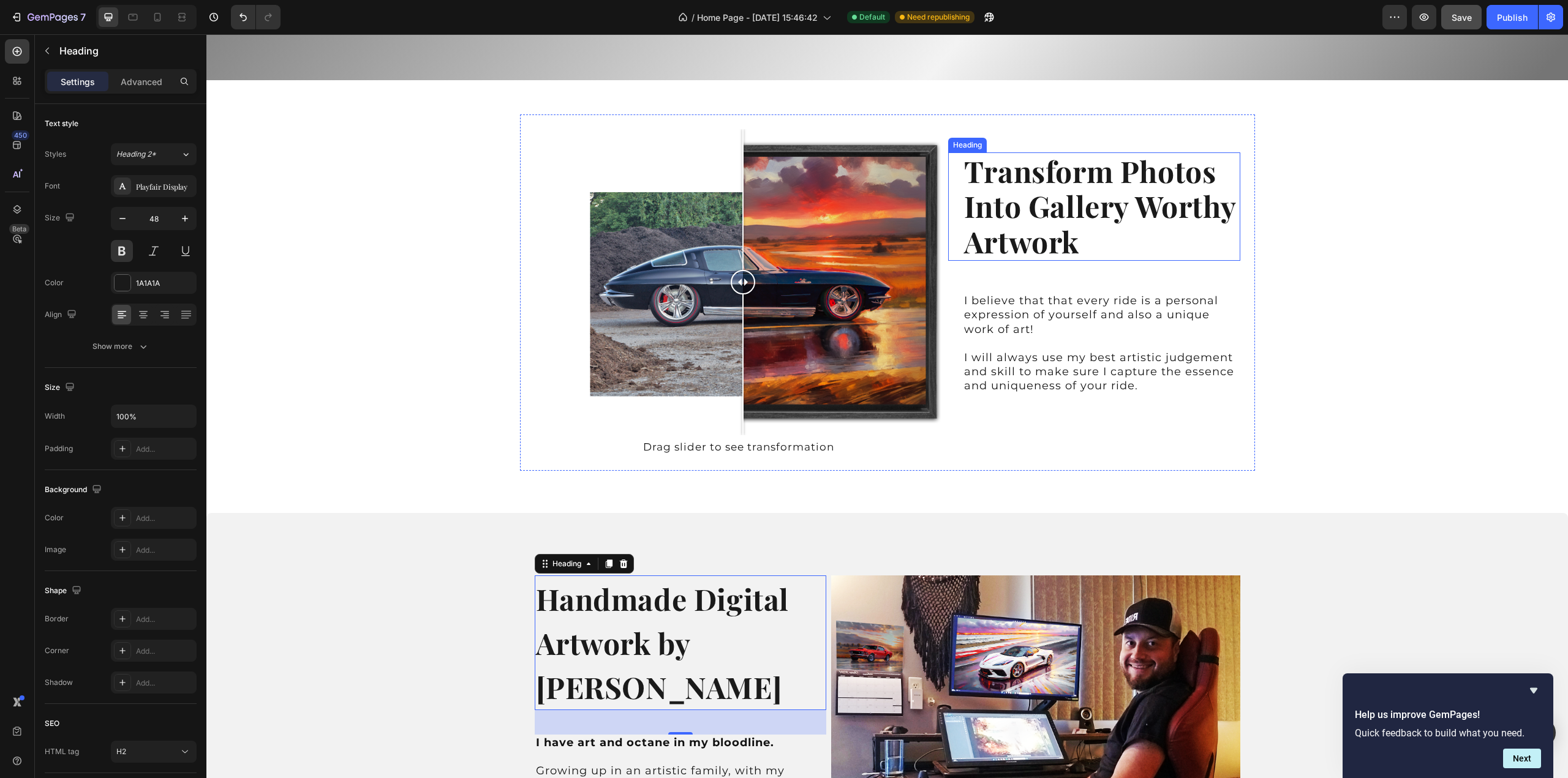
click at [1068, 188] on h2 "Transform Photos Into Gallery Worthy Artwork" at bounding box center [1101, 206] width 278 height 108
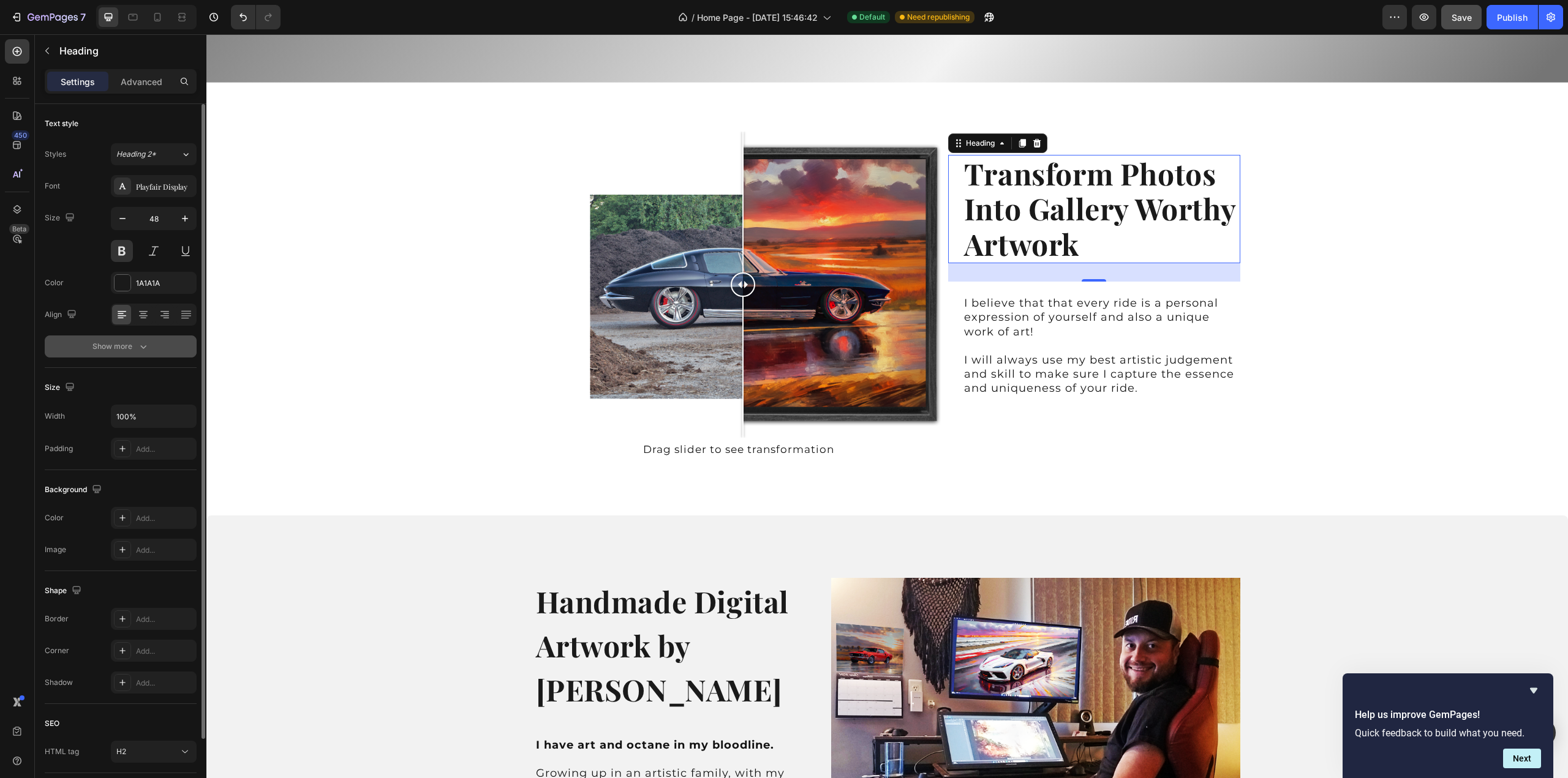
click at [131, 341] on div "Show more" at bounding box center [121, 346] width 57 height 13
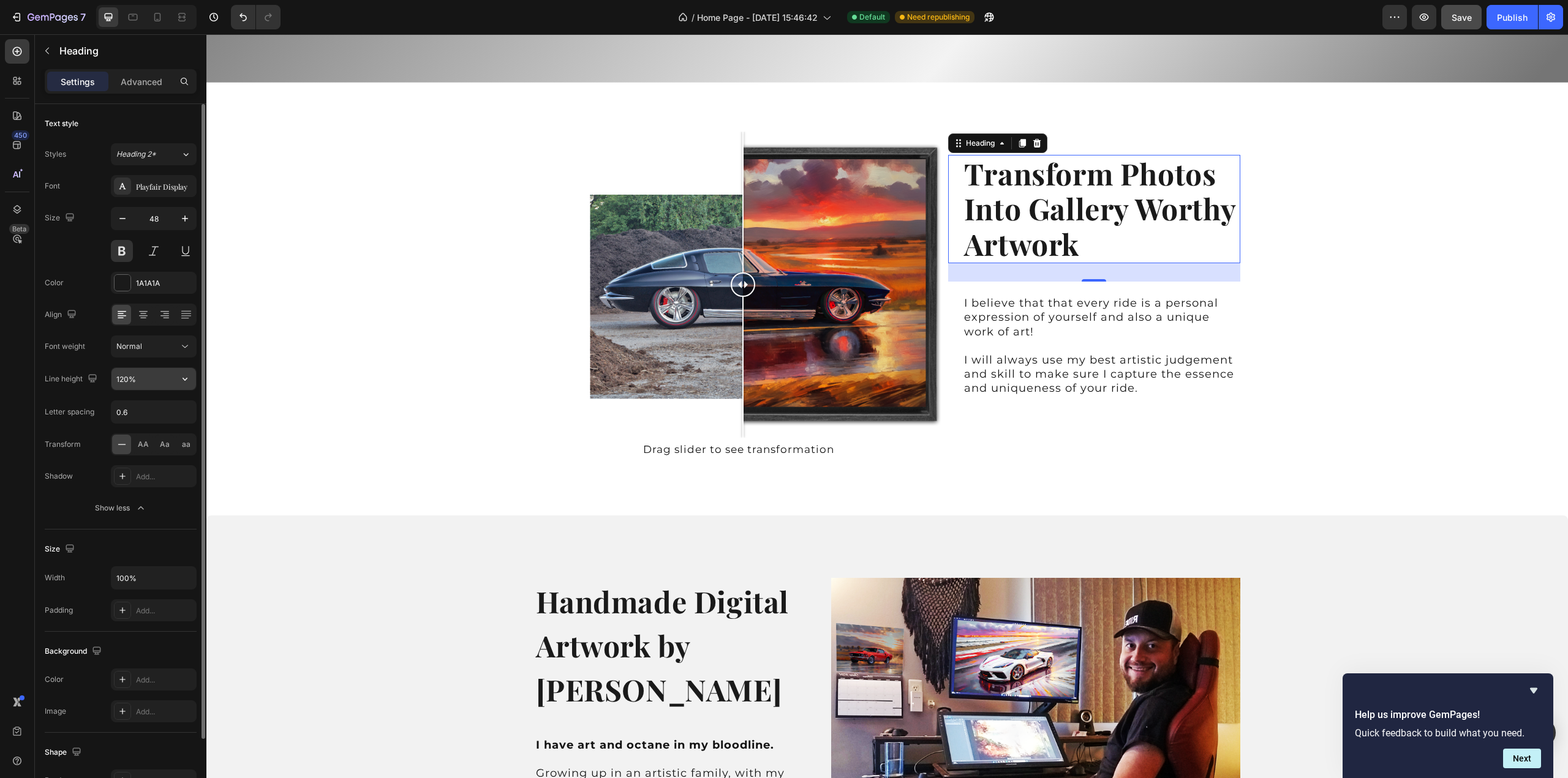
click at [148, 378] on input "120%" at bounding box center [153, 379] width 84 height 22
click at [182, 379] on icon "button" at bounding box center [185, 379] width 13 height 13
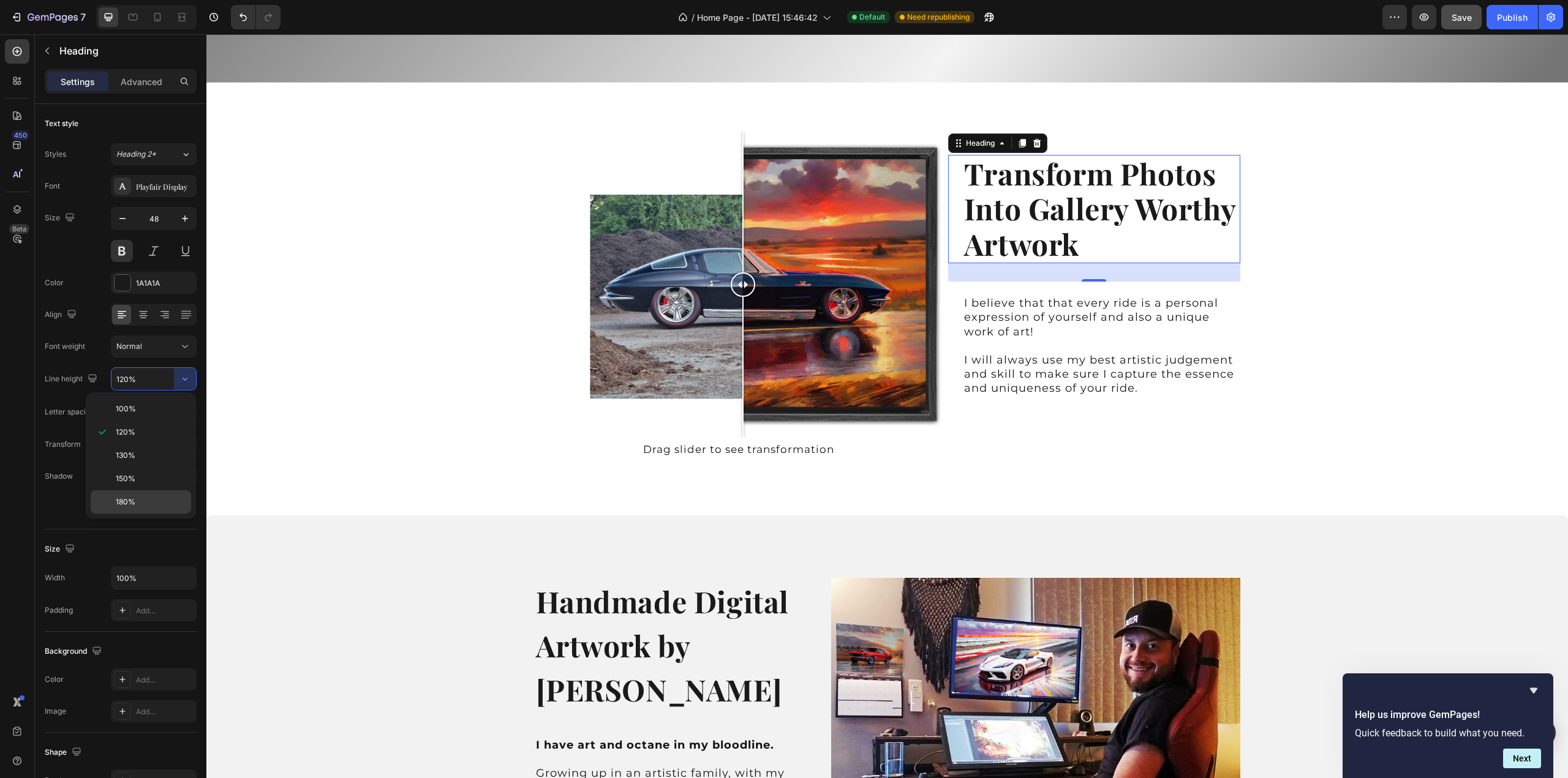
click at [158, 499] on p "180%" at bounding box center [150, 502] width 70 height 11
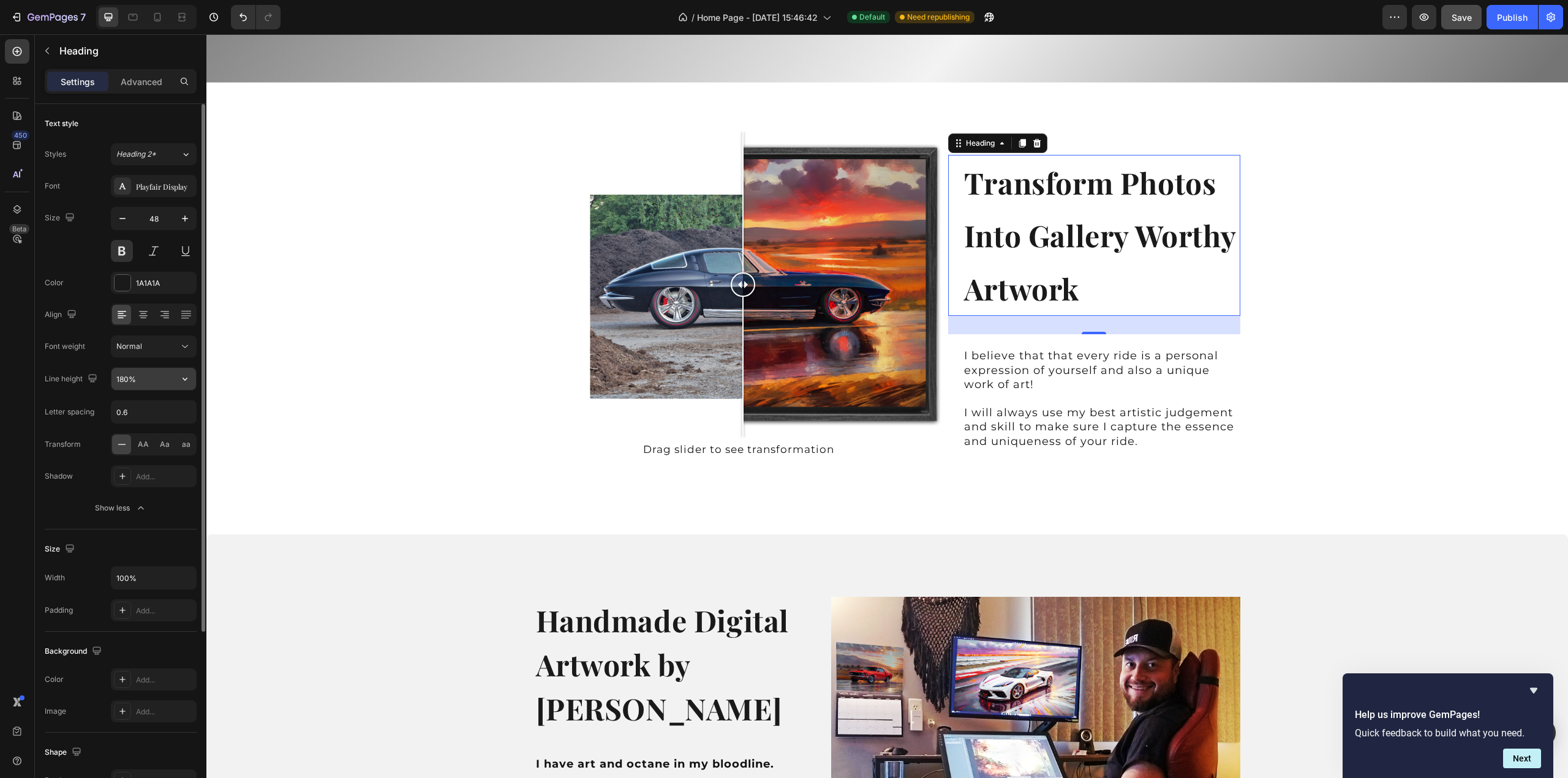
click at [181, 375] on icon "button" at bounding box center [185, 379] width 13 height 13
click at [154, 464] on div "130%" at bounding box center [141, 456] width 100 height 23
type input "130%"
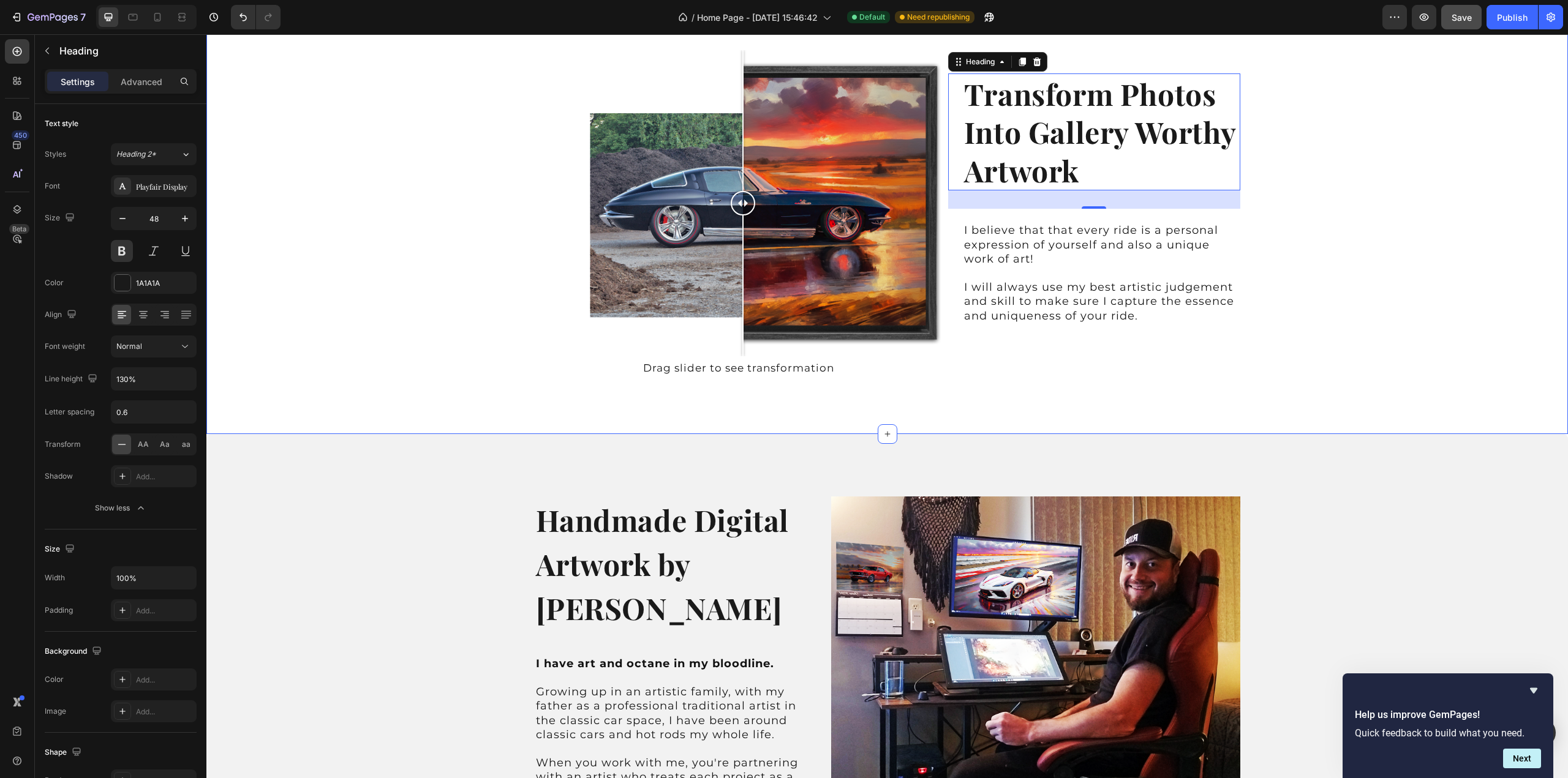
scroll to position [551, 0]
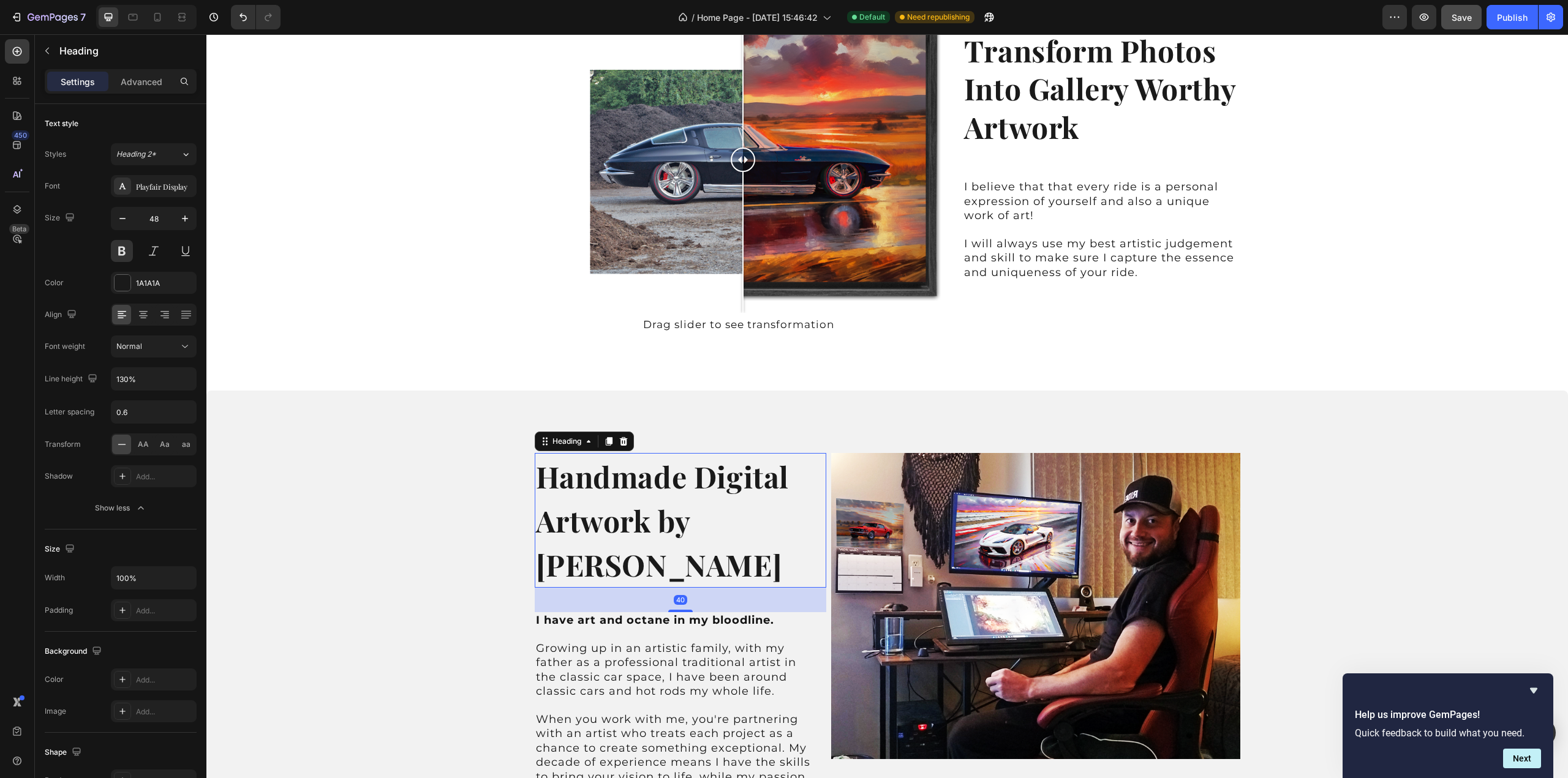
click at [594, 521] on h2 "Handmade Digital Artwork by [PERSON_NAME]" at bounding box center [681, 520] width 292 height 134
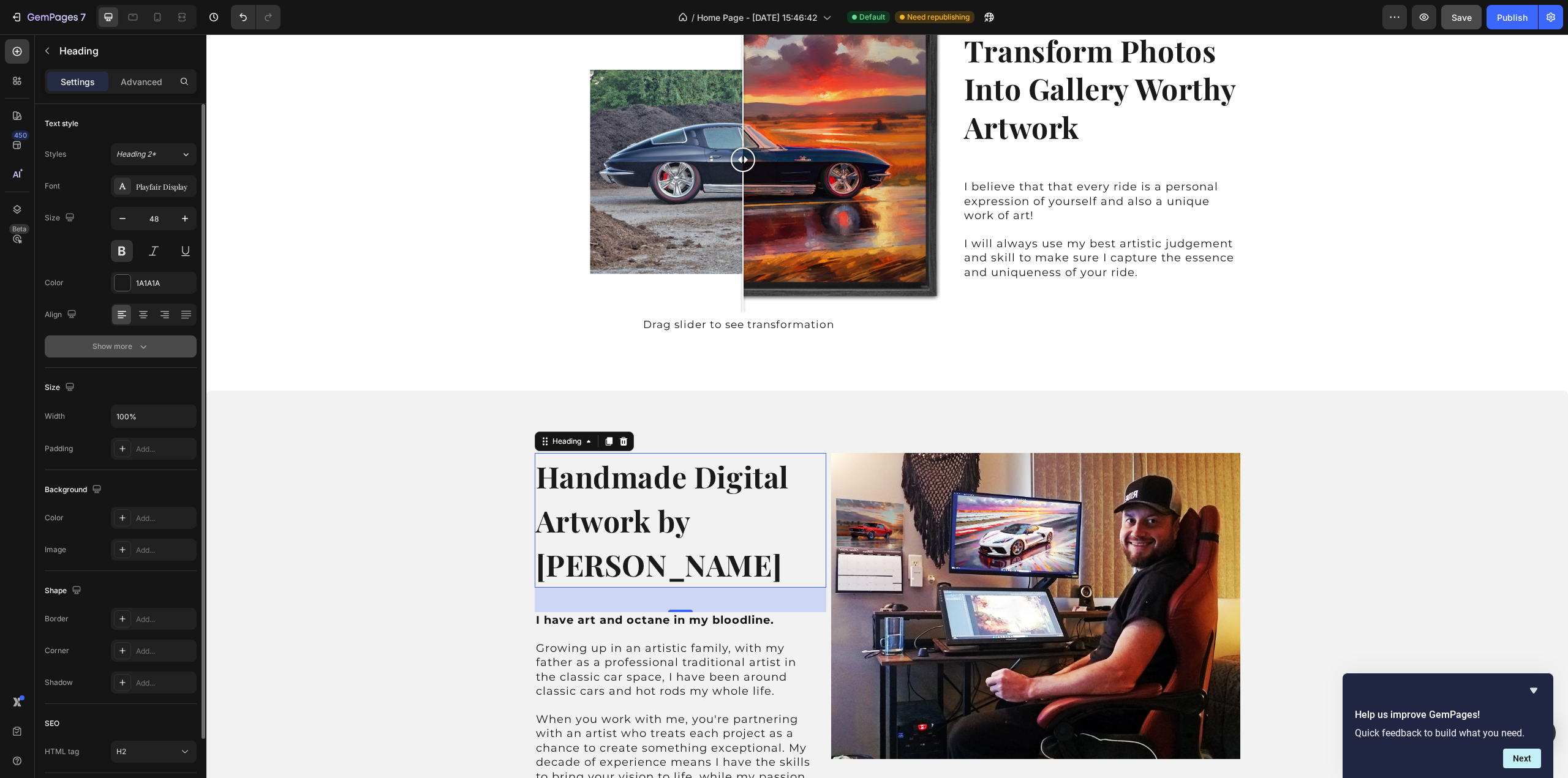
click at [154, 347] on button "Show more" at bounding box center [121, 346] width 152 height 22
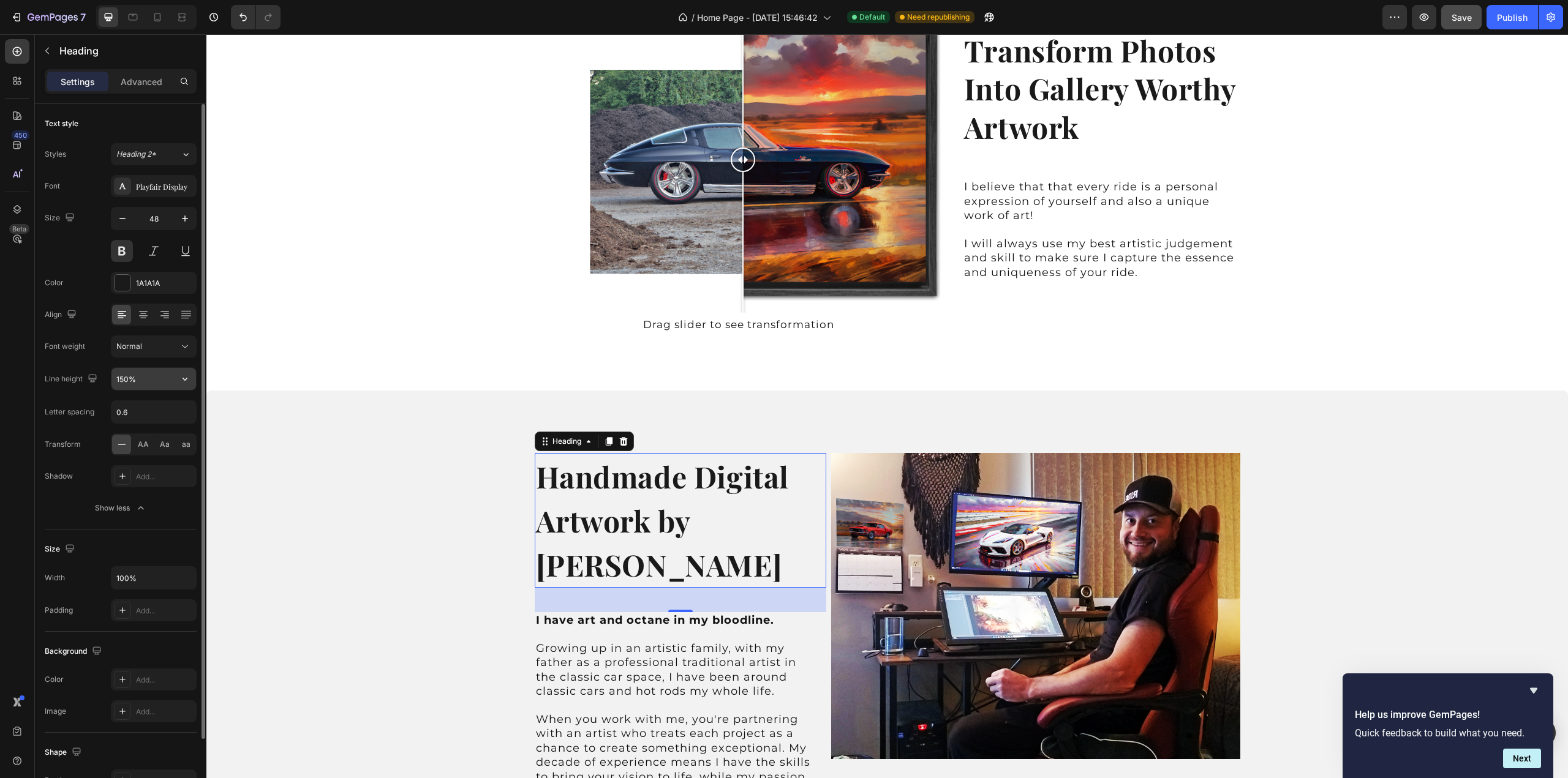
click at [151, 377] on input "150%" at bounding box center [153, 379] width 84 height 22
click at [184, 376] on icon "button" at bounding box center [185, 379] width 13 height 13
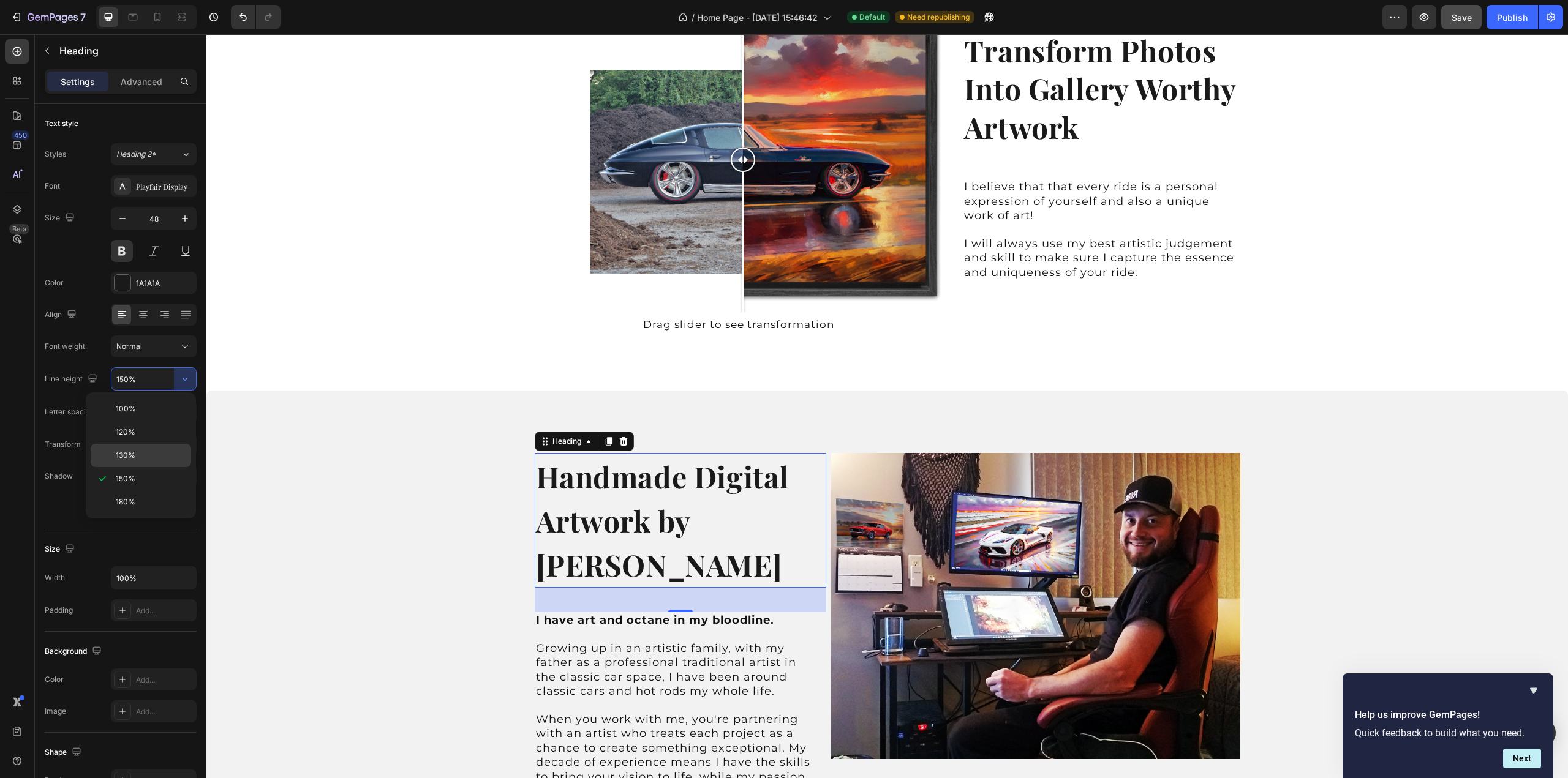
click at [172, 456] on p "130%" at bounding box center [150, 456] width 70 height 11
type input "130%"
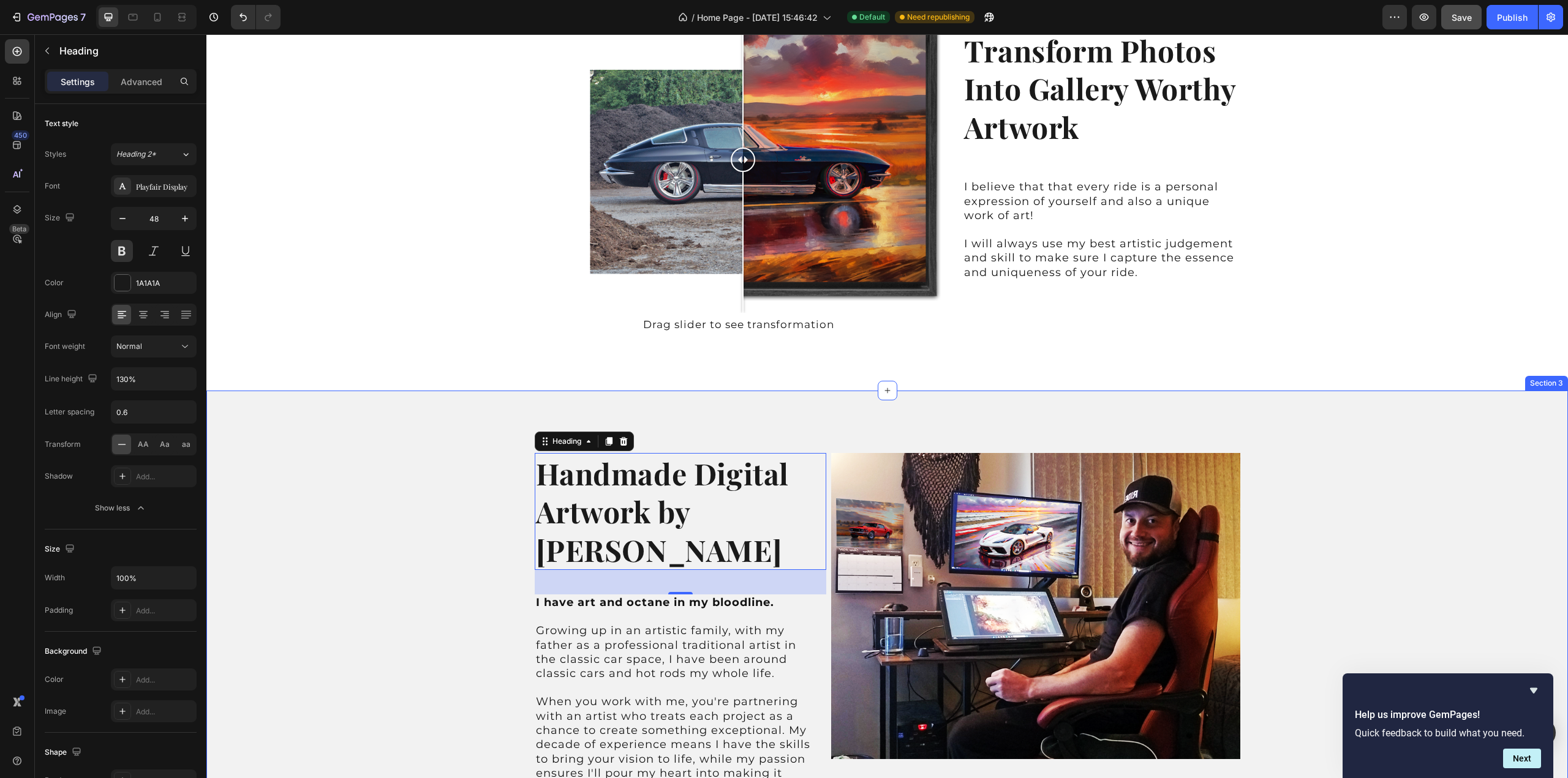
click at [1461, 504] on div "Image Handmade Digital Artwork by Wes Klee Heading 40 I have art and octane in …" at bounding box center [887, 685] width 1361 height 530
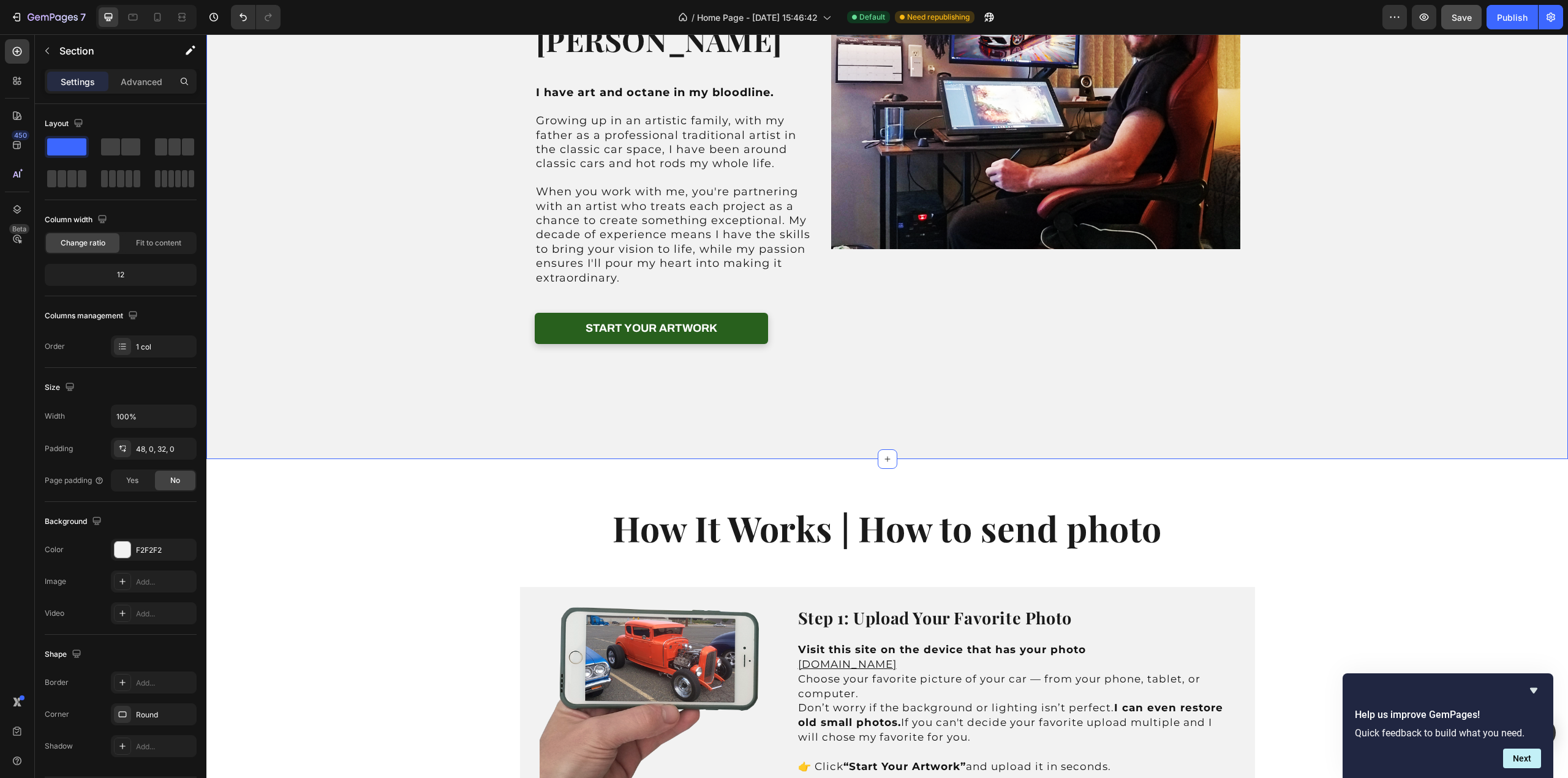
scroll to position [1163, 0]
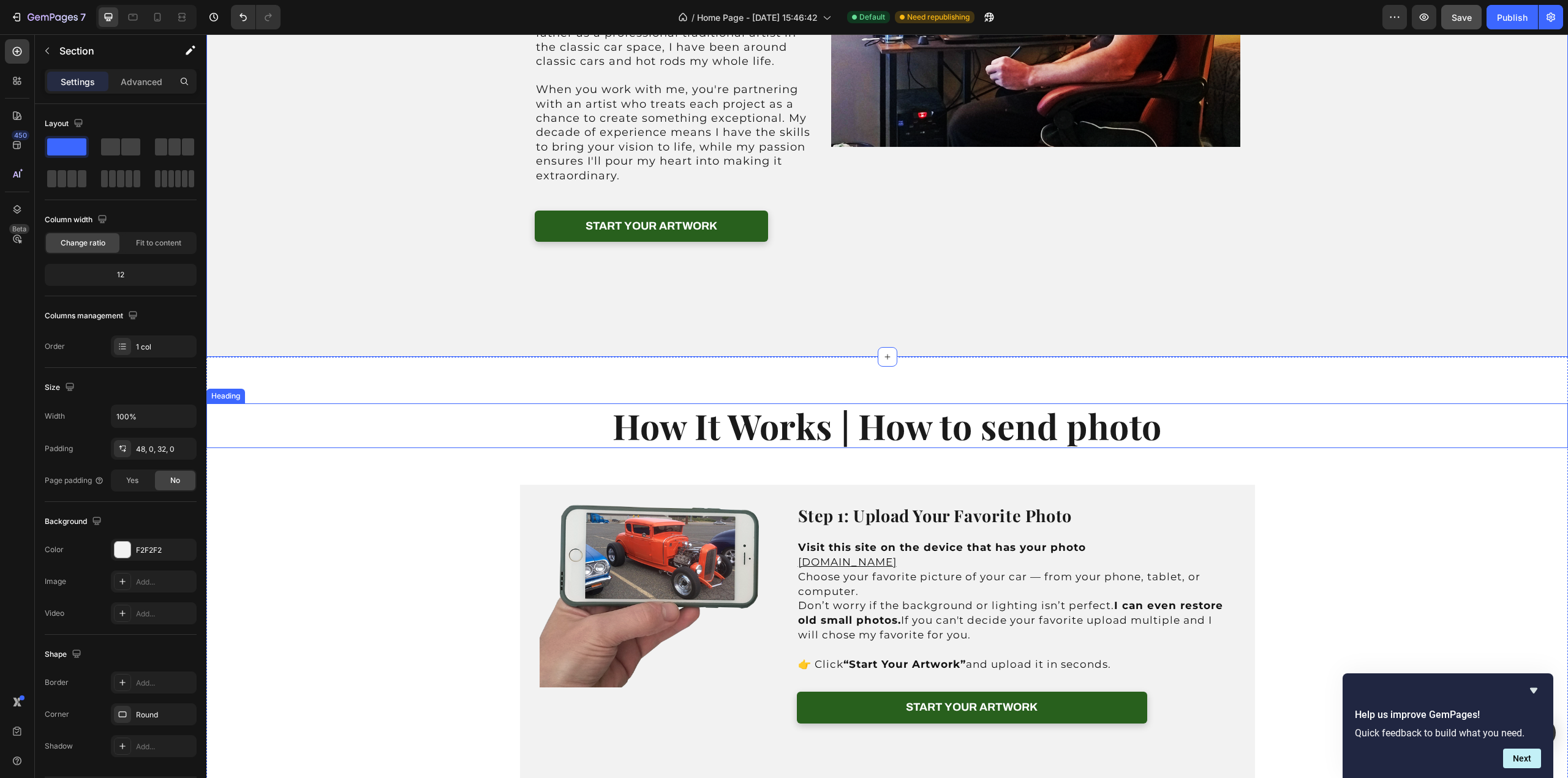
click at [789, 404] on h2 "How It Works | How to send photo" at bounding box center [887, 425] width 1361 height 44
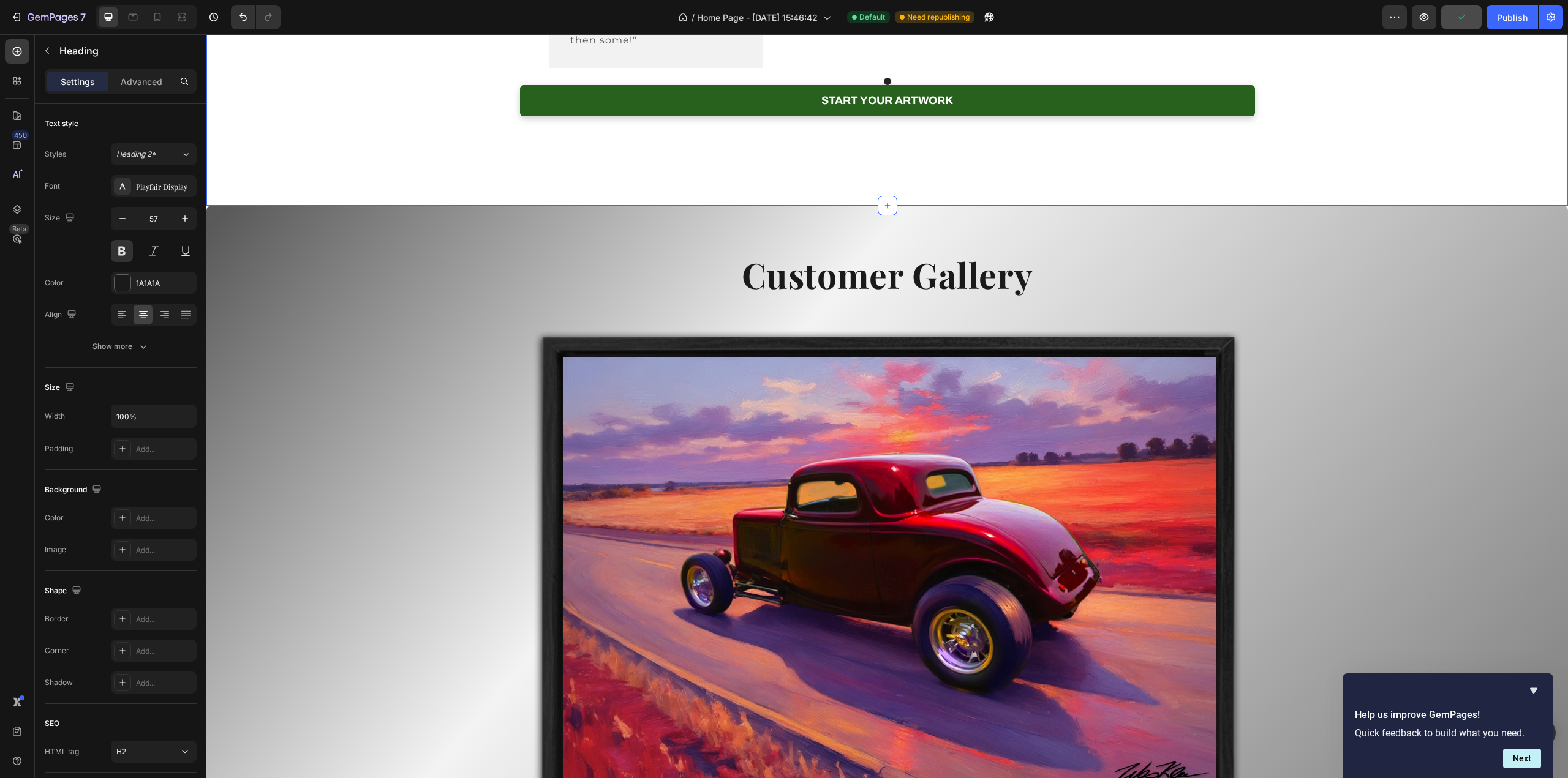
scroll to position [2817, 0]
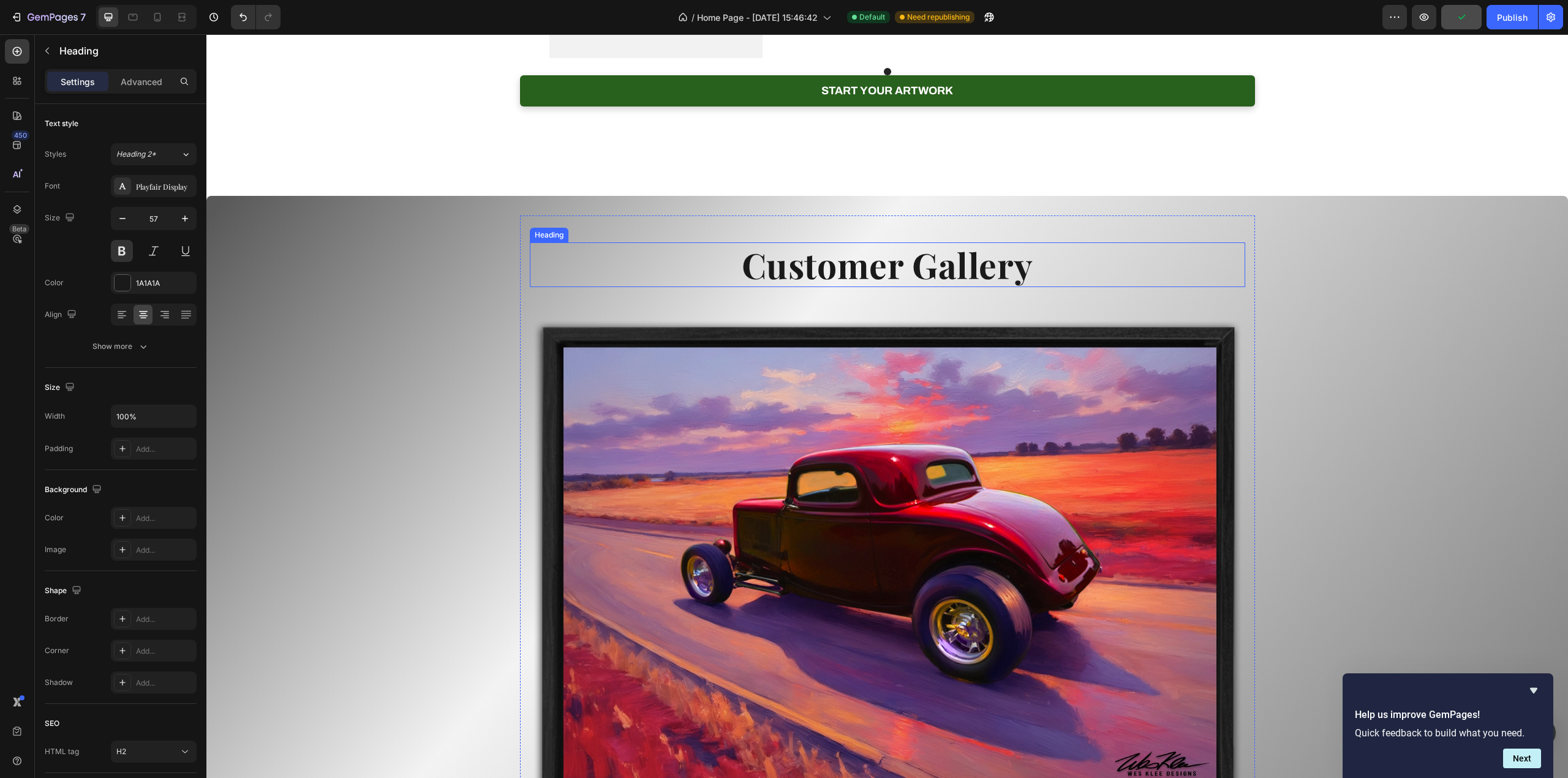
click at [925, 286] on h2 "Customer Gallery" at bounding box center [887, 264] width 715 height 44
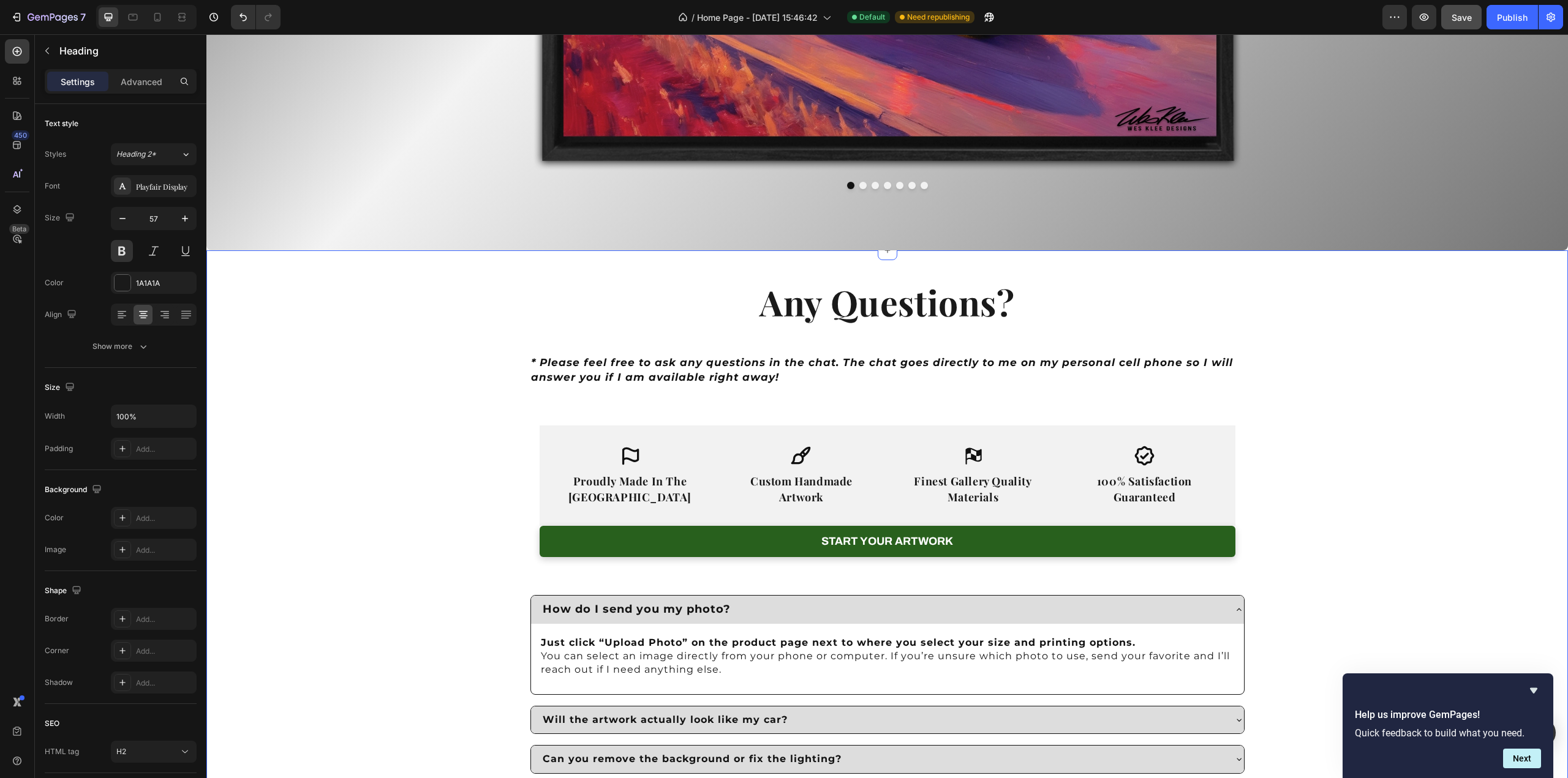
scroll to position [3612, 0]
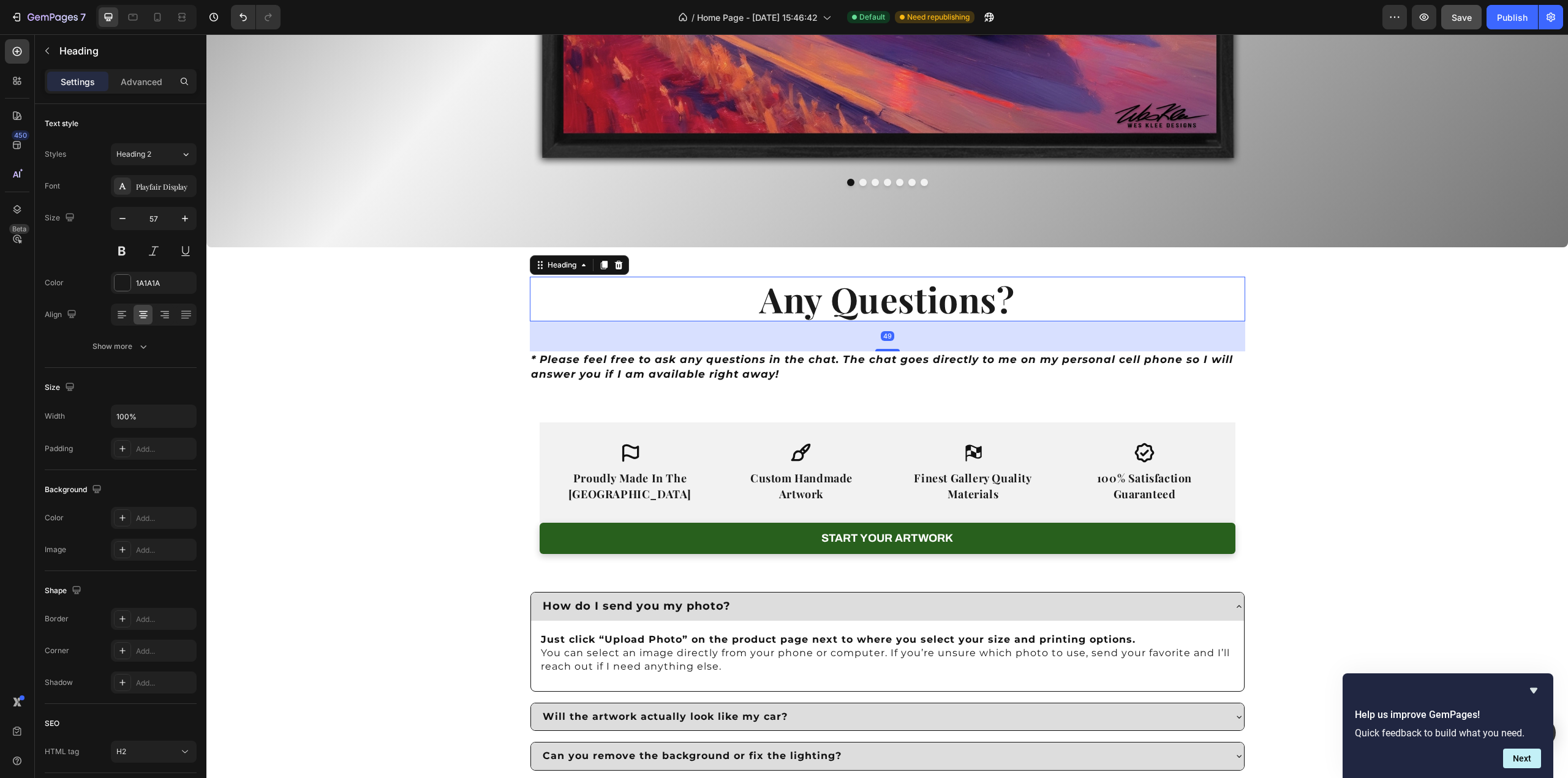
click at [944, 317] on strong "Any Questions?" at bounding box center [887, 299] width 254 height 47
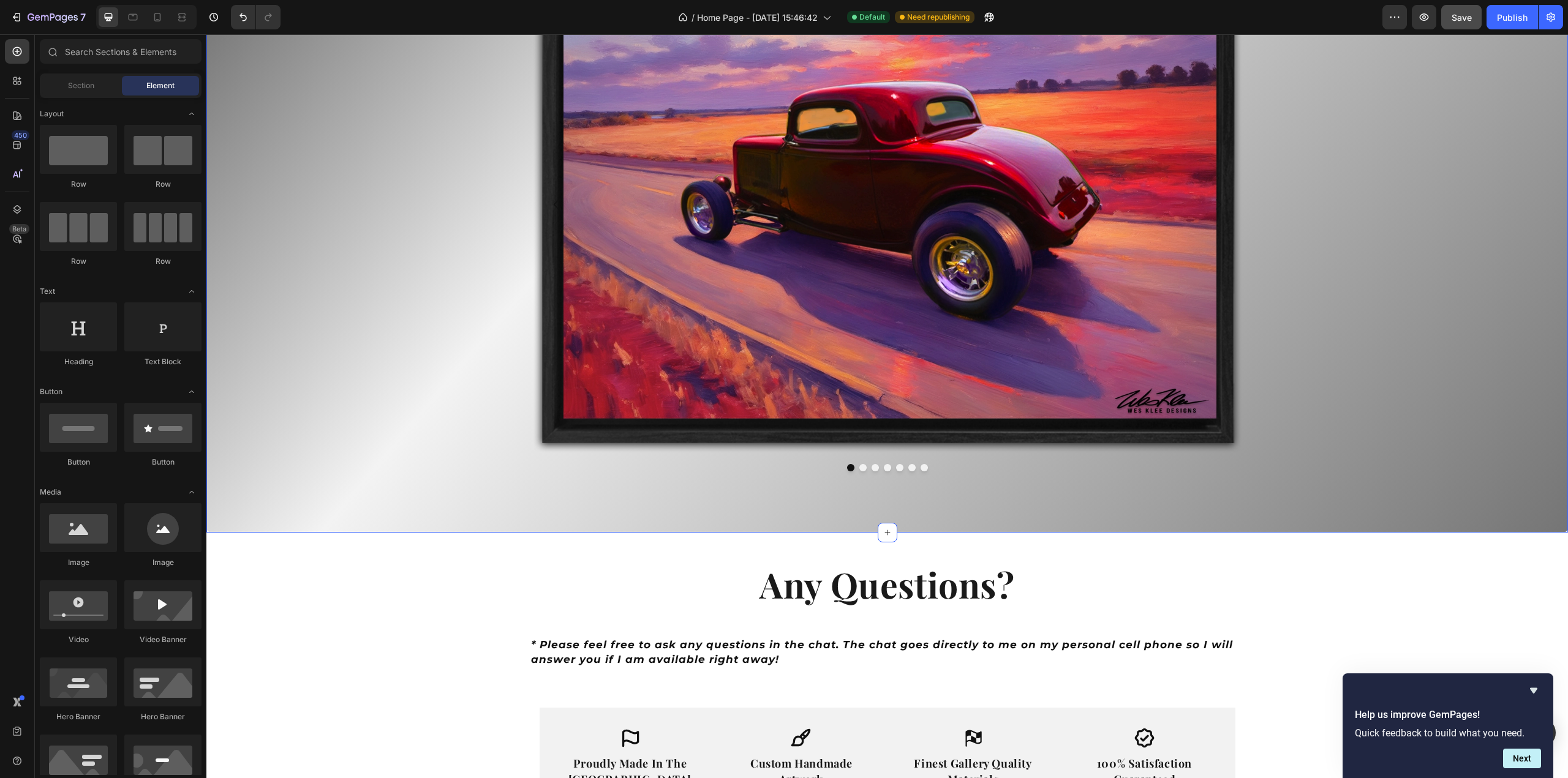
scroll to position [3367, 0]
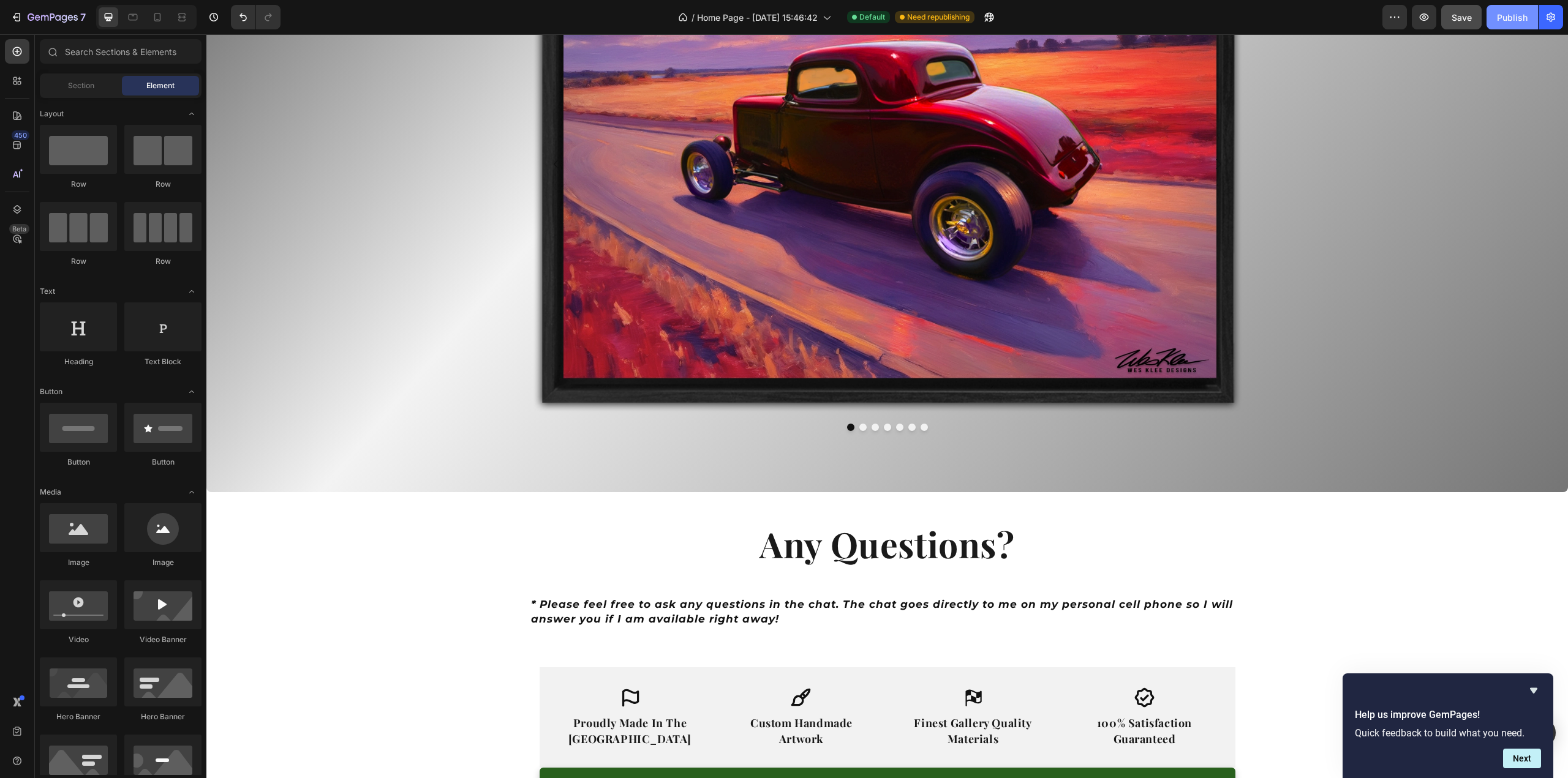
click at [1510, 20] on div "Publish" at bounding box center [1512, 17] width 30 height 13
